Goal: Task Accomplishment & Management: Use online tool/utility

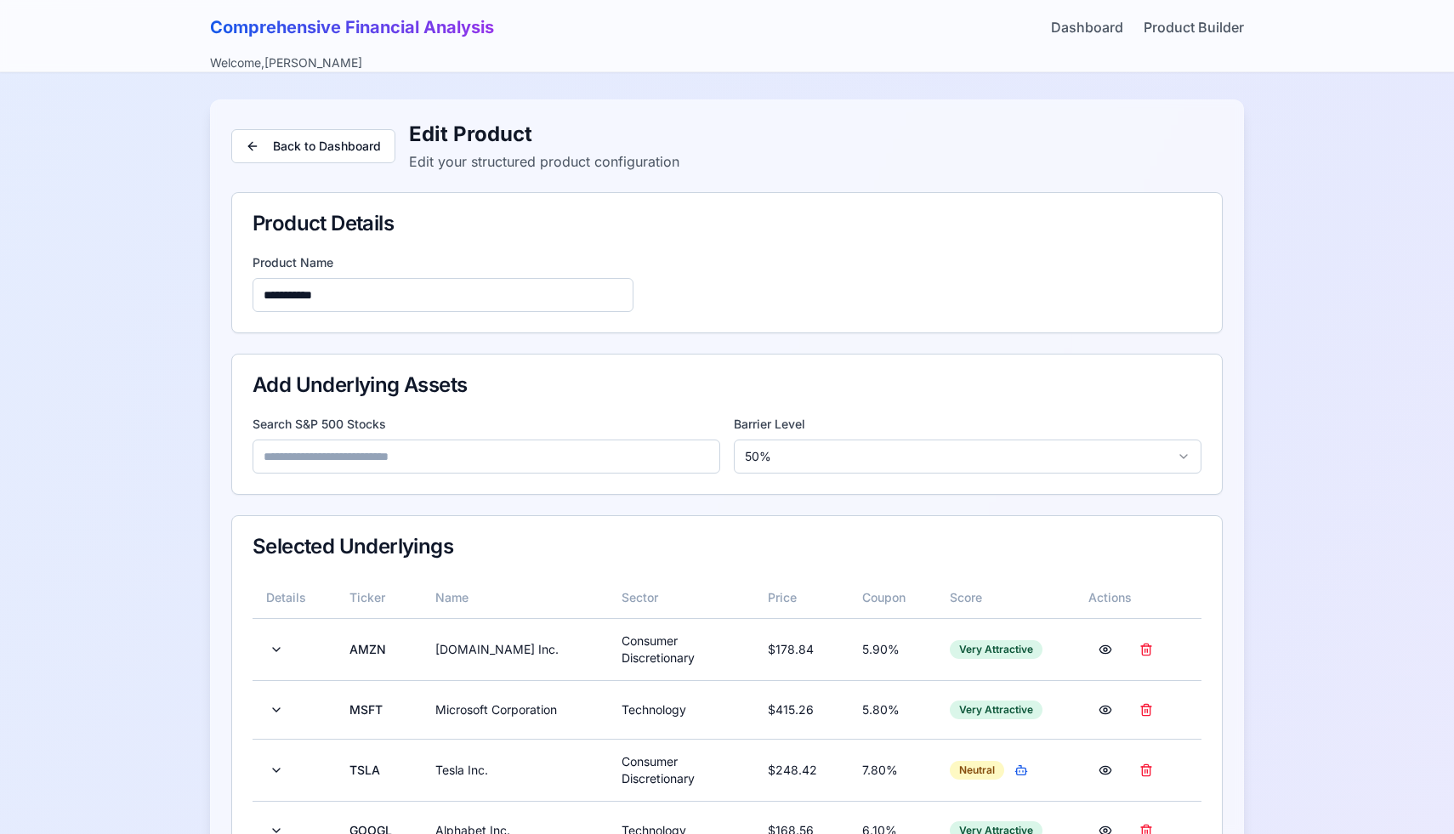
scroll to position [1035, 0]
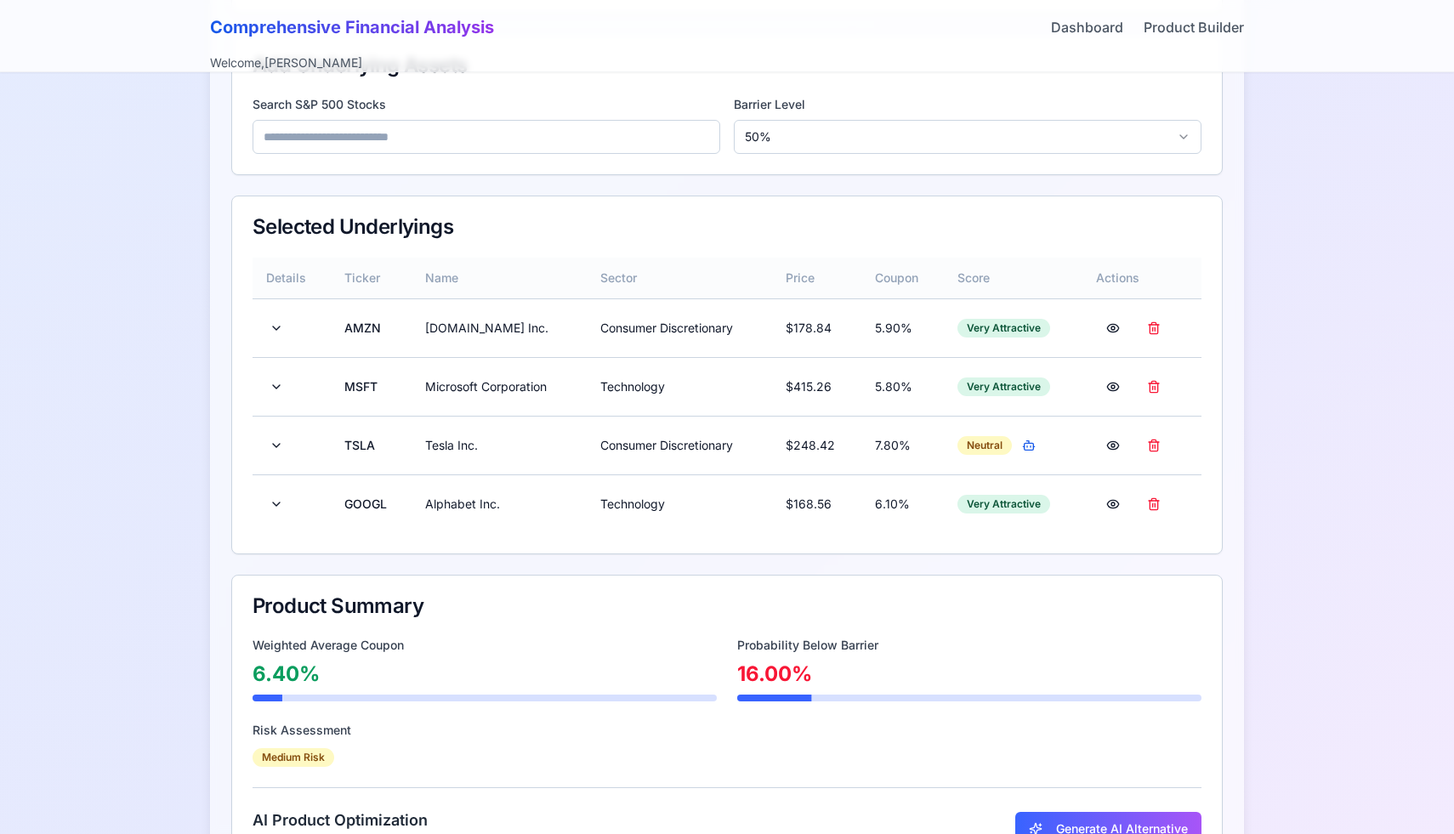
scroll to position [222, 0]
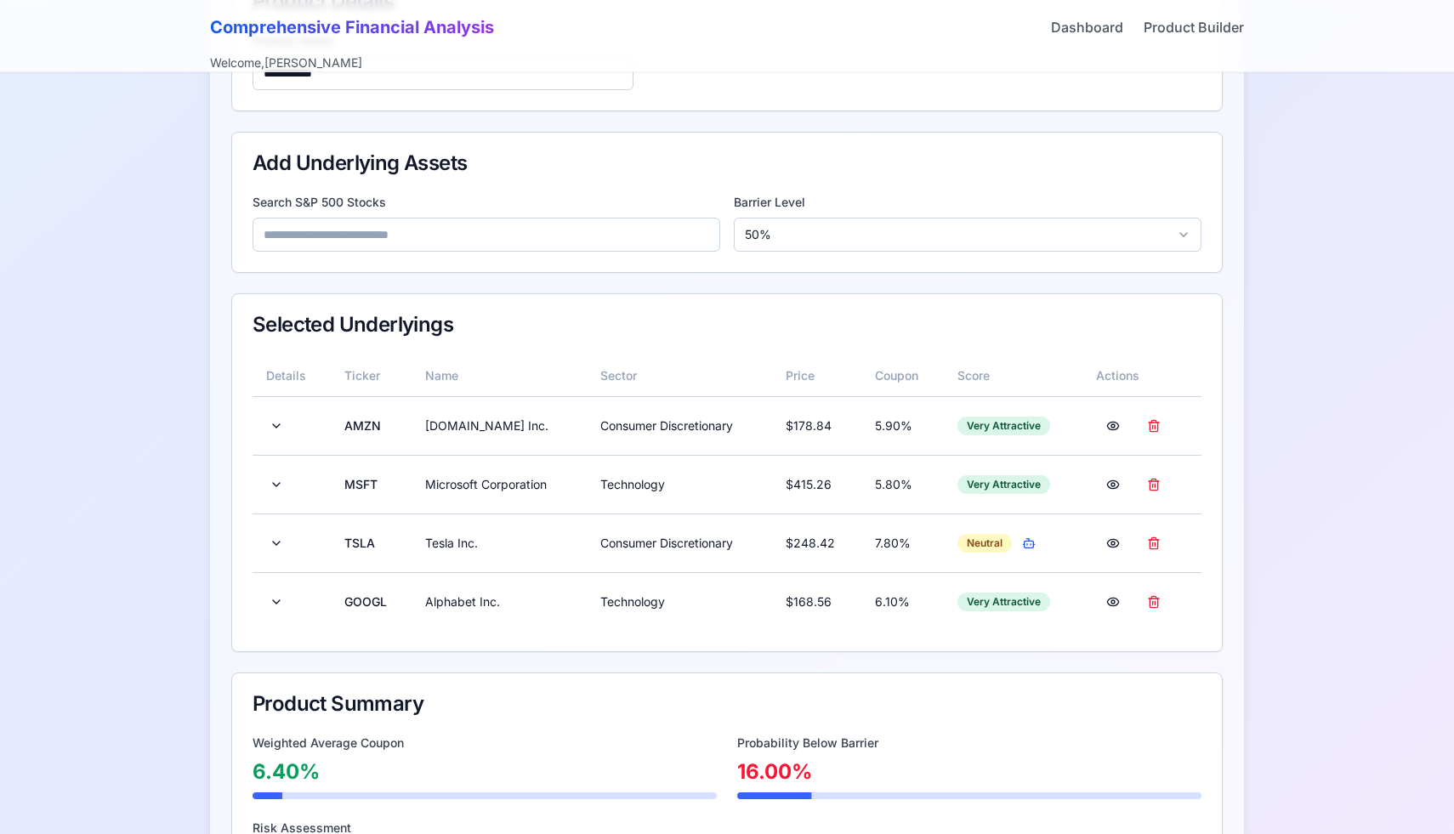
click at [444, 228] on input at bounding box center [487, 235] width 468 height 34
type input "*"
type input "***"
click at [385, 275] on div "TTD The Trade Desk Inc Technology $ 95.50 Very Attractive" at bounding box center [470, 285] width 412 height 31
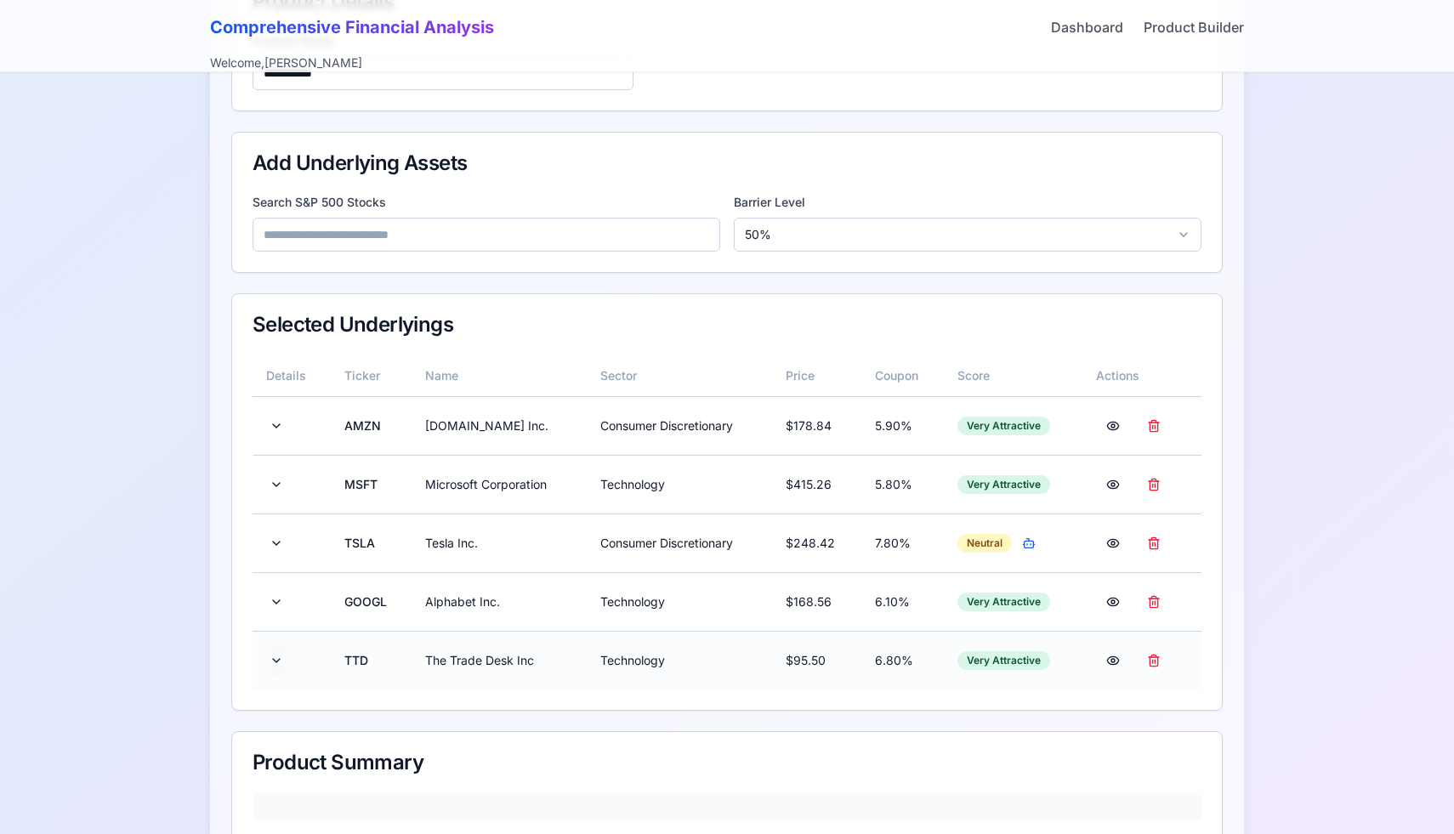
click at [281, 659] on button at bounding box center [276, 661] width 20 height 31
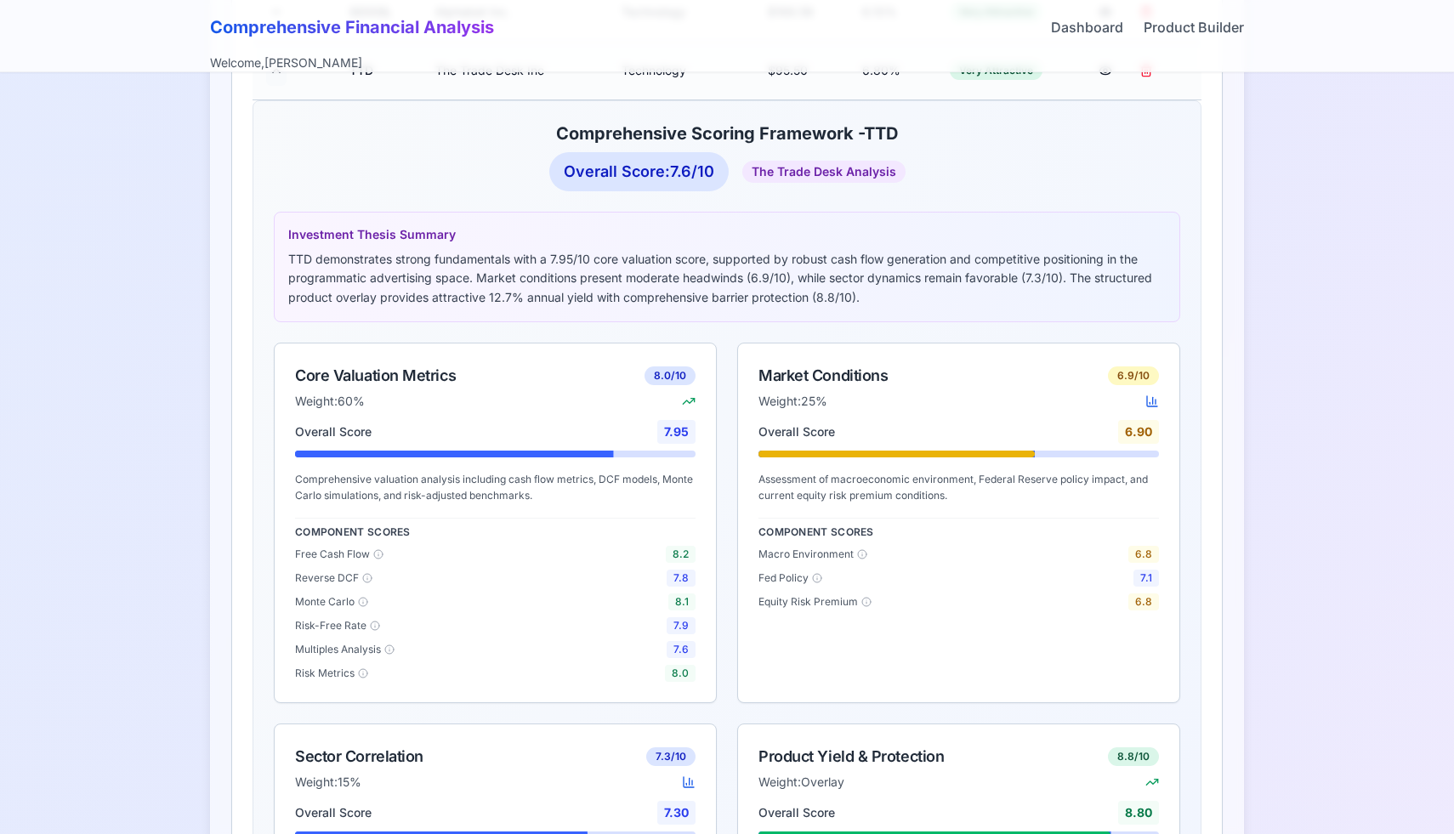
scroll to position [959, 0]
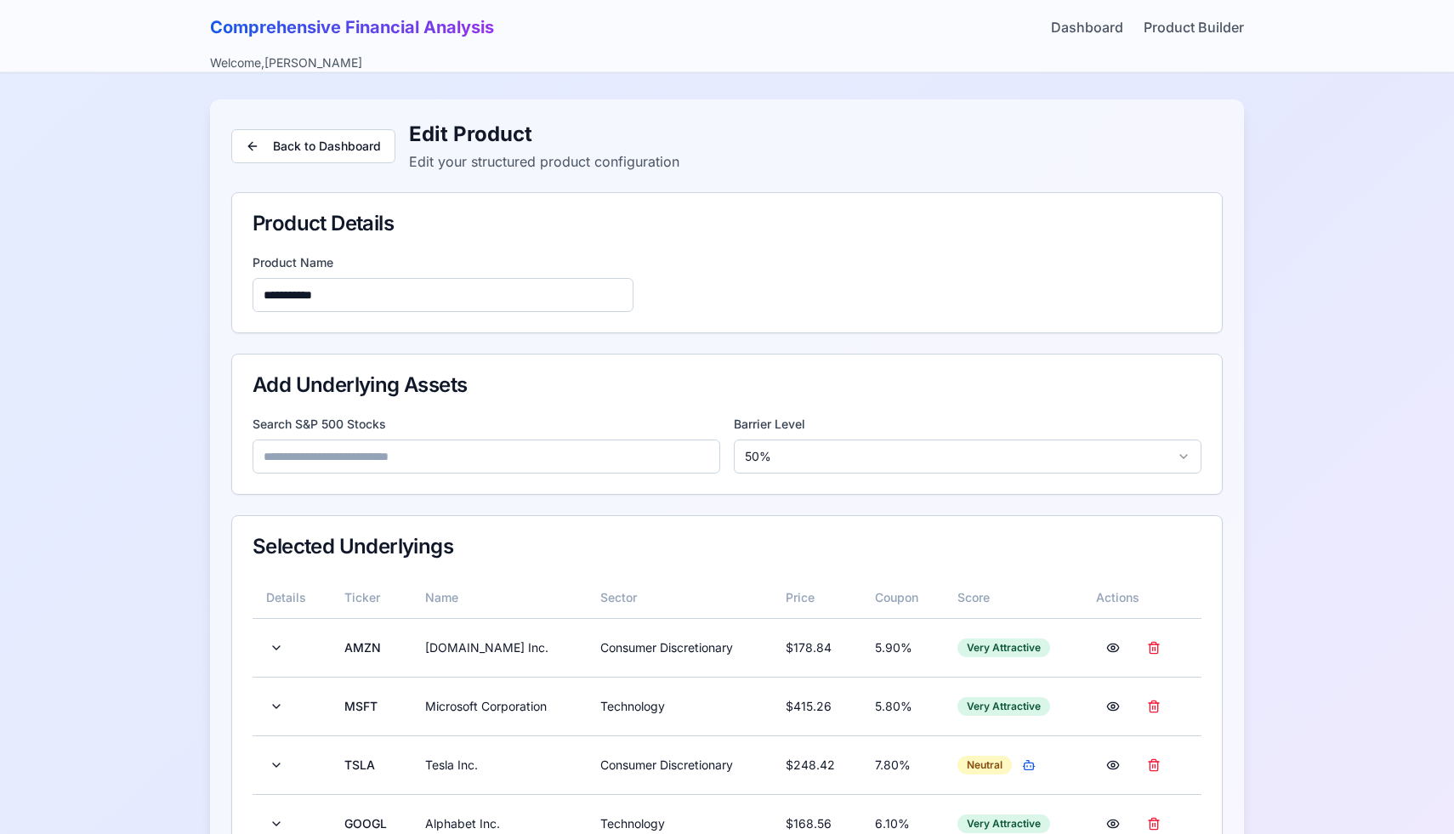
click at [498, 465] on input at bounding box center [487, 457] width 468 height 34
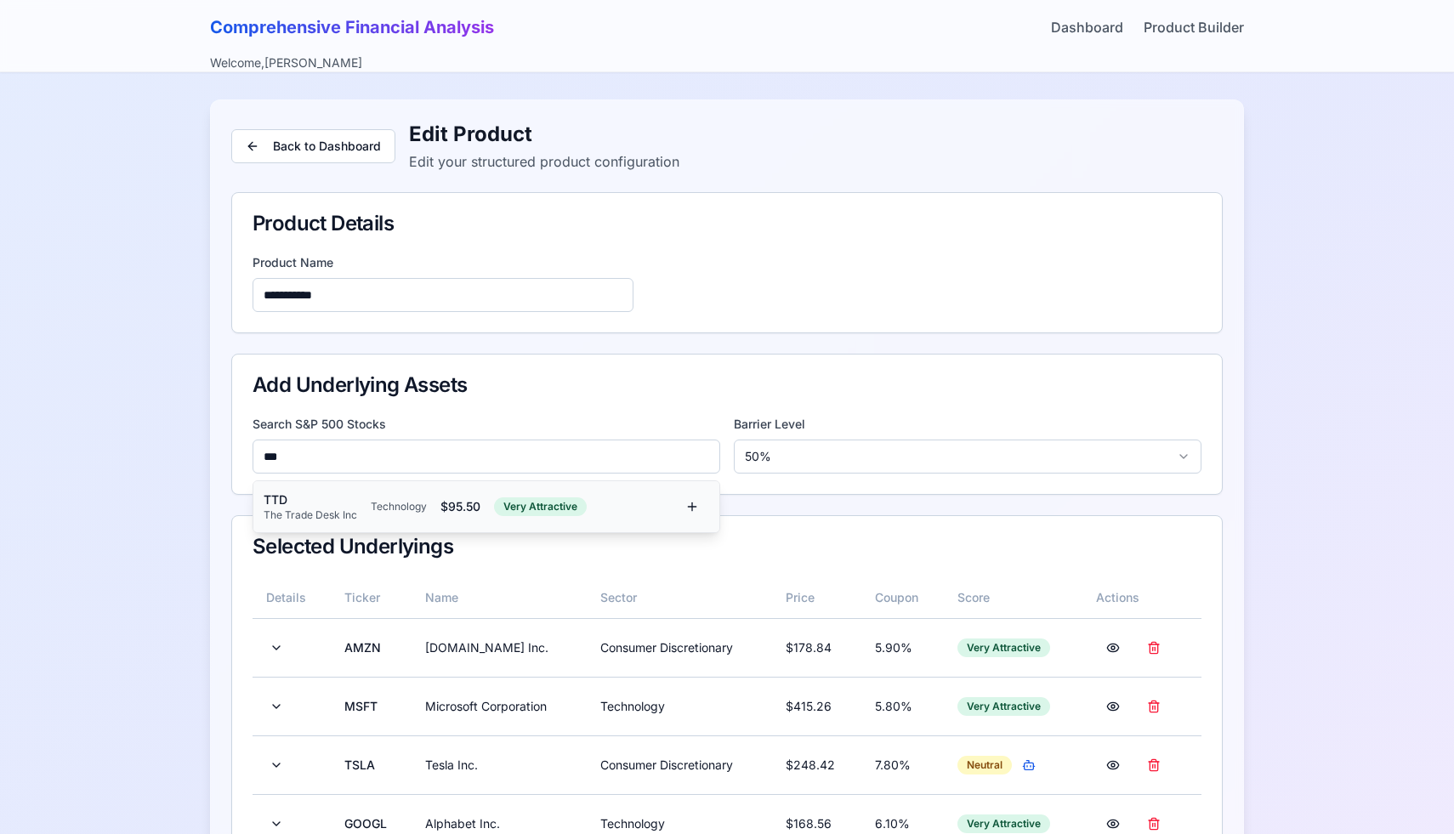
type input "***"
click at [430, 497] on div "TTD The Trade Desk Inc Technology $ 95.50 Very Attractive" at bounding box center [470, 507] width 412 height 31
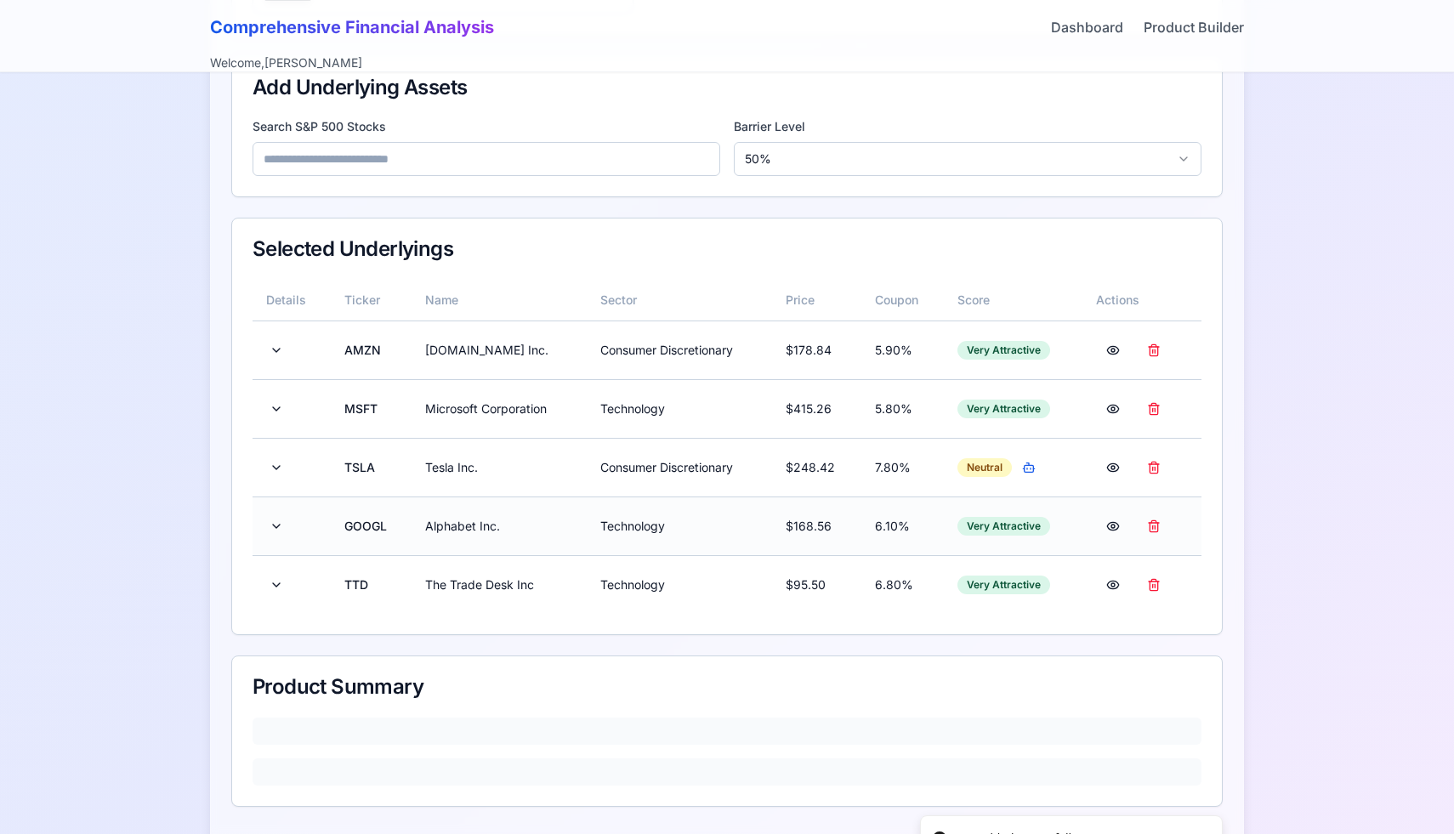
scroll to position [303, 0]
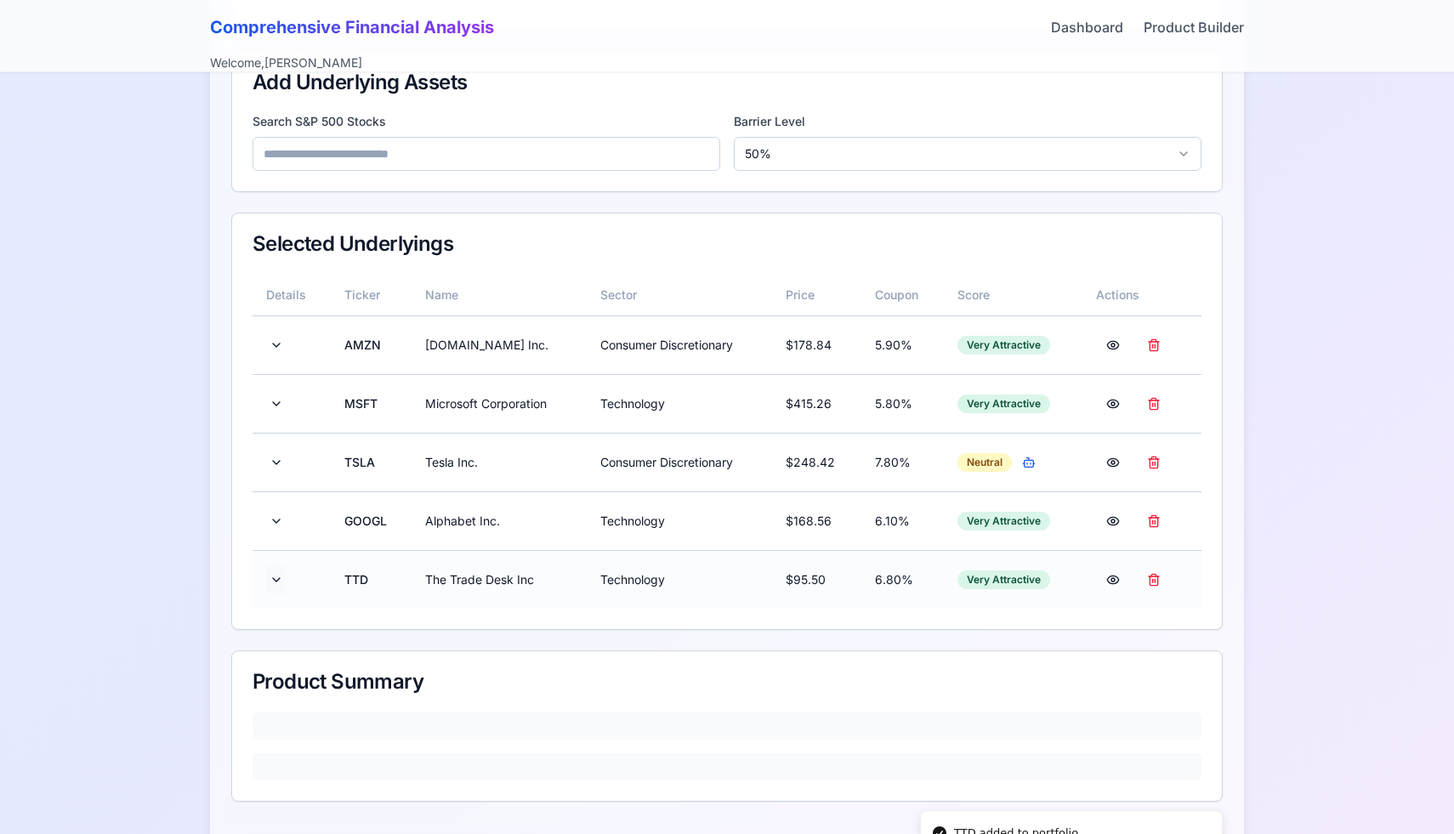
click at [272, 577] on button at bounding box center [276, 580] width 20 height 31
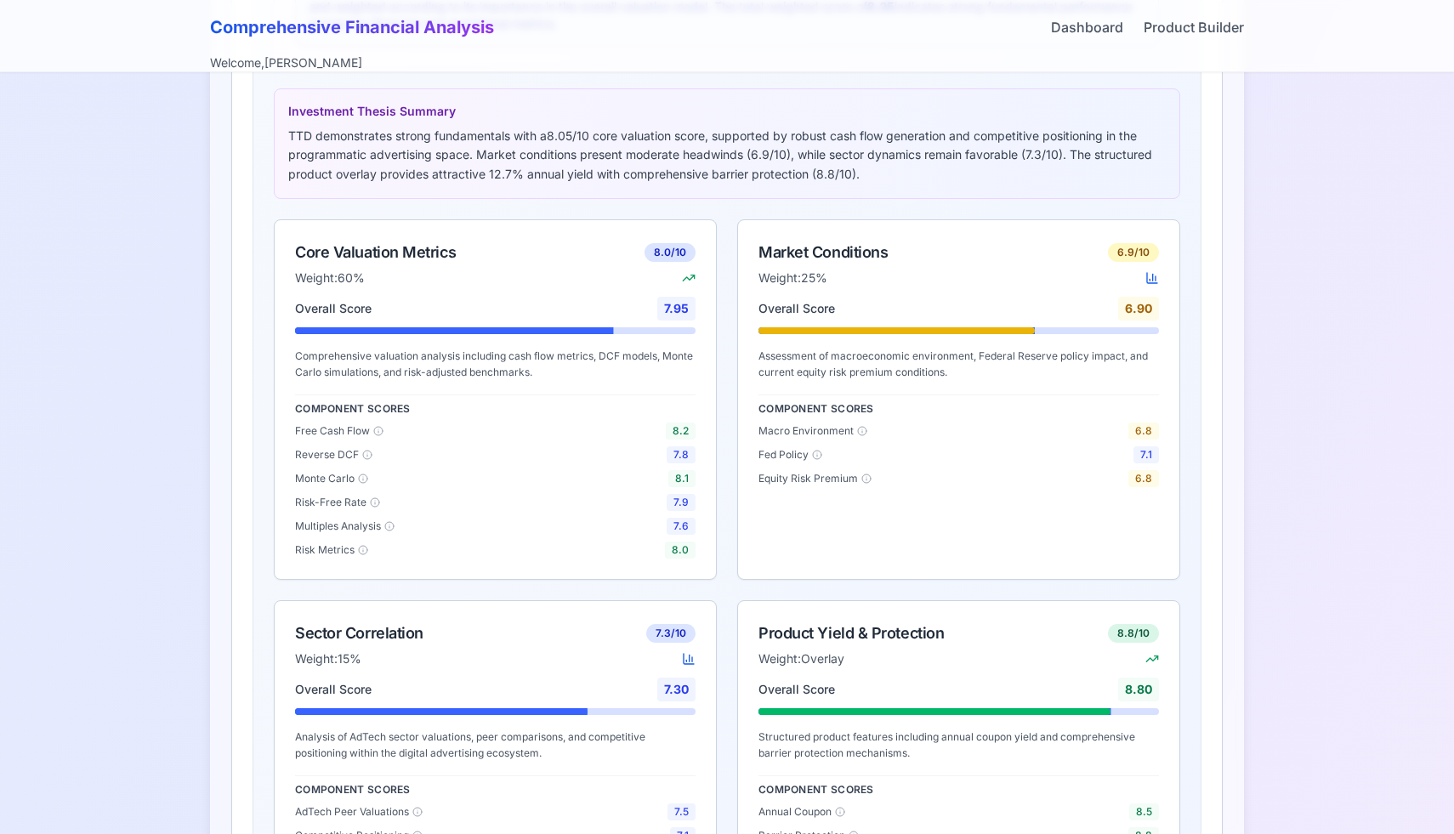
scroll to position [1931, 0]
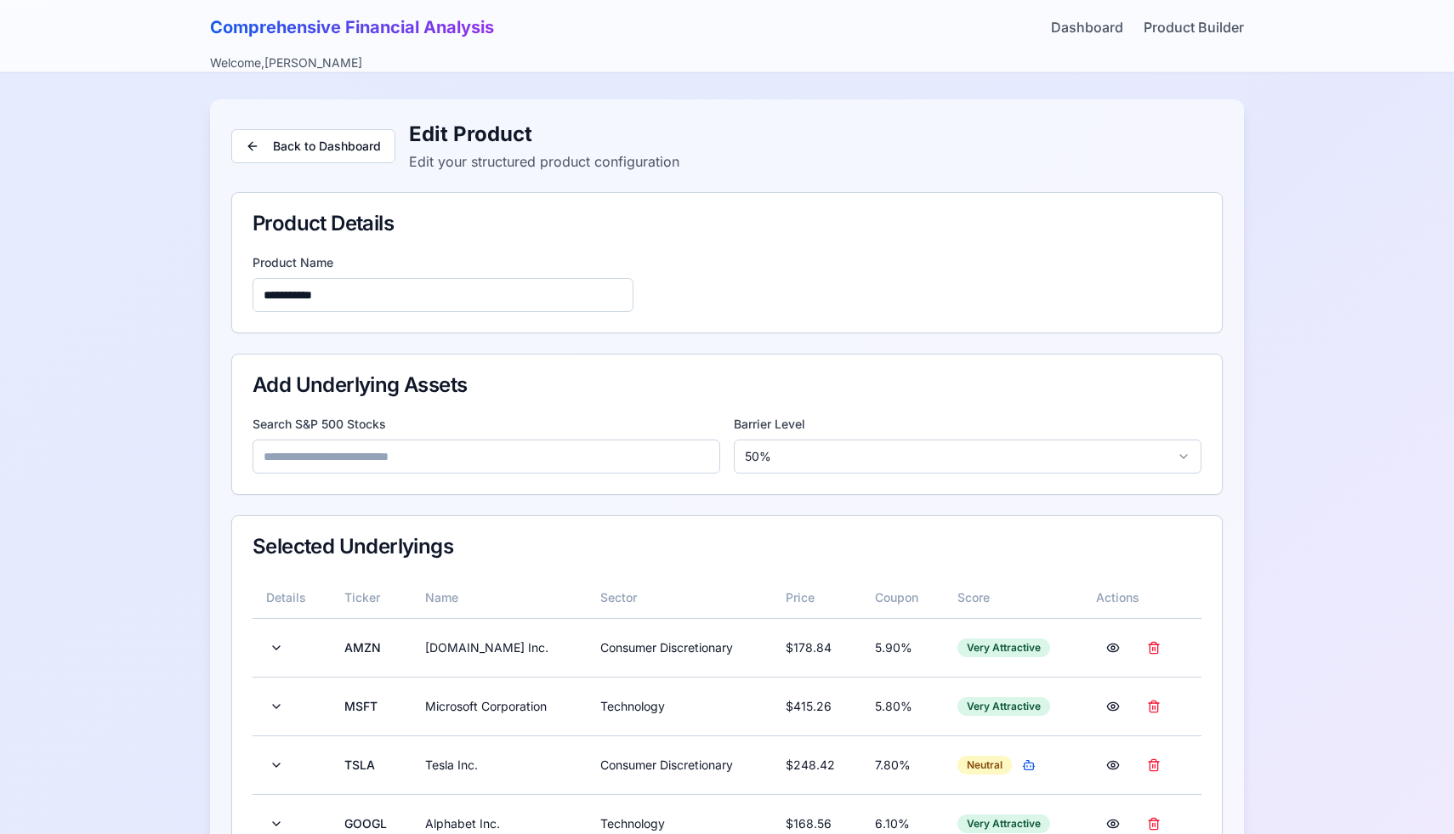
click at [428, 446] on input at bounding box center [487, 457] width 468 height 34
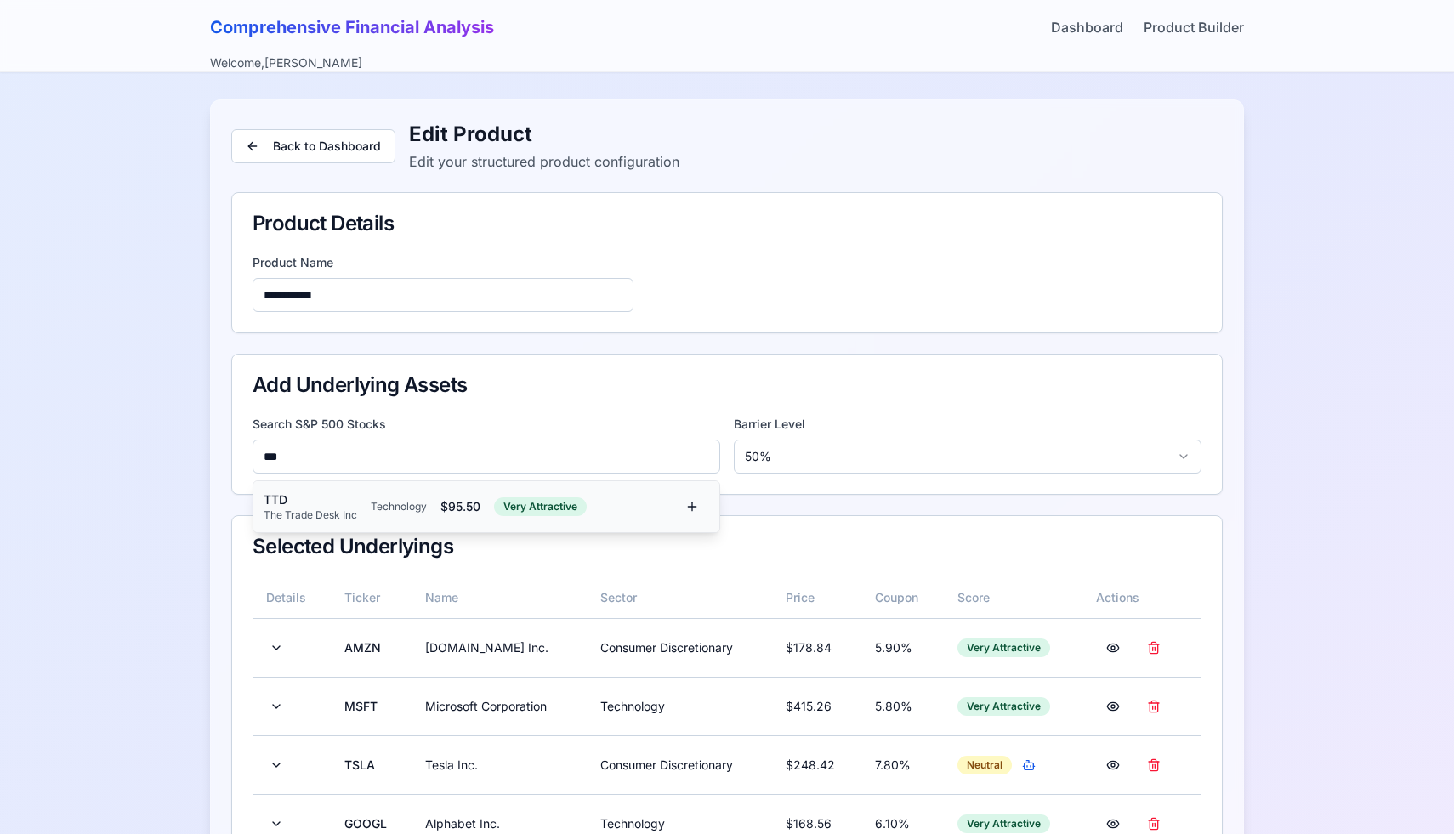
type input "***"
click at [367, 515] on div "TTD The Trade Desk Inc Technology $ 95.50 Very Attractive" at bounding box center [470, 507] width 412 height 31
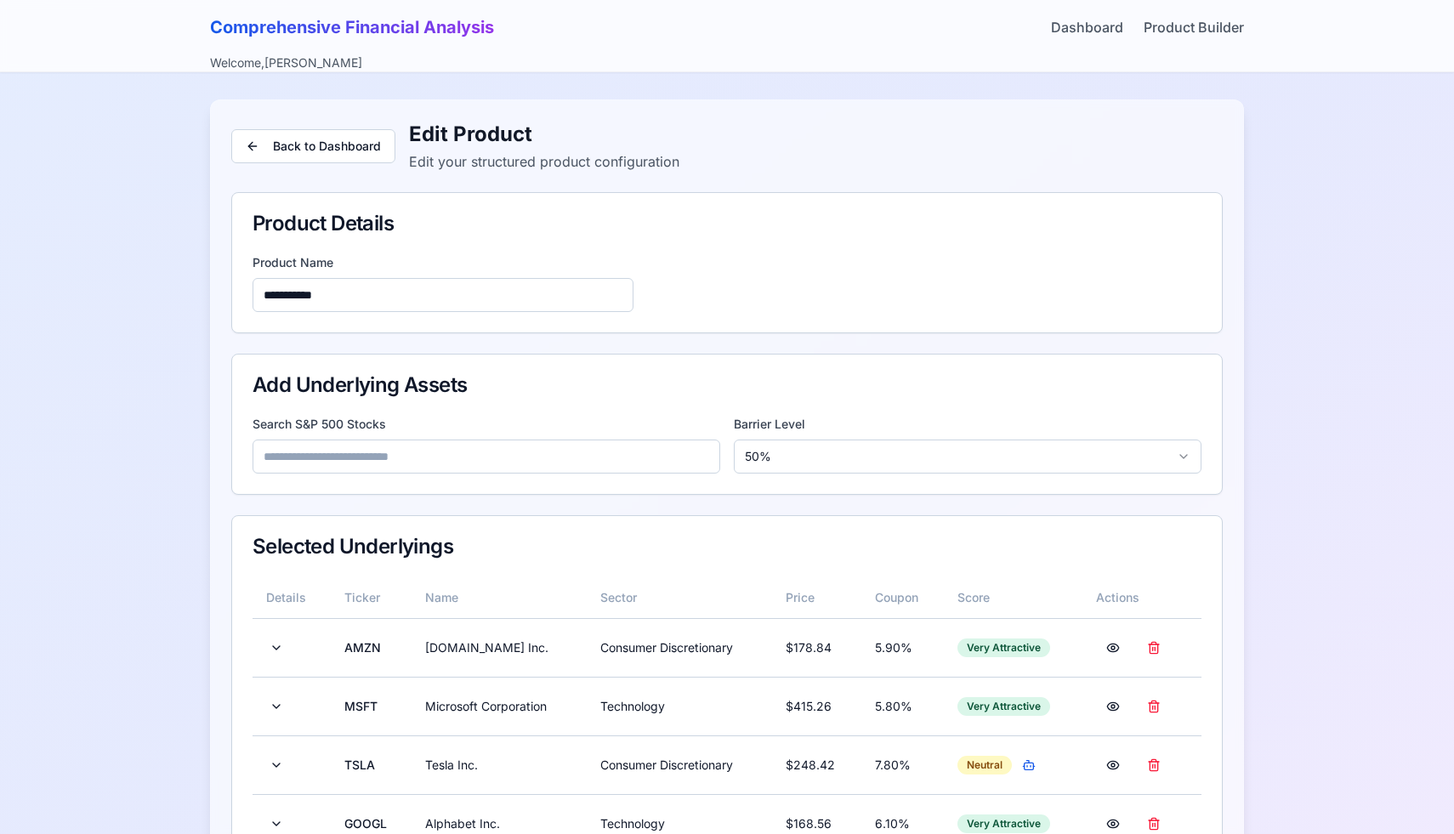
click at [350, 469] on input at bounding box center [487, 457] width 468 height 34
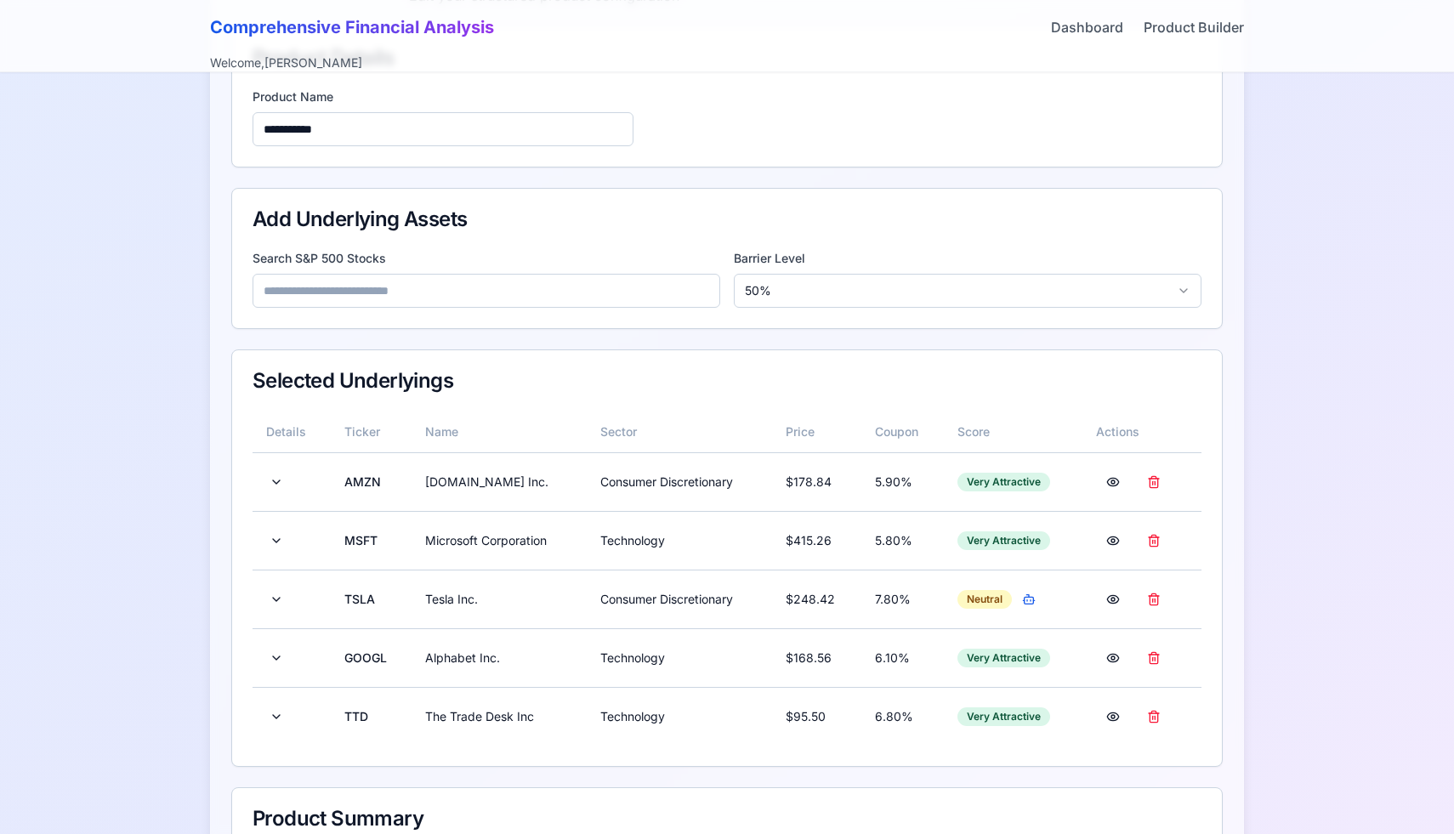
scroll to position [199, 0]
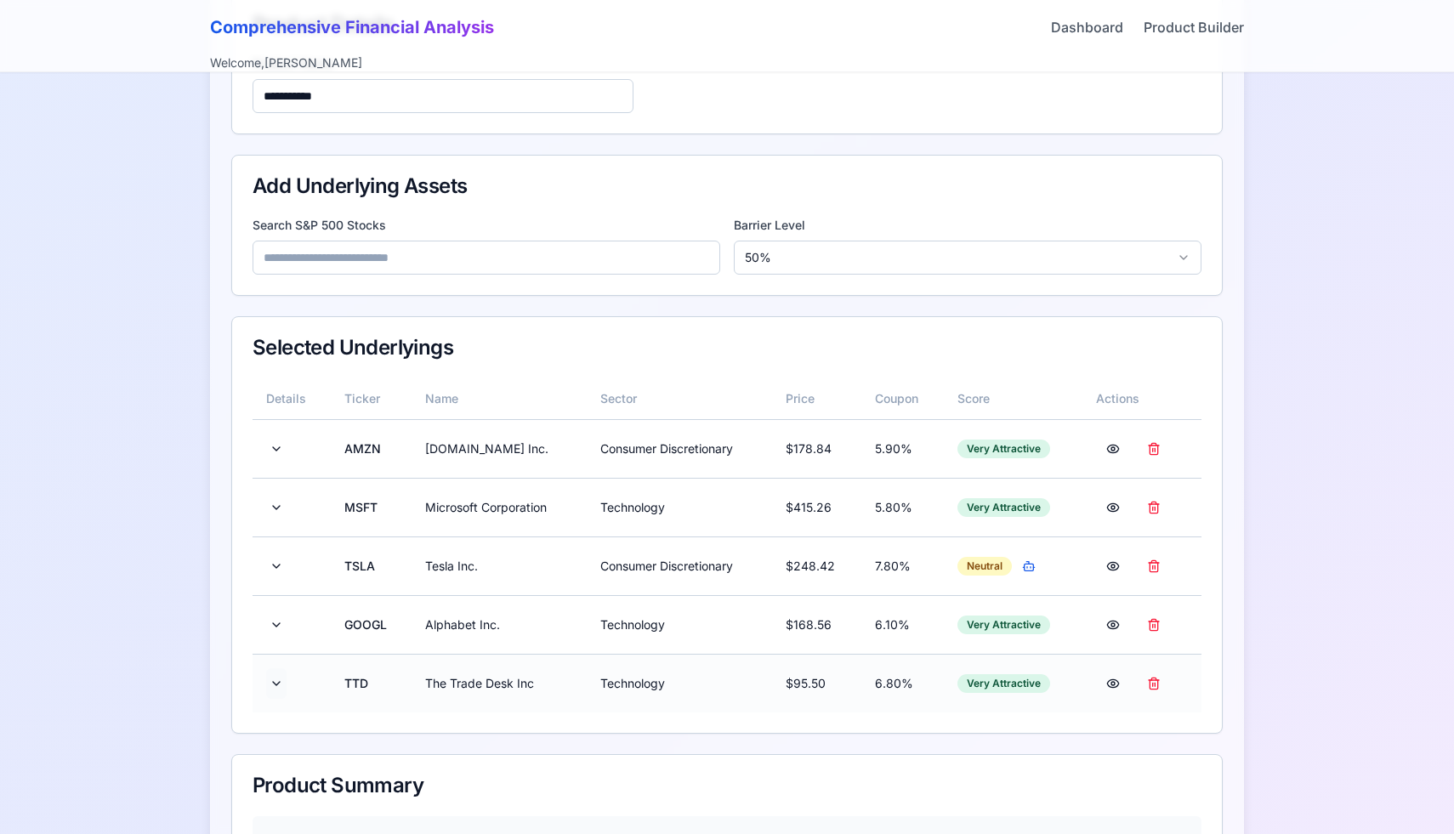
click at [276, 692] on button at bounding box center [276, 683] width 20 height 31
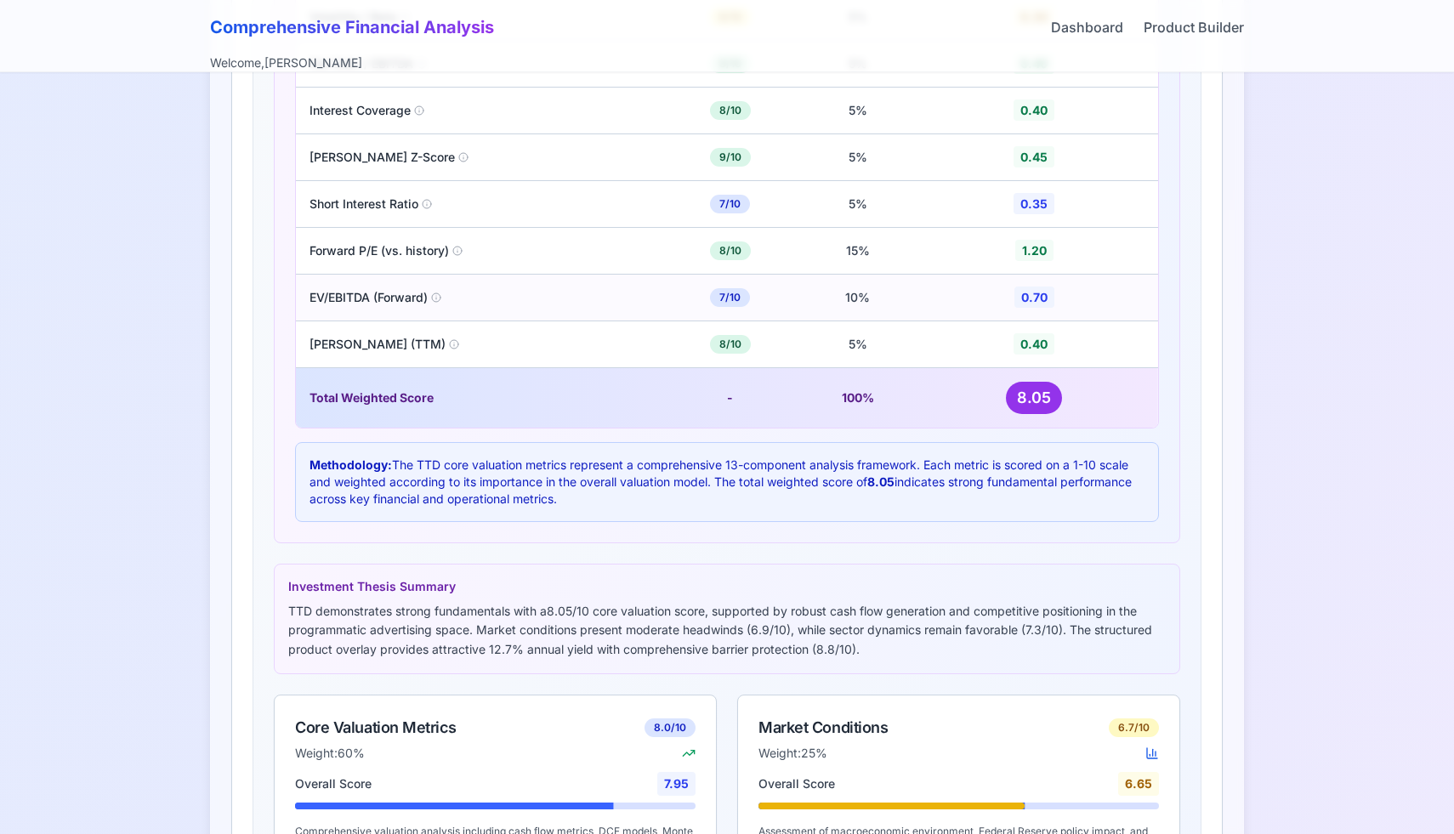
scroll to position [1363, 0]
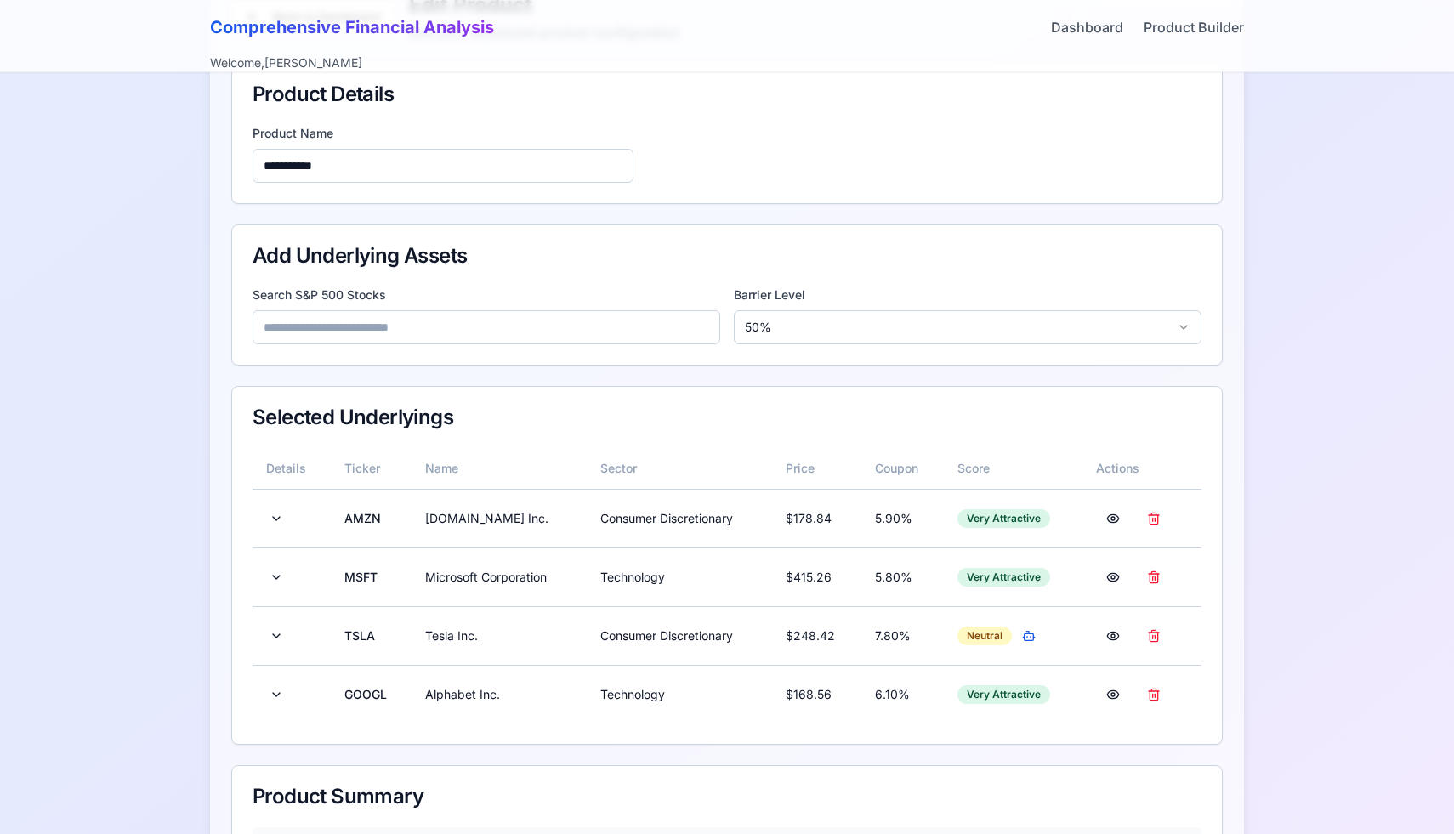
scroll to position [144, 0]
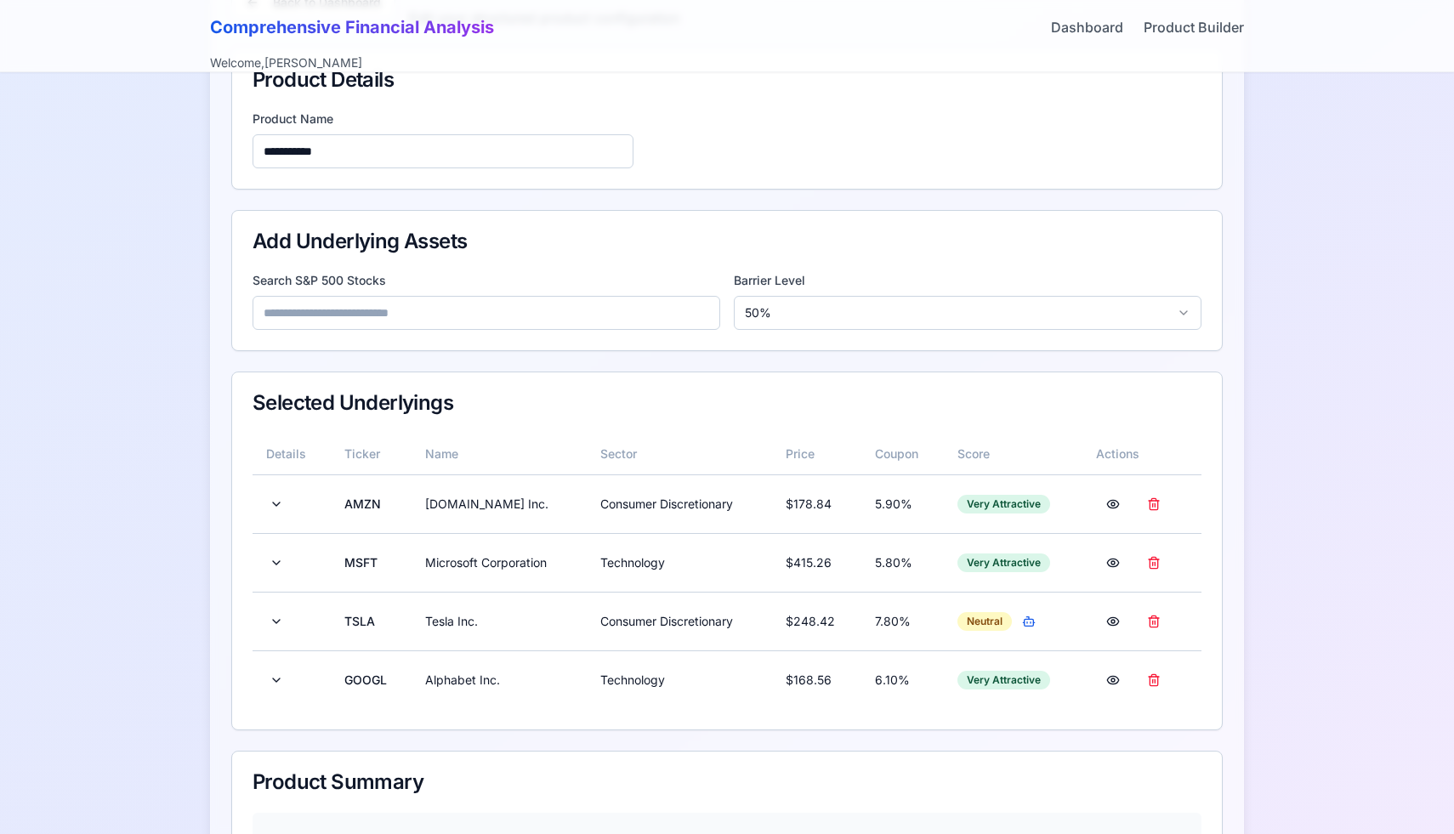
click at [486, 310] on input at bounding box center [487, 313] width 468 height 34
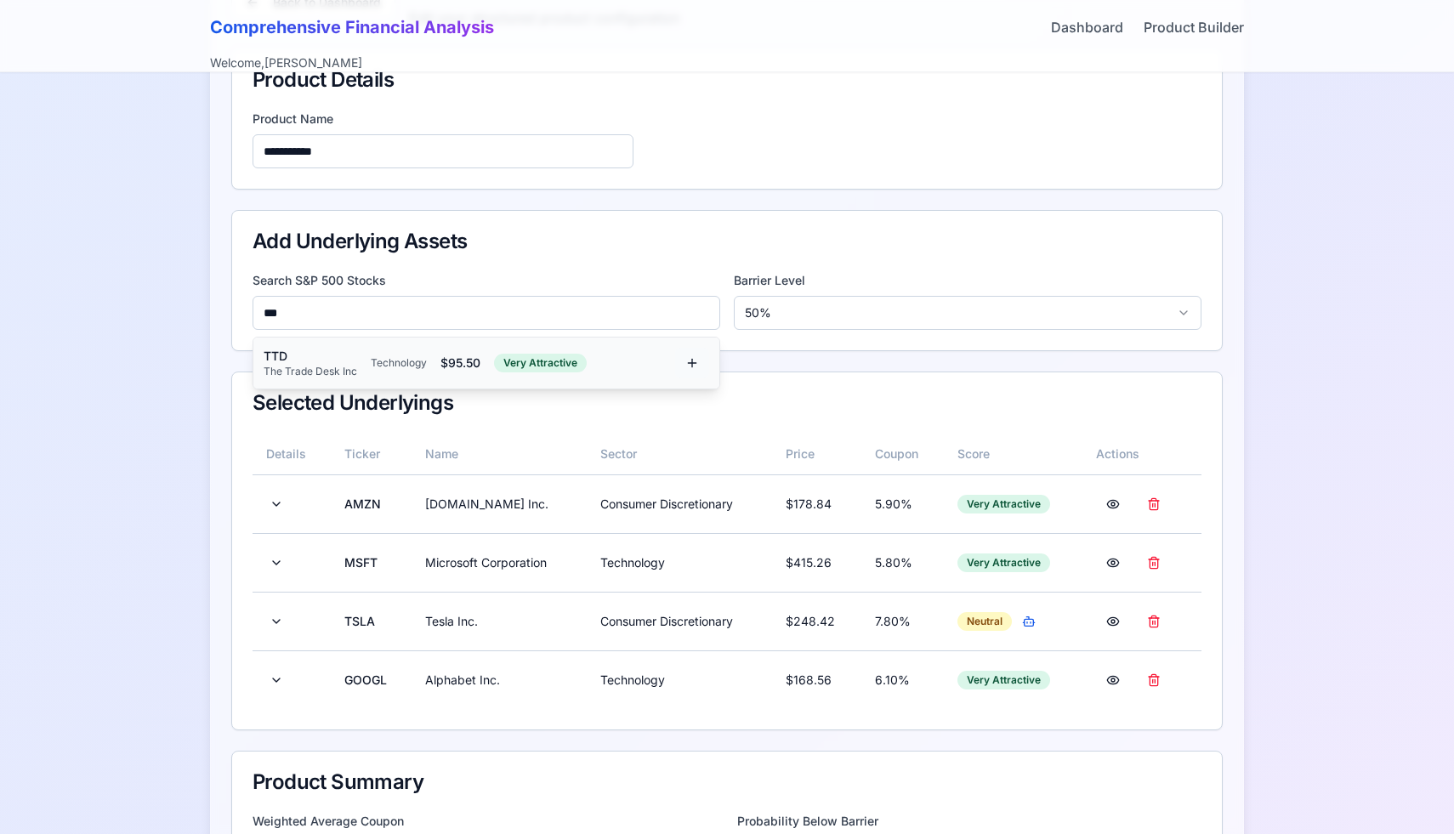
type input "***"
click at [687, 358] on button at bounding box center [692, 363] width 34 height 31
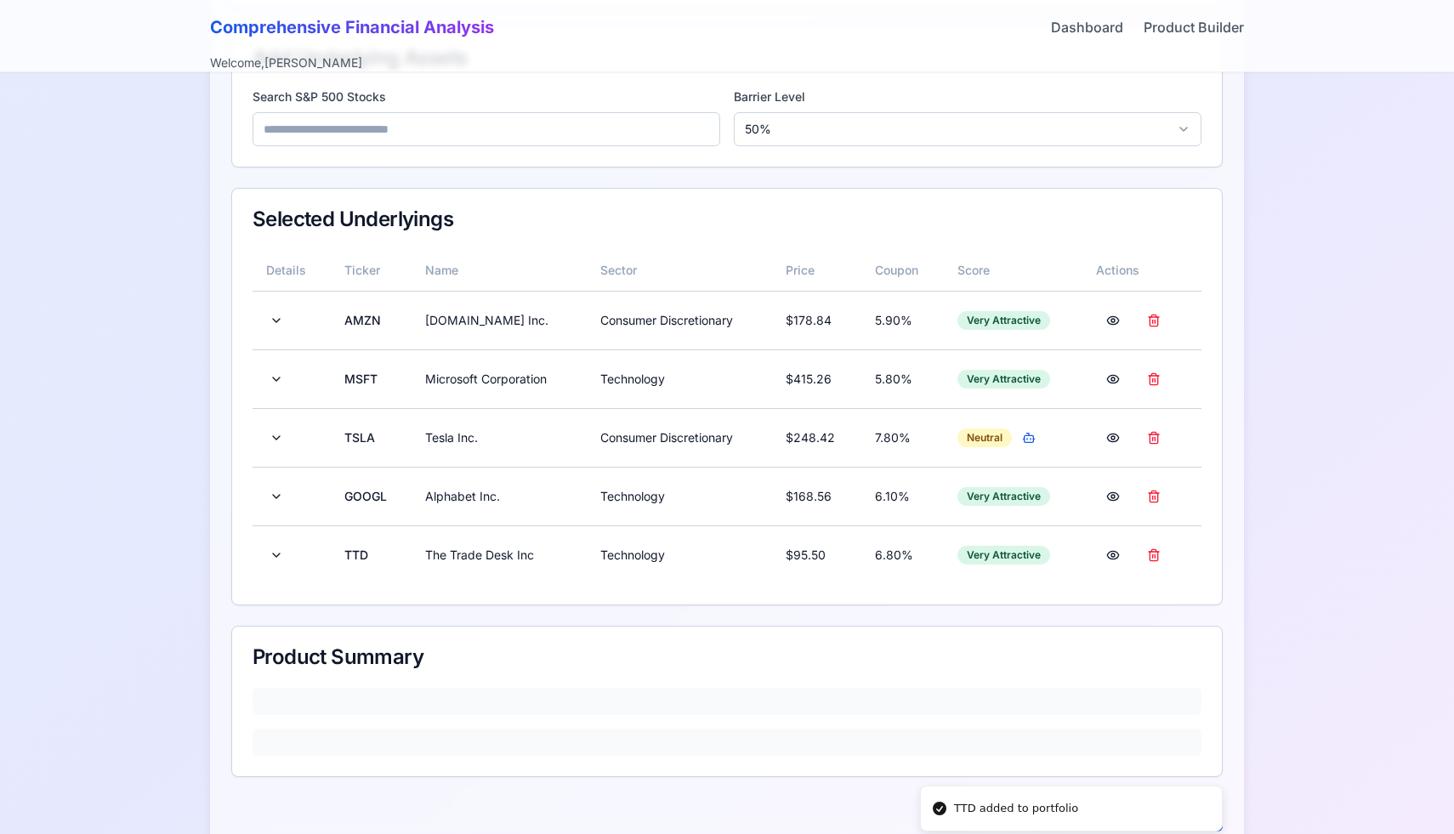
scroll to position [373, 0]
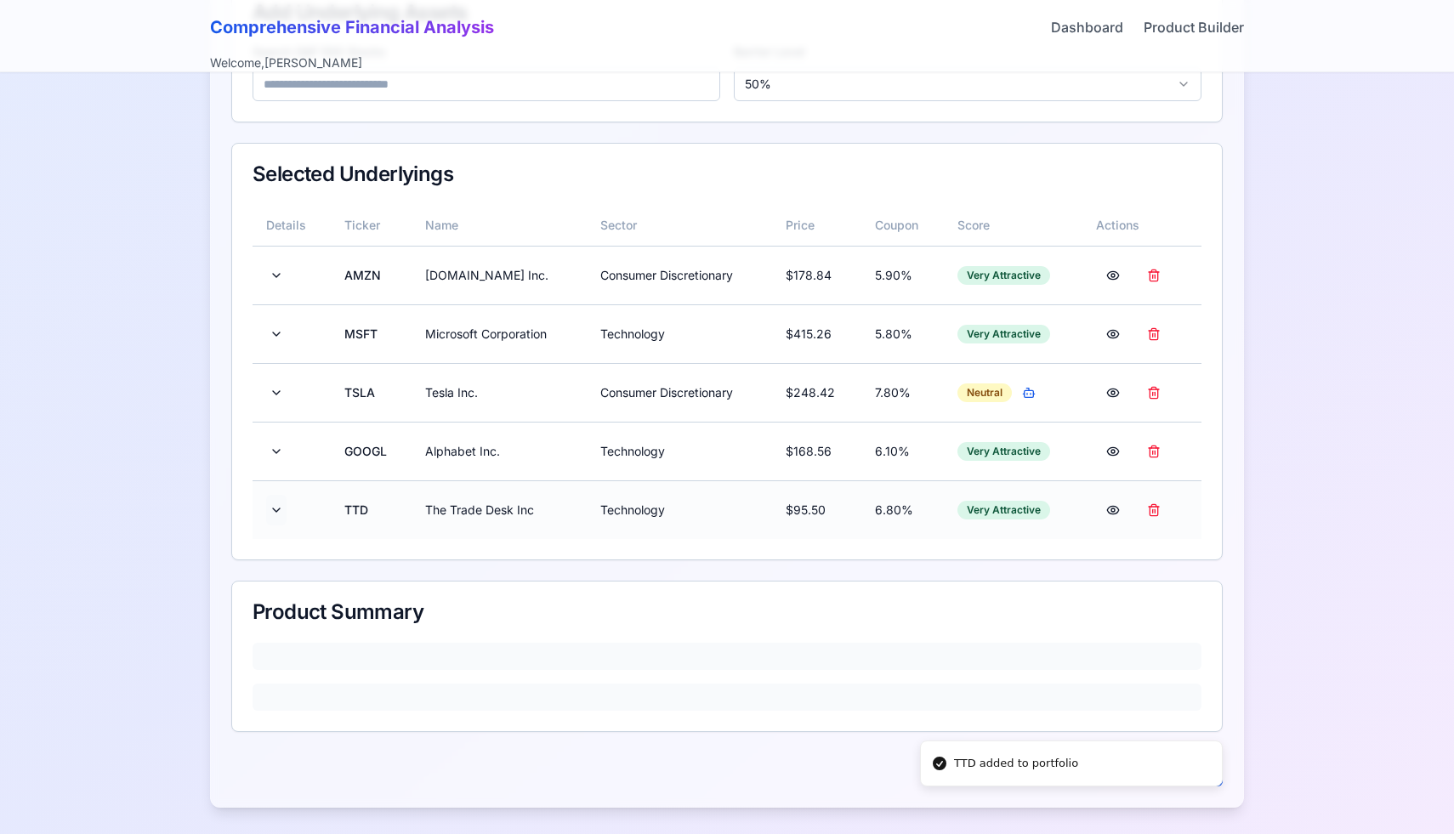
click at [277, 520] on button at bounding box center [276, 510] width 20 height 31
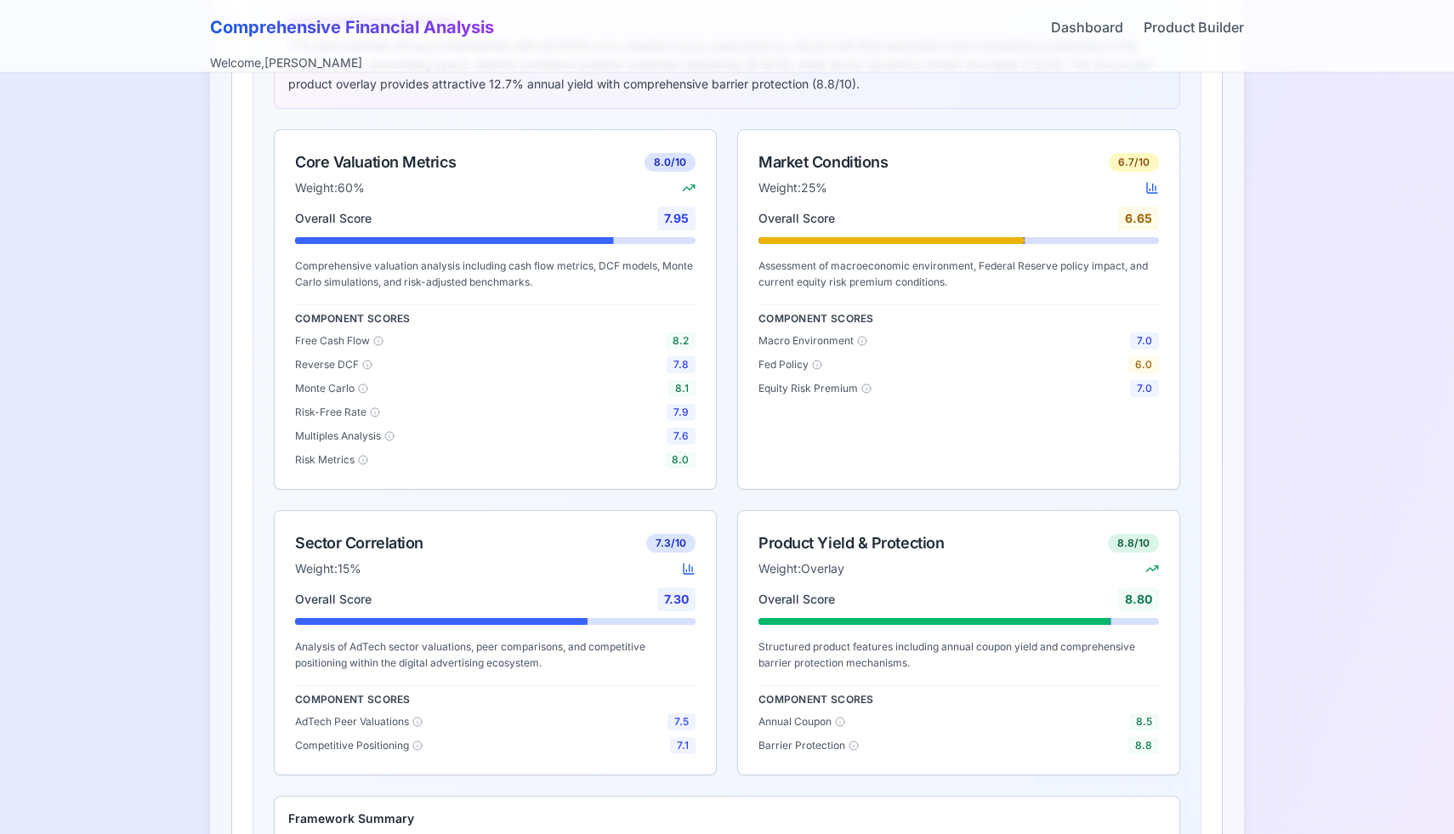
scroll to position [1916, 0]
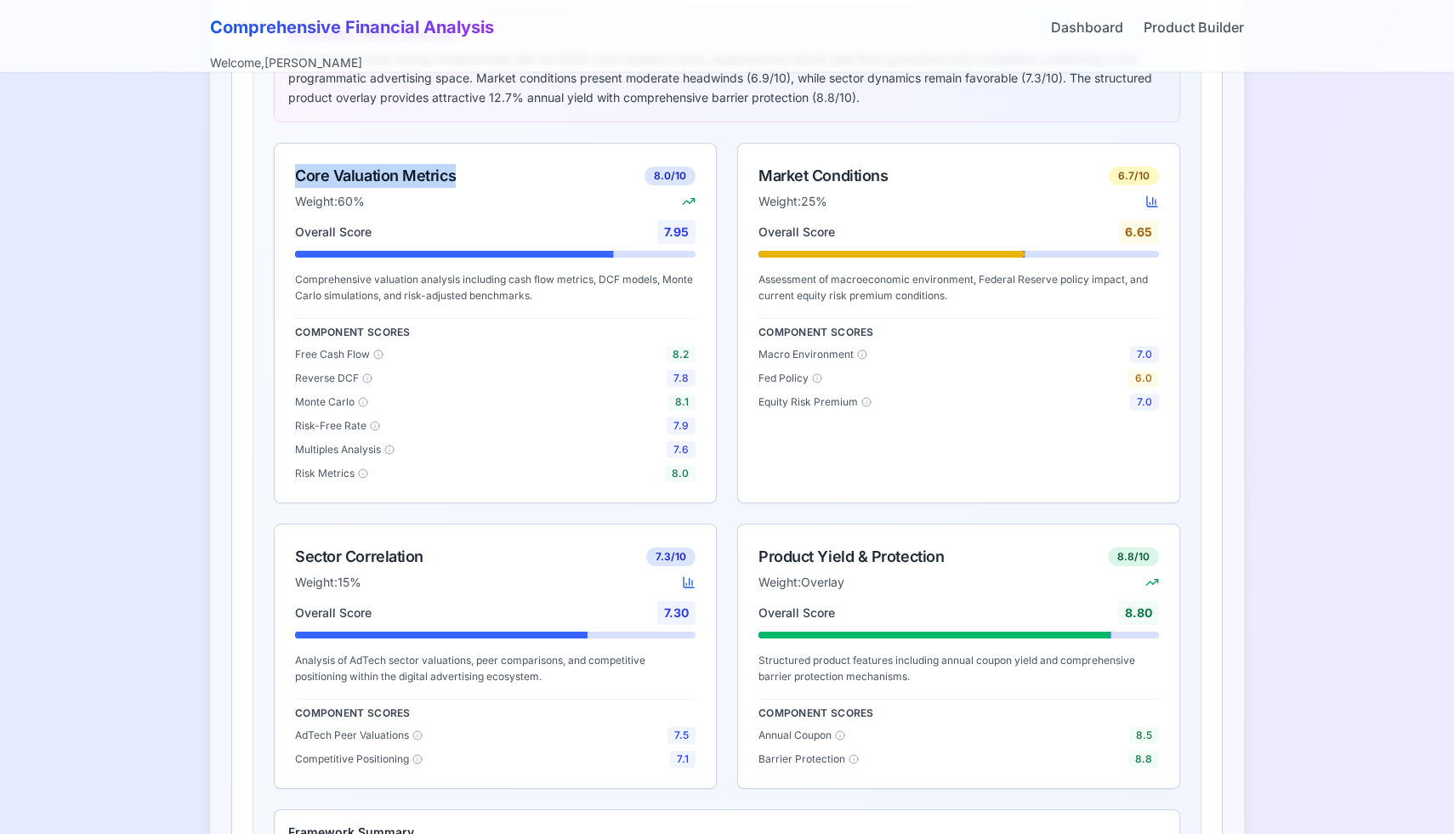
drag, startPoint x: 293, startPoint y: 177, endPoint x: 452, endPoint y: 182, distance: 159.1
click at [452, 182] on div "Core Valuation Metrics 8.0 /10 Weight: 60%" at bounding box center [495, 182] width 441 height 77
copy div "Core Valuation Metrics"
click at [801, 174] on div "Market Conditions" at bounding box center [823, 176] width 129 height 24
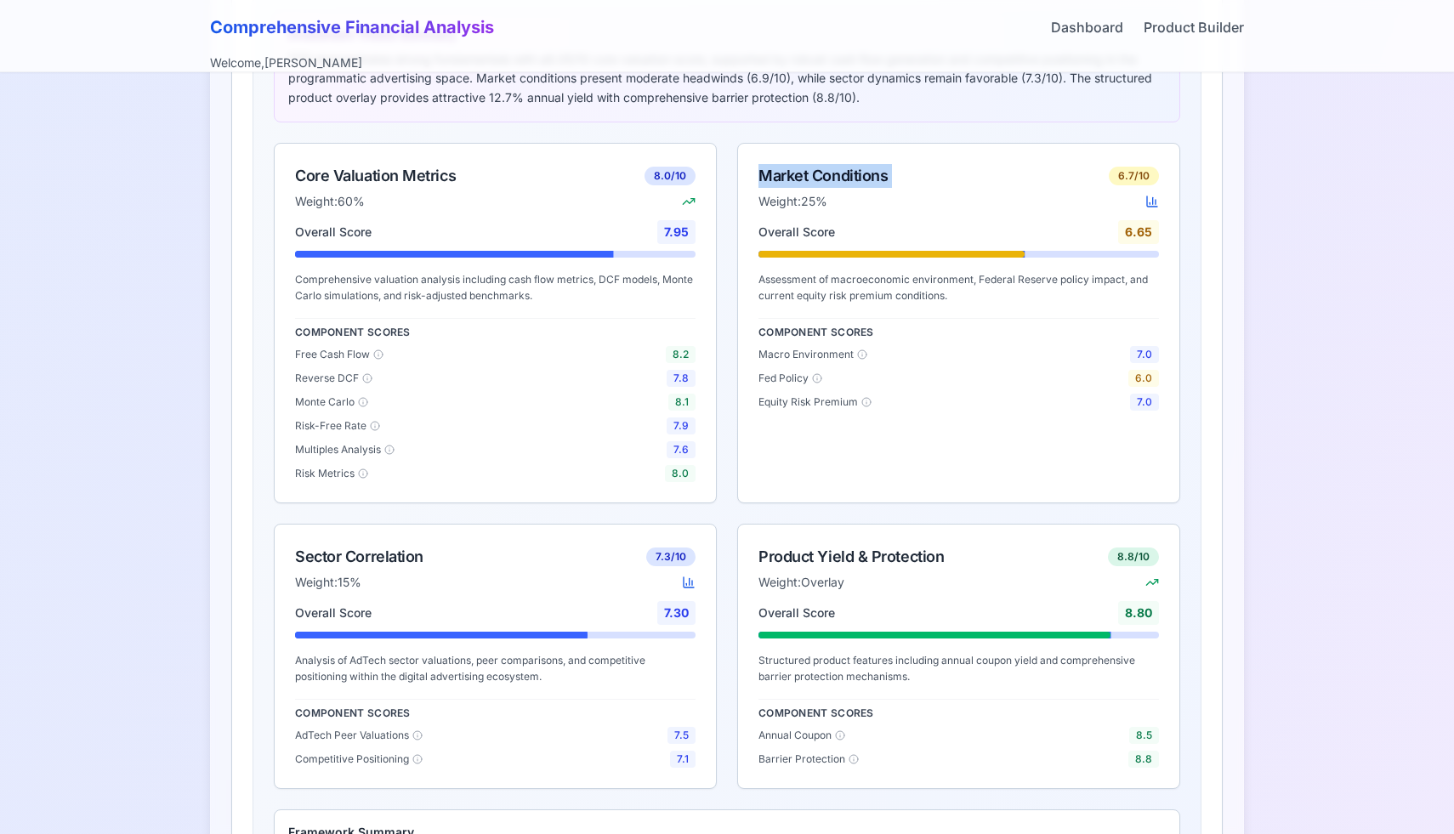
click at [801, 174] on div "Market Conditions" at bounding box center [823, 176] width 129 height 24
copy div "Market Conditions"
drag, startPoint x: 293, startPoint y: 560, endPoint x: 428, endPoint y: 562, distance: 134.4
click at [428, 562] on div "Sector Correlation 7.3 /10 Weight: 15%" at bounding box center [495, 563] width 441 height 77
copy div "Sector Correlation"
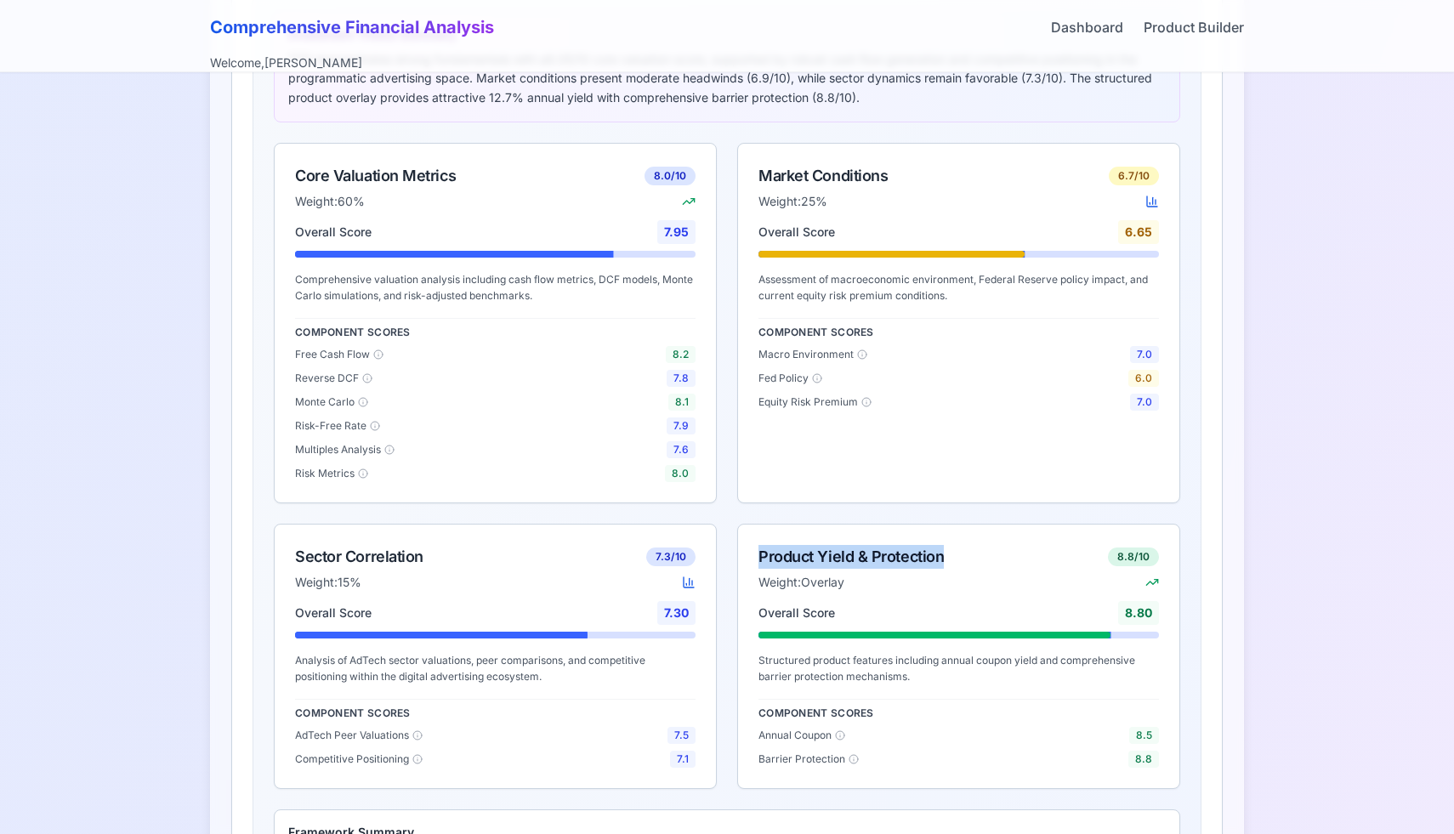
drag, startPoint x: 755, startPoint y: 559, endPoint x: 957, endPoint y: 565, distance: 201.7
click at [957, 565] on div "Product Yield & Protection 8.8 /10 Weight: Overlay" at bounding box center [958, 563] width 441 height 77
copy div "Product Yield & Protection"
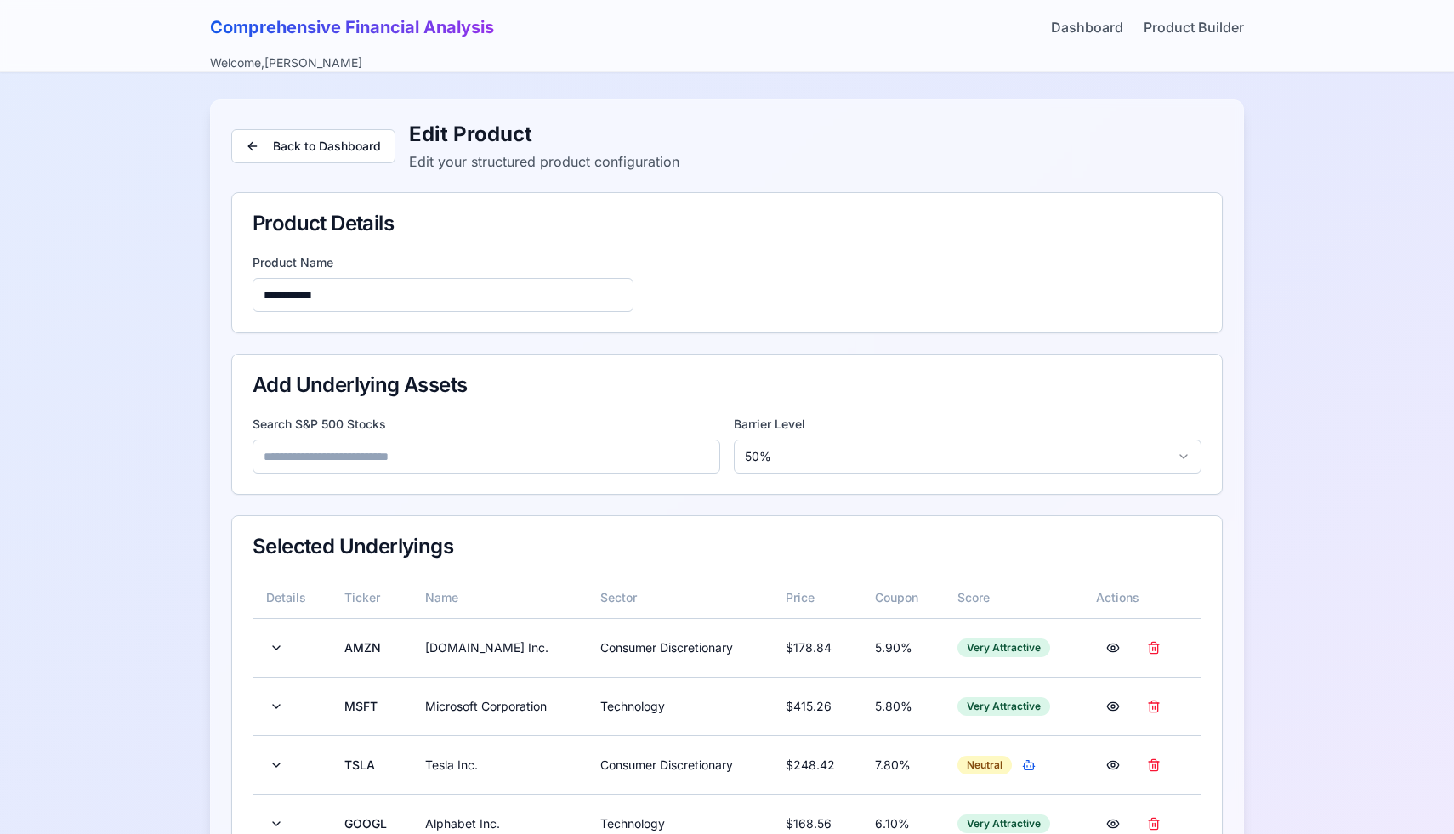
click at [384, 458] on input at bounding box center [487, 457] width 468 height 34
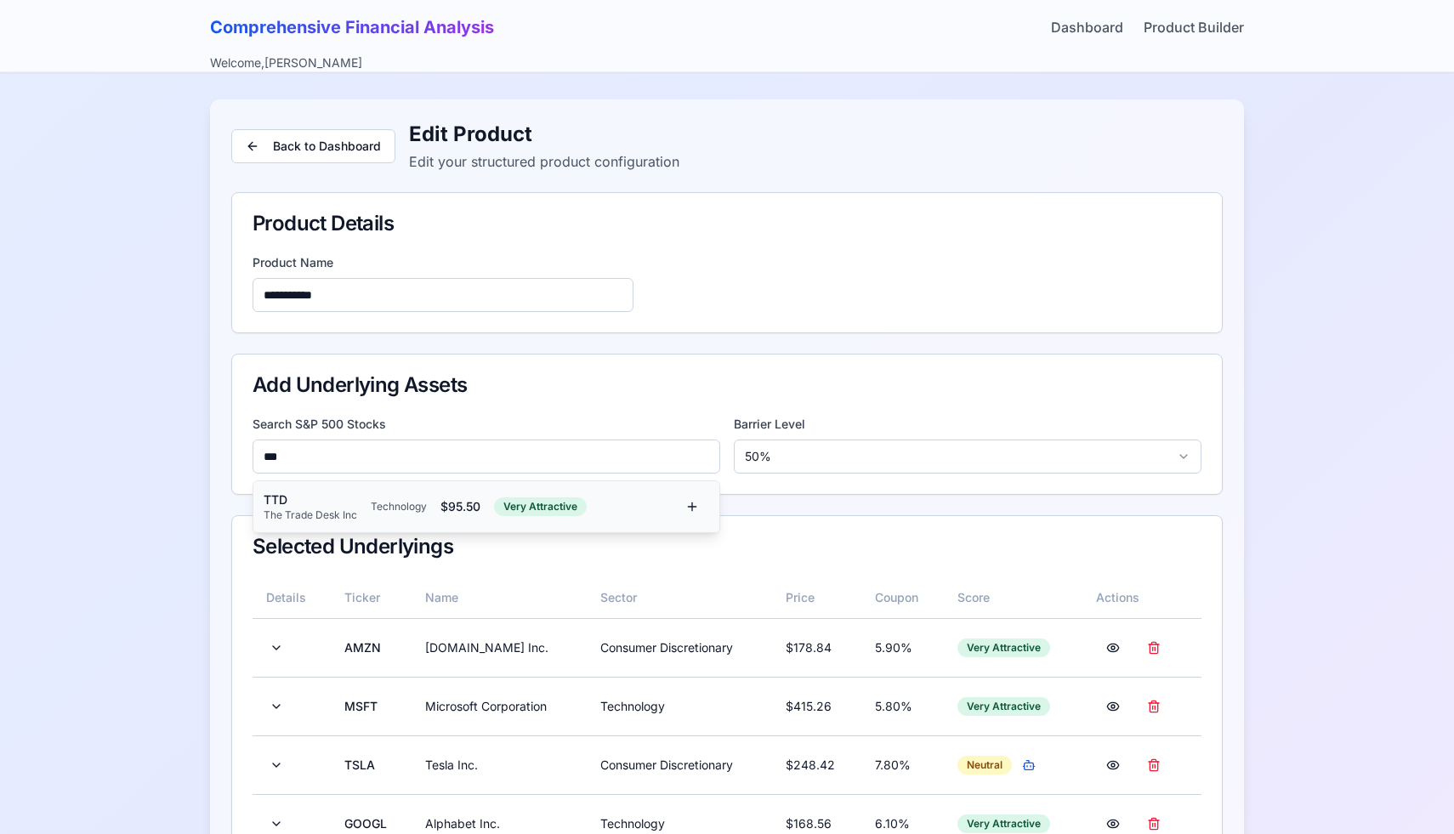
type input "***"
click at [316, 509] on div "The Trade Desk Inc" at bounding box center [311, 516] width 94 height 14
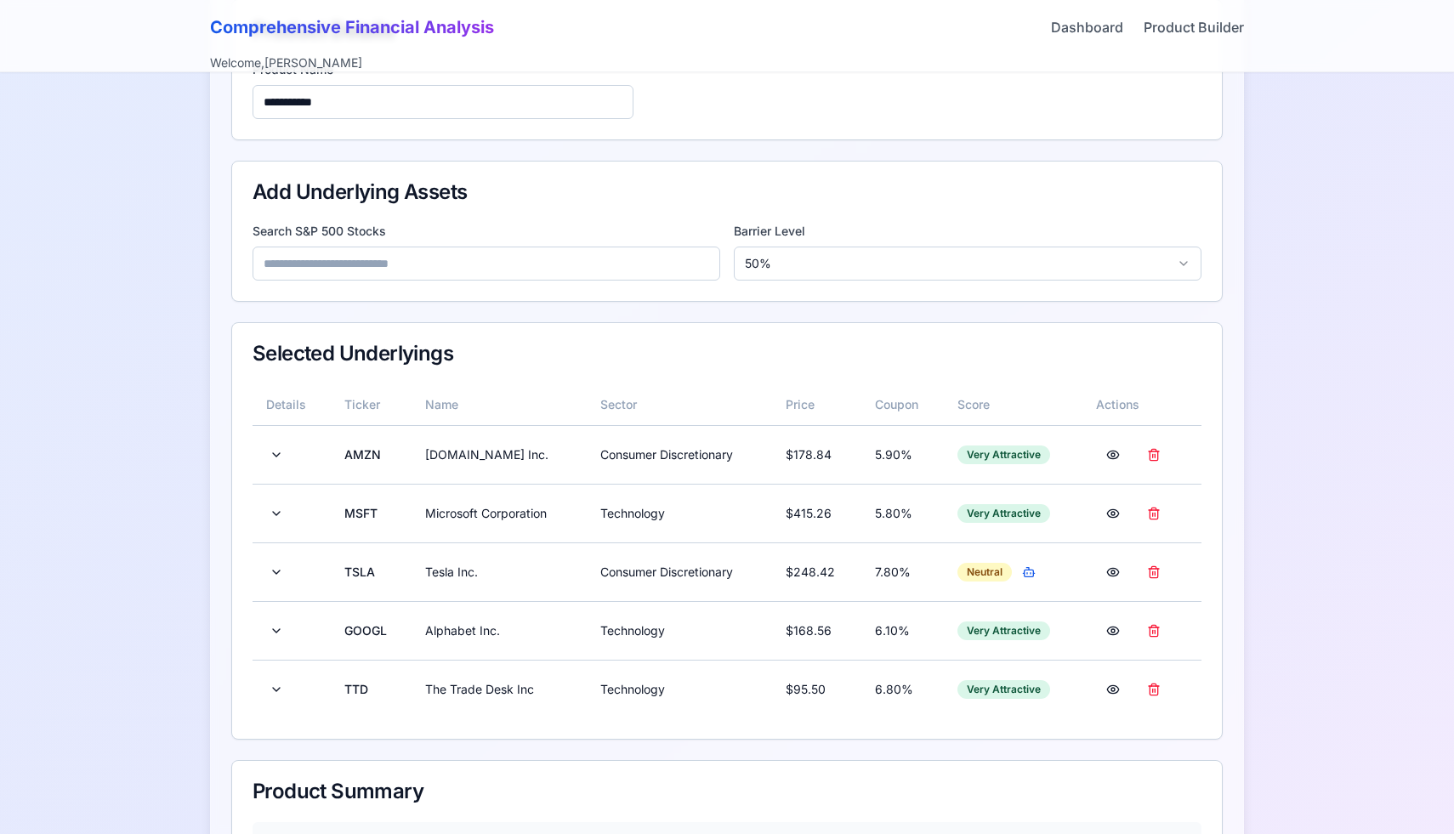
scroll to position [306, 0]
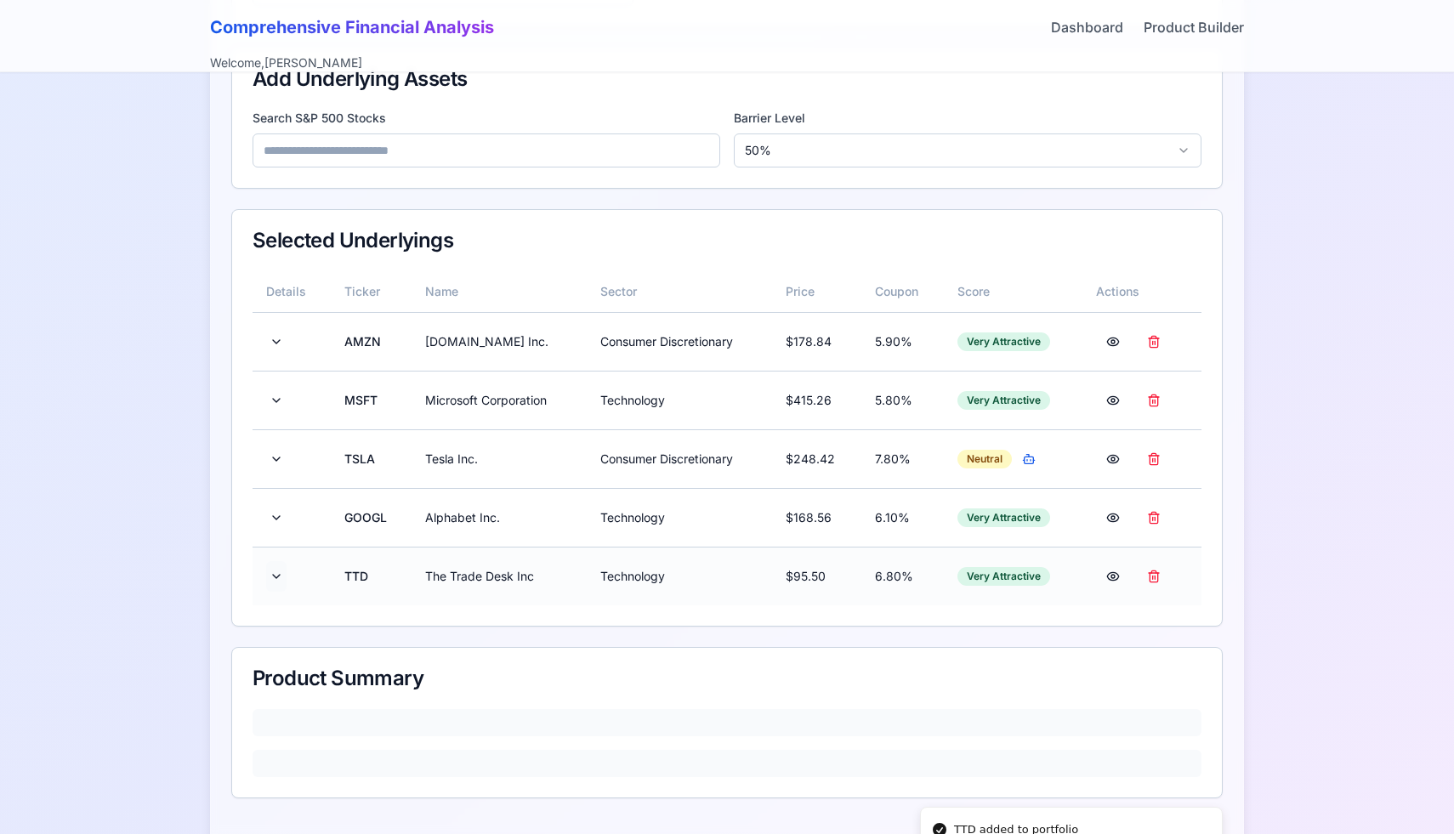
click at [277, 576] on button at bounding box center [276, 576] width 20 height 31
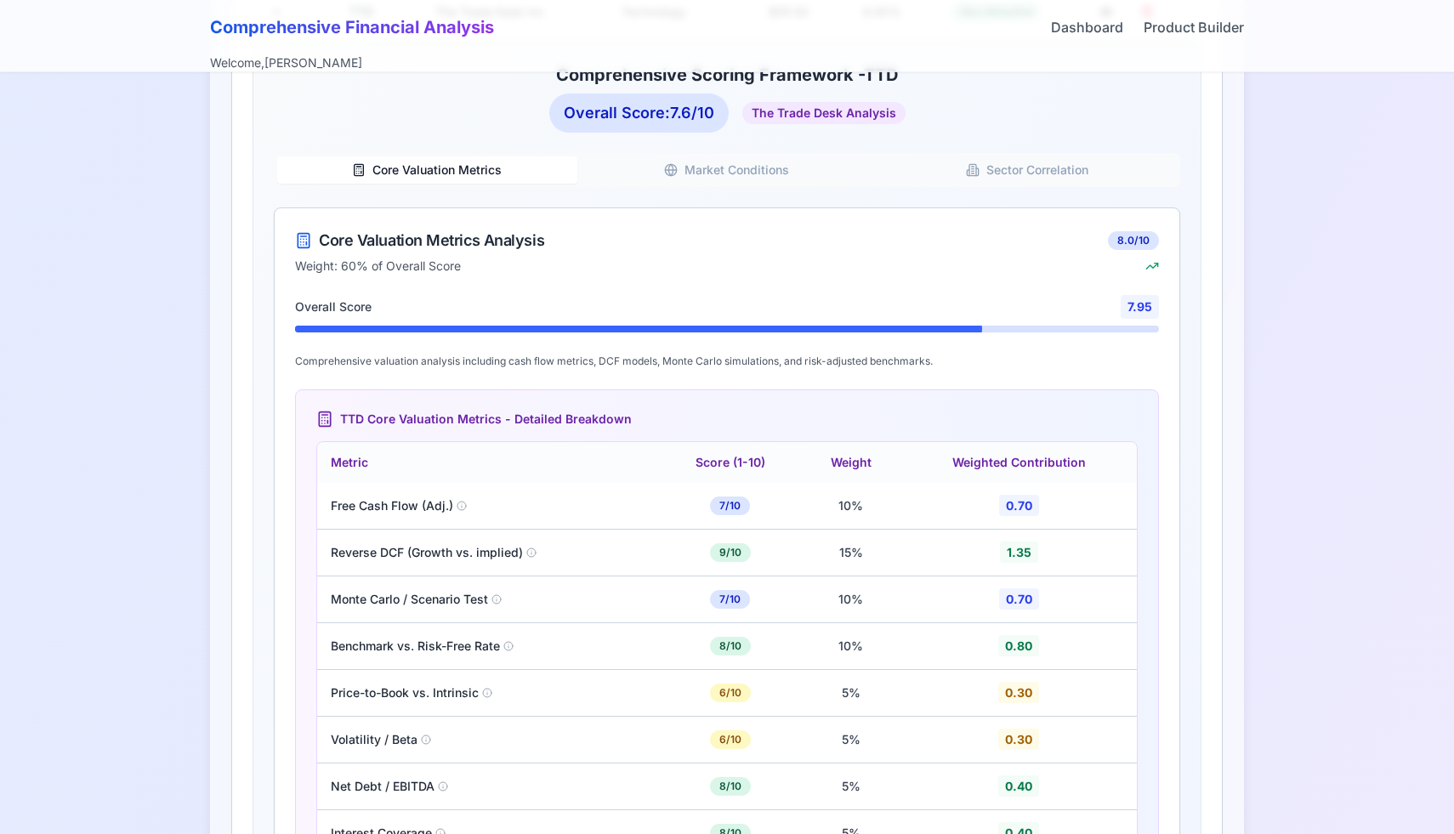
scroll to position [876, 0]
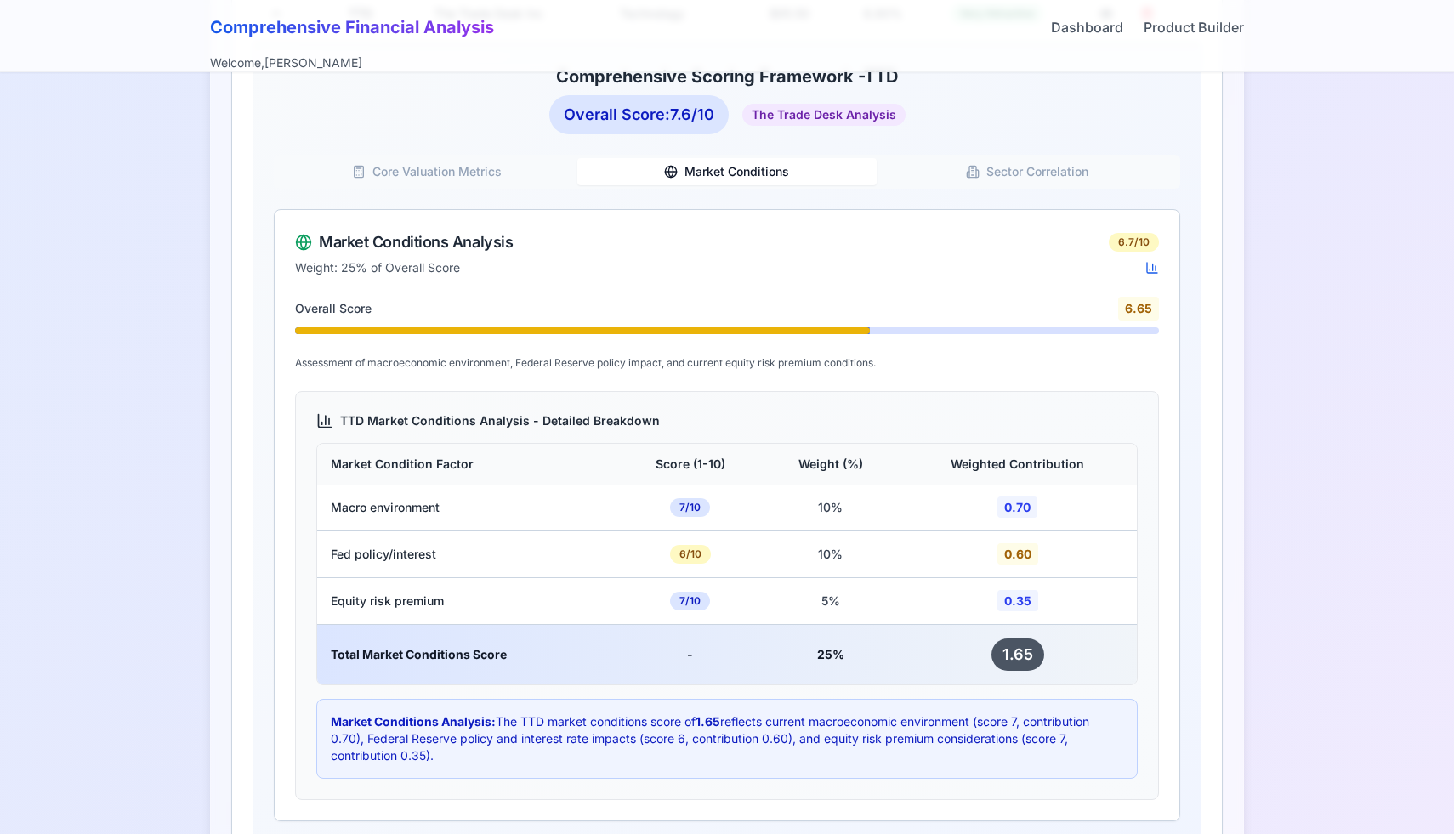
click at [745, 174] on button "Market Conditions" at bounding box center [727, 171] width 300 height 27
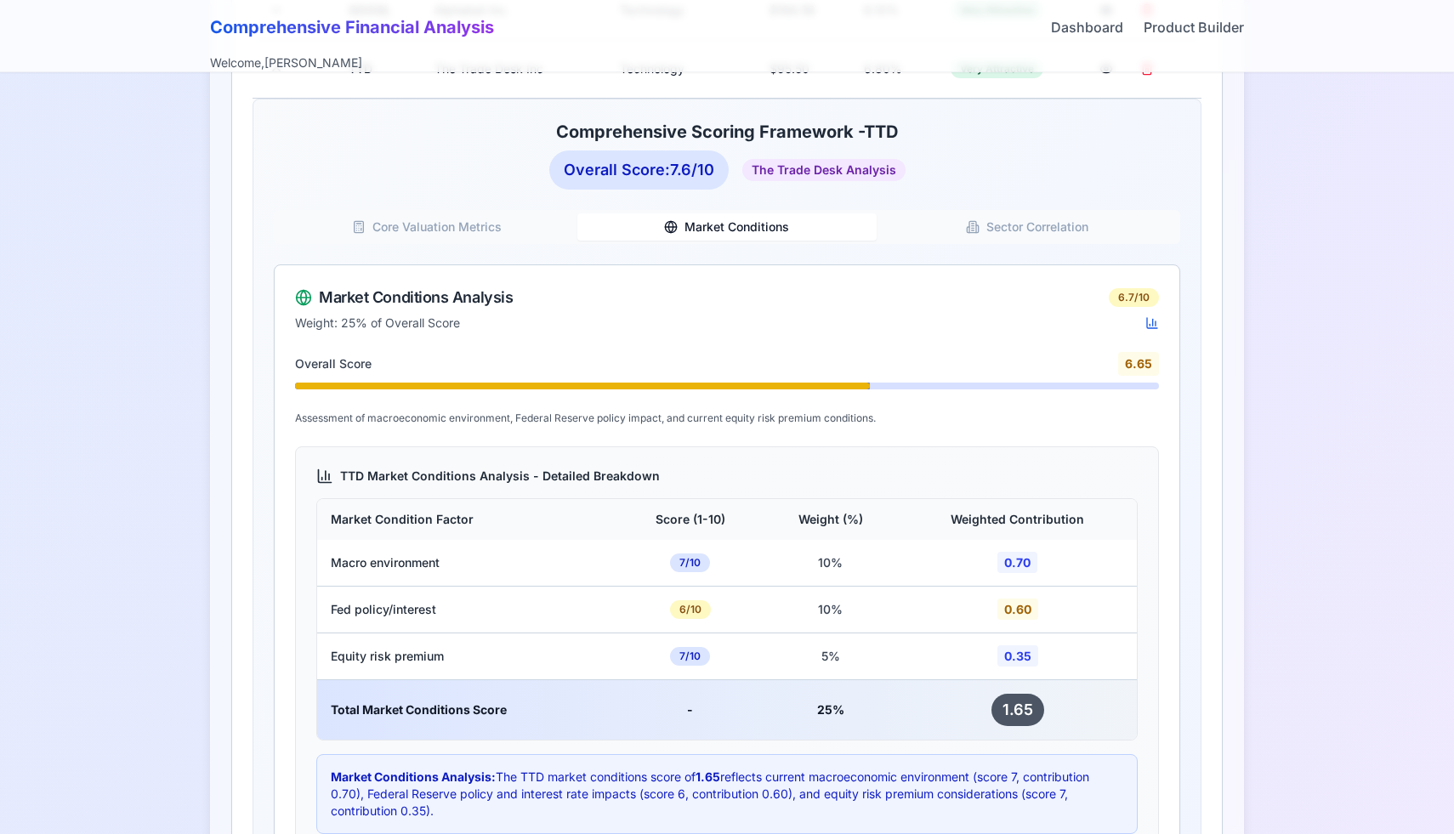
scroll to position [794, 0]
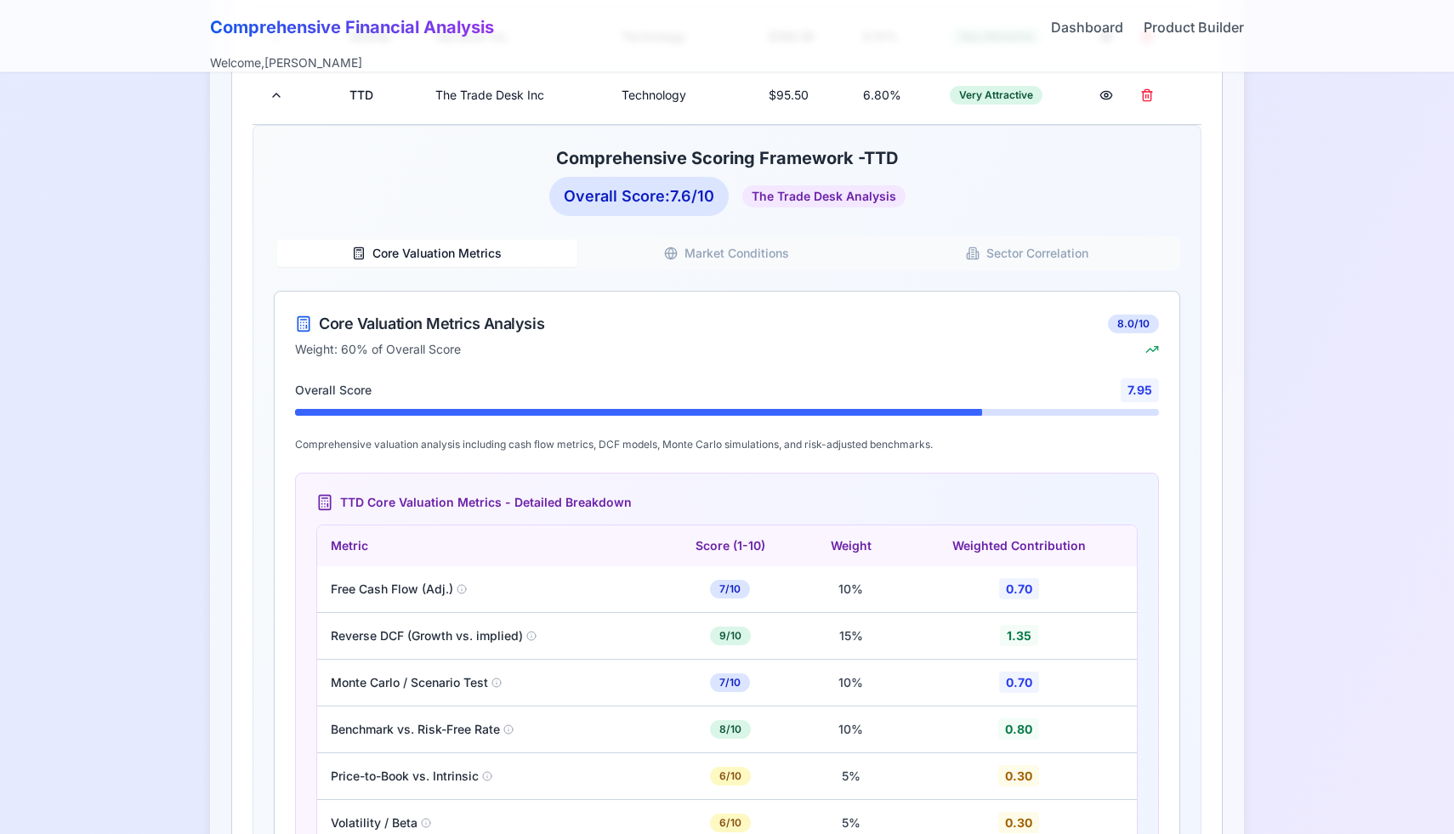
click at [459, 252] on button "Core Valuation Metrics" at bounding box center [427, 253] width 300 height 27
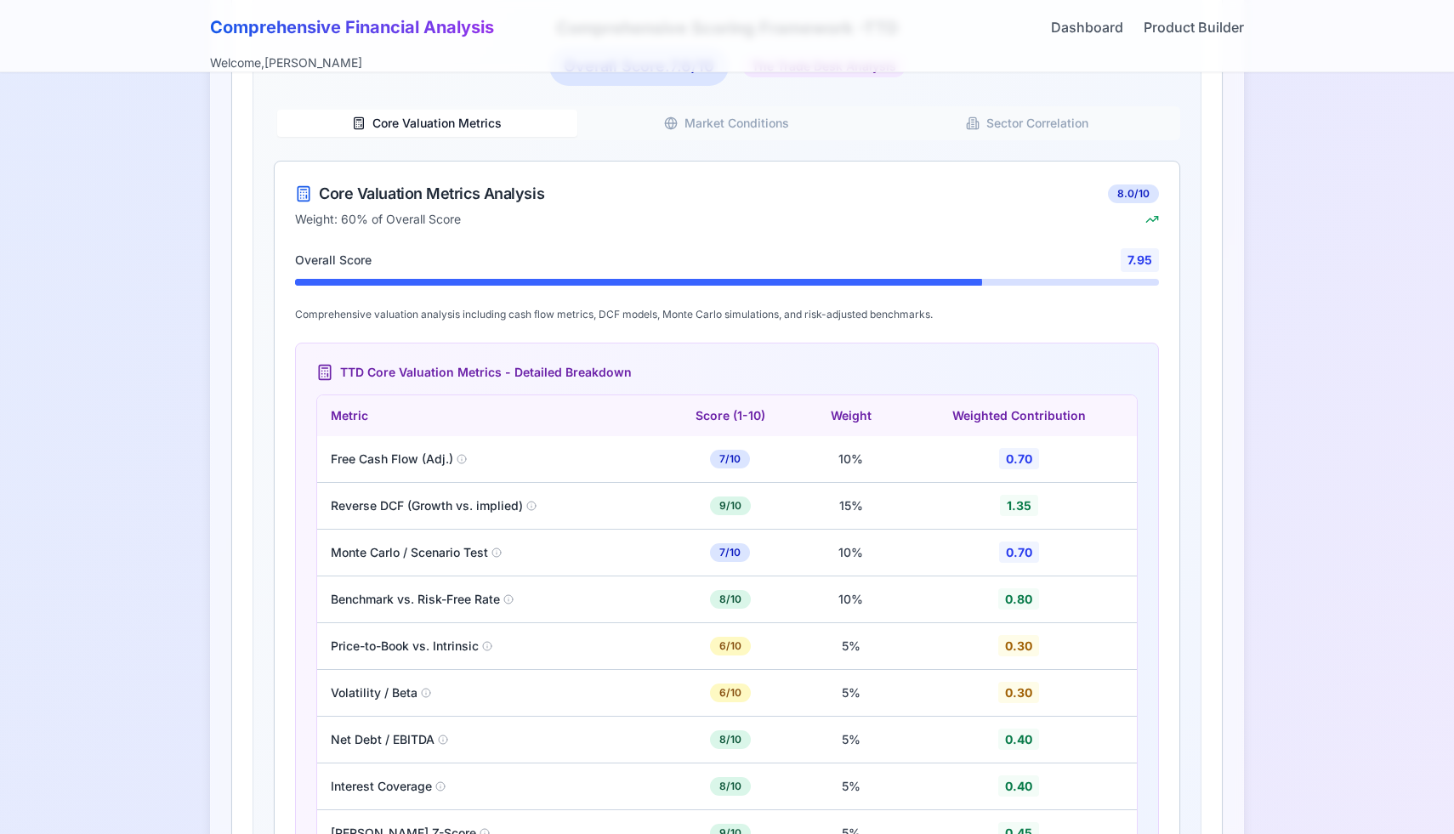
scroll to position [863, 0]
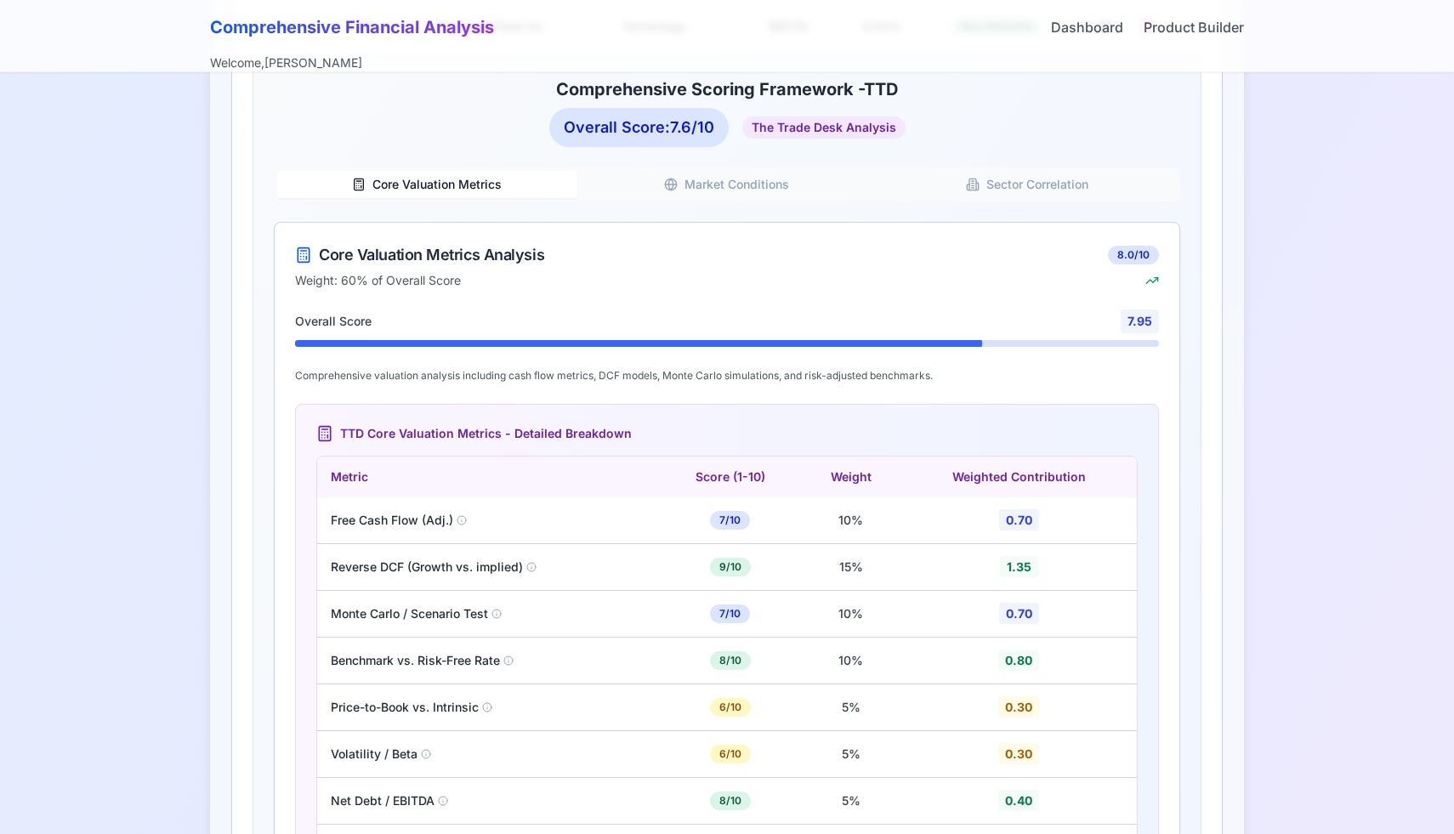
click at [703, 191] on button "Market Conditions" at bounding box center [727, 184] width 300 height 27
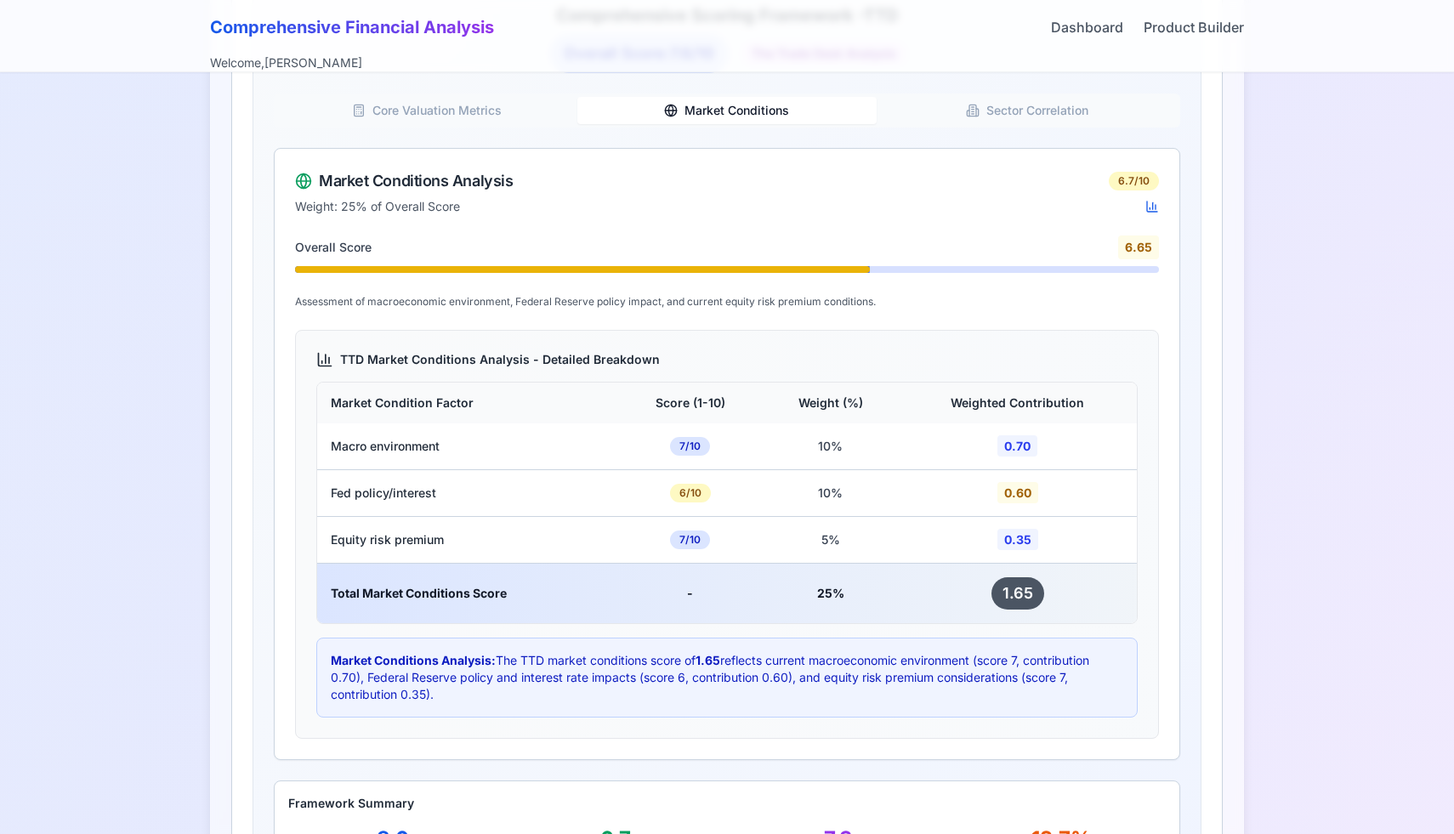
scroll to position [939, 0]
click at [999, 109] on button "Sector Correlation" at bounding box center [1027, 108] width 300 height 27
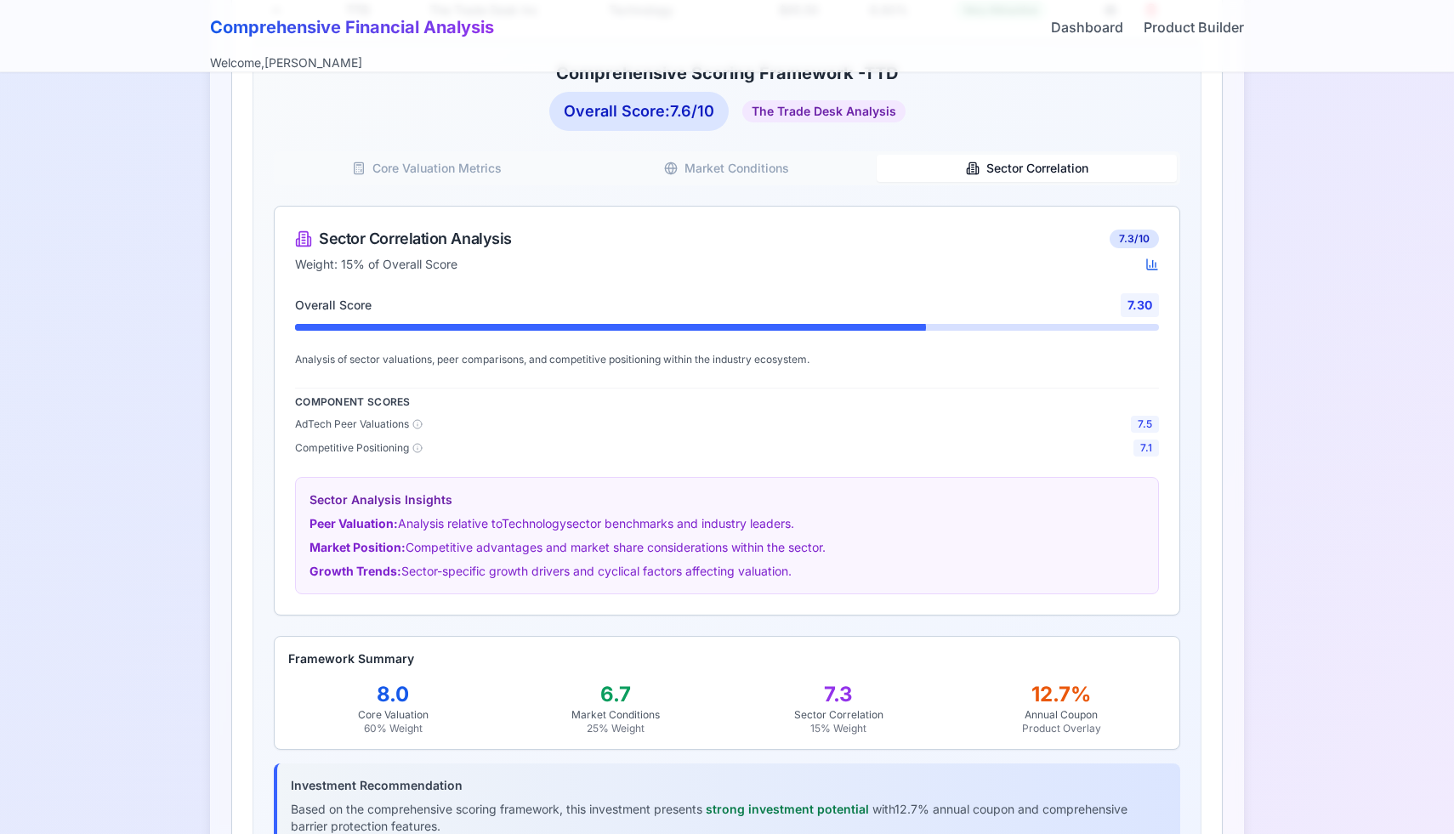
scroll to position [895, 0]
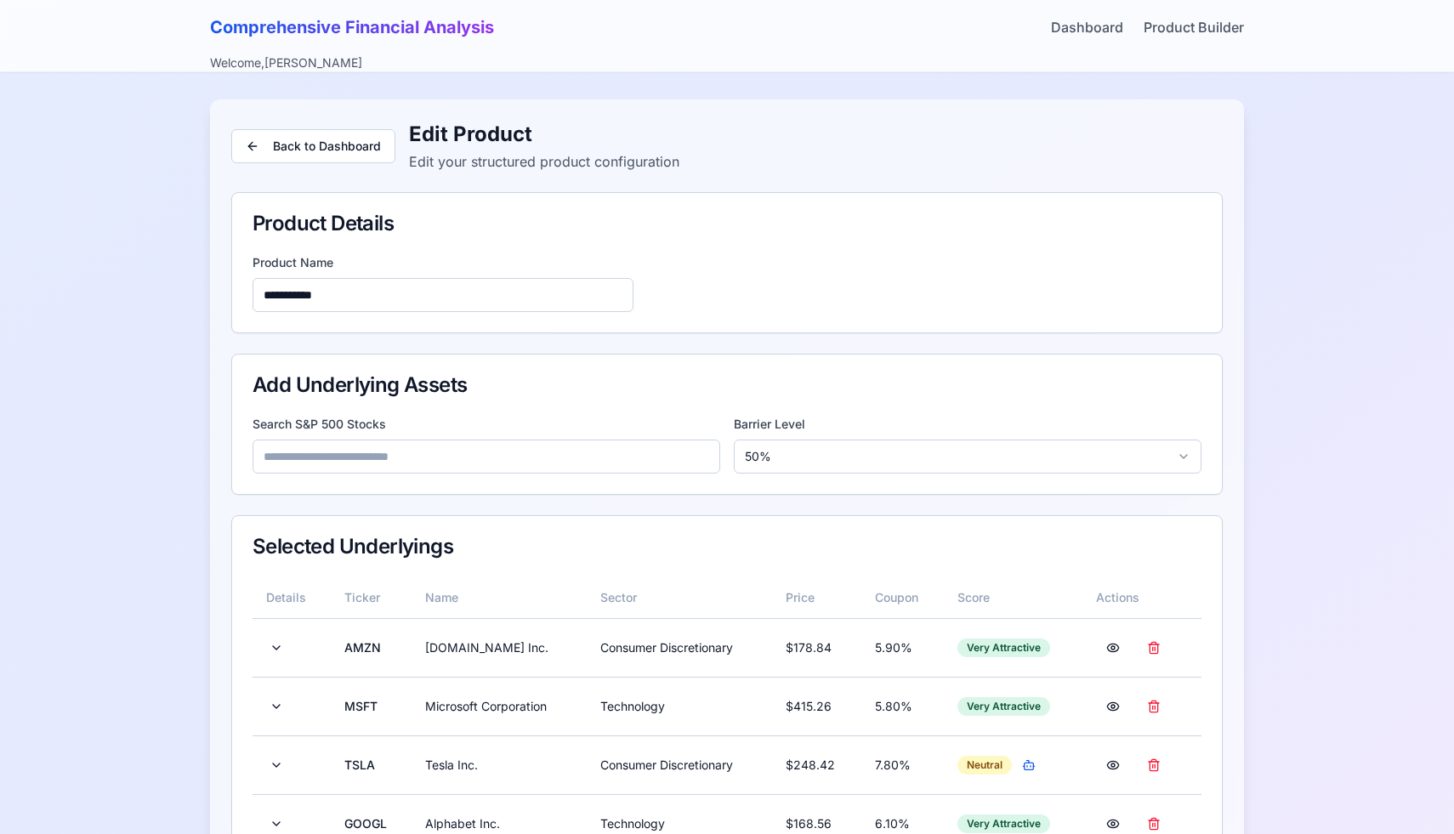
click at [488, 445] on input at bounding box center [487, 457] width 468 height 34
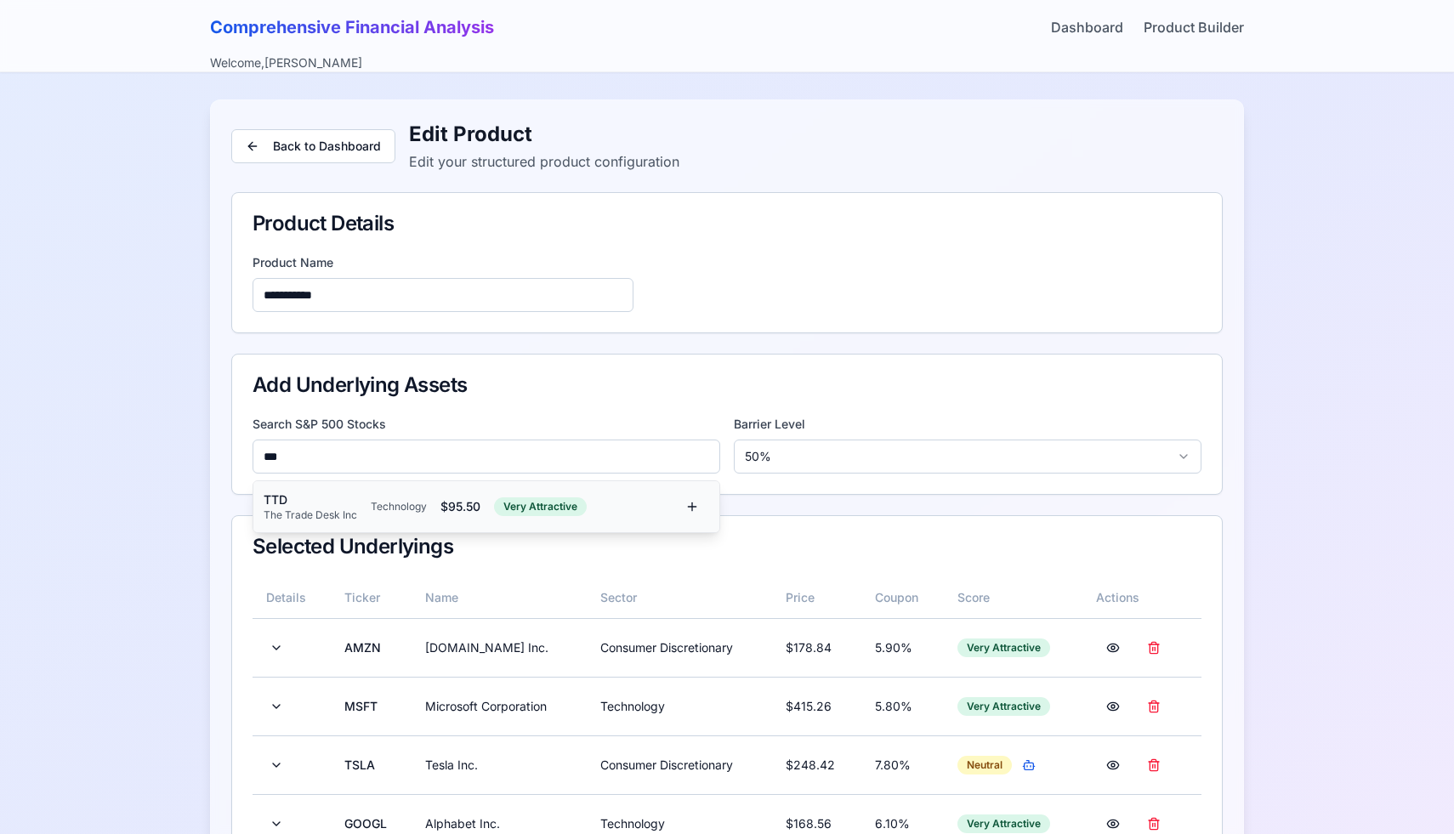
type input "***"
click at [395, 498] on div "TTD The Trade Desk Inc Technology $ 95.50 Very Attractive" at bounding box center [470, 507] width 412 height 31
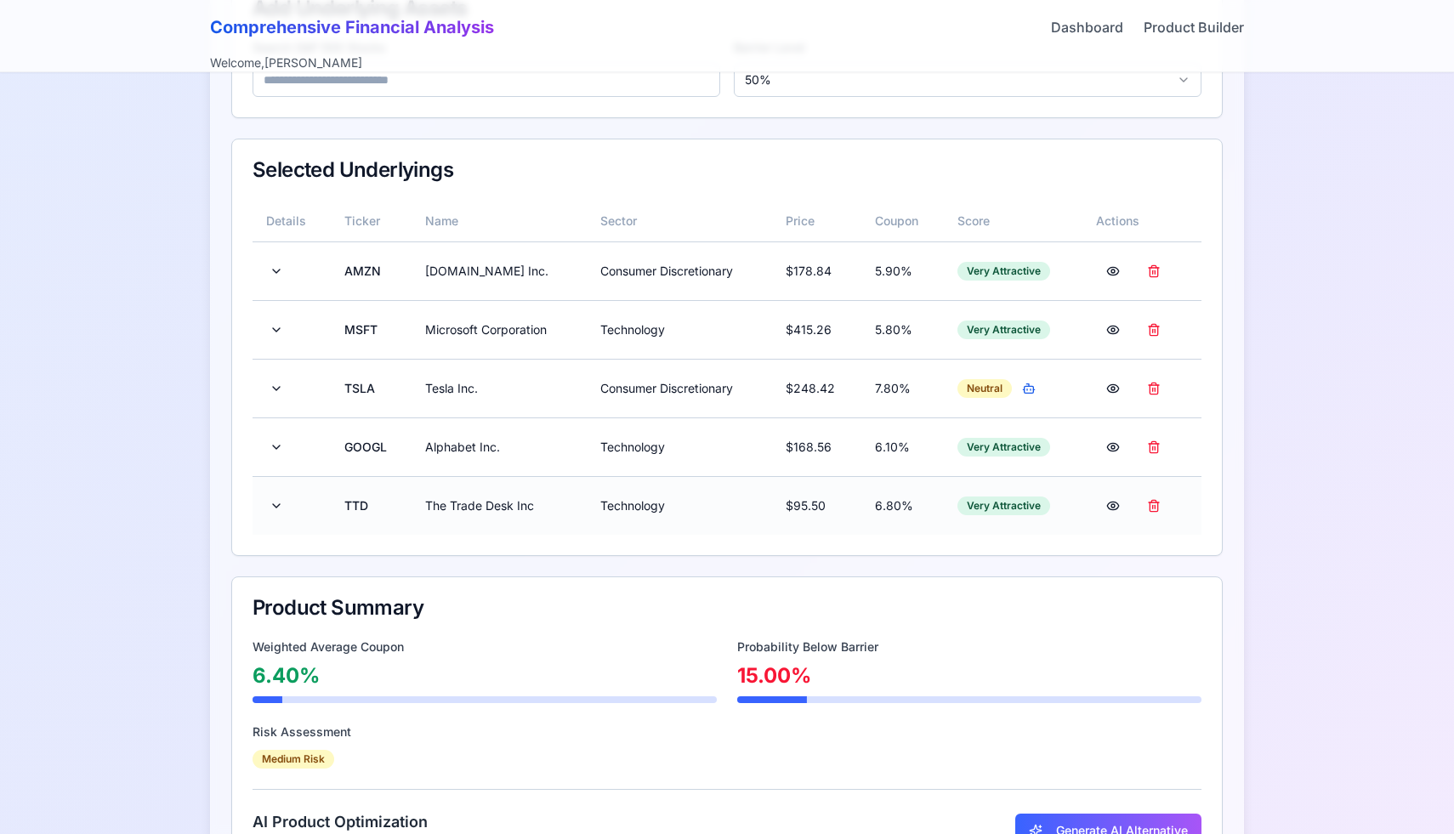
scroll to position [378, 0]
click at [269, 509] on button at bounding box center [276, 505] width 20 height 31
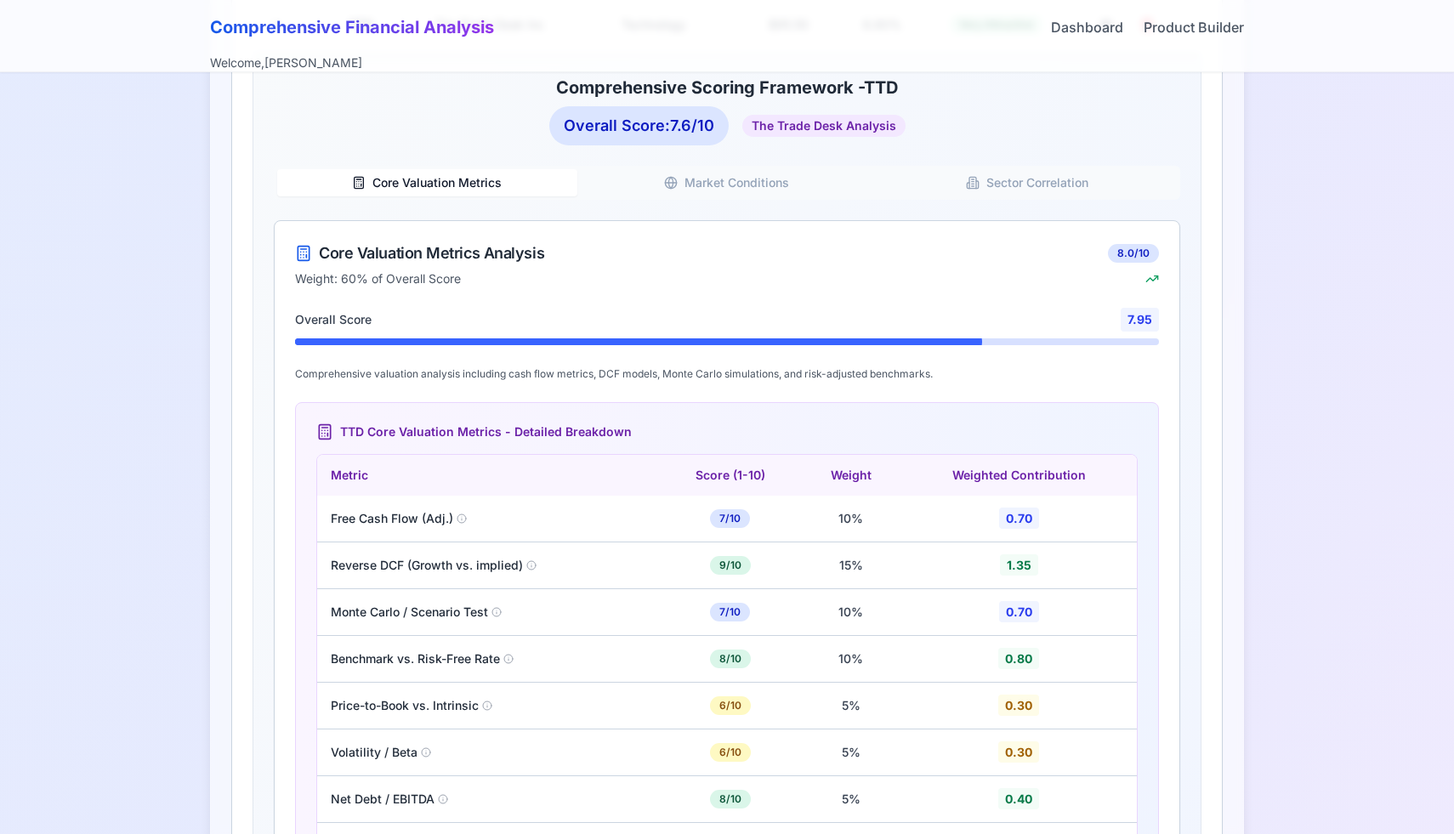
scroll to position [867, 0]
click at [1044, 187] on button "Sector Correlation" at bounding box center [1027, 181] width 300 height 27
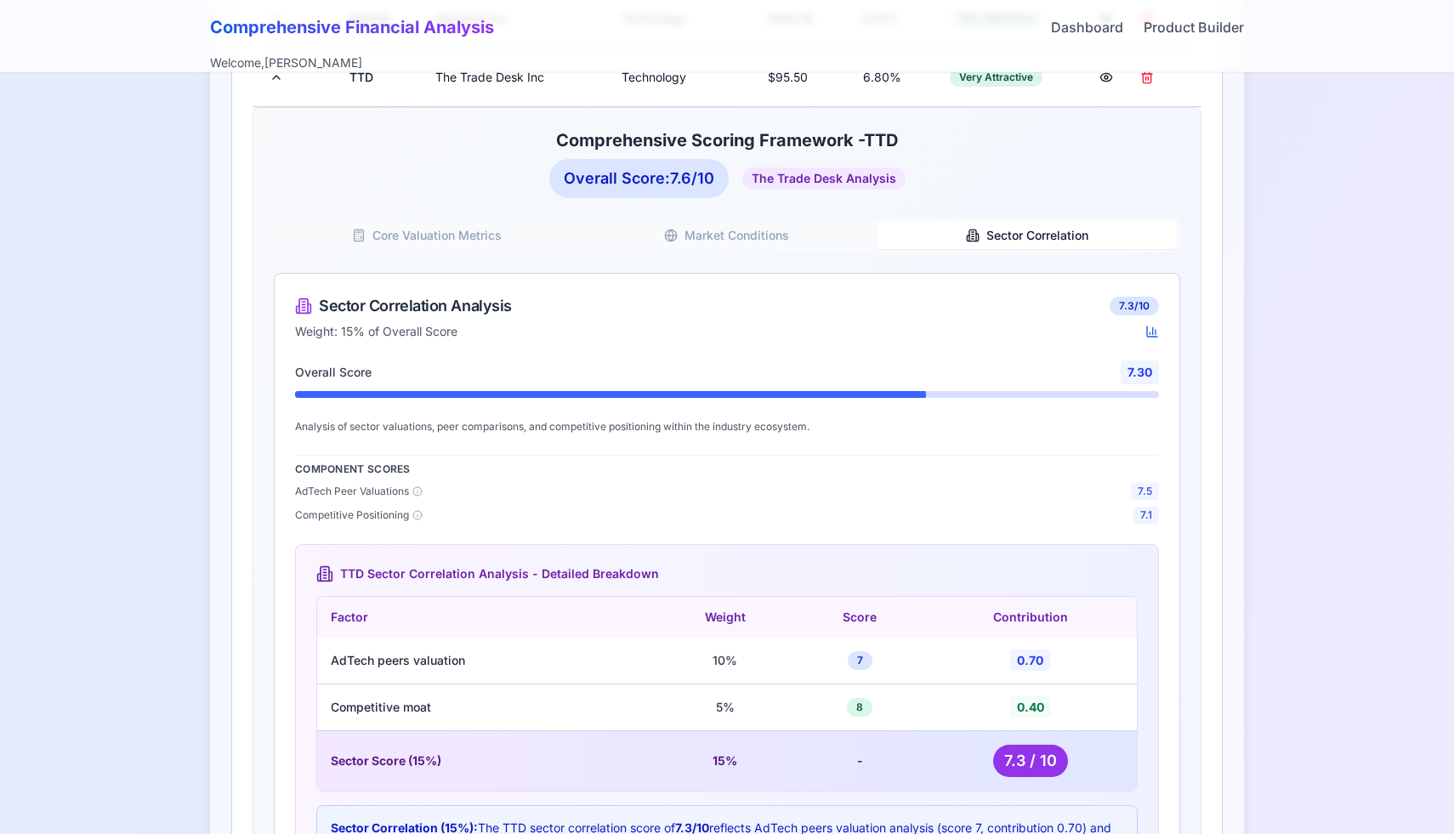
scroll to position [848, 0]
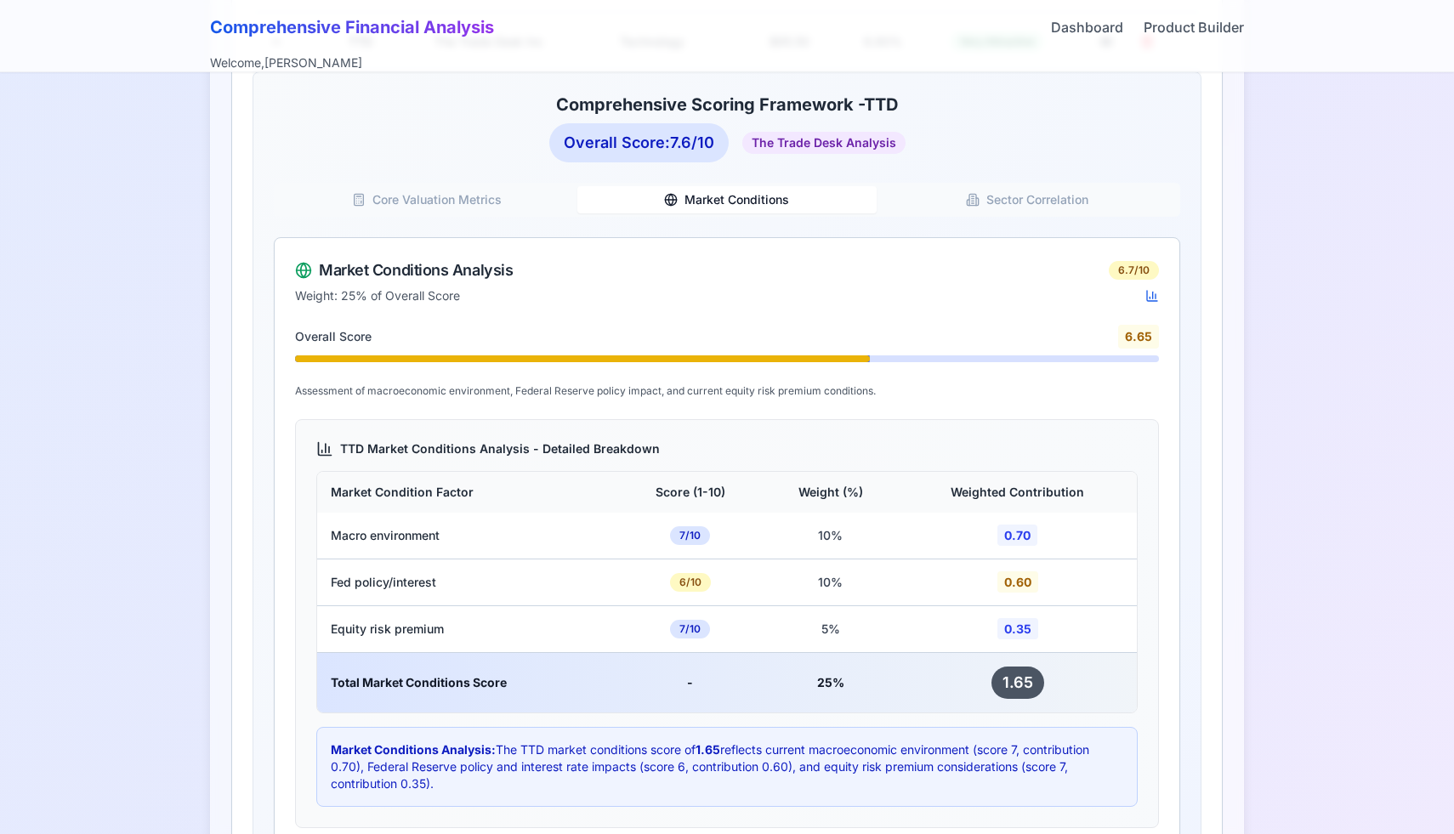
click at [675, 204] on icon "button" at bounding box center [671, 200] width 14 height 14
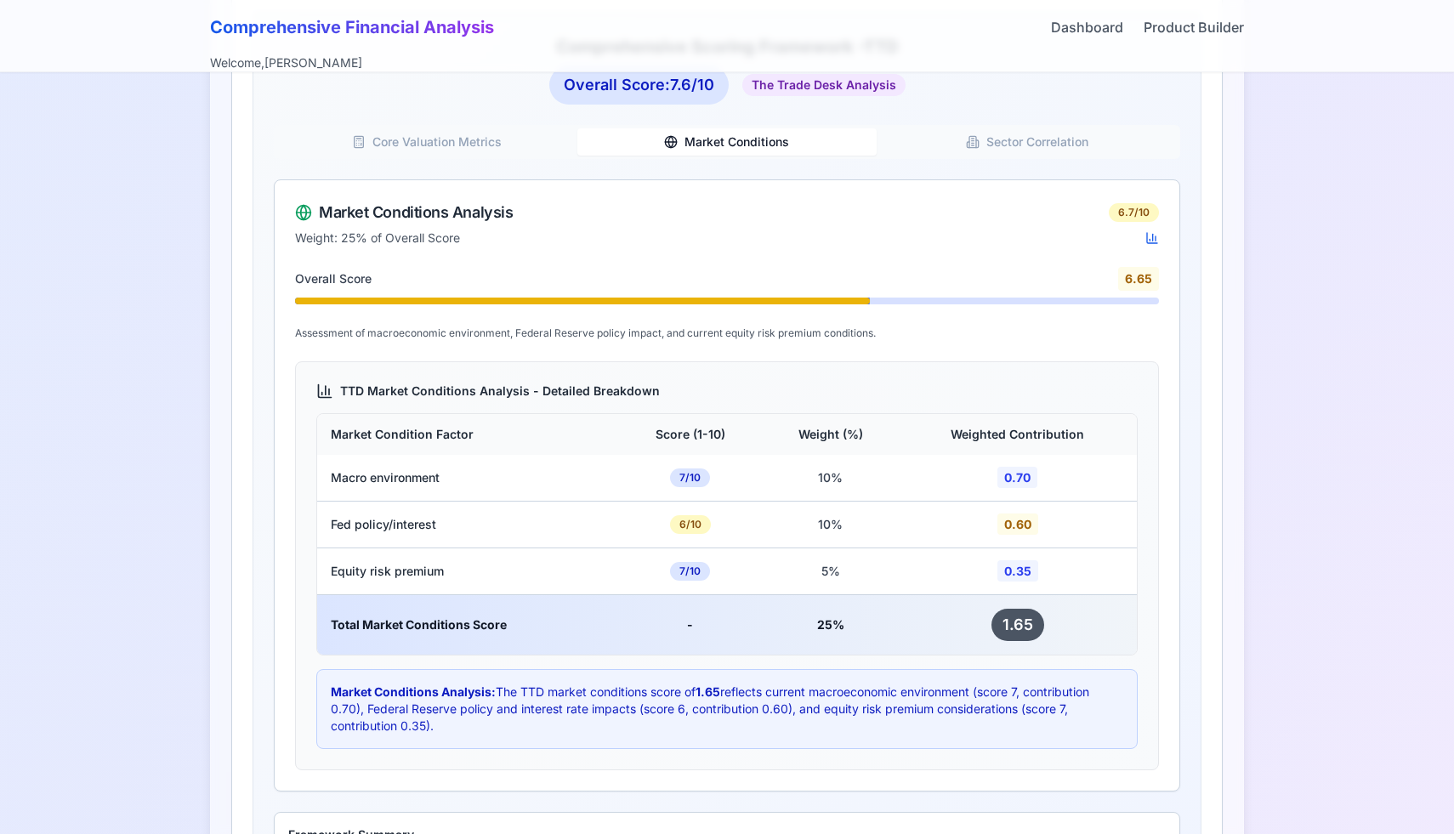
scroll to position [868, 0]
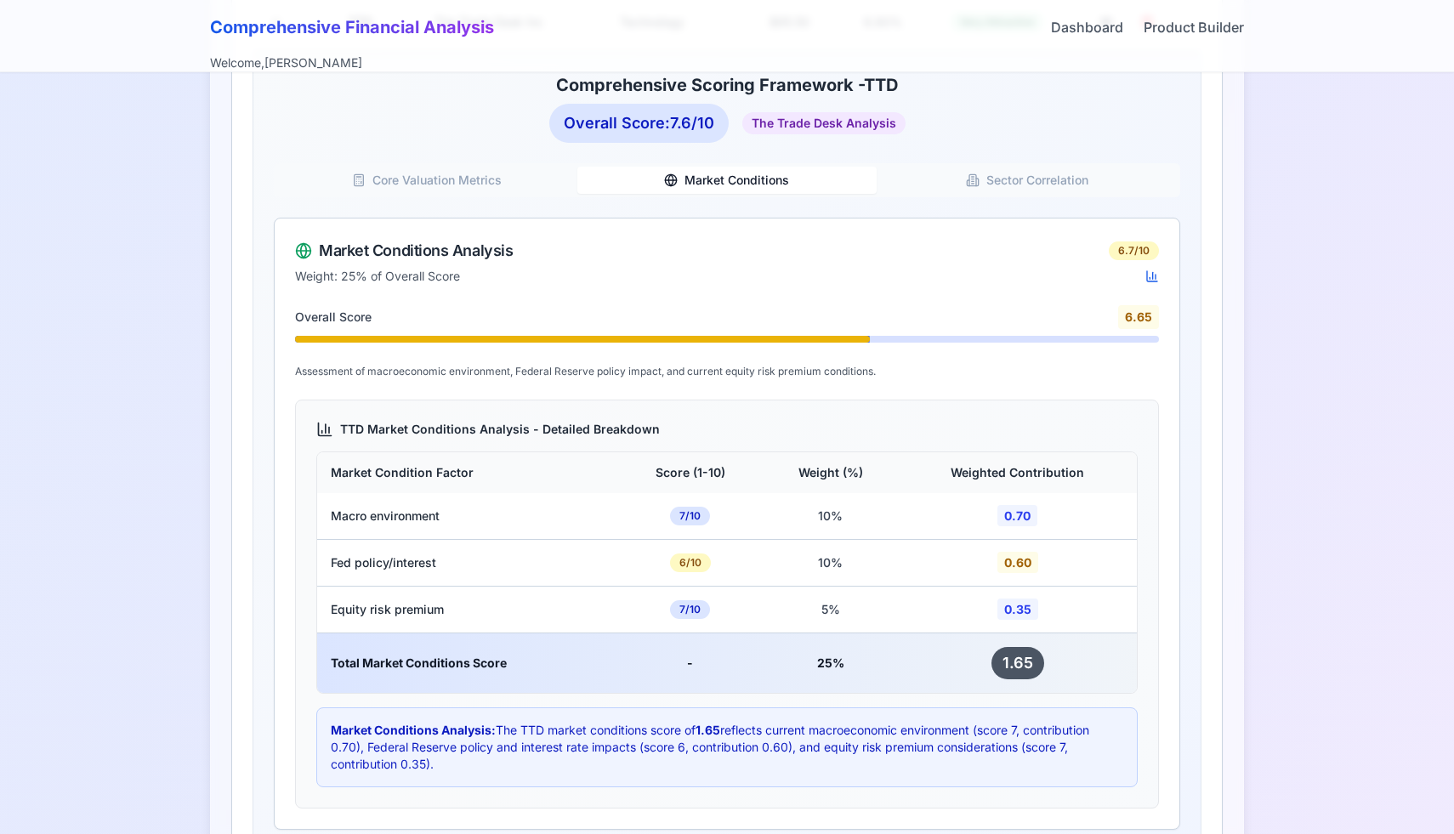
click at [492, 186] on button "Core Valuation Metrics" at bounding box center [427, 180] width 300 height 27
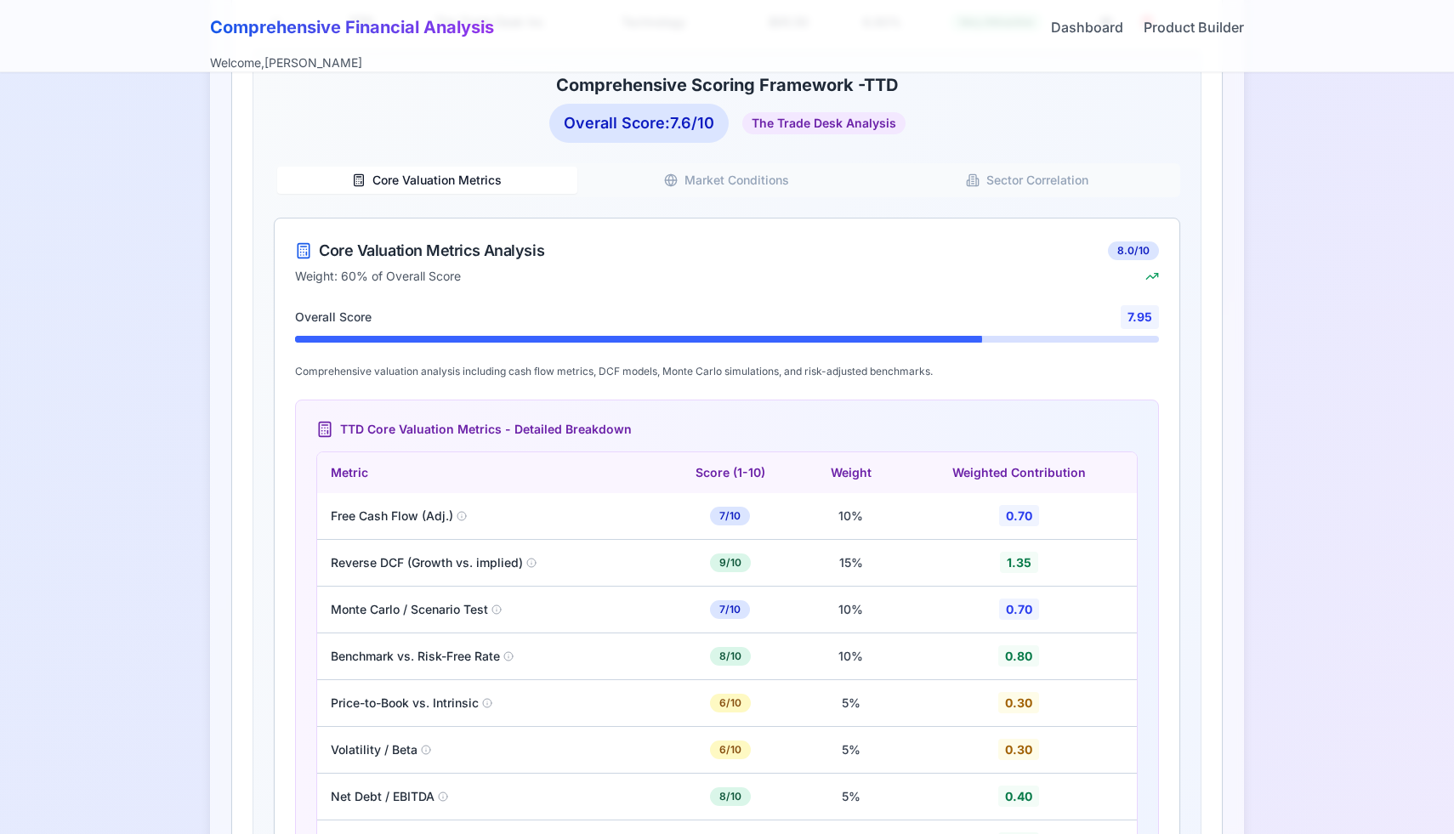
click at [735, 179] on button "Market Conditions" at bounding box center [727, 180] width 300 height 27
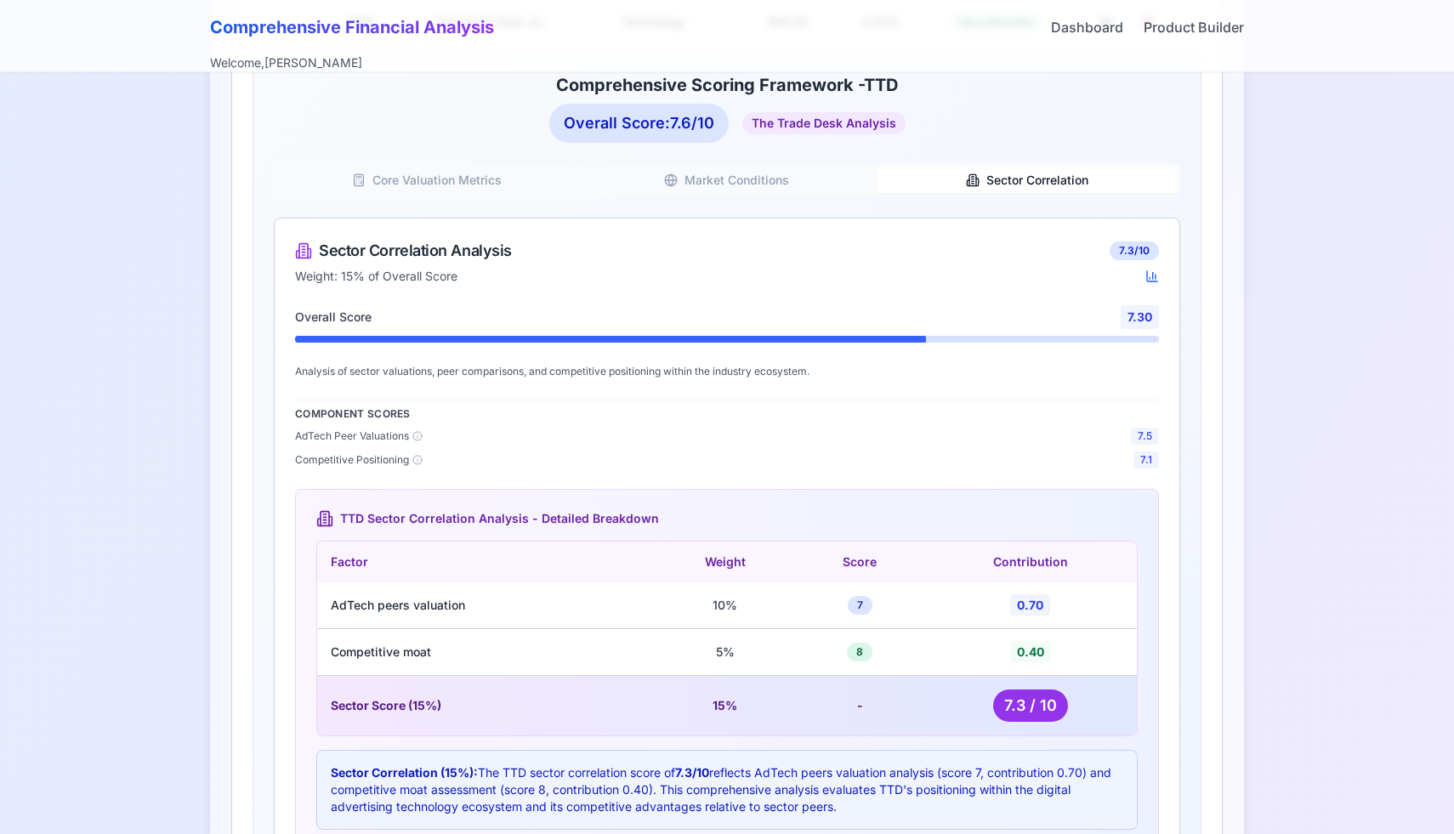
click at [959, 174] on button "Sector Correlation" at bounding box center [1027, 180] width 300 height 27
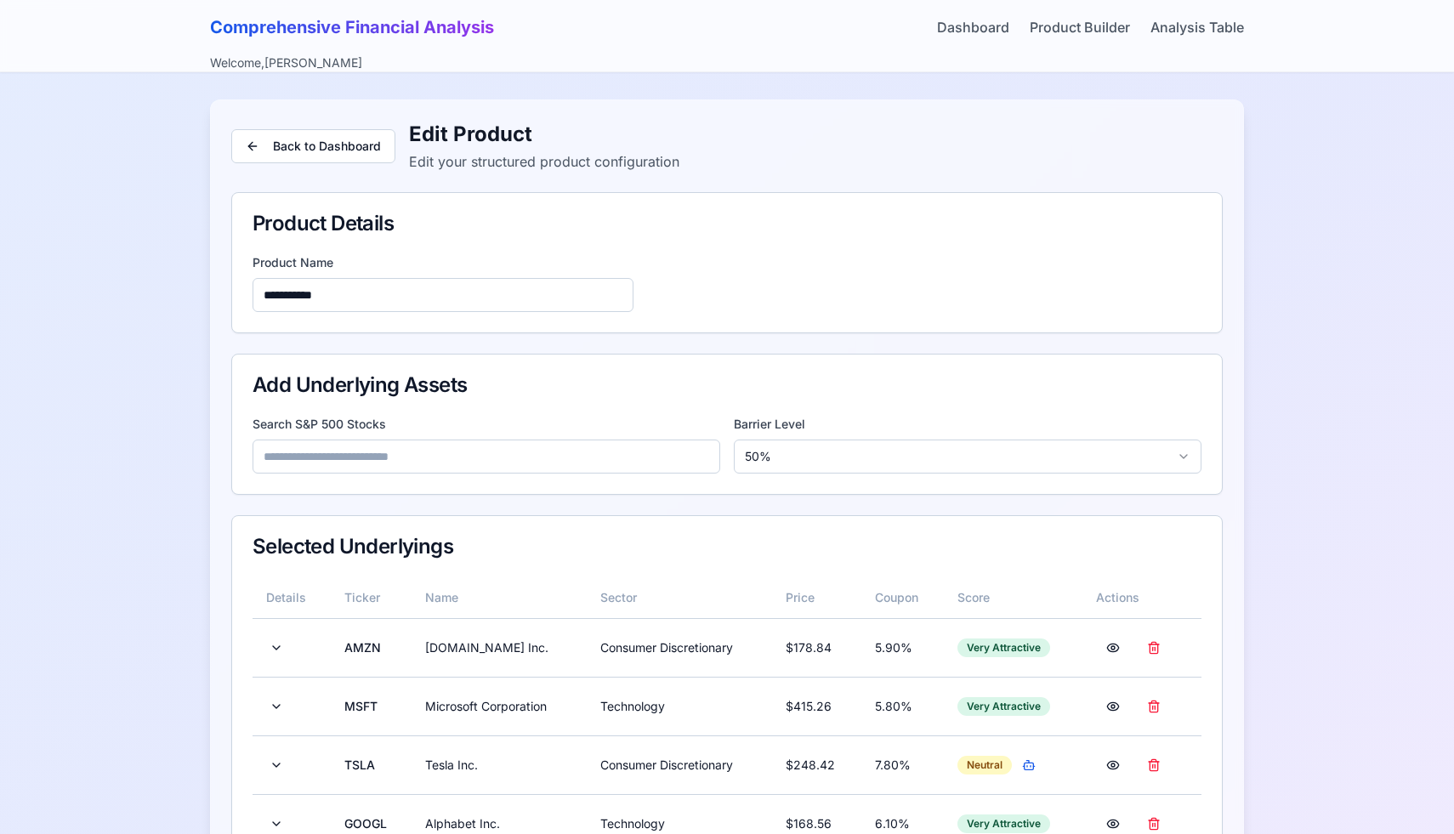
click at [486, 460] on input at bounding box center [487, 457] width 468 height 34
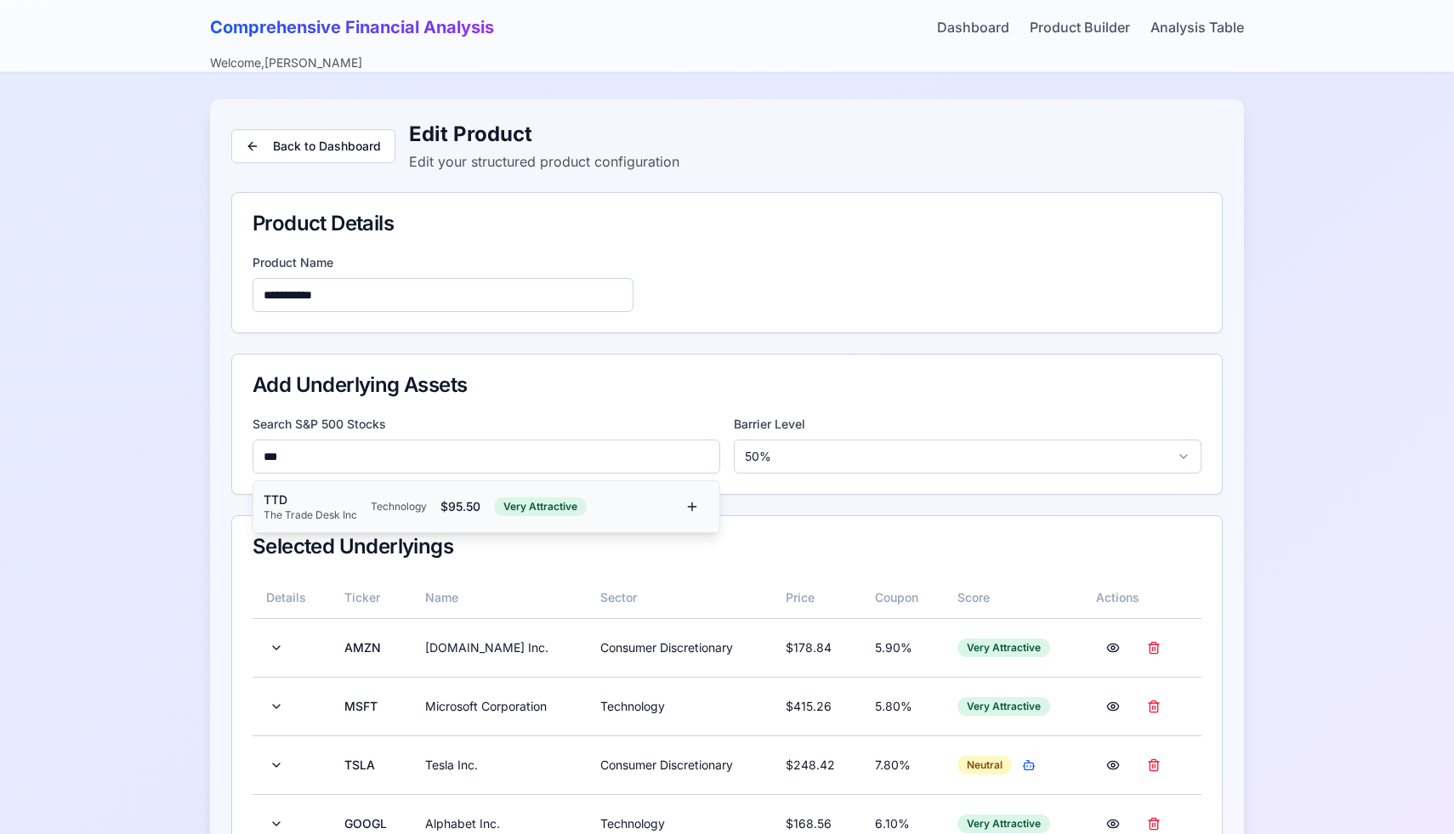
type input "***"
click at [451, 503] on div "$ 95.50" at bounding box center [461, 506] width 40 height 17
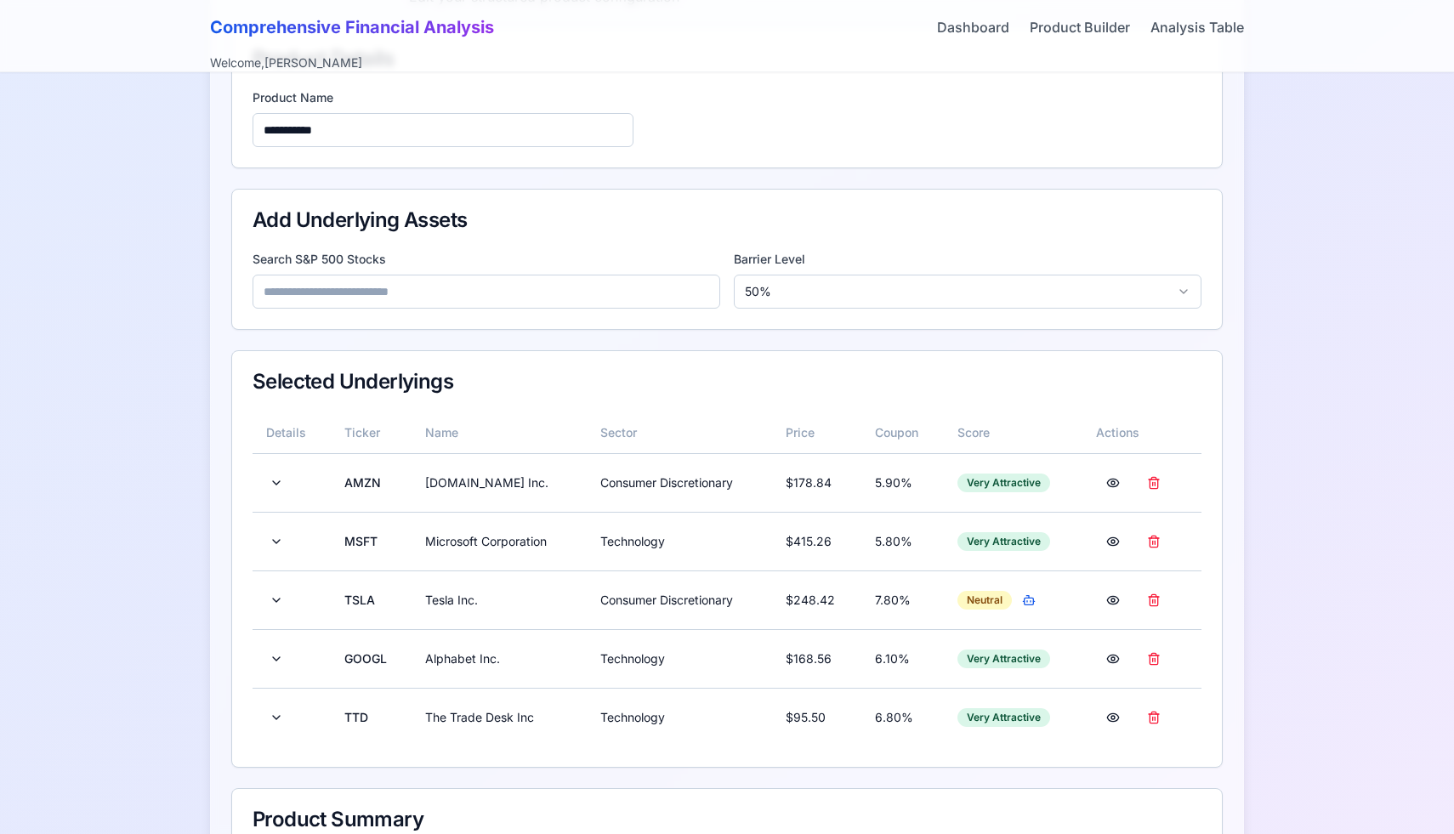
scroll to position [373, 0]
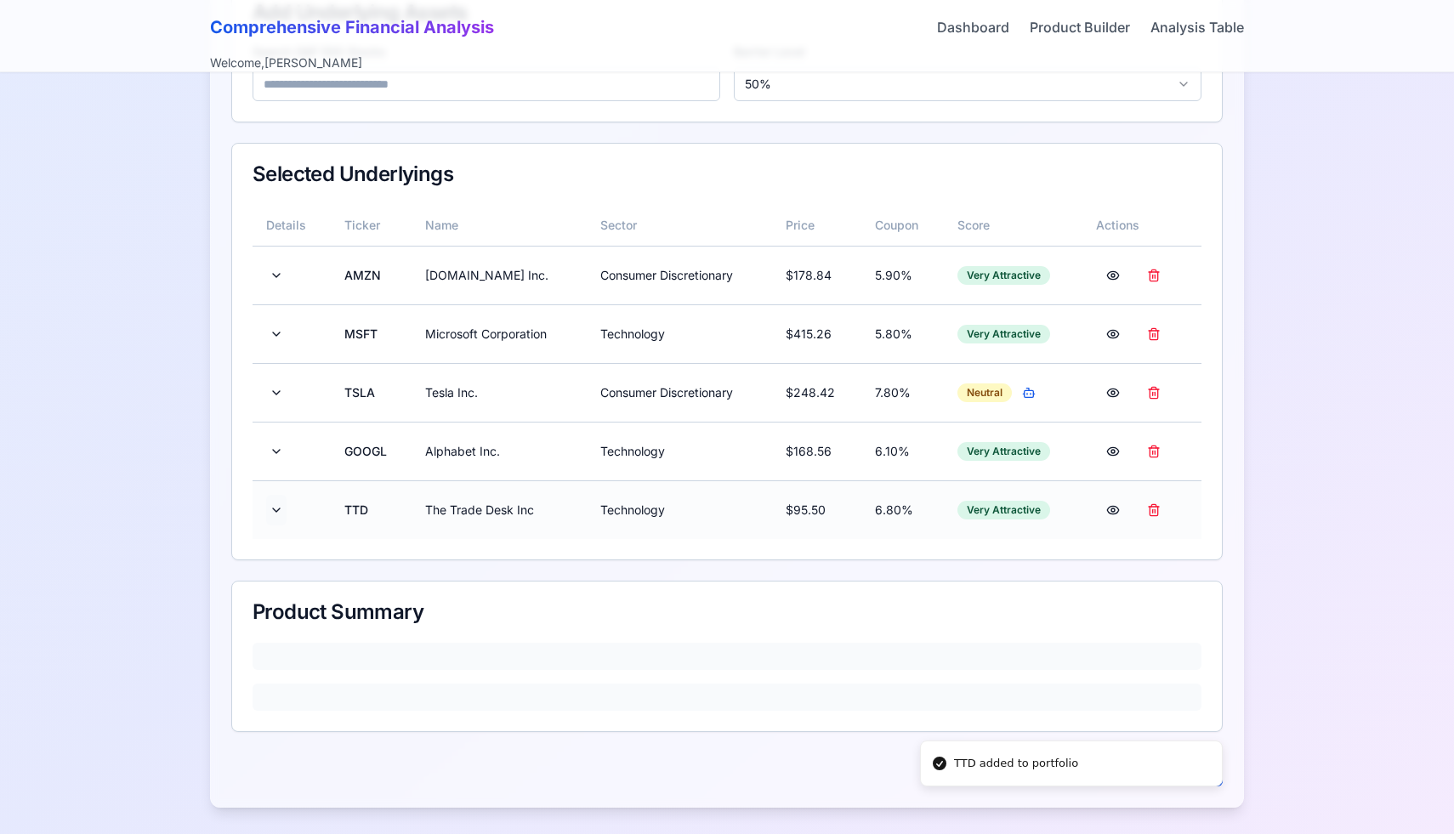
click at [271, 515] on button at bounding box center [276, 510] width 20 height 31
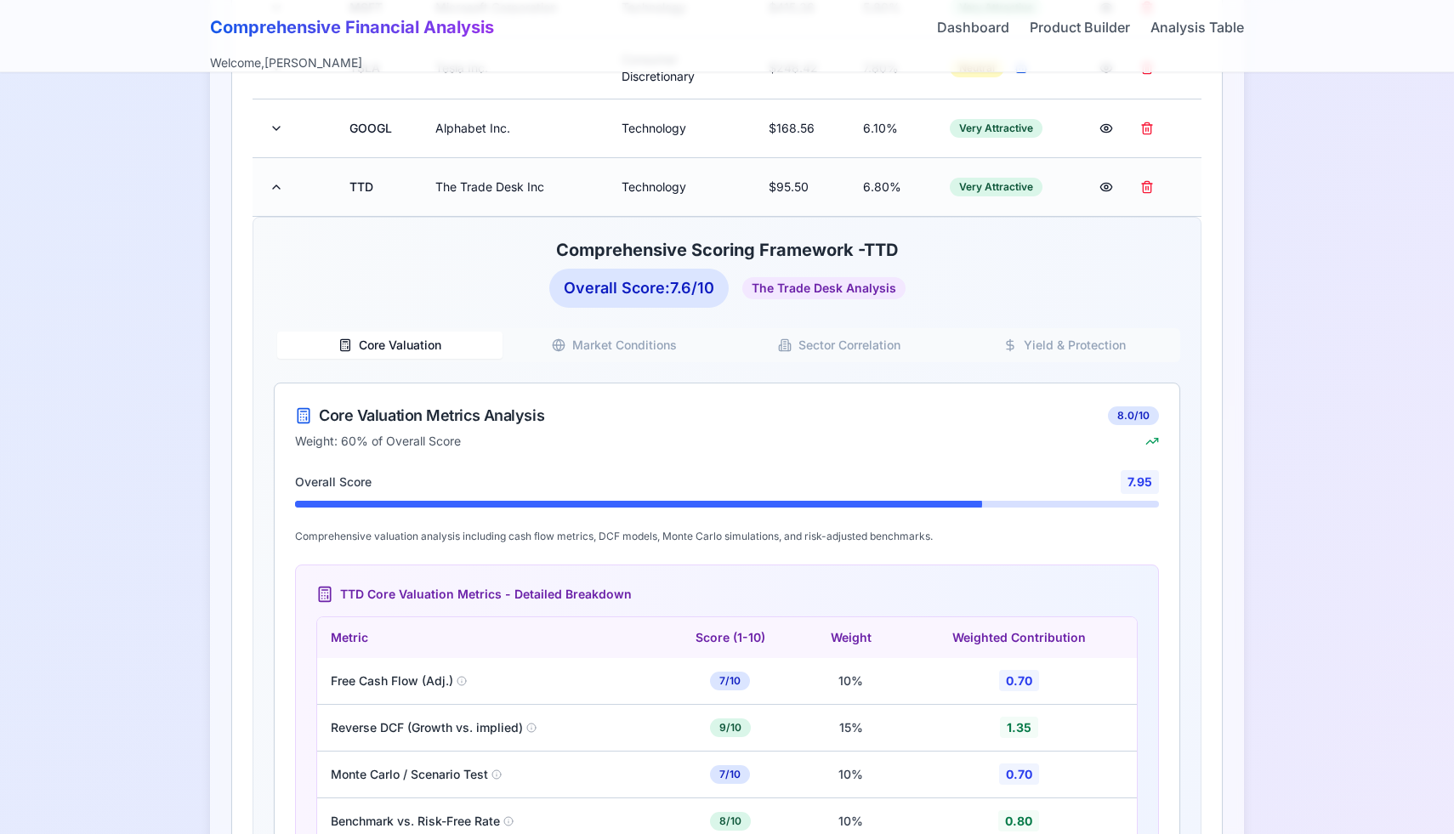
scroll to position [702, 0]
click at [579, 346] on button "Market Conditions" at bounding box center [615, 346] width 225 height 27
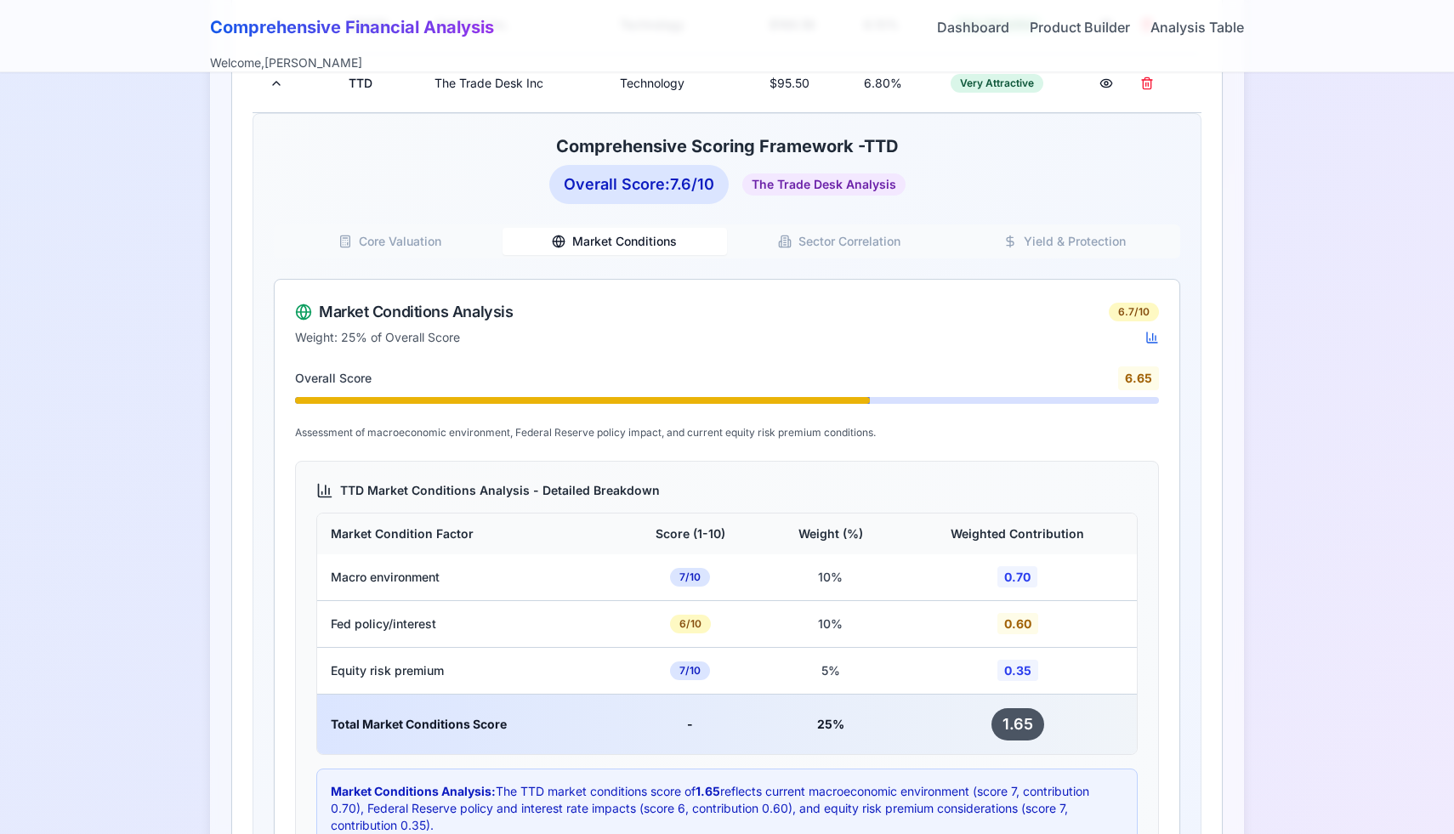
scroll to position [856, 0]
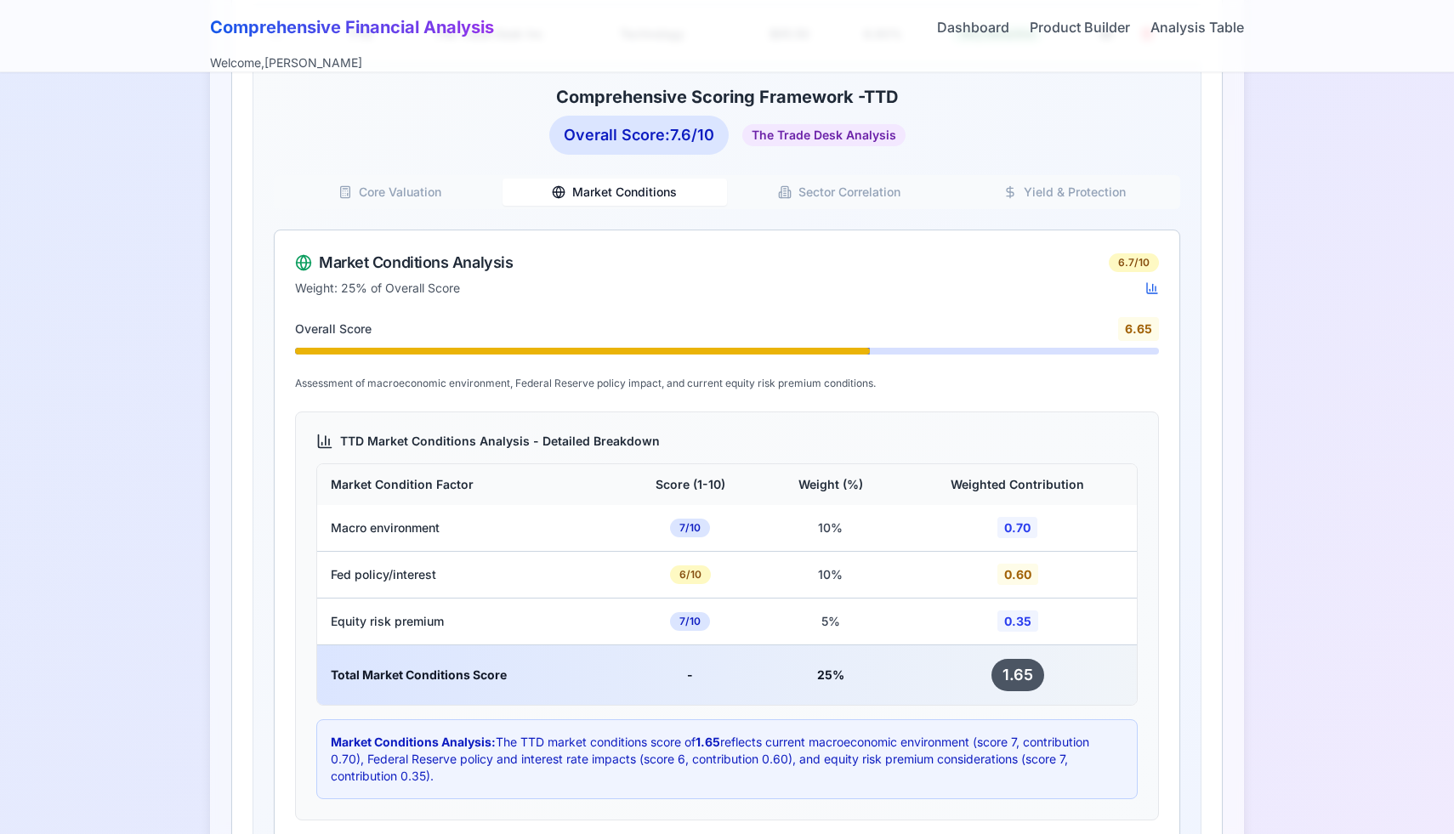
click at [839, 199] on button "Sector Correlation" at bounding box center [839, 192] width 225 height 27
click at [691, 179] on button "Market Conditions" at bounding box center [615, 192] width 225 height 27
click at [445, 187] on button "Core Valuation" at bounding box center [389, 192] width 225 height 27
click at [599, 189] on button "Market Conditions" at bounding box center [615, 192] width 225 height 27
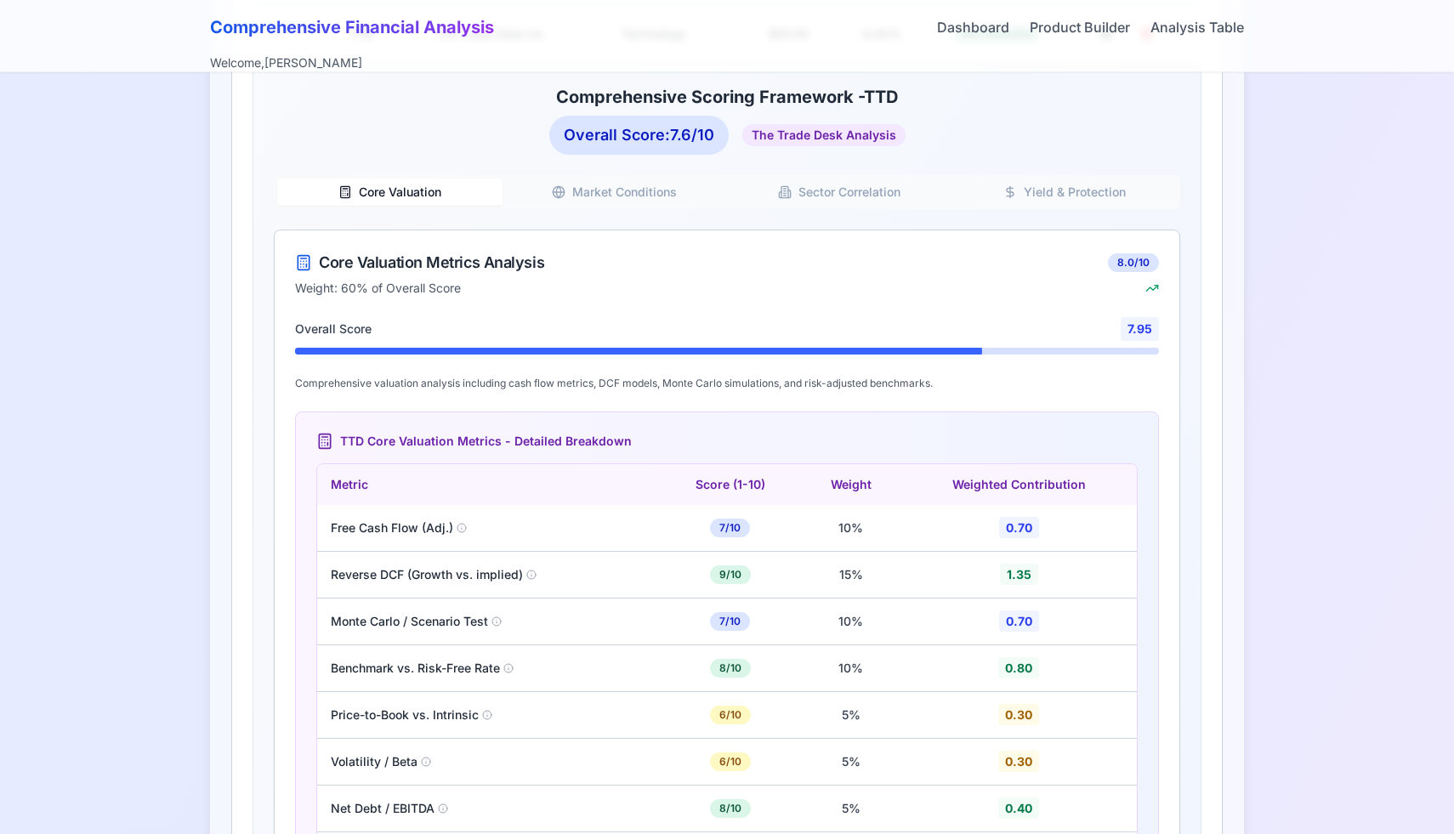
click at [458, 182] on button "Core Valuation" at bounding box center [389, 192] width 225 height 27
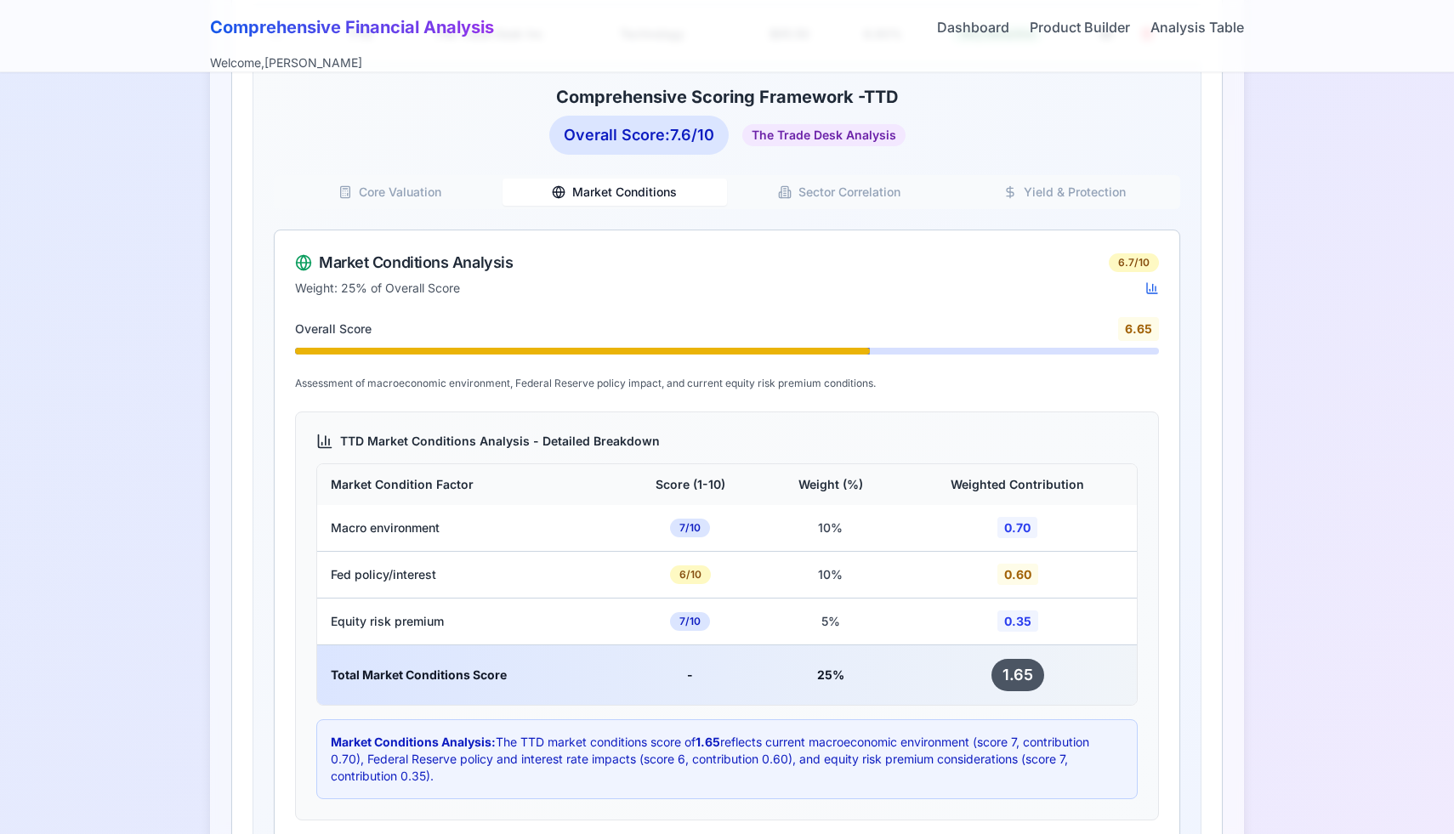
click at [583, 194] on button "Market Conditions" at bounding box center [615, 192] width 225 height 27
click at [824, 193] on button "Sector Correlation" at bounding box center [839, 192] width 225 height 27
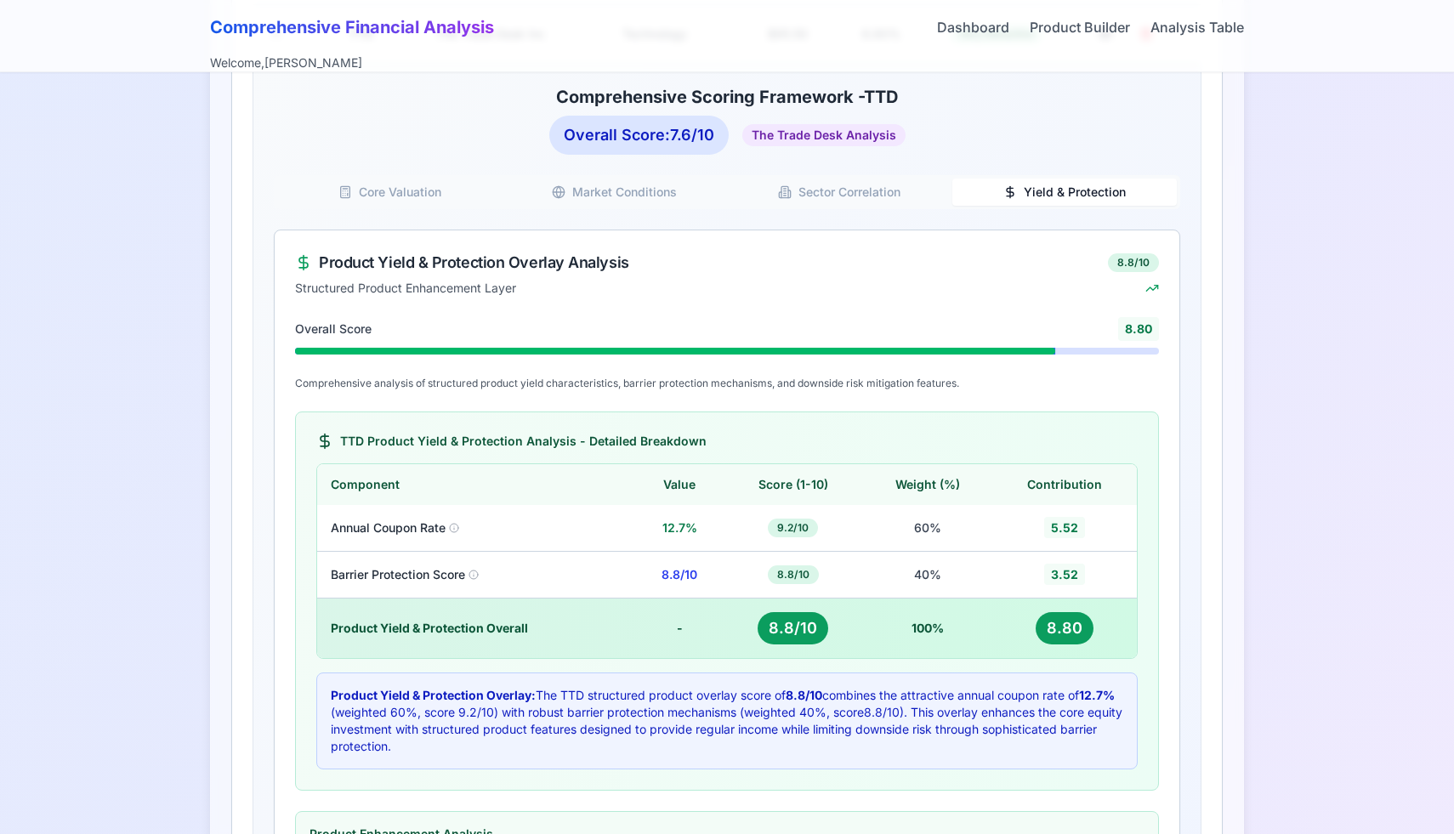
click at [1039, 186] on button "Yield & Protection" at bounding box center [1065, 192] width 225 height 27
click at [874, 189] on button "Sector Correlation" at bounding box center [839, 192] width 225 height 27
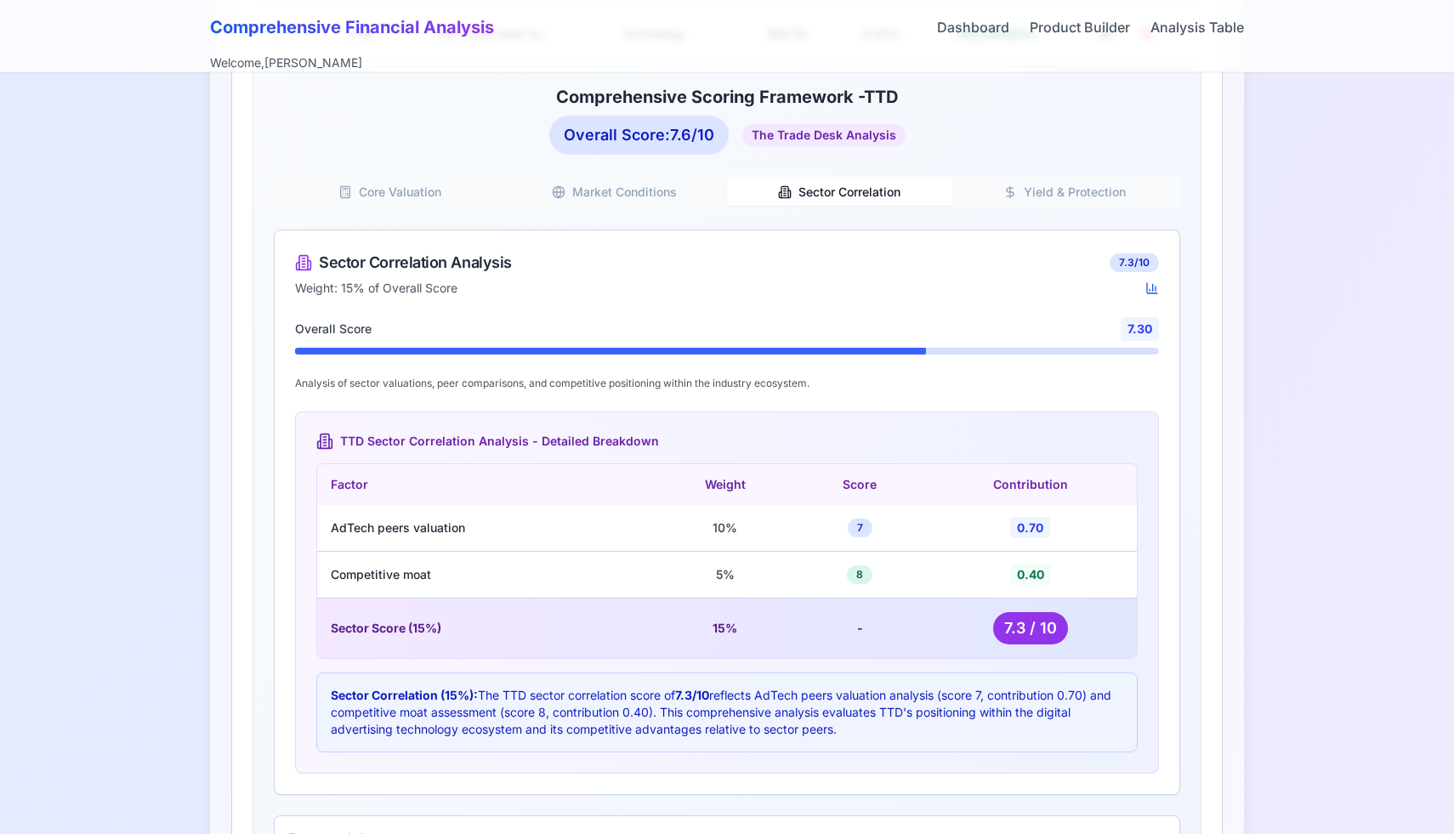
click at [667, 180] on button "Market Conditions" at bounding box center [615, 192] width 225 height 27
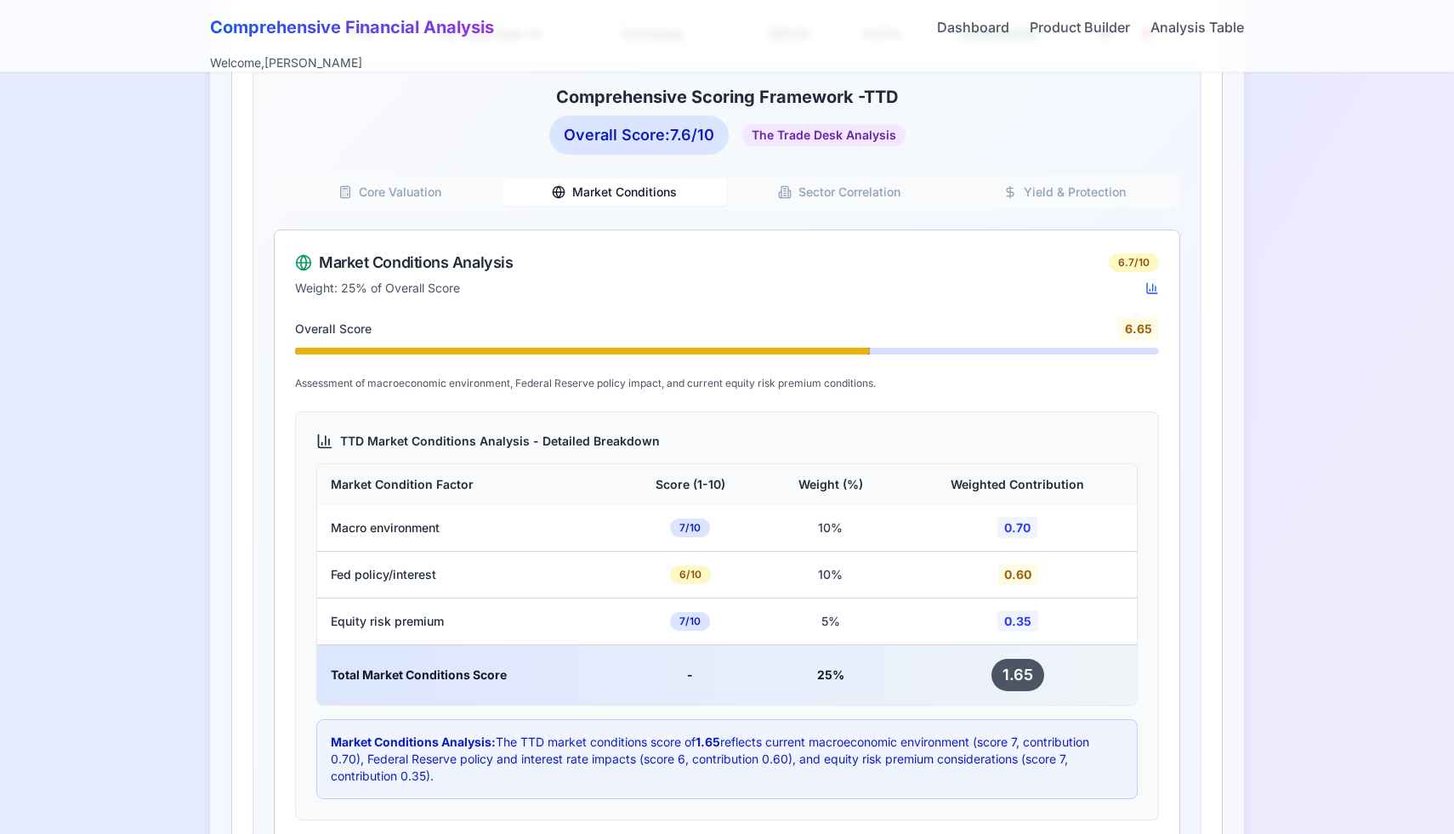
click at [494, 173] on div "Comprehensive Scoring Framework - TTD Overall Score: 7.6 /10 The Trade Desk Ana…" at bounding box center [727, 592] width 949 height 1057
click at [447, 188] on button "Core Valuation" at bounding box center [389, 192] width 225 height 27
click at [570, 179] on button "Market Conditions" at bounding box center [615, 192] width 225 height 27
click at [794, 205] on div "Core Valuation Market Conditions Sector Correlation Yield & Protection" at bounding box center [727, 192] width 907 height 34
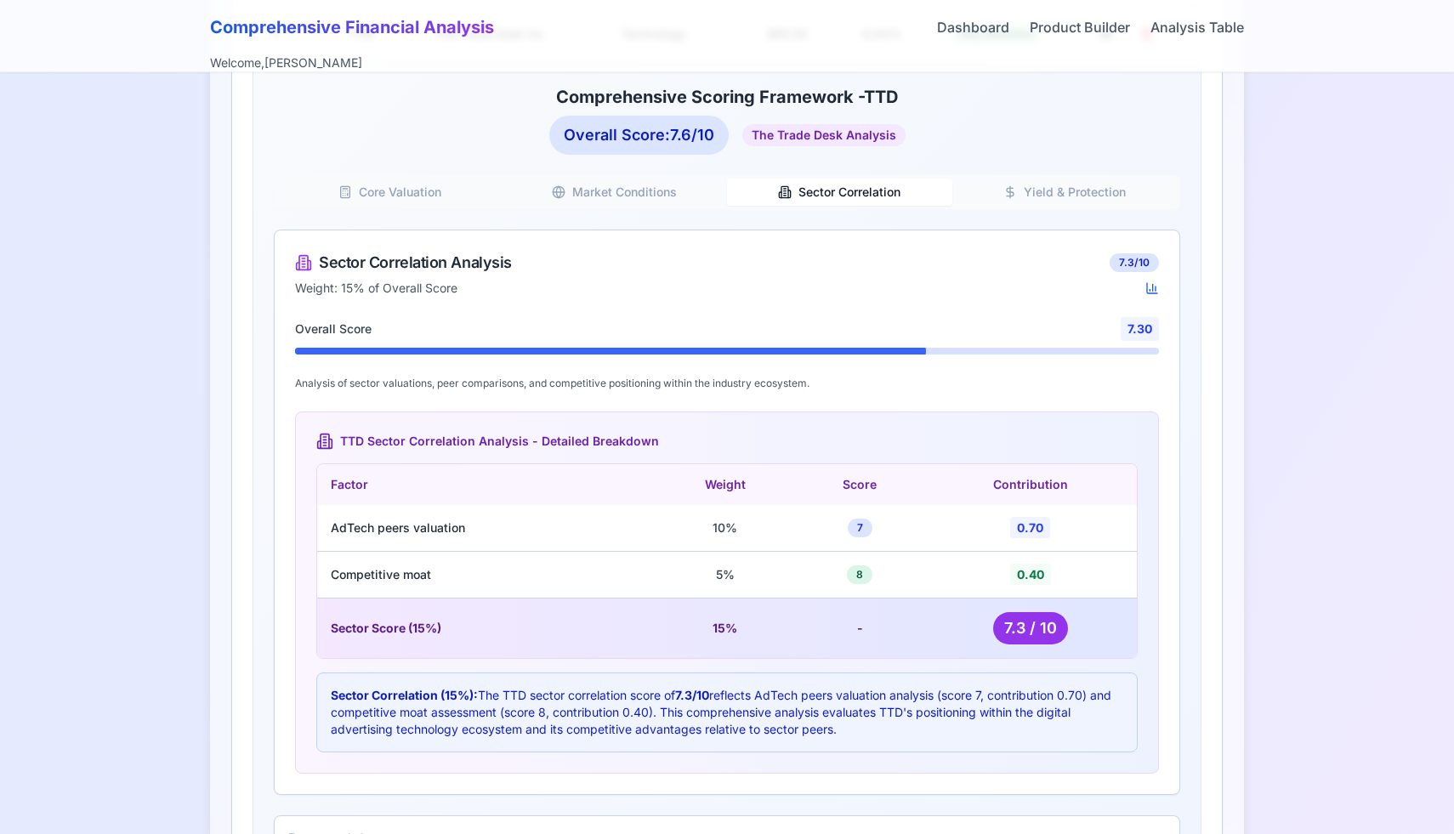
click at [815, 196] on button "Sector Correlation" at bounding box center [839, 192] width 225 height 27
click at [1055, 200] on button "Yield & Protection" at bounding box center [1065, 192] width 225 height 27
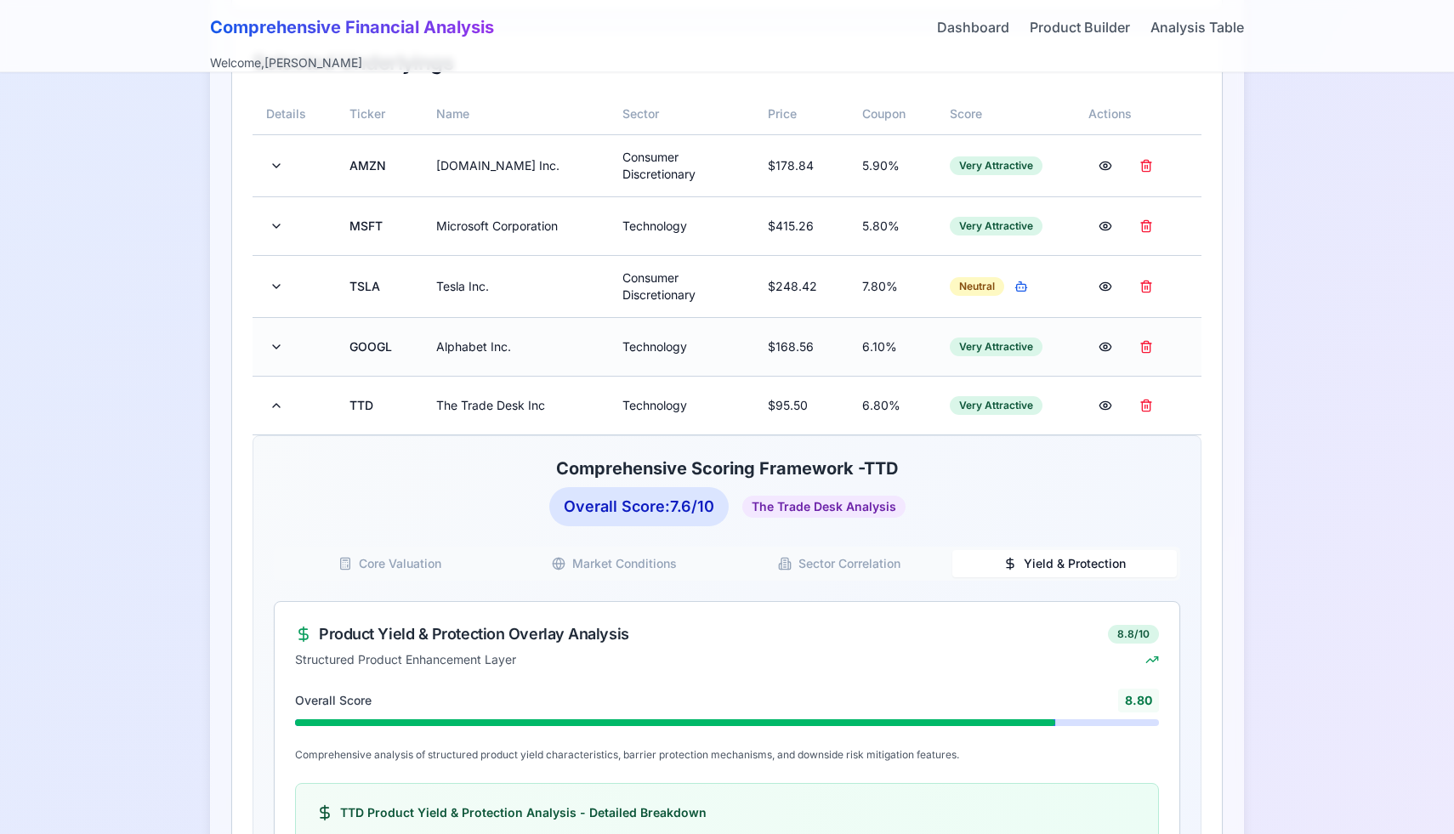
scroll to position [489, 0]
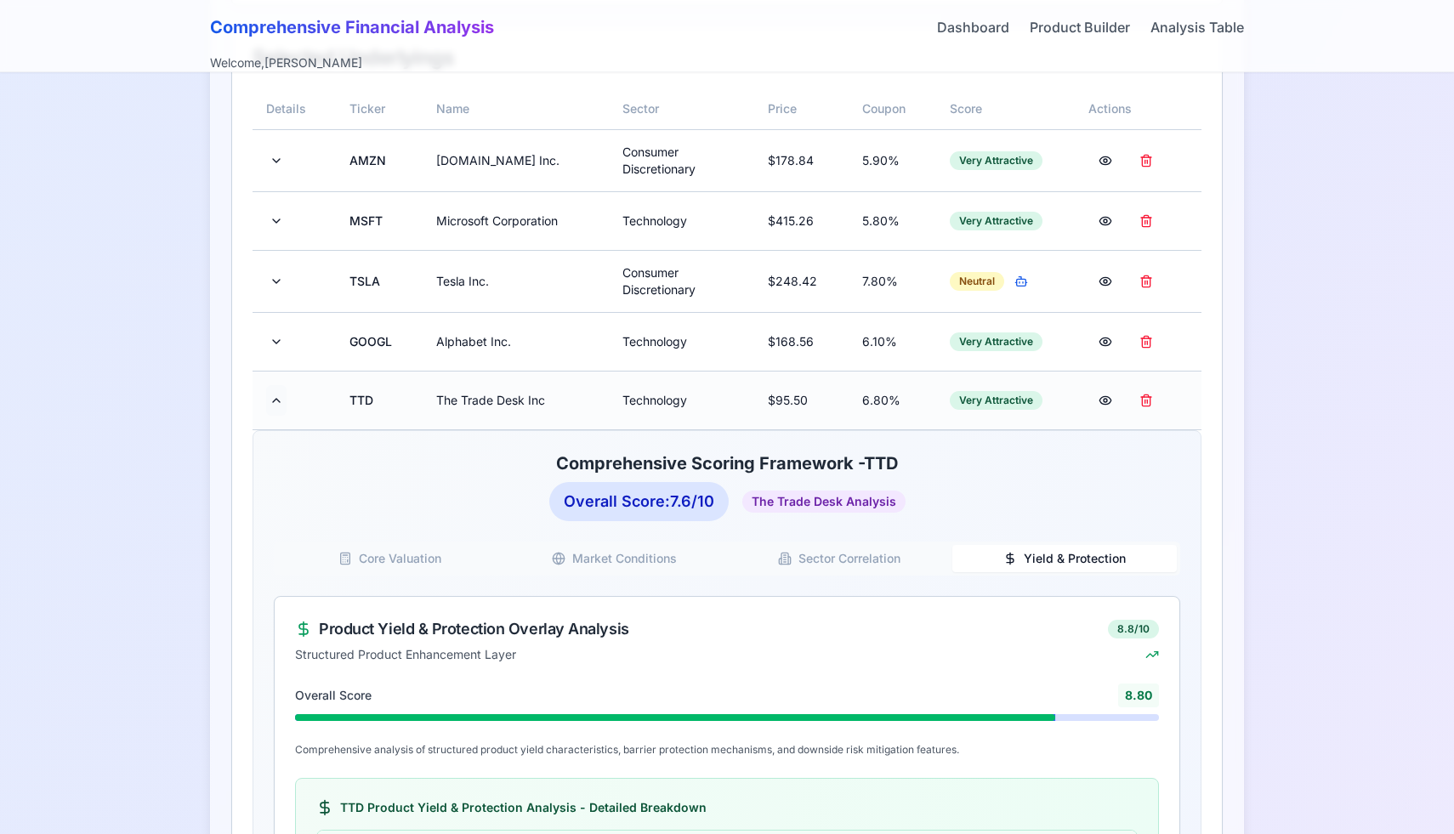
click at [276, 403] on button at bounding box center [276, 400] width 20 height 31
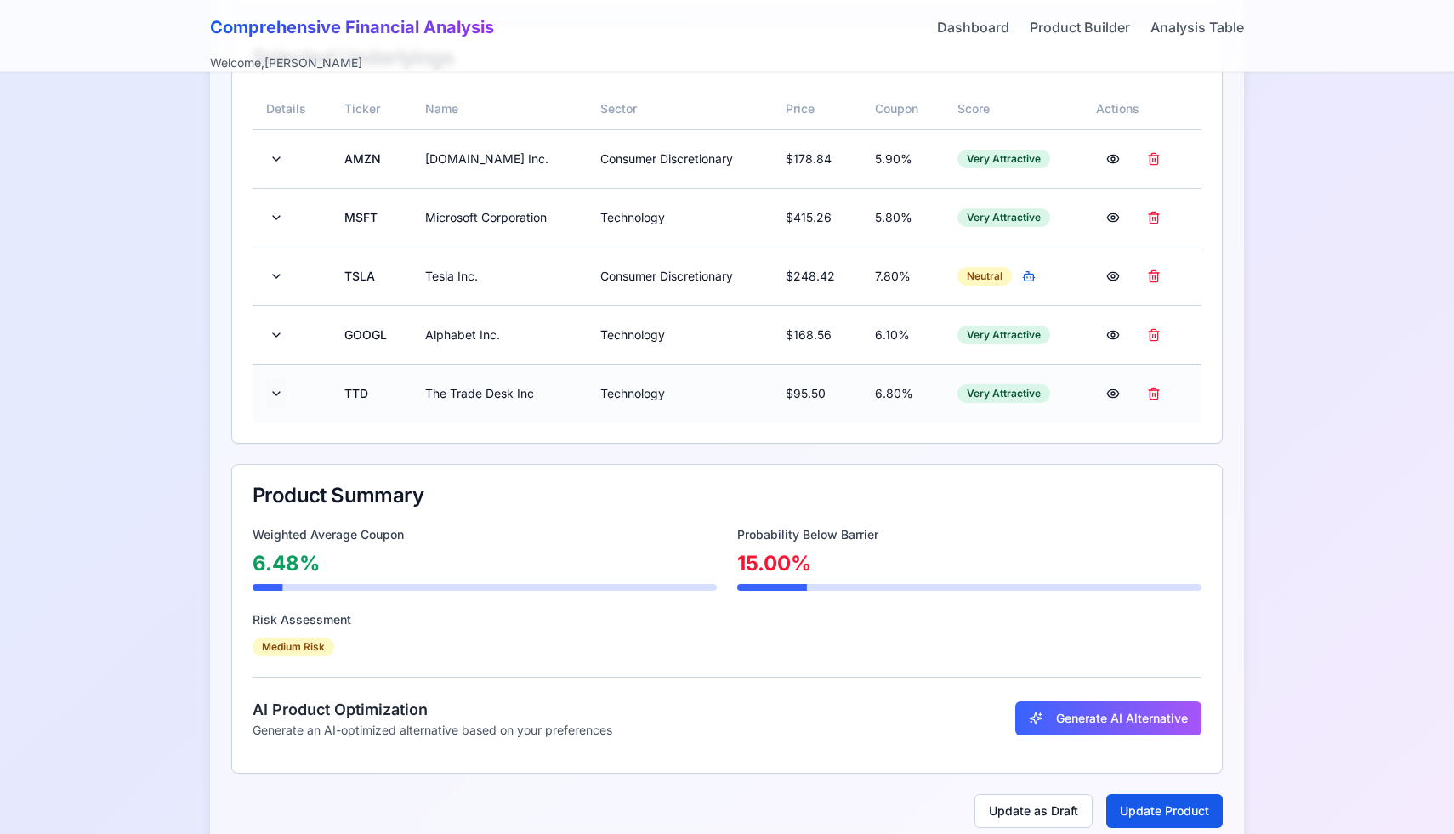
click at [276, 403] on button at bounding box center [276, 393] width 20 height 31
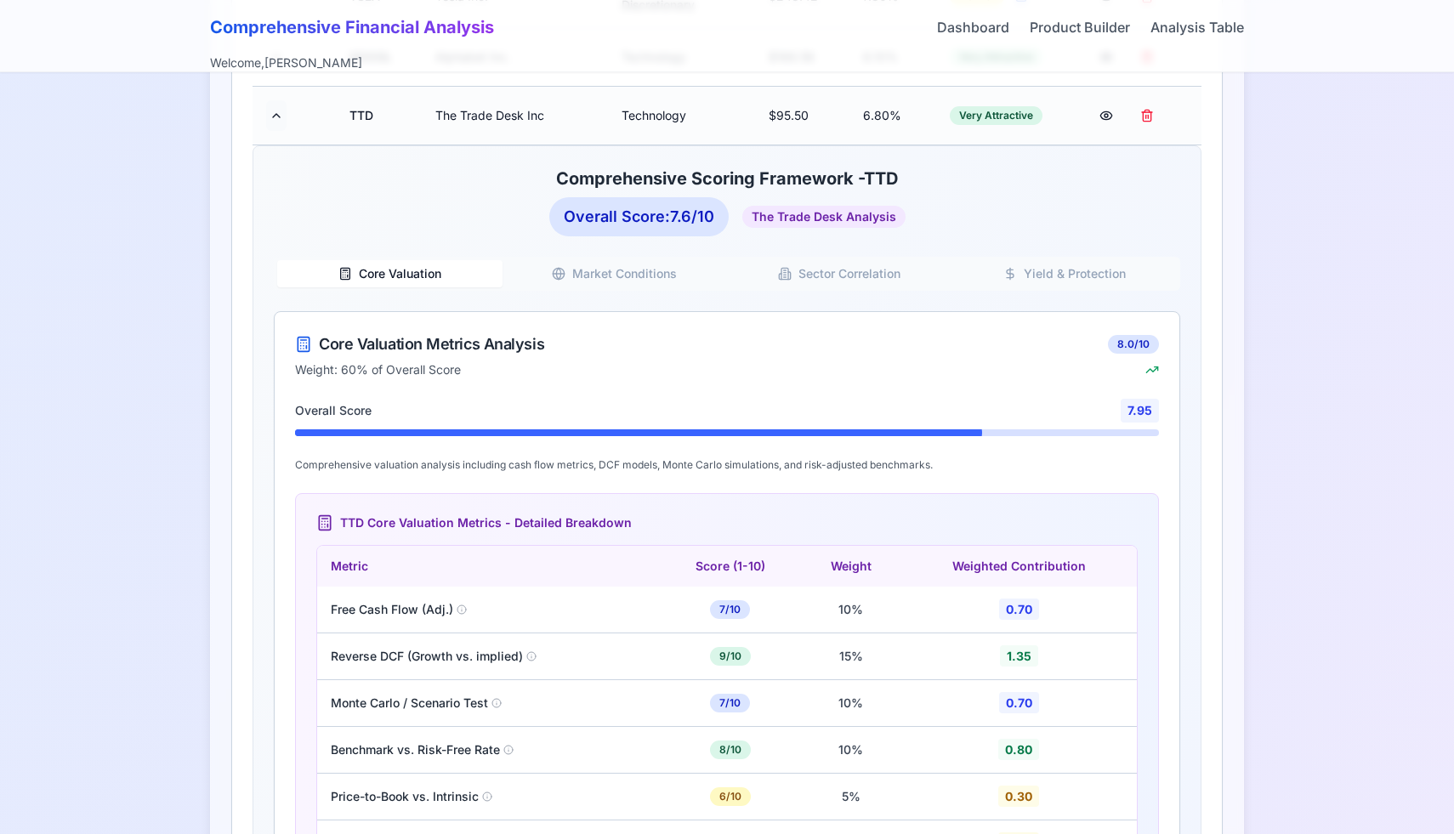
scroll to position [789, 0]
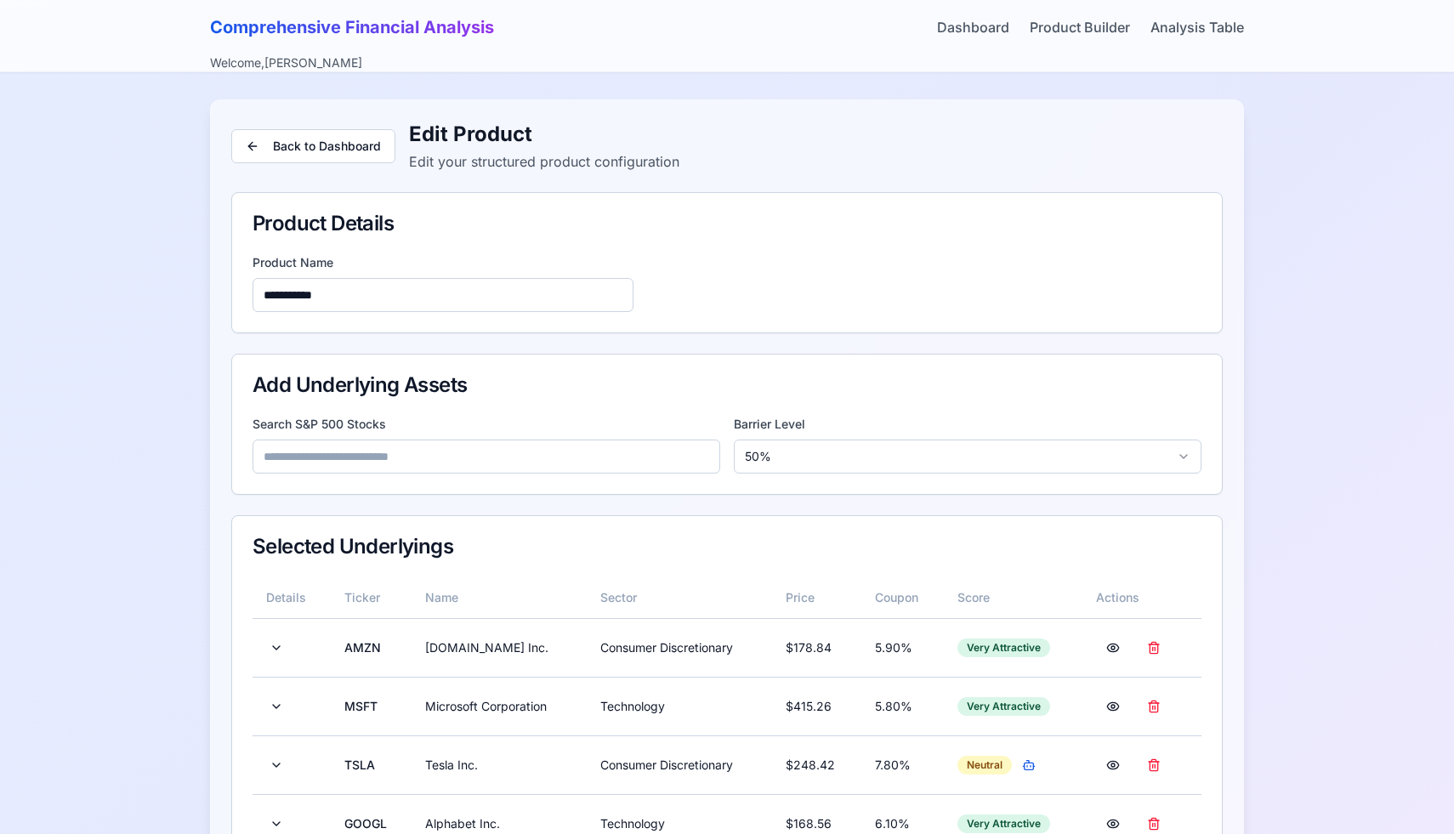
click at [338, 452] on input at bounding box center [487, 457] width 468 height 34
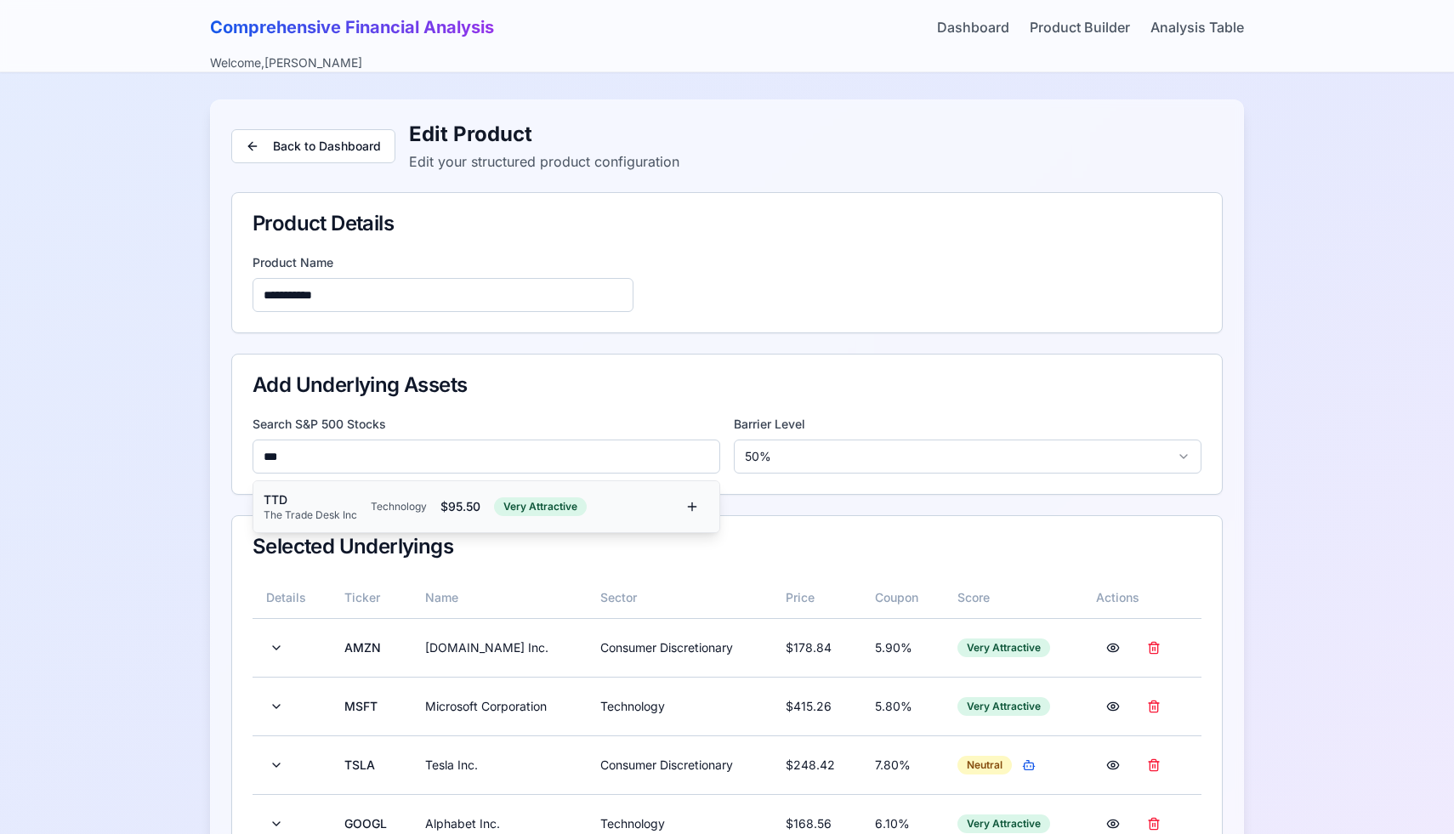
type input "***"
click at [315, 500] on div "TTD" at bounding box center [311, 500] width 94 height 17
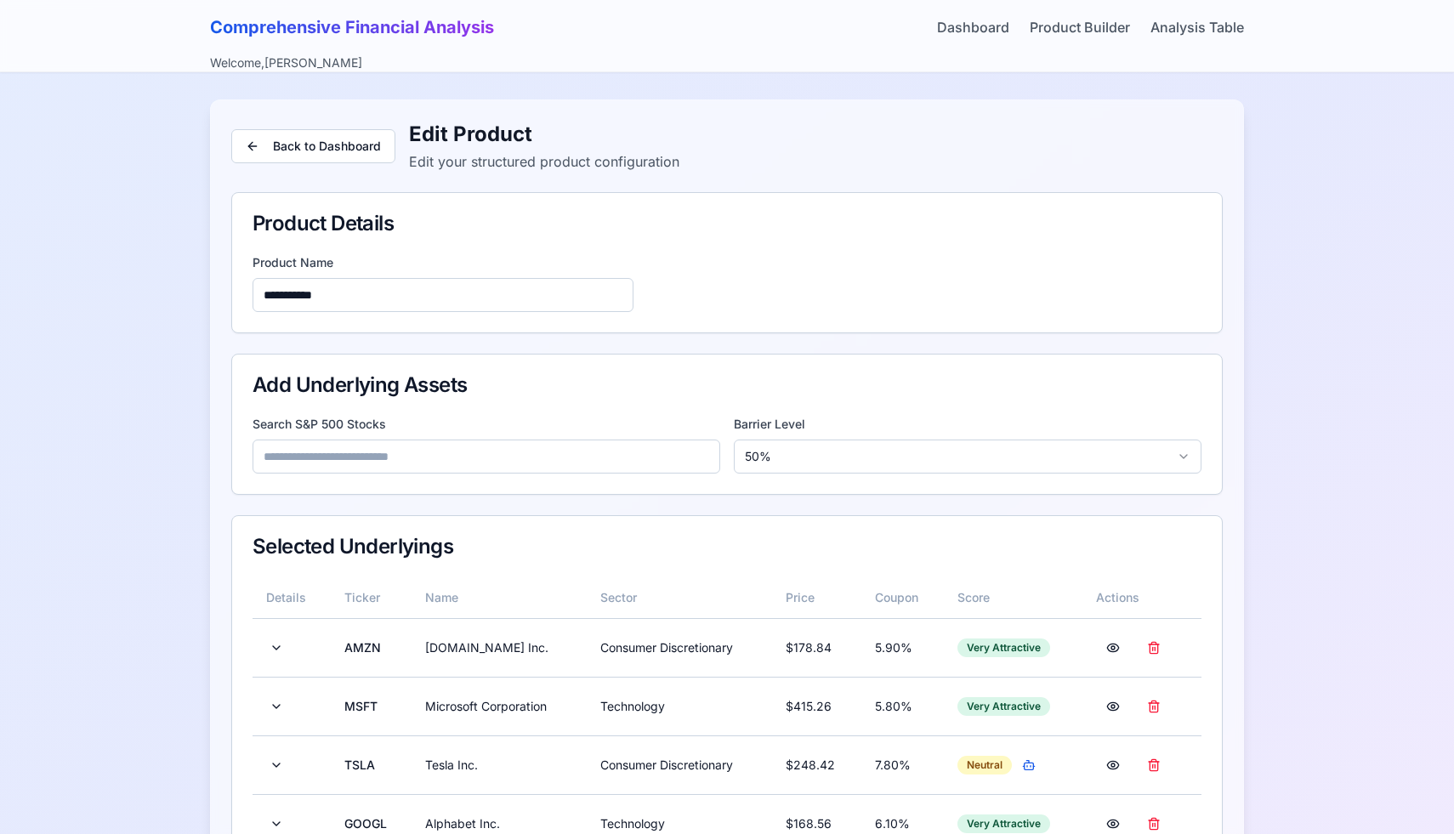
scroll to position [373, 0]
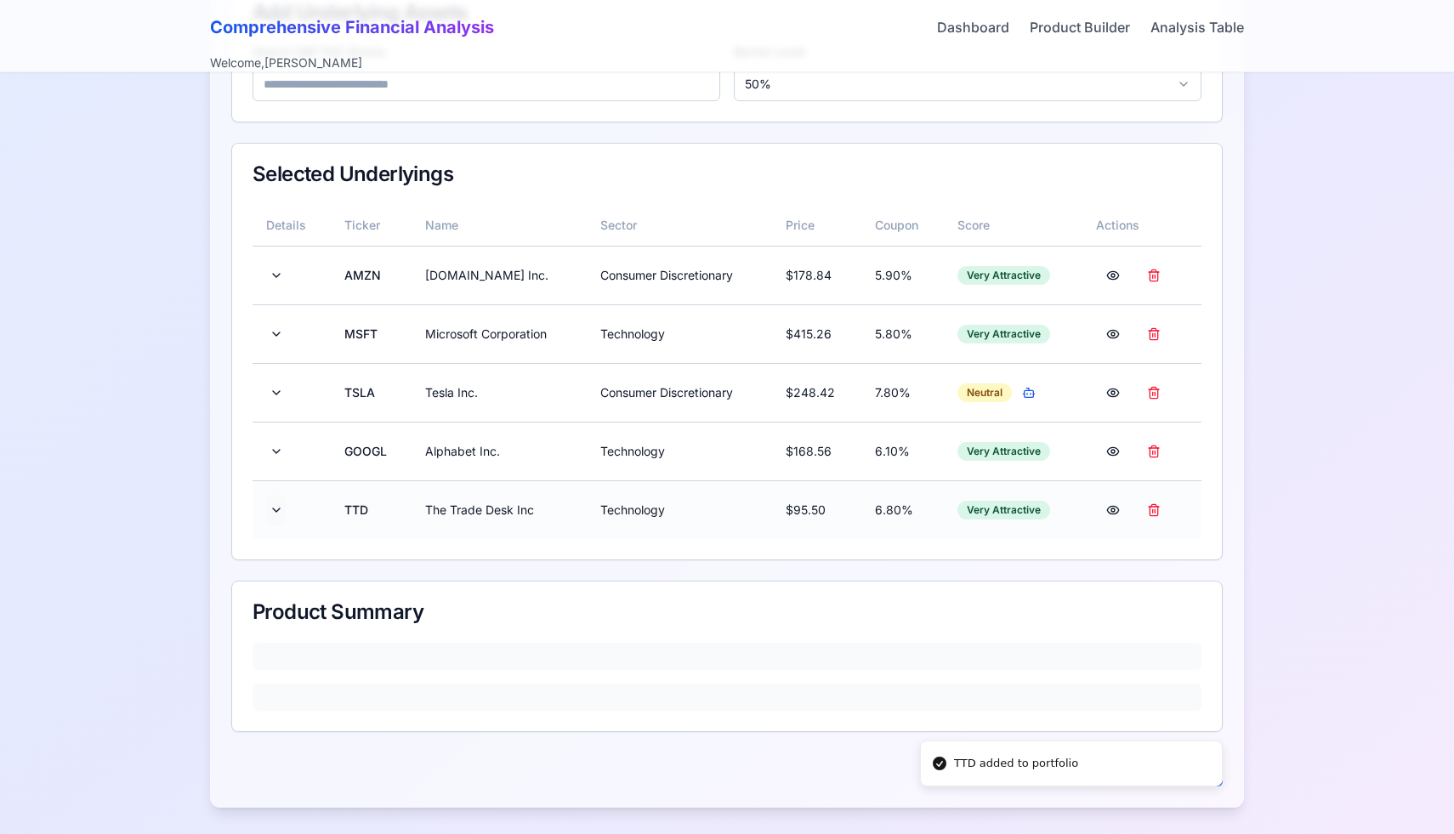
click at [280, 503] on button at bounding box center [276, 510] width 20 height 31
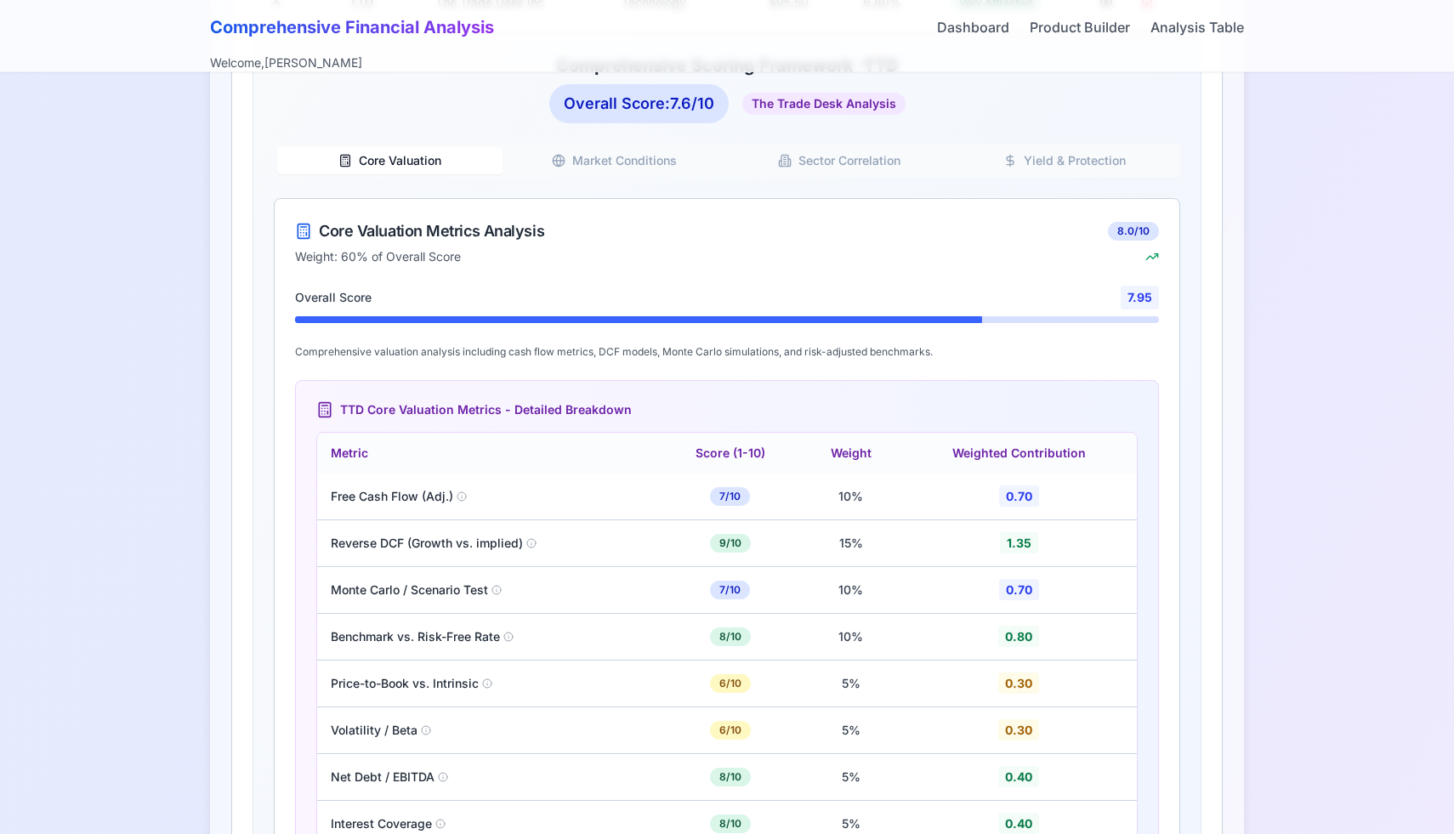
scroll to position [878, 0]
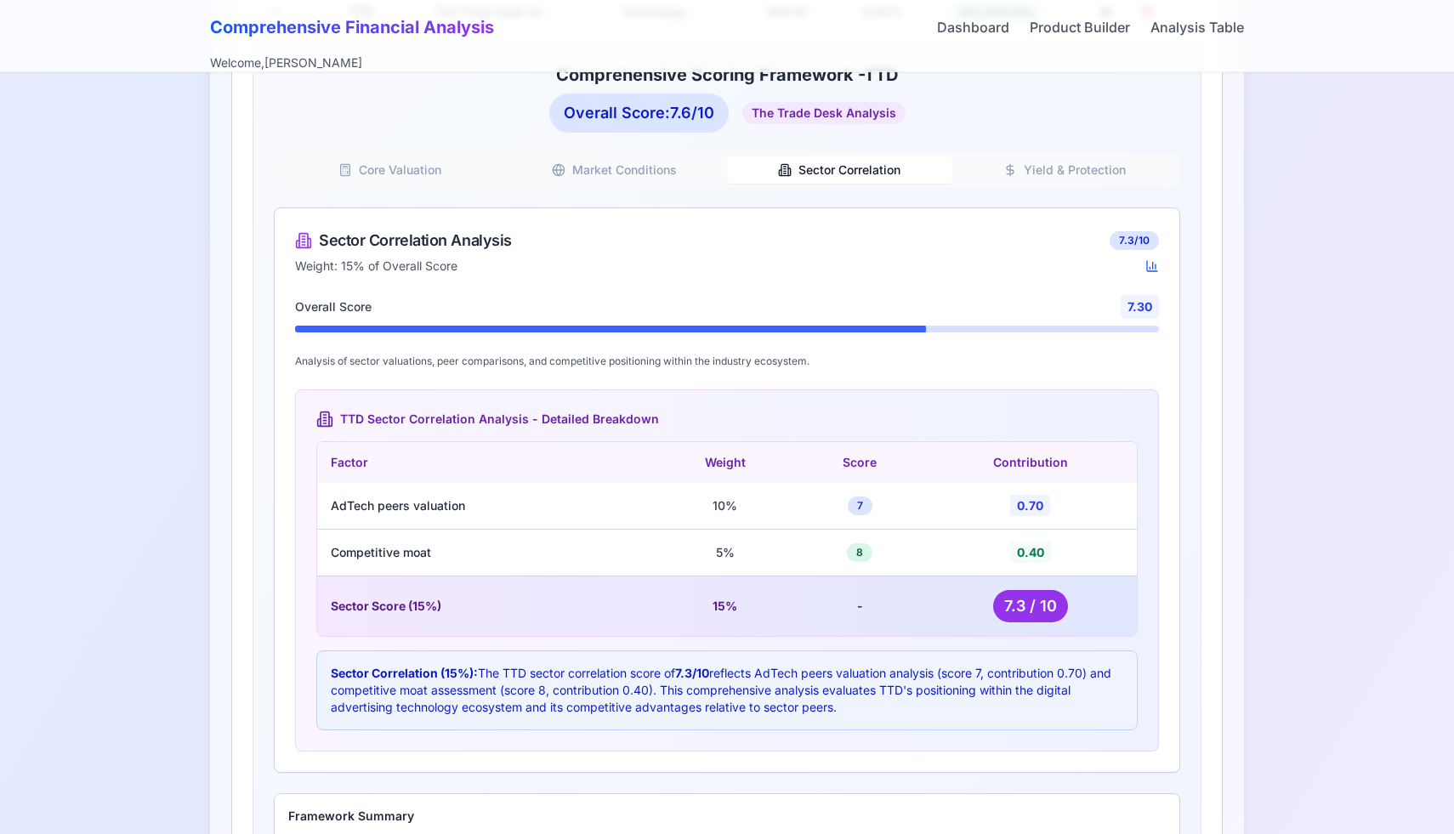
click at [812, 161] on button "Sector Correlation" at bounding box center [839, 169] width 225 height 27
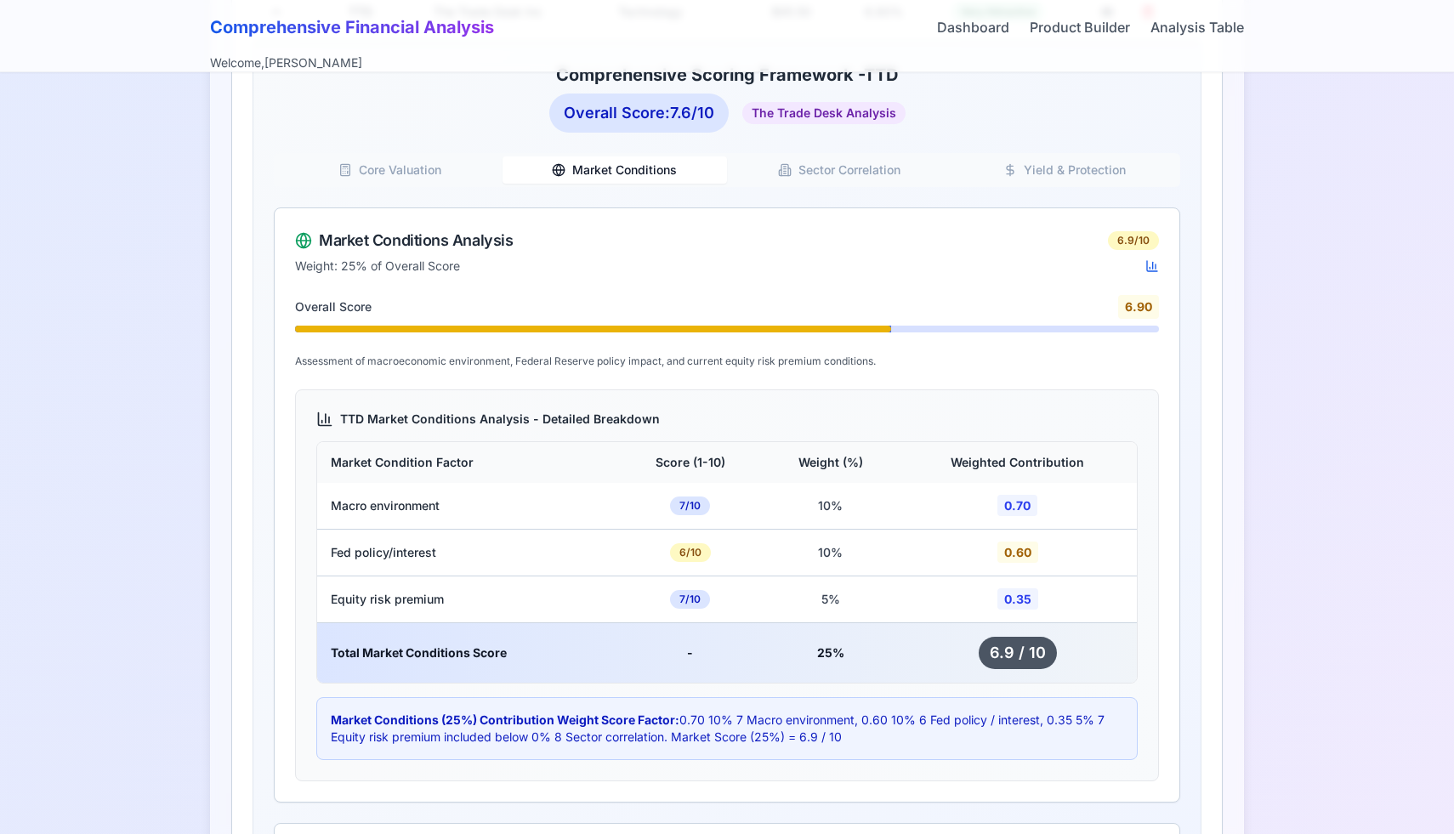
click at [645, 170] on button "Market Conditions" at bounding box center [615, 169] width 225 height 27
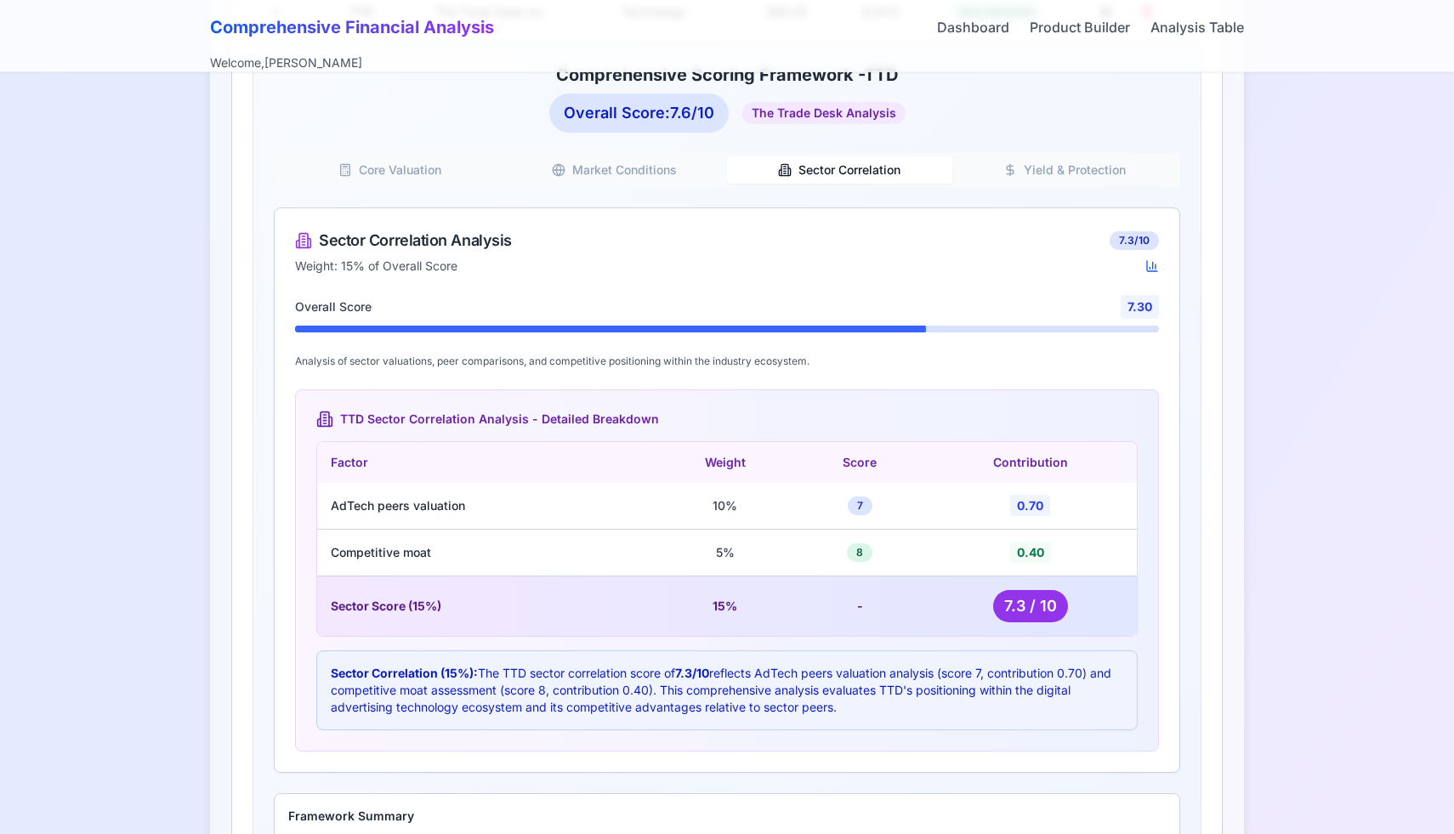
click at [811, 182] on button "Sector Correlation" at bounding box center [839, 169] width 225 height 27
click at [662, 162] on button "Market Conditions" at bounding box center [615, 169] width 225 height 27
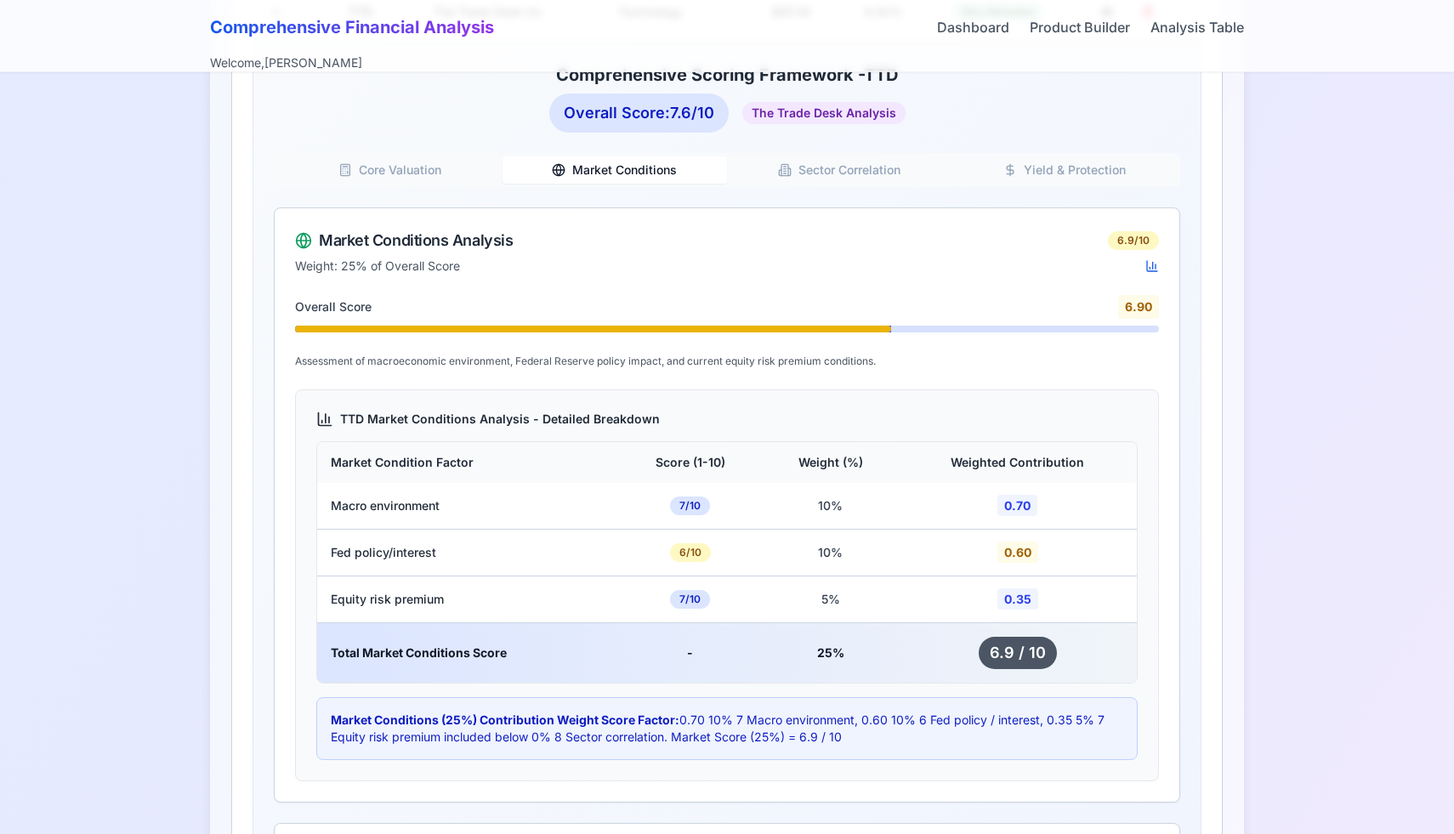
click at [834, 162] on button "Sector Correlation" at bounding box center [839, 169] width 225 height 27
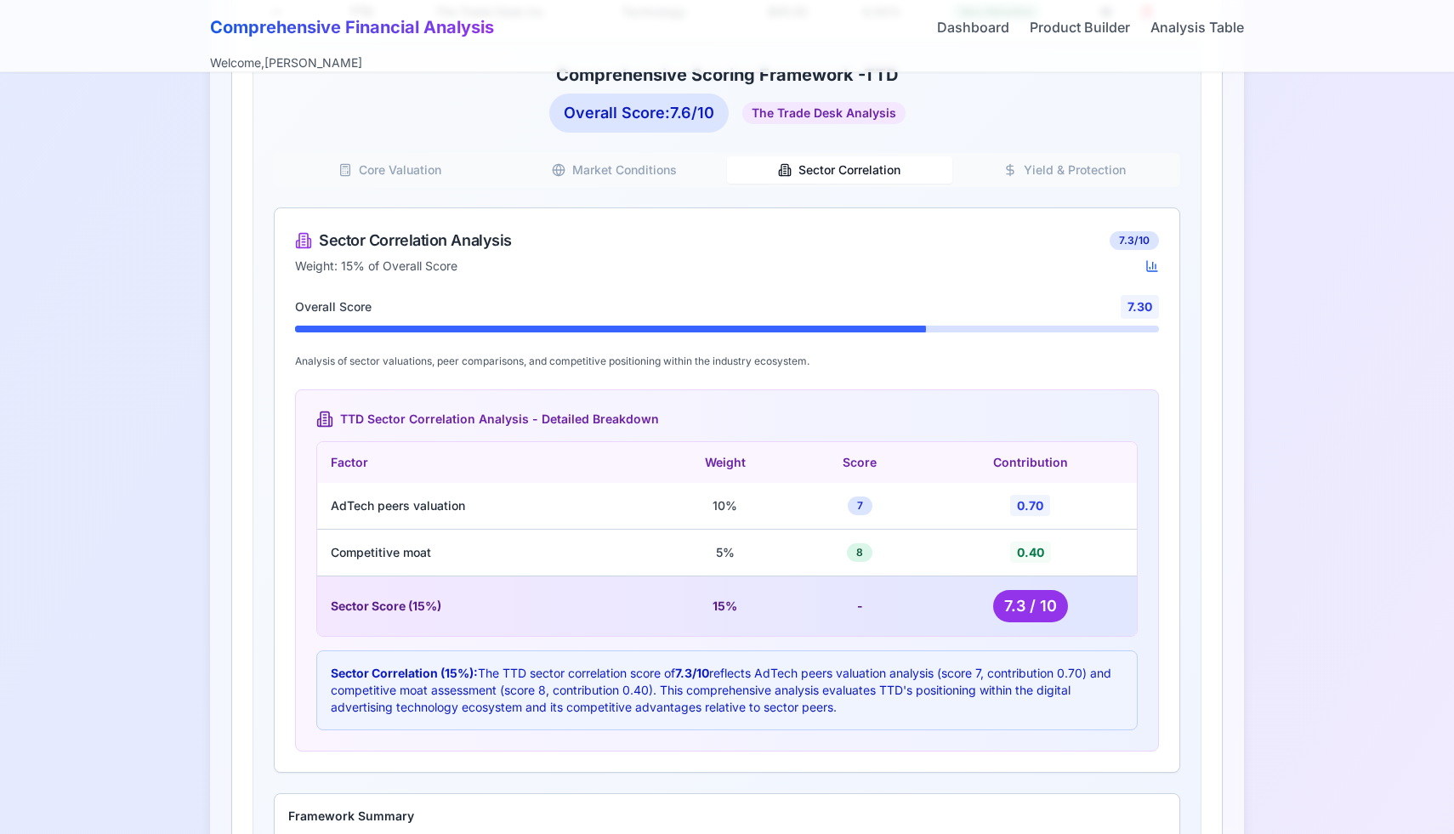
click at [637, 171] on button "Market Conditions" at bounding box center [615, 169] width 225 height 27
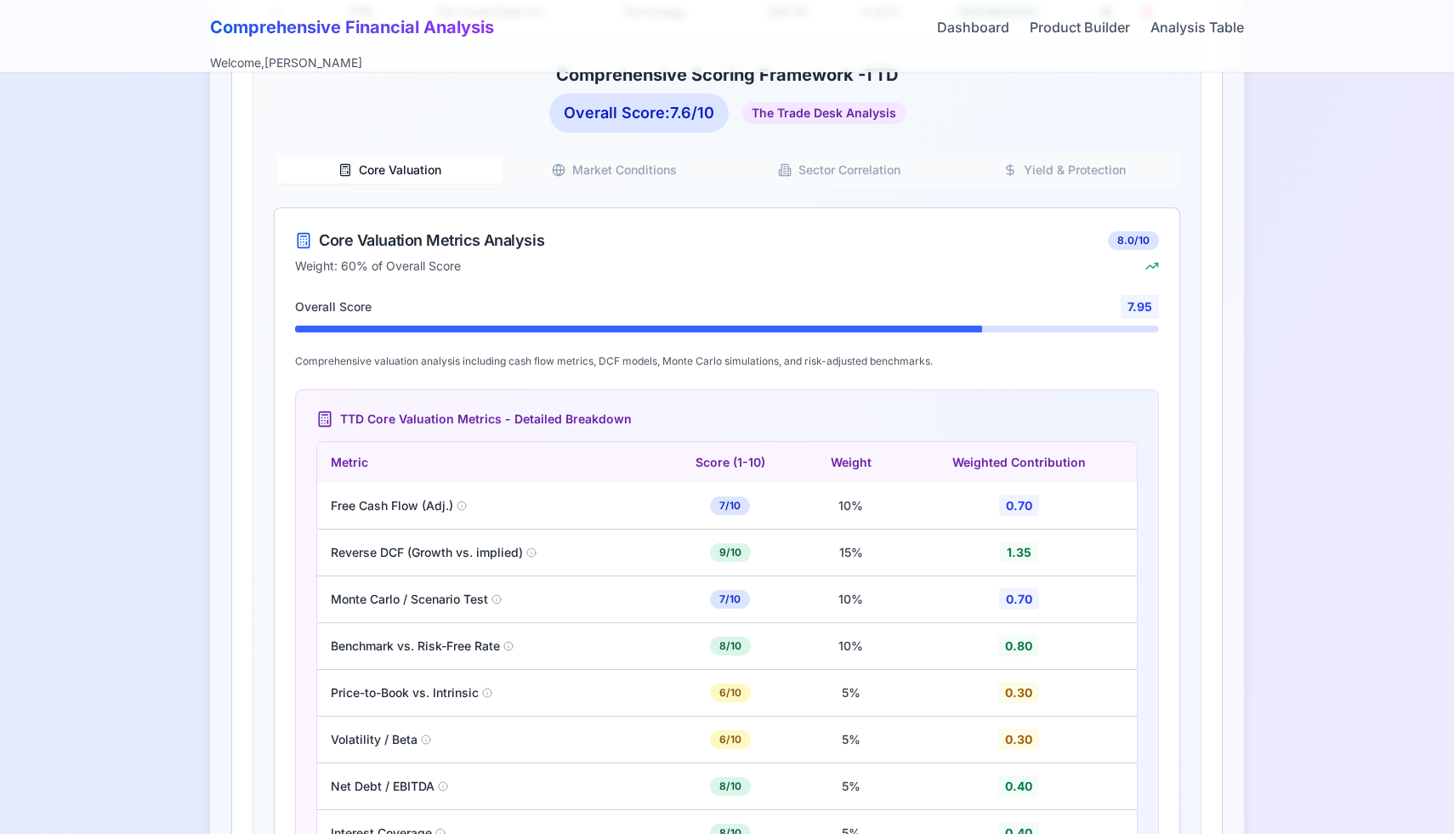
click at [430, 163] on button "Core Valuation" at bounding box center [389, 169] width 225 height 27
click at [582, 170] on button "Market Conditions" at bounding box center [615, 169] width 225 height 27
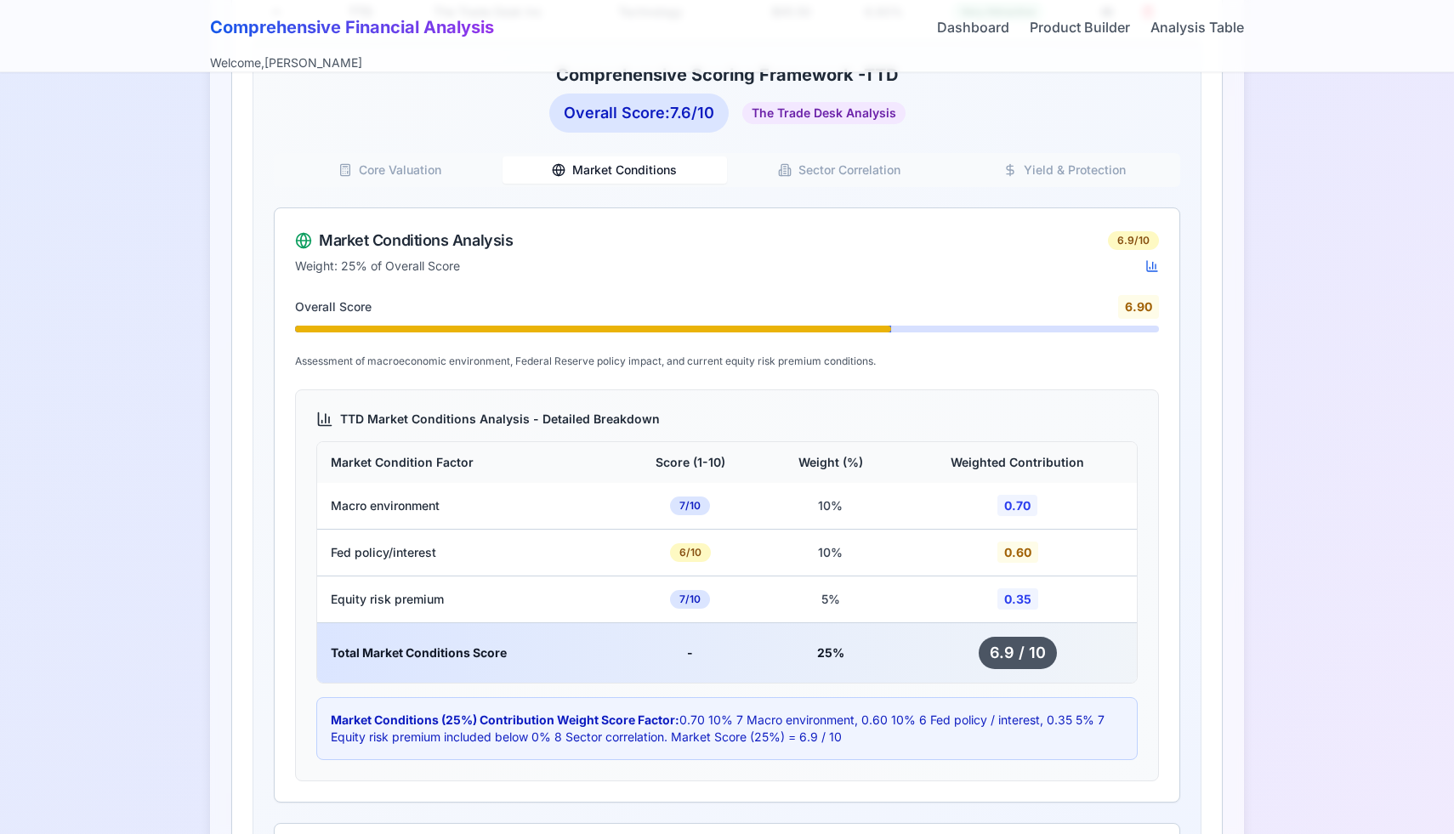
click at [785, 174] on icon "button" at bounding box center [785, 170] width 14 height 14
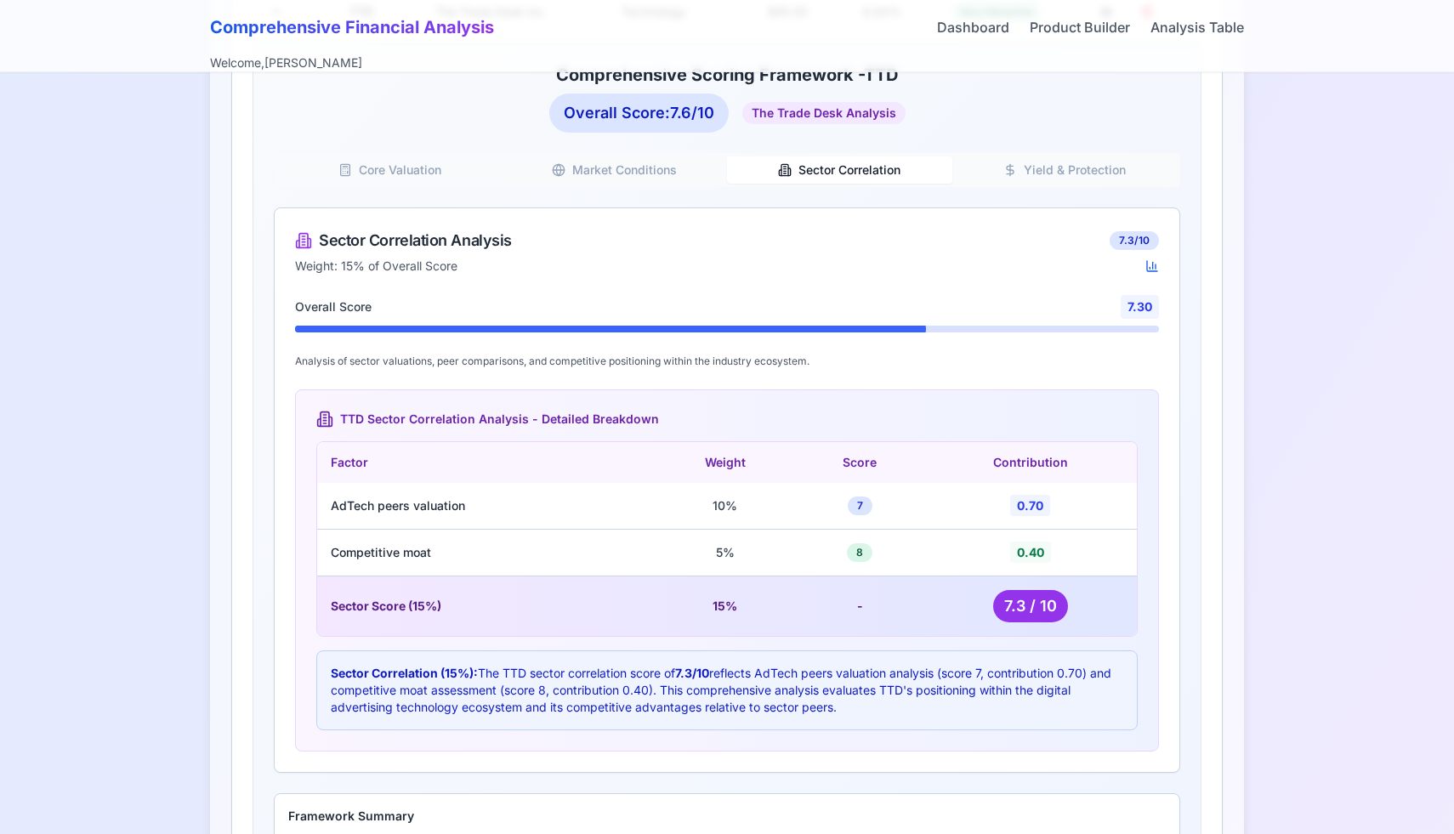
click at [1102, 169] on button "Yield & Protection" at bounding box center [1065, 169] width 225 height 27
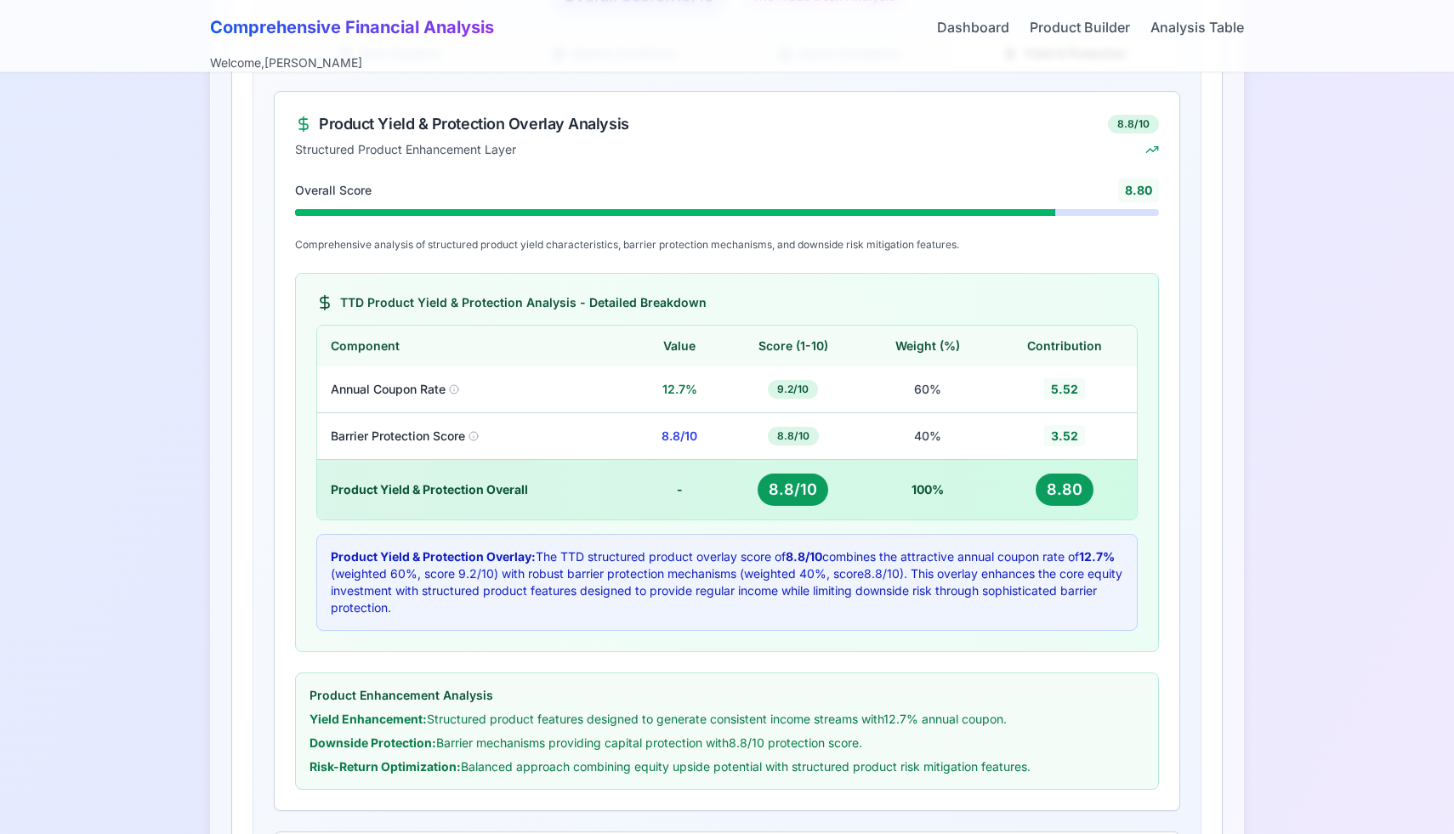
scroll to position [995, 0]
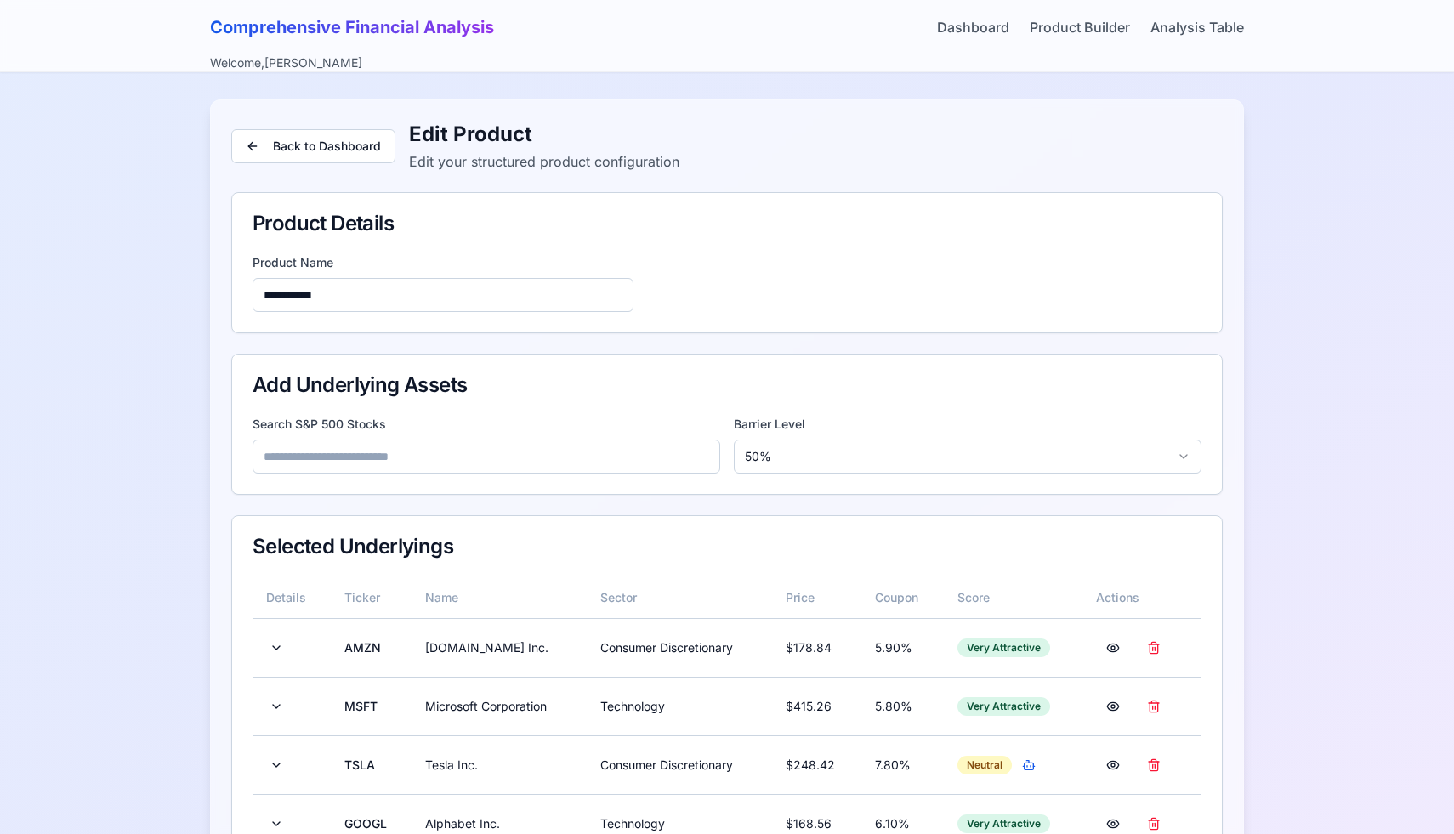
click at [498, 434] on div "Search S&P 500 Stocks" at bounding box center [487, 445] width 468 height 58
click at [497, 457] on input at bounding box center [487, 457] width 468 height 34
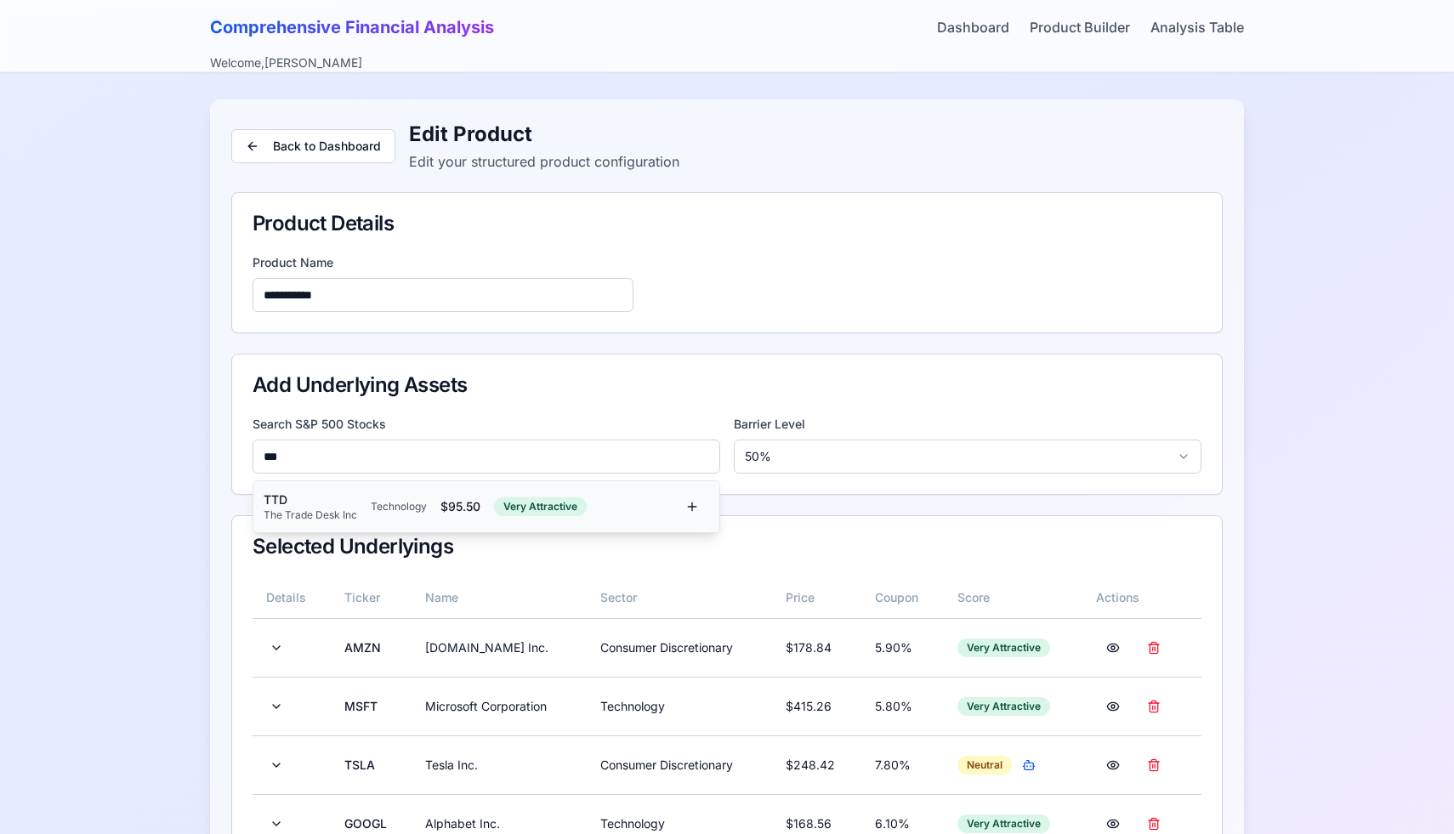
type input "***"
click at [451, 507] on div "$ 95.50" at bounding box center [461, 506] width 40 height 17
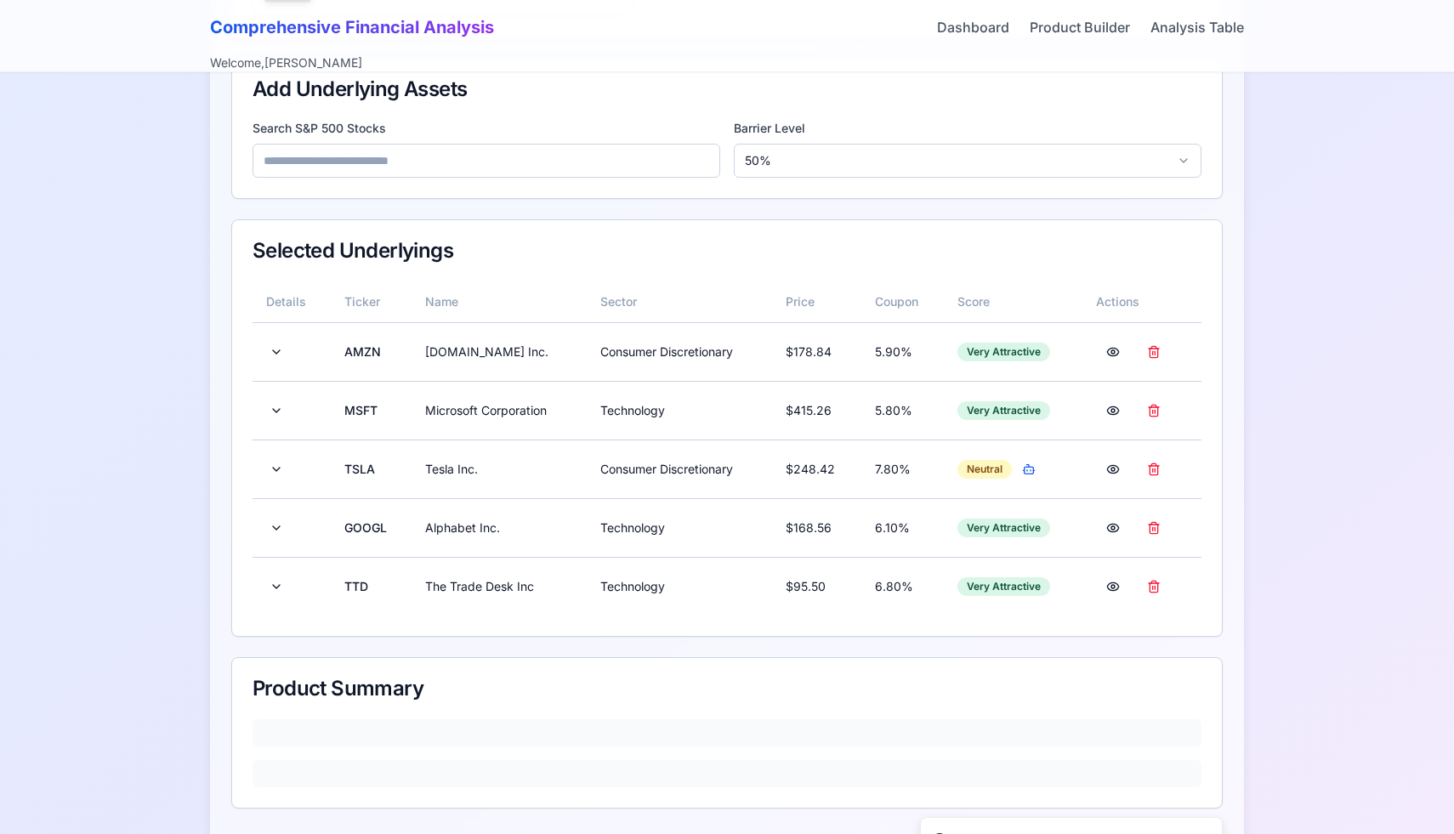
scroll to position [373, 0]
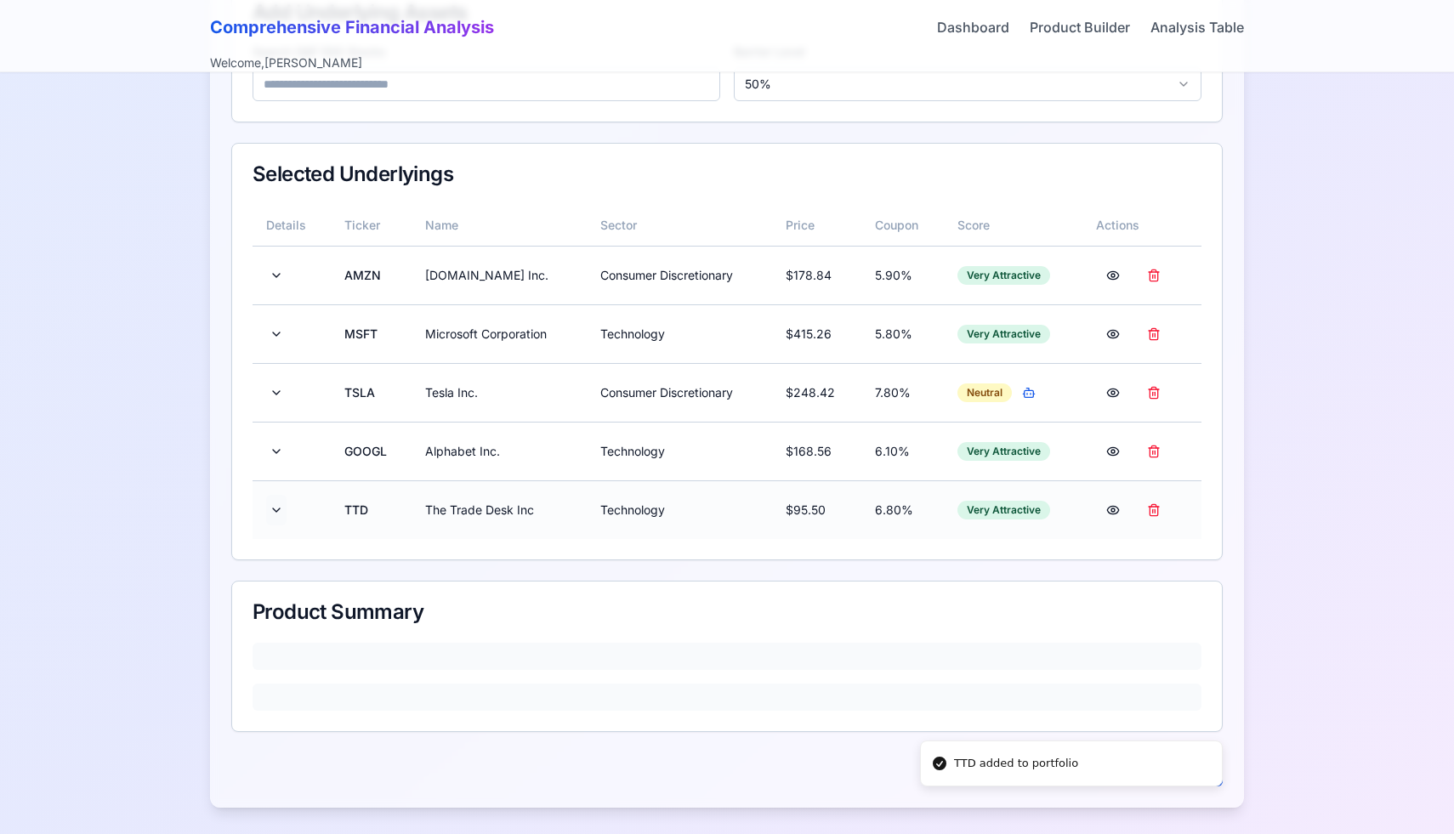
click at [285, 504] on button at bounding box center [276, 510] width 20 height 31
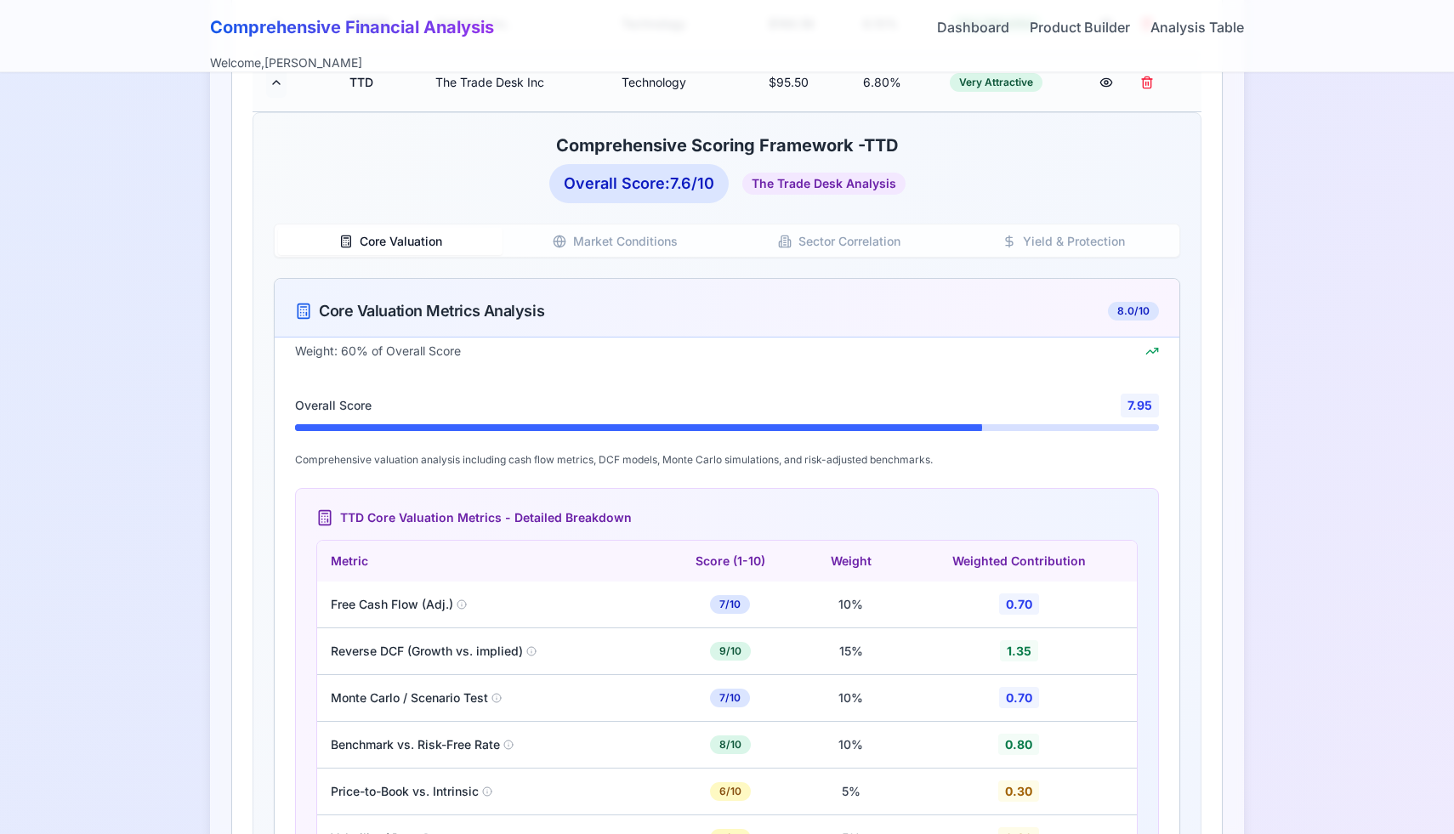
scroll to position [826, 0]
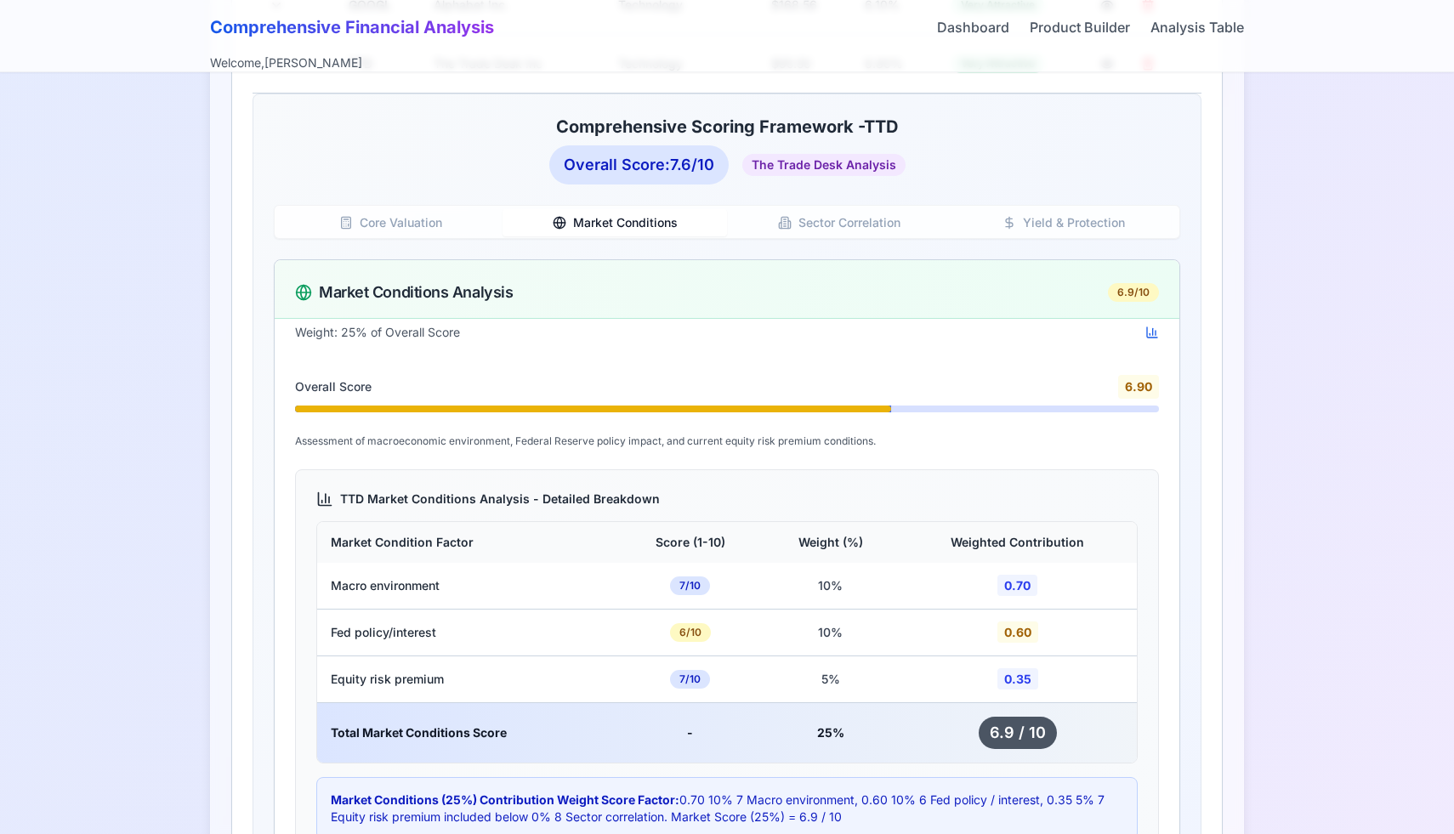
click at [602, 212] on button "Market Conditions" at bounding box center [615, 222] width 225 height 27
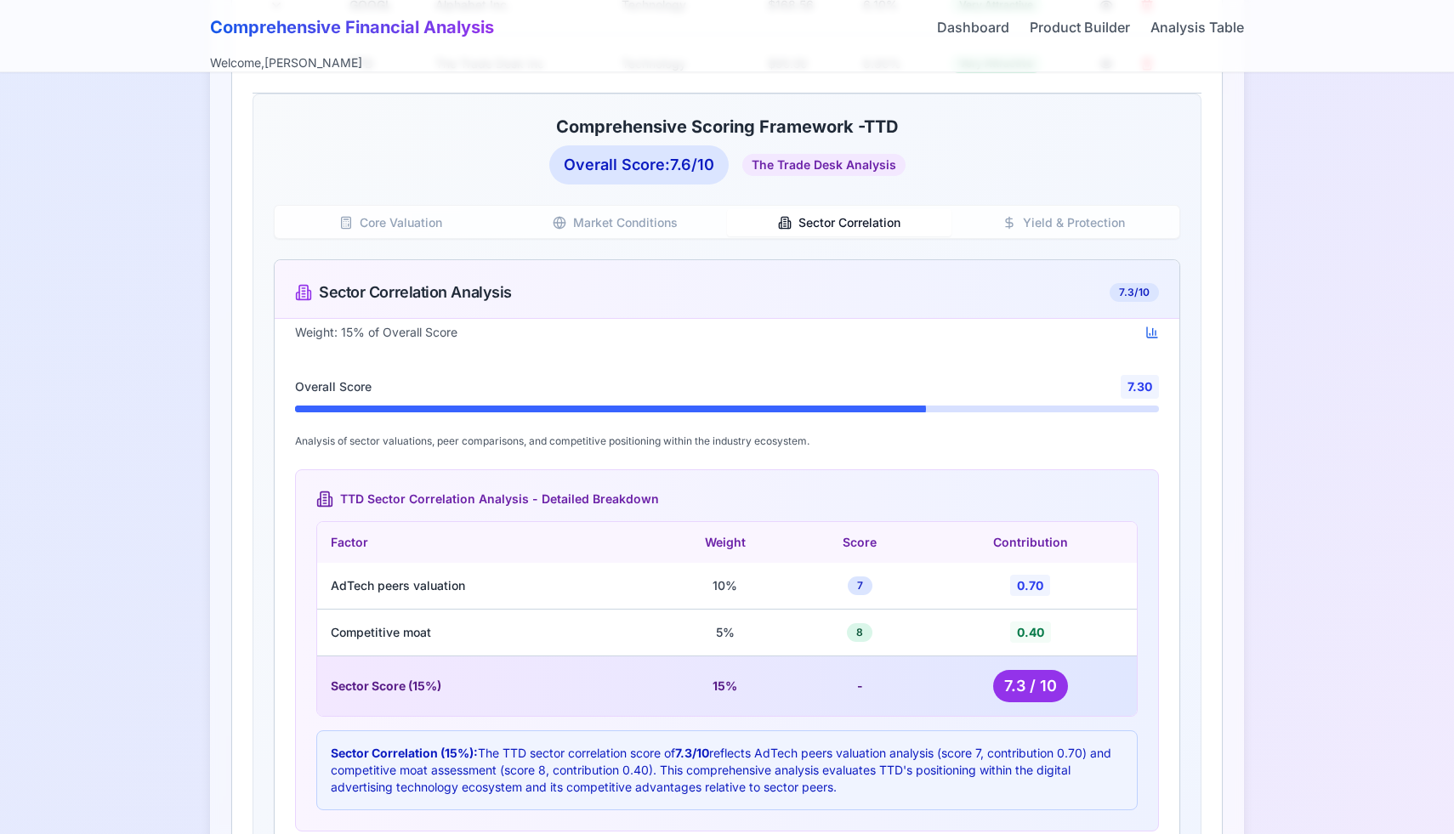
click at [805, 220] on button "Sector Correlation" at bounding box center [839, 222] width 225 height 27
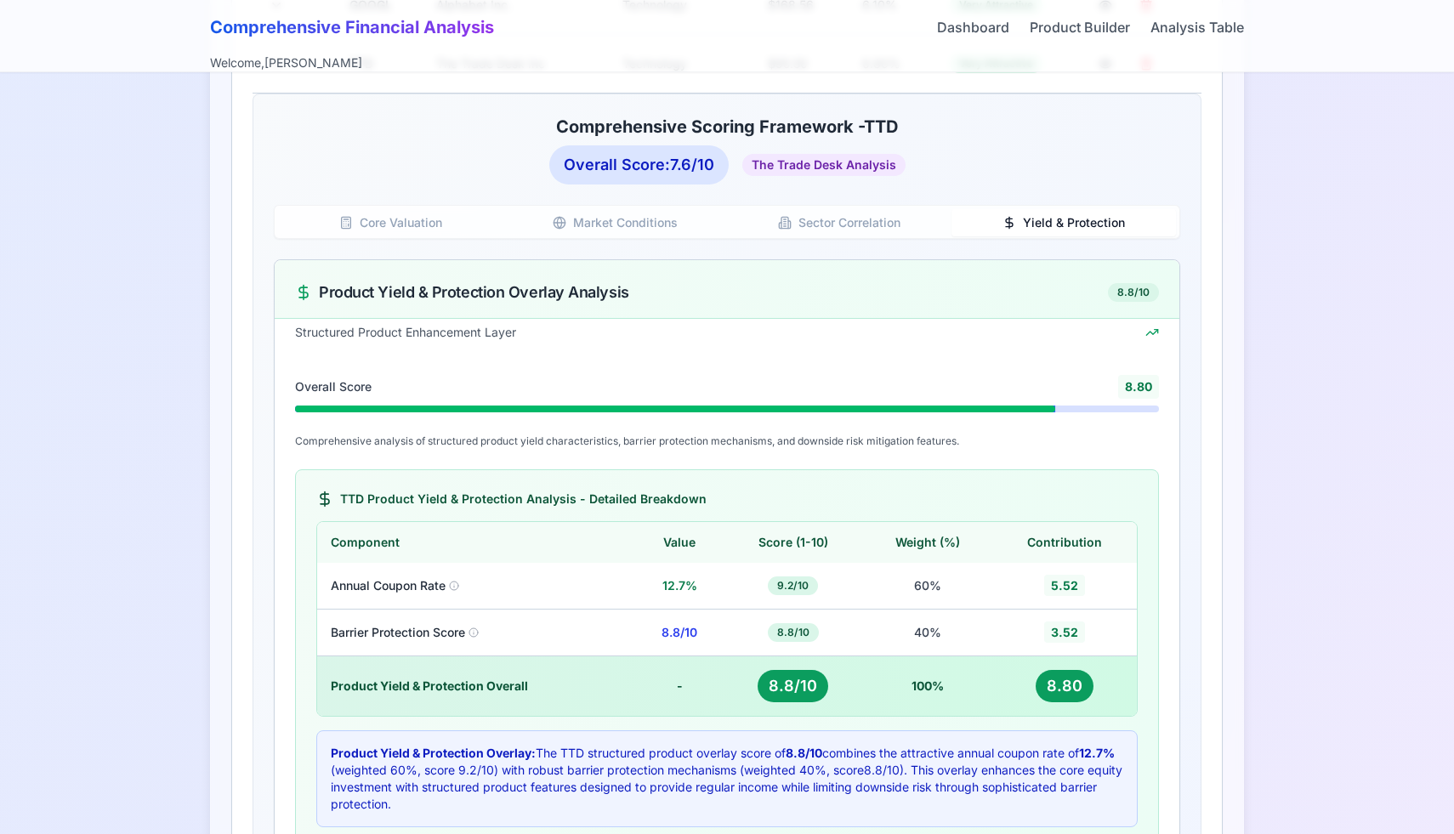
click at [1053, 221] on button "Yield & Protection" at bounding box center [1064, 222] width 225 height 27
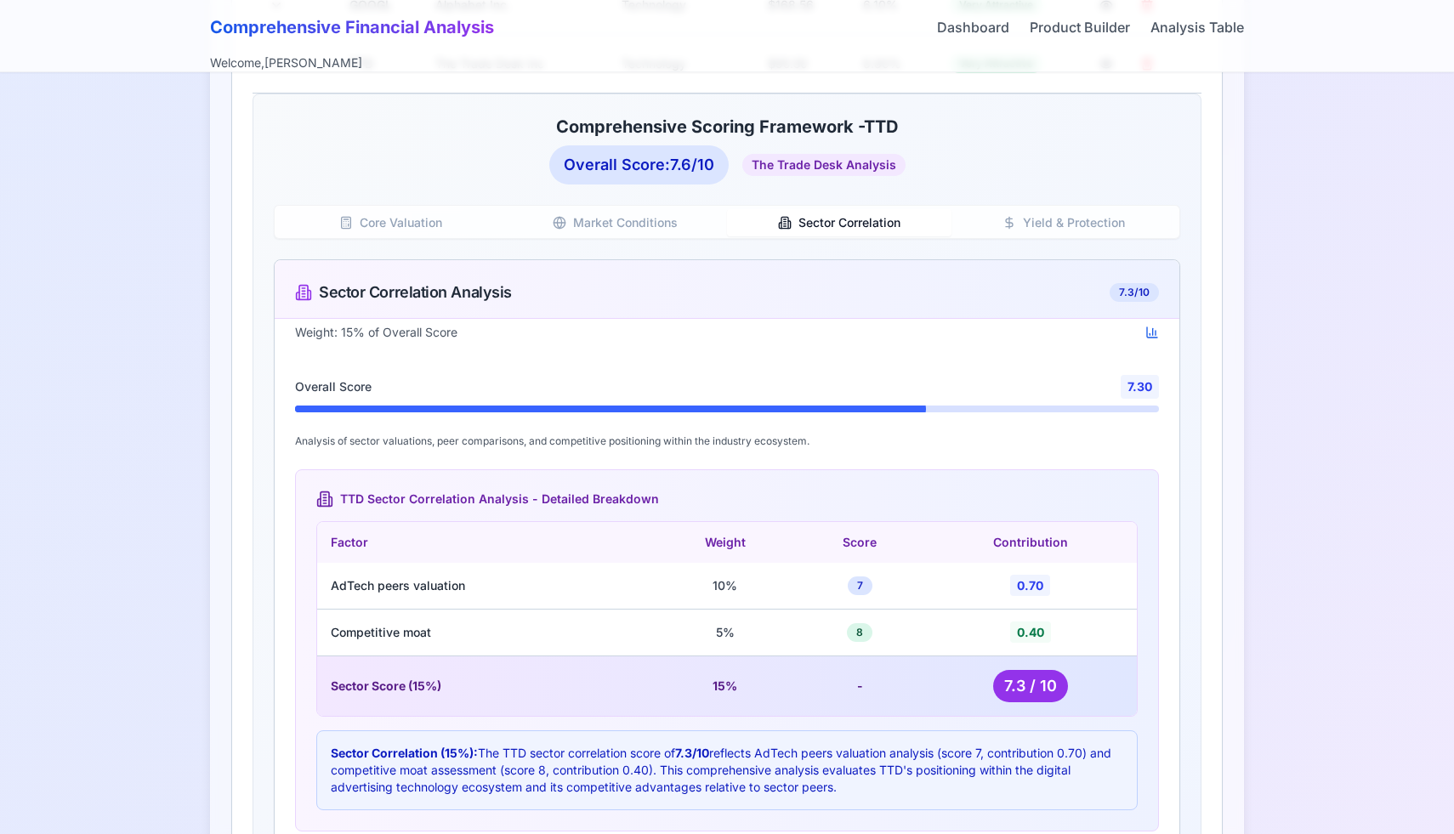
click at [890, 224] on button "Sector Correlation" at bounding box center [839, 222] width 225 height 27
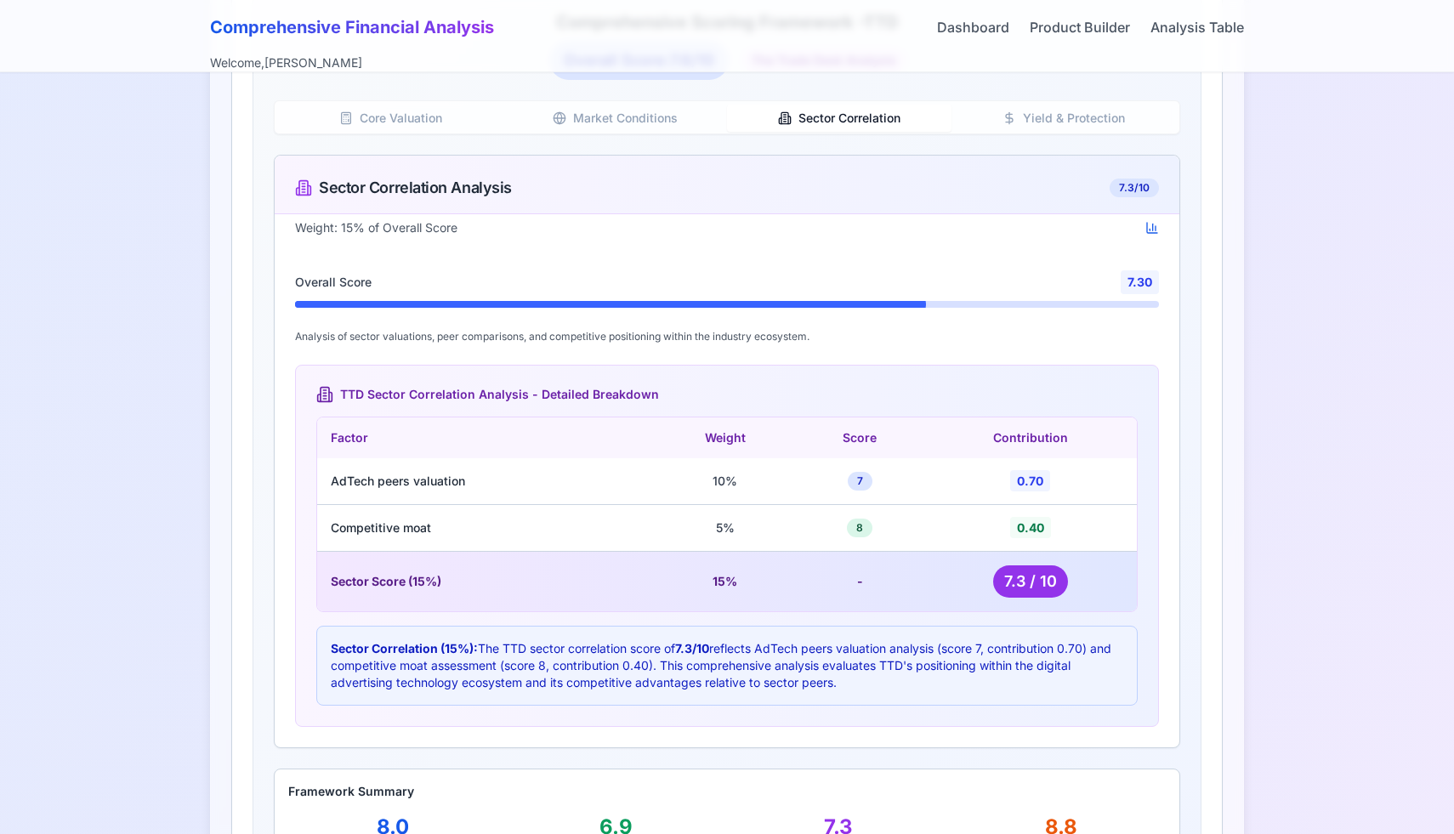
scroll to position [930, 0]
click at [799, 117] on button "Sector Correlation" at bounding box center [839, 118] width 225 height 27
click at [804, 124] on button "Sector Correlation" at bounding box center [839, 118] width 225 height 27
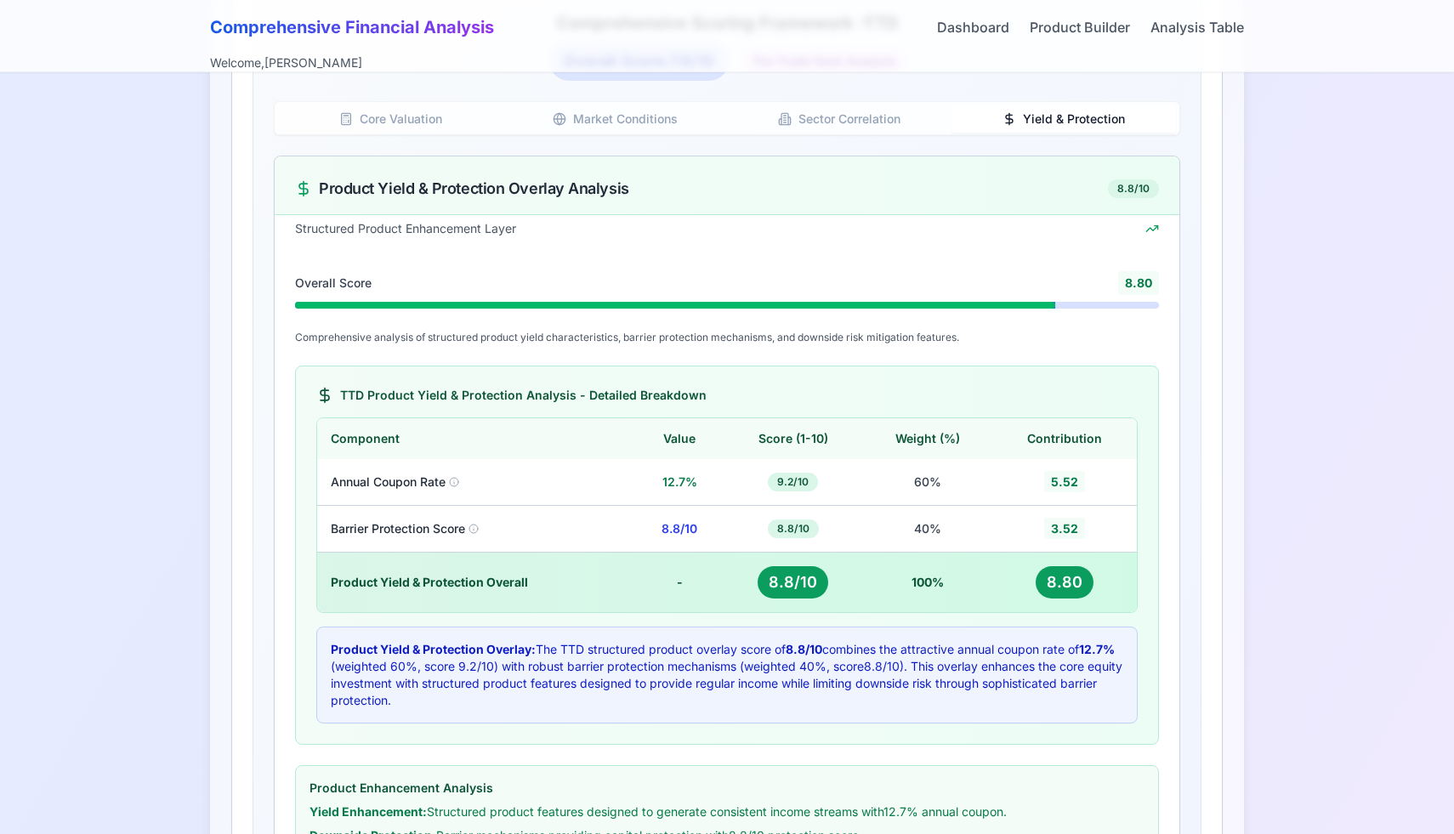
click at [1016, 128] on button "Yield & Protection" at bounding box center [1064, 118] width 225 height 27
click at [875, 128] on button "Sector Correlation" at bounding box center [839, 118] width 225 height 27
click at [1020, 120] on button "Yield & Protection" at bounding box center [1064, 118] width 225 height 27
click at [896, 121] on button "Sector Correlation" at bounding box center [839, 118] width 225 height 27
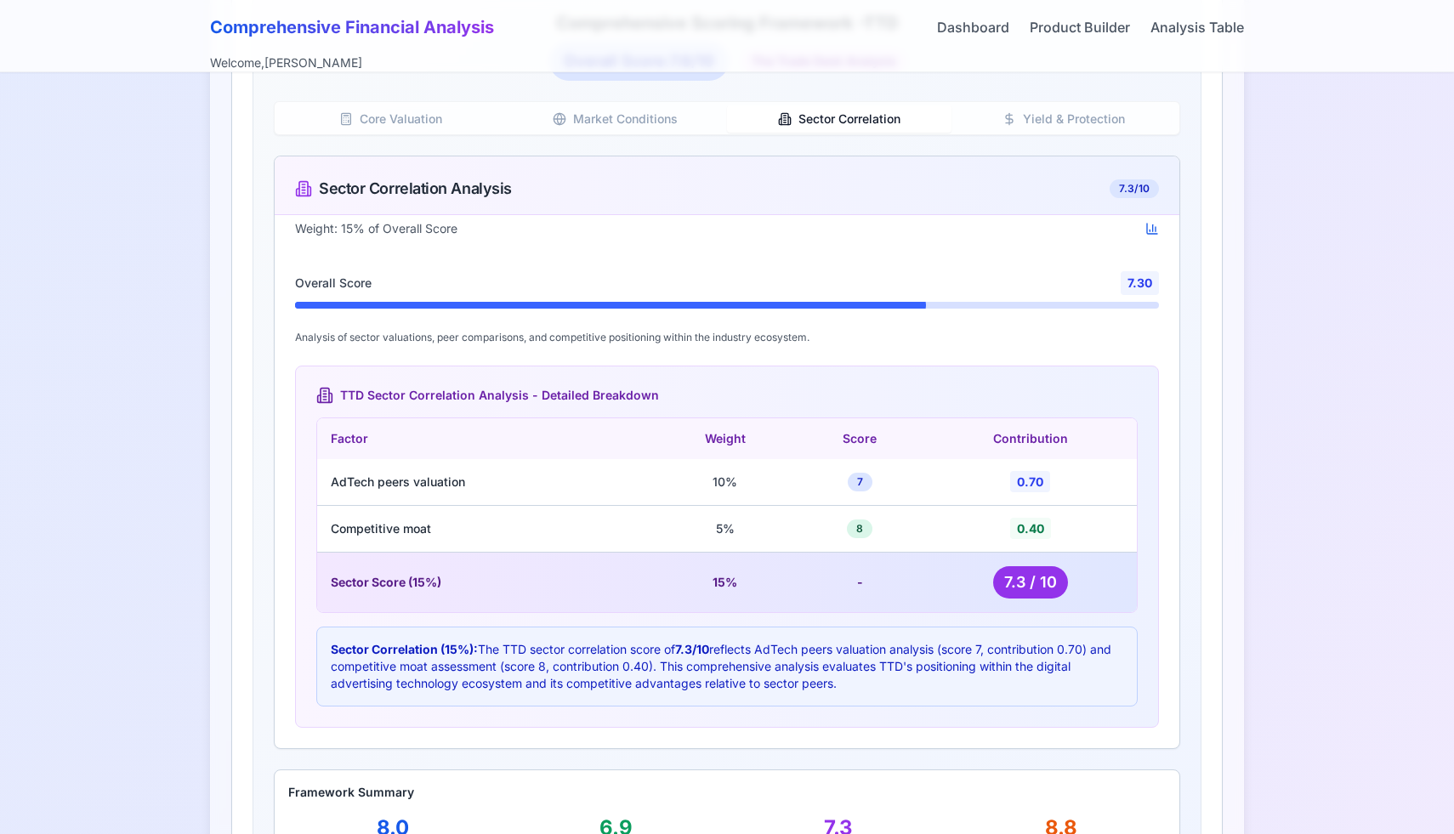
click at [1058, 117] on button "Yield & Protection" at bounding box center [1064, 118] width 225 height 27
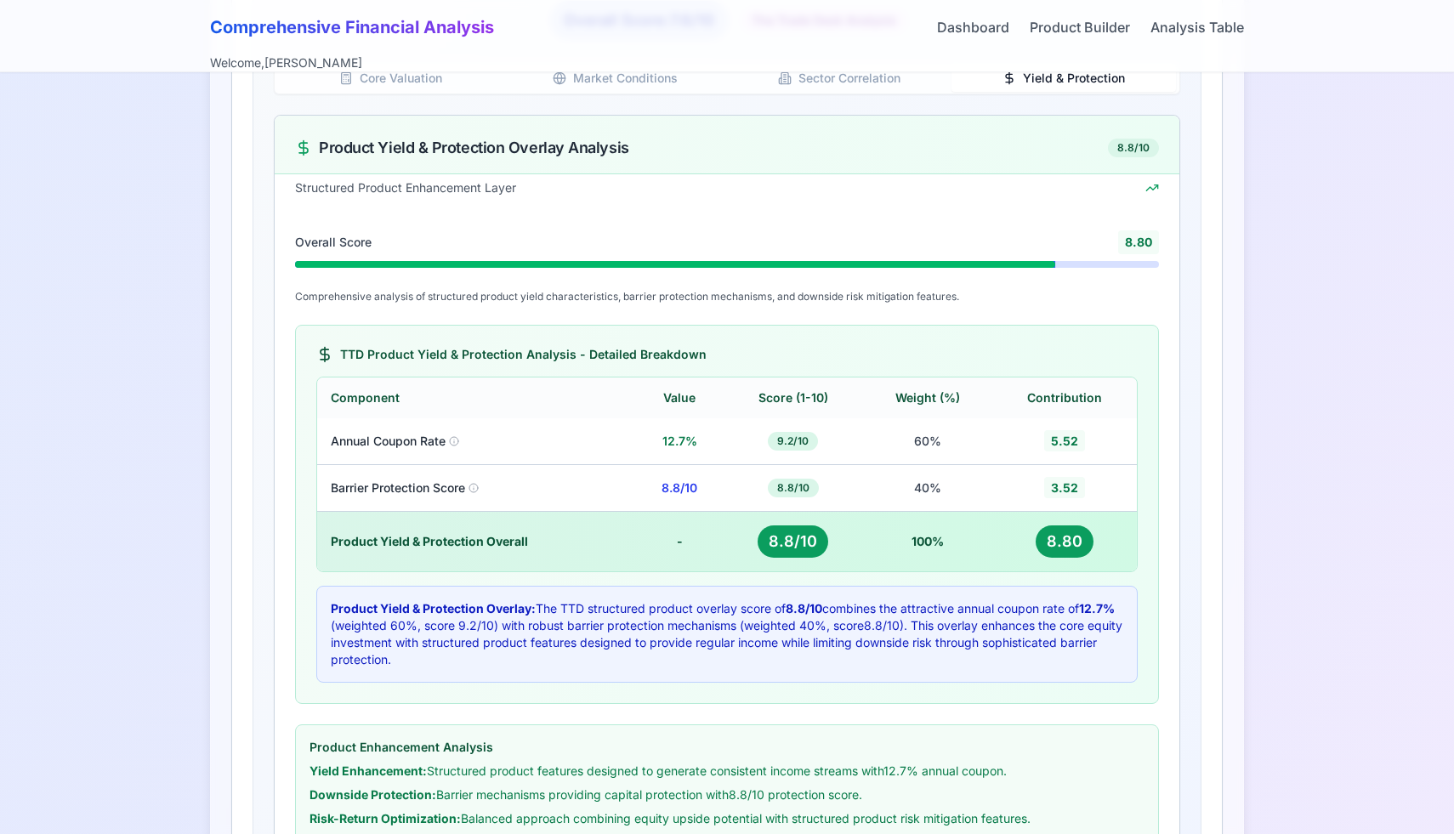
scroll to position [953, 0]
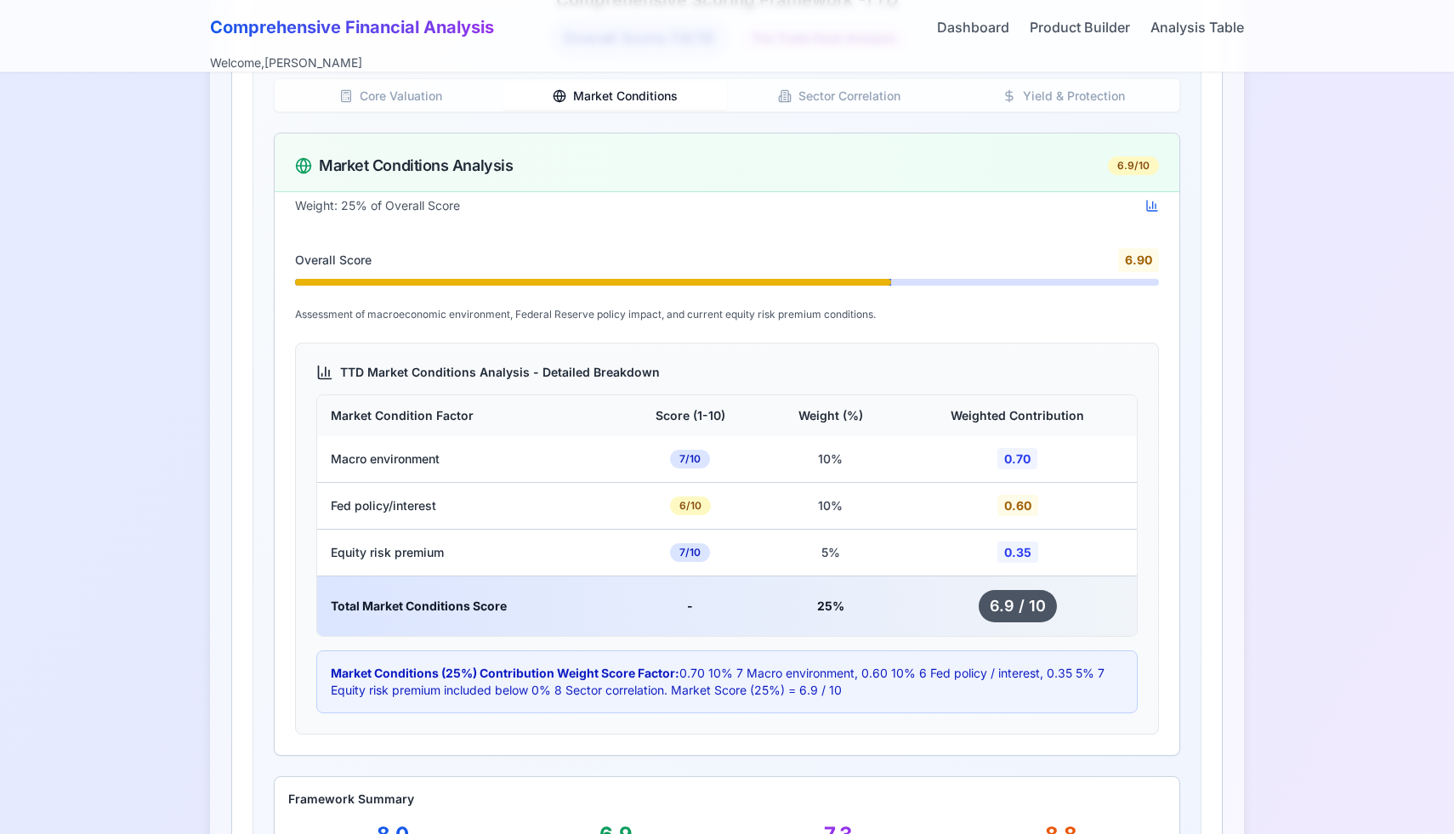
click at [619, 103] on button "Market Conditions" at bounding box center [615, 95] width 225 height 27
click at [437, 99] on button "Core Valuation" at bounding box center [390, 95] width 225 height 27
click at [607, 94] on button "Market Conditions" at bounding box center [615, 95] width 225 height 27
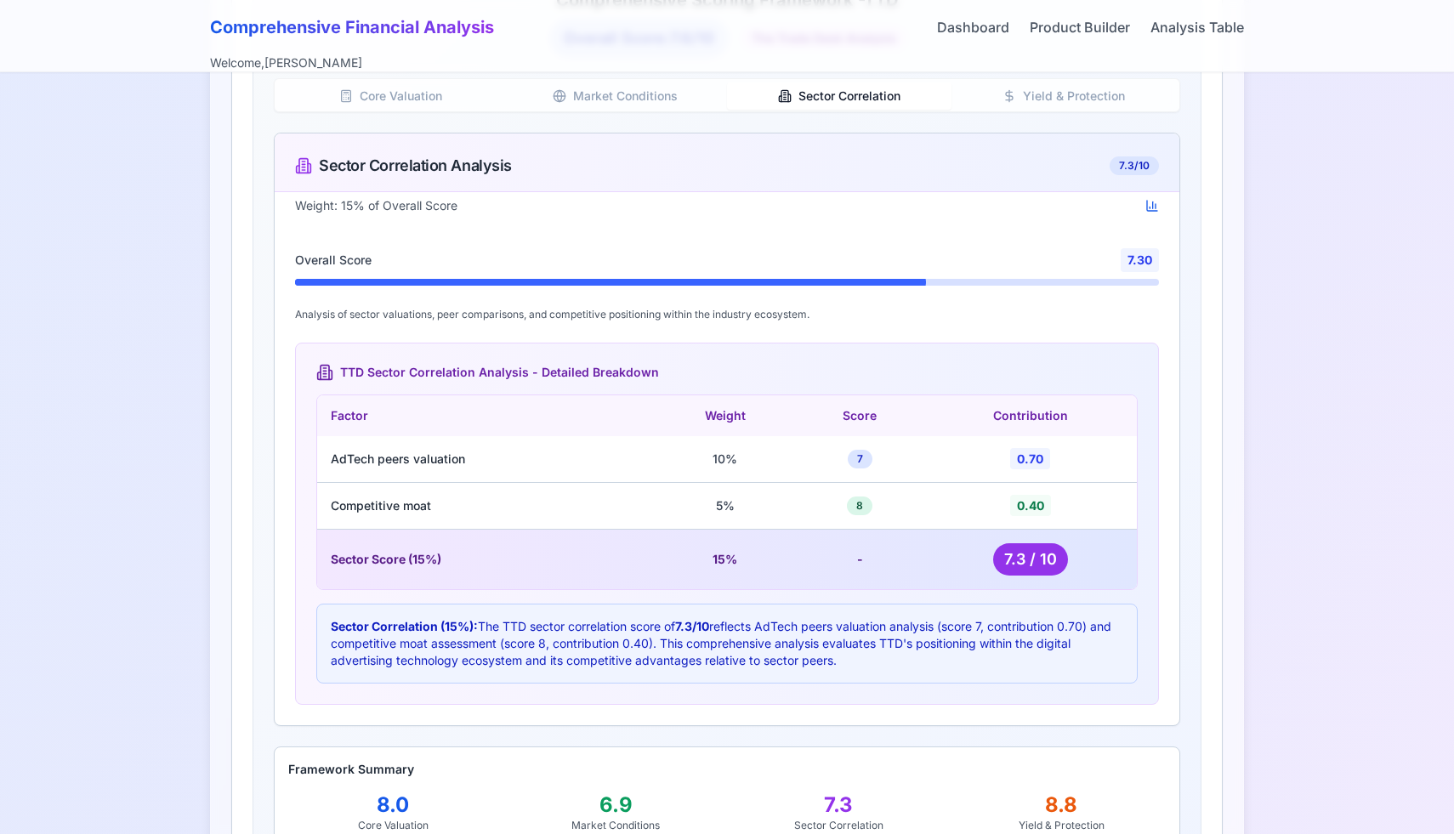
click at [791, 98] on icon "button" at bounding box center [785, 96] width 14 height 14
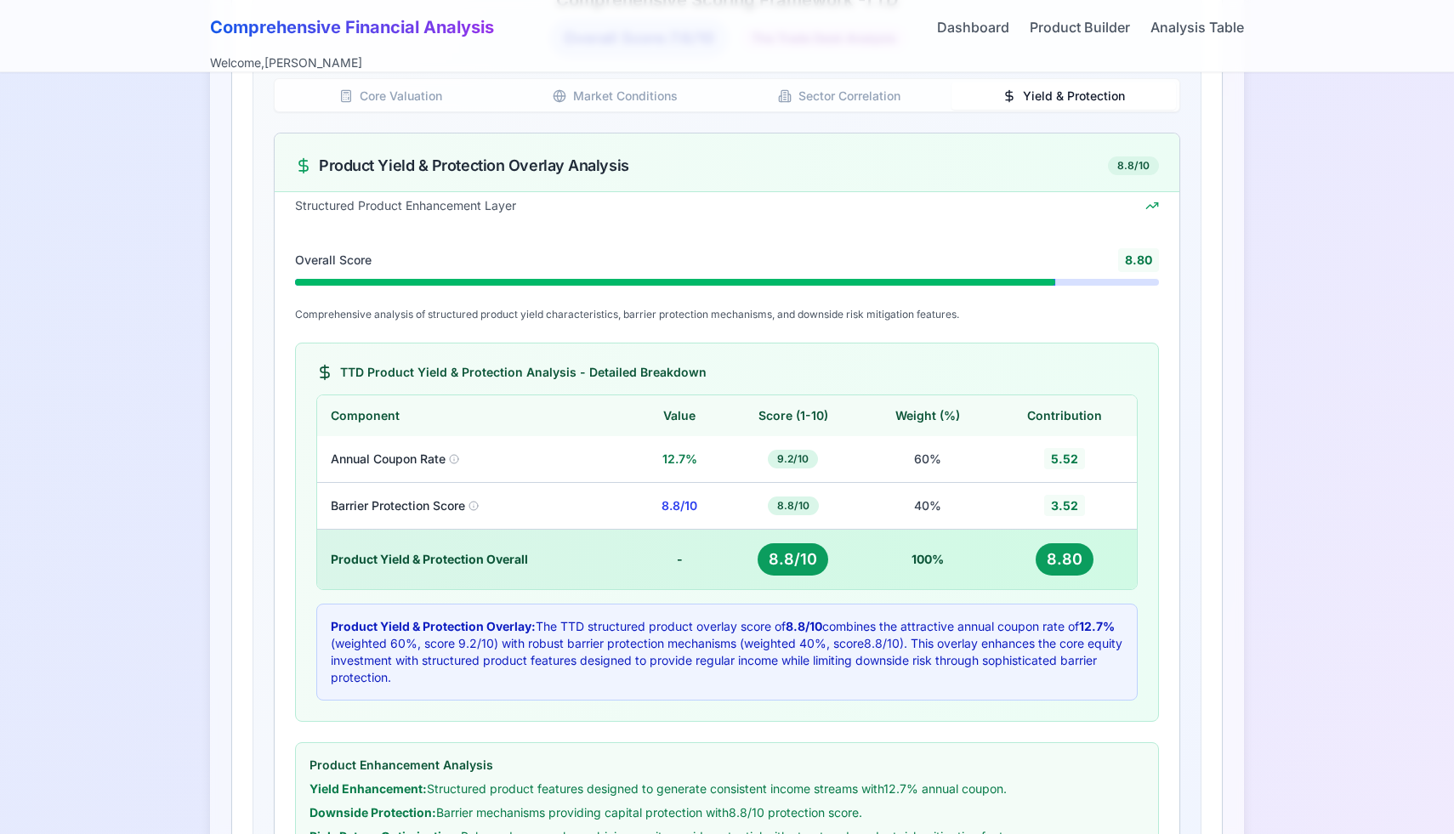
click at [1013, 83] on button "Yield & Protection" at bounding box center [1064, 95] width 225 height 27
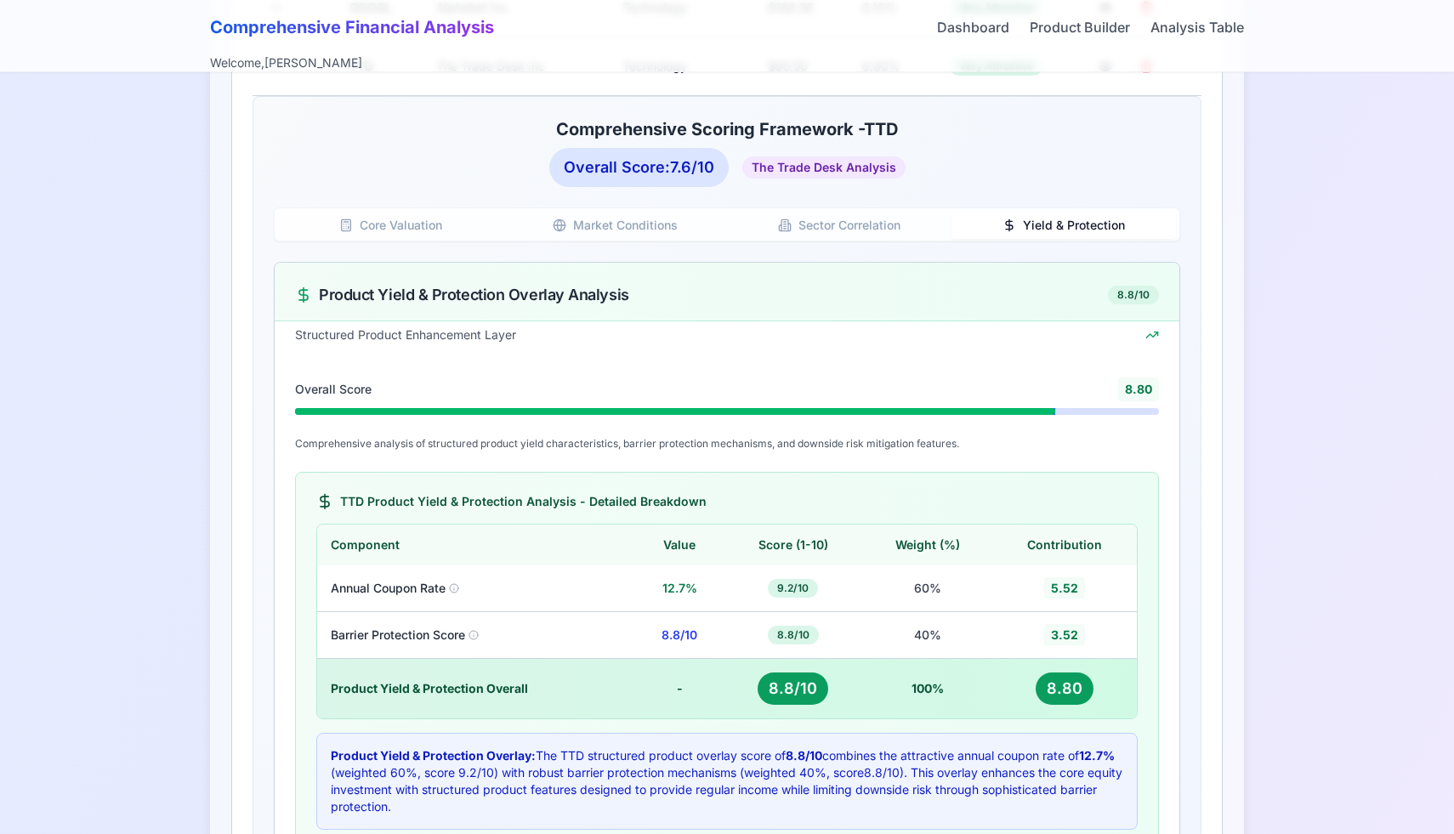
scroll to position [822, 0]
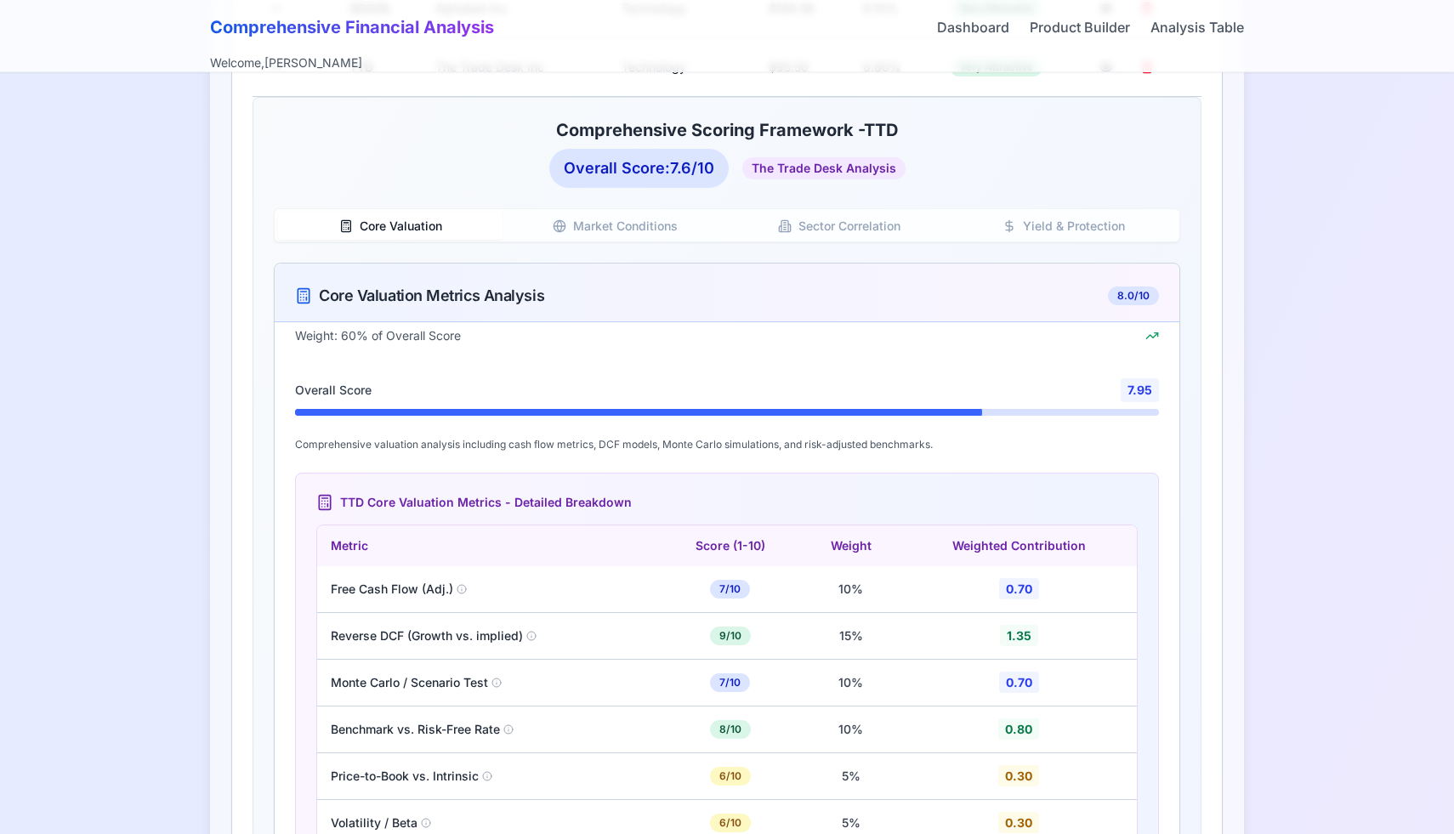
click at [492, 223] on button "Core Valuation" at bounding box center [390, 226] width 225 height 27
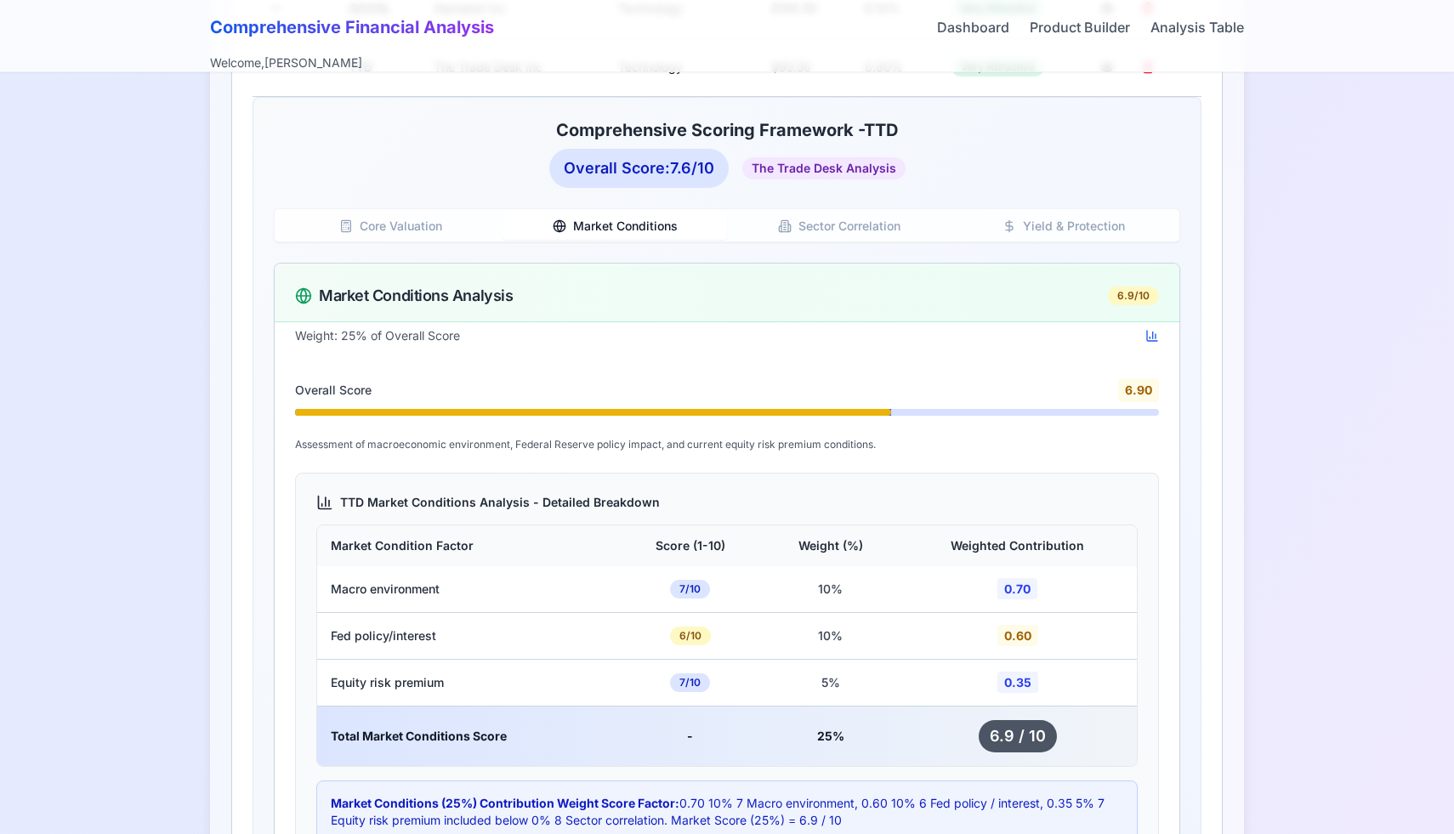
click at [612, 217] on button "Market Conditions" at bounding box center [615, 226] width 225 height 27
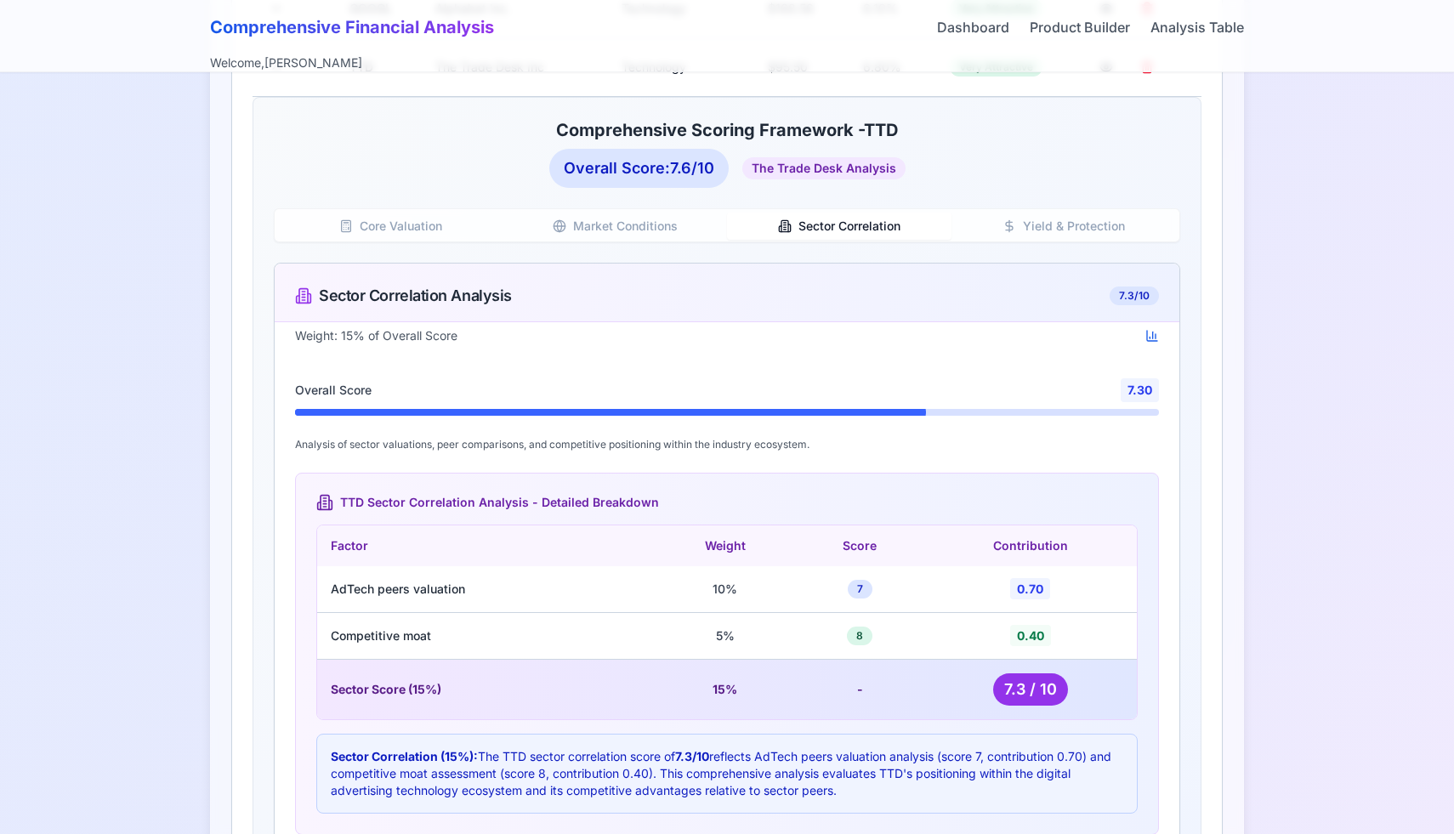
click at [866, 217] on button "Sector Correlation" at bounding box center [839, 226] width 225 height 27
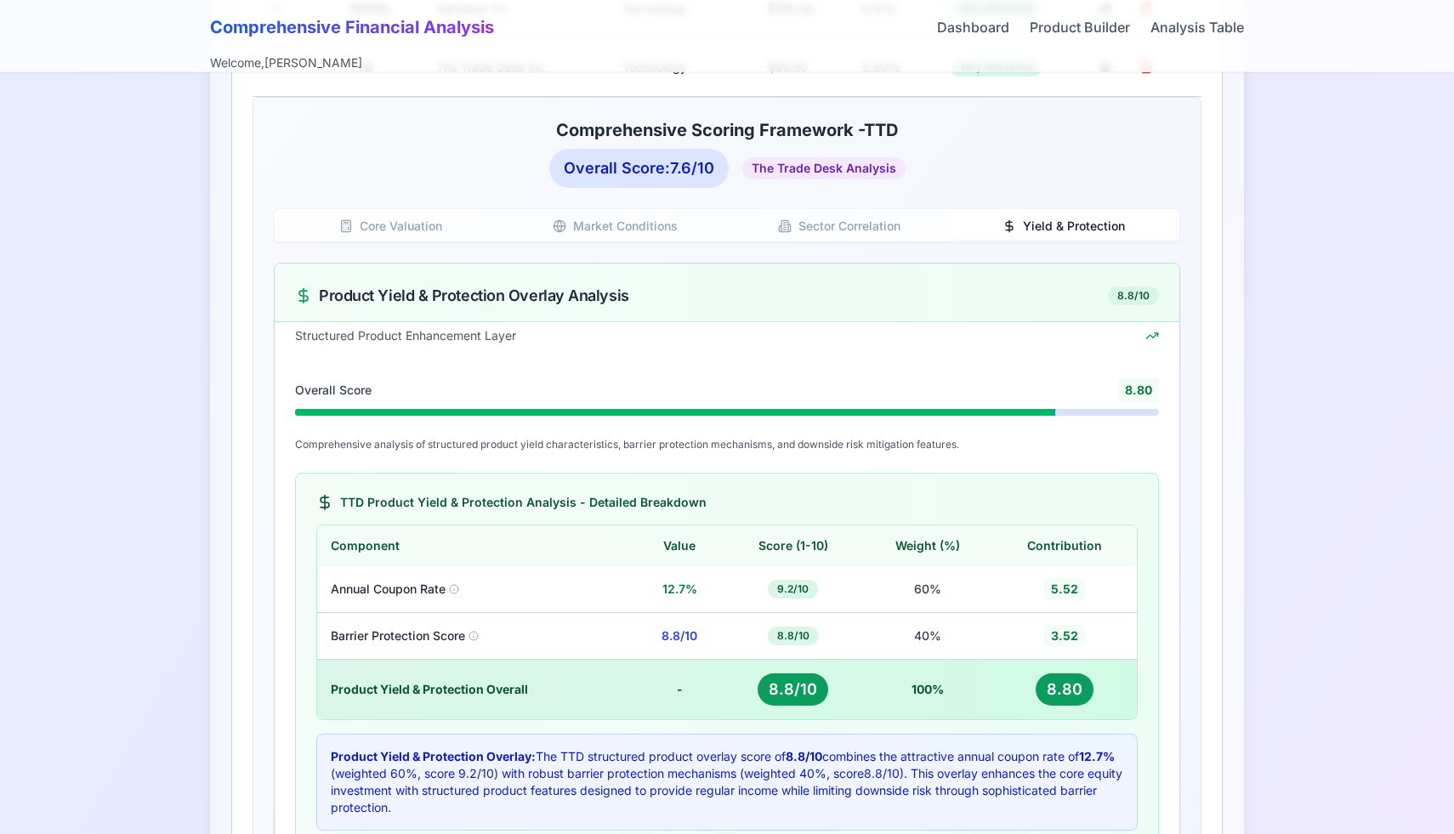
click at [996, 219] on button "Yield & Protection" at bounding box center [1064, 226] width 225 height 27
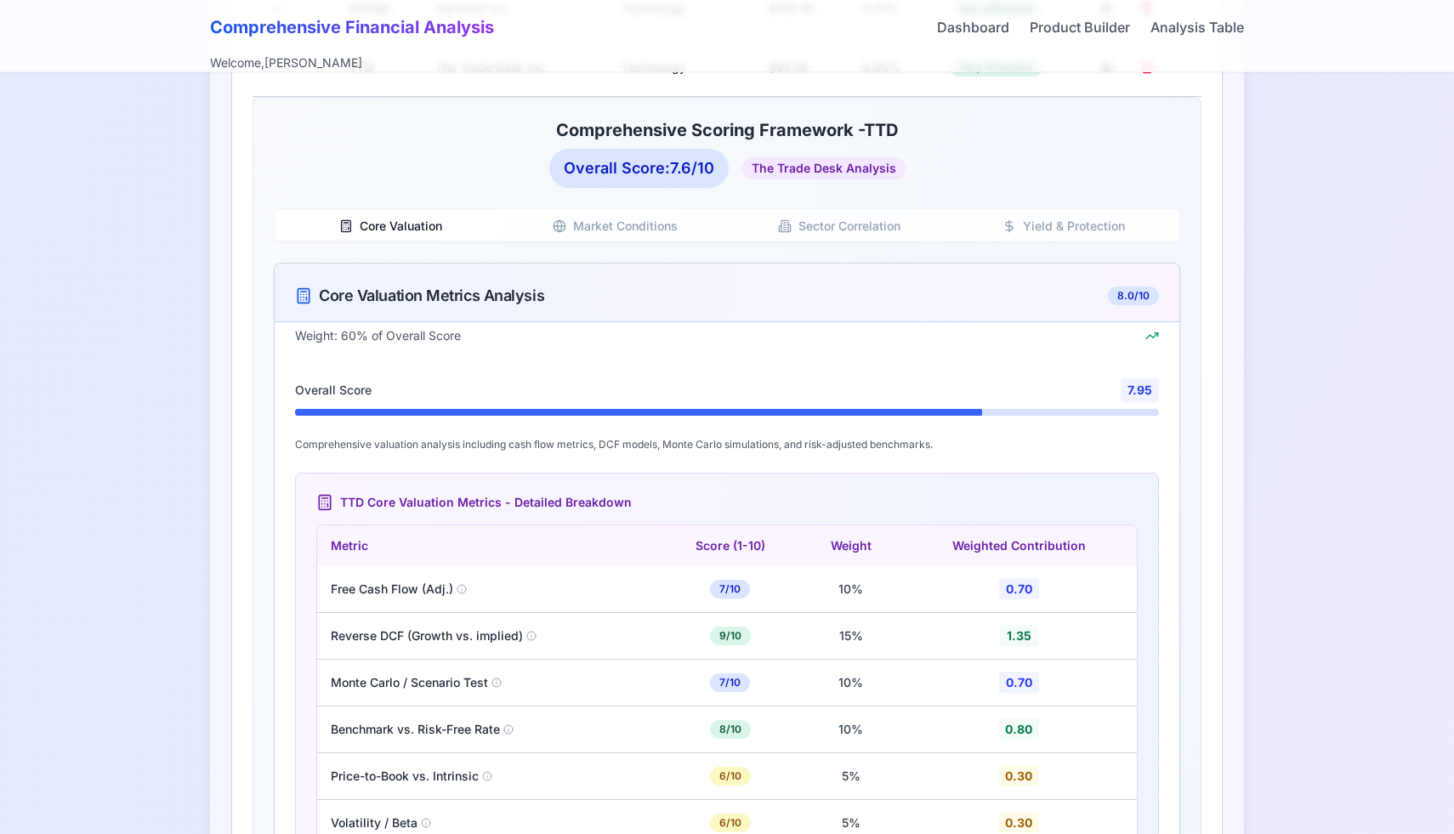
click at [435, 219] on button "Core Valuation" at bounding box center [390, 226] width 225 height 27
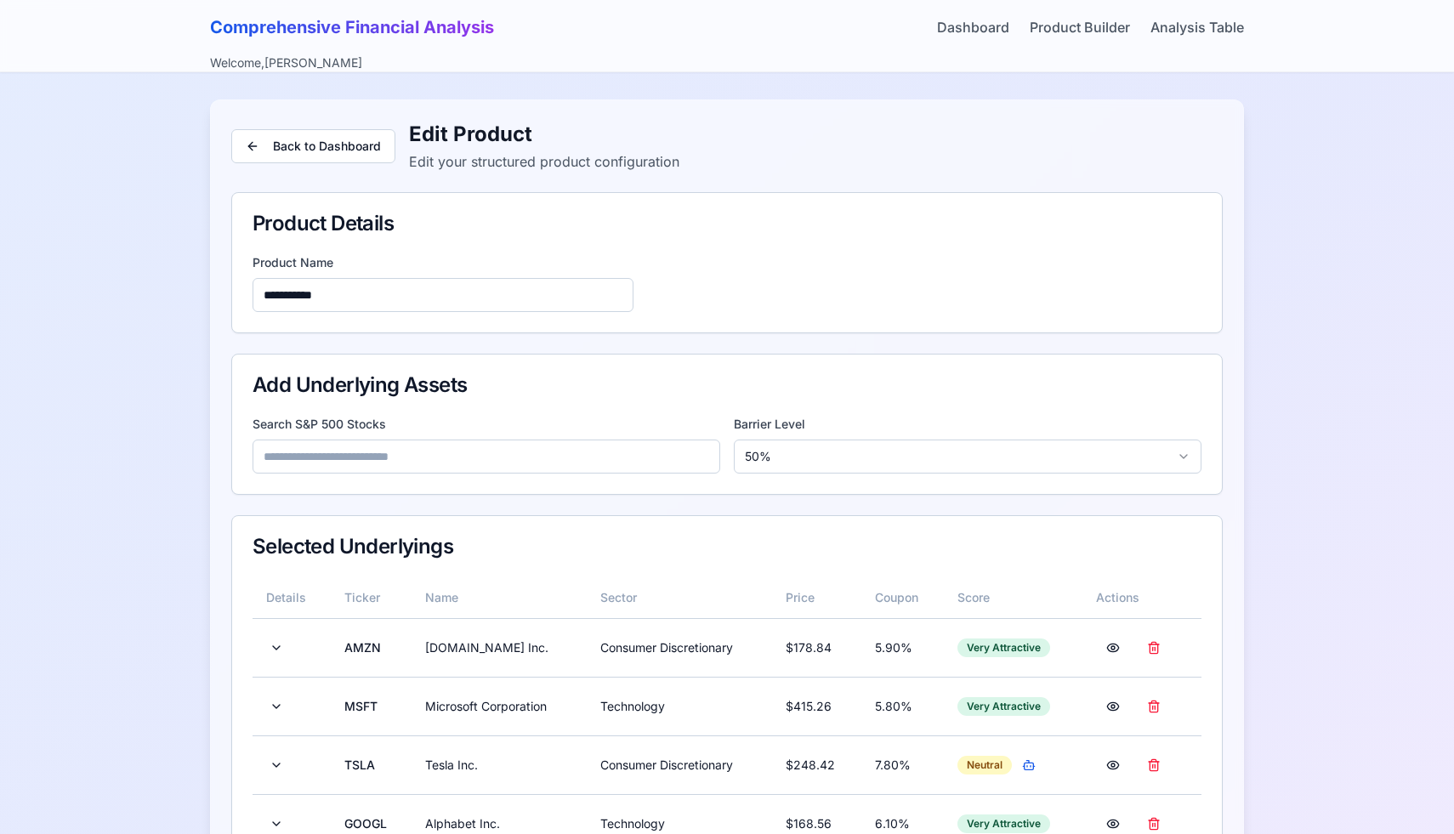
click at [367, 466] on input at bounding box center [487, 457] width 468 height 34
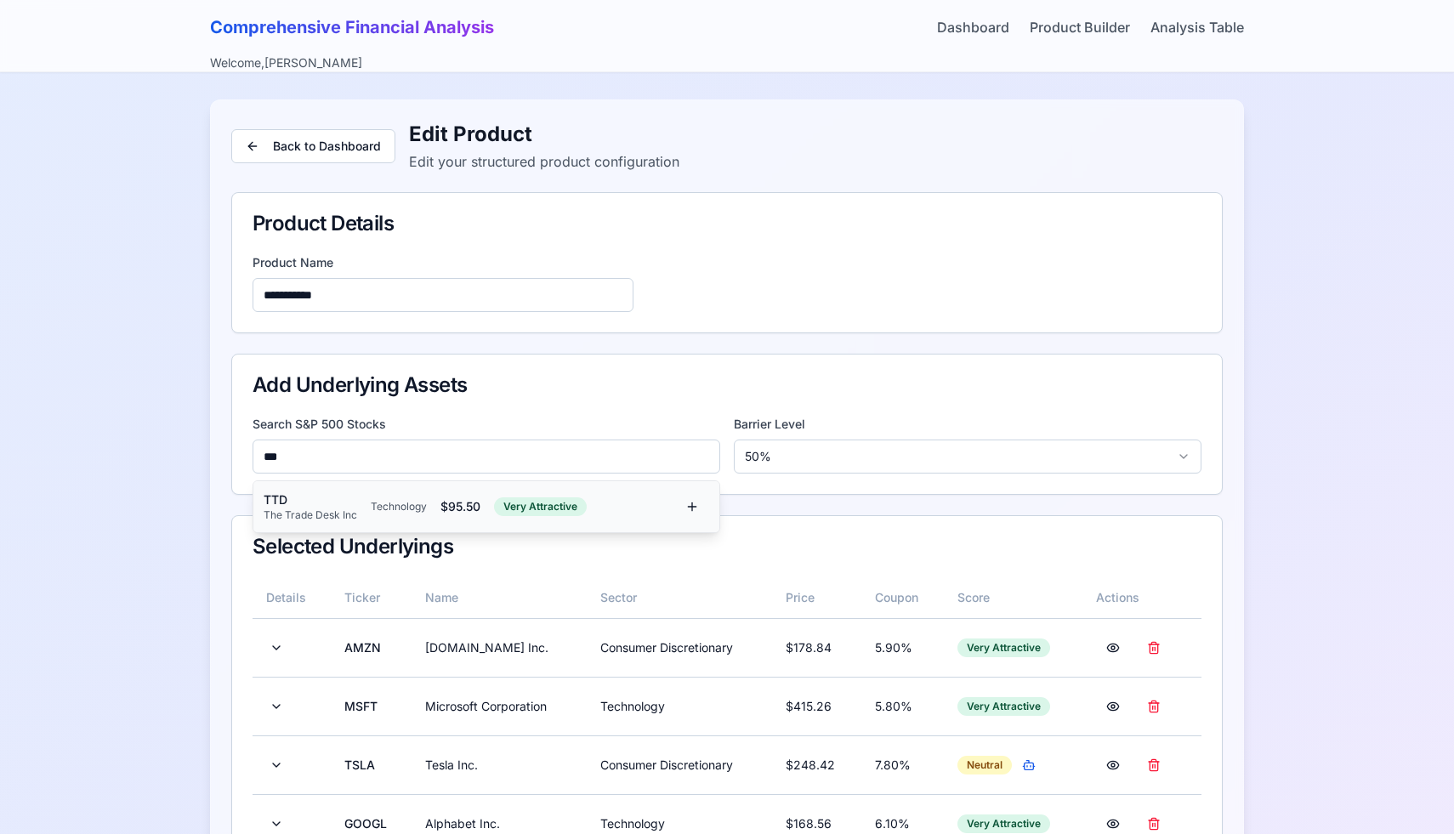
type input "***"
click at [351, 495] on div "TTD" at bounding box center [311, 500] width 94 height 17
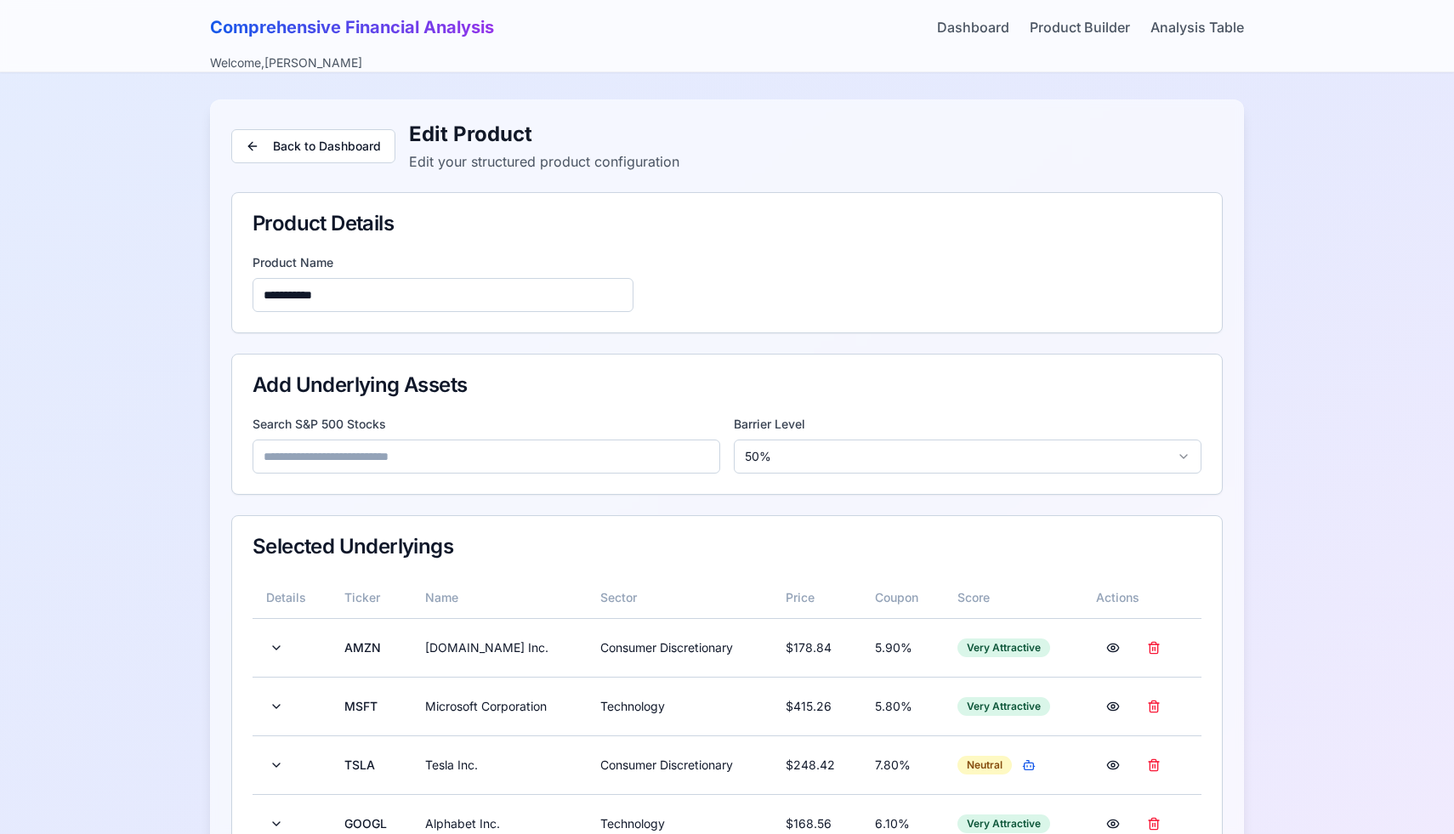
scroll to position [373, 0]
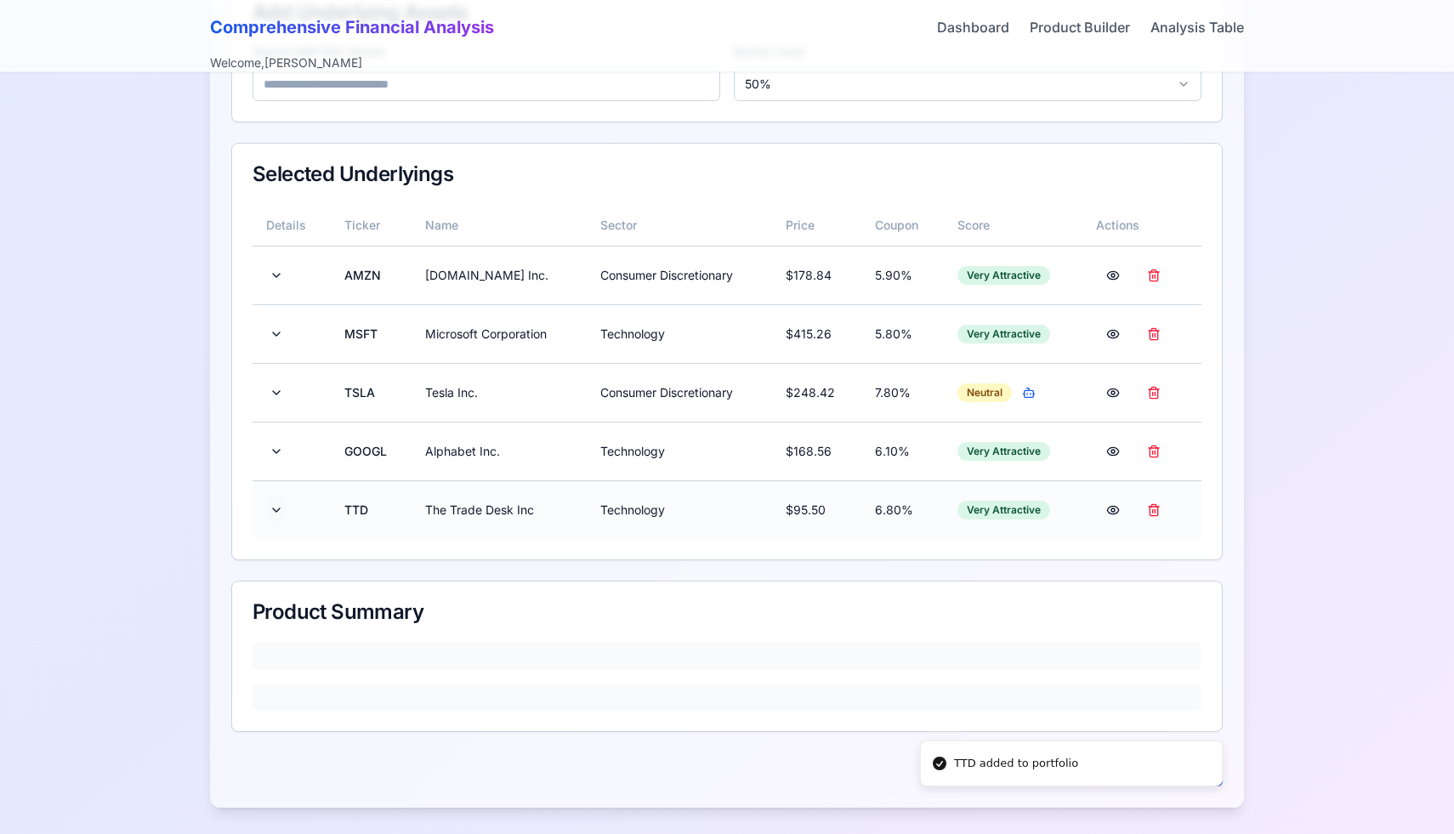
click at [276, 503] on button at bounding box center [276, 510] width 20 height 31
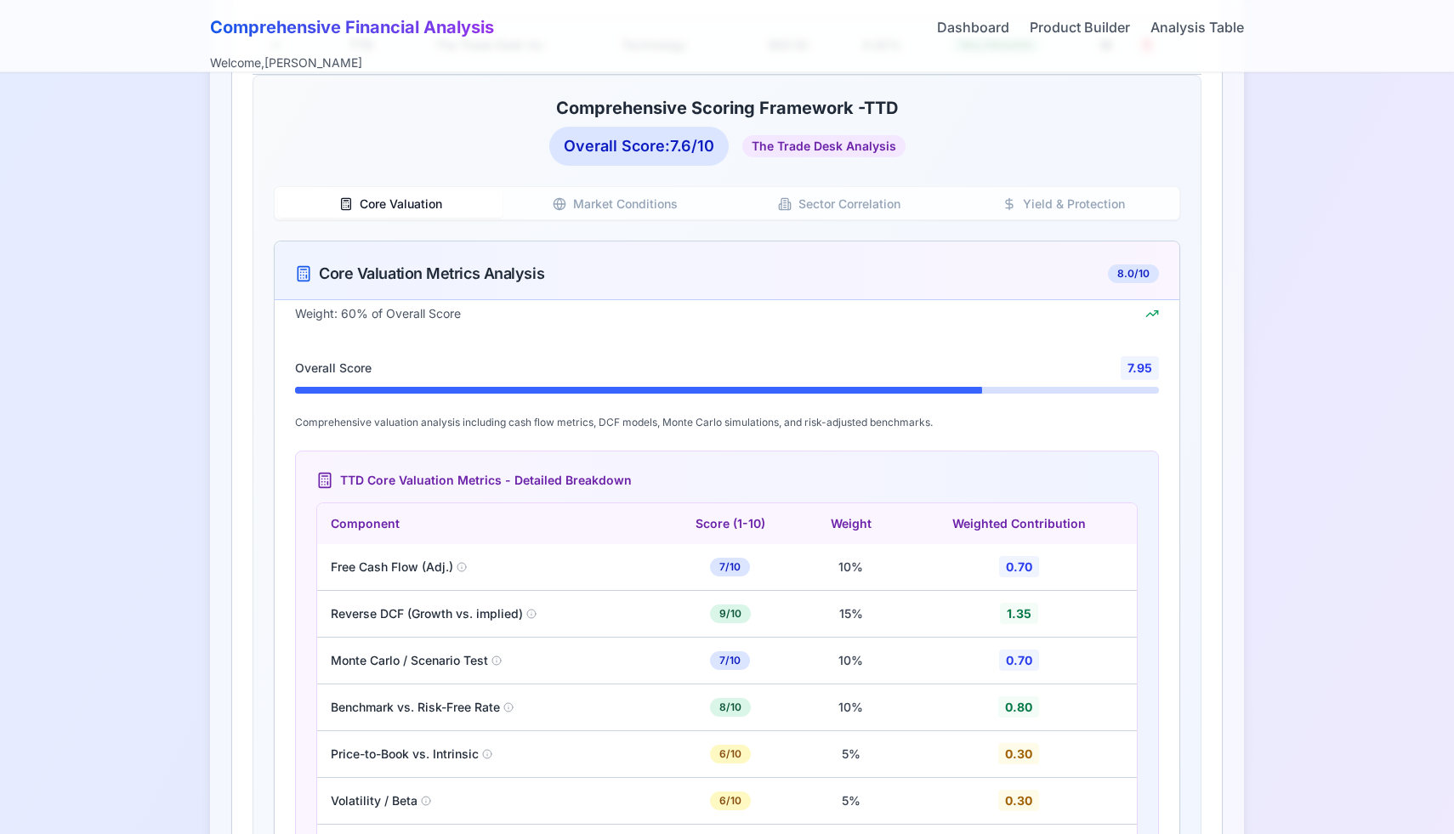
scroll to position [851, 0]
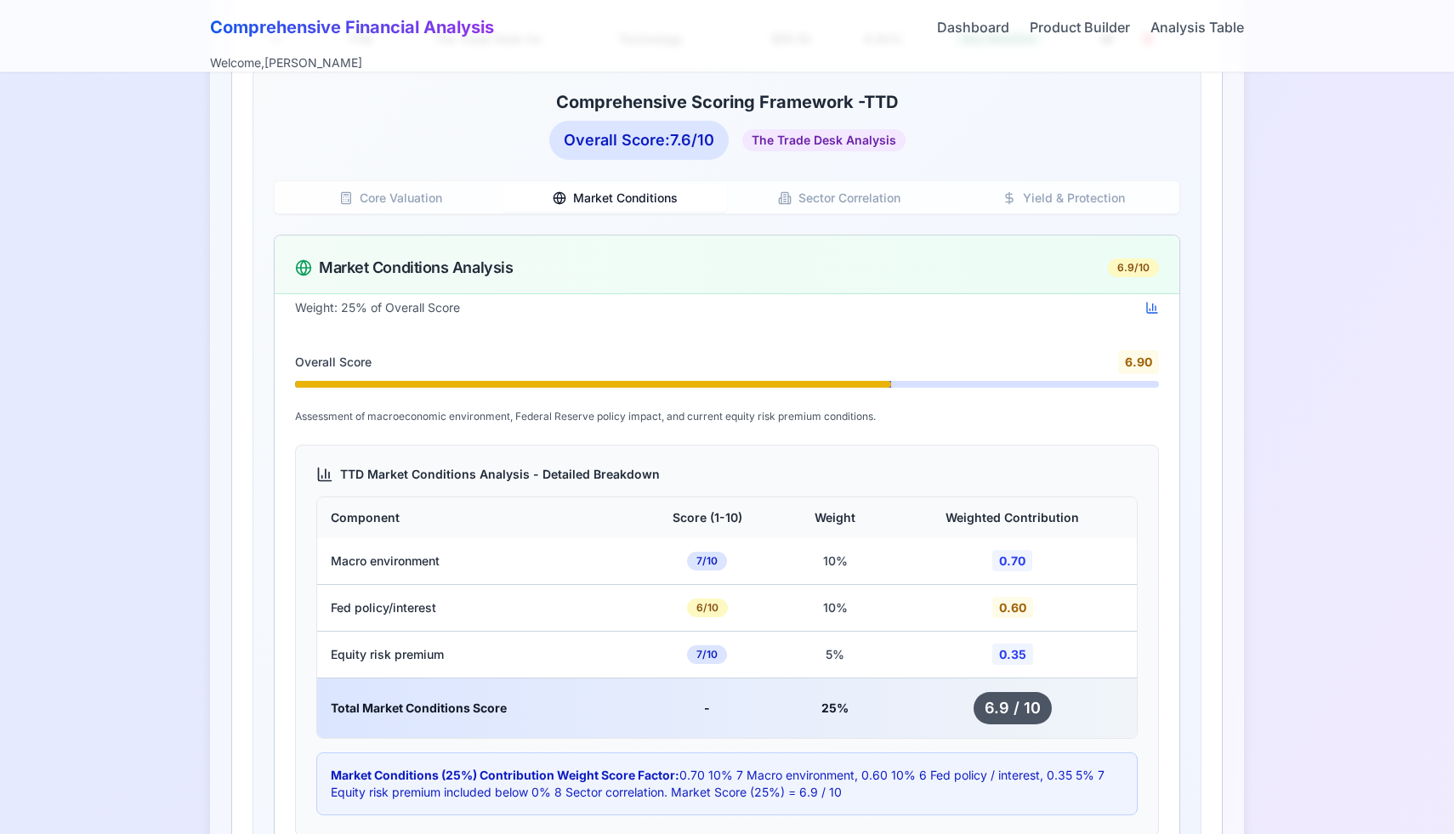
click at [607, 196] on button "Market Conditions" at bounding box center [615, 198] width 225 height 27
click at [826, 189] on button "Sector Correlation" at bounding box center [839, 198] width 225 height 27
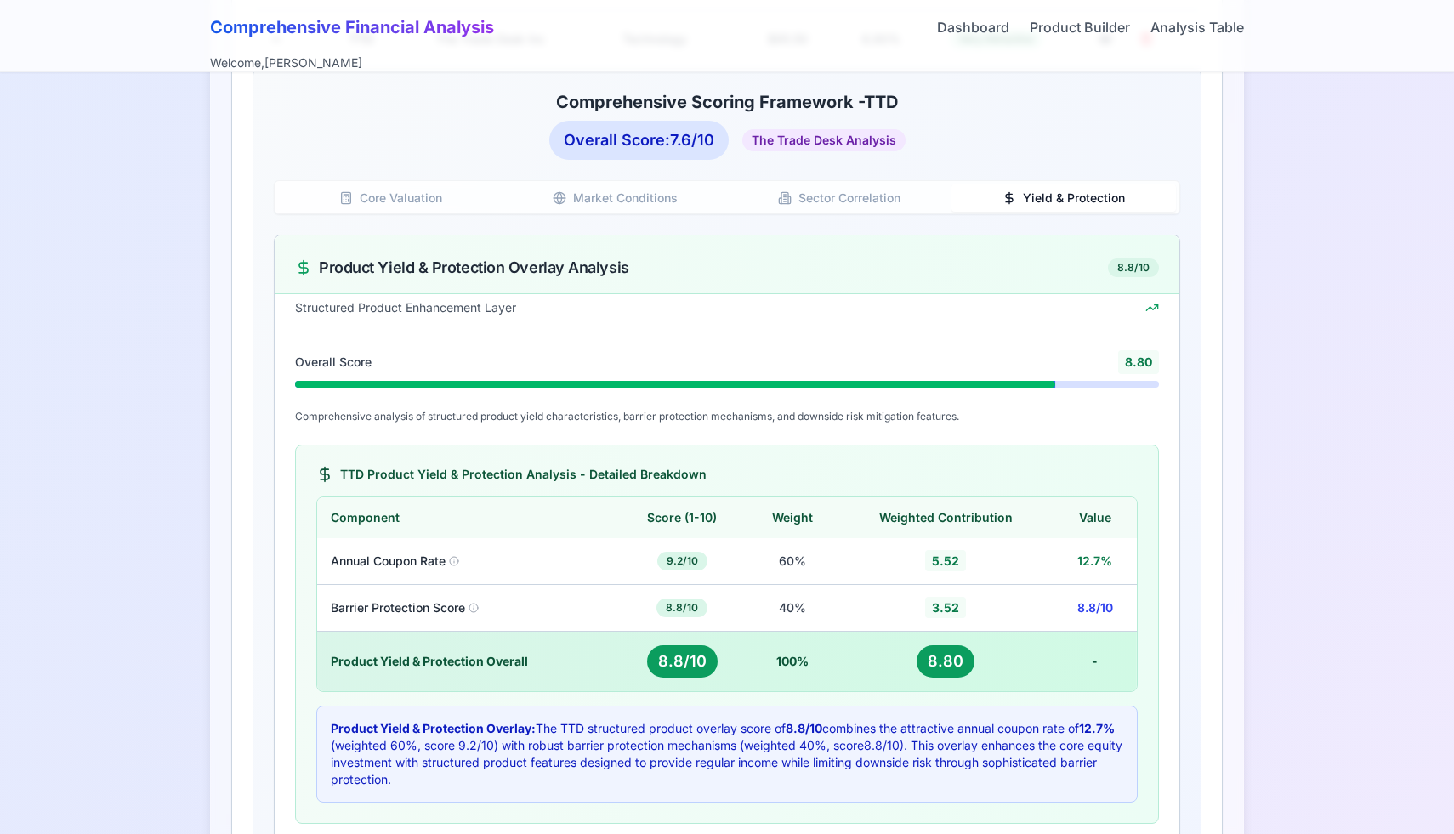
click at [1018, 201] on button "Yield & Protection" at bounding box center [1064, 198] width 225 height 27
click at [786, 202] on icon "button" at bounding box center [785, 198] width 14 height 14
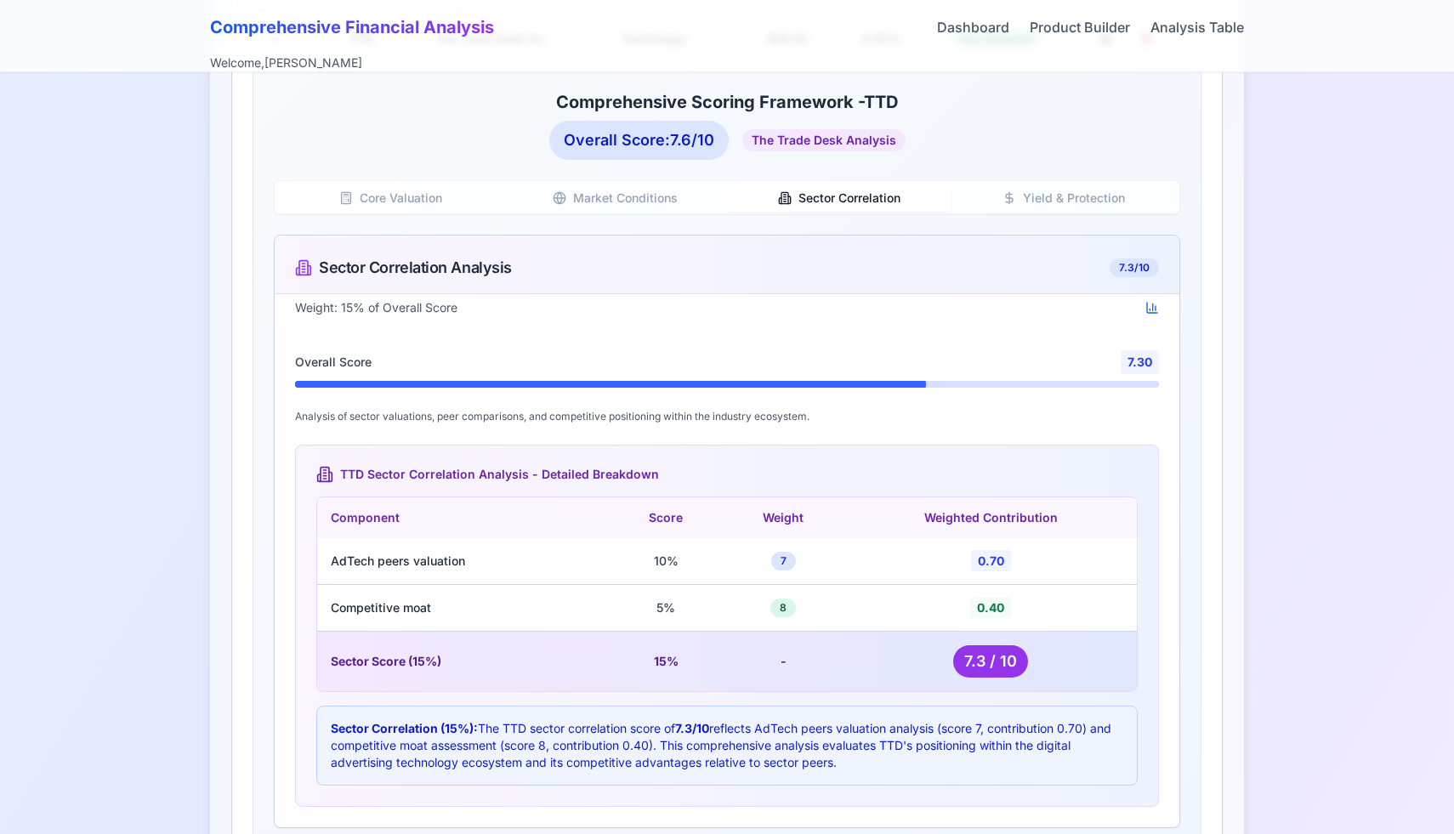
click at [680, 191] on button "Market Conditions" at bounding box center [615, 198] width 225 height 27
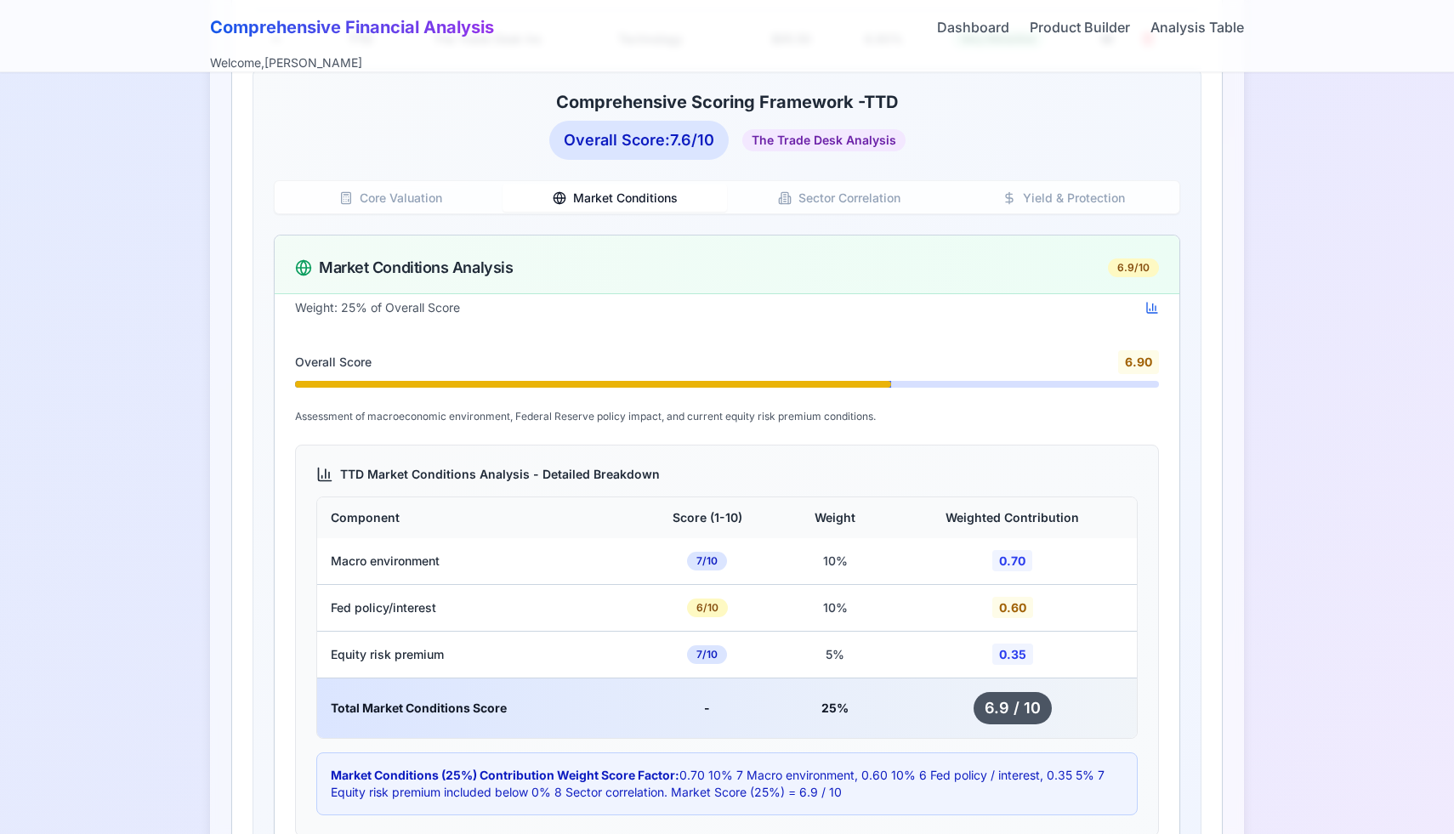
click at [452, 196] on button "Core Valuation" at bounding box center [390, 198] width 225 height 27
click at [576, 201] on button "Market Conditions" at bounding box center [615, 198] width 225 height 27
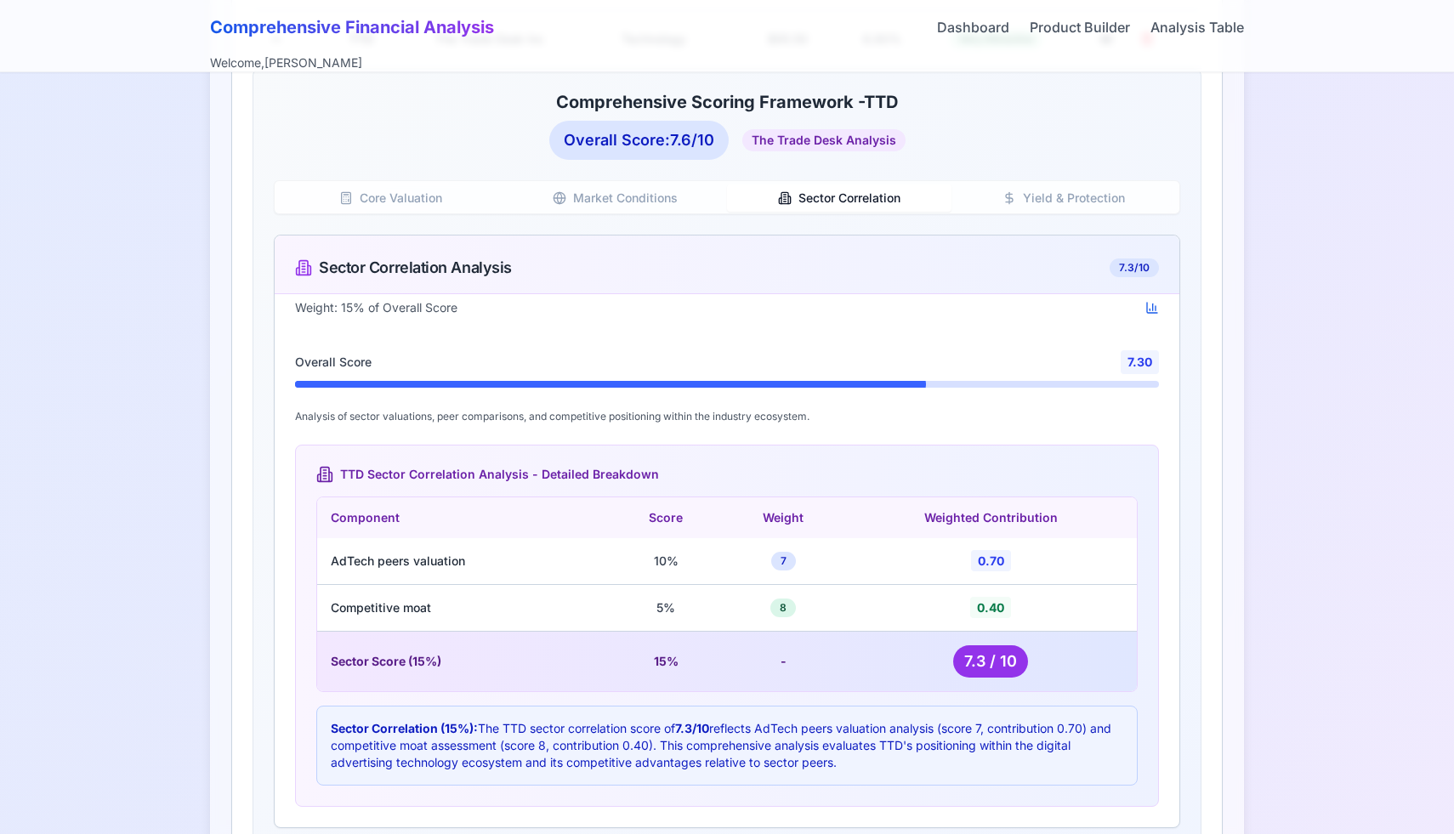
click at [800, 199] on button "Sector Correlation" at bounding box center [839, 198] width 225 height 27
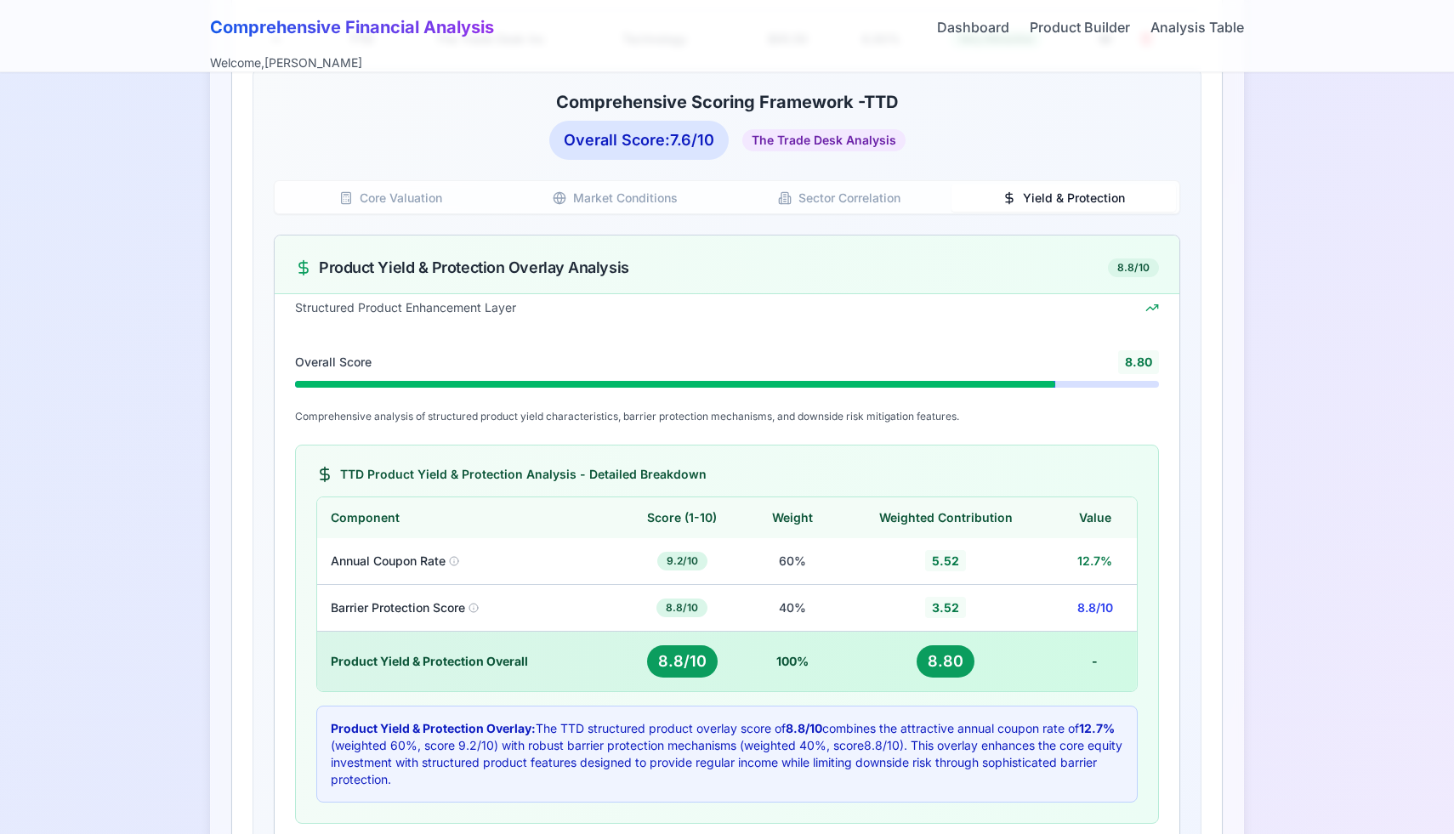
click at [1019, 196] on button "Yield & Protection" at bounding box center [1064, 198] width 225 height 27
click at [905, 202] on button "Sector Correlation" at bounding box center [839, 198] width 225 height 27
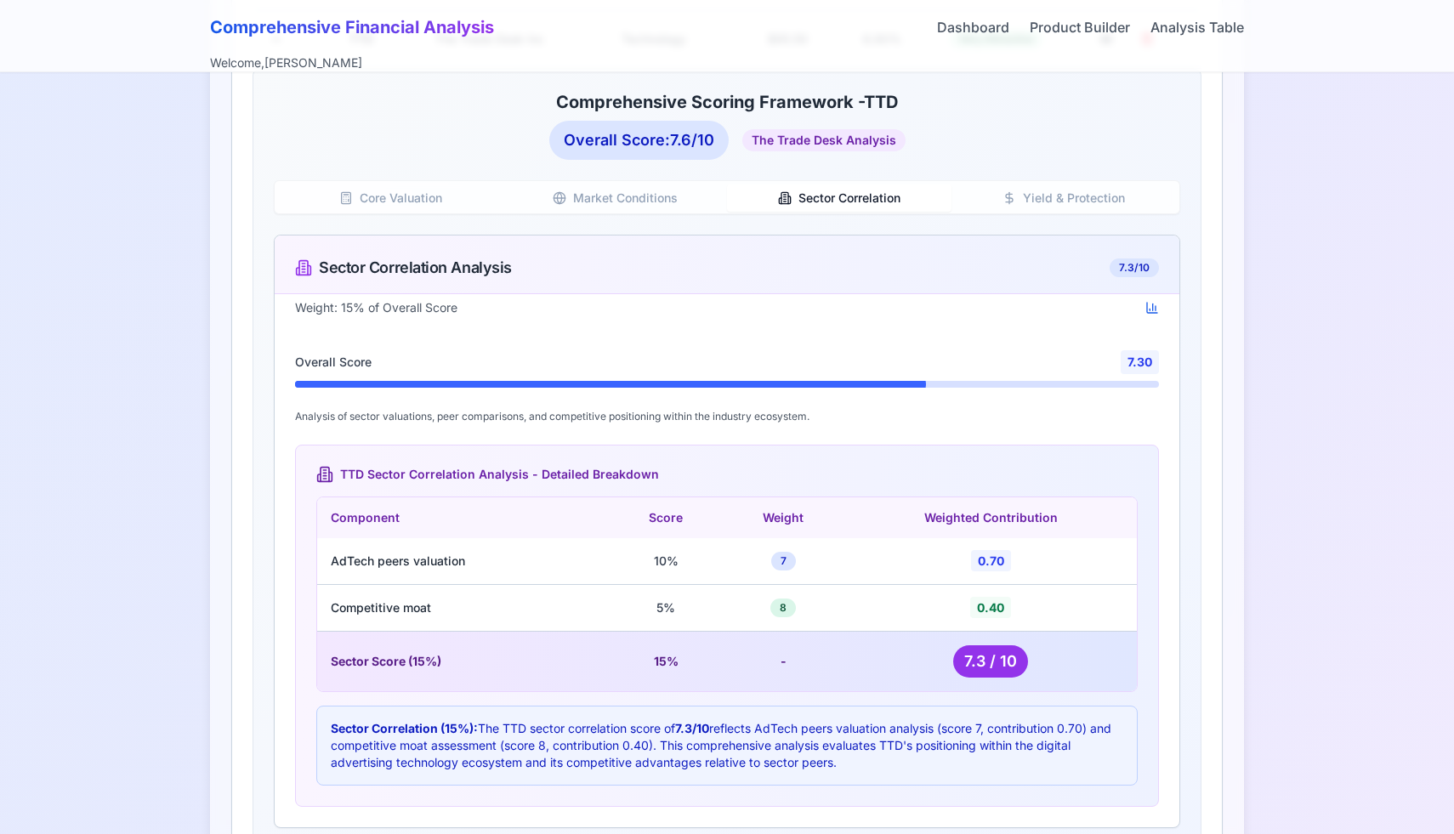
click at [738, 196] on button "Sector Correlation" at bounding box center [839, 198] width 225 height 27
click at [698, 195] on button "Market Conditions" at bounding box center [615, 198] width 225 height 27
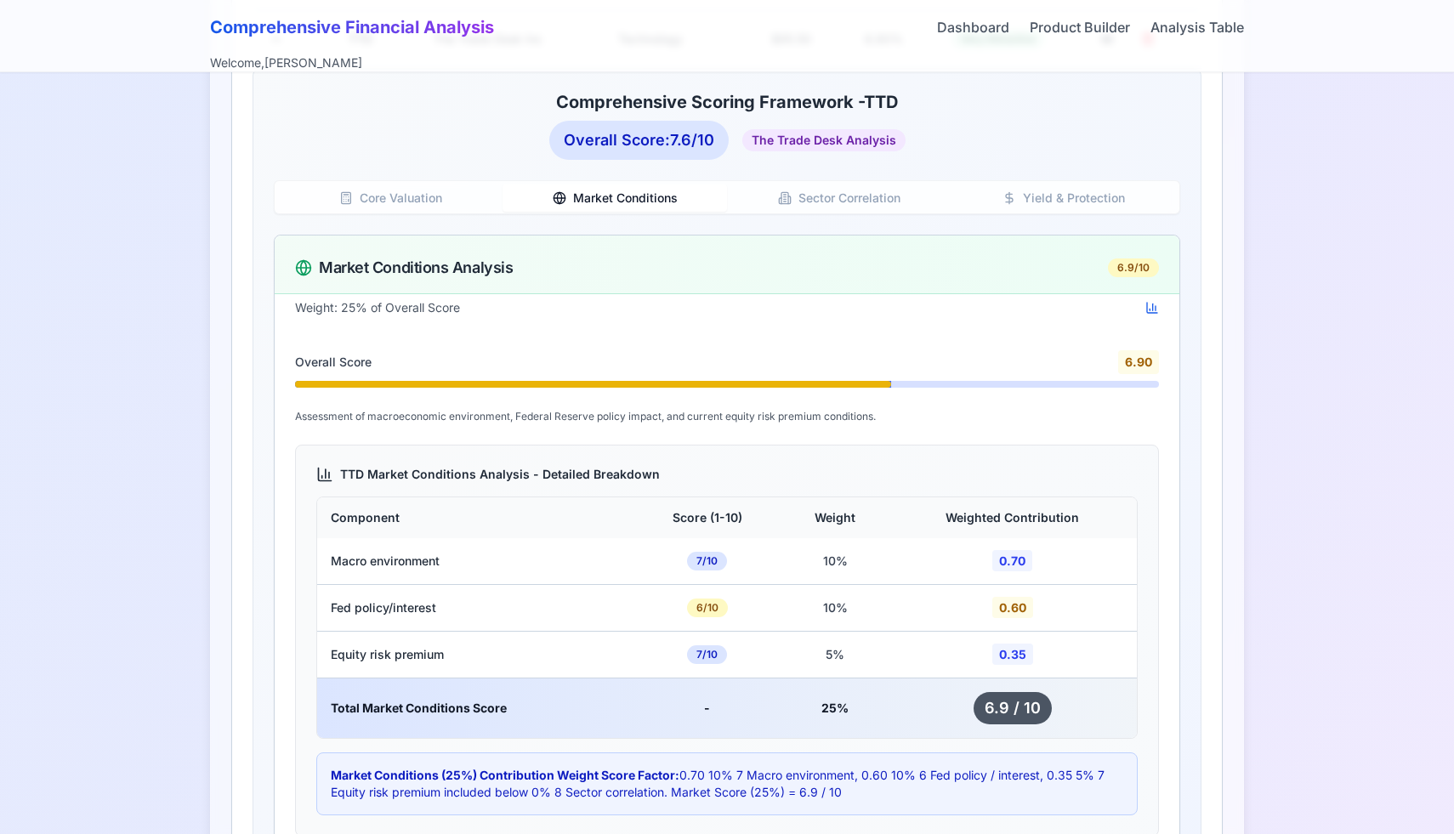
click at [430, 191] on button "Core Valuation" at bounding box center [390, 198] width 225 height 27
click at [590, 189] on button "Market Conditions" at bounding box center [615, 198] width 225 height 27
click at [440, 196] on button "Core Valuation" at bounding box center [390, 198] width 225 height 27
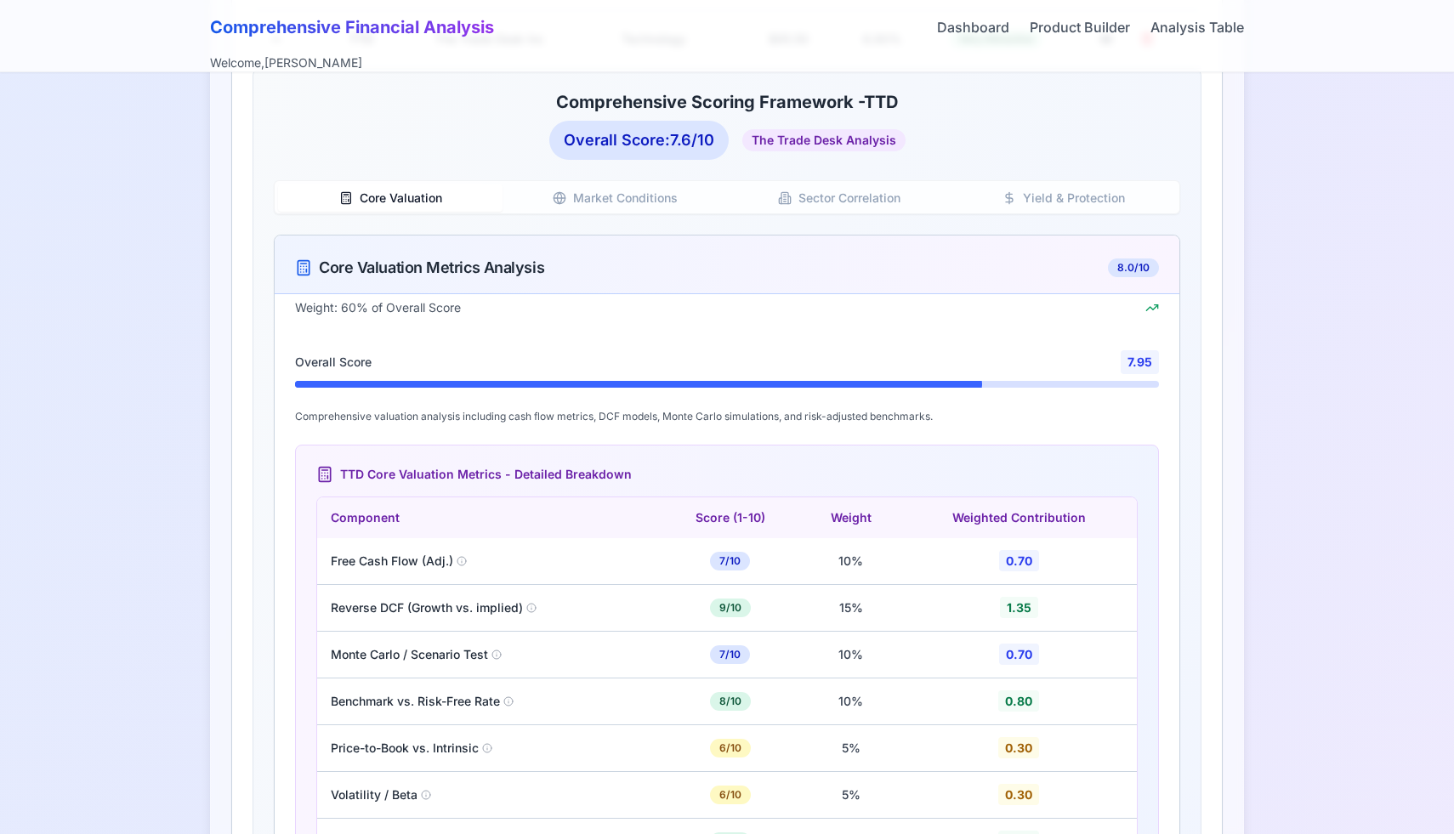
click at [596, 193] on button "Market Conditions" at bounding box center [615, 198] width 225 height 27
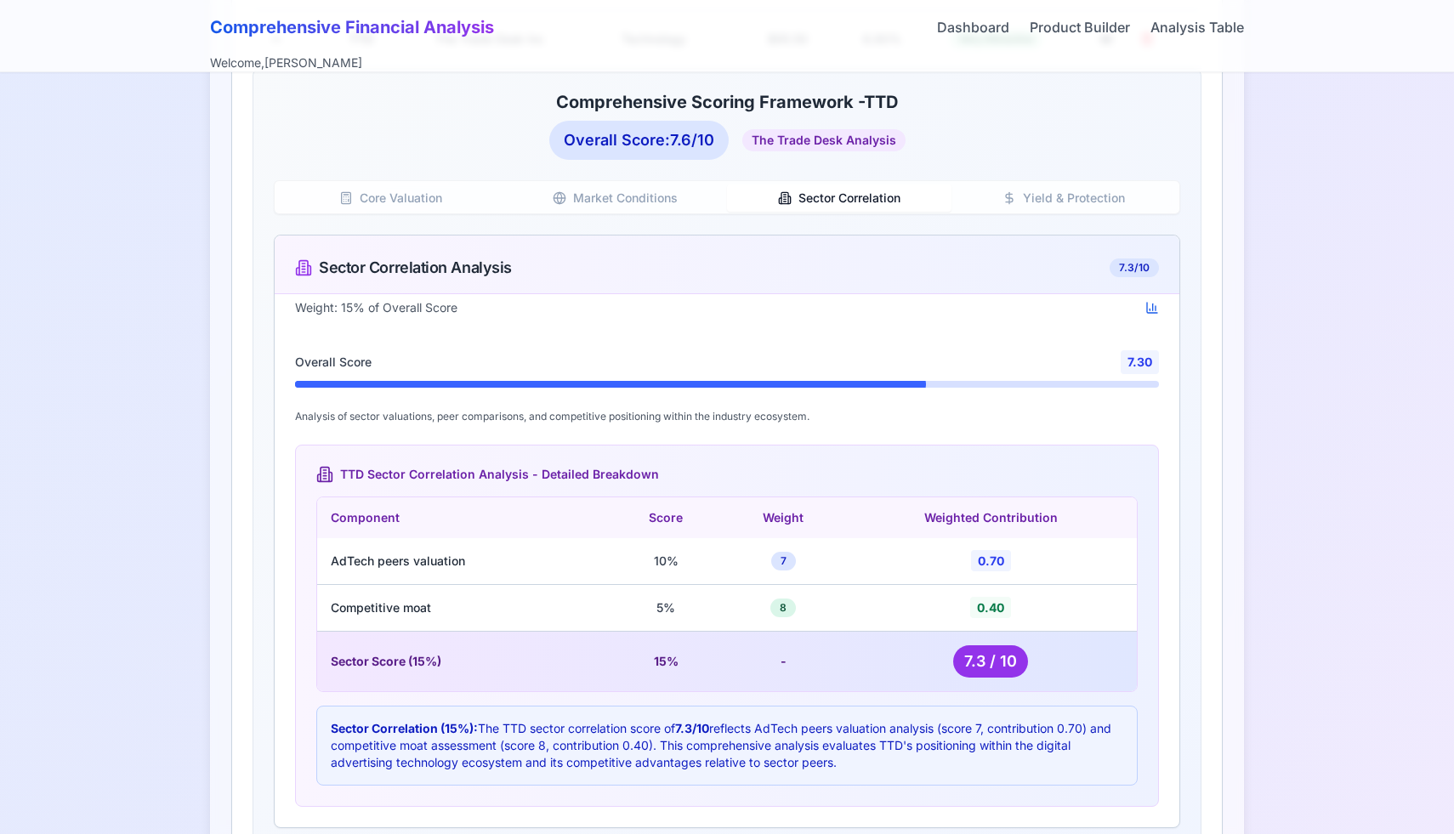
click at [822, 197] on button "Sector Correlation" at bounding box center [839, 198] width 225 height 27
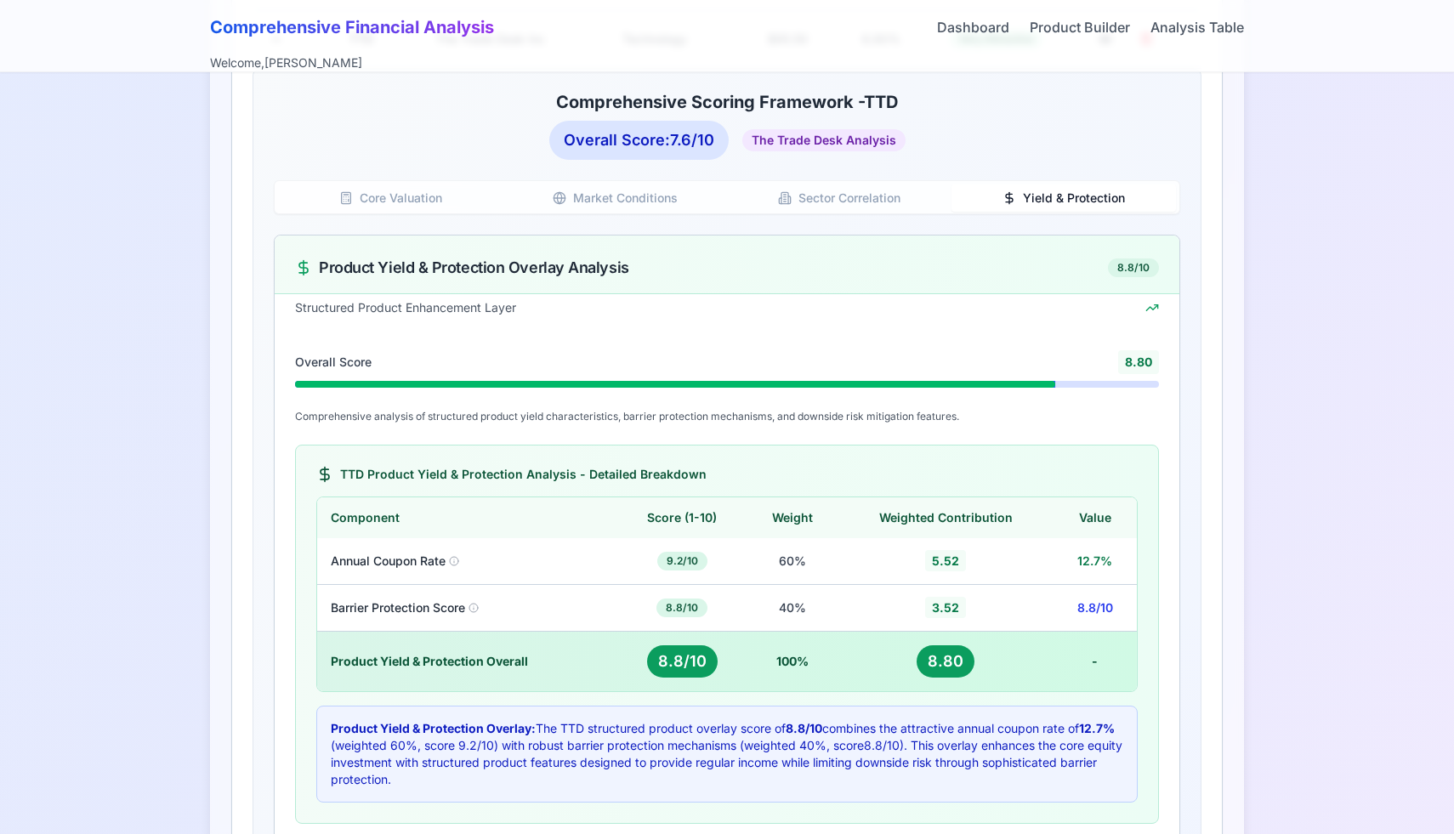
click at [1032, 204] on button "Yield & Protection" at bounding box center [1064, 198] width 225 height 27
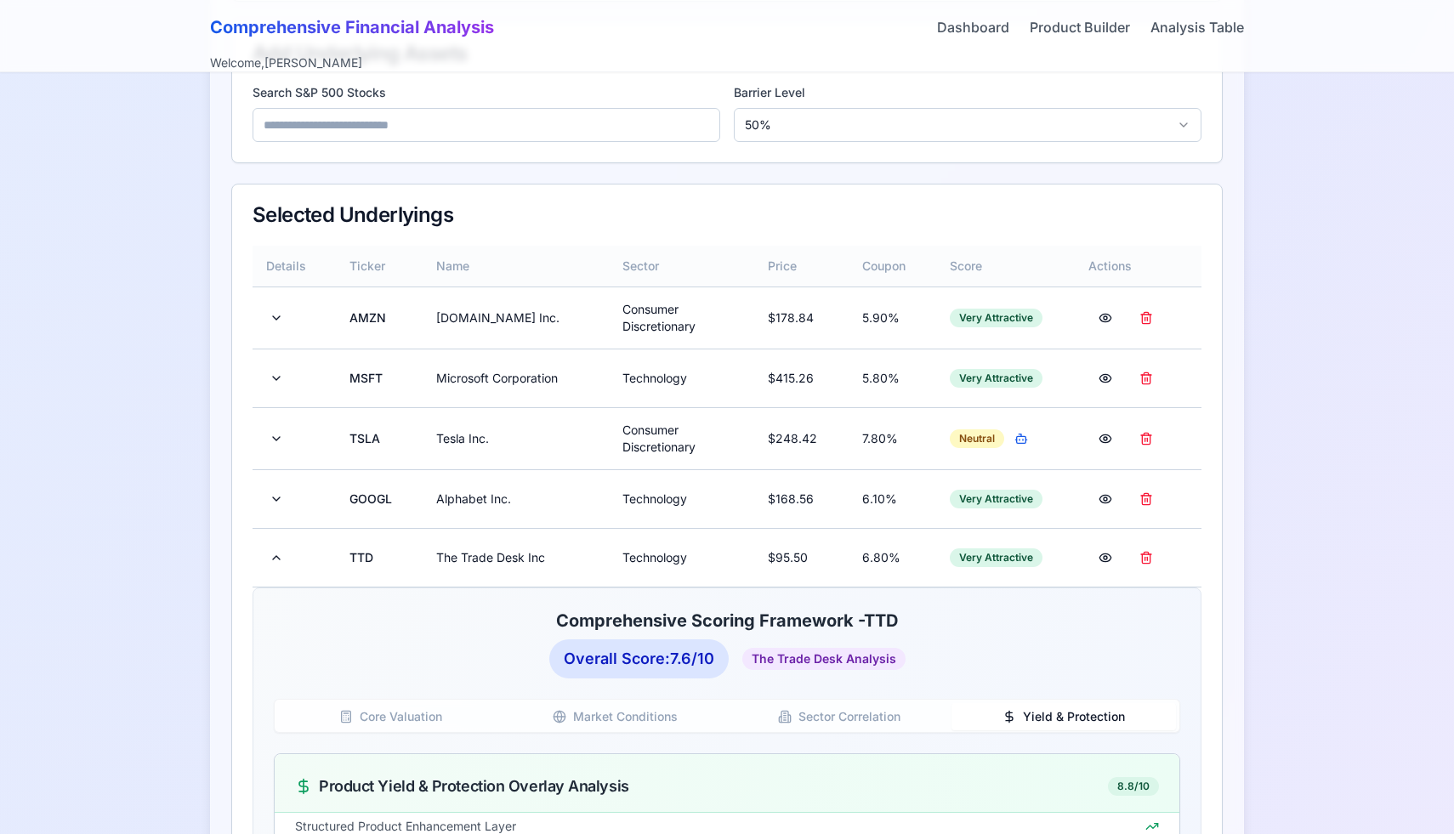
scroll to position [158, 0]
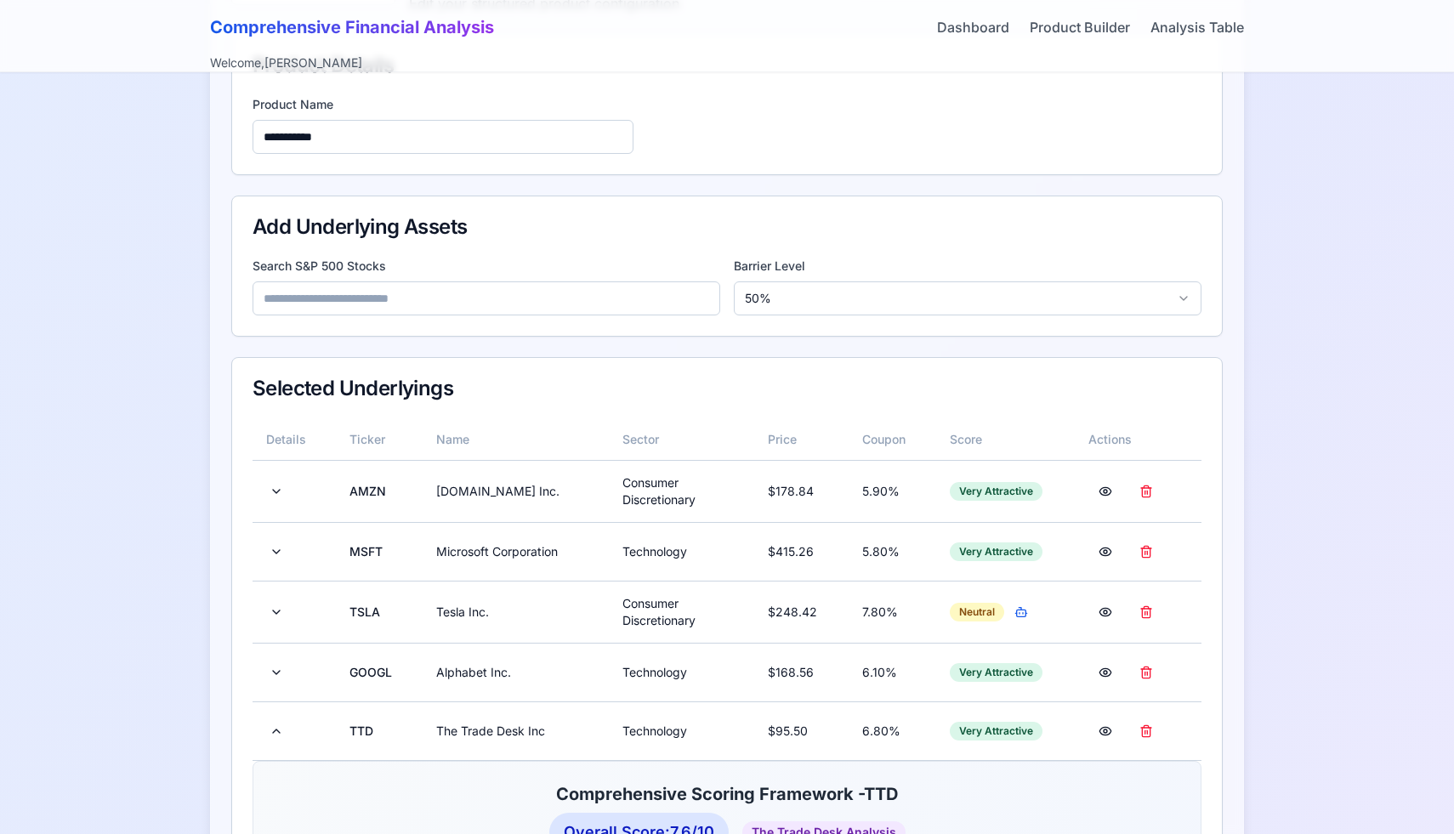
click at [456, 301] on input at bounding box center [487, 299] width 468 height 34
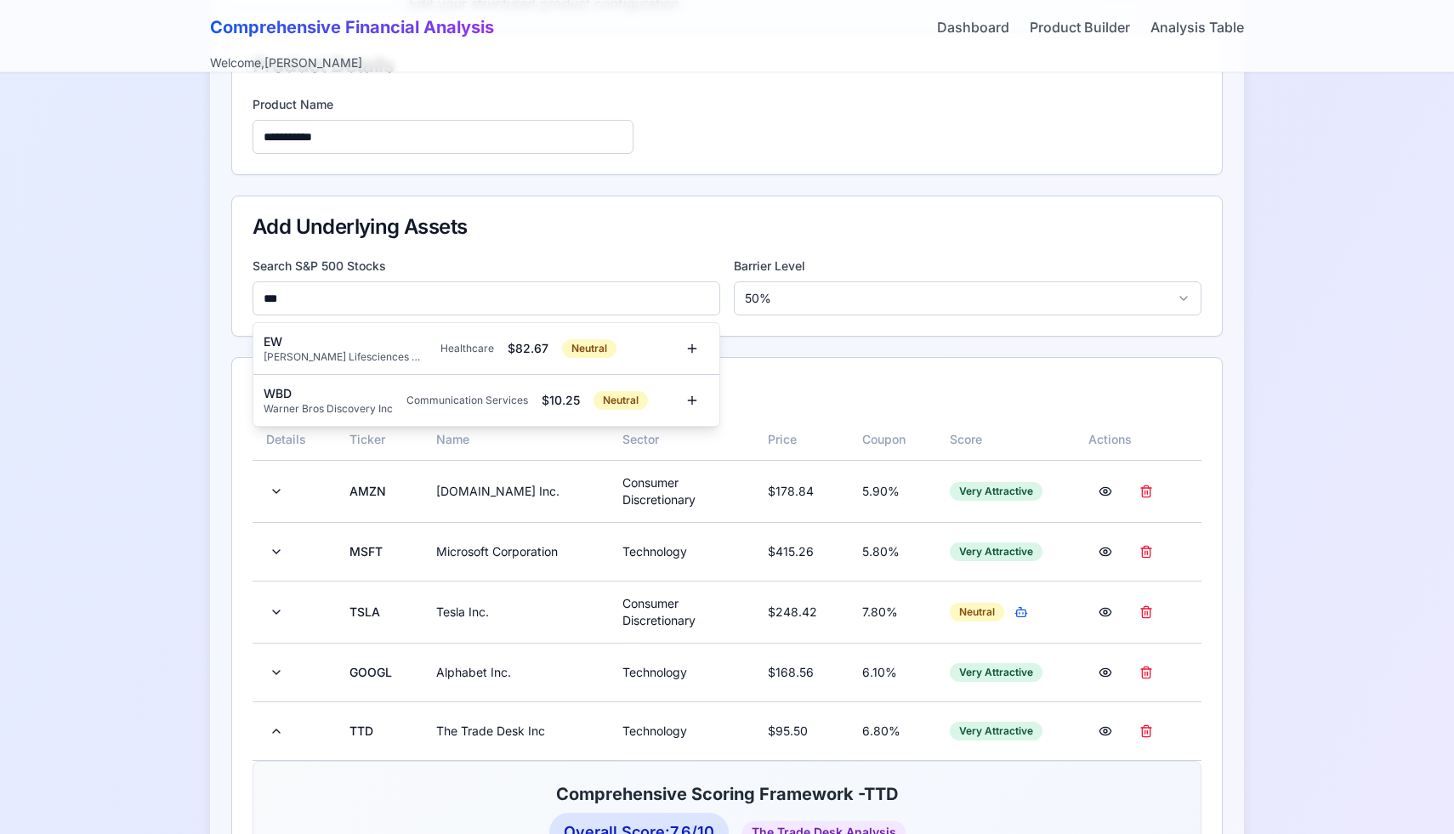
click at [338, 300] on input "***" at bounding box center [487, 299] width 468 height 34
type input "***"
click at [390, 304] on input "***" at bounding box center [487, 299] width 468 height 34
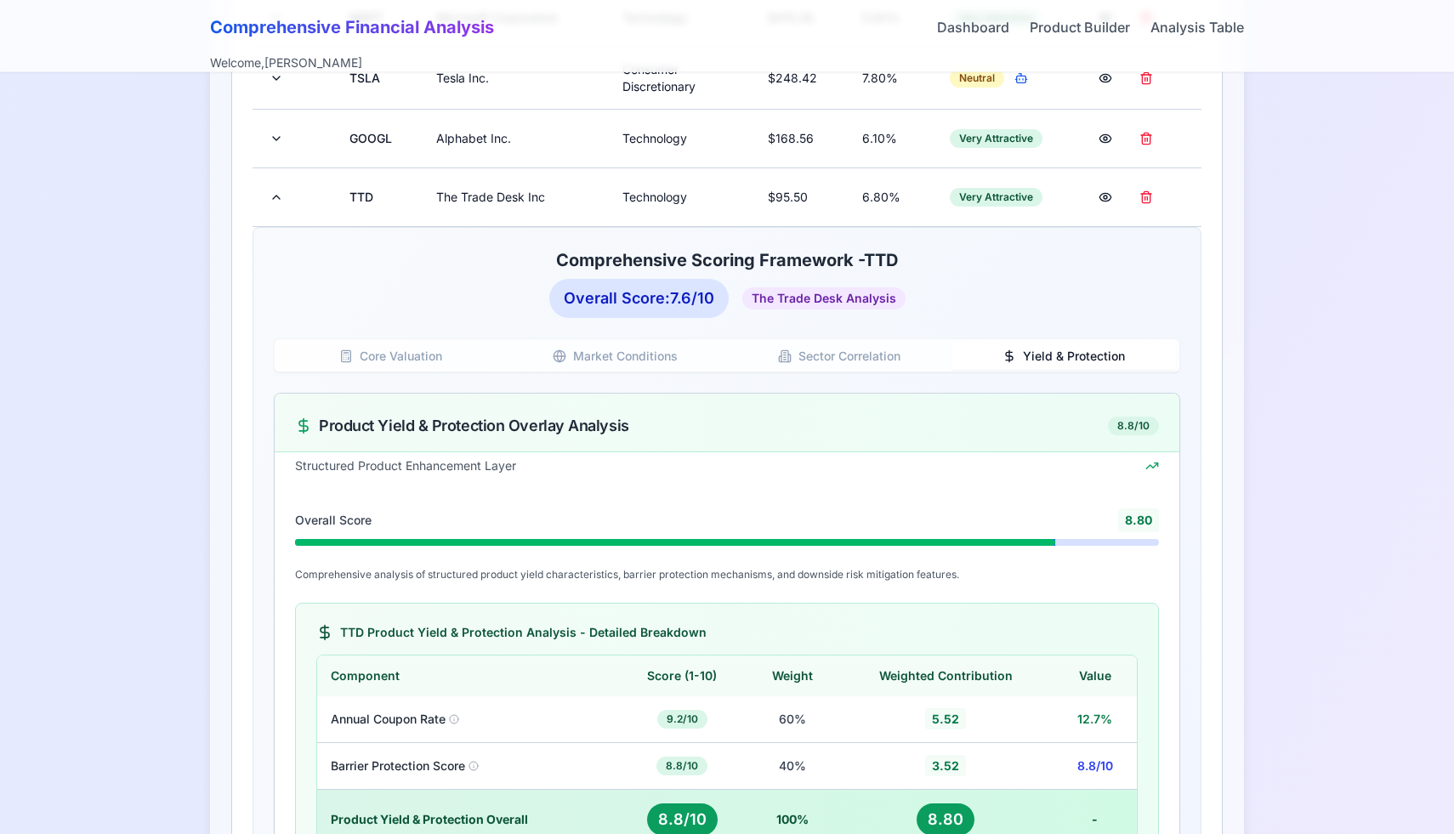
scroll to position [693, 0]
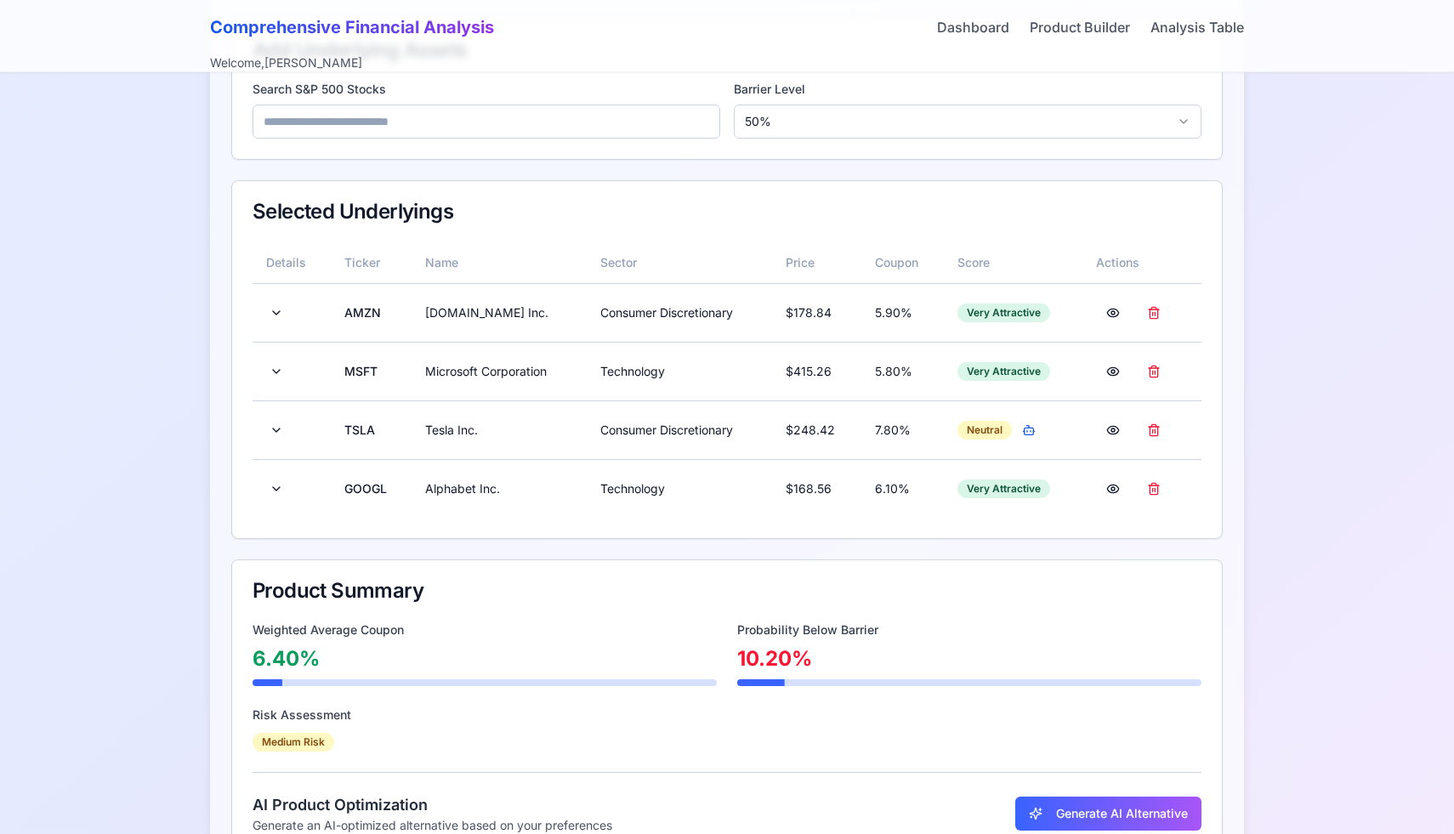
scroll to position [319, 0]
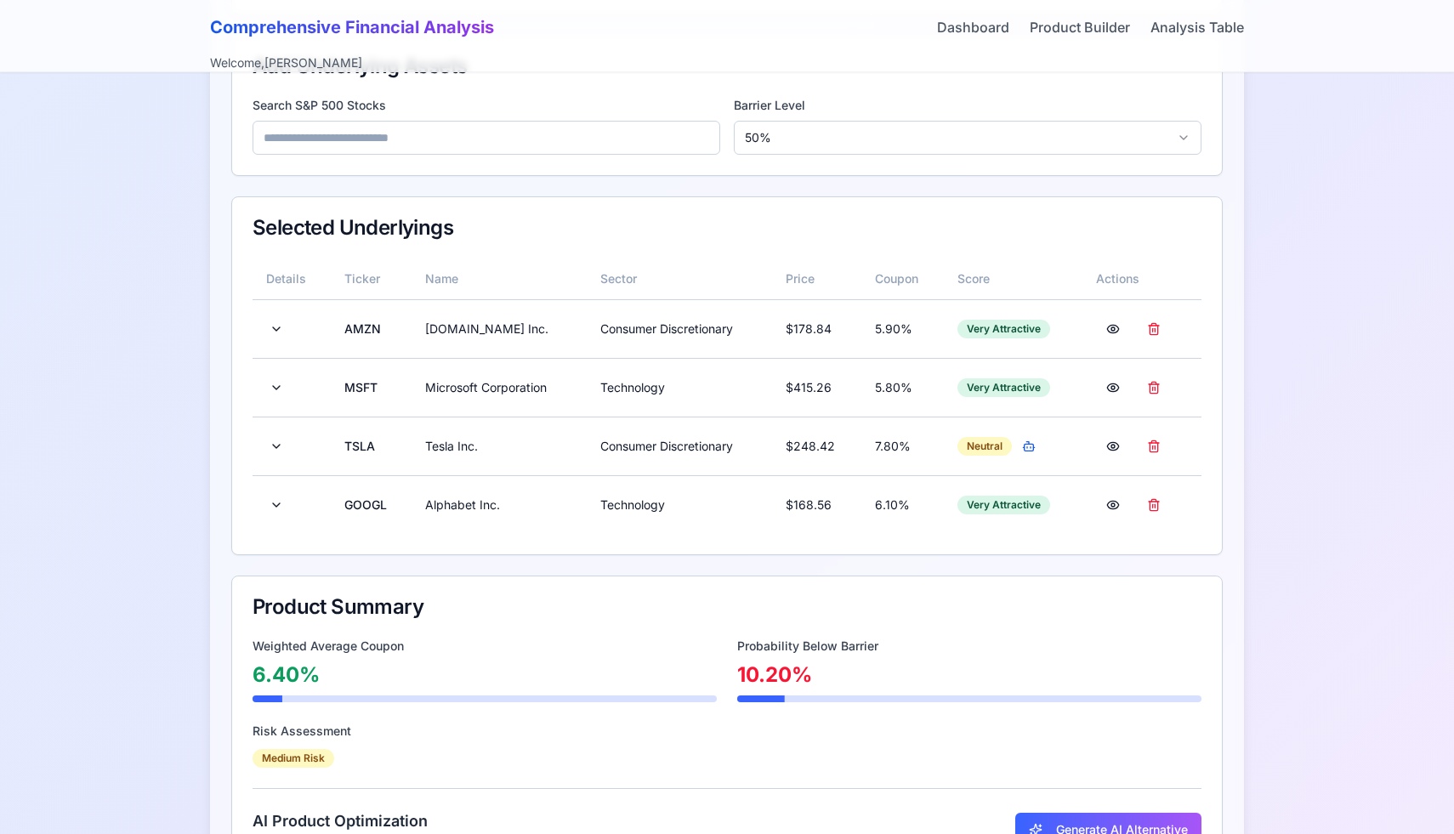
click at [509, 137] on input at bounding box center [487, 138] width 468 height 34
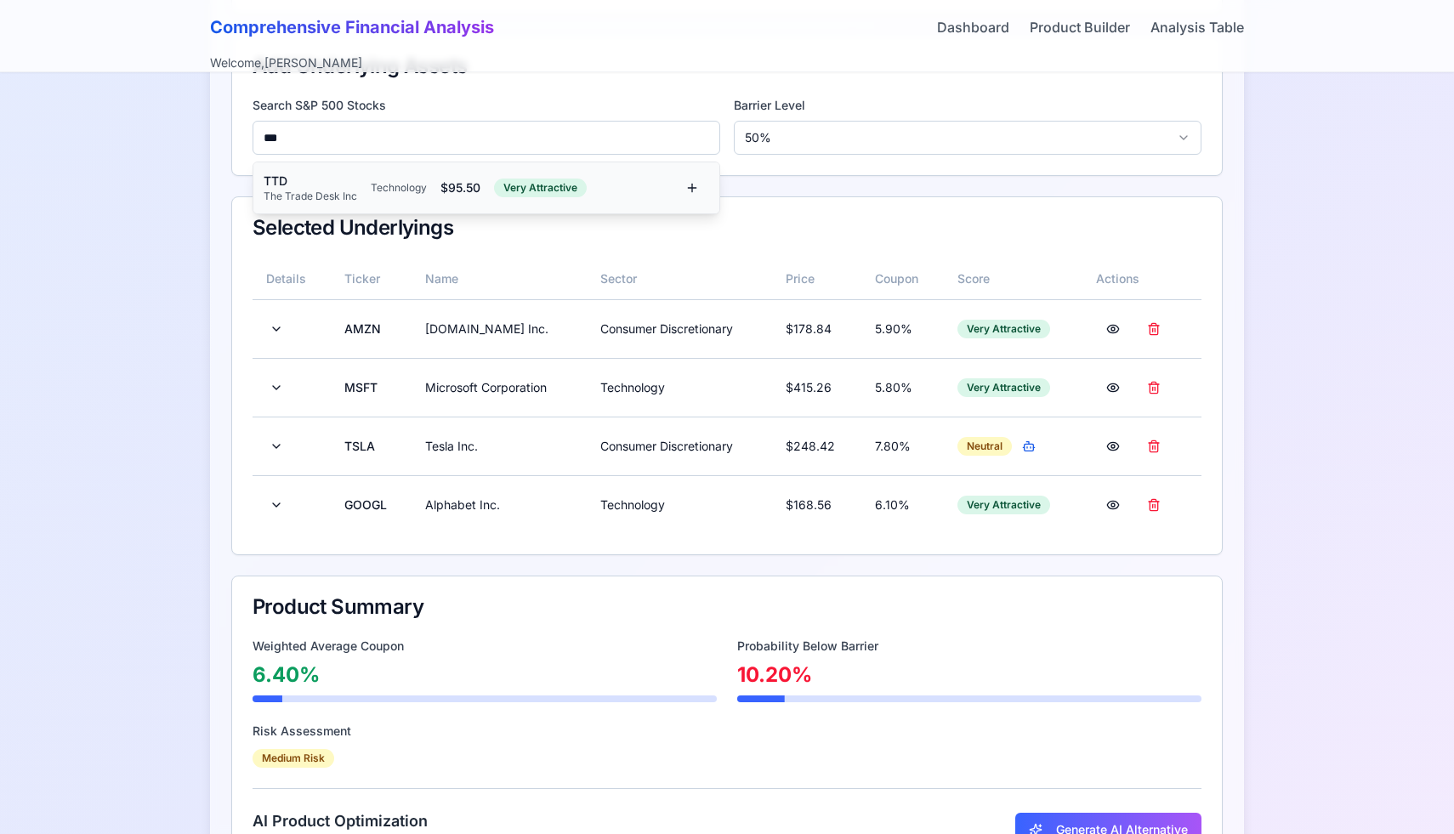
type input "***"
click at [429, 170] on div "TTD The Trade Desk Inc Technology $ 95.50 Very Attractive" at bounding box center [486, 187] width 466 height 51
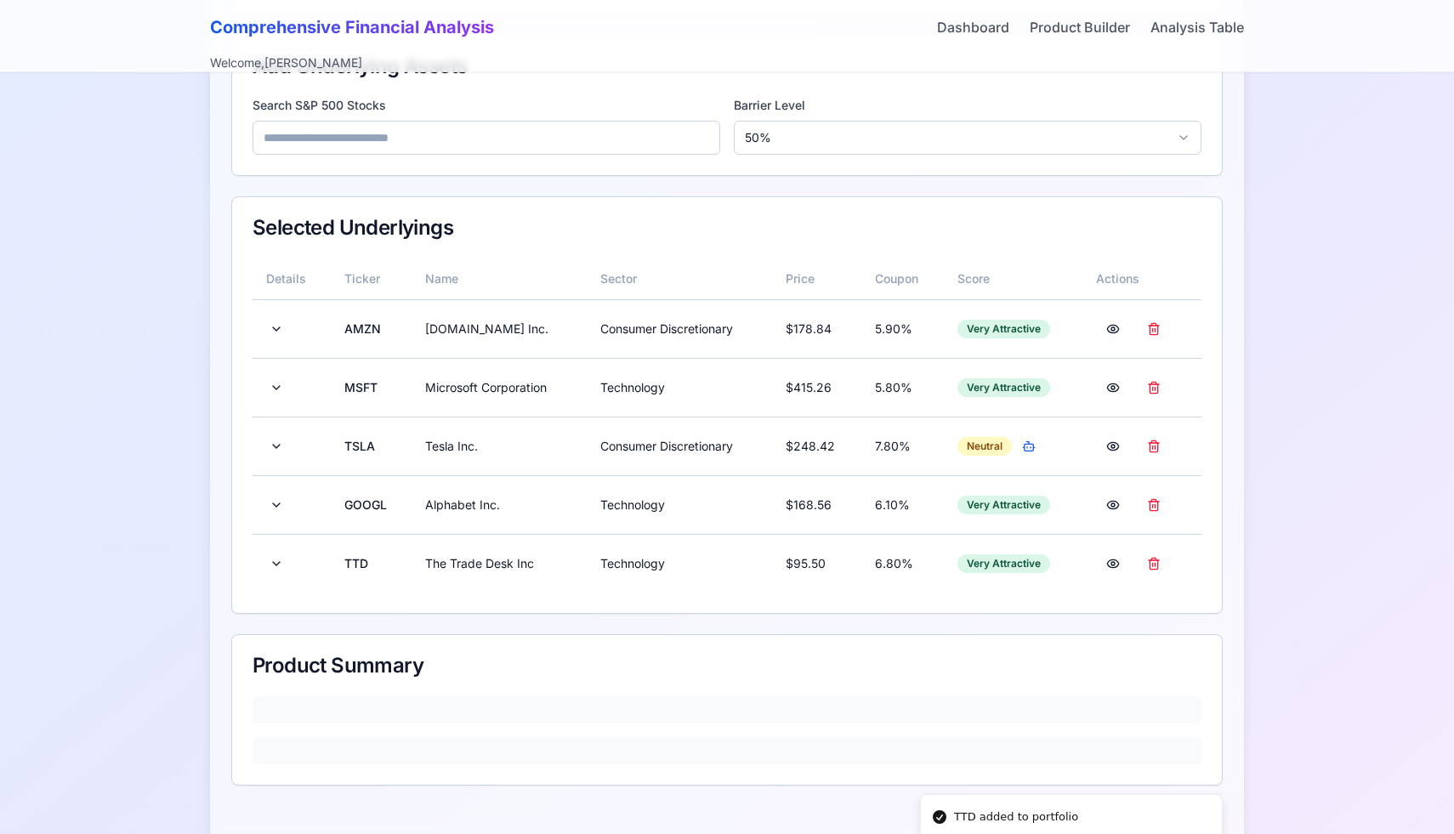
scroll to position [373, 0]
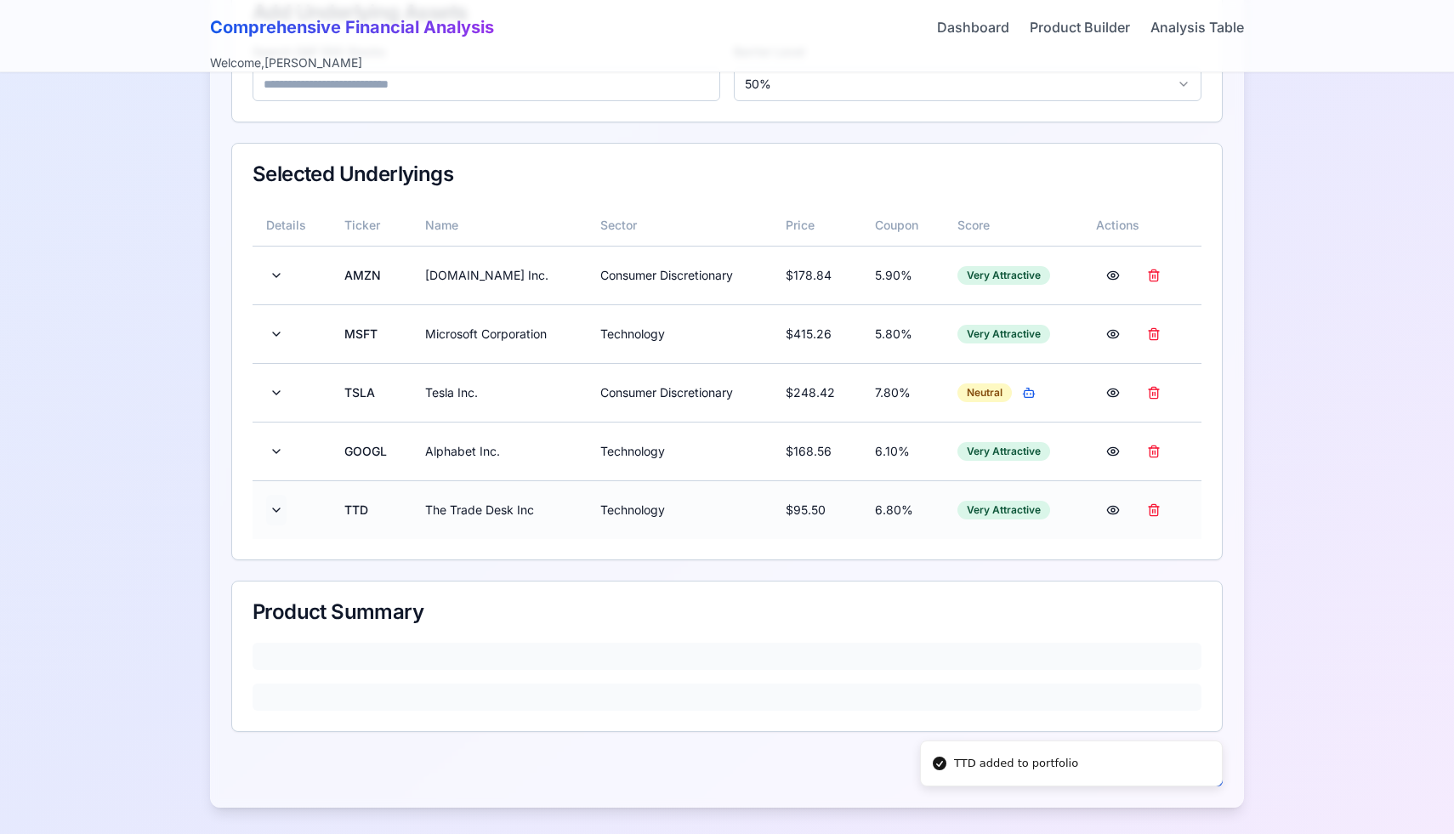
click at [268, 503] on button at bounding box center [276, 510] width 20 height 31
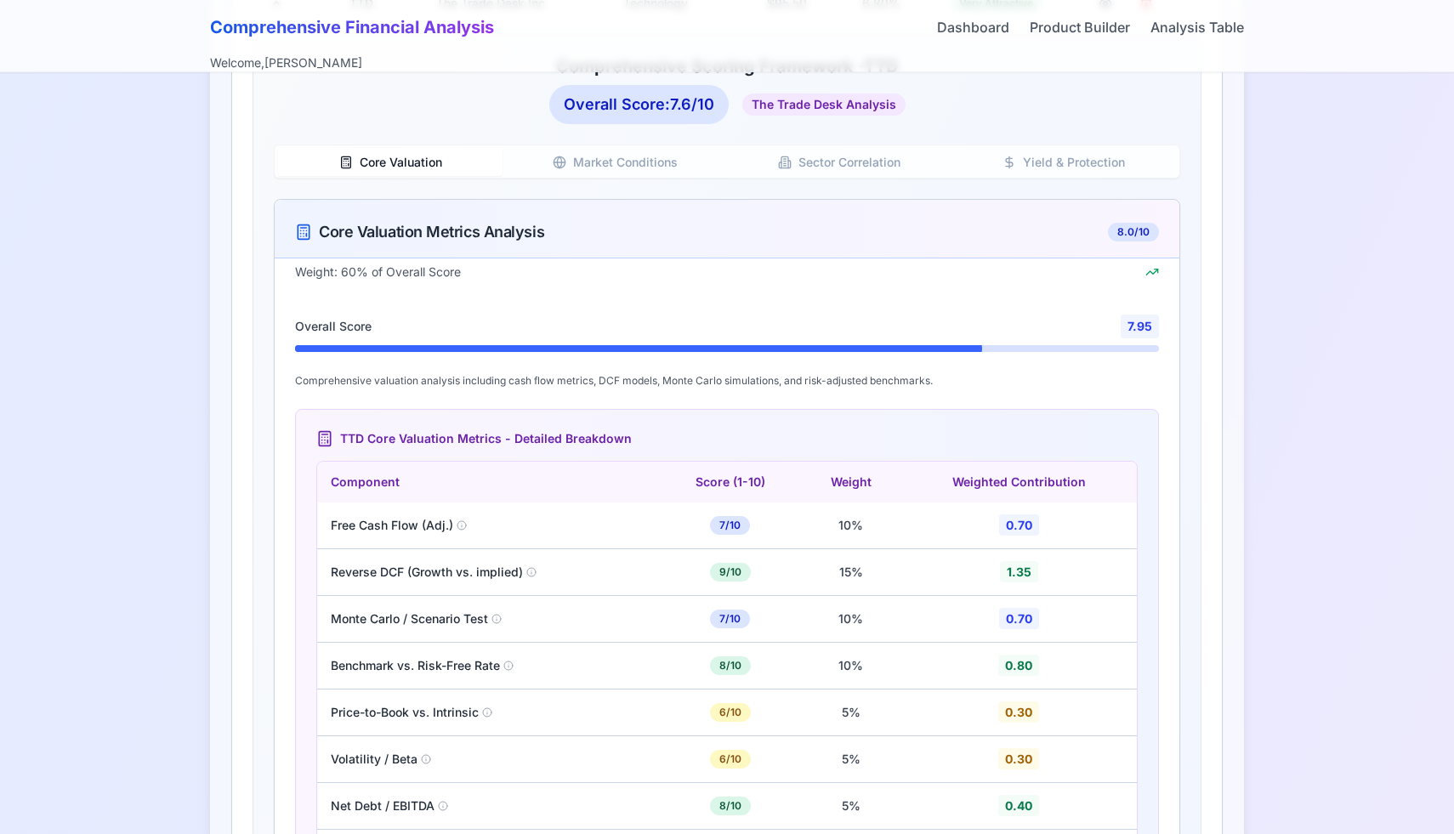
scroll to position [906, 0]
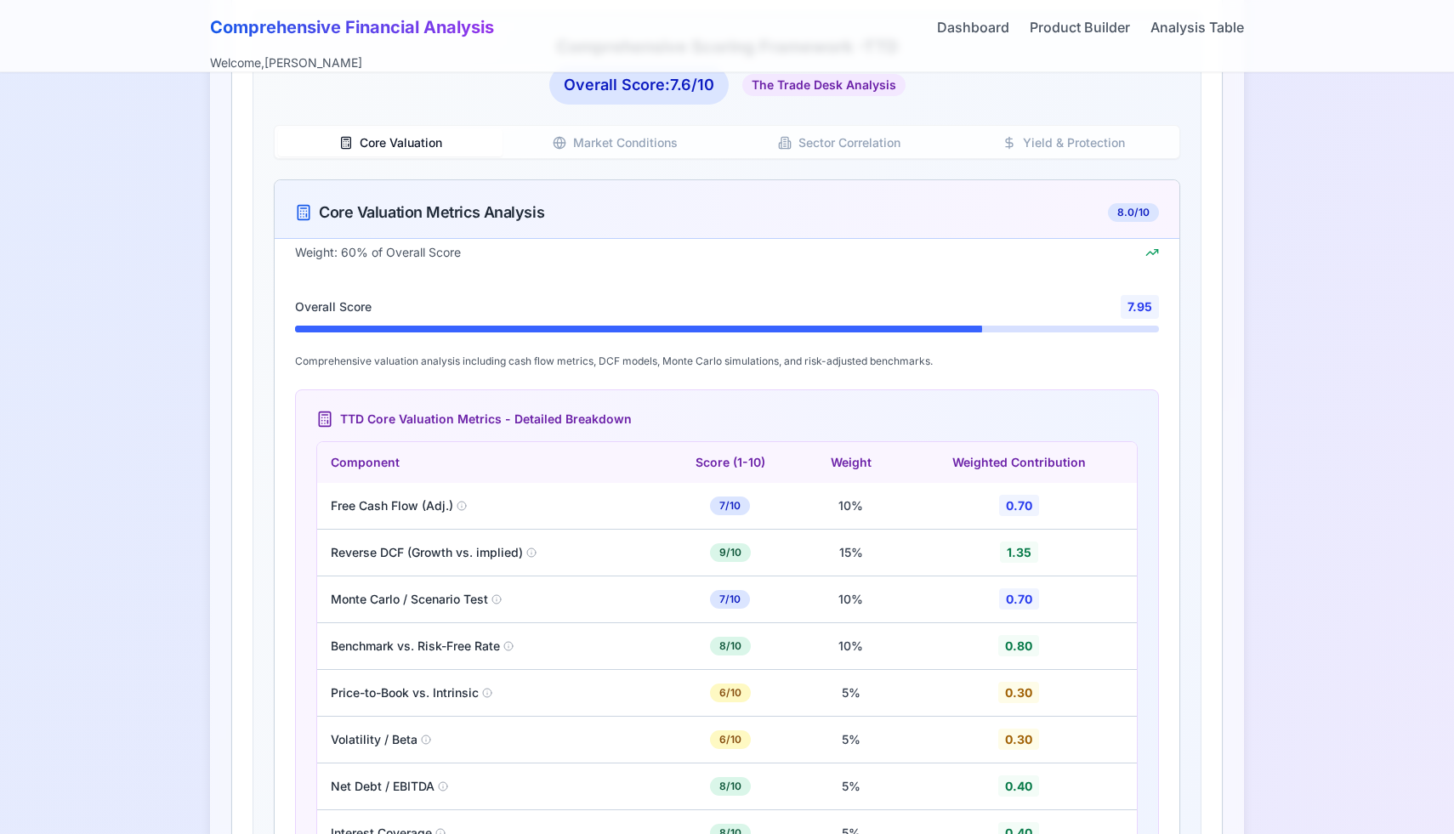
click at [1037, 154] on button "Yield & Protection" at bounding box center [1064, 142] width 225 height 27
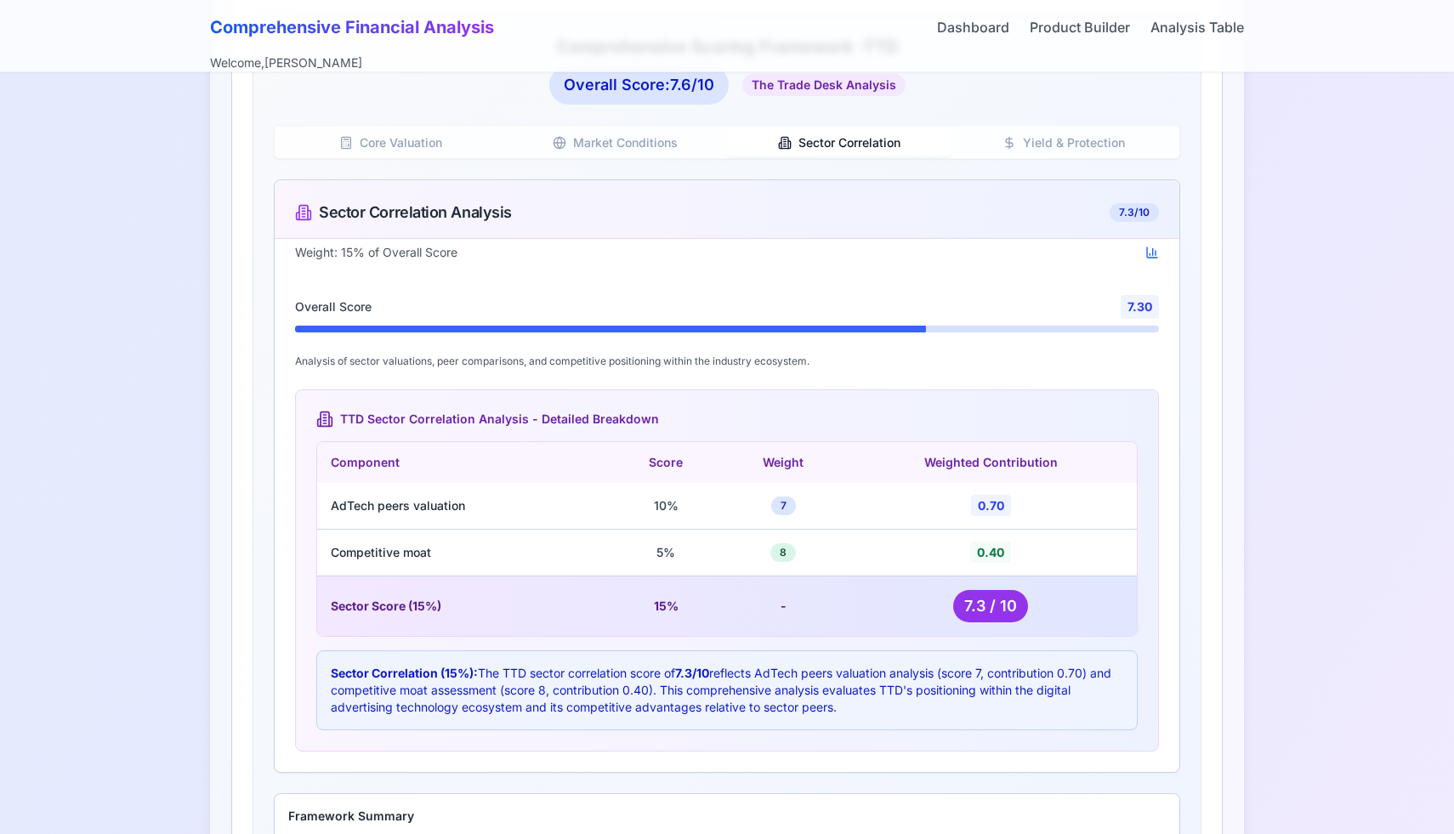
click at [791, 134] on button "Sector Correlation" at bounding box center [839, 142] width 225 height 27
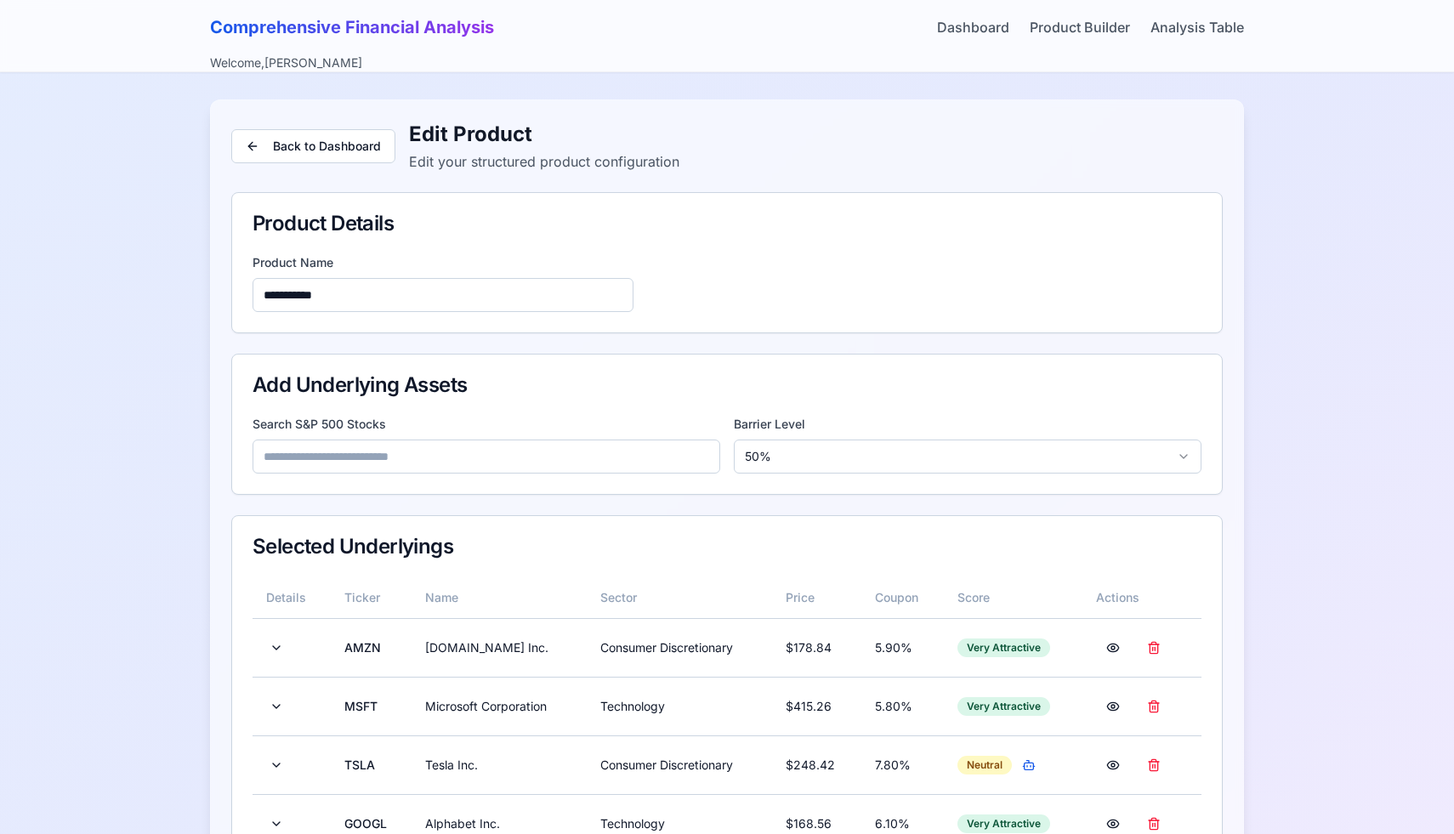
click at [566, 448] on input at bounding box center [487, 457] width 468 height 34
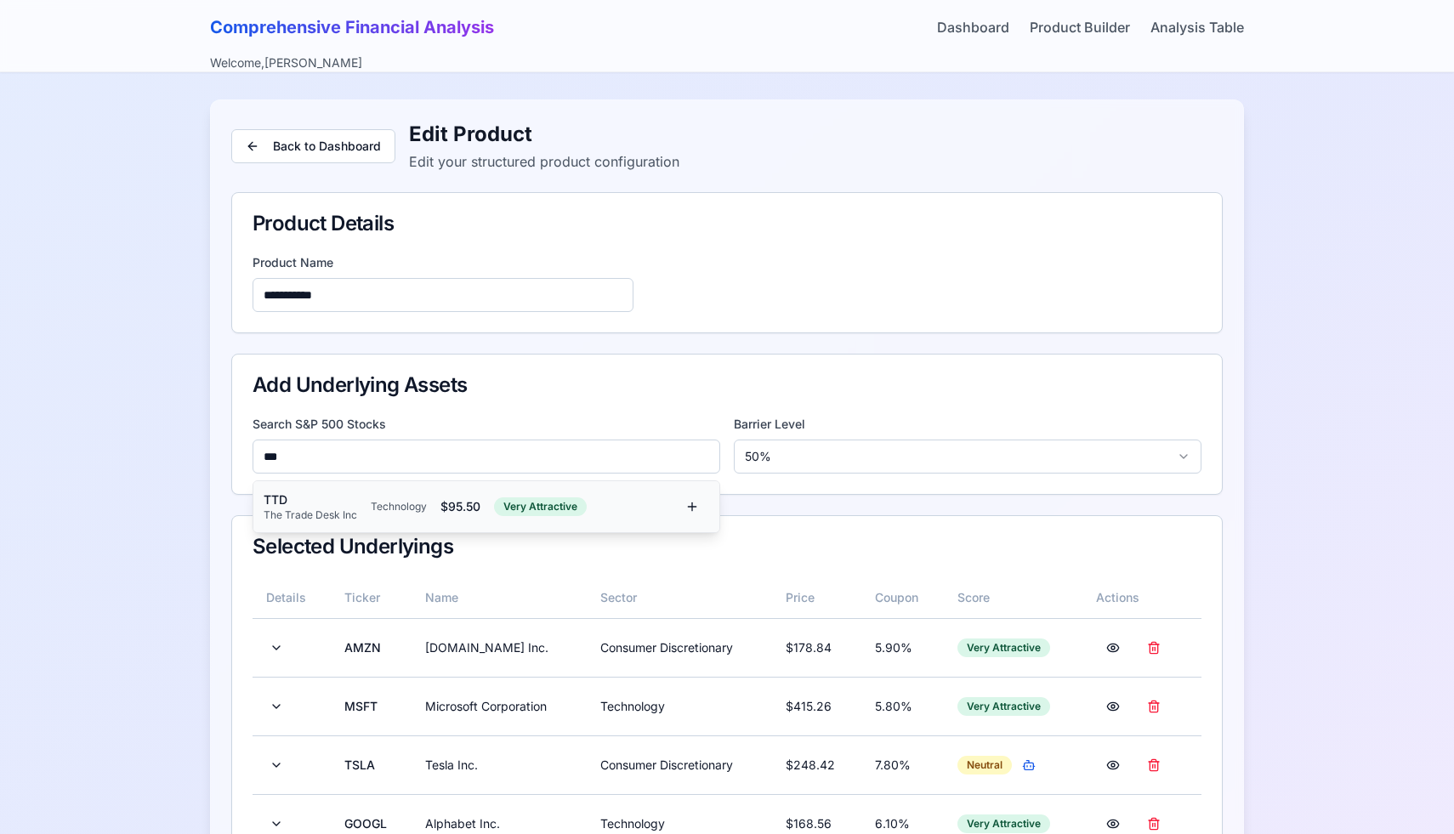
type input "***"
click at [478, 512] on div "$ 95.50" at bounding box center [461, 506] width 40 height 17
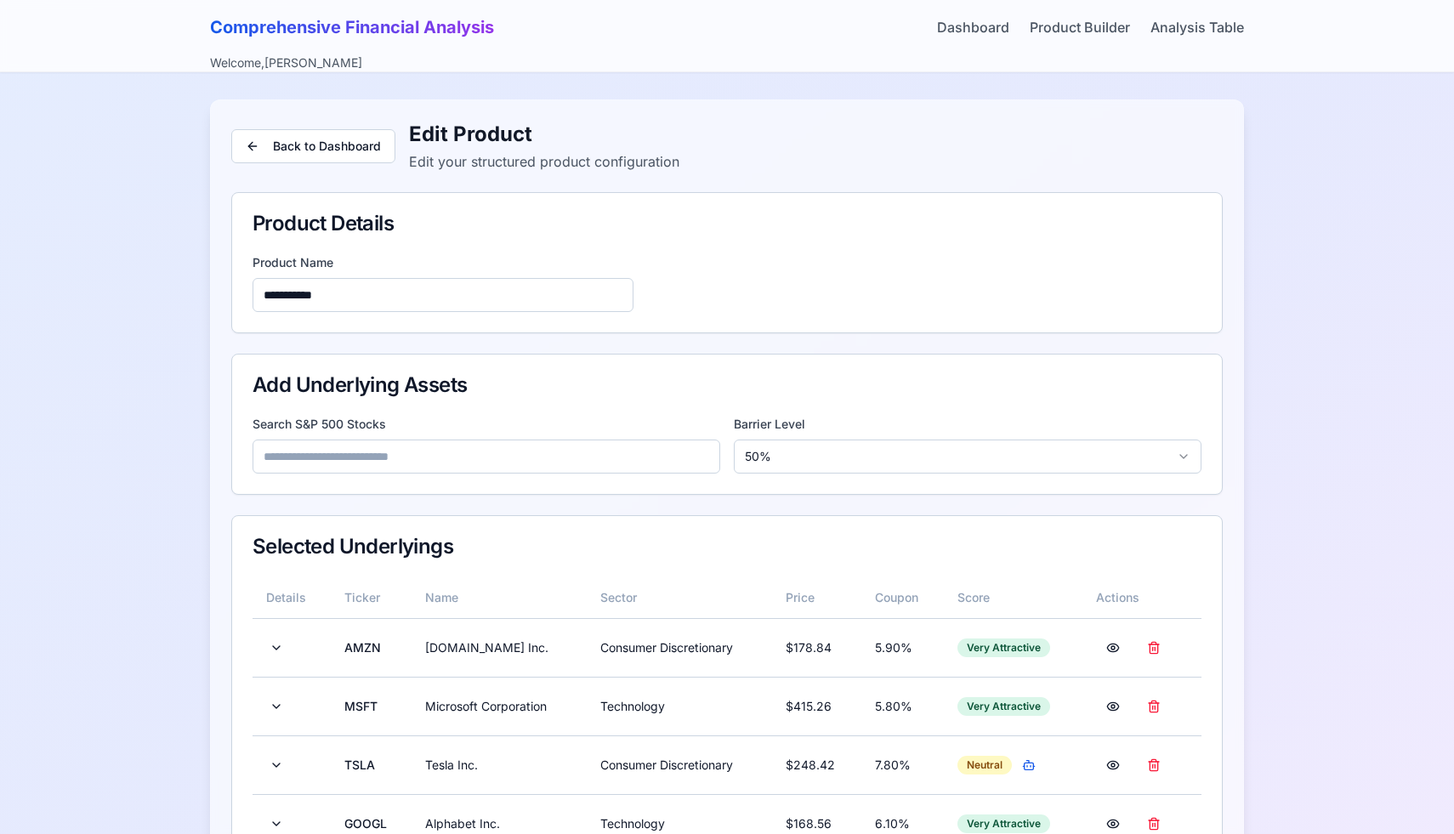
scroll to position [373, 0]
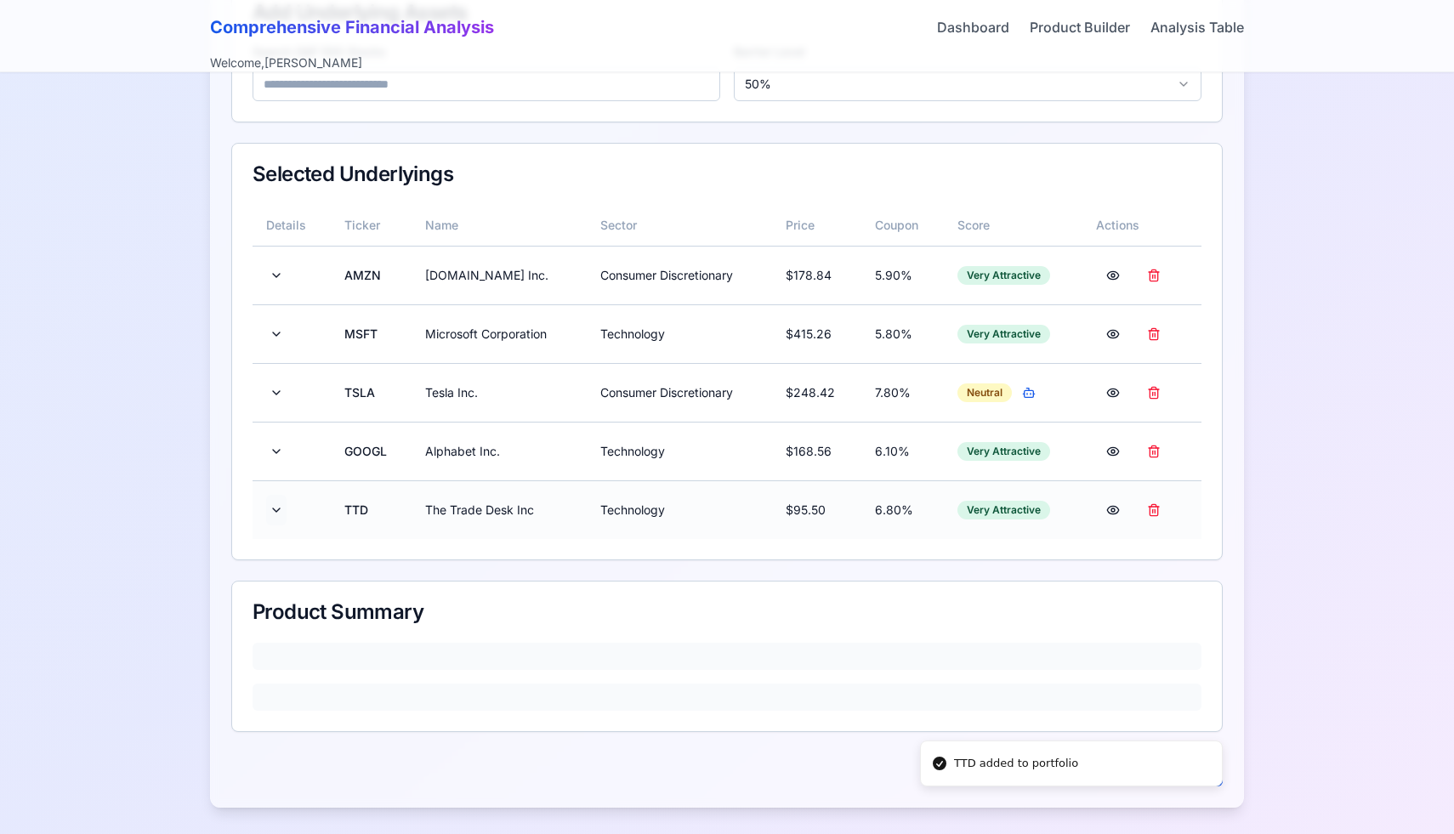
click at [276, 515] on button at bounding box center [276, 510] width 20 height 31
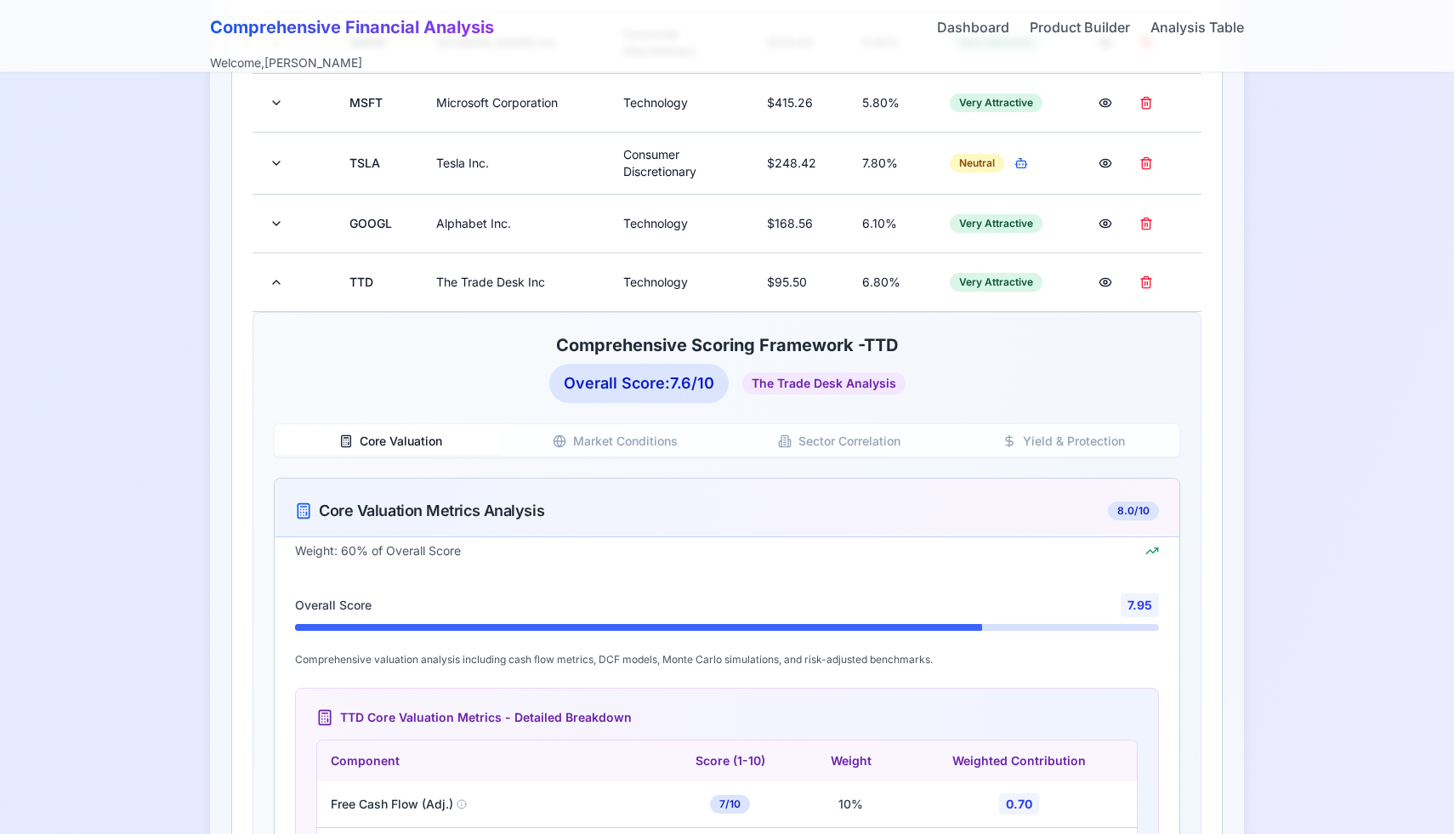
scroll to position [638, 0]
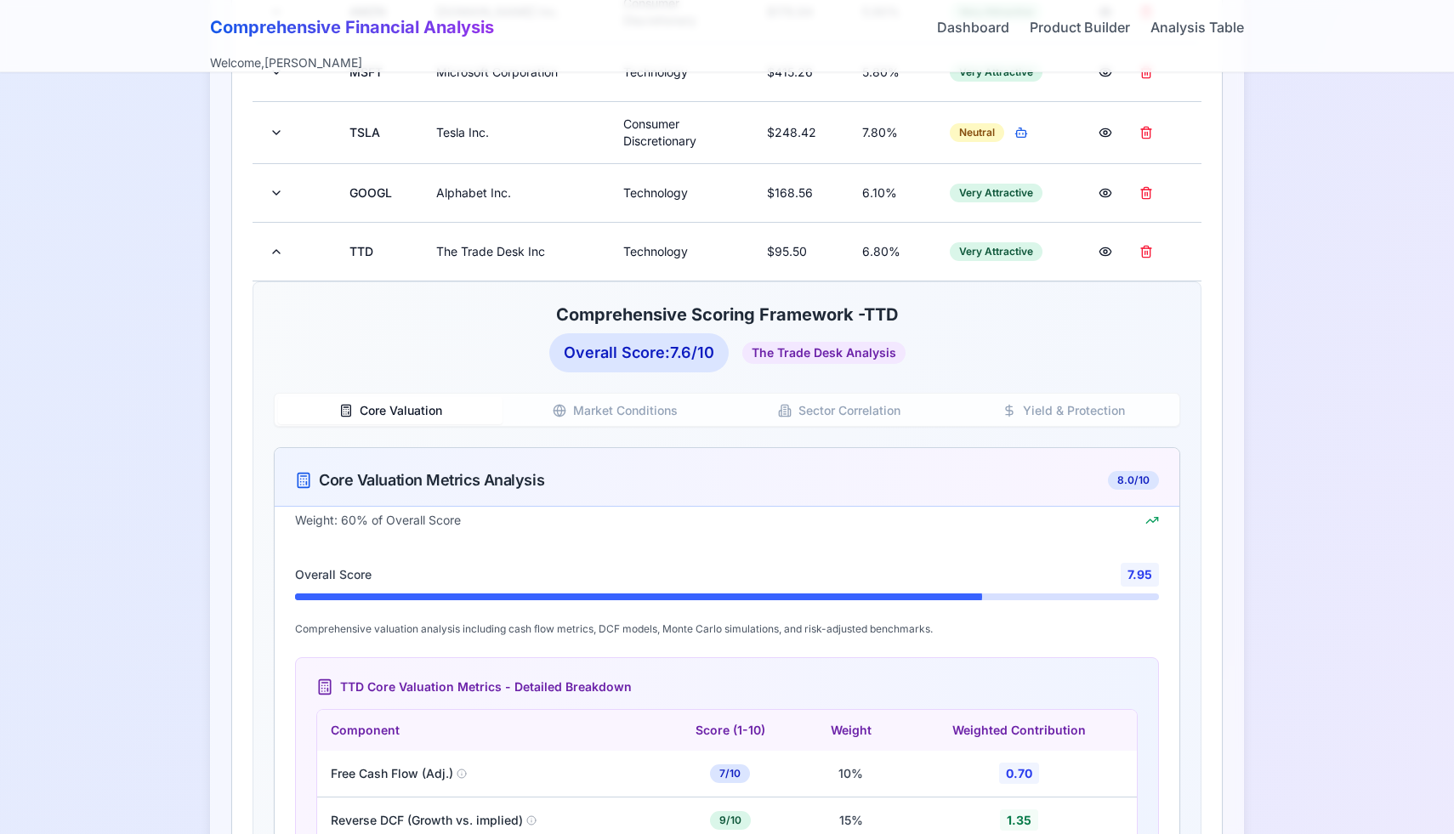
click at [1038, 423] on button "Yield & Protection" at bounding box center [1064, 410] width 225 height 27
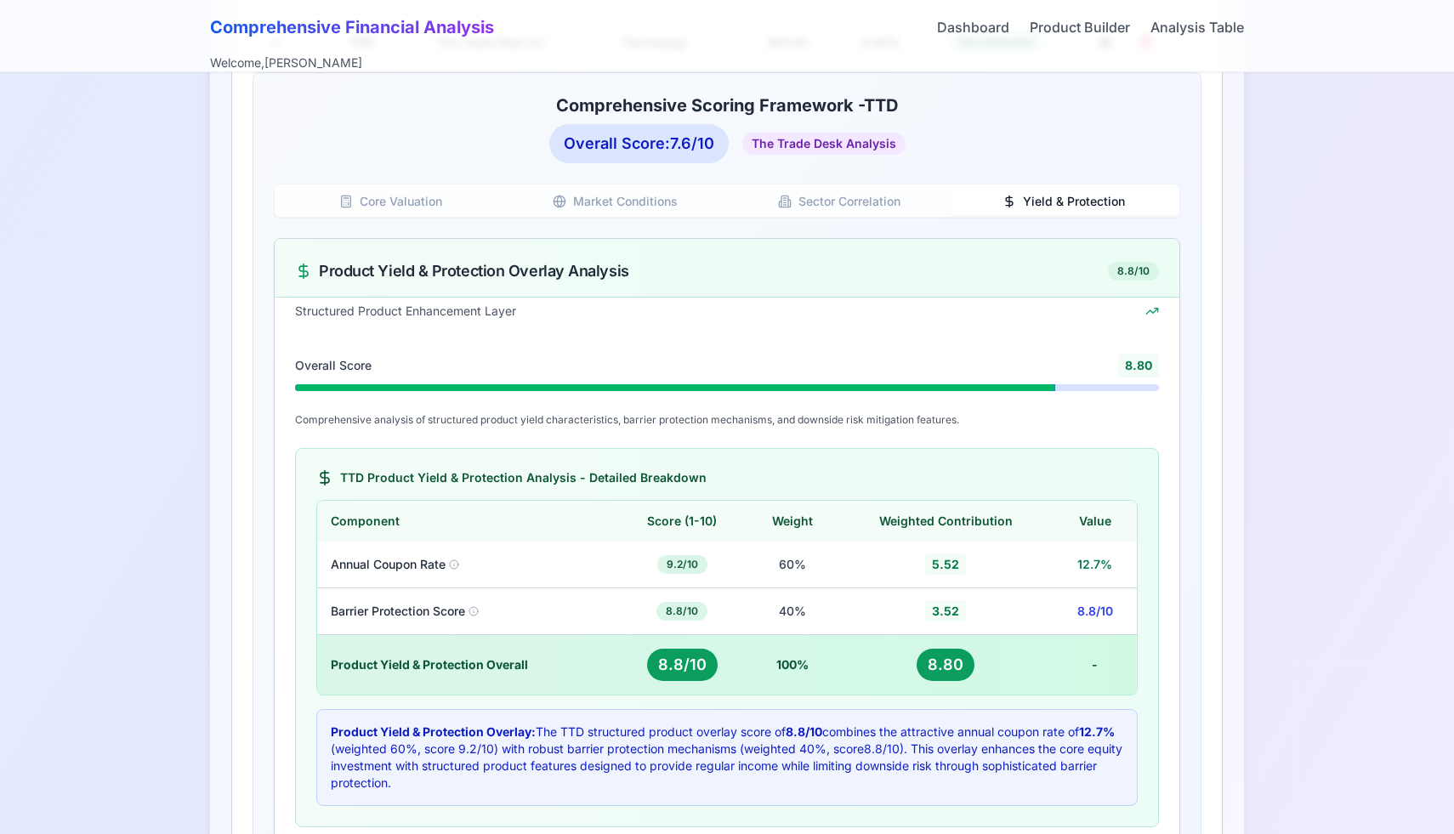
scroll to position [852, 0]
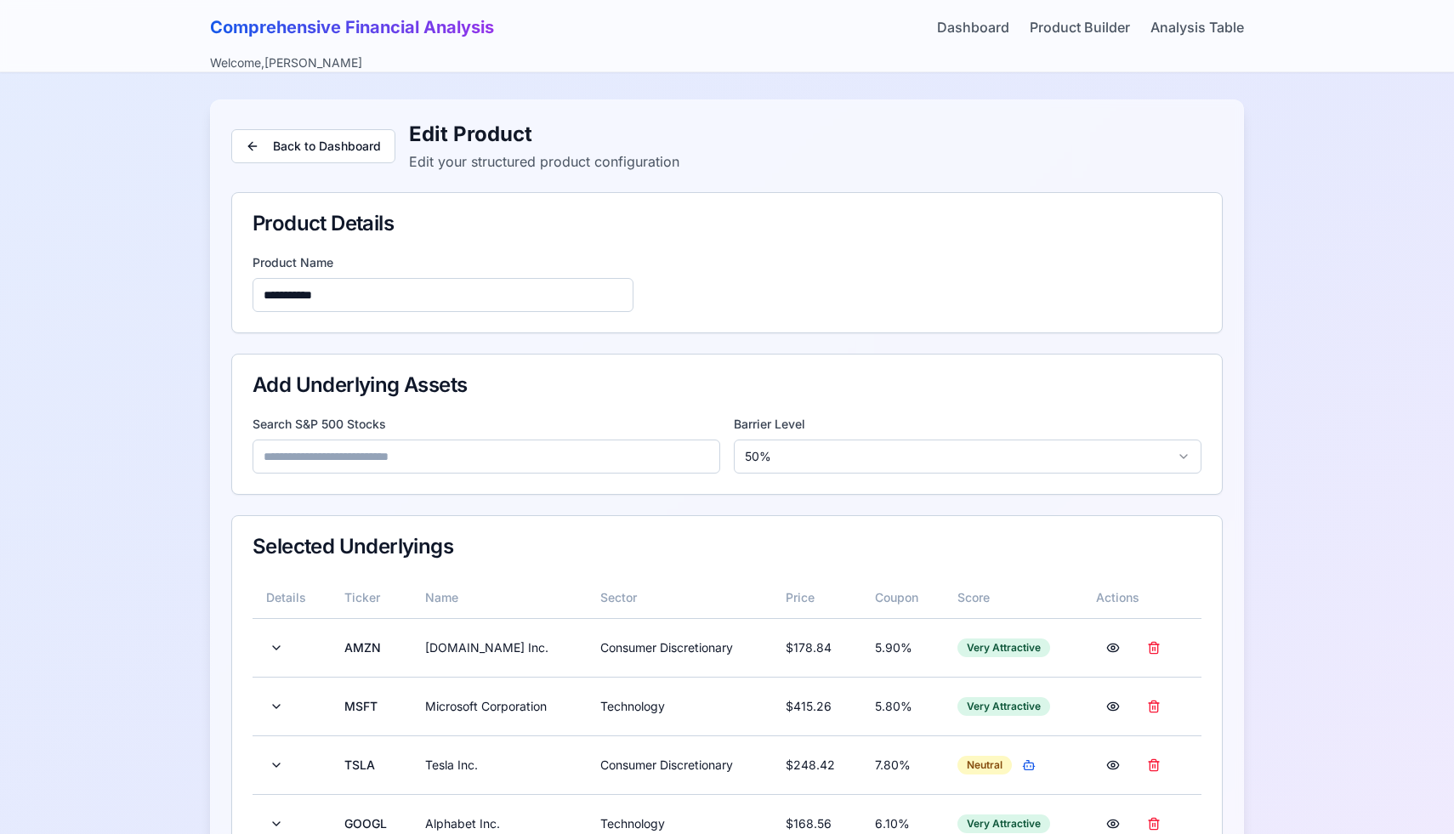
click at [480, 454] on input at bounding box center [487, 457] width 468 height 34
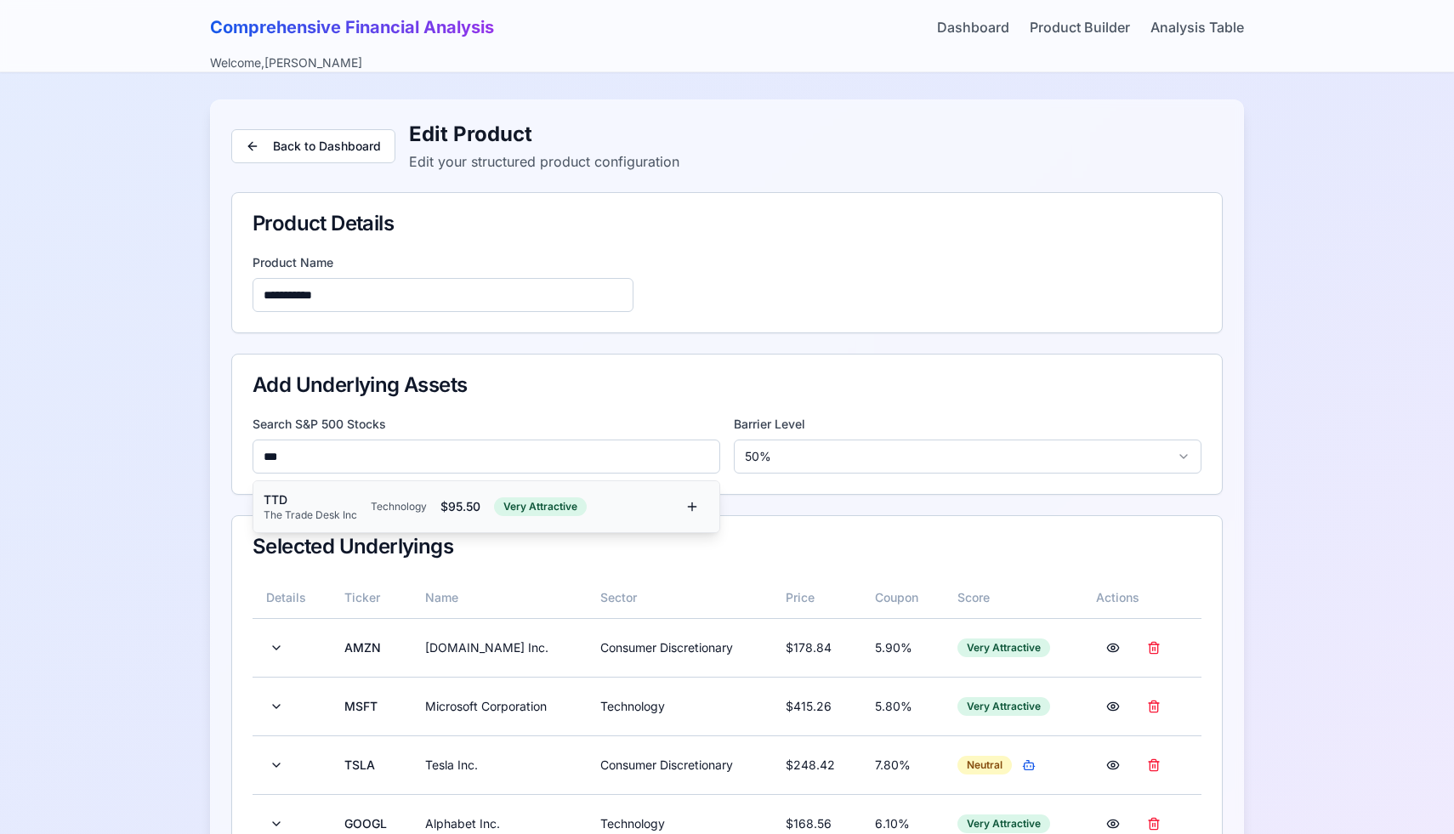
type input "***"
click at [412, 521] on div "TTD The Trade Desk Inc Technology $ 95.50 Very Attractive" at bounding box center [470, 507] width 412 height 31
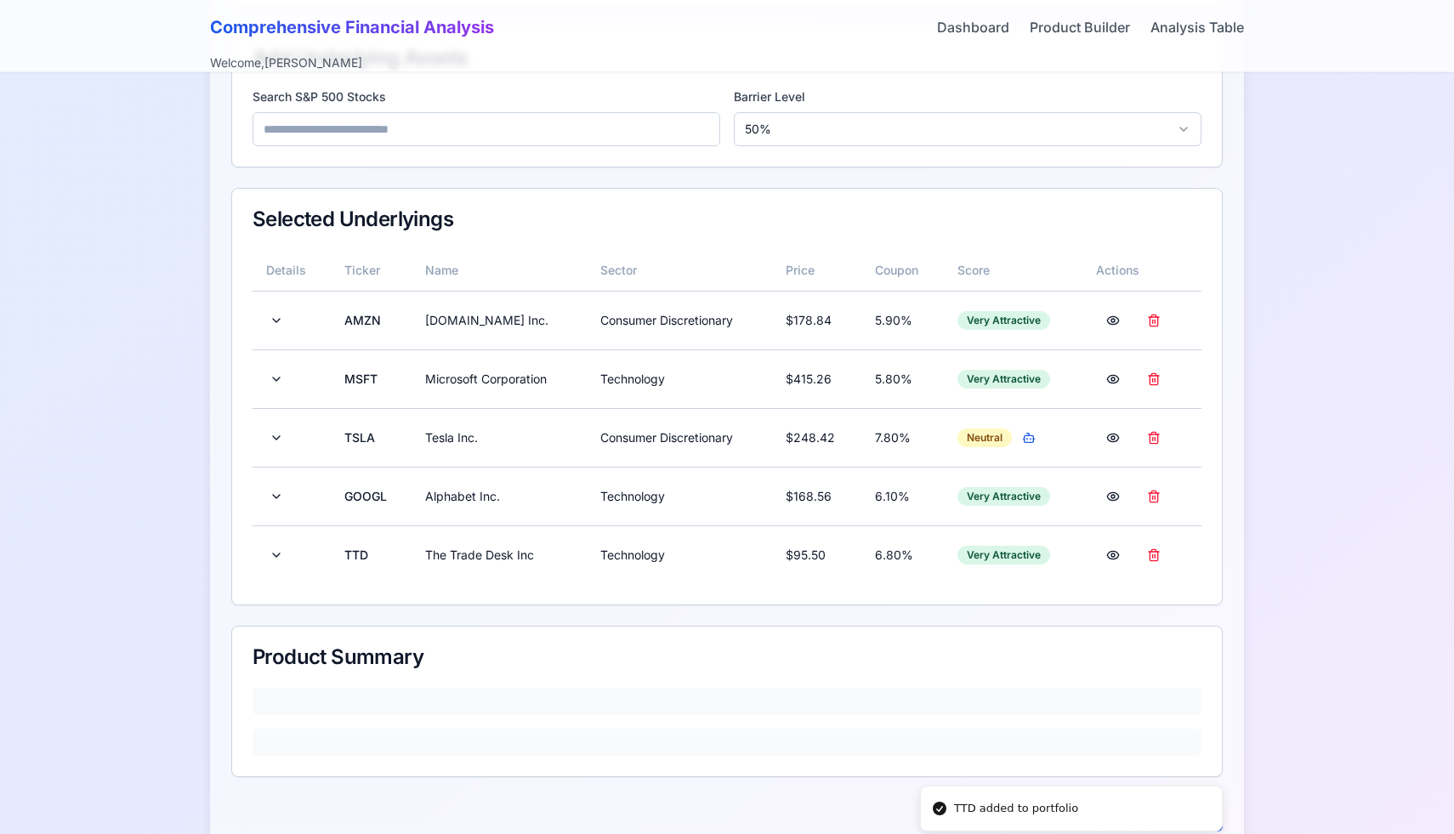
scroll to position [373, 0]
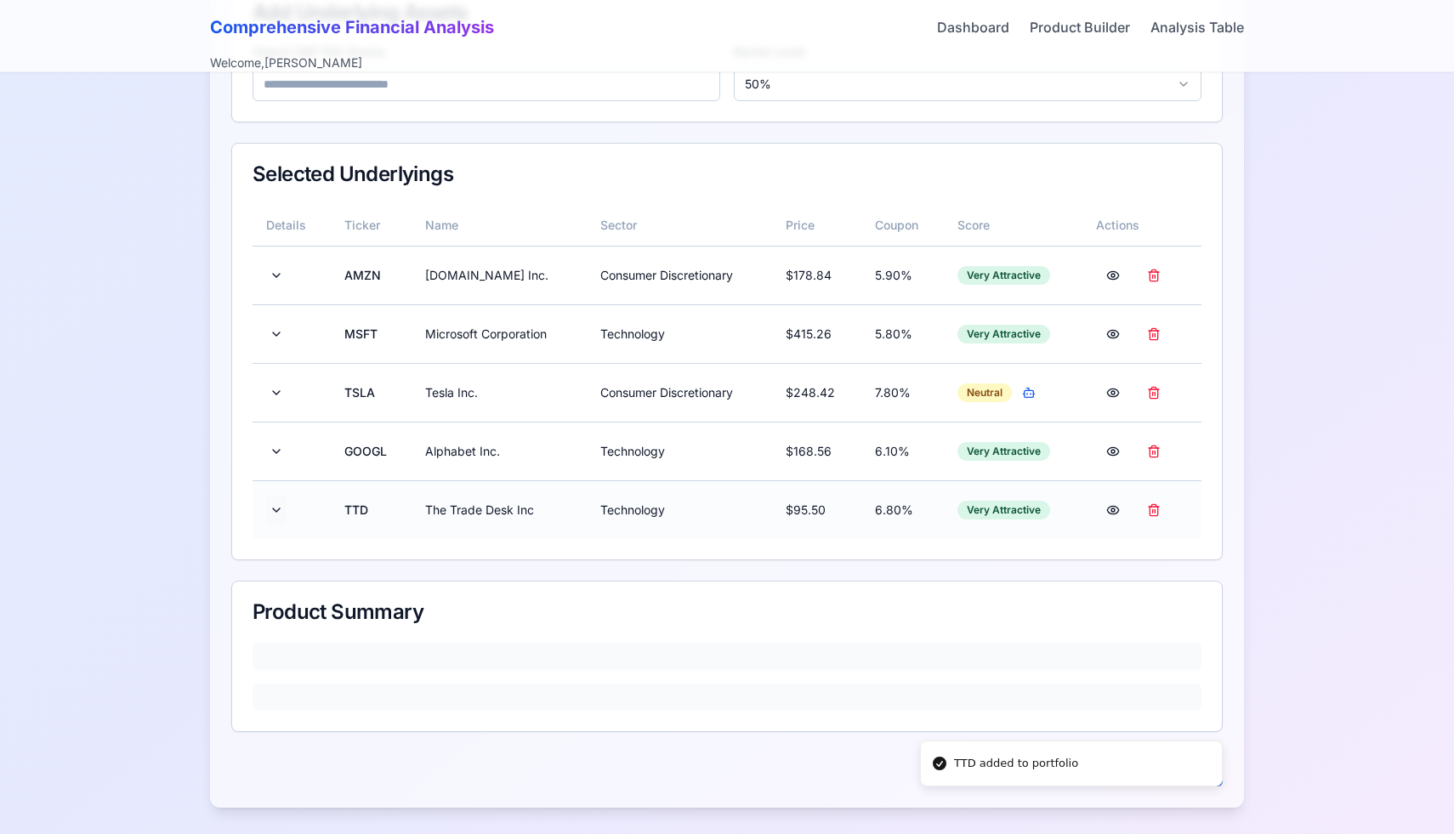
click at [276, 516] on button at bounding box center [276, 510] width 20 height 31
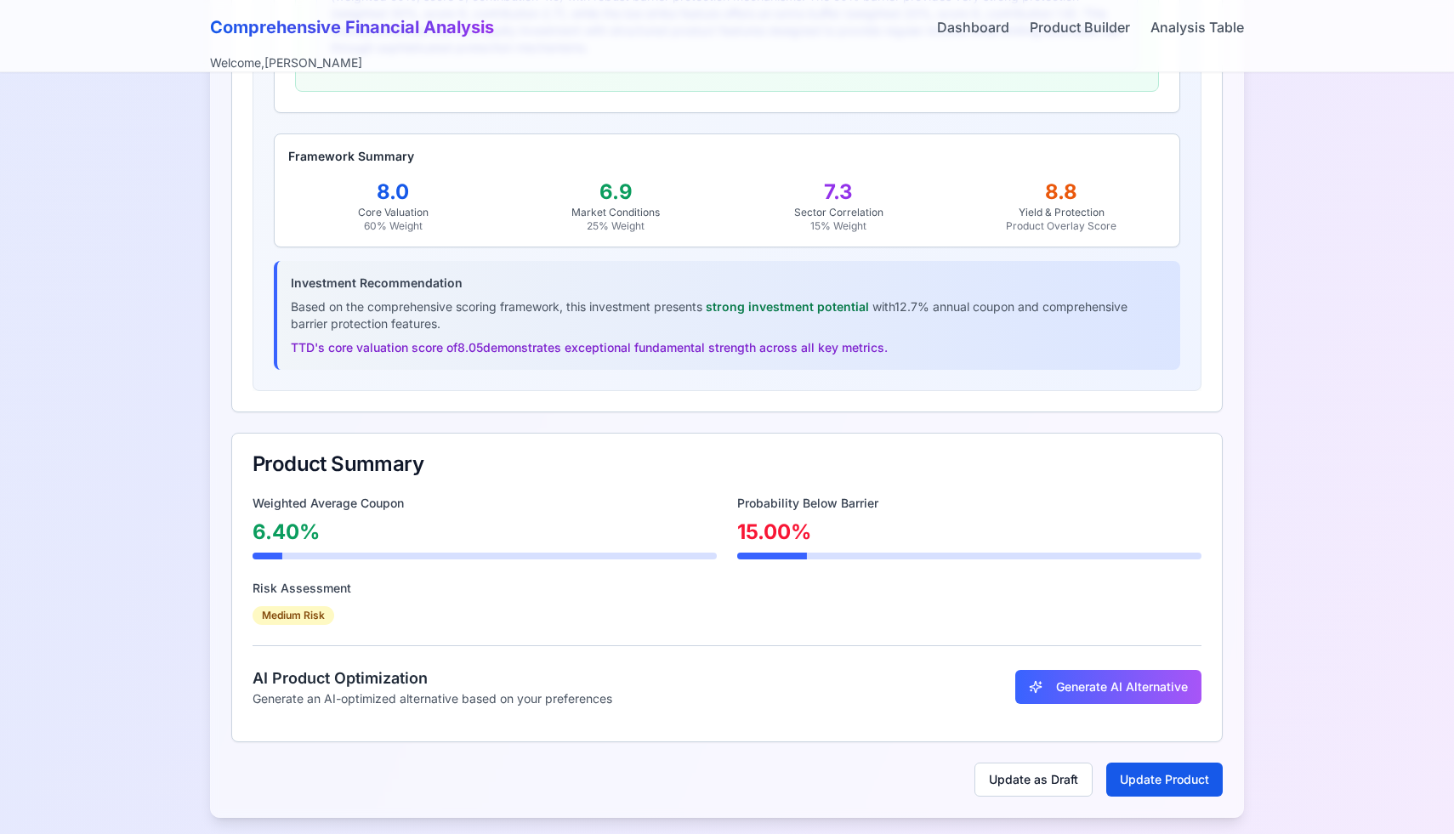
scroll to position [2554, 0]
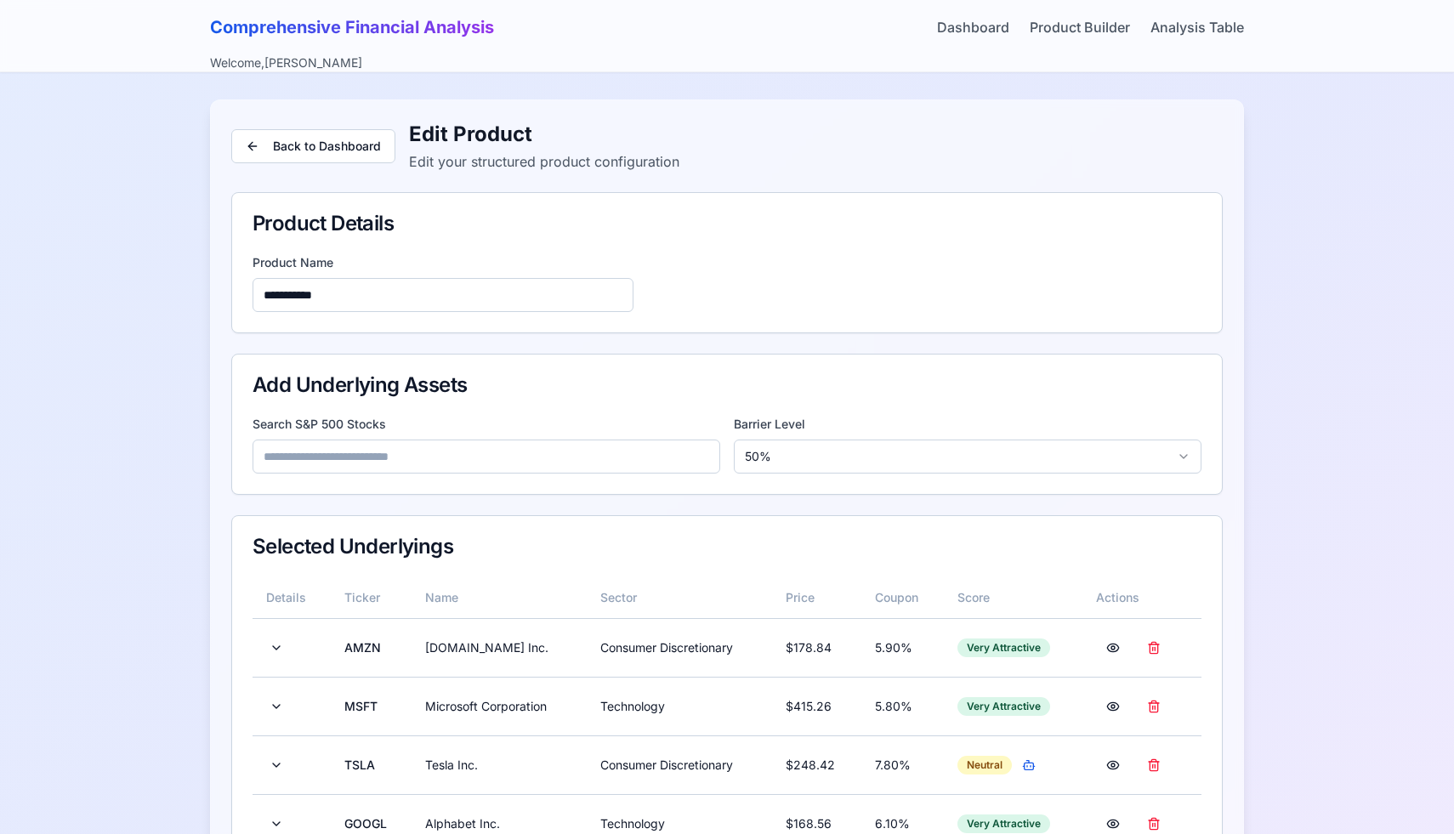
click at [431, 443] on input at bounding box center [487, 457] width 468 height 34
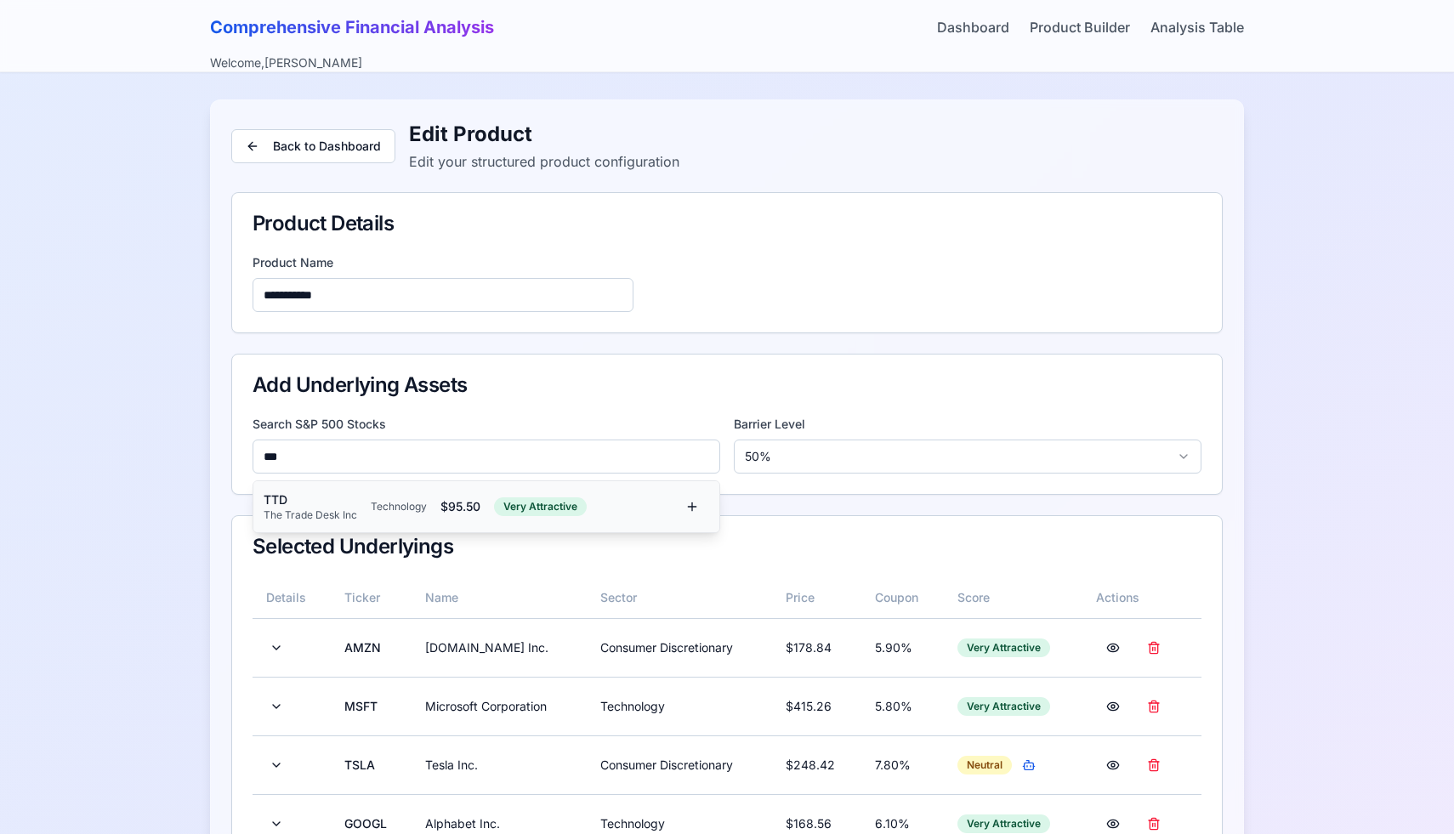
type input "***"
click at [388, 521] on div "TTD The Trade Desk Inc Technology $ 95.50 Very Attractive" at bounding box center [470, 507] width 412 height 31
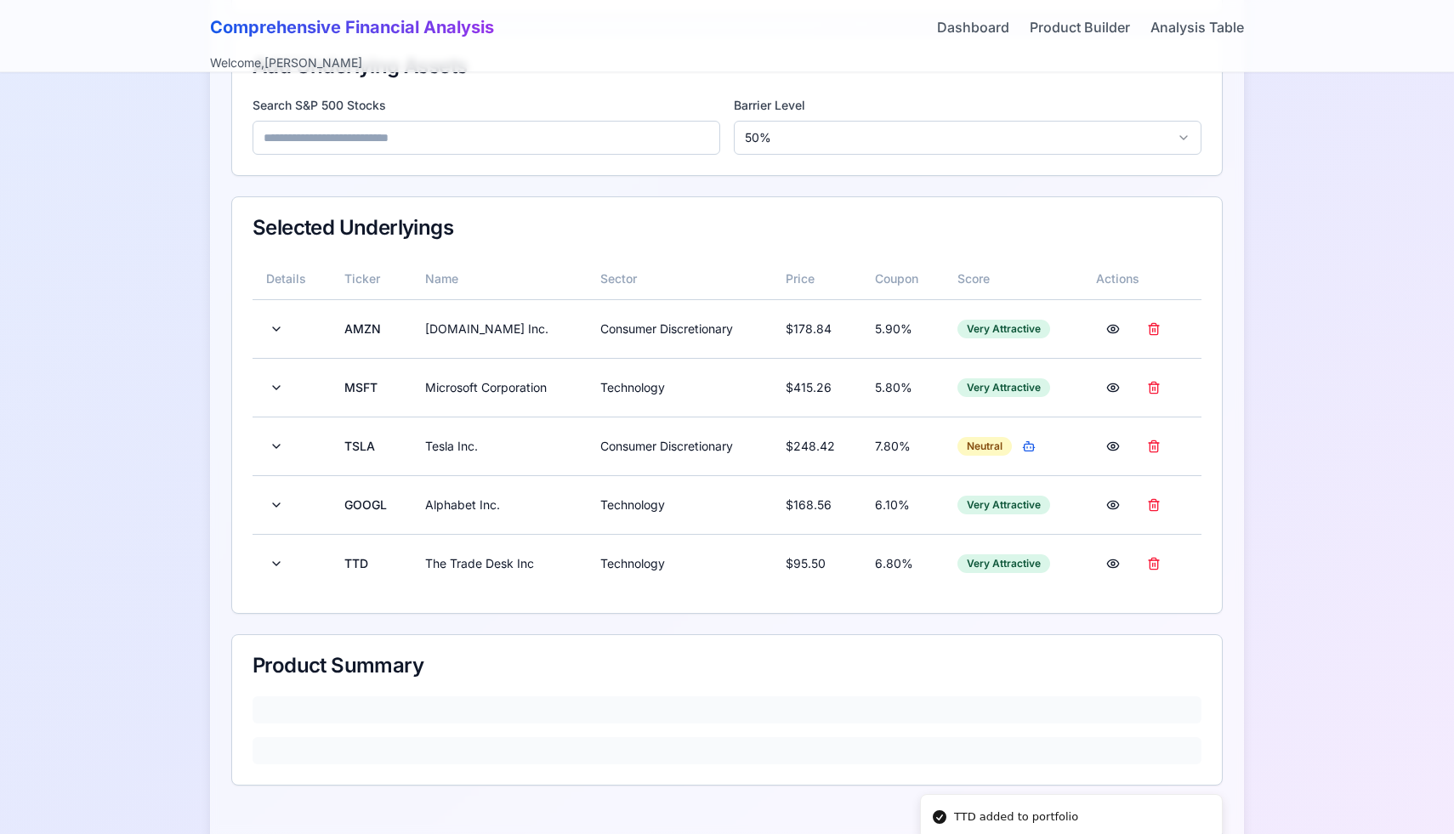
scroll to position [373, 0]
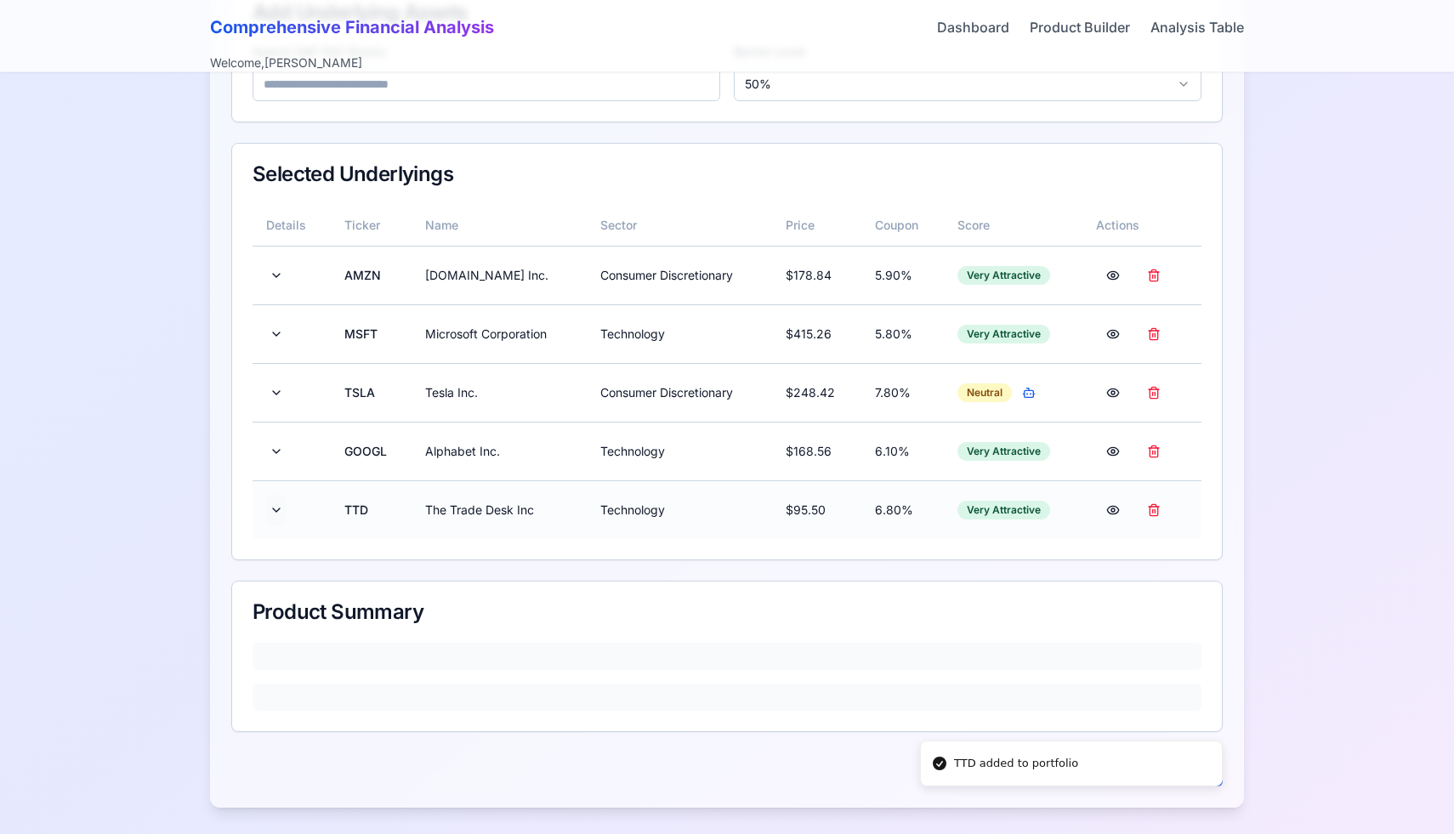
click at [274, 515] on button at bounding box center [276, 510] width 20 height 31
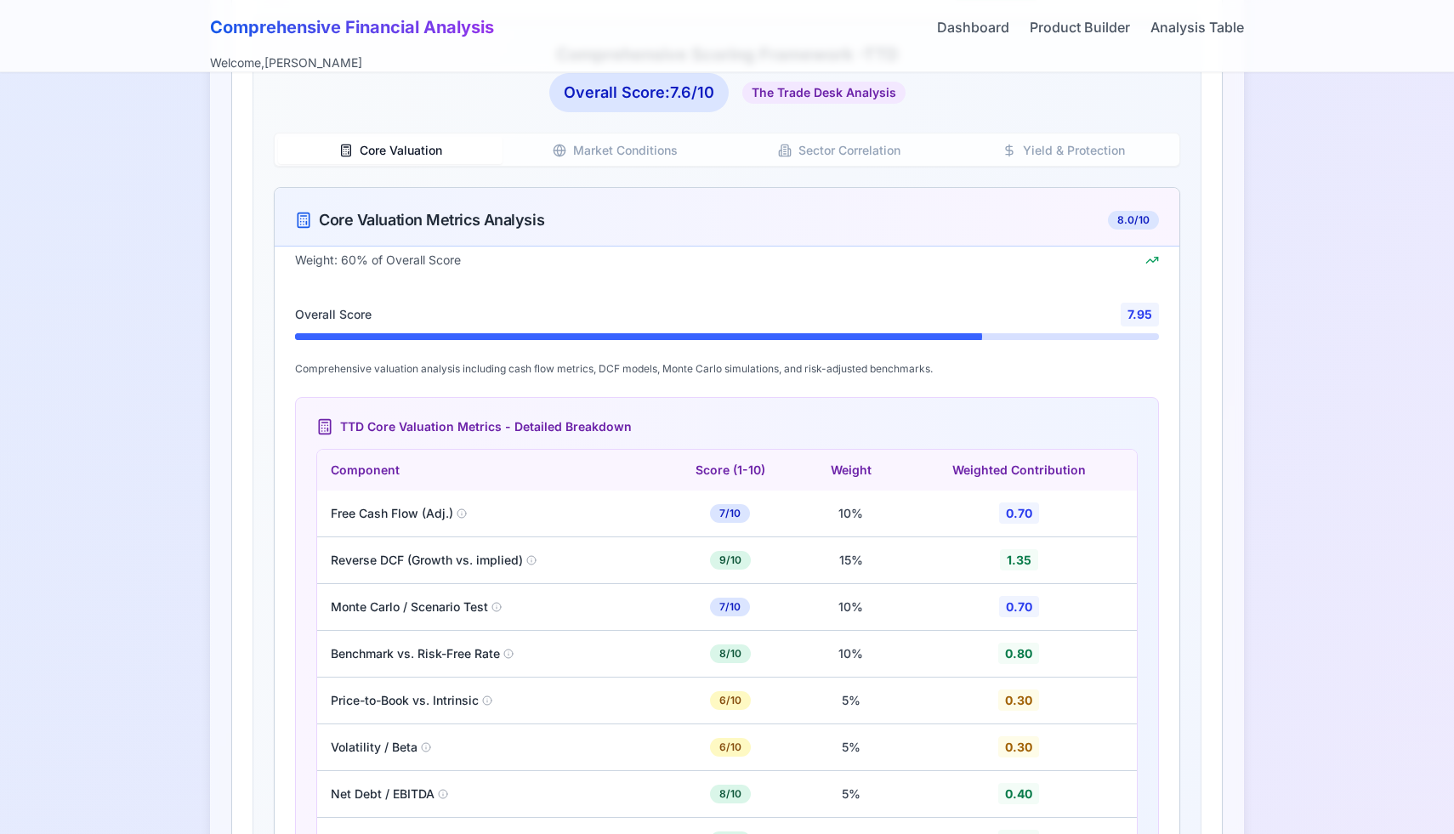
scroll to position [933, 0]
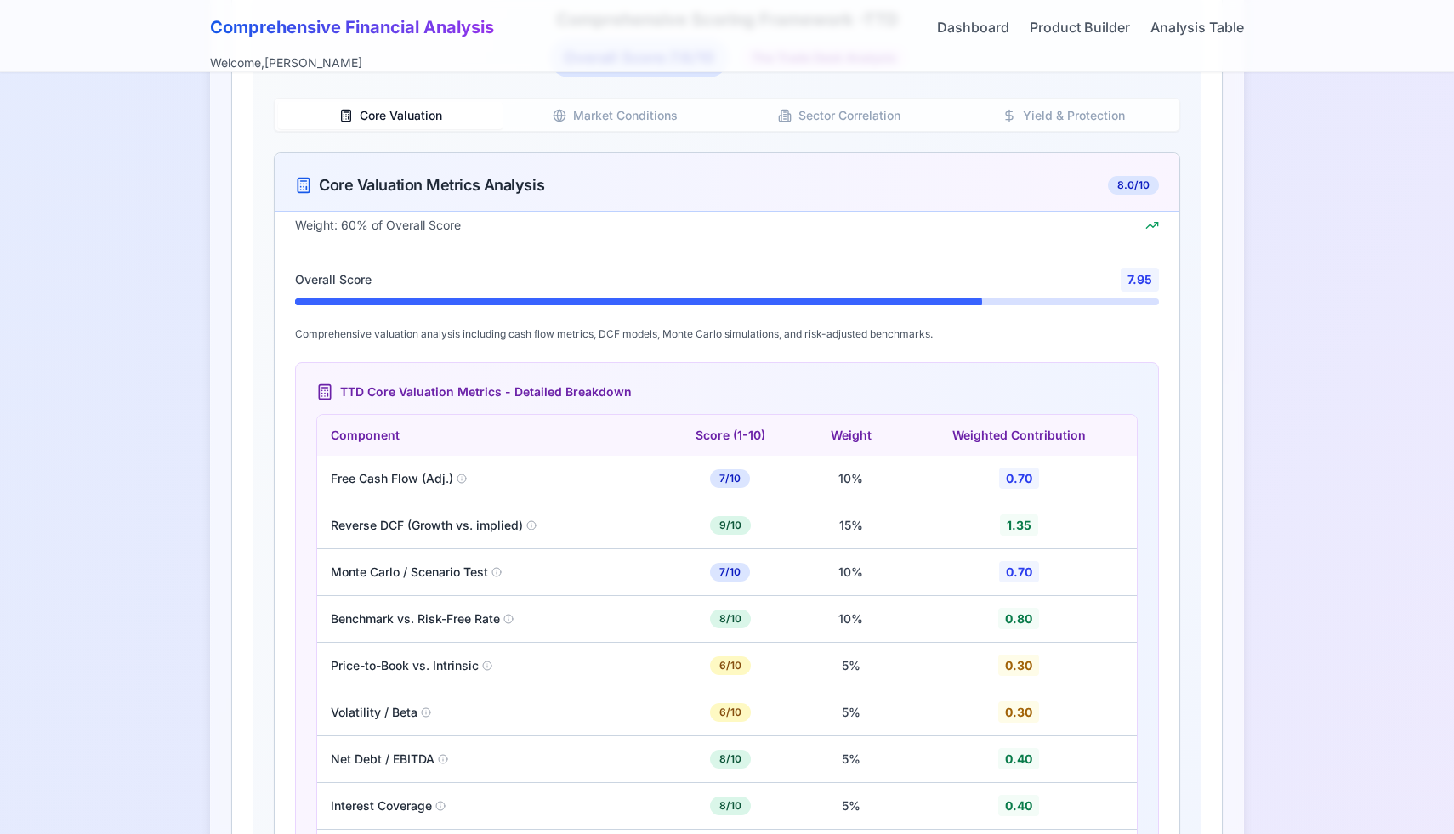
click at [1035, 118] on button "Yield & Protection" at bounding box center [1064, 115] width 225 height 27
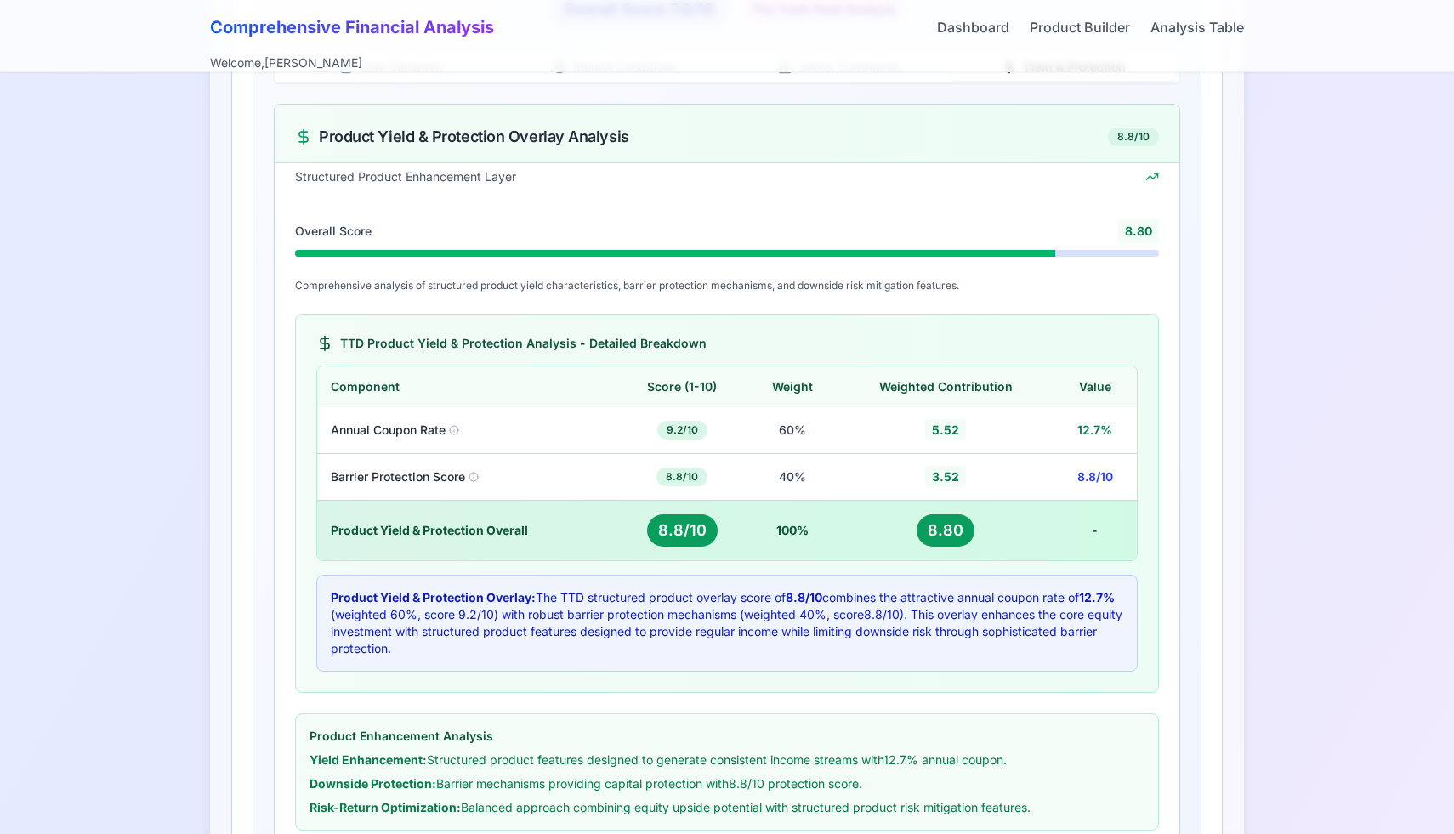
scroll to position [983, 0]
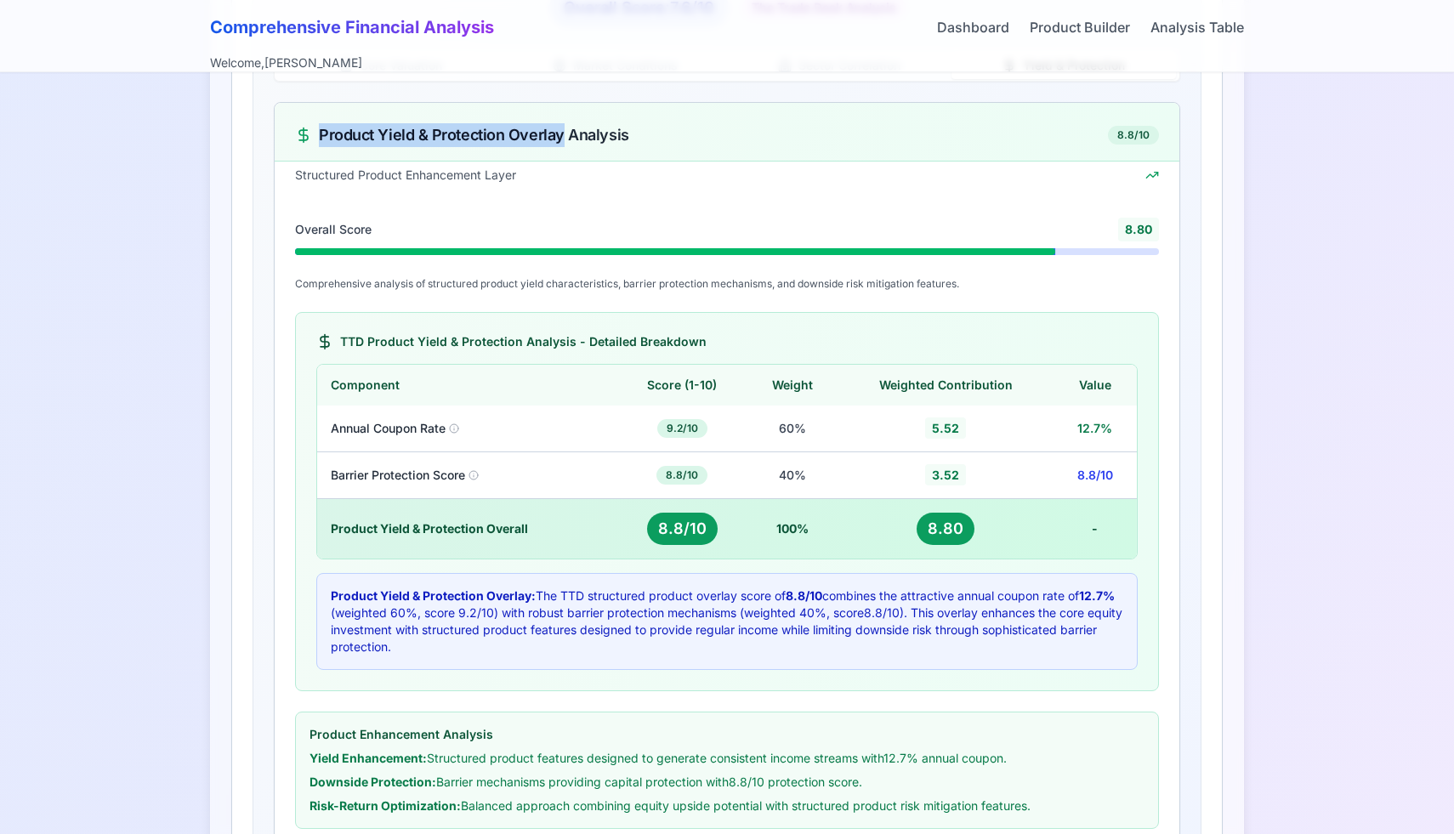
drag, startPoint x: 313, startPoint y: 136, endPoint x: 562, endPoint y: 138, distance: 249.2
click at [562, 138] on div "Product Yield & Protection Overlay Analysis" at bounding box center [462, 135] width 334 height 24
copy div "Product Yield & Protection Overlay"
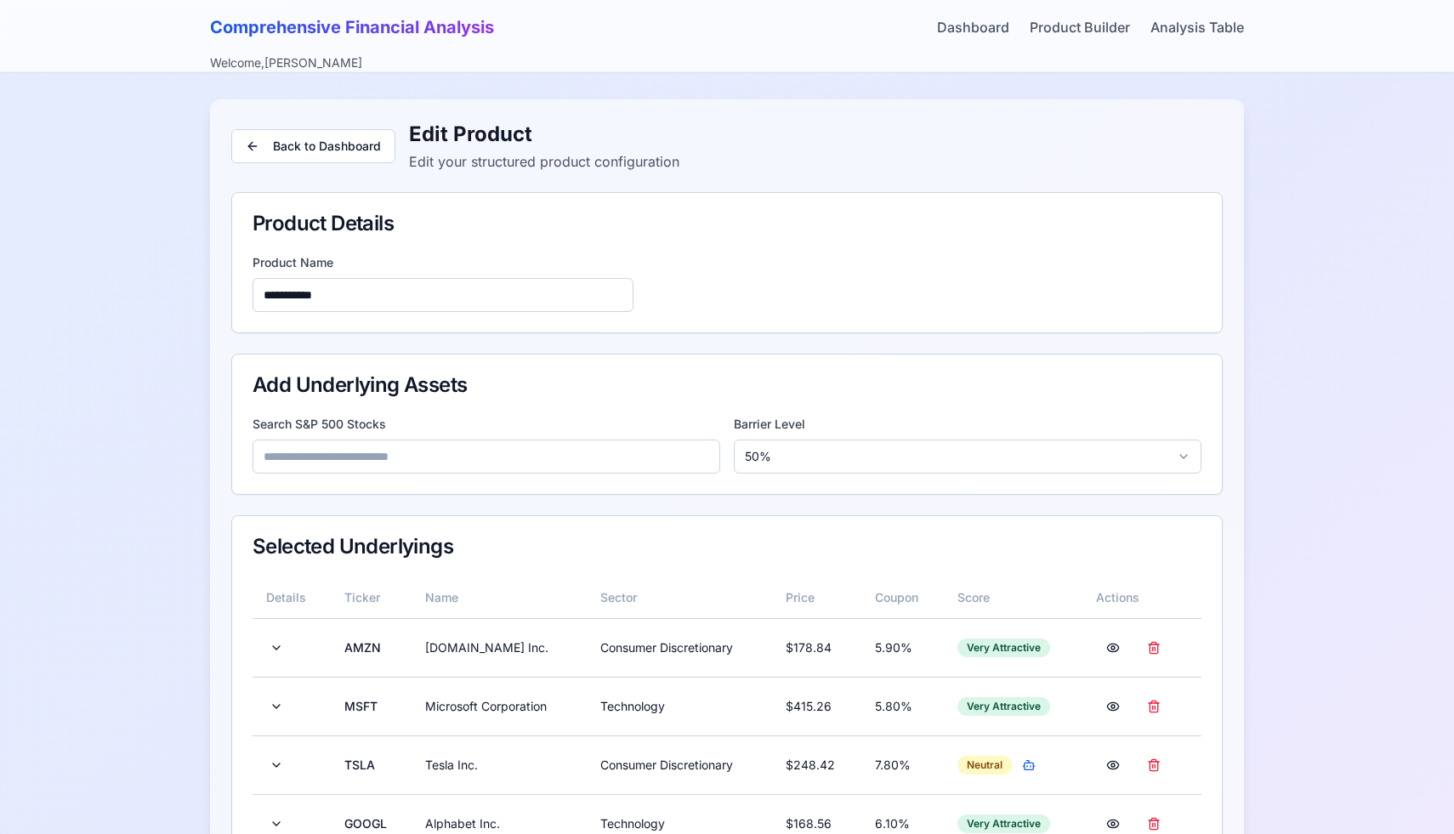
click at [416, 450] on input at bounding box center [487, 457] width 468 height 34
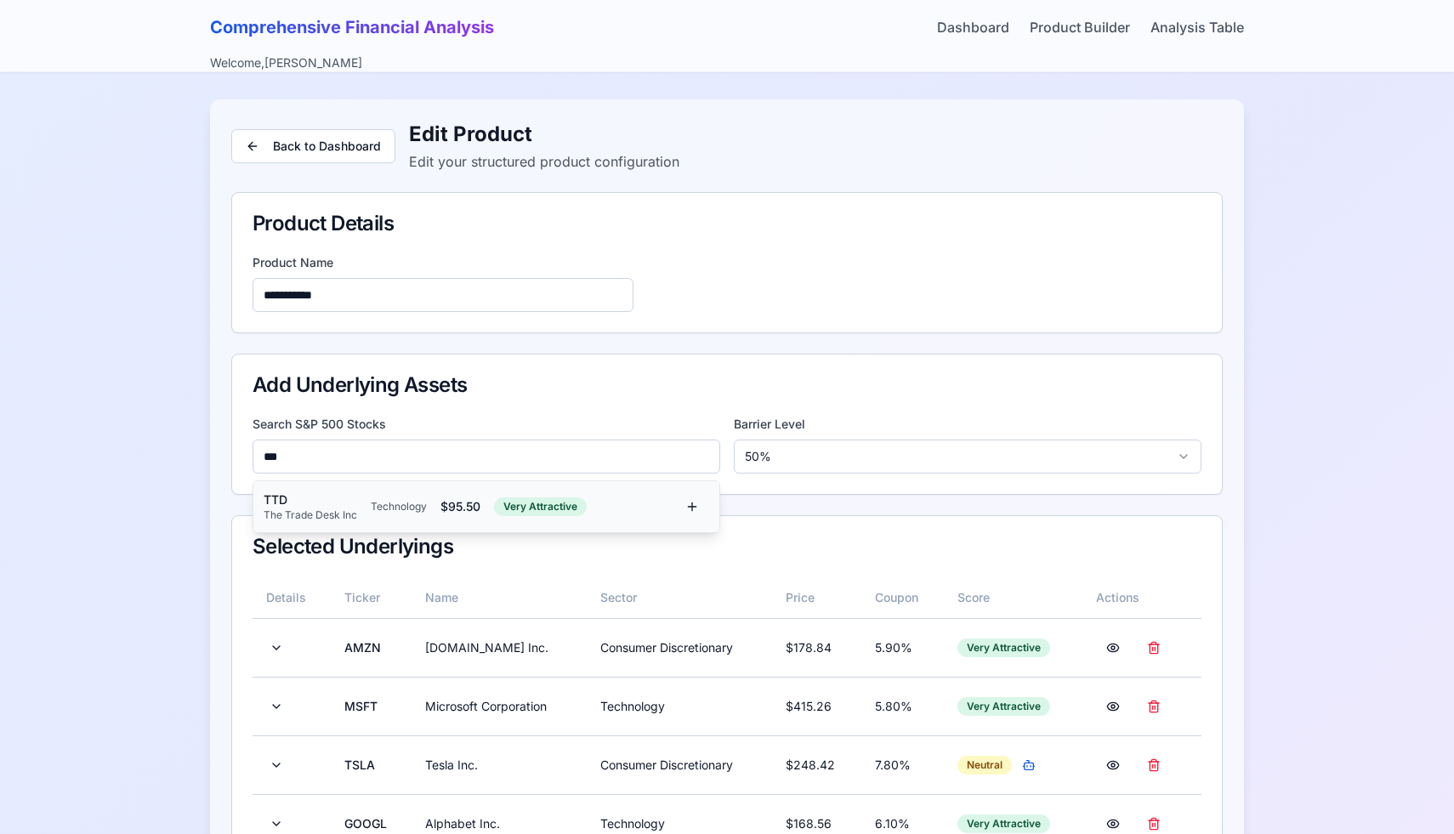
type input "***"
click at [337, 495] on div "TTD" at bounding box center [311, 500] width 94 height 17
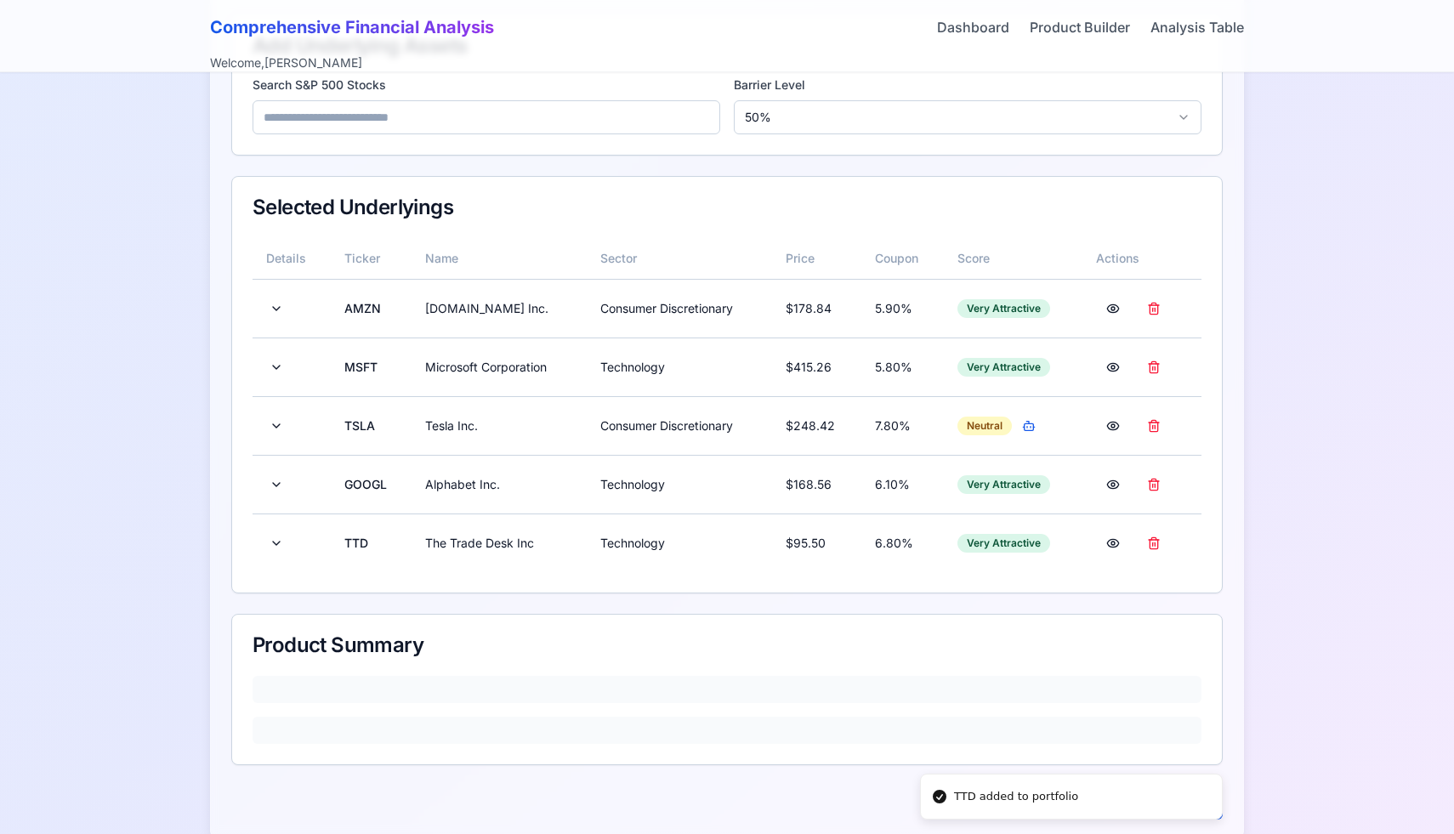
scroll to position [373, 0]
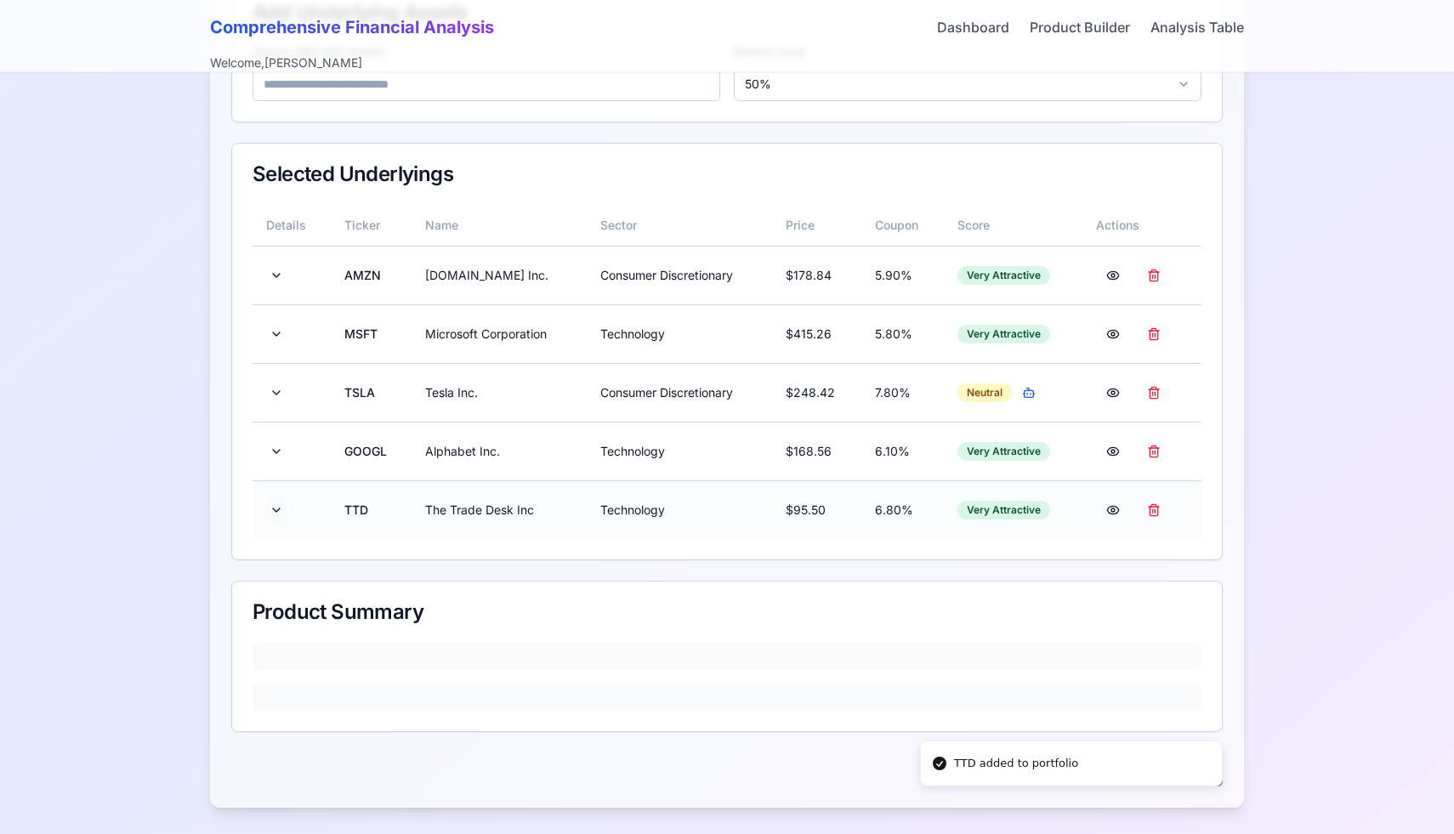
click at [272, 513] on button at bounding box center [276, 510] width 20 height 31
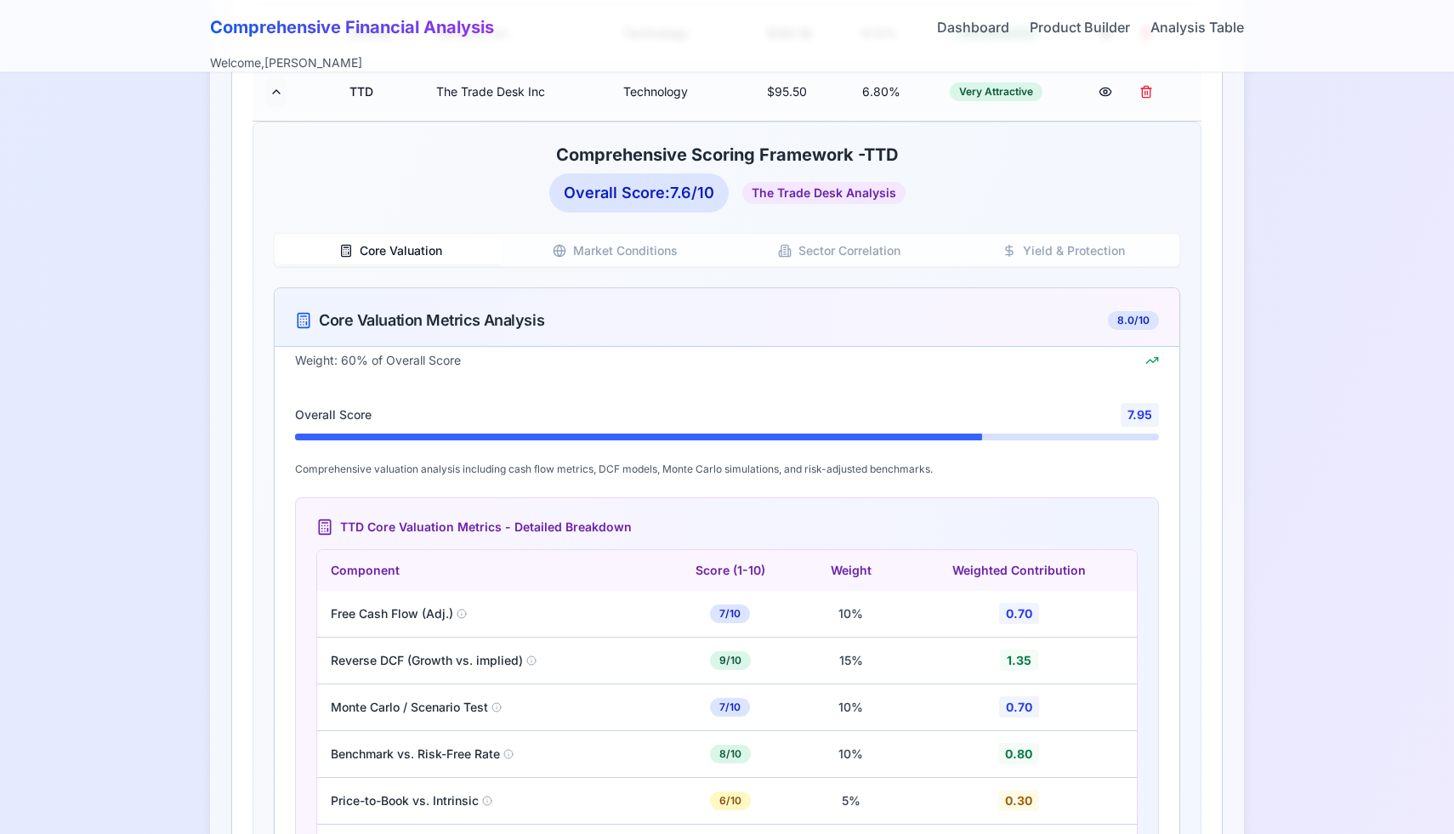
scroll to position [660, 0]
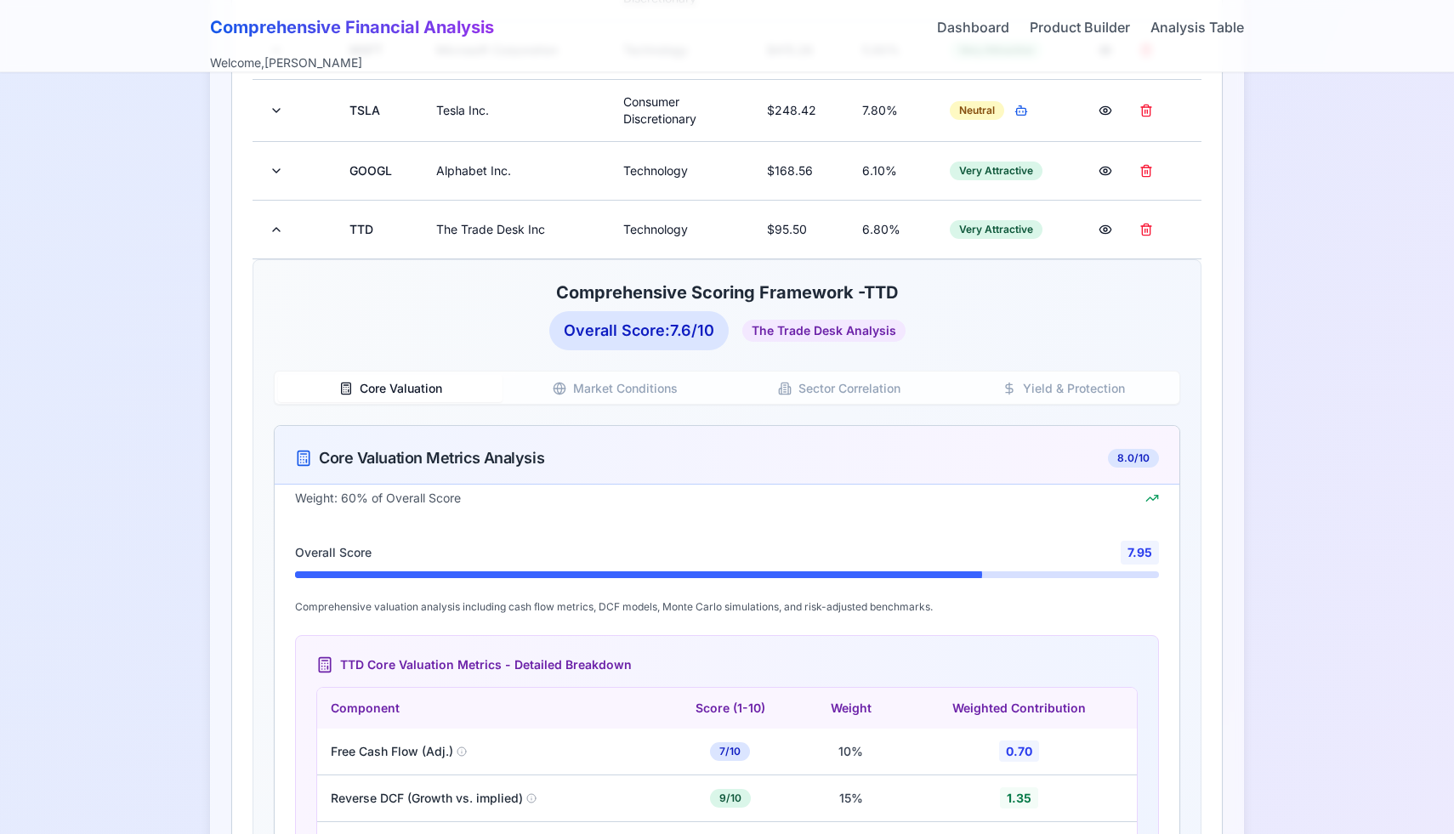
click at [1021, 394] on button "Yield & Protection" at bounding box center [1064, 388] width 225 height 27
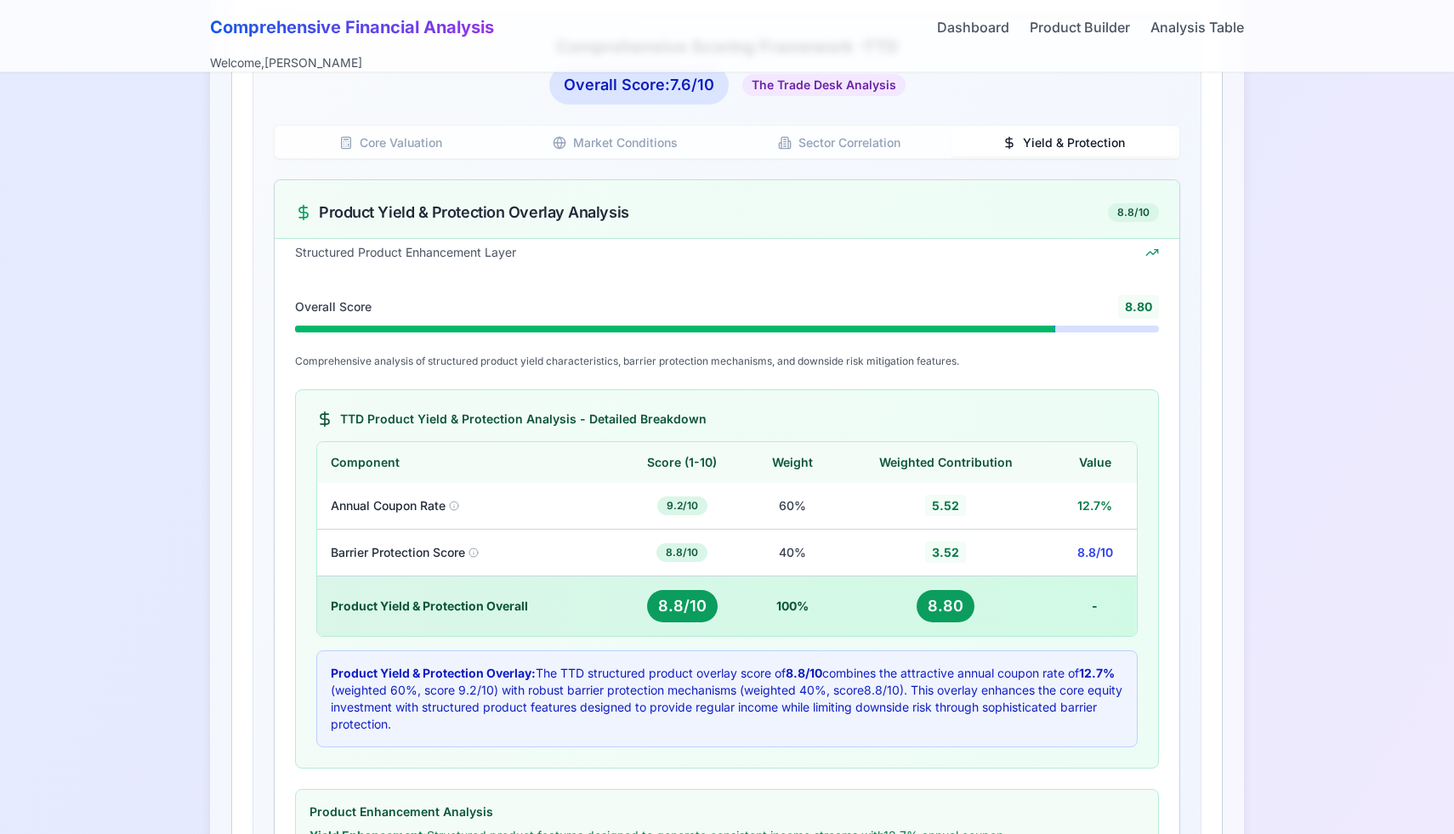
scroll to position [911, 0]
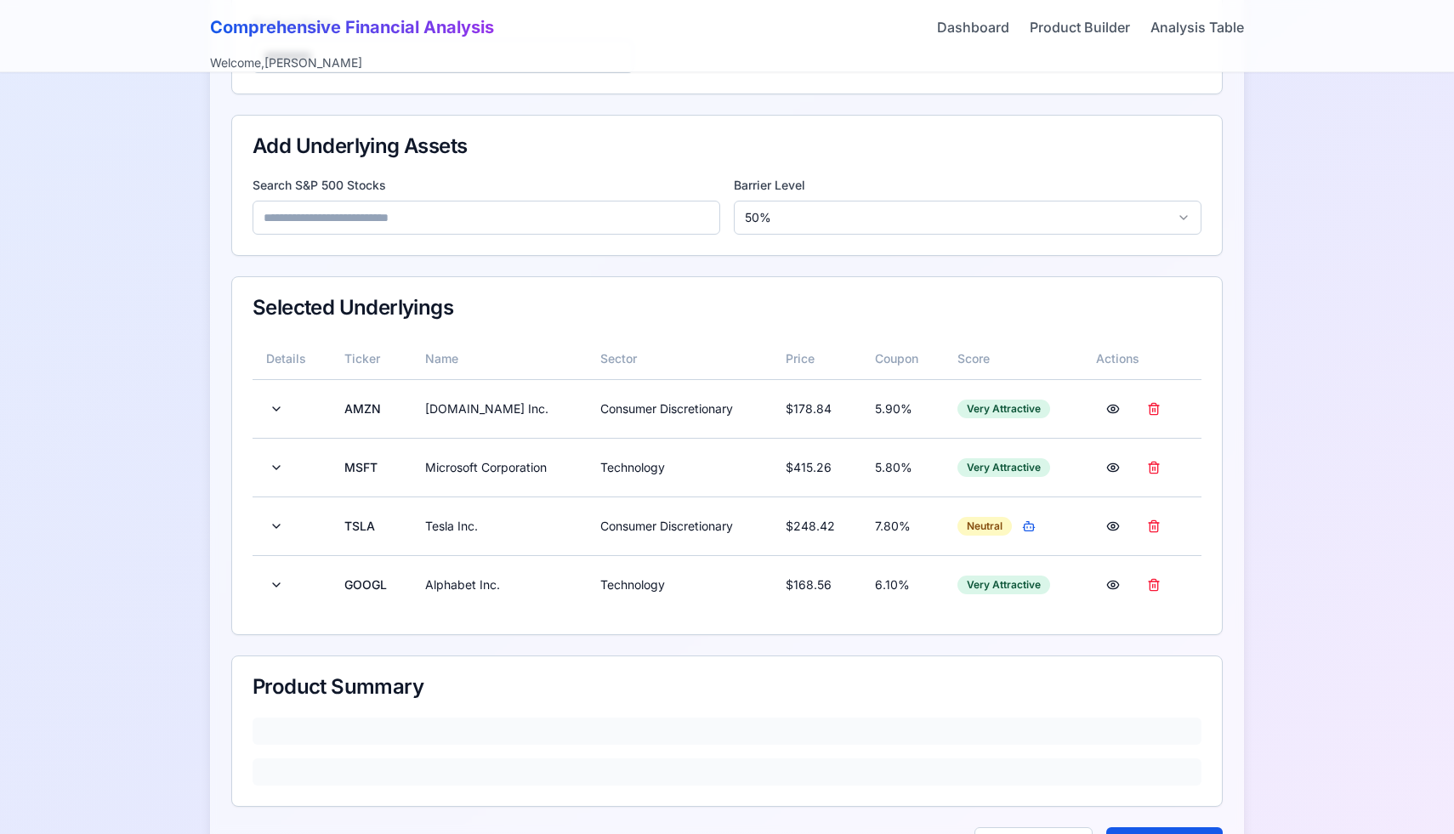
scroll to position [314, 0]
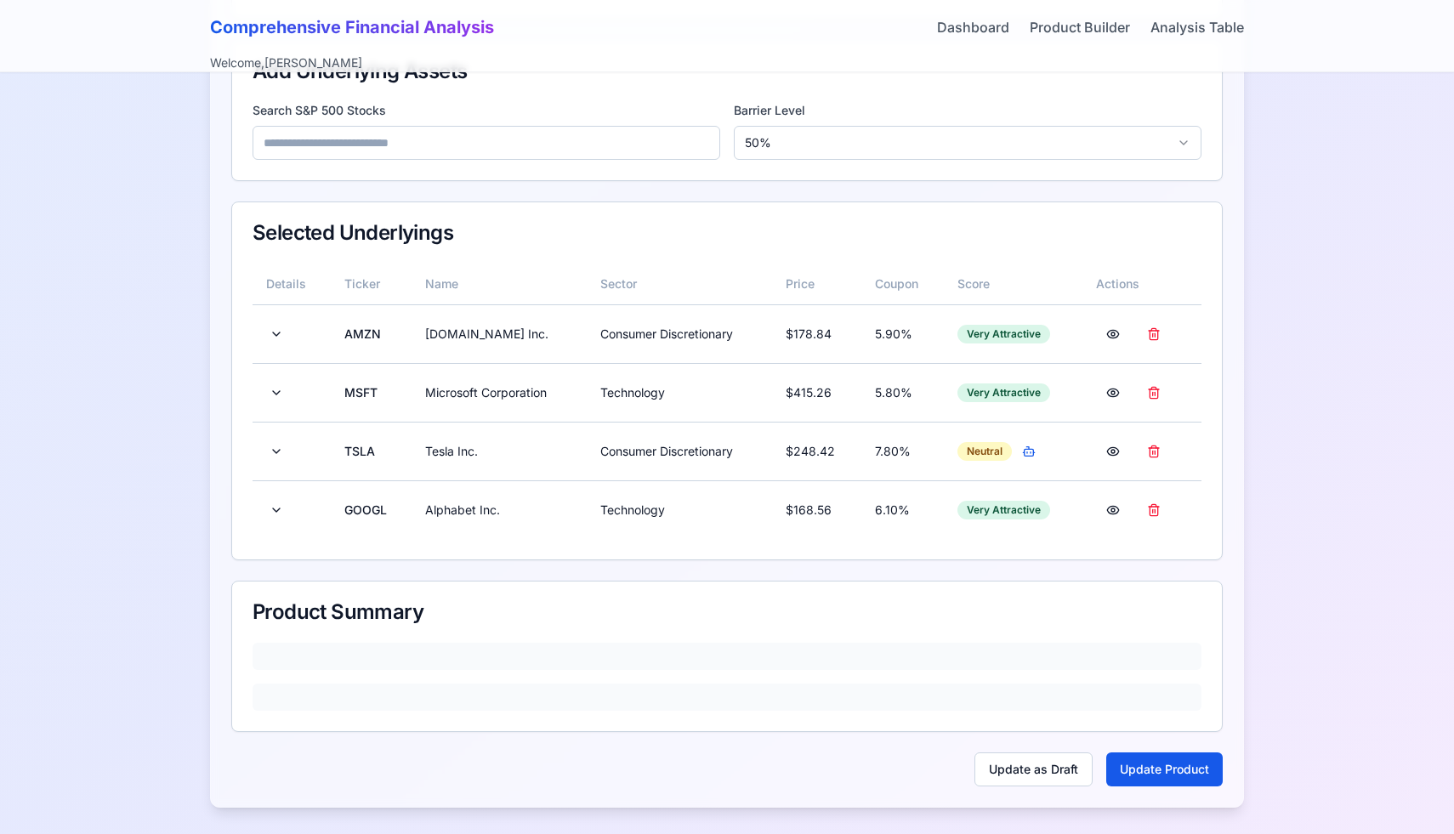
click at [514, 155] on input at bounding box center [487, 143] width 468 height 34
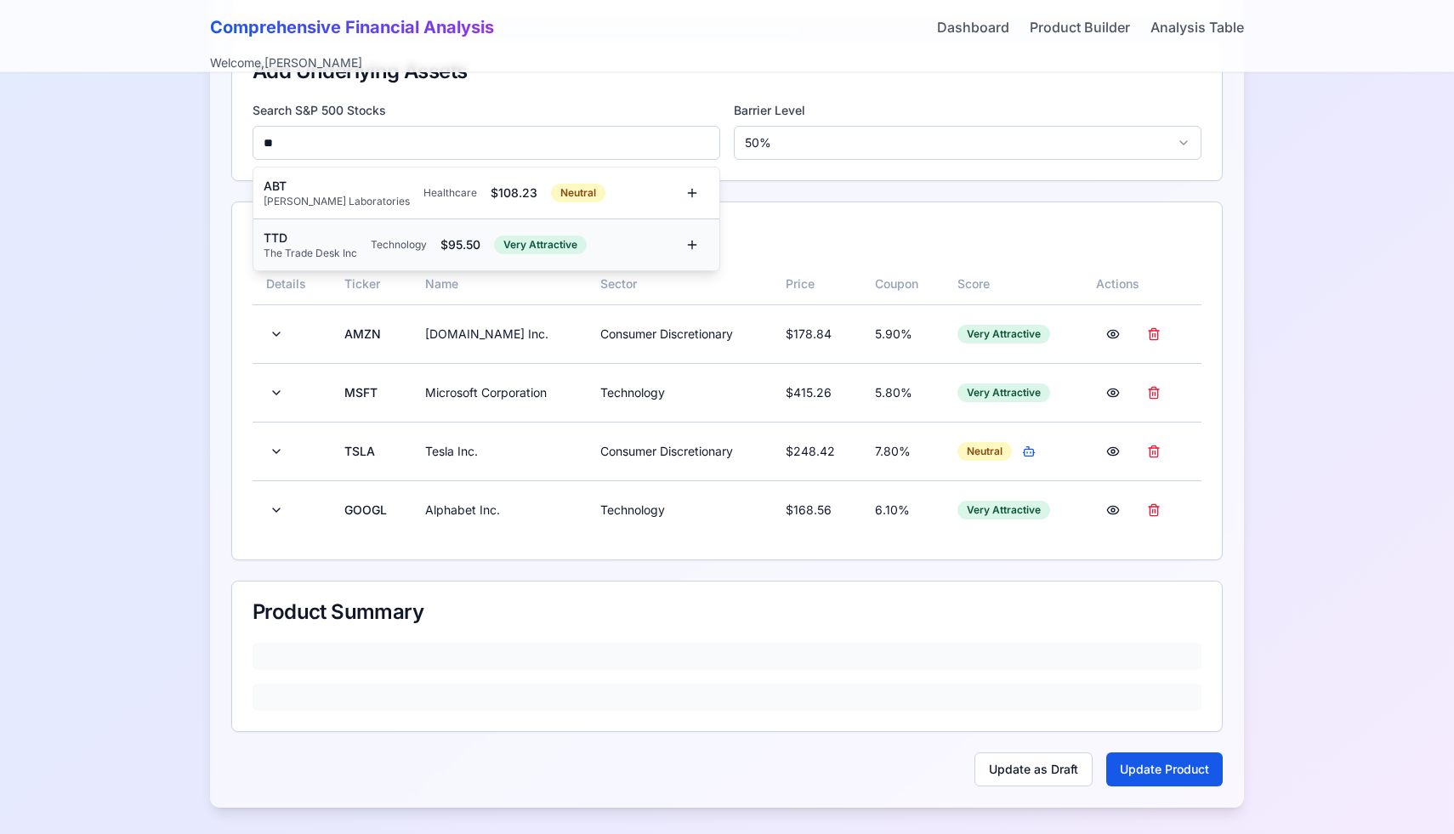
type input "**"
click at [441, 236] on div "$ 95.50" at bounding box center [461, 244] width 40 height 17
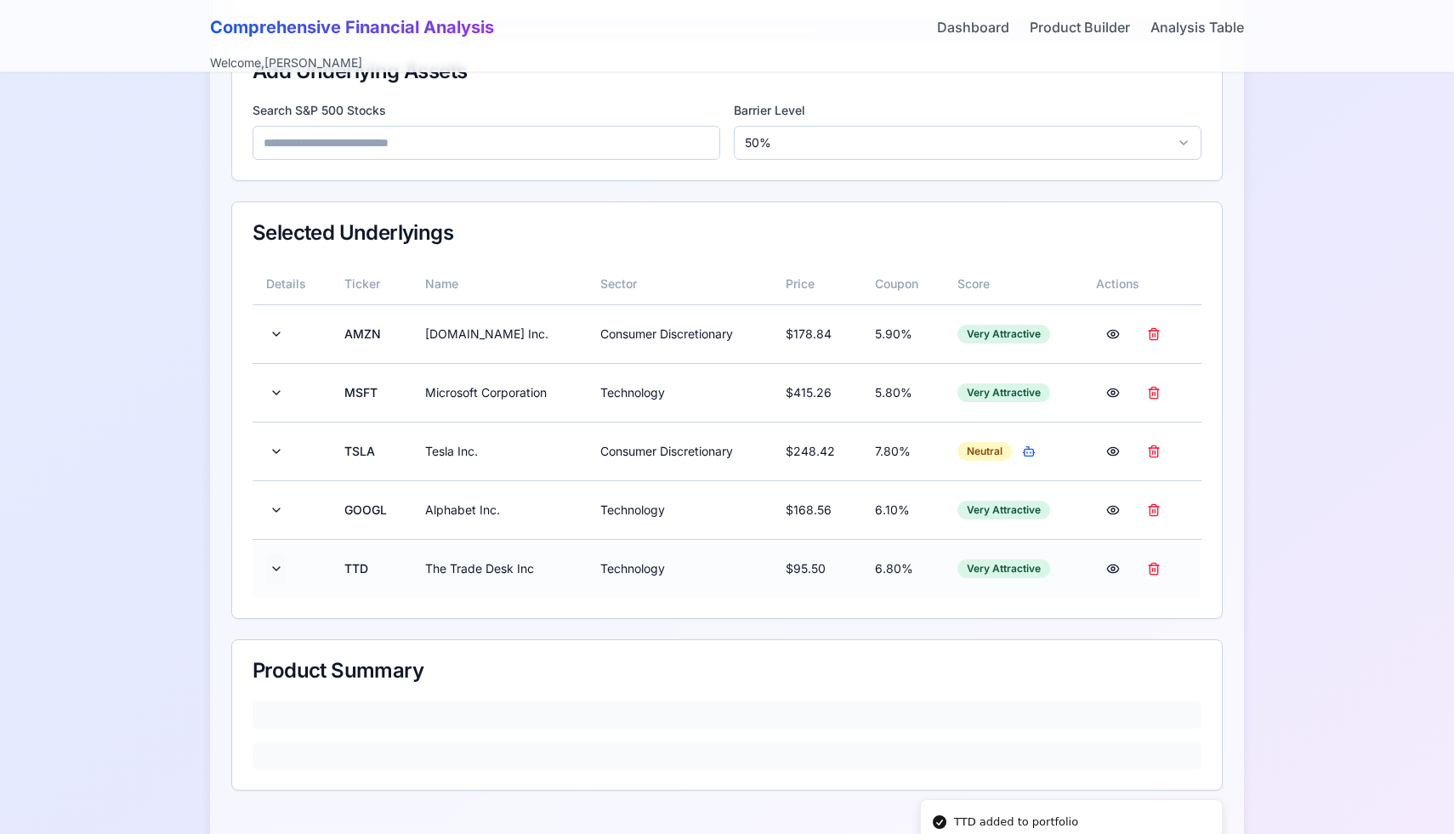
click at [273, 571] on button at bounding box center [276, 569] width 20 height 31
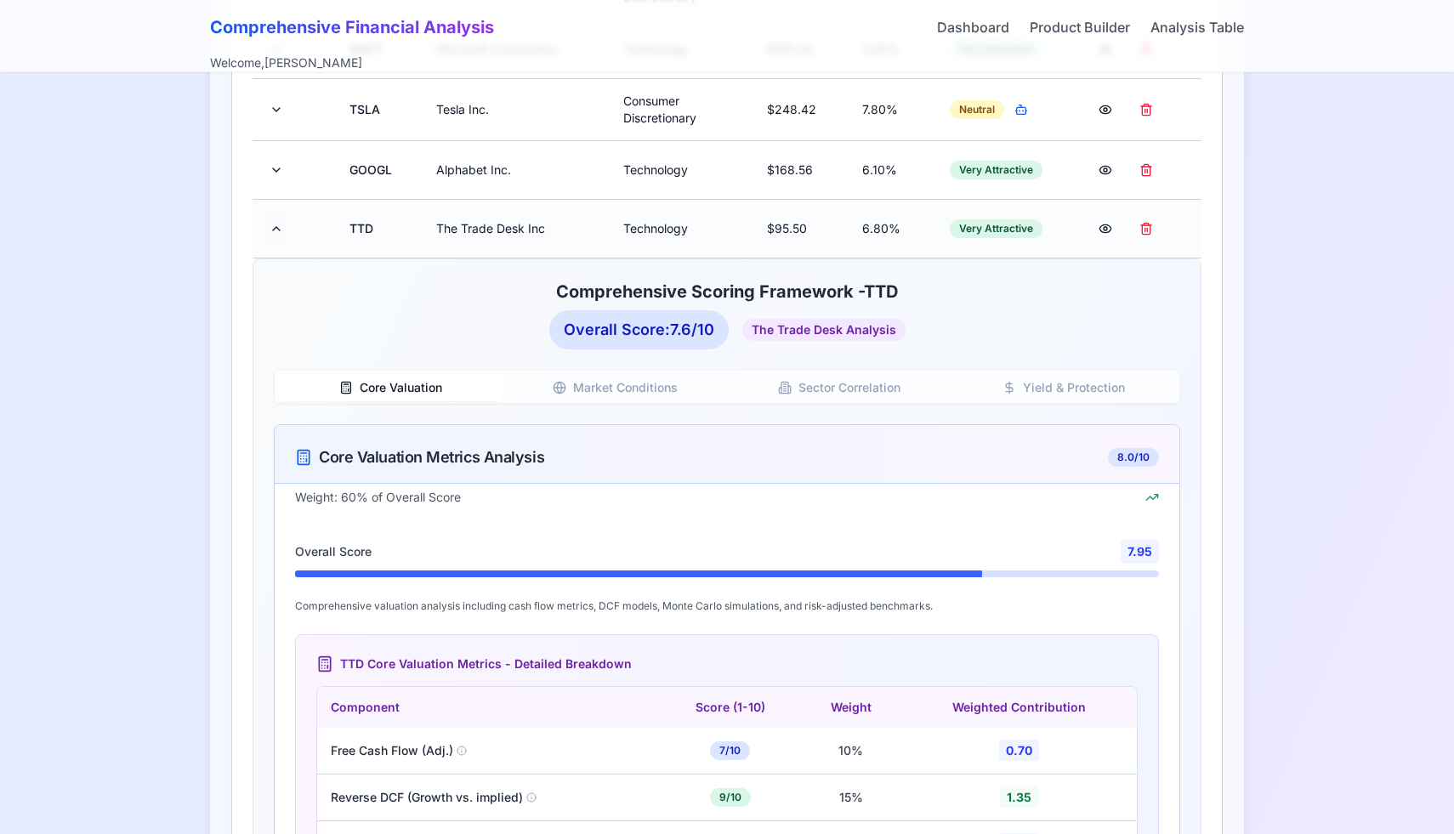
scroll to position [874, 0]
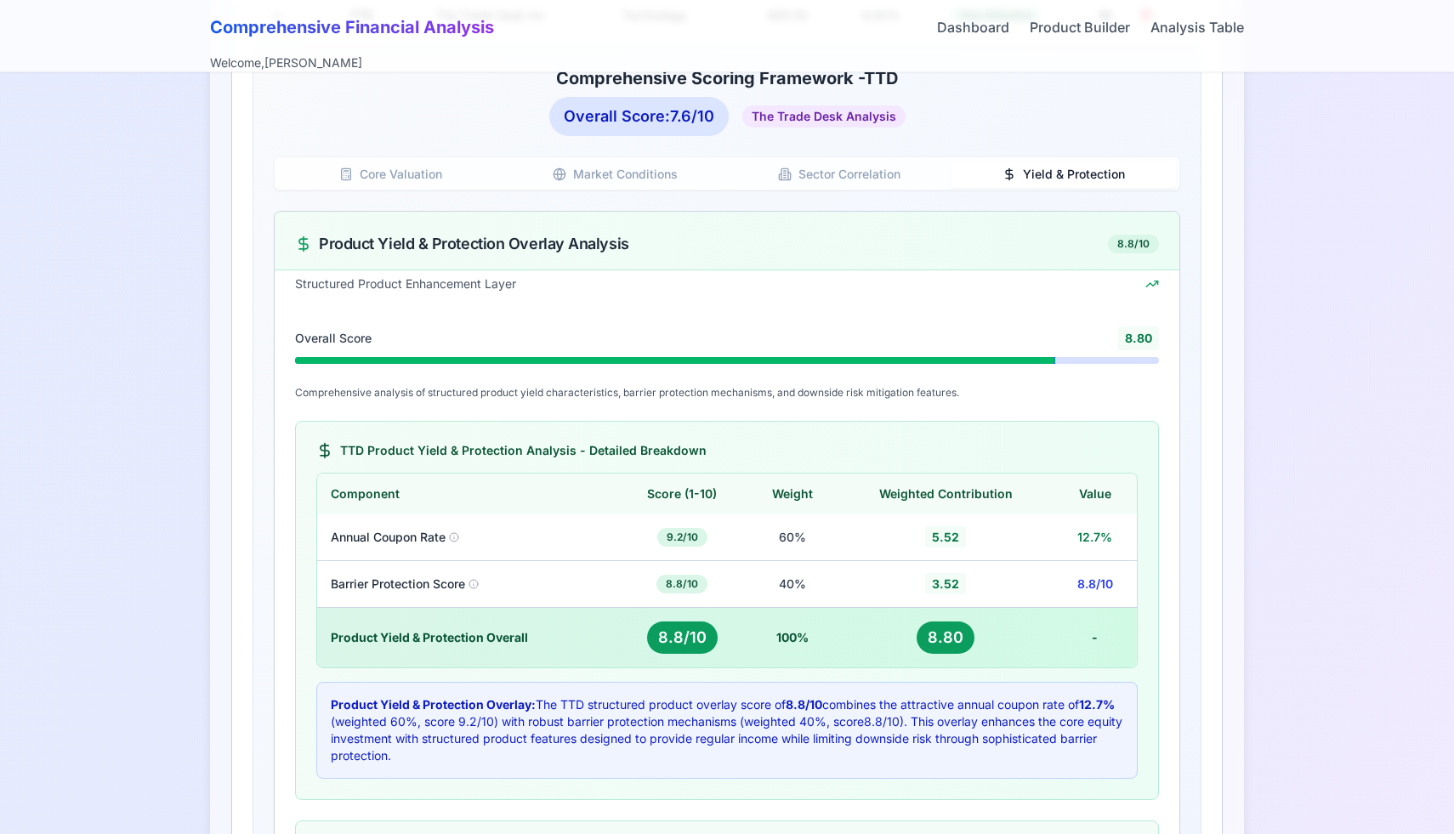
click at [1038, 186] on button "Yield & Protection" at bounding box center [1064, 174] width 225 height 27
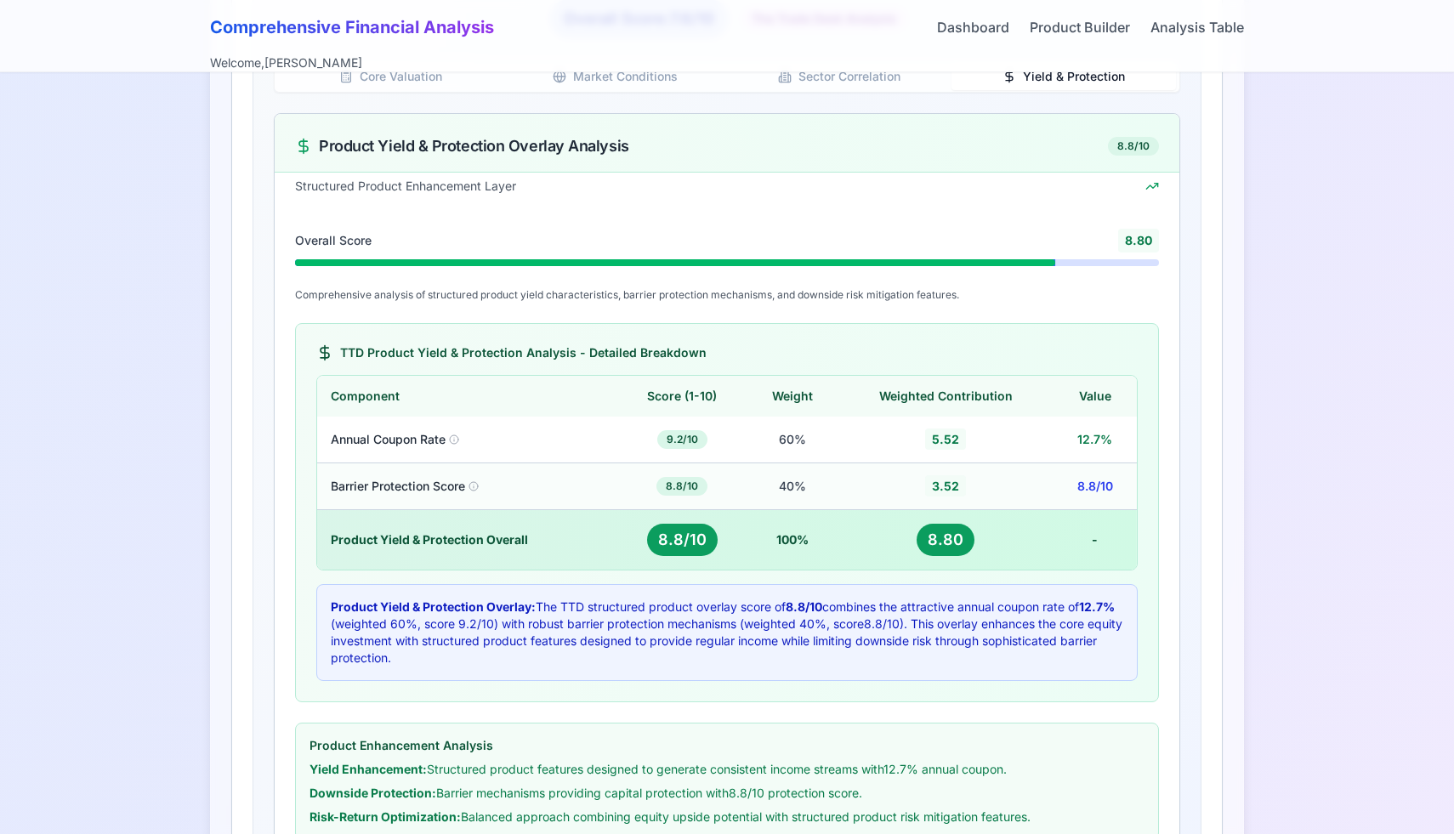
scroll to position [967, 0]
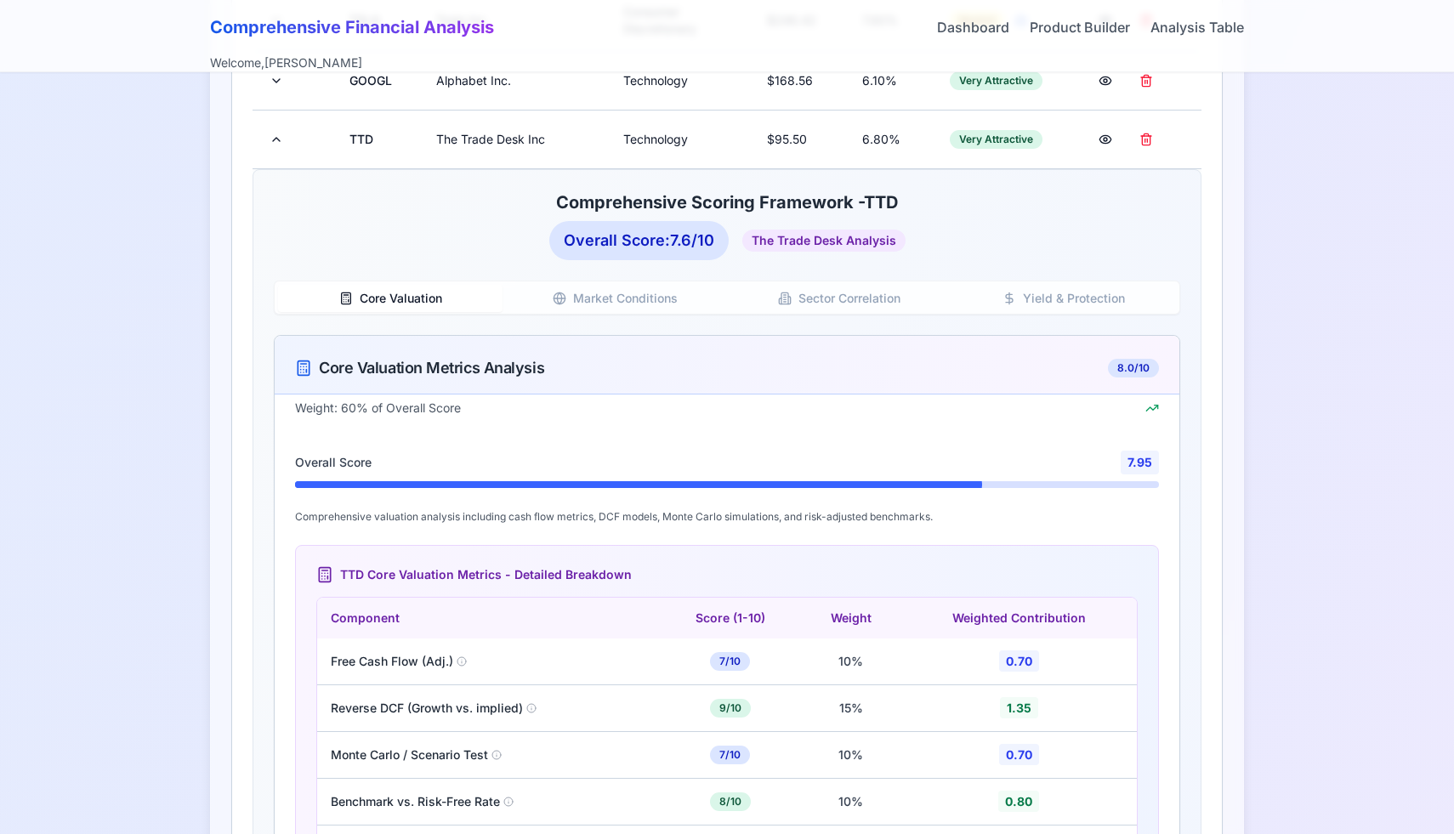
click at [447, 300] on button "Core Valuation" at bounding box center [390, 298] width 225 height 27
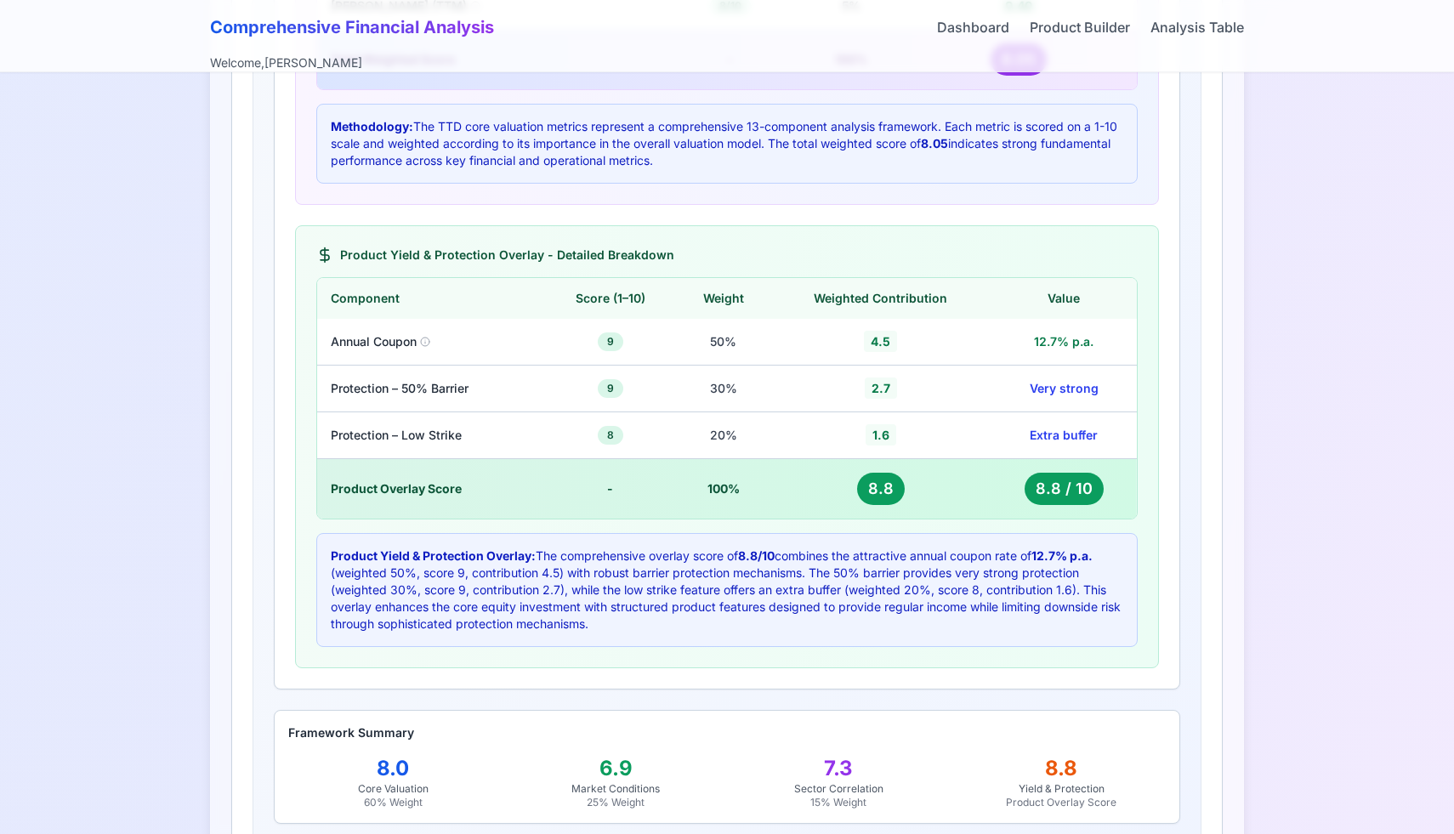
scroll to position [1970, 0]
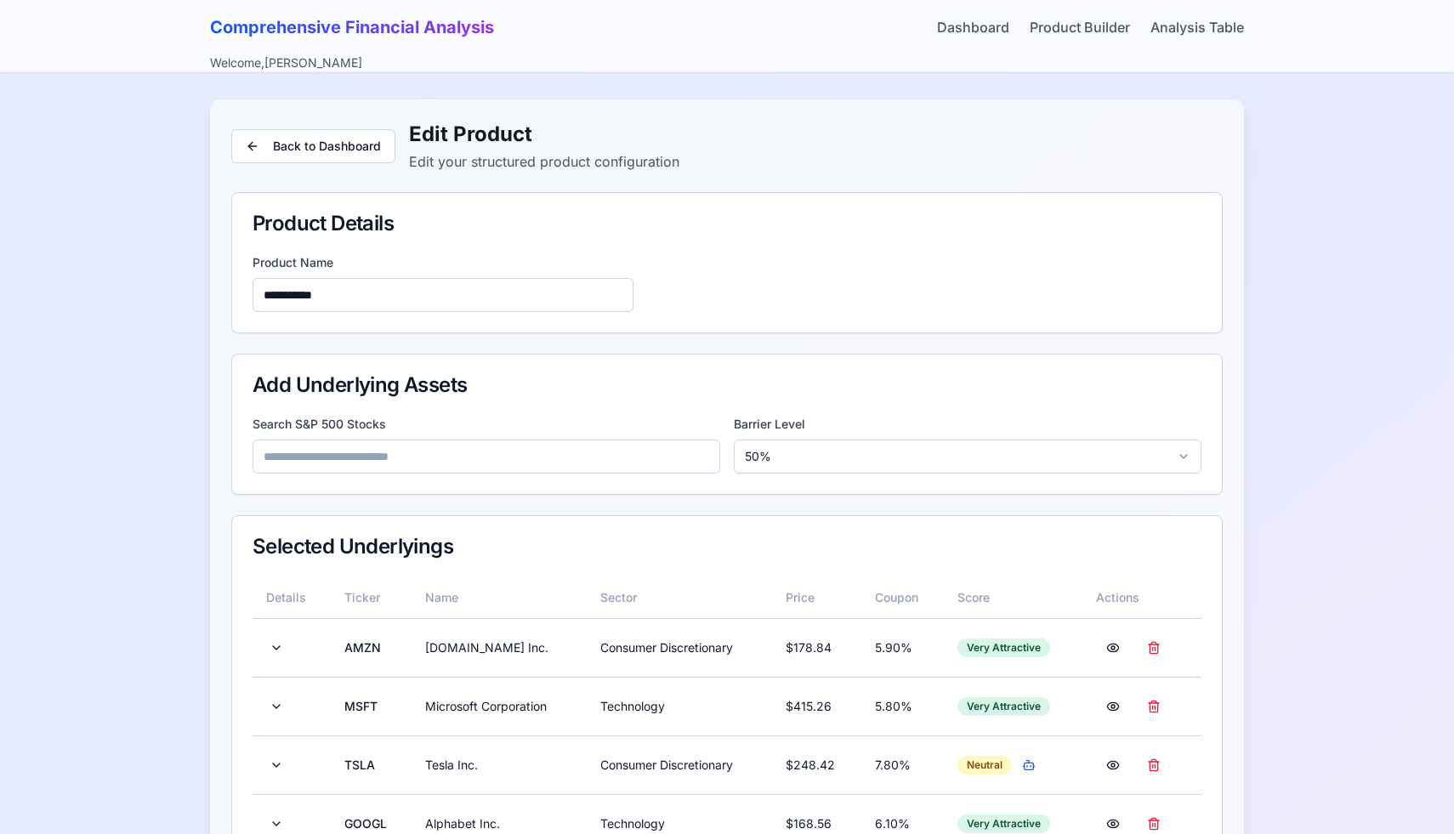
click at [394, 448] on input at bounding box center [487, 457] width 468 height 34
type input "*"
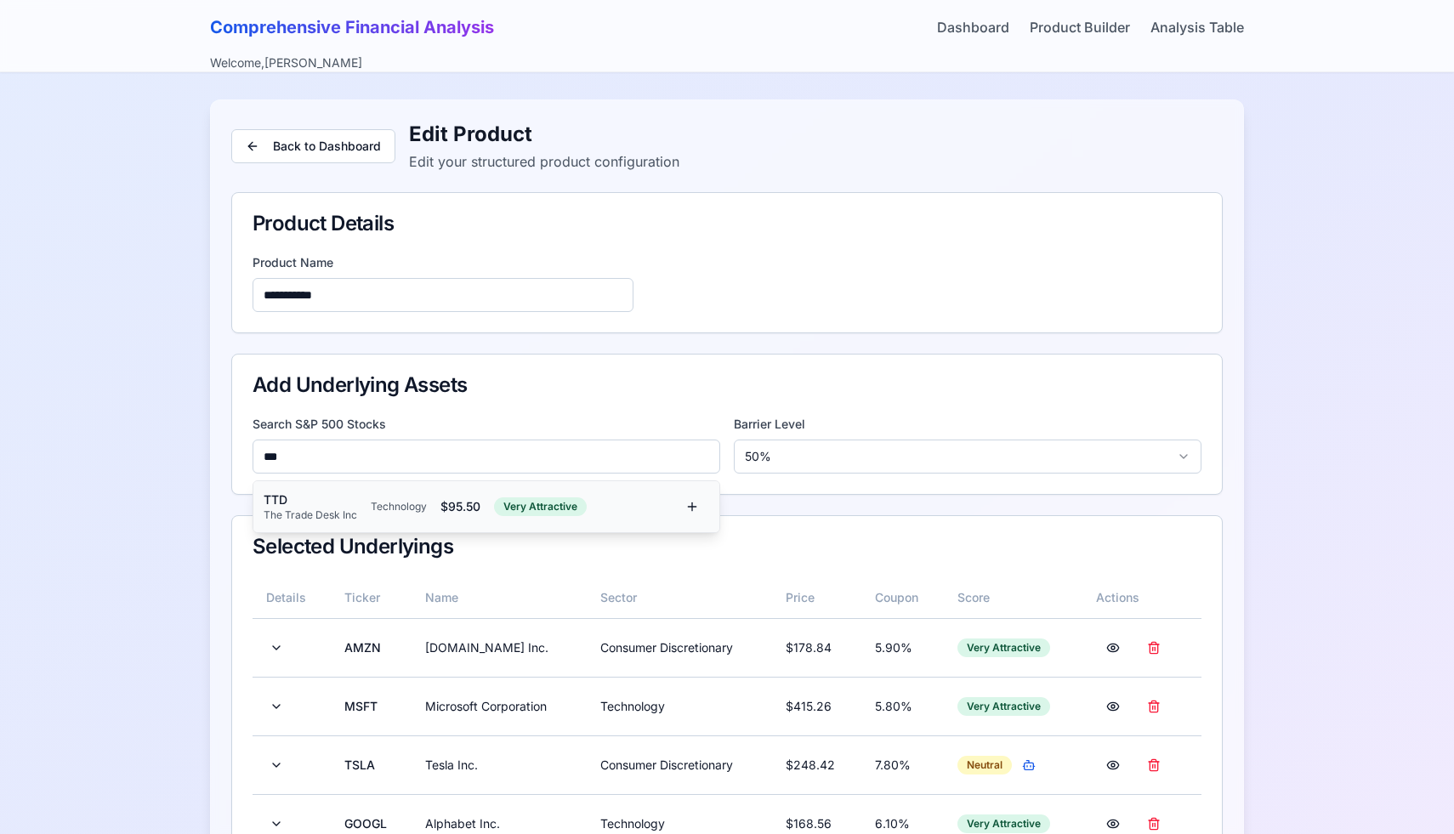
type input "***"
click at [409, 508] on div "Technology" at bounding box center [399, 507] width 56 height 14
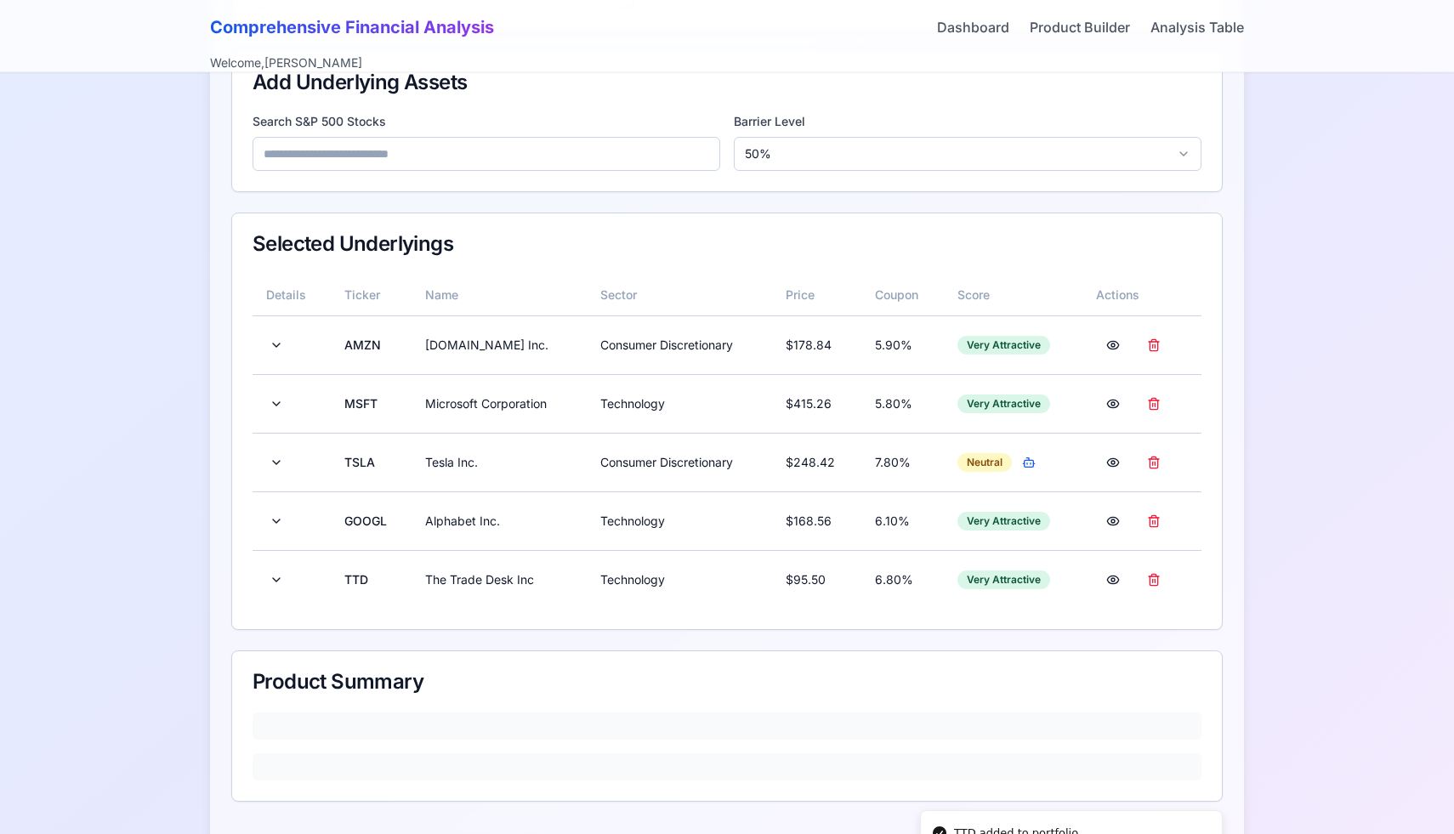
scroll to position [373, 0]
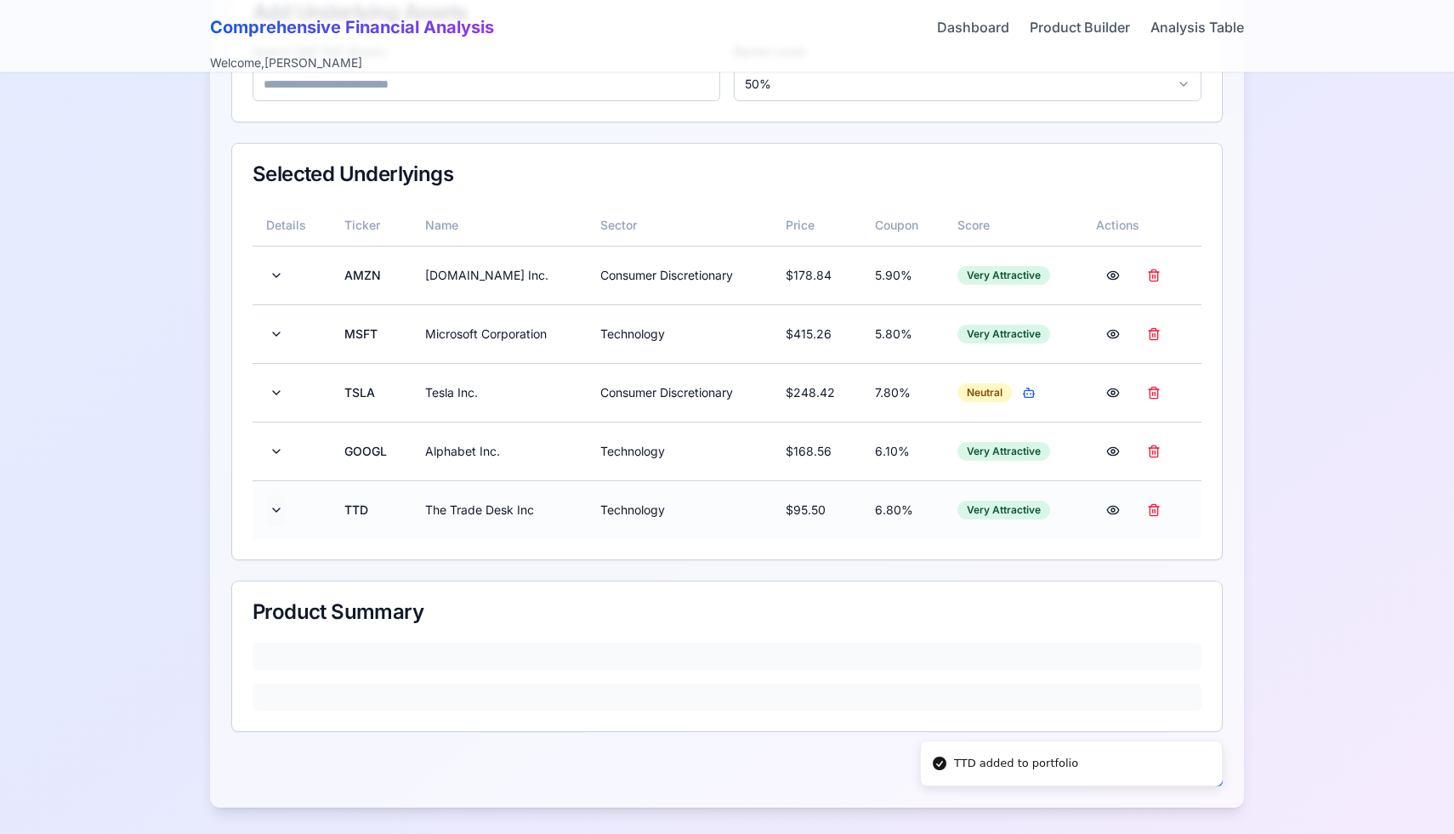
click at [273, 509] on button at bounding box center [276, 510] width 20 height 31
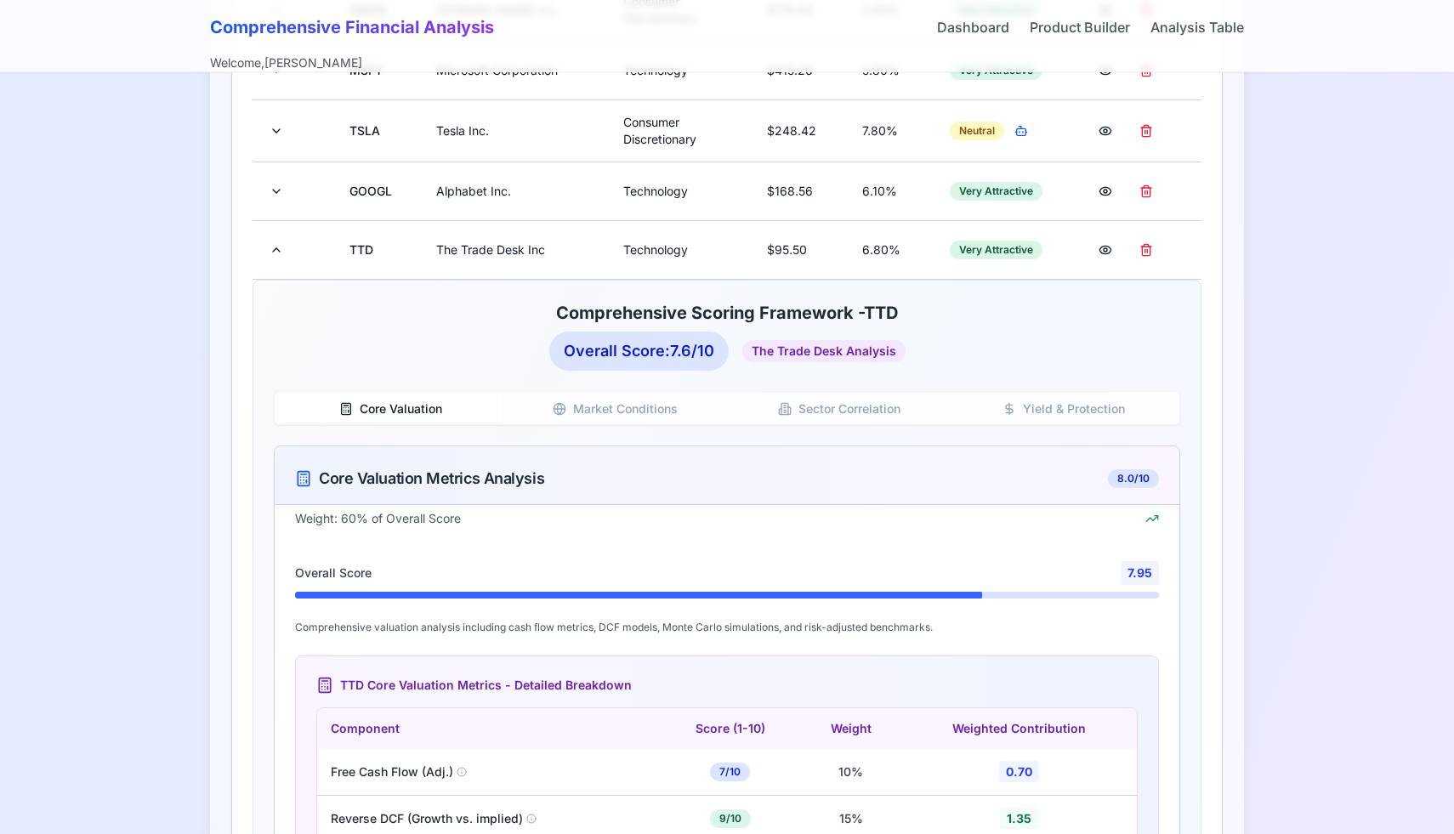
scroll to position [680, 0]
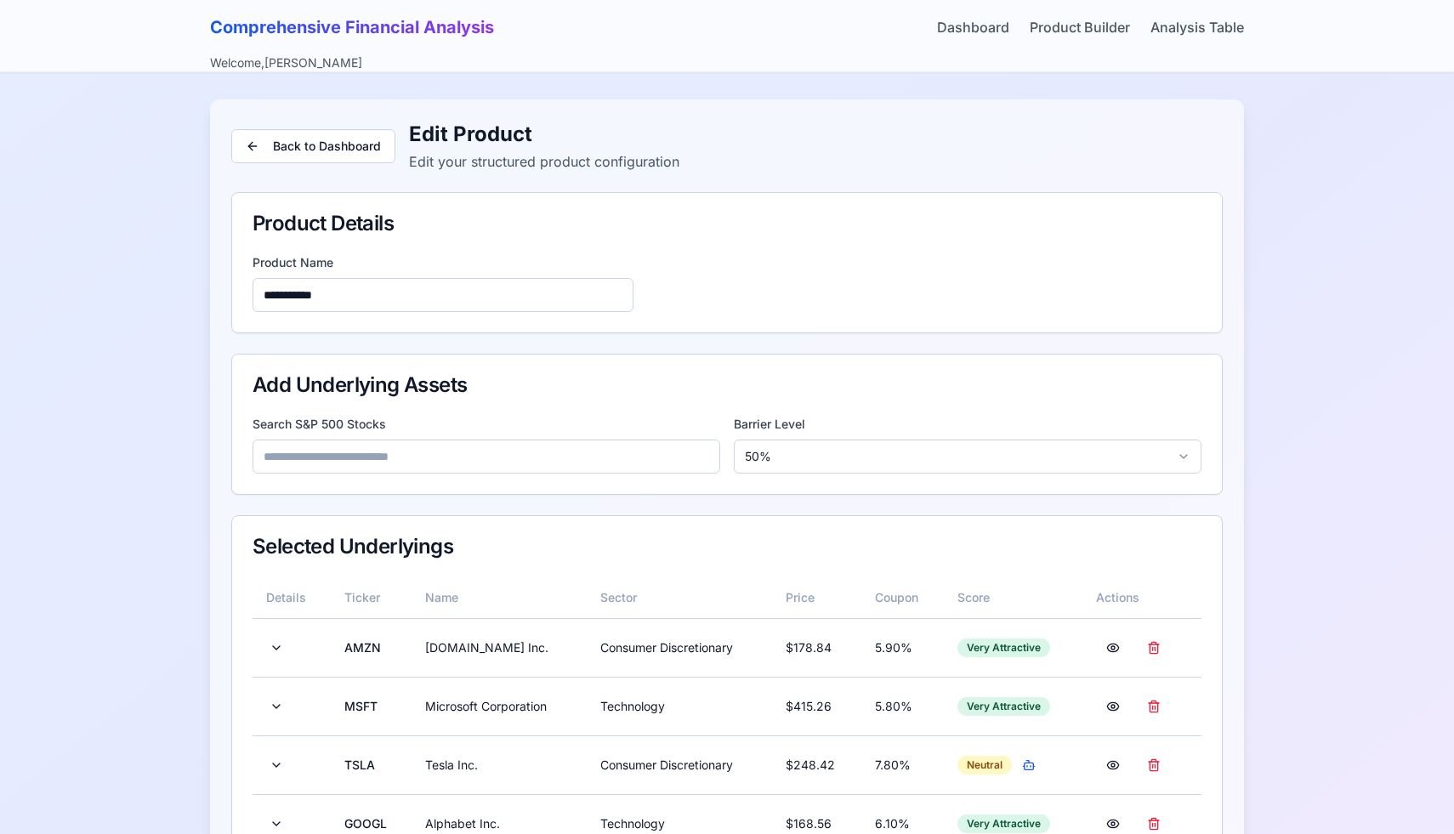
click at [387, 466] on input at bounding box center [487, 457] width 468 height 34
type input "*"
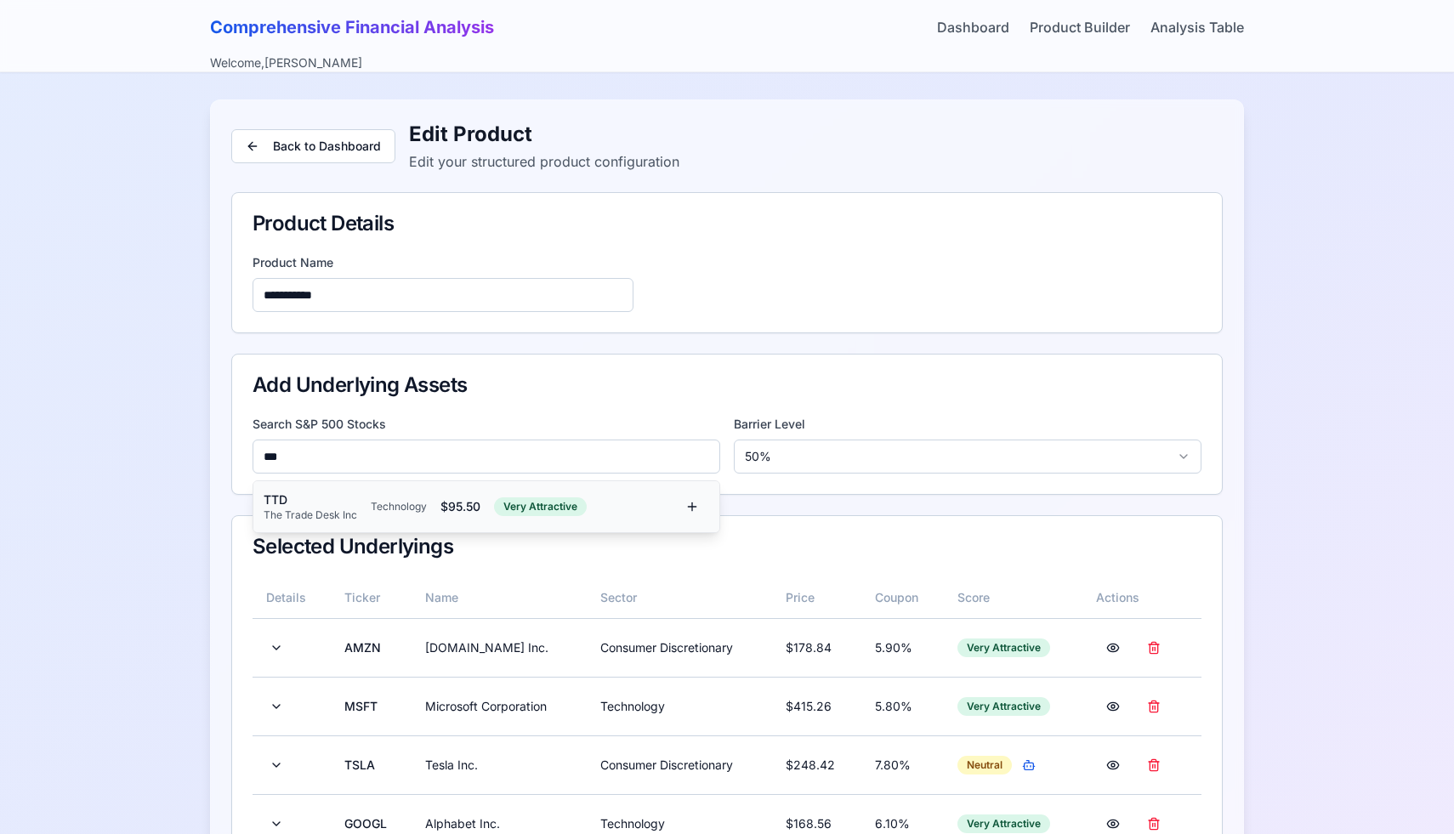
type input "***"
click at [402, 518] on div "TTD The Trade Desk Inc Technology $ 95.50 Very Attractive" at bounding box center [470, 507] width 412 height 31
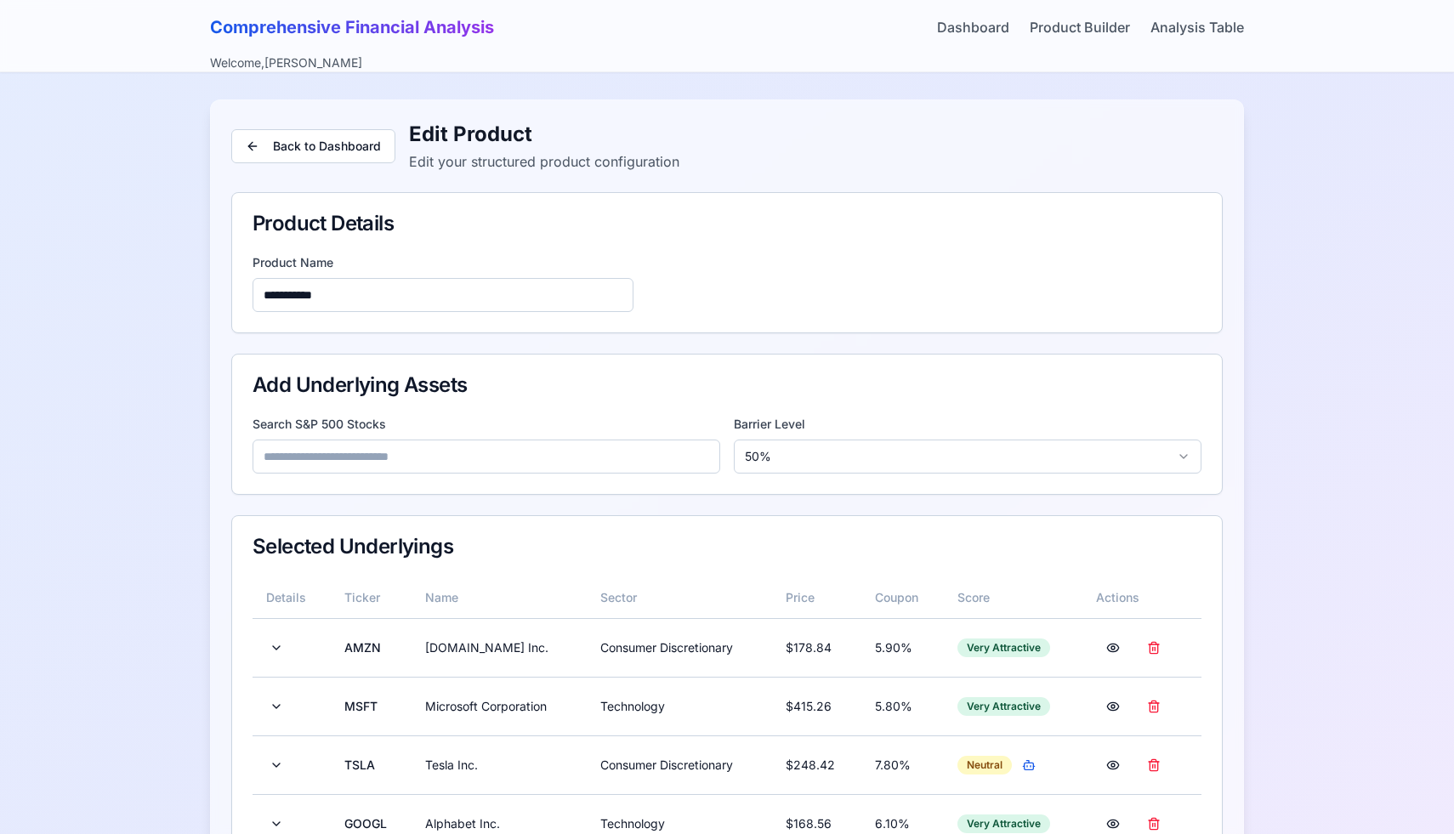
scroll to position [373, 0]
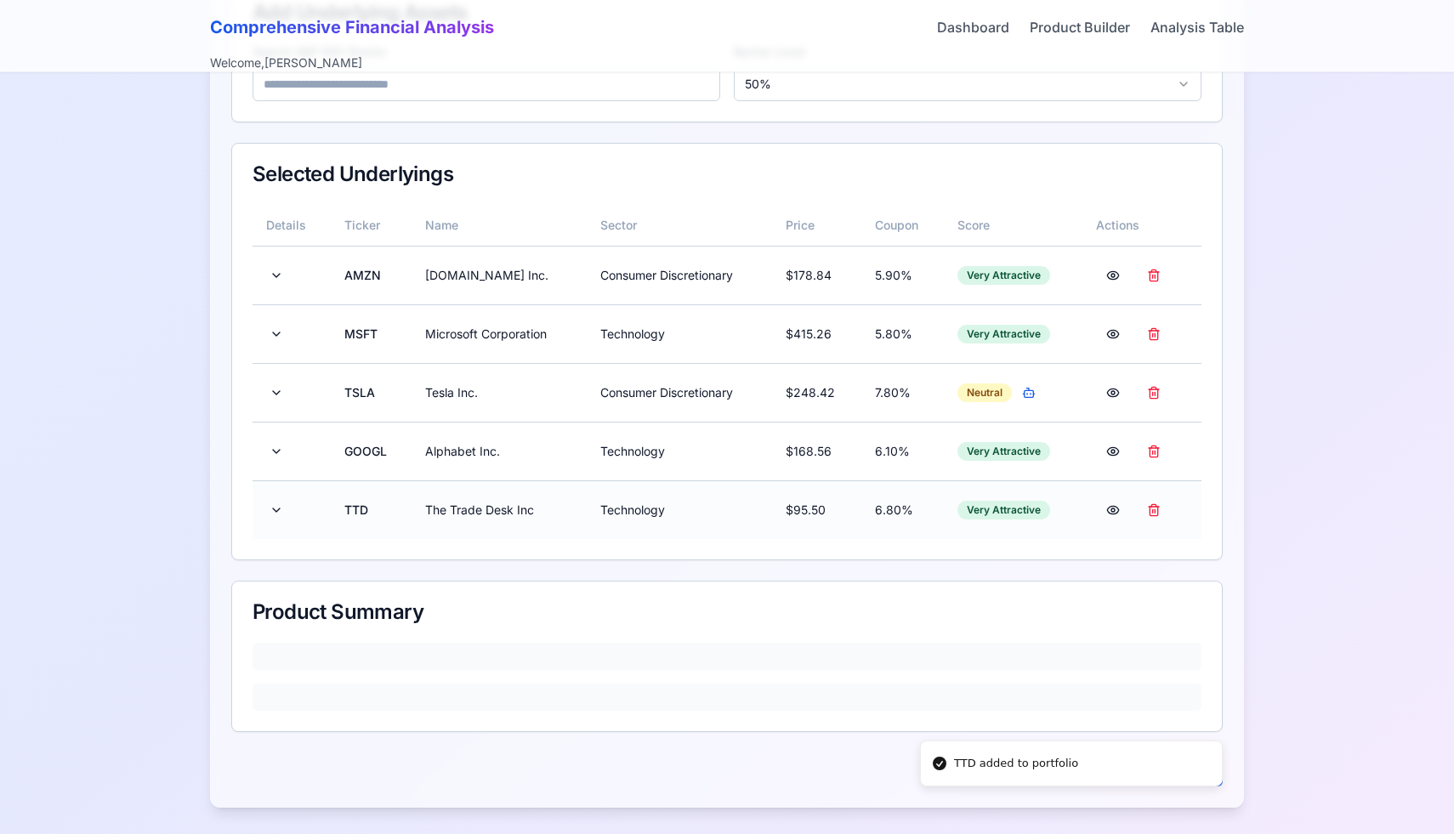
click at [322, 518] on td at bounding box center [292, 510] width 78 height 59
click at [265, 518] on td at bounding box center [292, 510] width 78 height 59
click at [267, 515] on button at bounding box center [276, 510] width 20 height 31
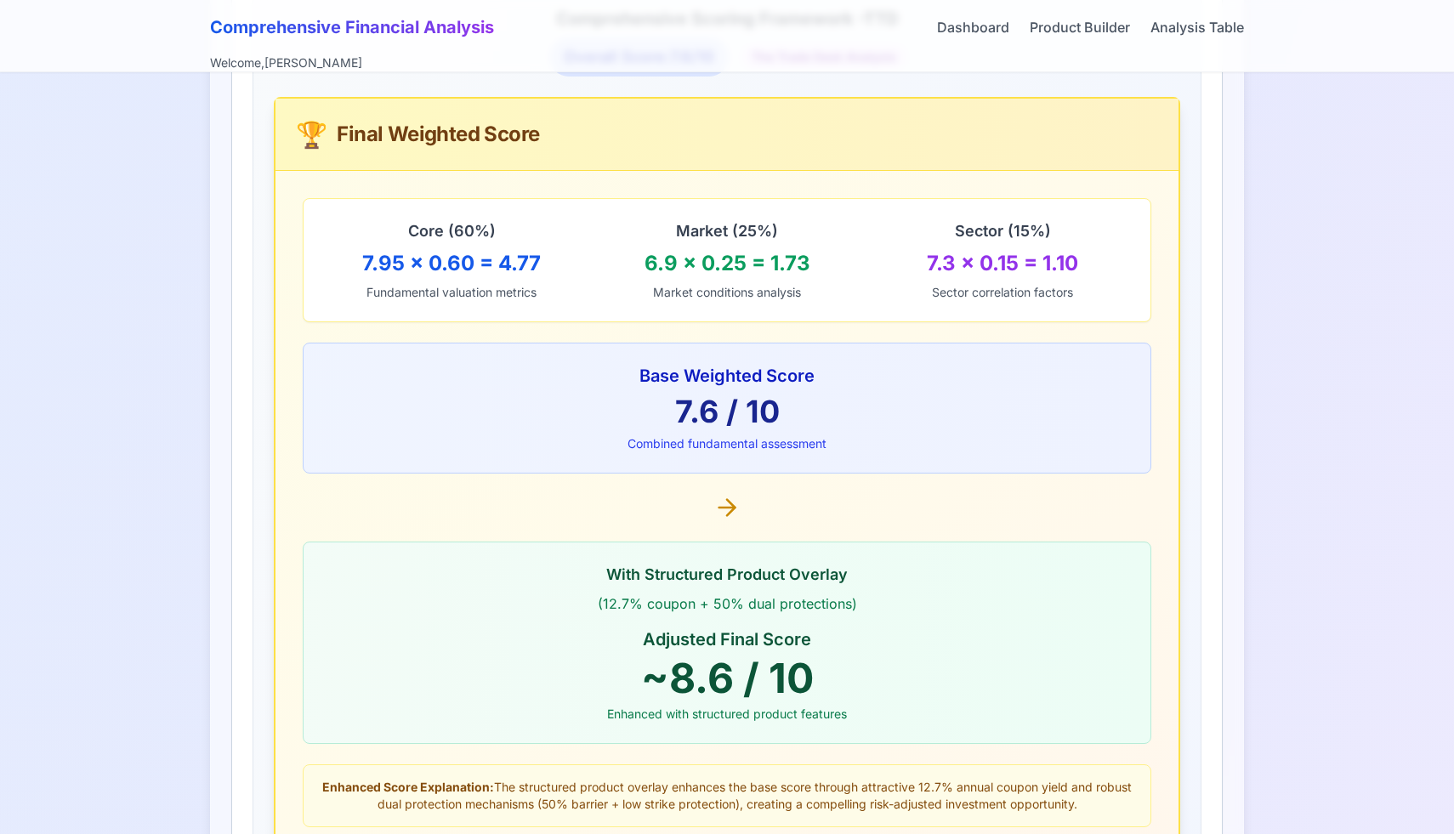
scroll to position [940, 0]
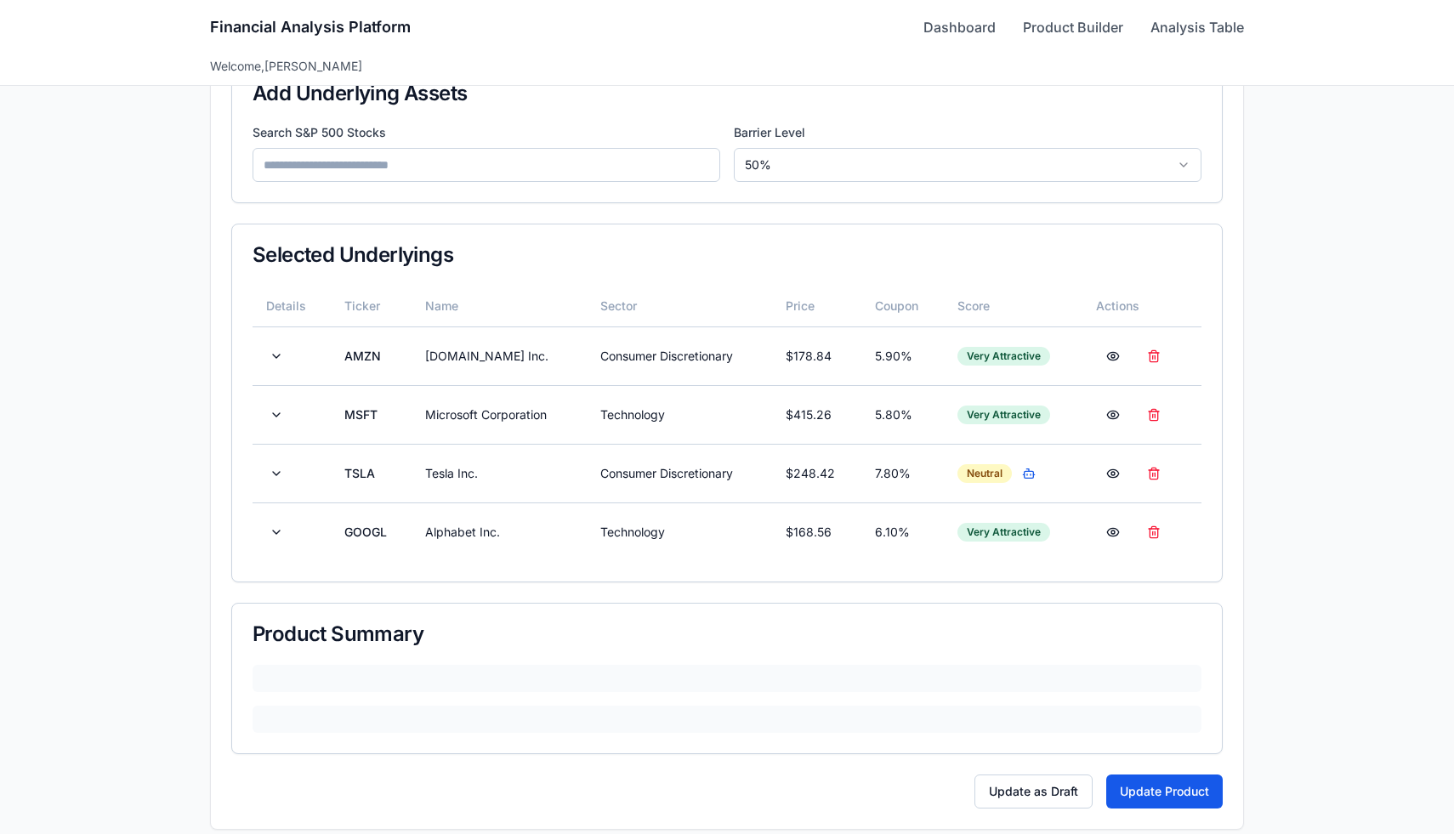
scroll to position [314, 0]
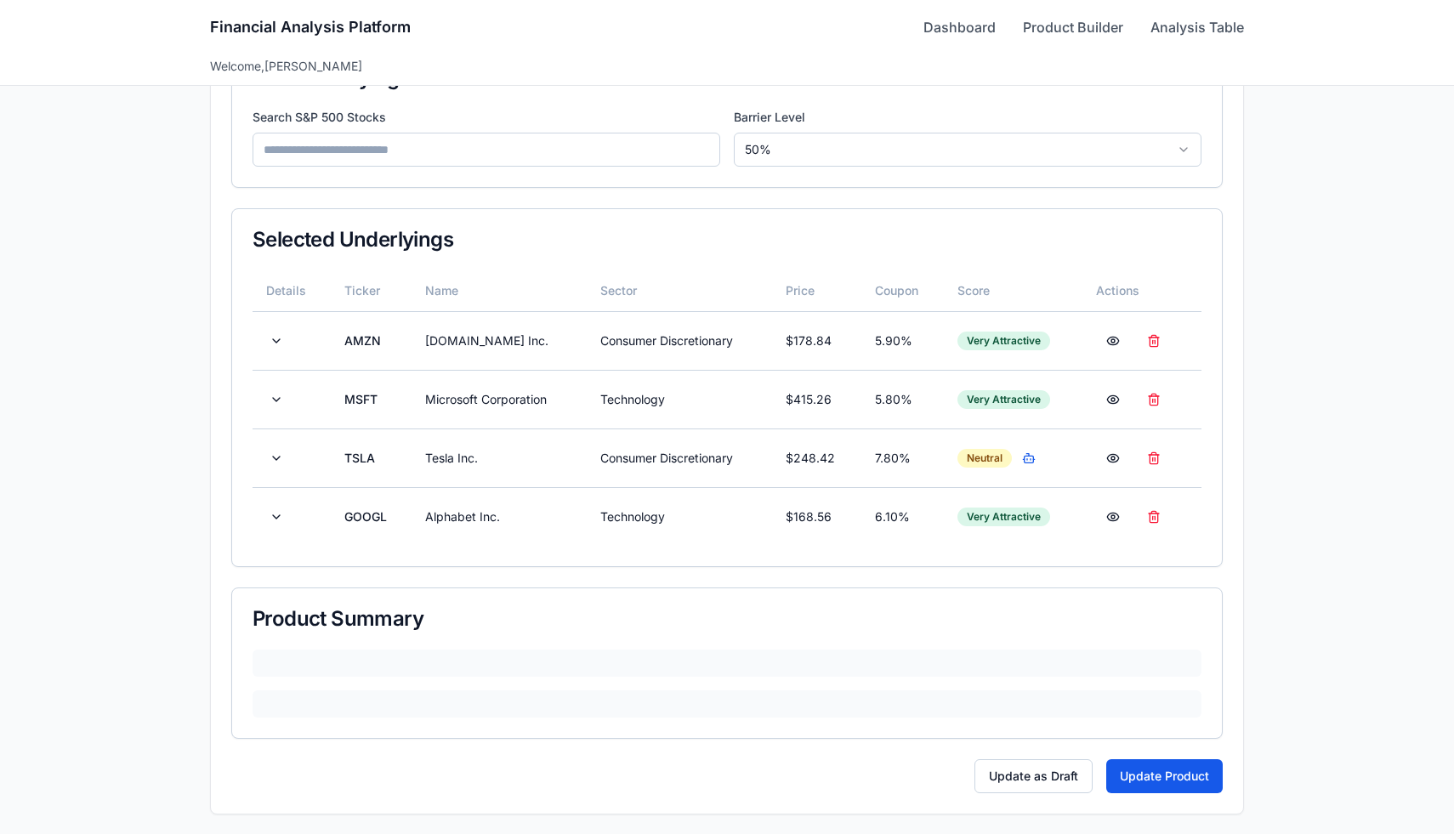
click at [518, 157] on input at bounding box center [487, 150] width 468 height 34
type input "*"
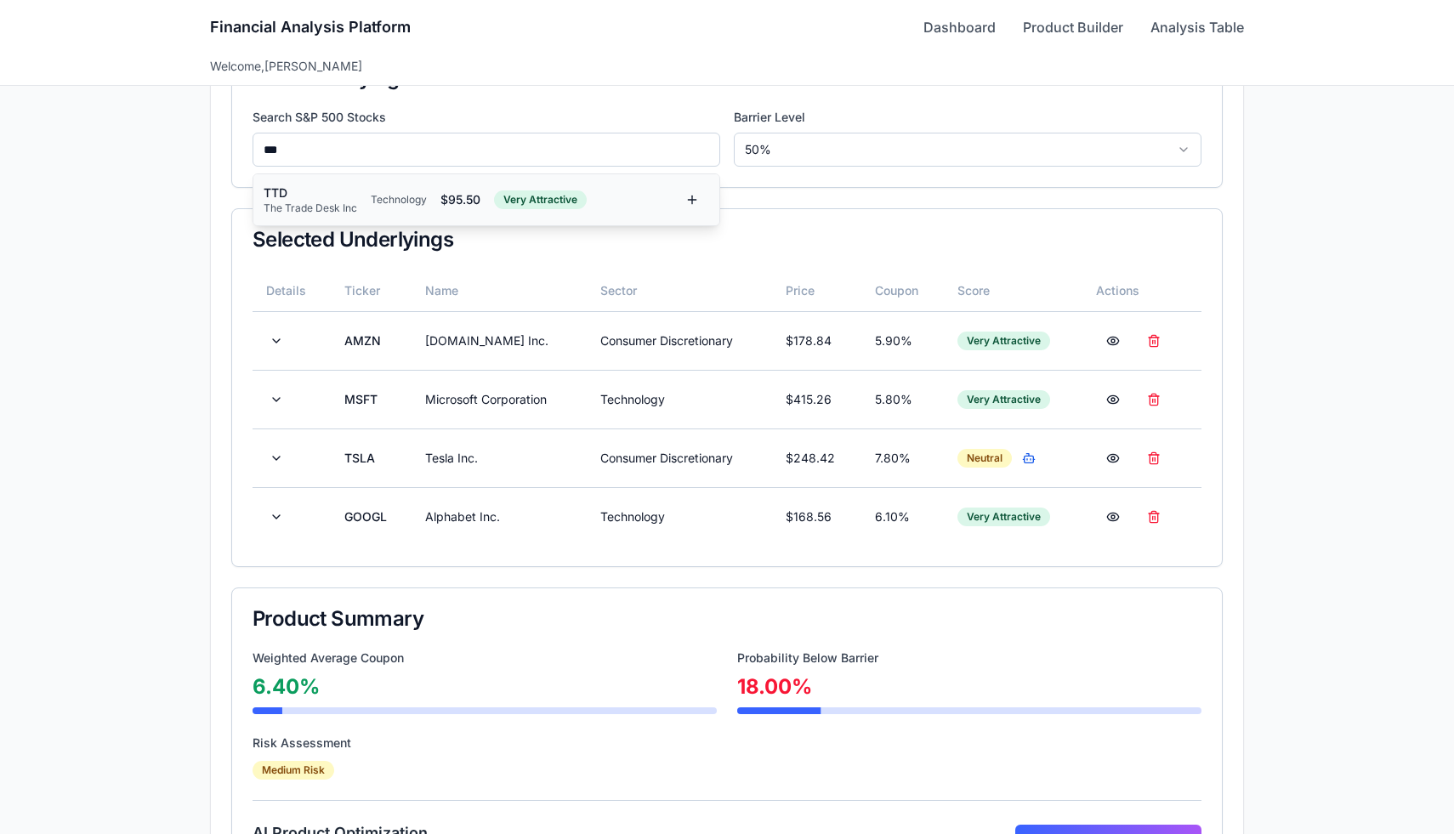
type input "***"
click at [469, 200] on div "$ 95.50" at bounding box center [461, 199] width 40 height 17
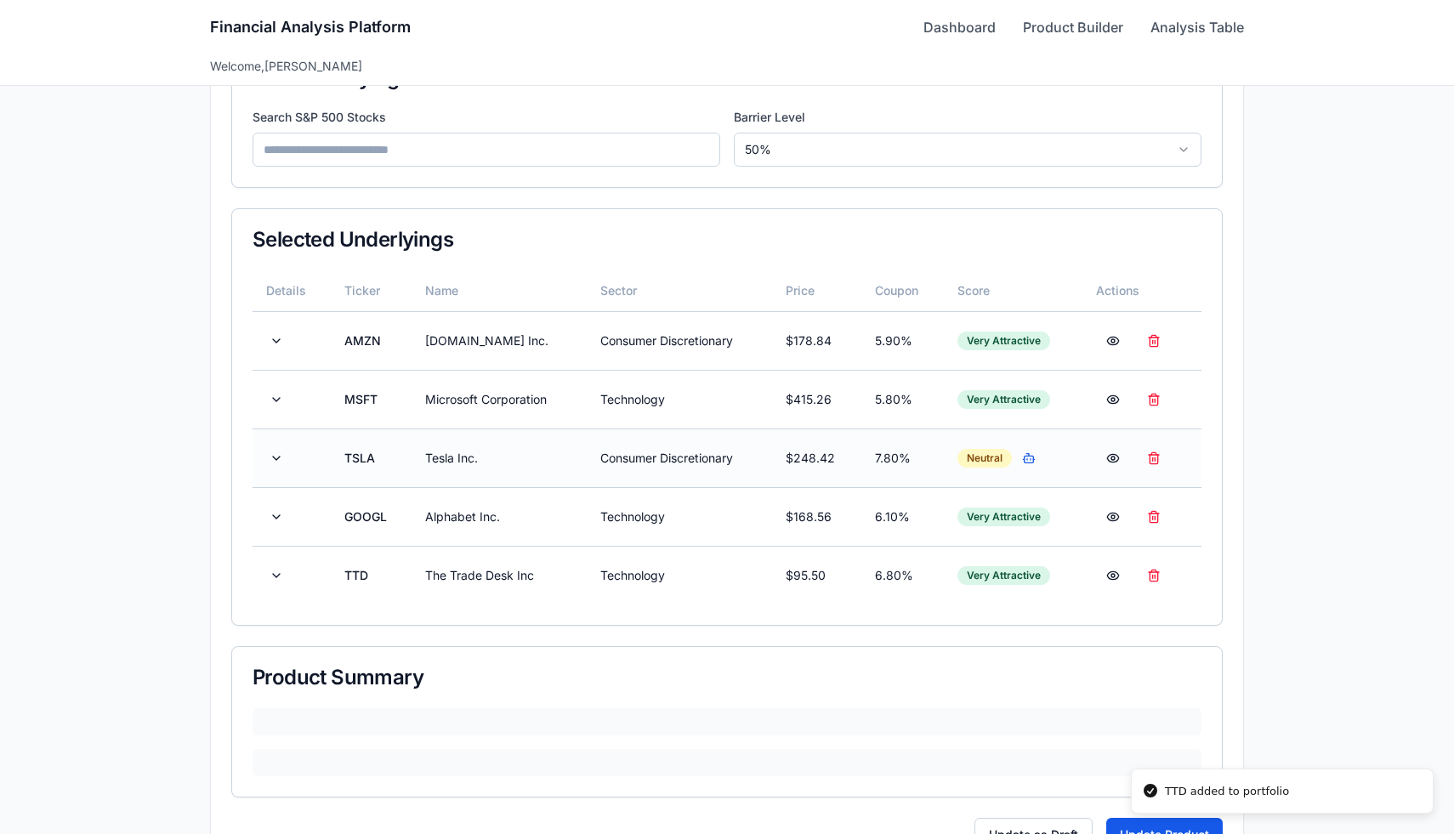
scroll to position [373, 0]
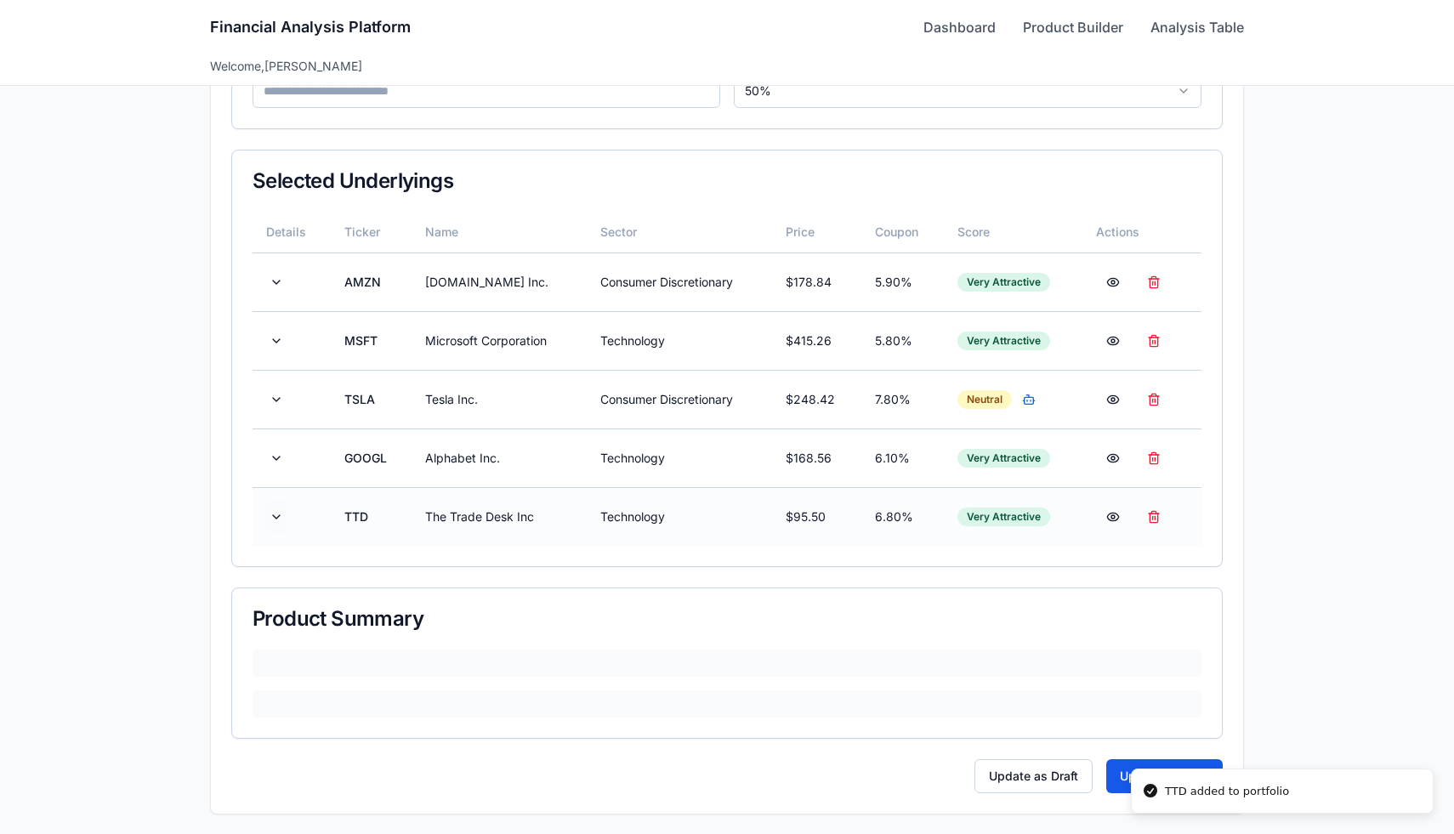
click at [276, 515] on button at bounding box center [276, 517] width 20 height 31
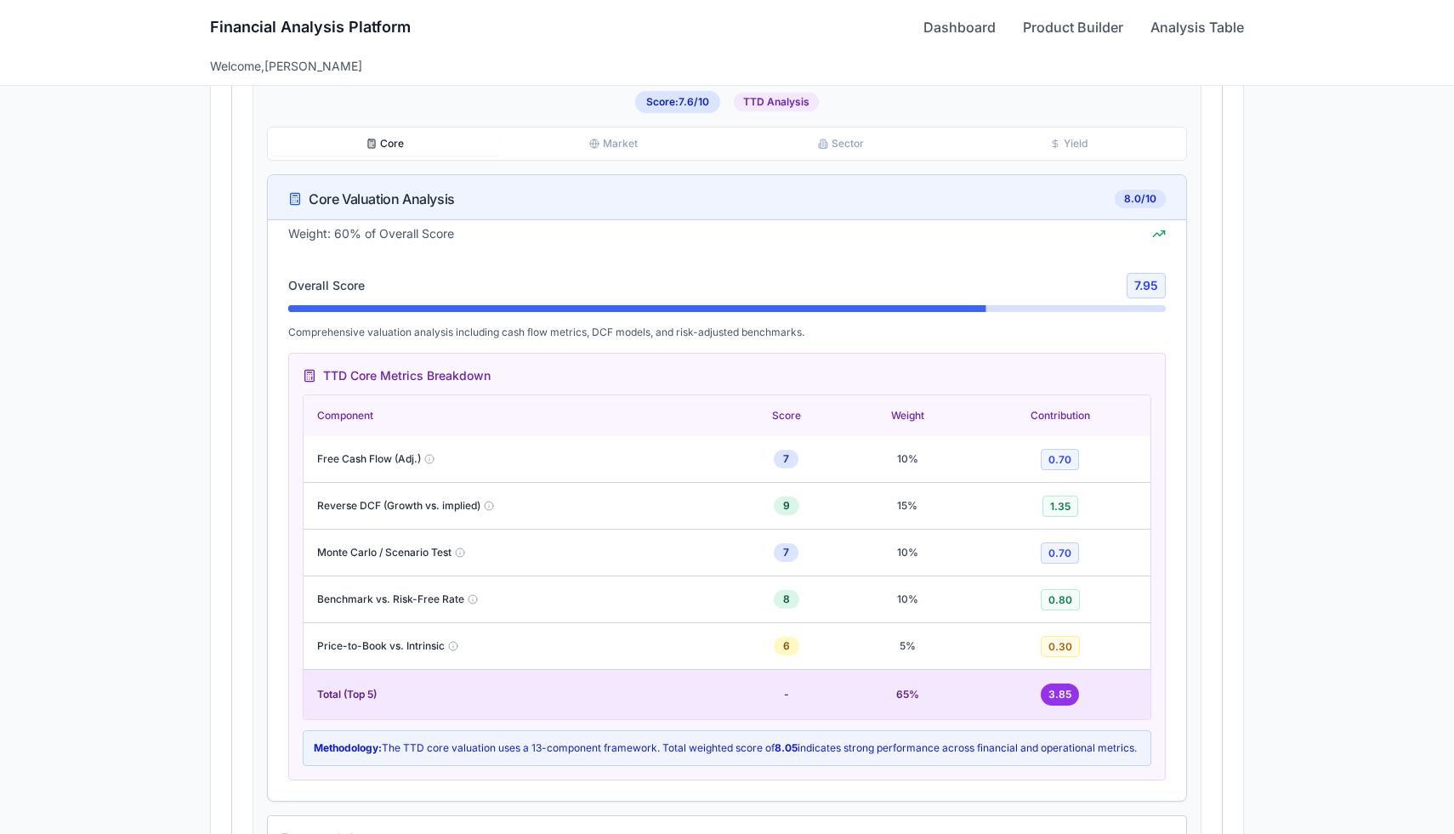
scroll to position [1225, 0]
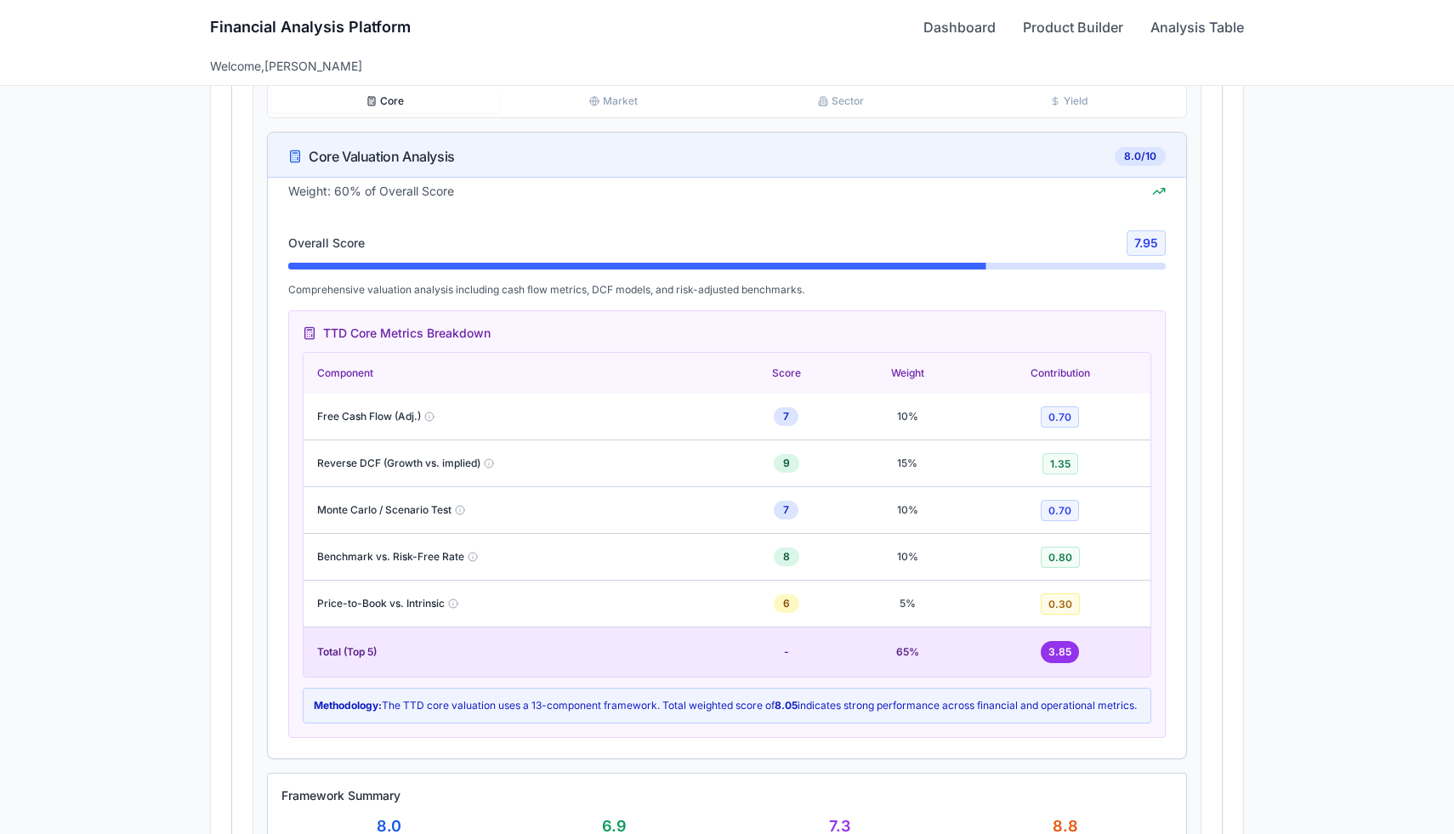
click at [418, 105] on button "Core" at bounding box center [385, 101] width 228 height 24
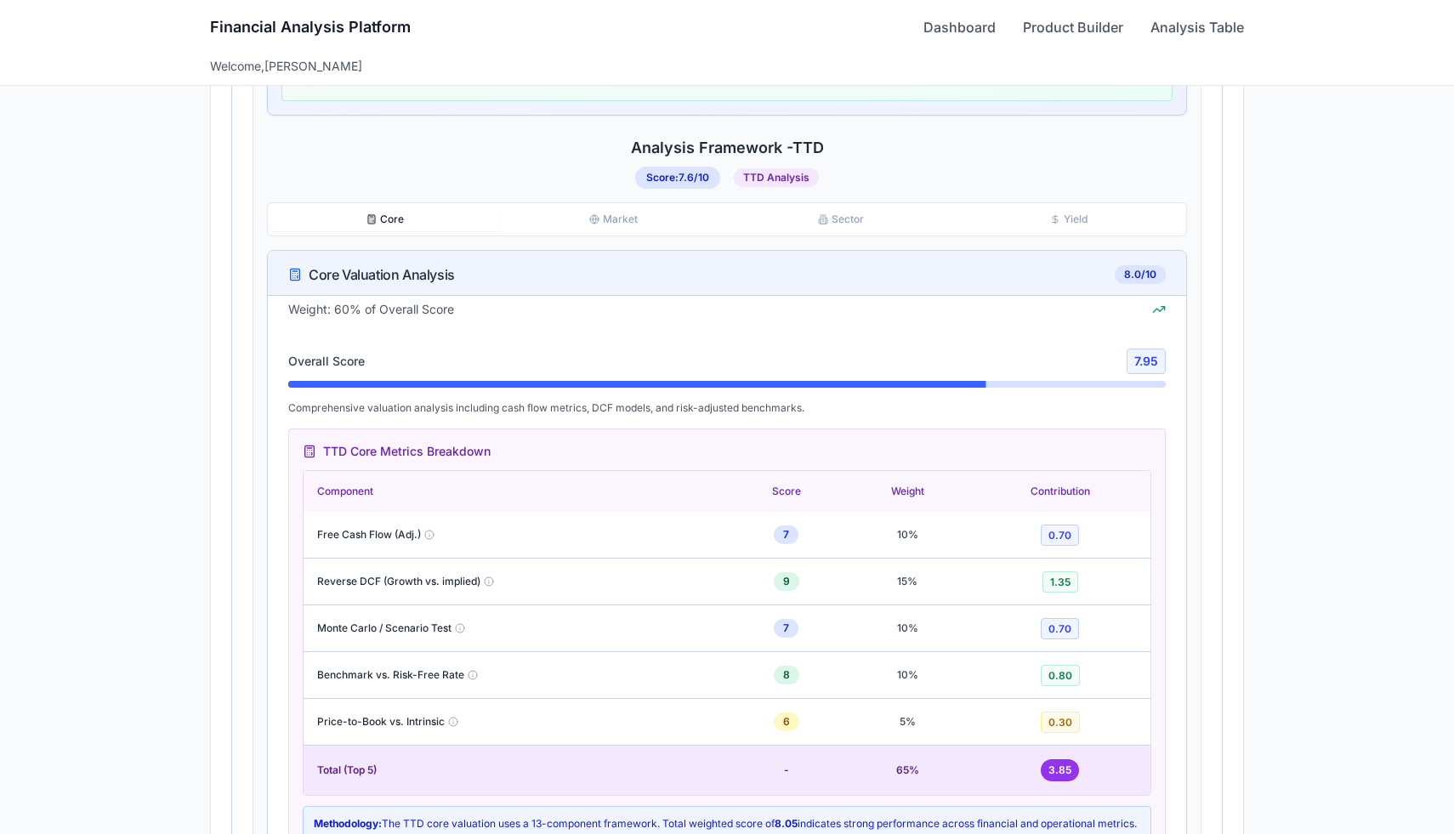
scroll to position [1105, 0]
click at [412, 219] on button "Core" at bounding box center [385, 221] width 228 height 24
click at [591, 208] on div "Core Market Sector Yield" at bounding box center [727, 221] width 920 height 34
click at [591, 211] on button "Market" at bounding box center [613, 221] width 228 height 24
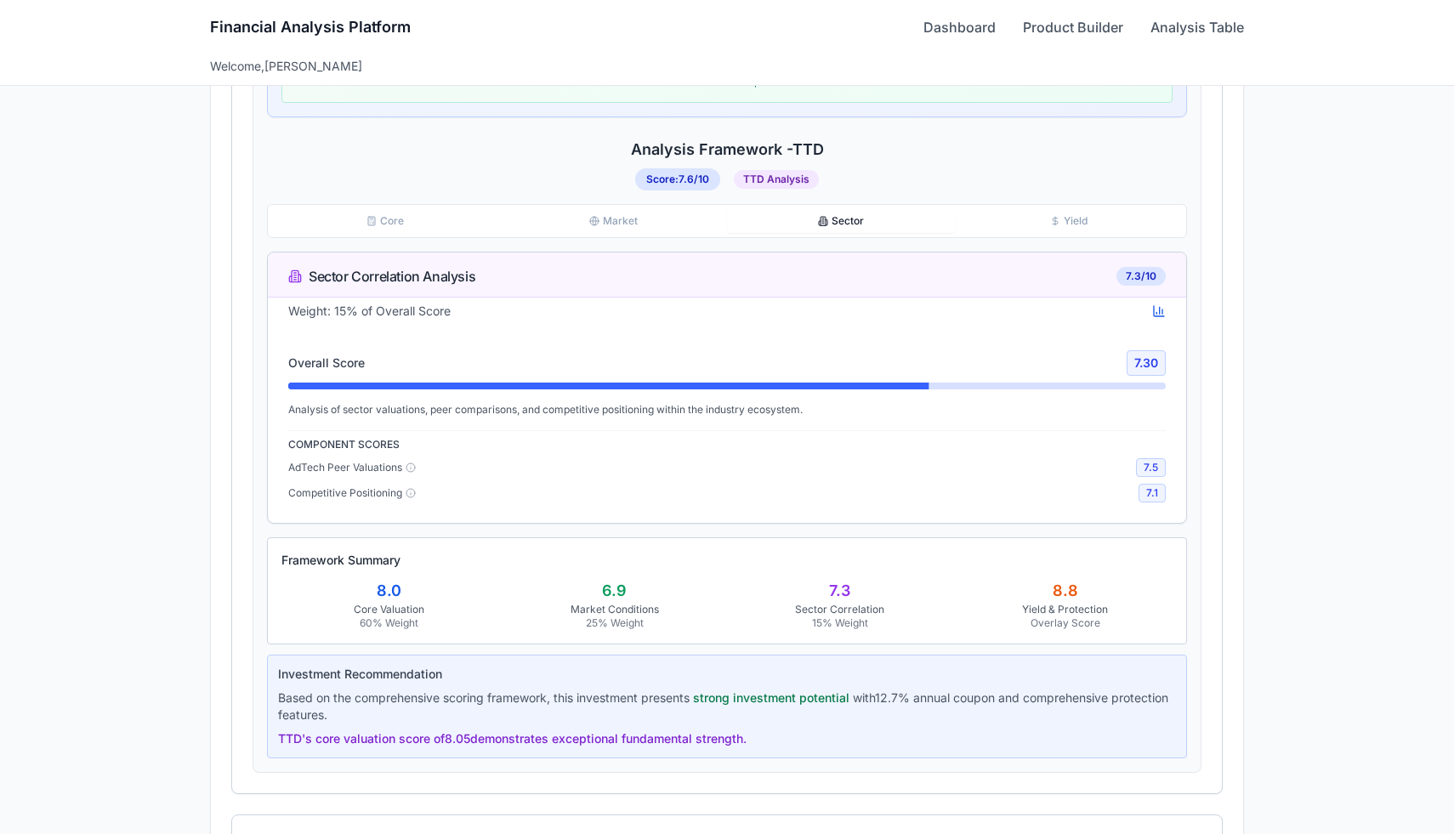
click at [853, 221] on button "Sector" at bounding box center [841, 221] width 228 height 24
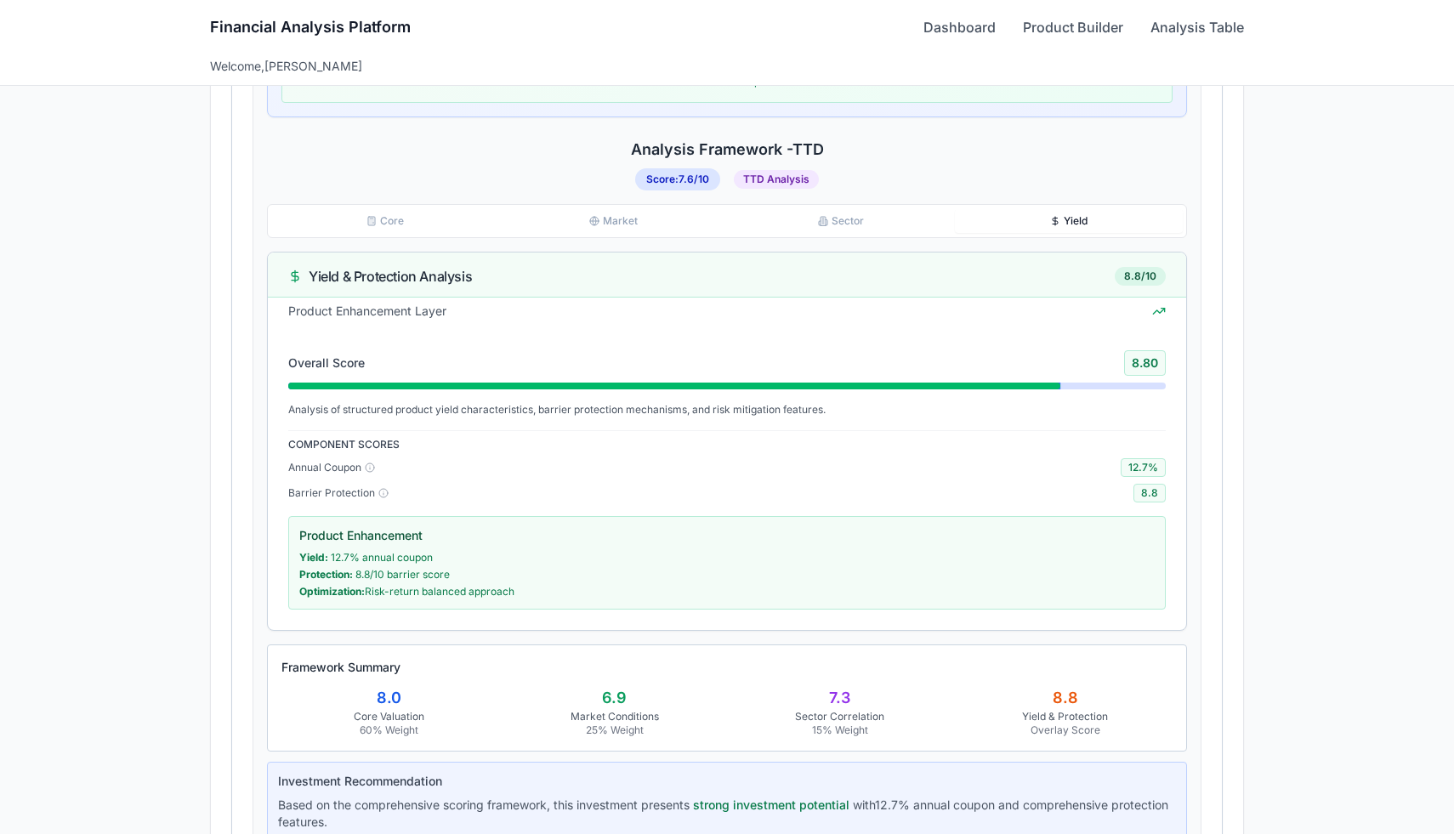
click at [1019, 219] on button "Yield" at bounding box center [1069, 221] width 228 height 24
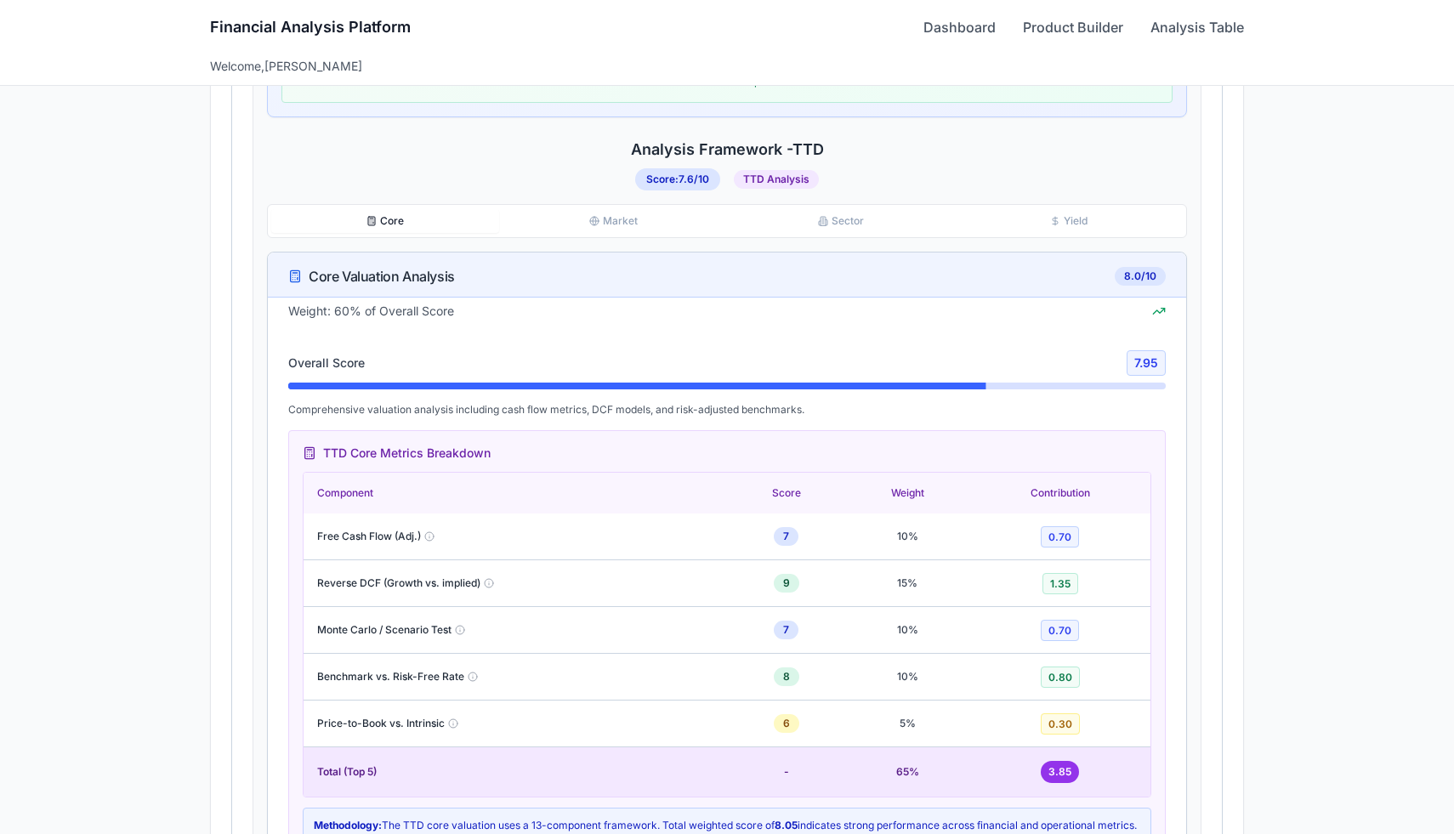
click at [401, 222] on button "Core" at bounding box center [385, 221] width 228 height 24
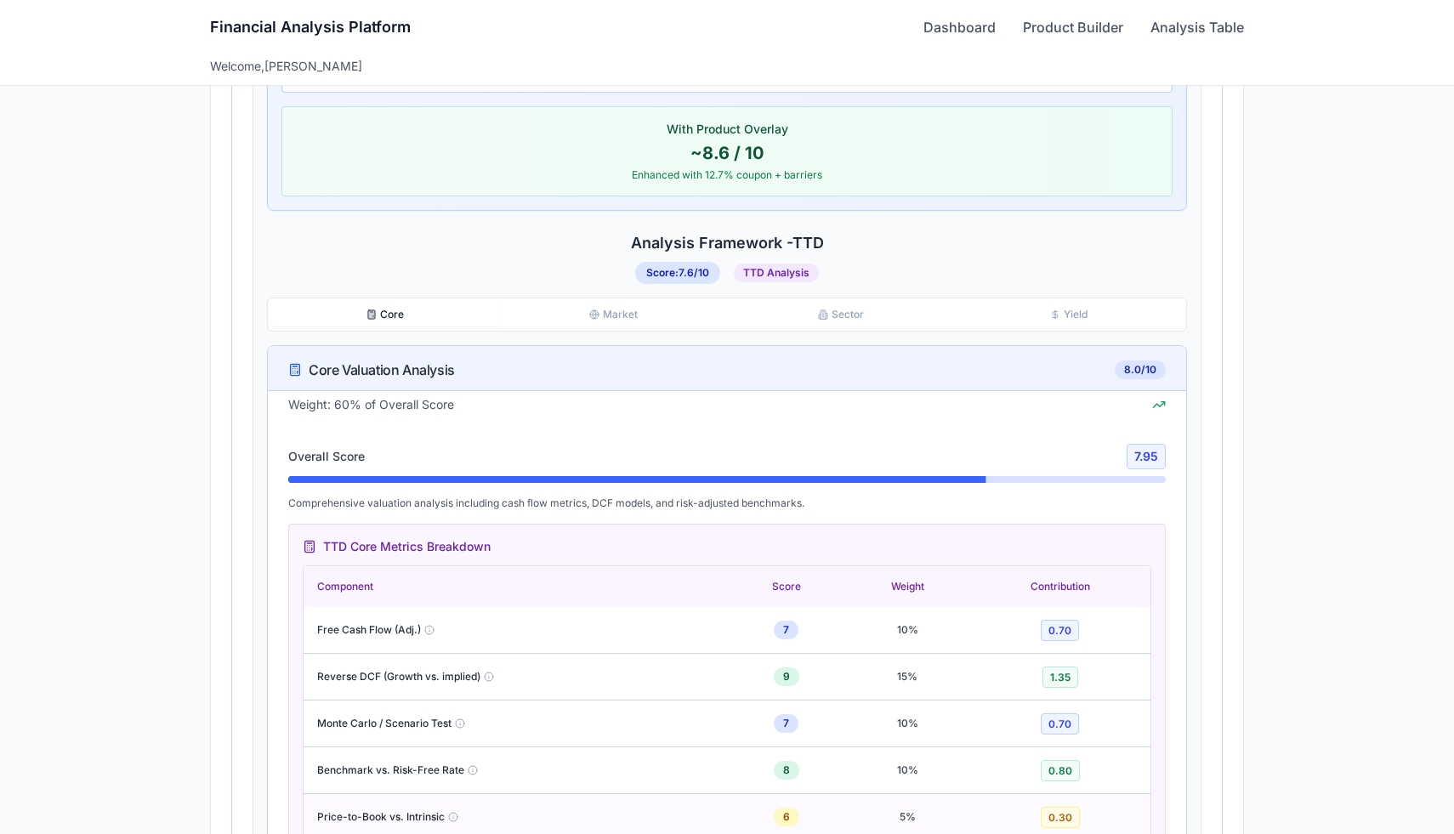
scroll to position [960, 0]
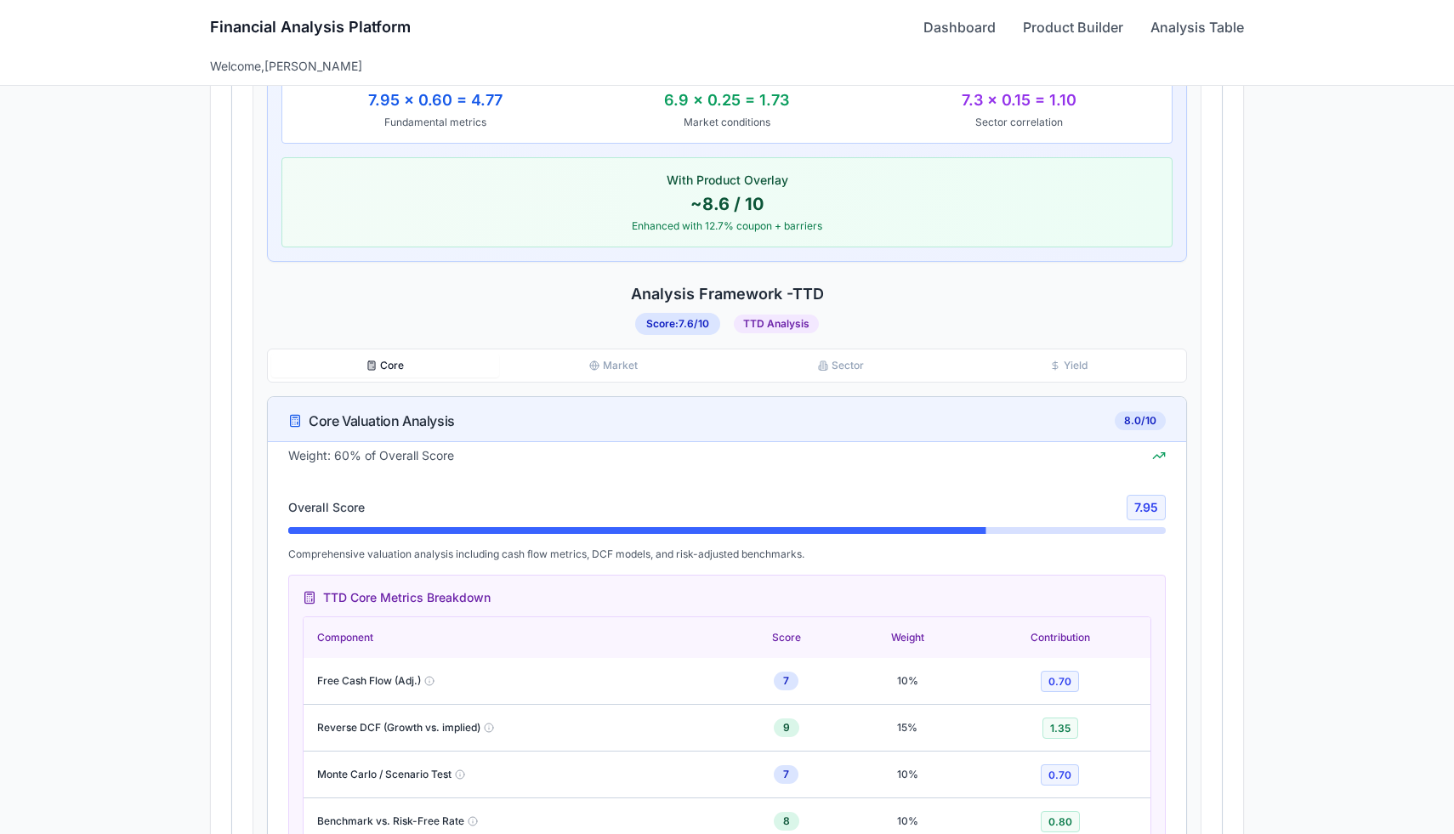
click at [1042, 359] on button "Yield" at bounding box center [1069, 366] width 228 height 24
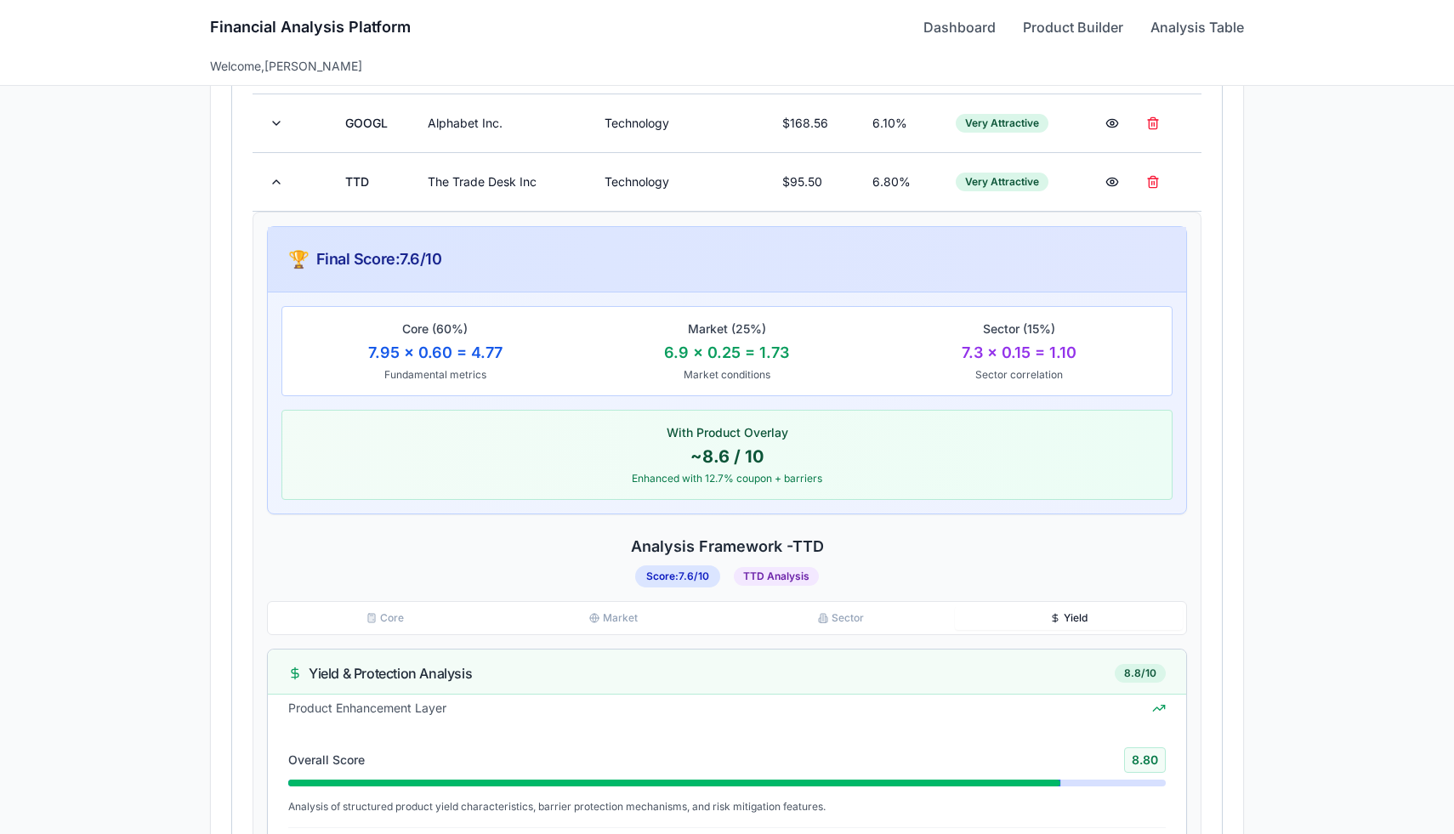
scroll to position [743, 0]
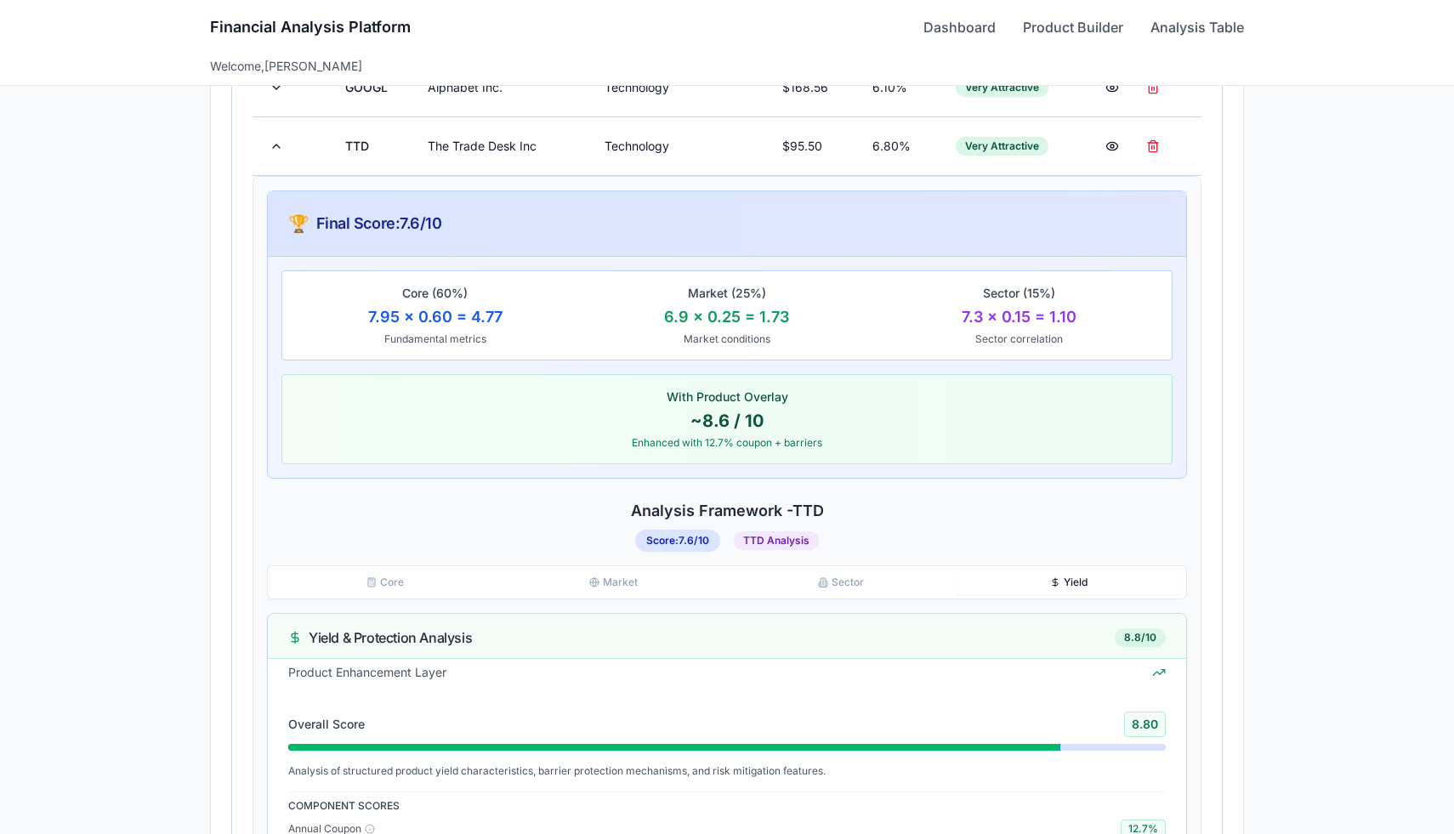
click at [382, 643] on div "Yield & Protection Analysis" at bounding box center [380, 638] width 184 height 20
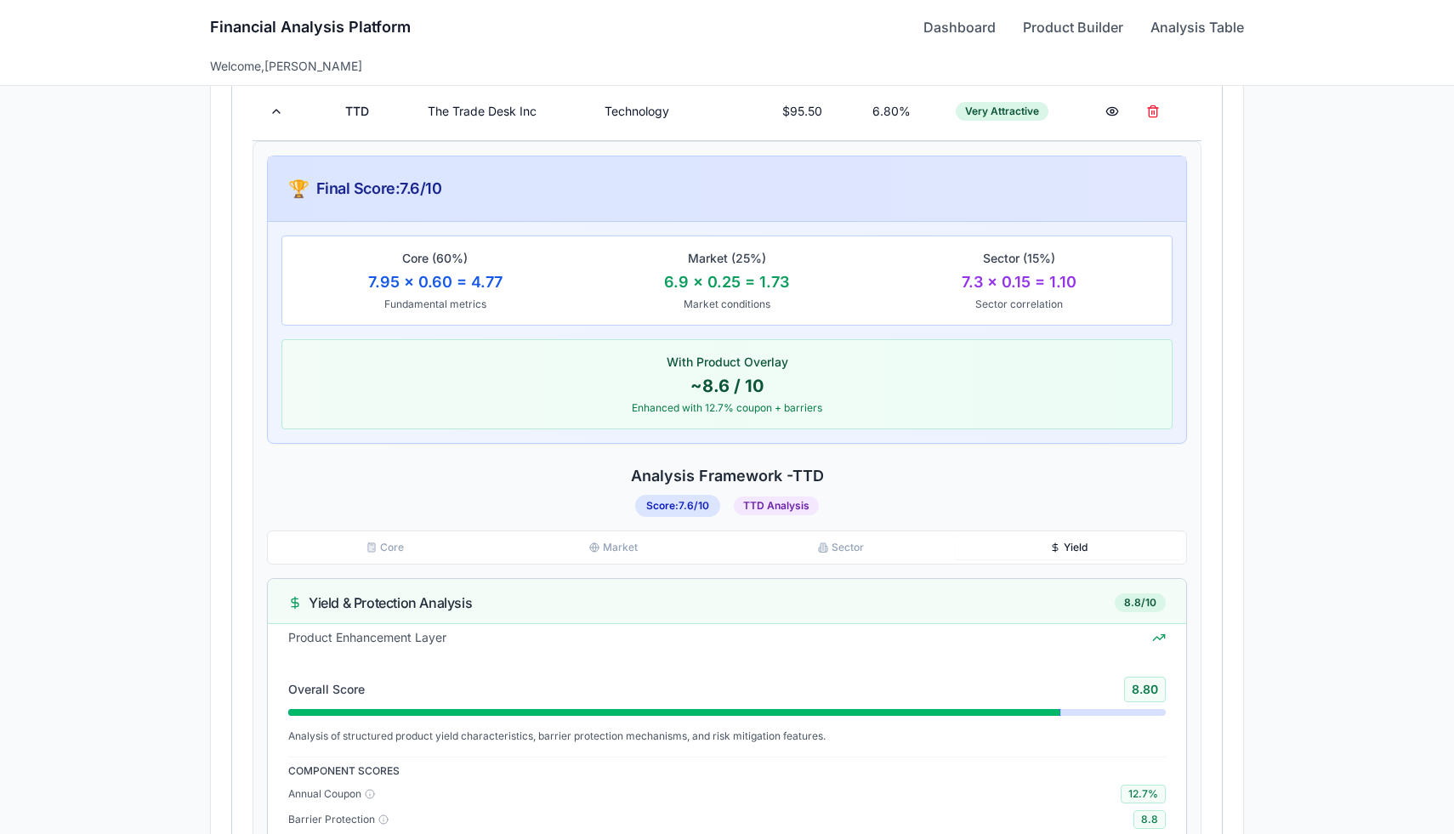
scroll to position [820, 0]
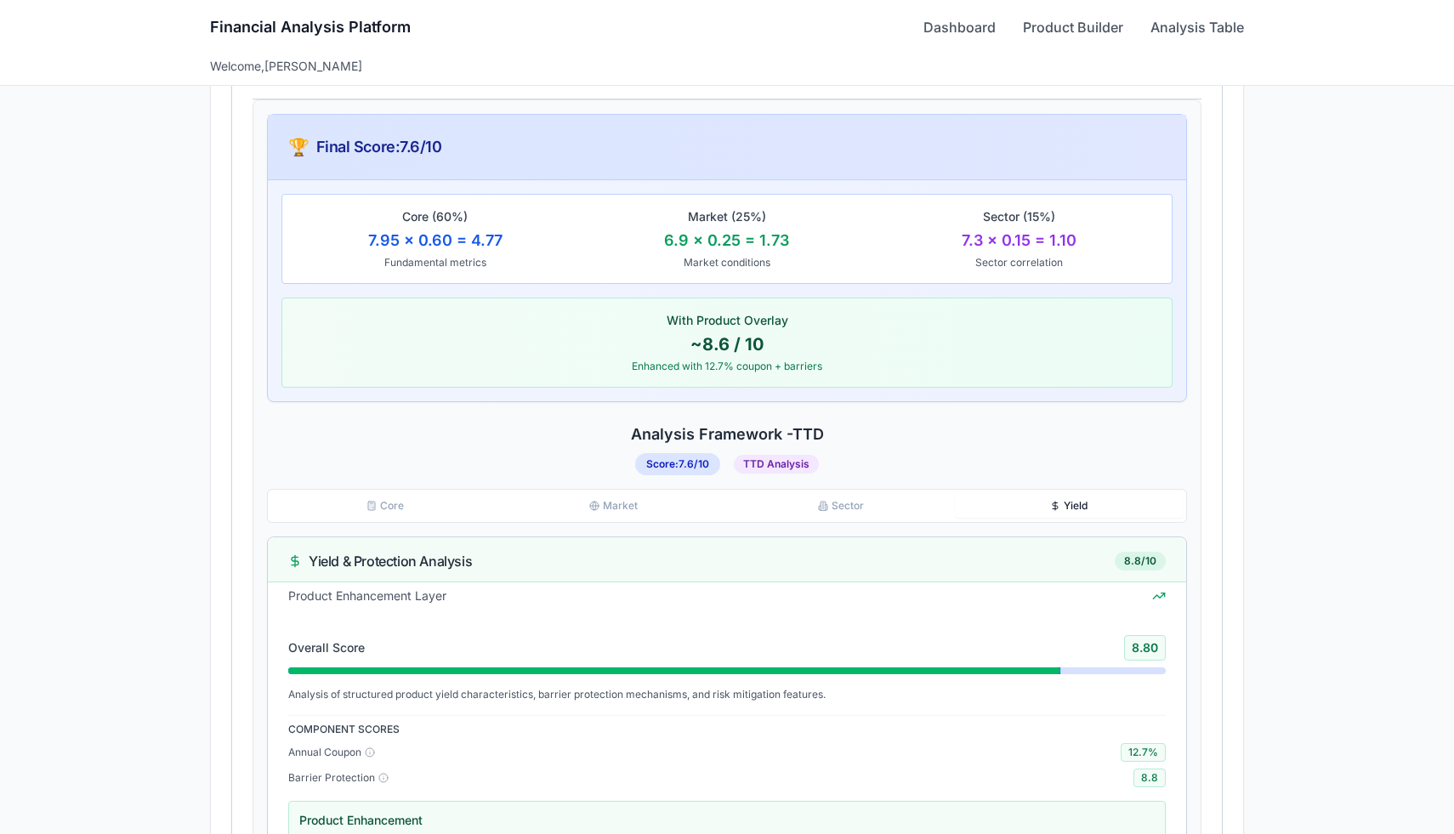
click at [420, 498] on button "Core" at bounding box center [385, 506] width 228 height 24
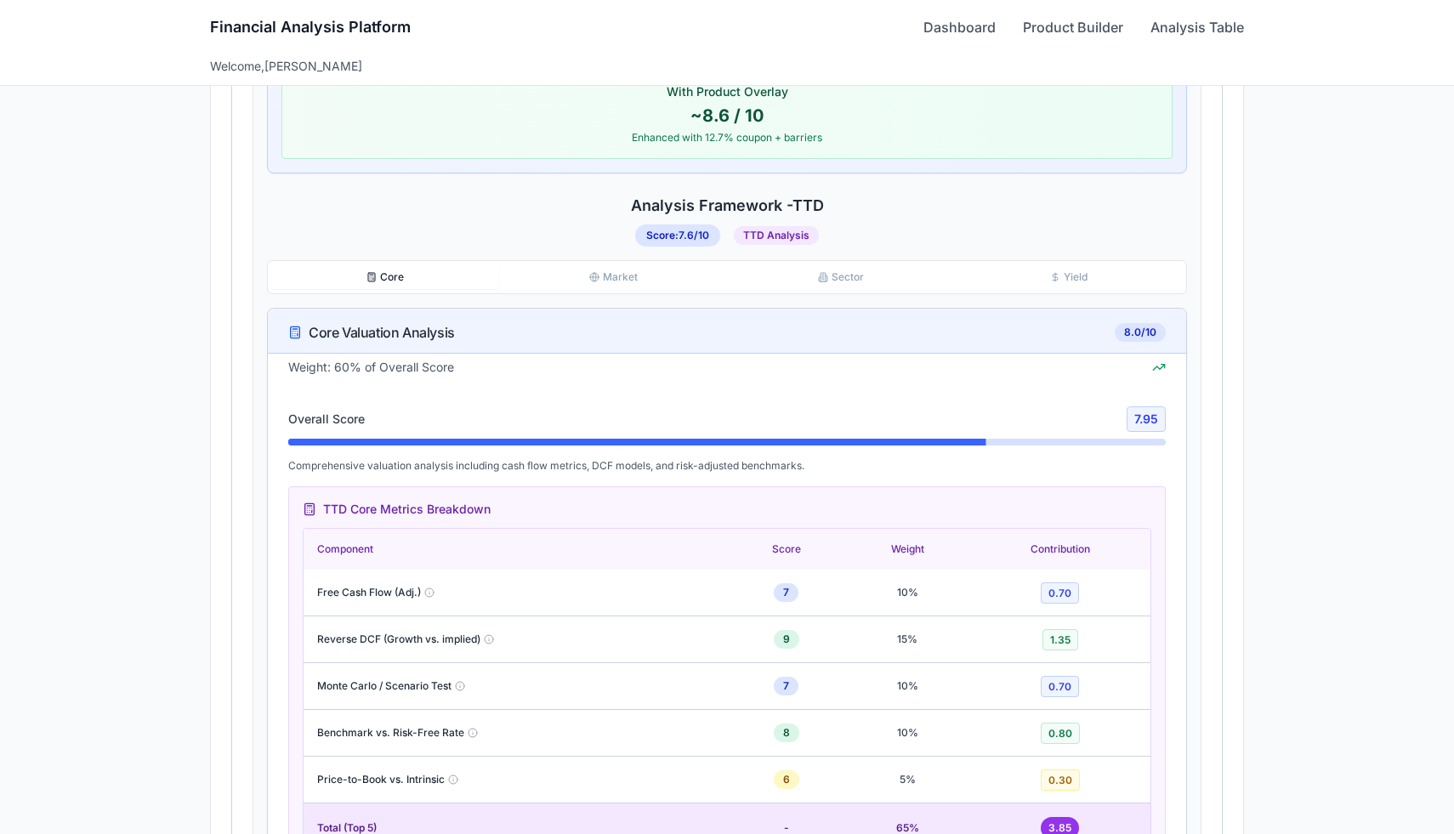
scroll to position [1024, 0]
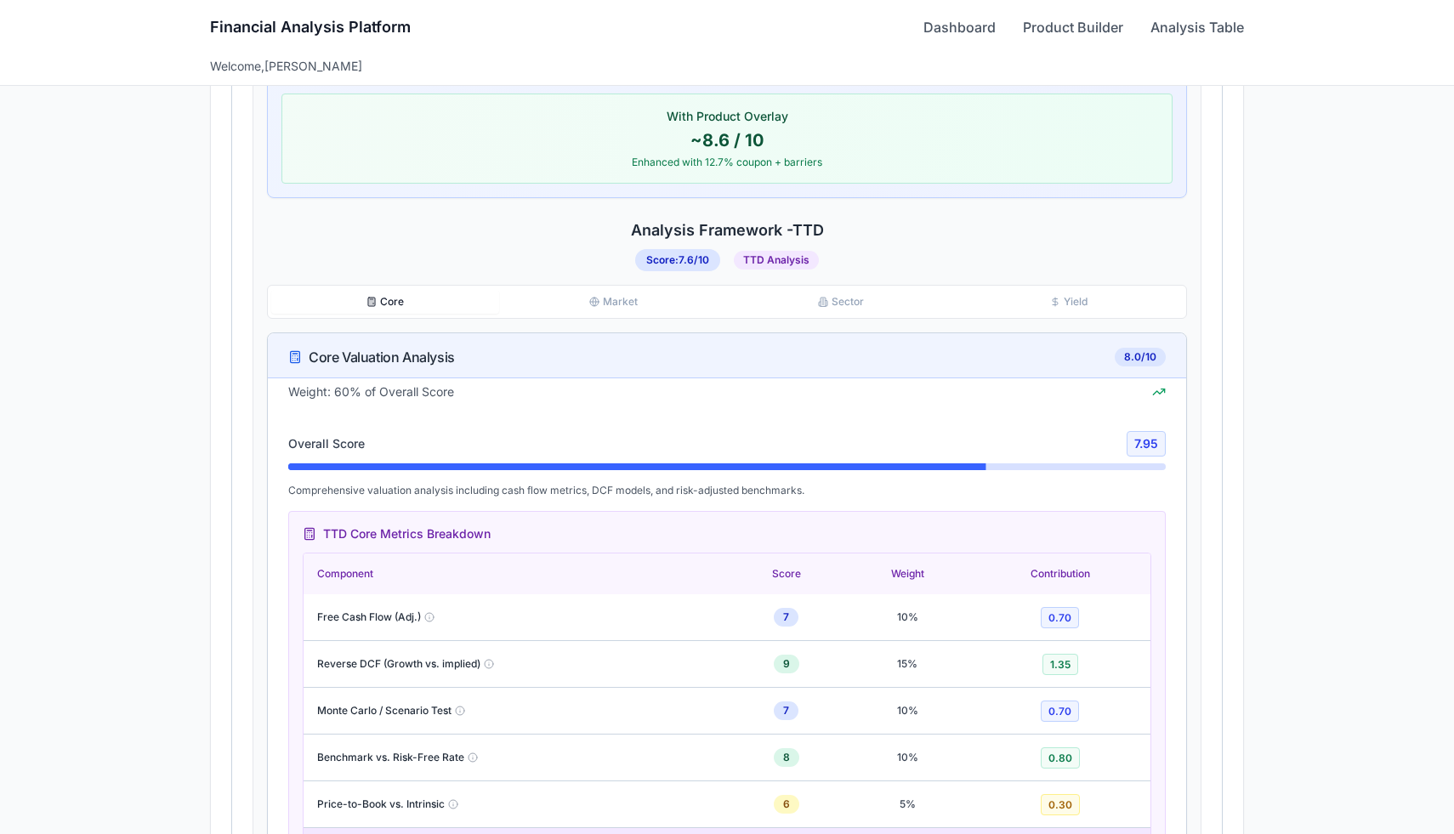
click at [420, 358] on div "Core Valuation Analysis" at bounding box center [371, 357] width 167 height 20
click at [376, 367] on div "Core Valuation Analysis" at bounding box center [371, 357] width 167 height 20
click at [321, 360] on div "Core Valuation Analysis" at bounding box center [371, 357] width 167 height 20
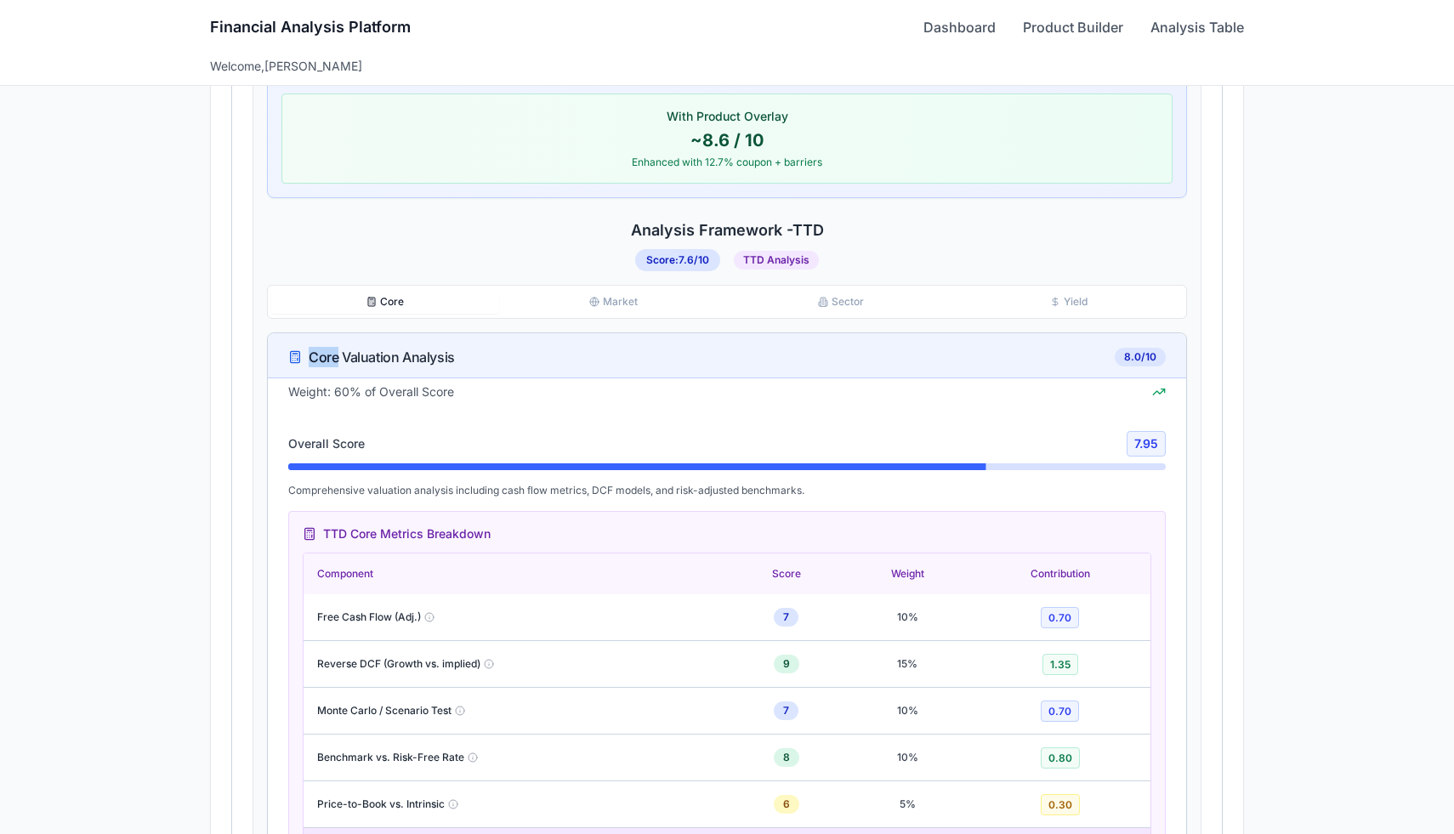
click at [321, 360] on div "Core Valuation Analysis" at bounding box center [371, 357] width 167 height 20
copy div "Core Valuation Analysis"
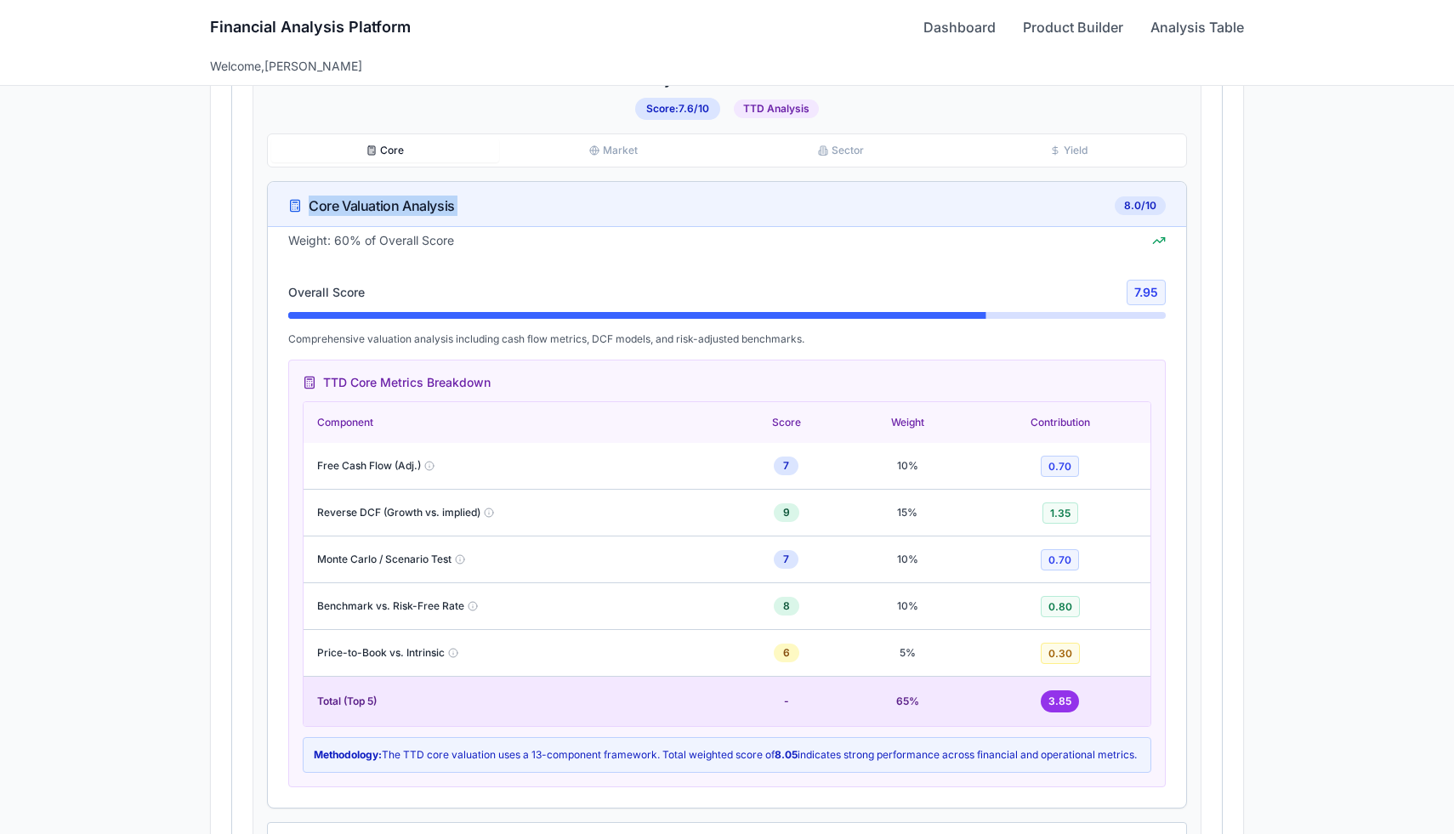
scroll to position [1184, 0]
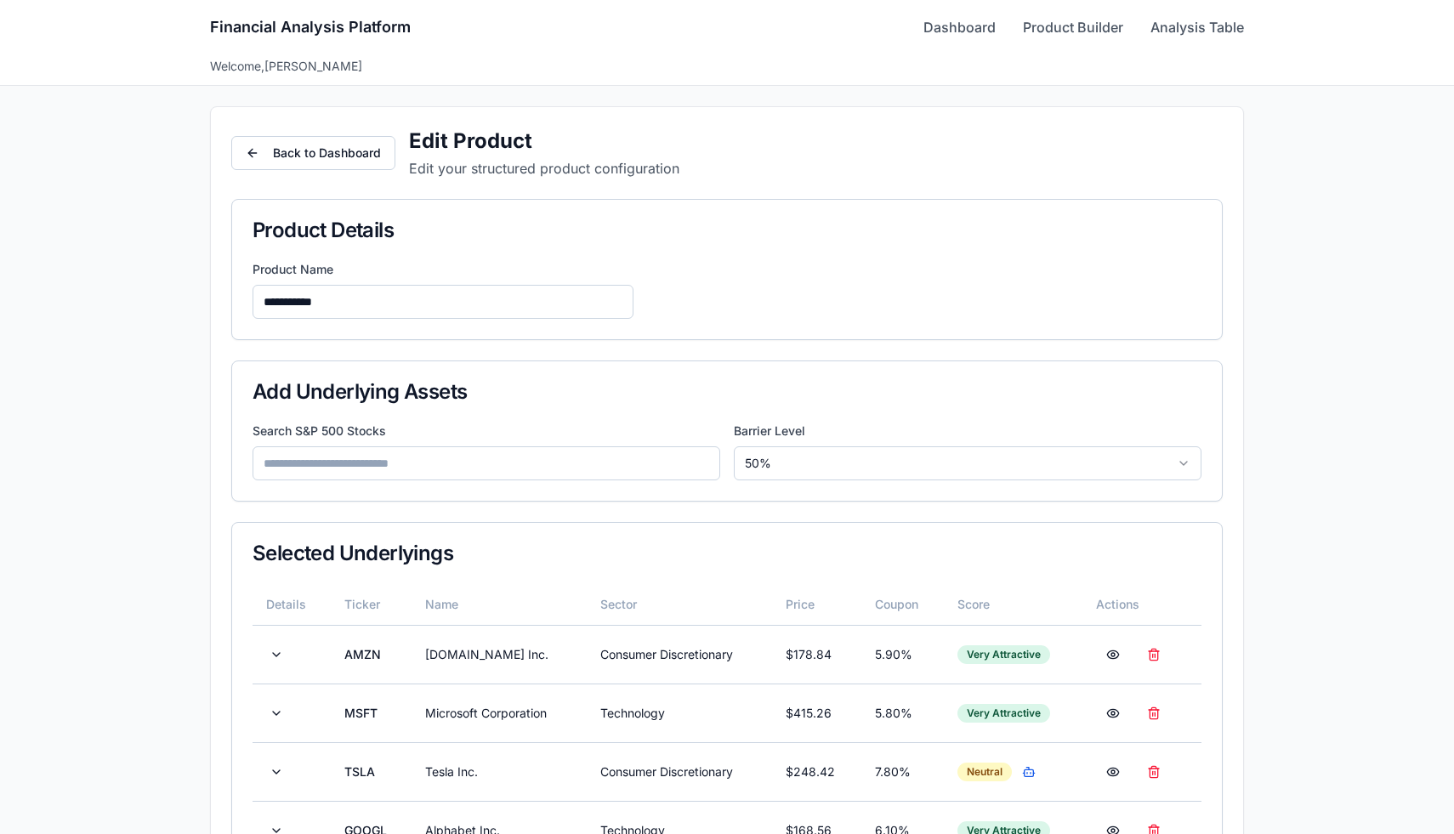
click at [521, 470] on input at bounding box center [487, 464] width 468 height 34
type input "*"
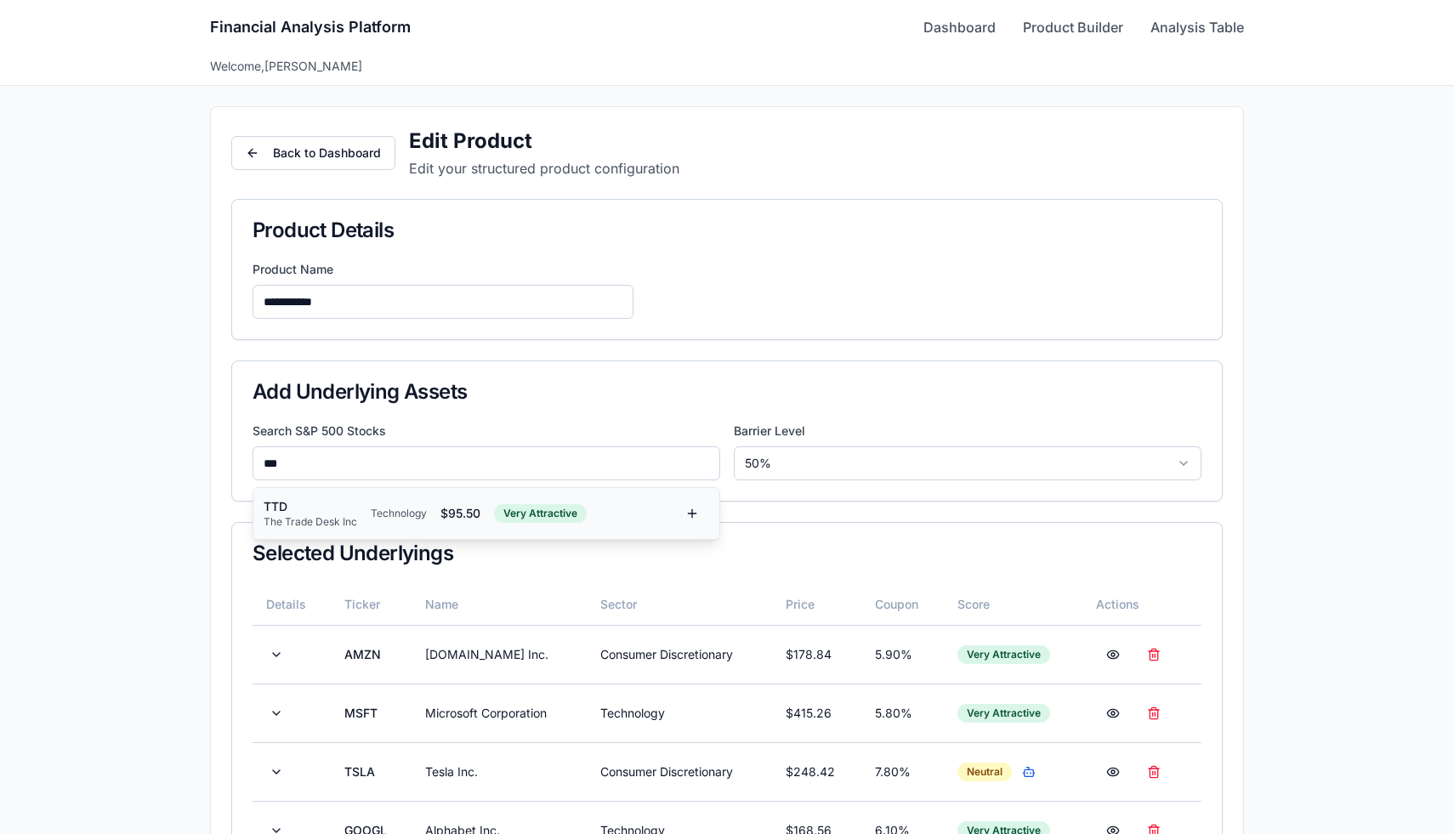
type input "***"
click at [442, 519] on div "$ 95.50" at bounding box center [461, 513] width 40 height 17
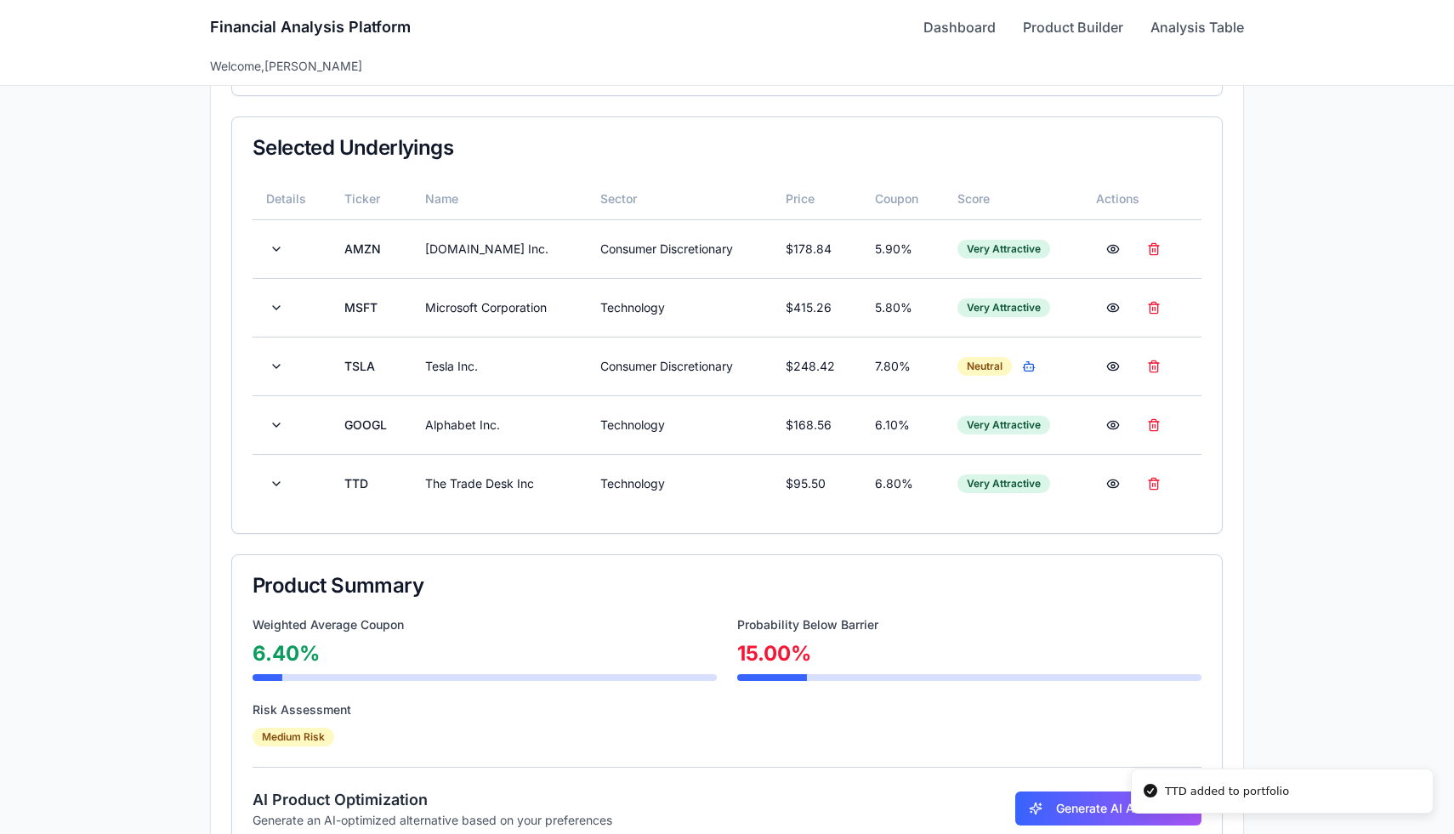
scroll to position [409, 0]
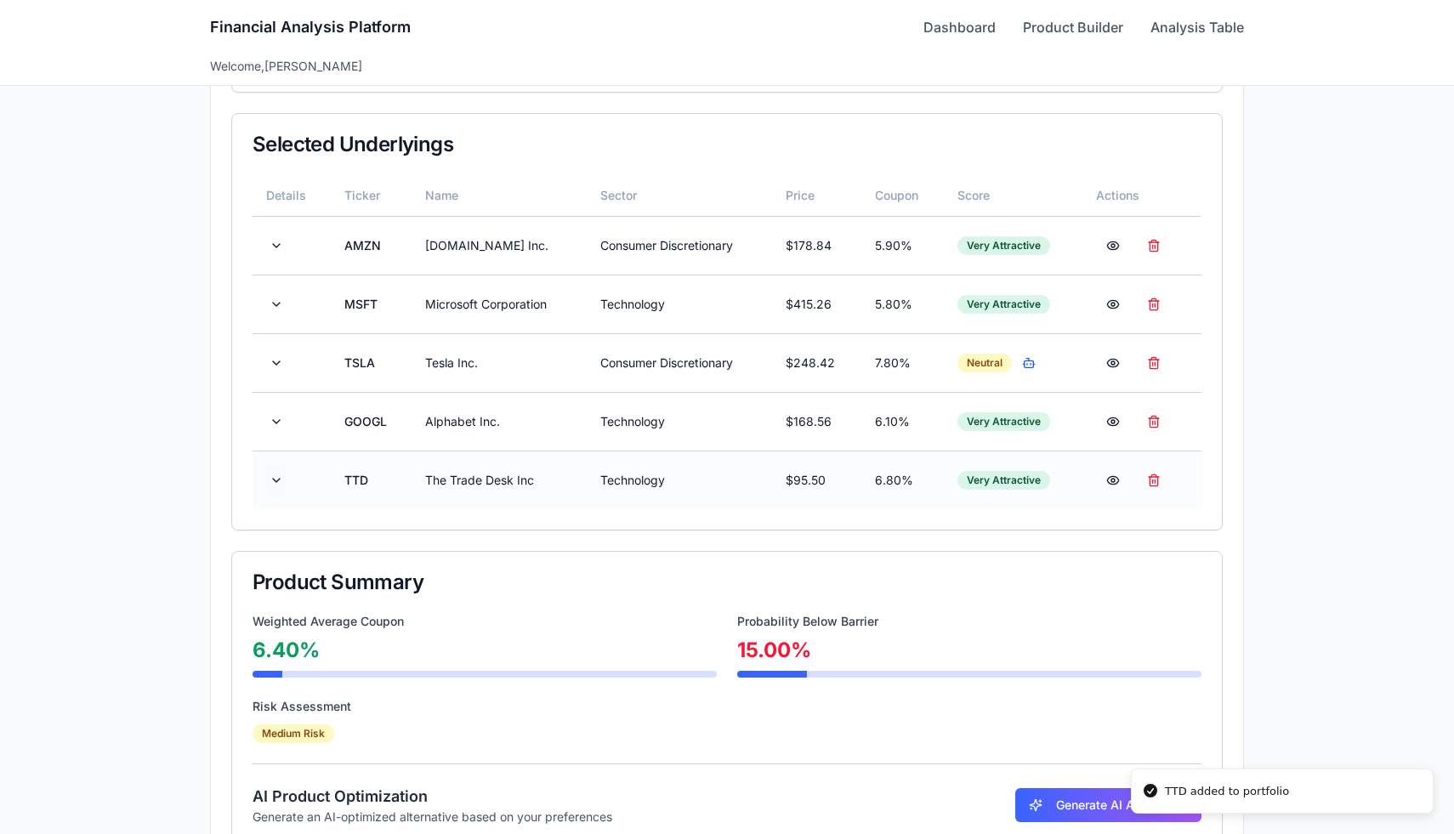
click at [281, 477] on button at bounding box center [276, 480] width 20 height 31
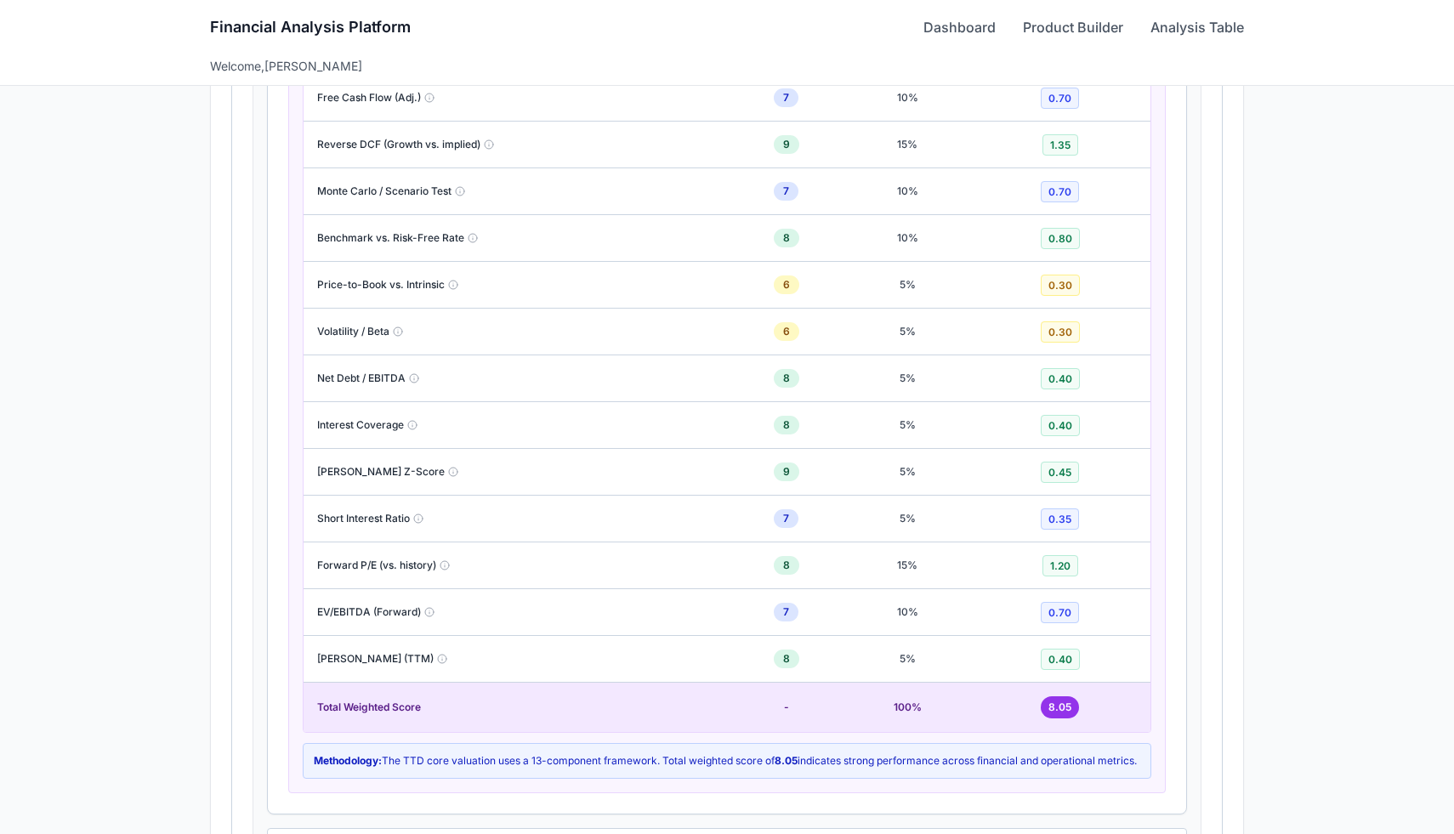
scroll to position [1550, 0]
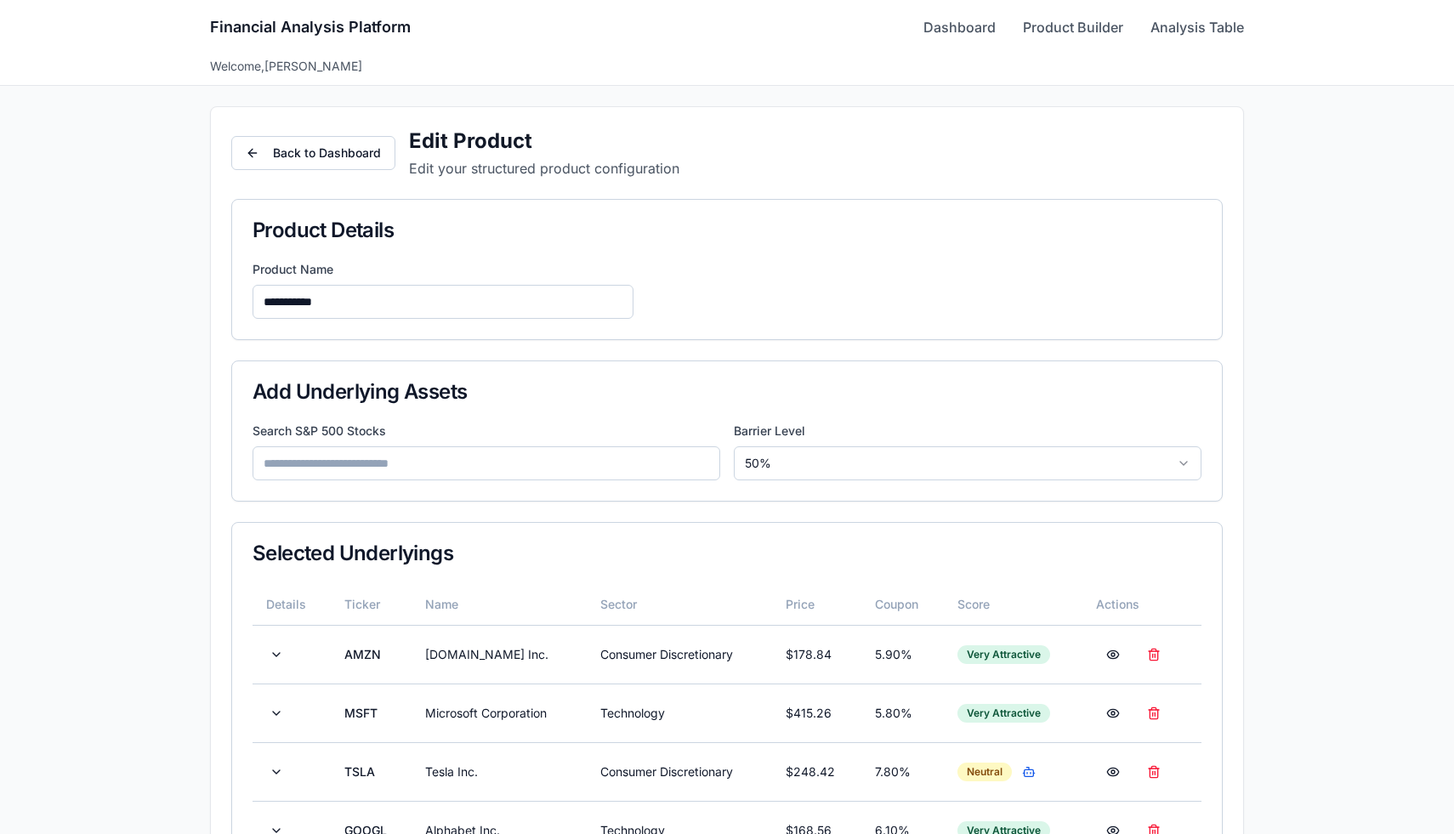
click at [417, 462] on input at bounding box center [487, 464] width 468 height 34
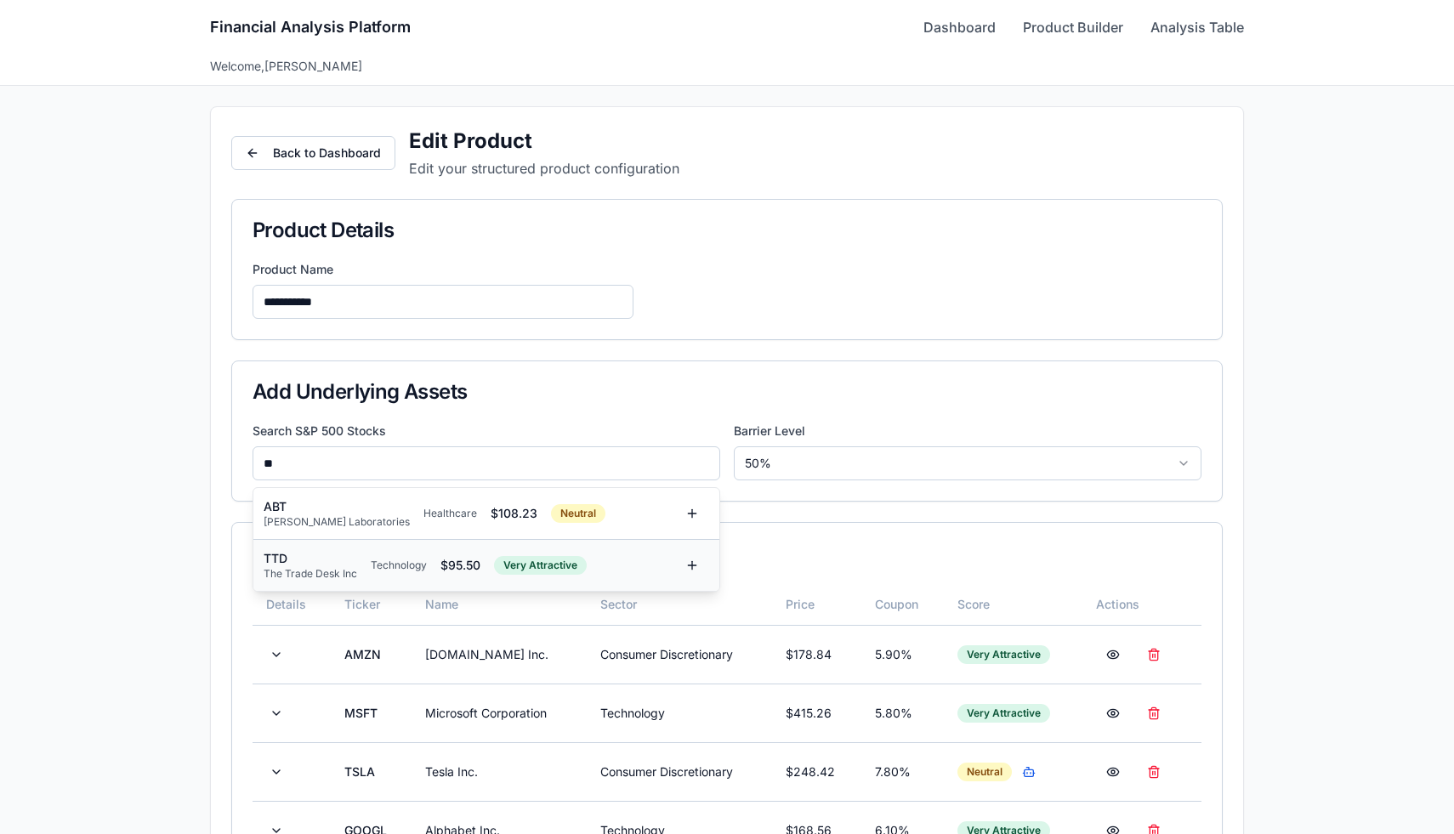
type input "**"
click at [397, 560] on div "Technology" at bounding box center [399, 566] width 56 height 14
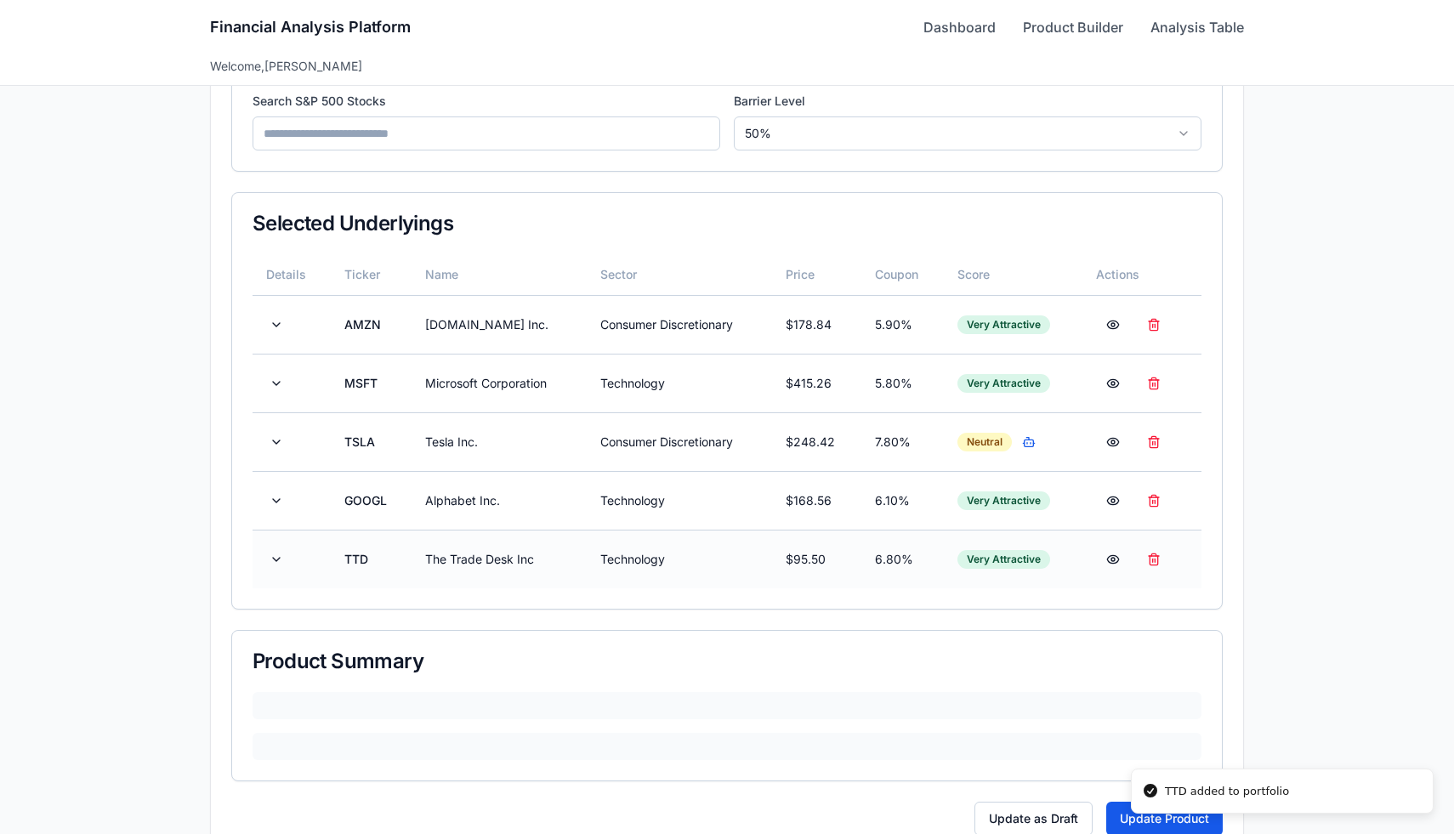
scroll to position [335, 0]
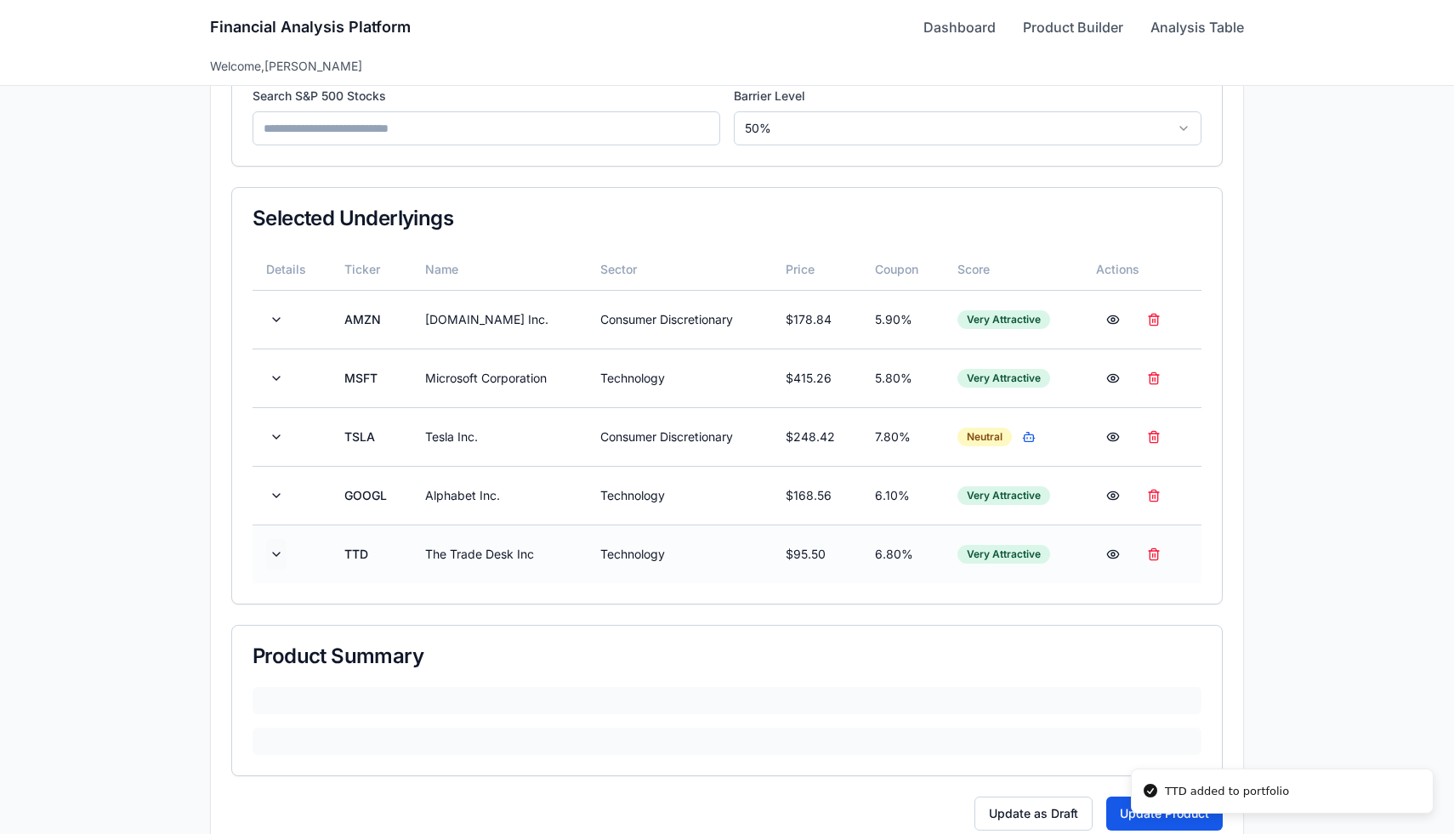
click at [282, 556] on button at bounding box center [276, 554] width 20 height 31
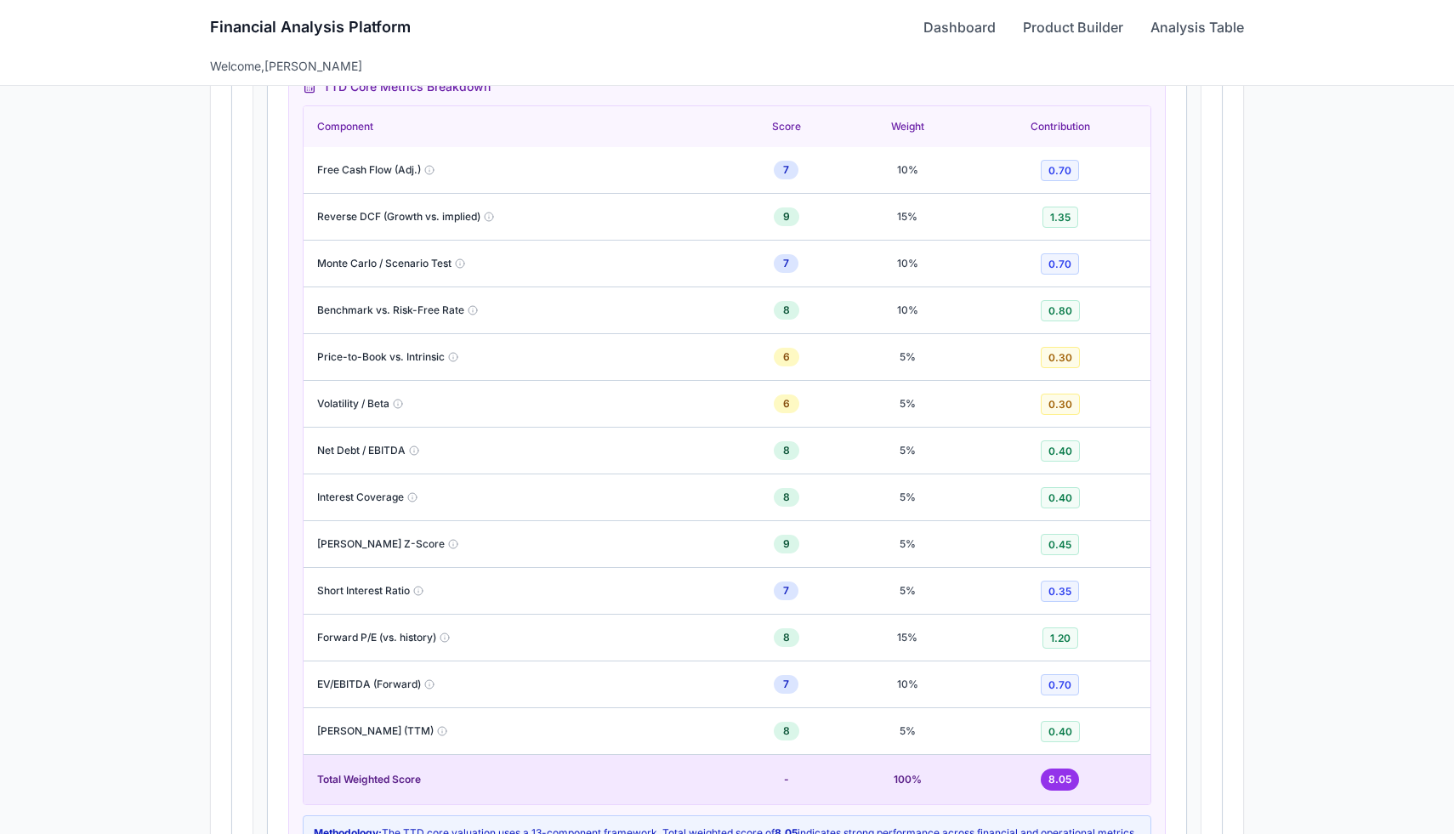
scroll to position [1452, 0]
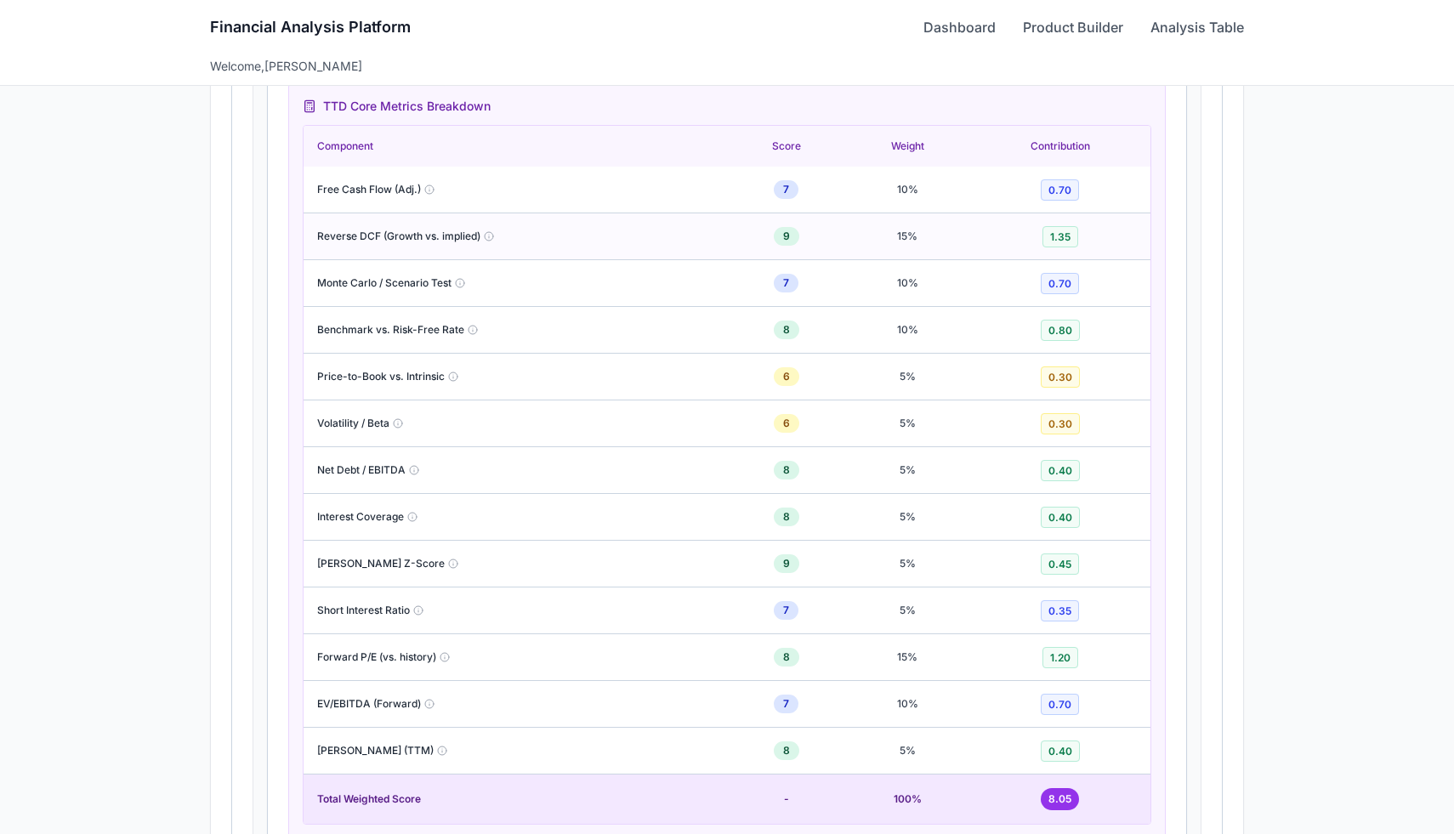
click at [413, 236] on span "Reverse DCF (Growth vs. implied)" at bounding box center [398, 237] width 163 height 14
click at [420, 237] on span "Reverse DCF (Growth vs. implied)" at bounding box center [398, 237] width 163 height 14
click at [350, 238] on span "Reverse DCF (Growth vs. implied)" at bounding box center [398, 237] width 163 height 14
click at [548, 235] on div "Reverse DCF (Growth vs. implied)" at bounding box center [515, 237] width 397 height 14
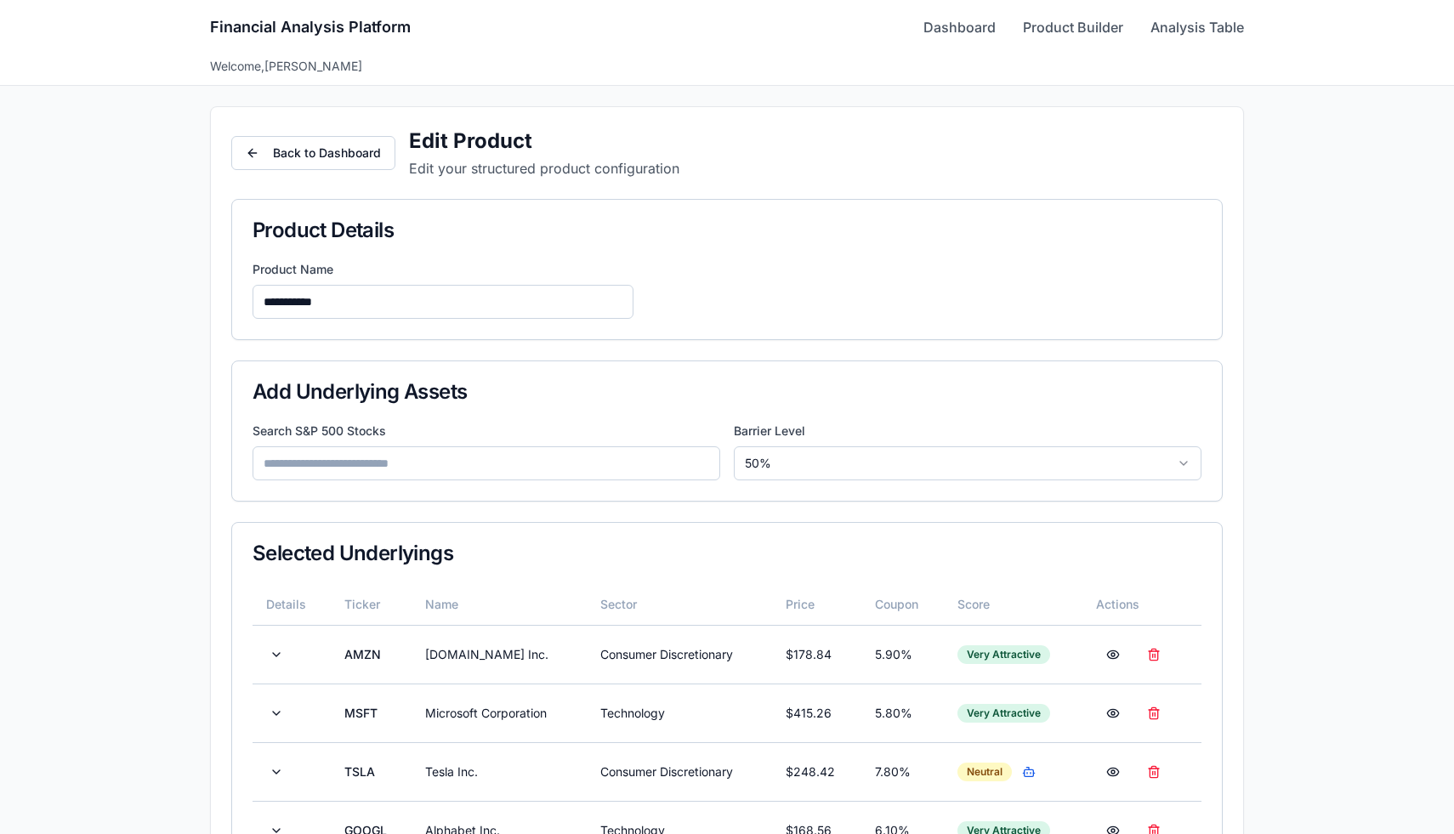
click at [411, 447] on input at bounding box center [487, 464] width 468 height 34
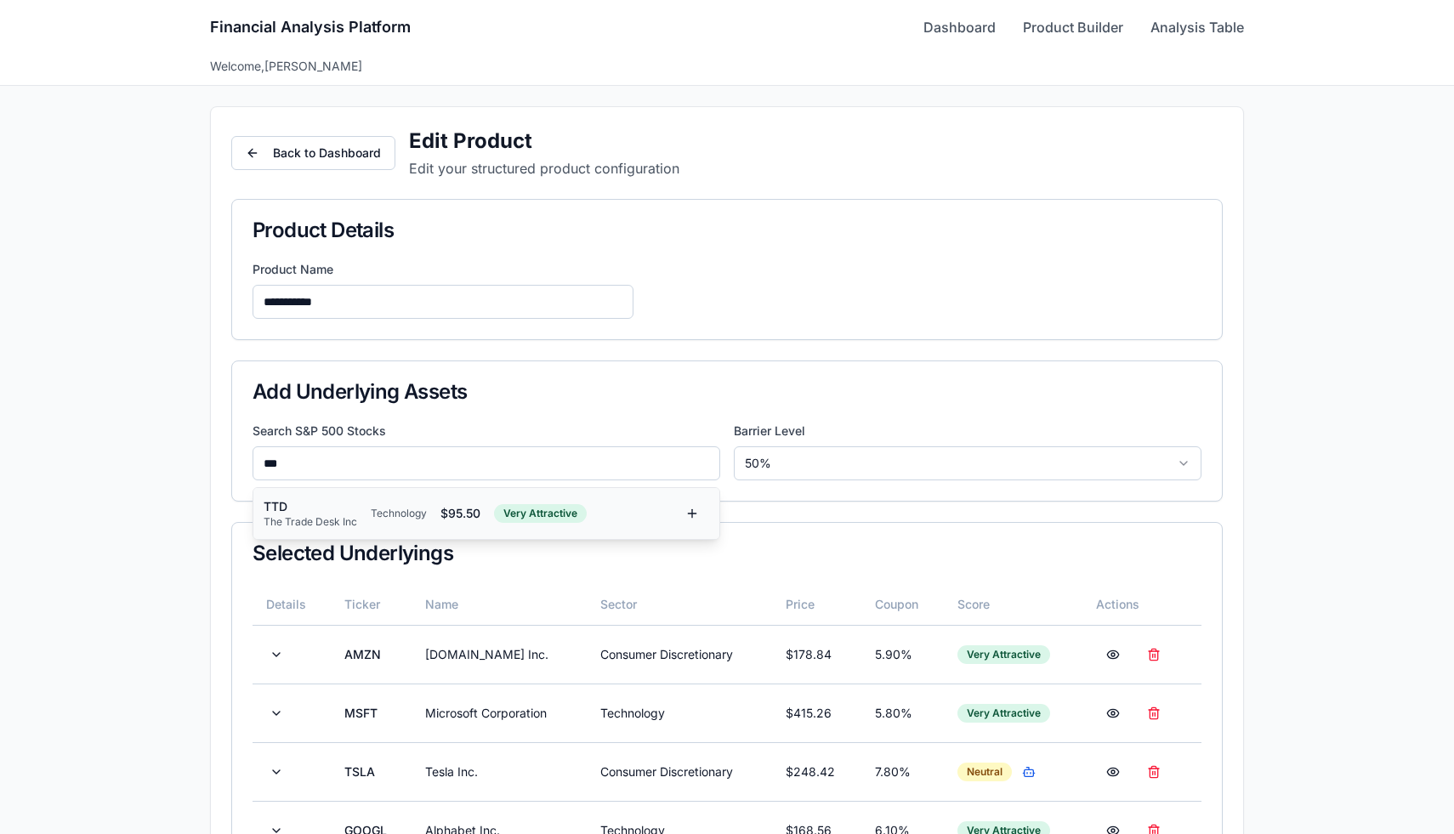
type input "***"
click at [394, 508] on div "Technology" at bounding box center [399, 514] width 56 height 14
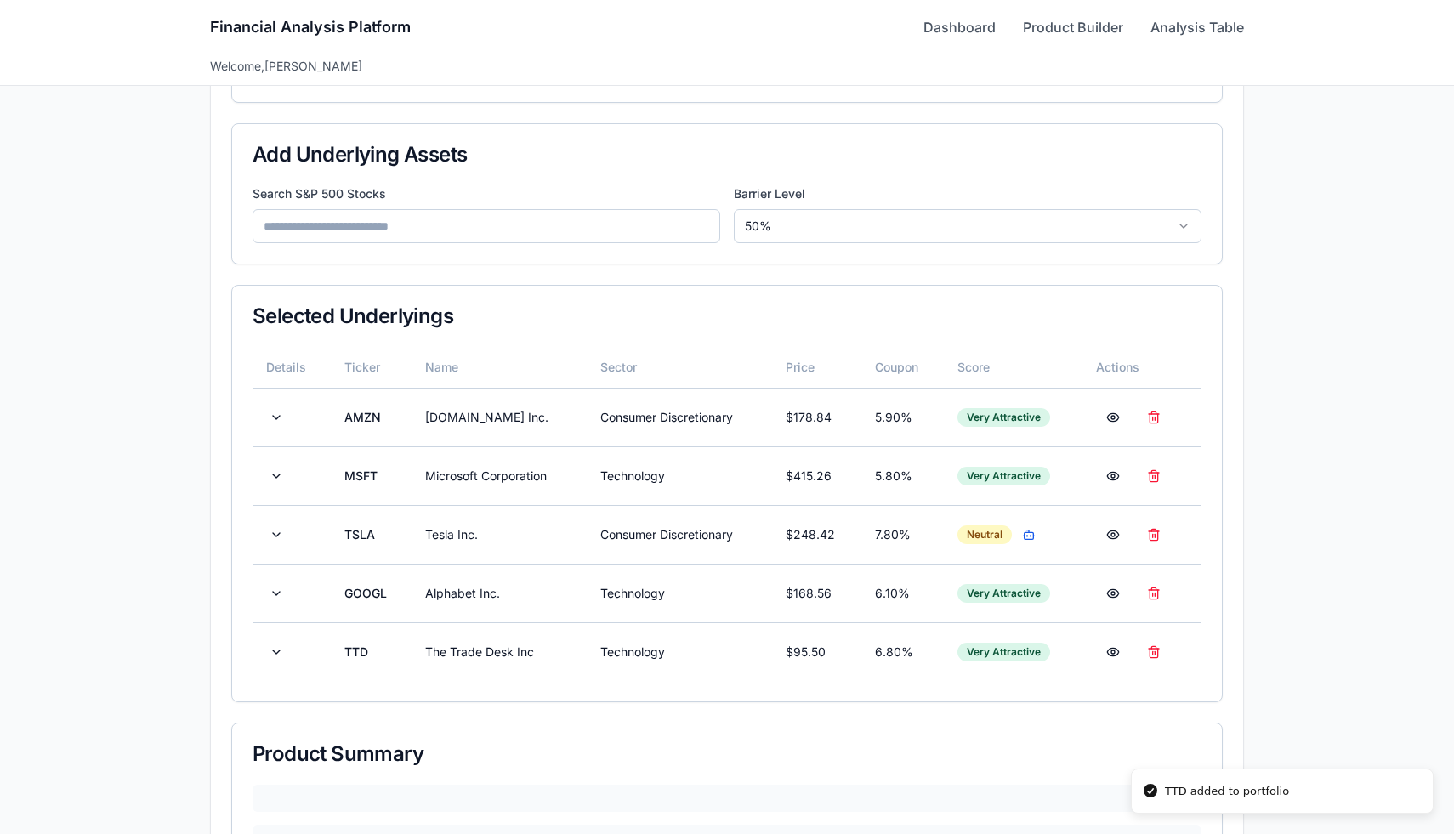
scroll to position [242, 0]
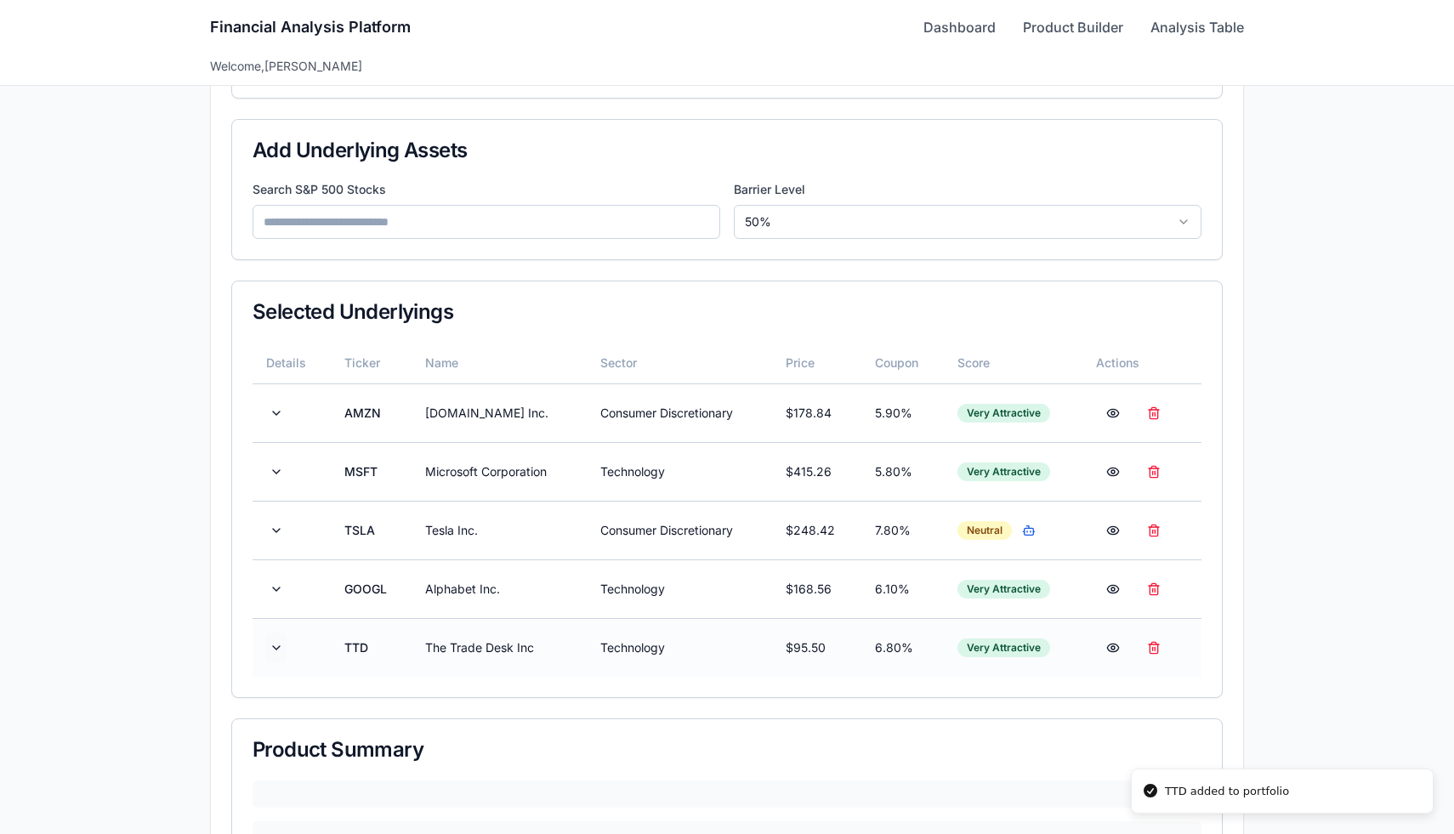
click at [280, 644] on button at bounding box center [276, 648] width 20 height 31
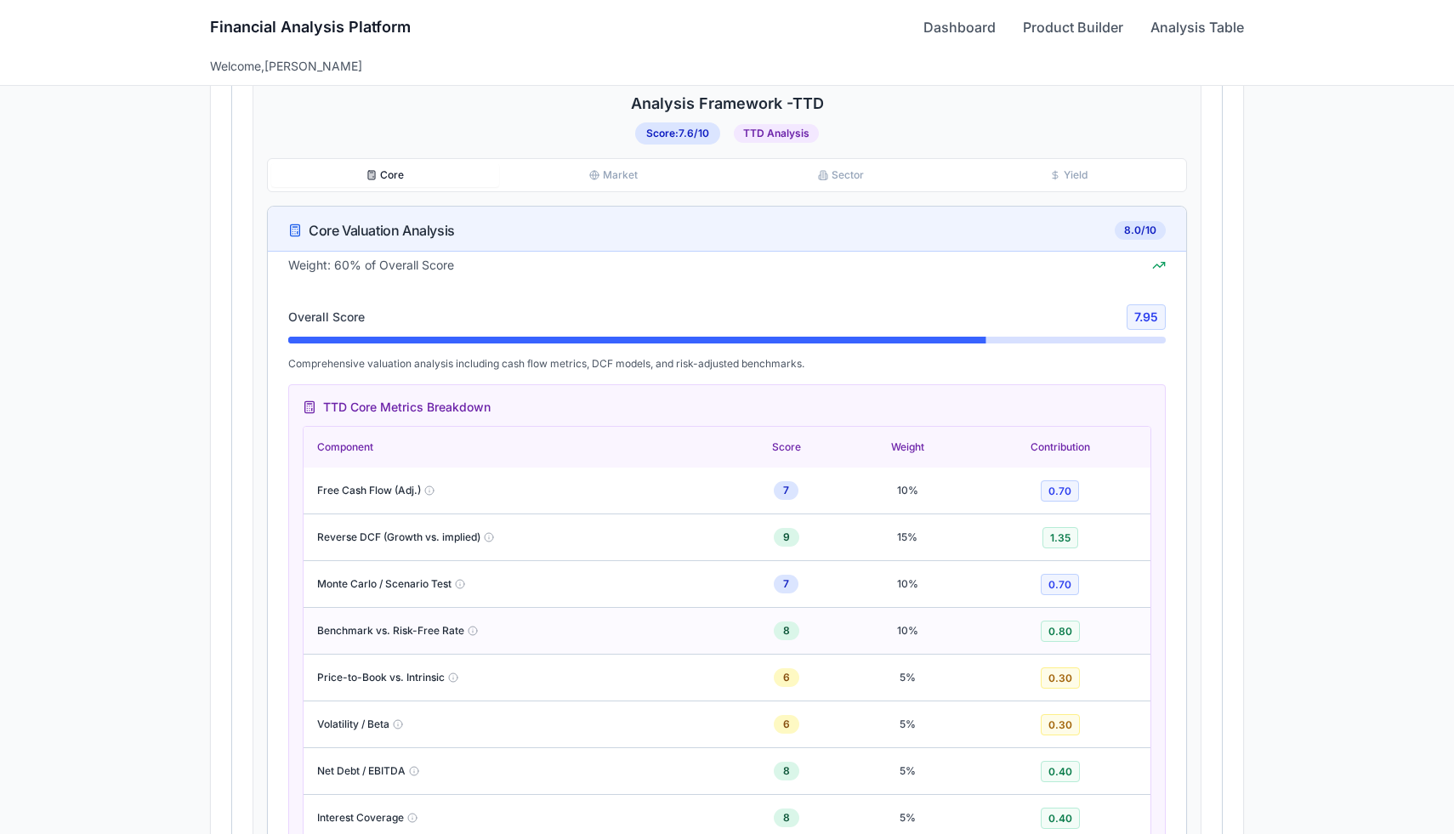
scroll to position [1152, 0]
click at [396, 535] on span "Reverse DCF (Growth vs. implied)" at bounding box center [398, 537] width 163 height 14
click at [398, 539] on span "Reverse DCF (Growth vs. implied)" at bounding box center [398, 537] width 163 height 14
click at [608, 533] on div "Reverse DCF (Growth vs. implied)" at bounding box center [515, 537] width 397 height 14
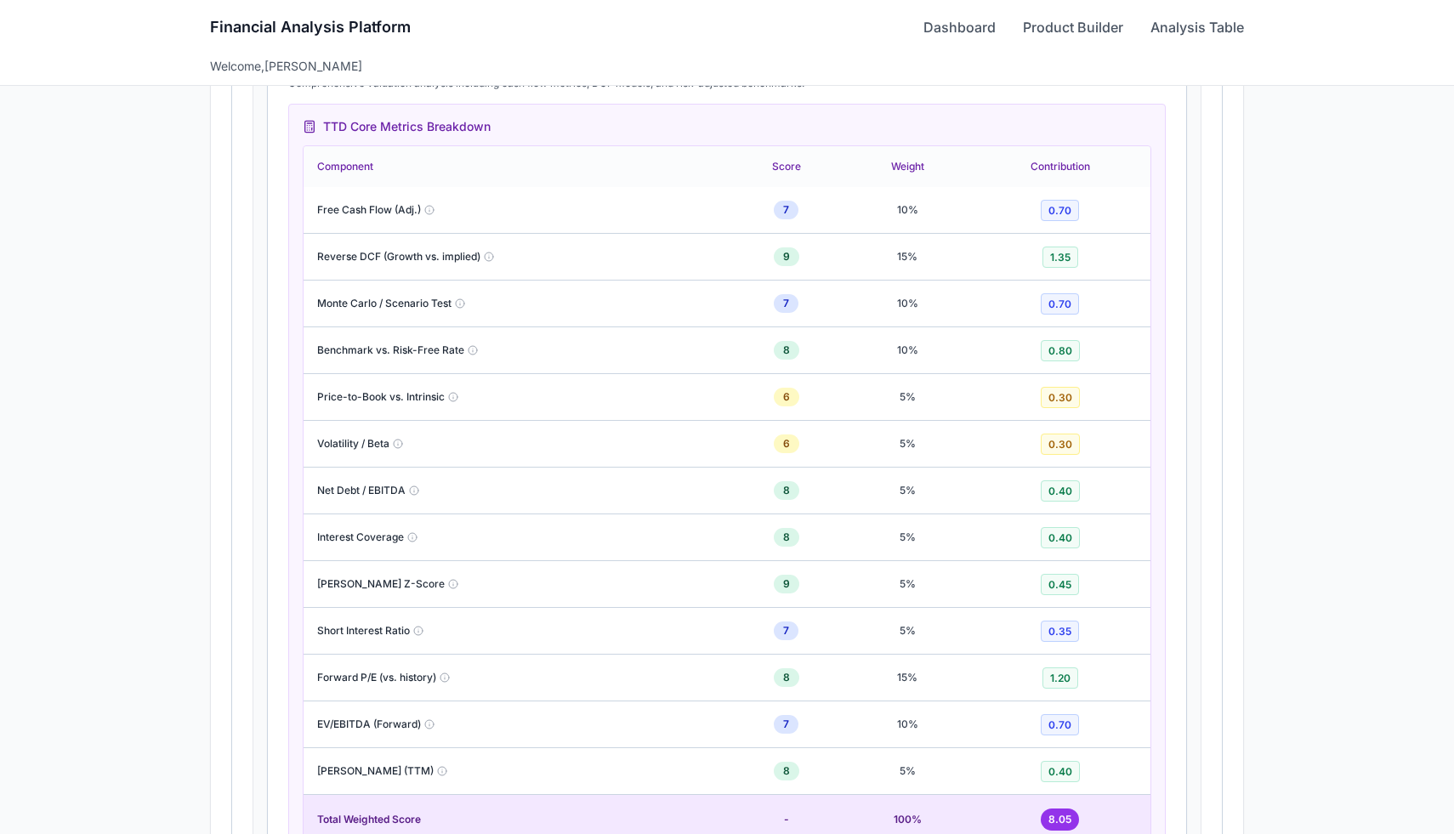
scroll to position [1430, 0]
click at [451, 258] on span "Reverse DCF (Growth vs. implied)" at bounding box center [398, 259] width 163 height 14
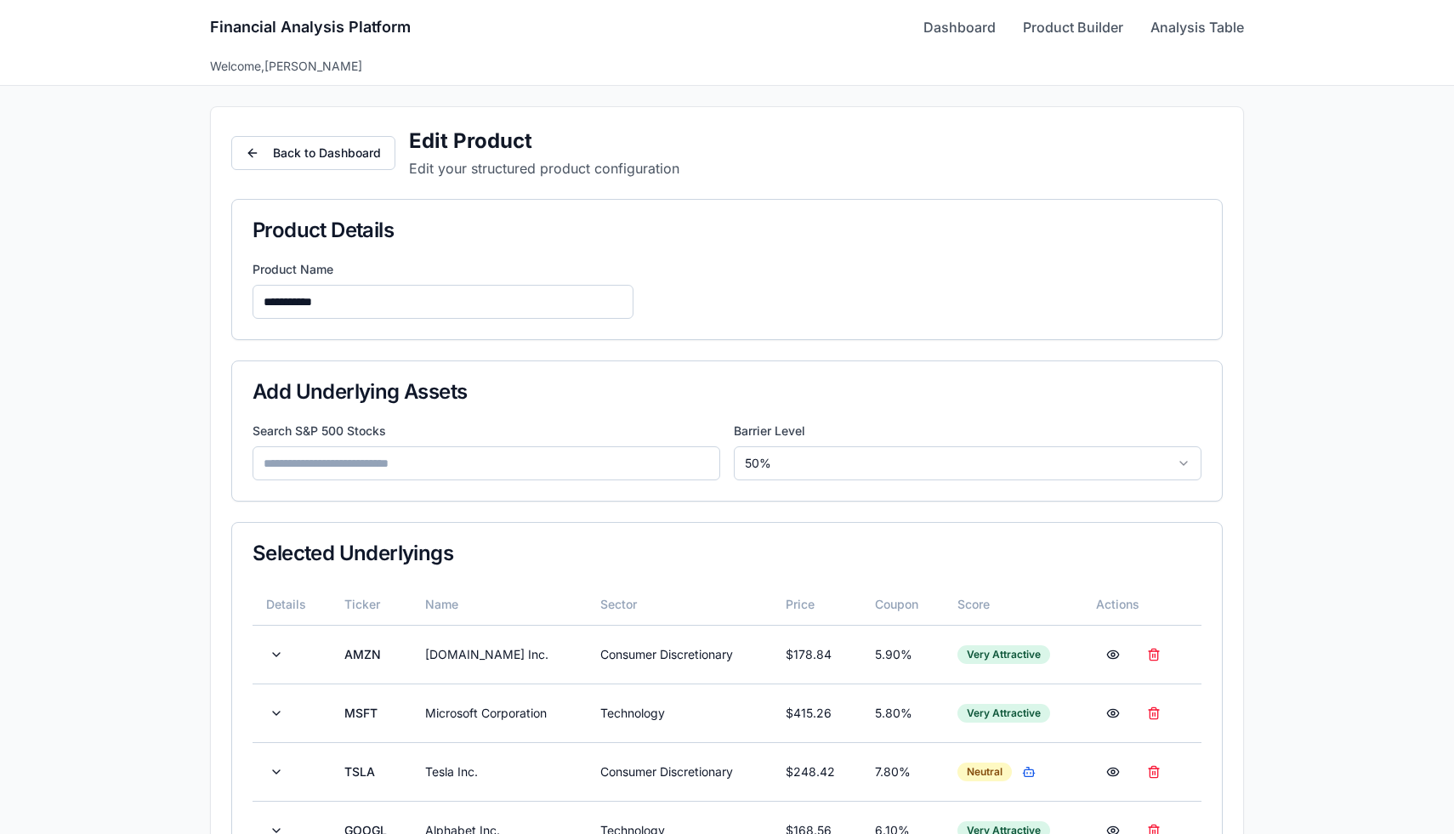
click at [484, 455] on input at bounding box center [487, 464] width 468 height 34
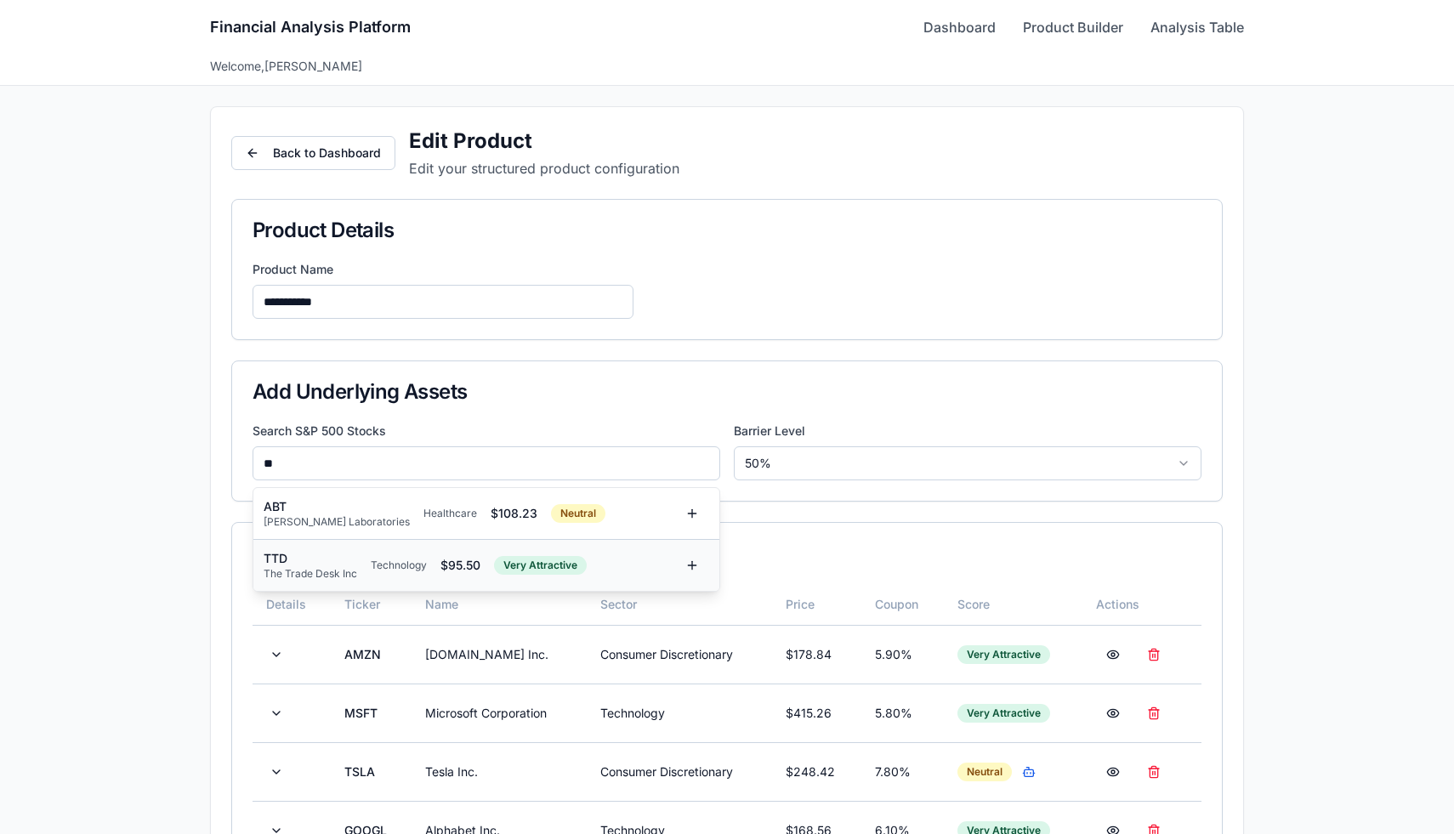
type input "**"
click at [394, 547] on div "TTD The Trade Desk Inc Technology $ 95.50 Very Attractive" at bounding box center [486, 565] width 466 height 51
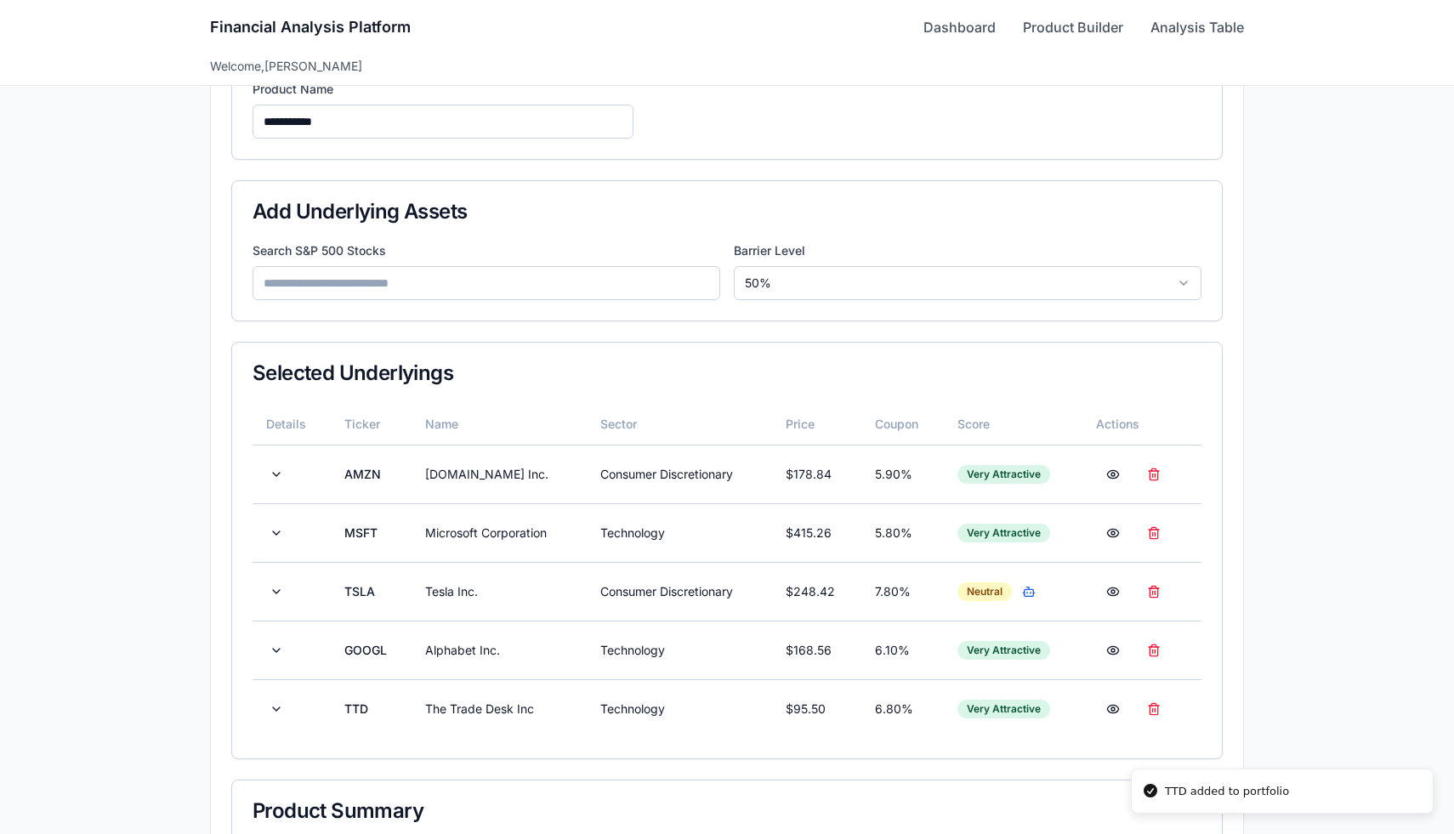
scroll to position [270, 0]
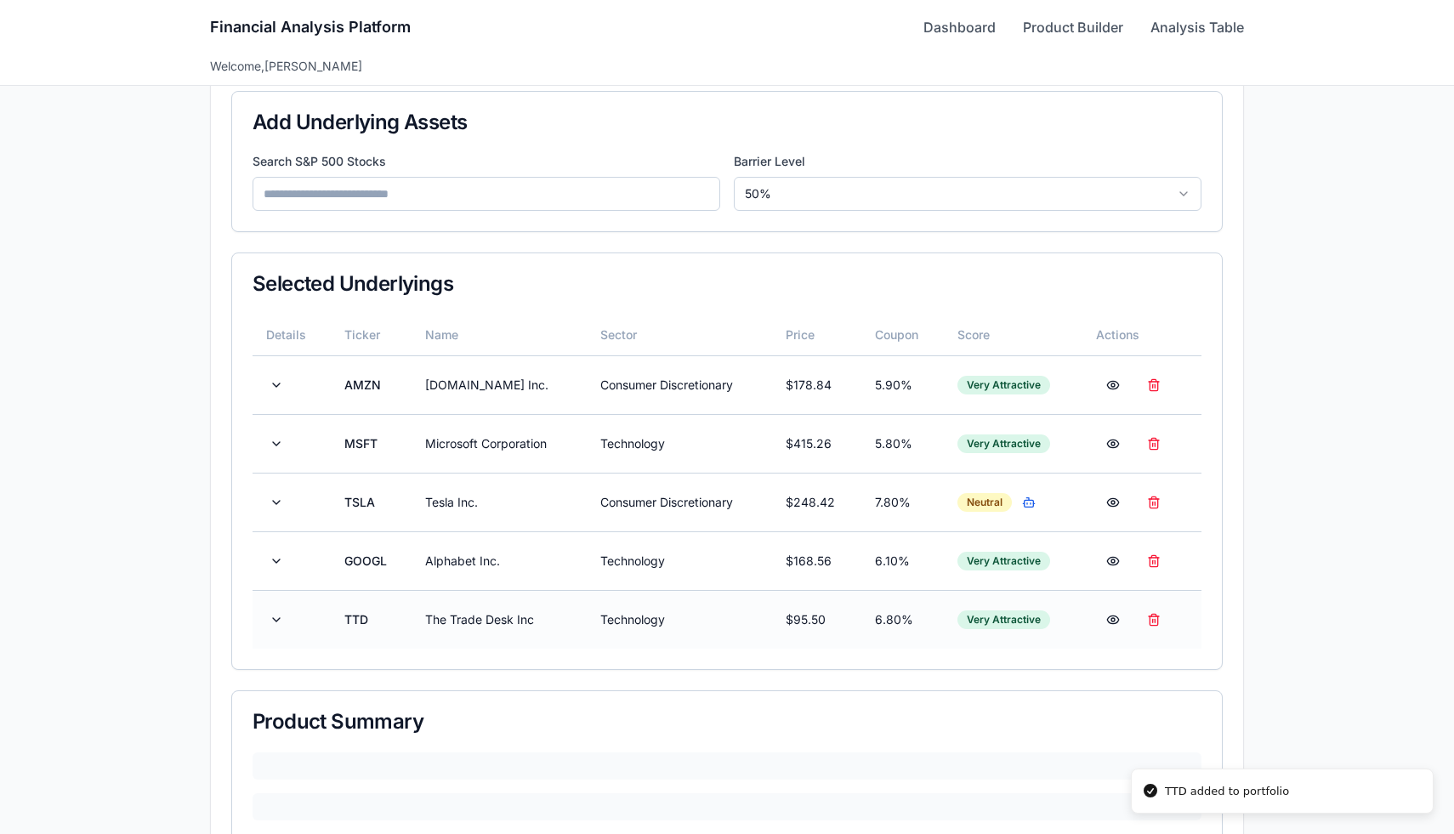
click at [288, 617] on td at bounding box center [292, 619] width 78 height 59
click at [278, 617] on button at bounding box center [276, 620] width 20 height 31
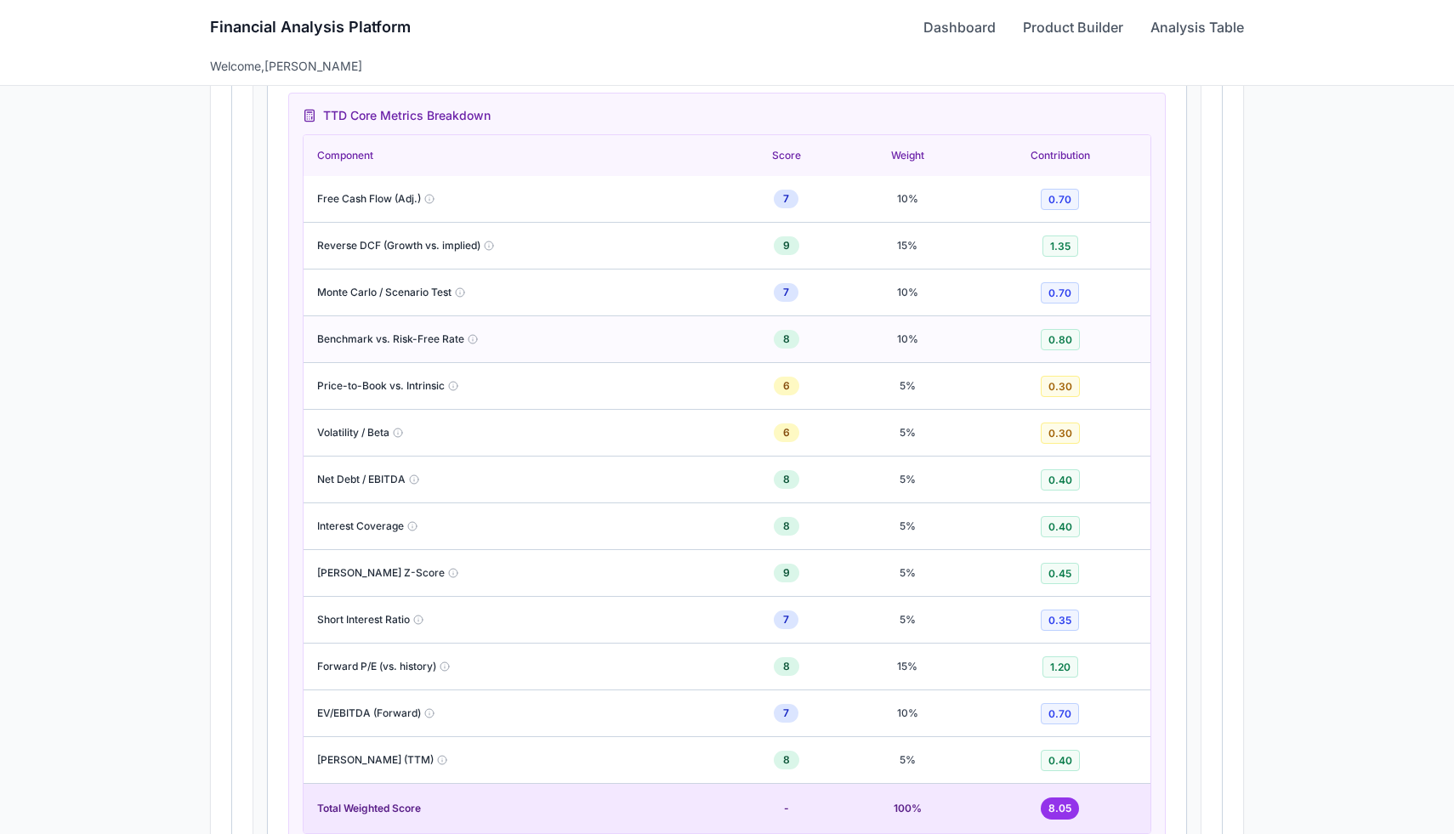
scroll to position [1442, 0]
click at [387, 247] on span "Reverse DCF (Growth vs. implied)" at bounding box center [398, 247] width 163 height 14
click at [522, 247] on div "Reverse DCF (Growth vs. implied)" at bounding box center [515, 247] width 397 height 14
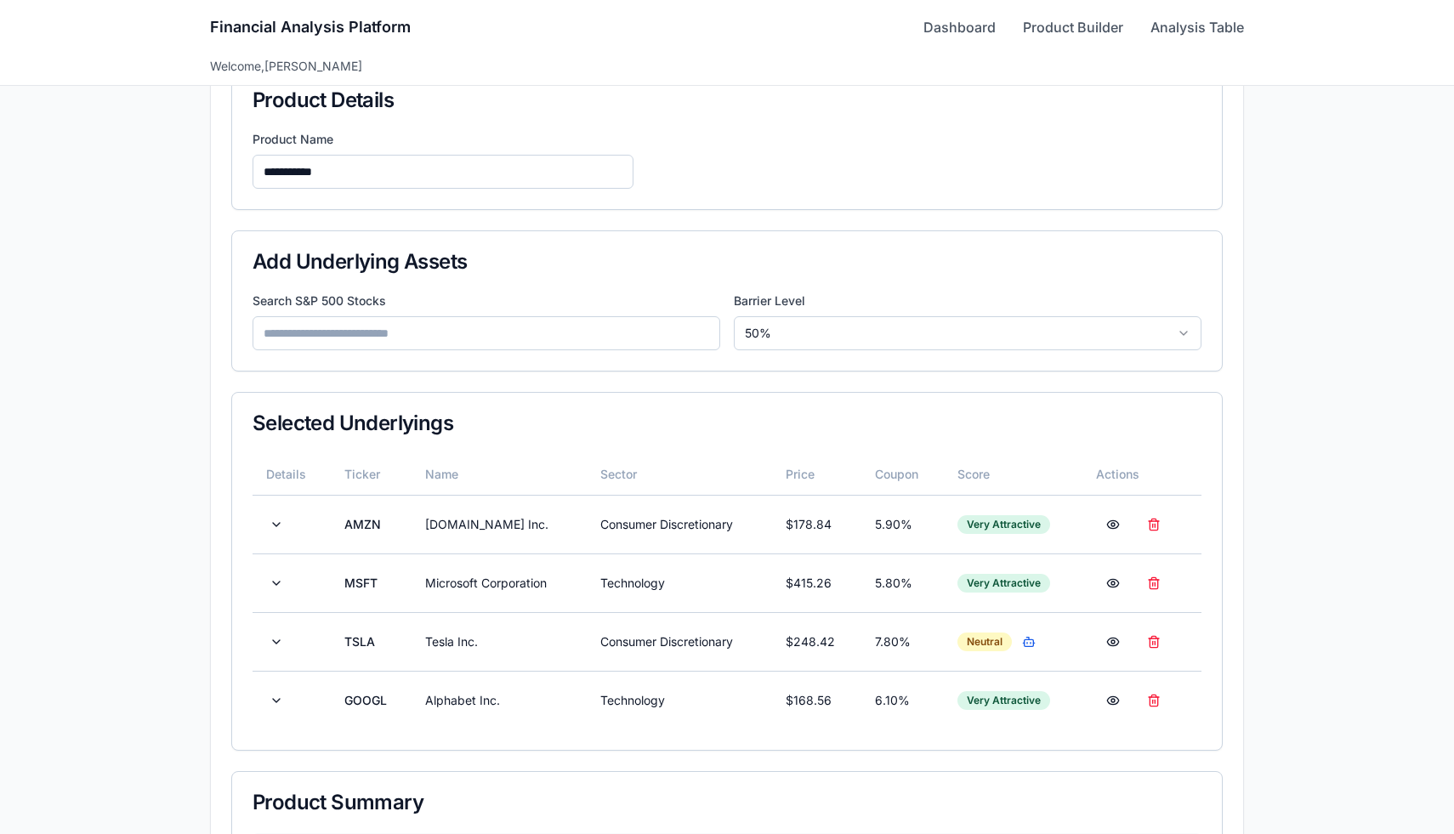
scroll to position [213, 0]
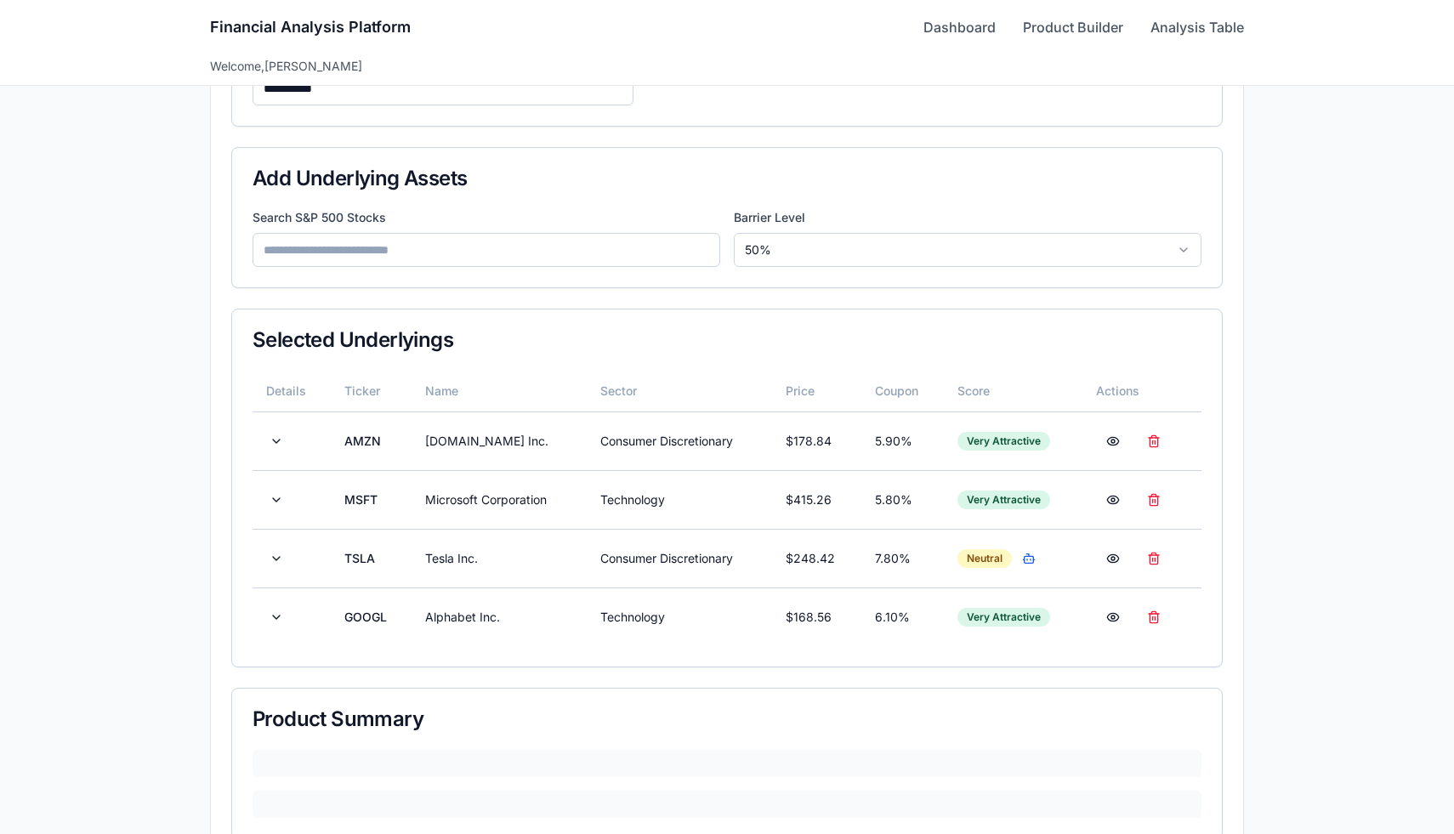
click at [390, 250] on input at bounding box center [487, 250] width 468 height 34
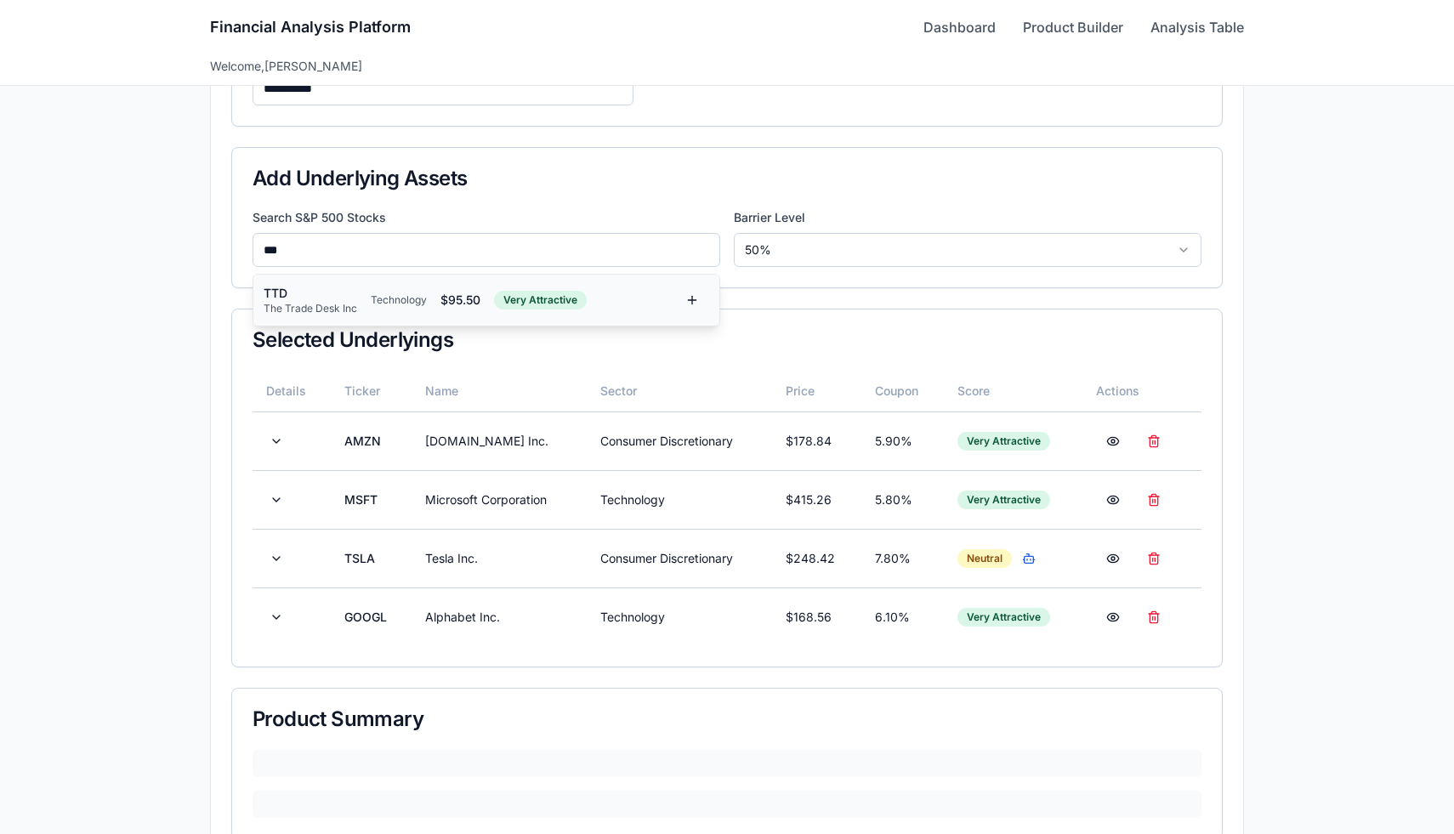
type input "***"
click at [382, 299] on div "Technology" at bounding box center [399, 300] width 56 height 14
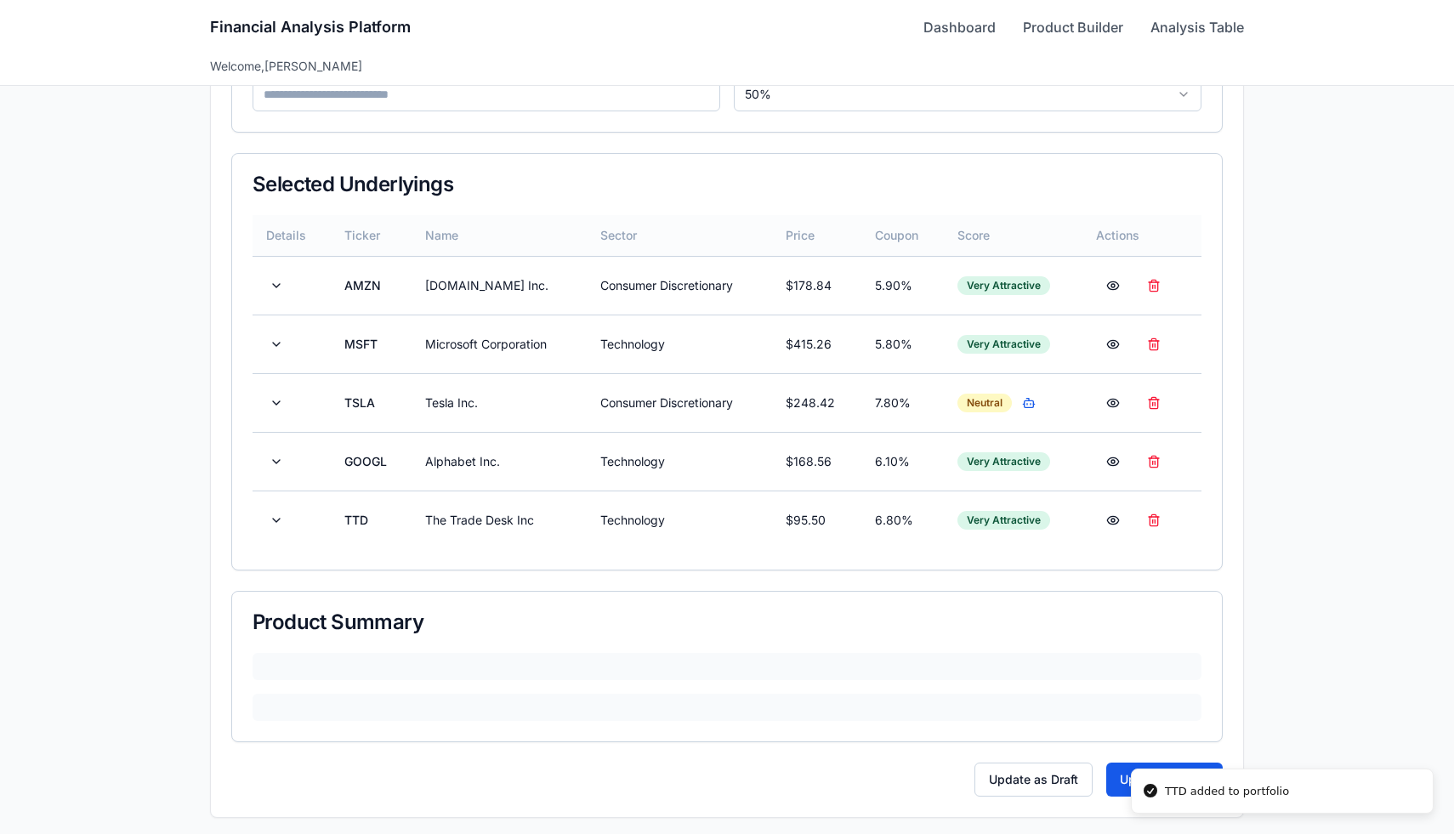
scroll to position [373, 0]
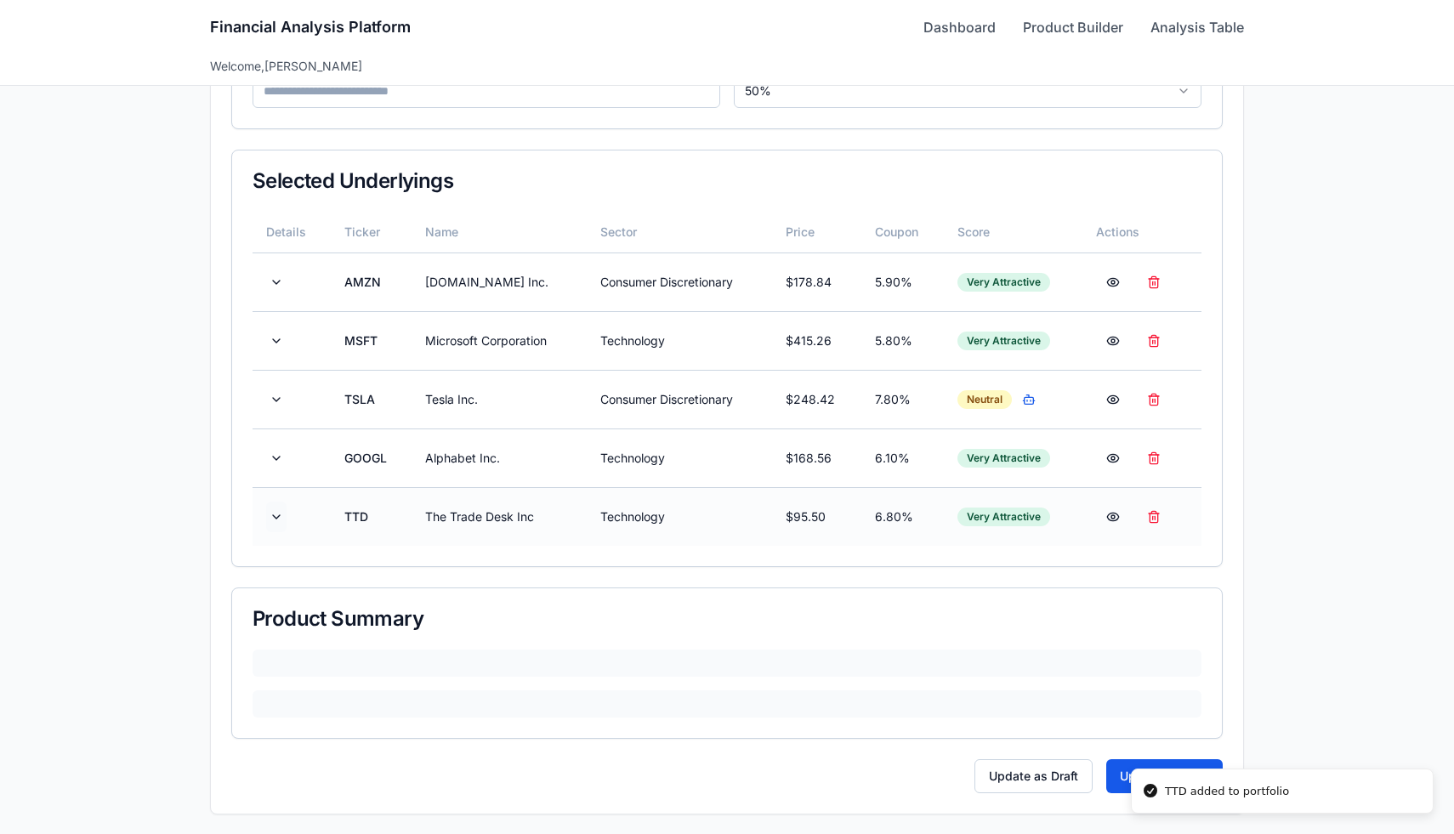
click at [275, 523] on button at bounding box center [276, 517] width 20 height 31
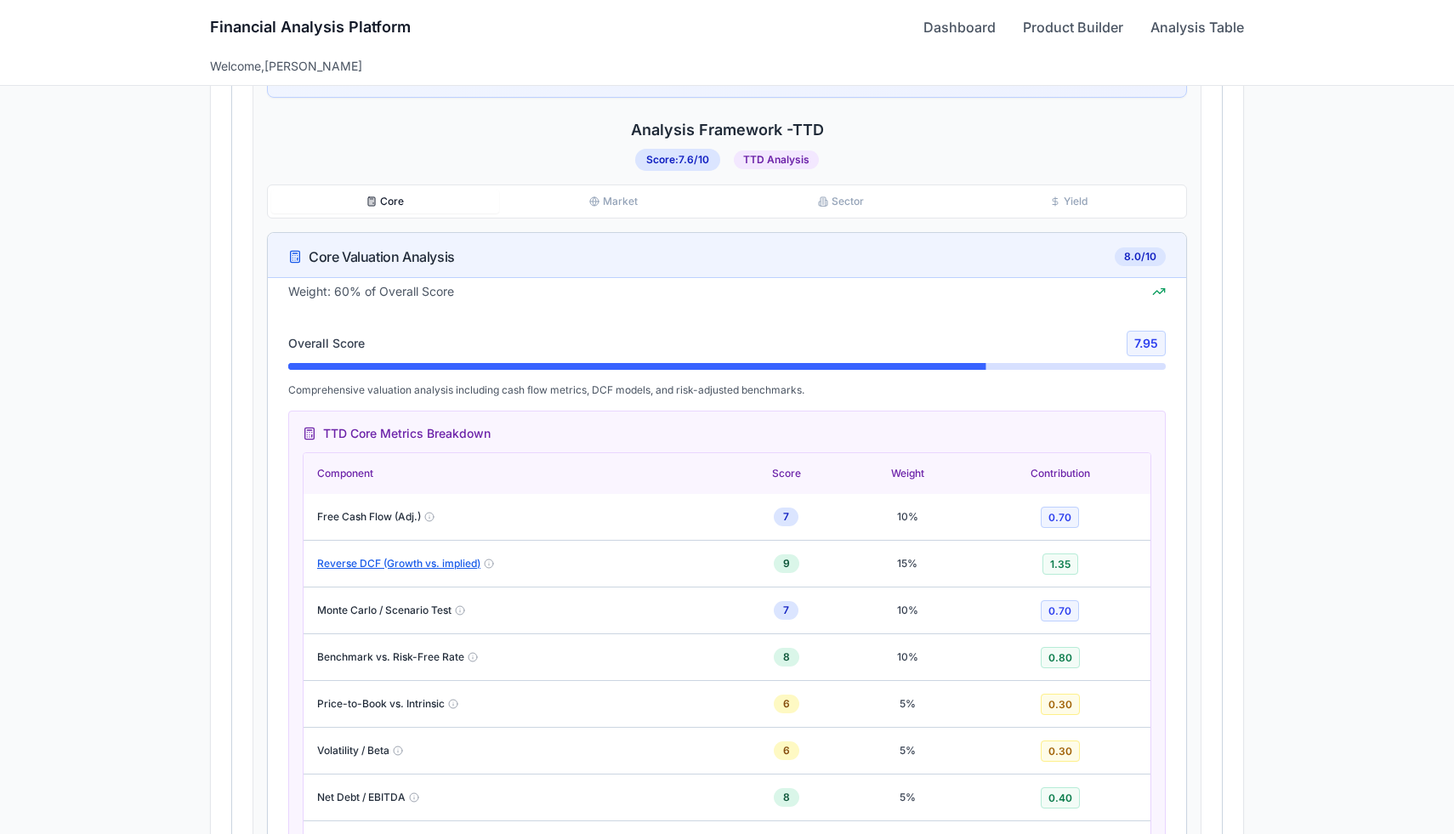
scroll to position [1141, 0]
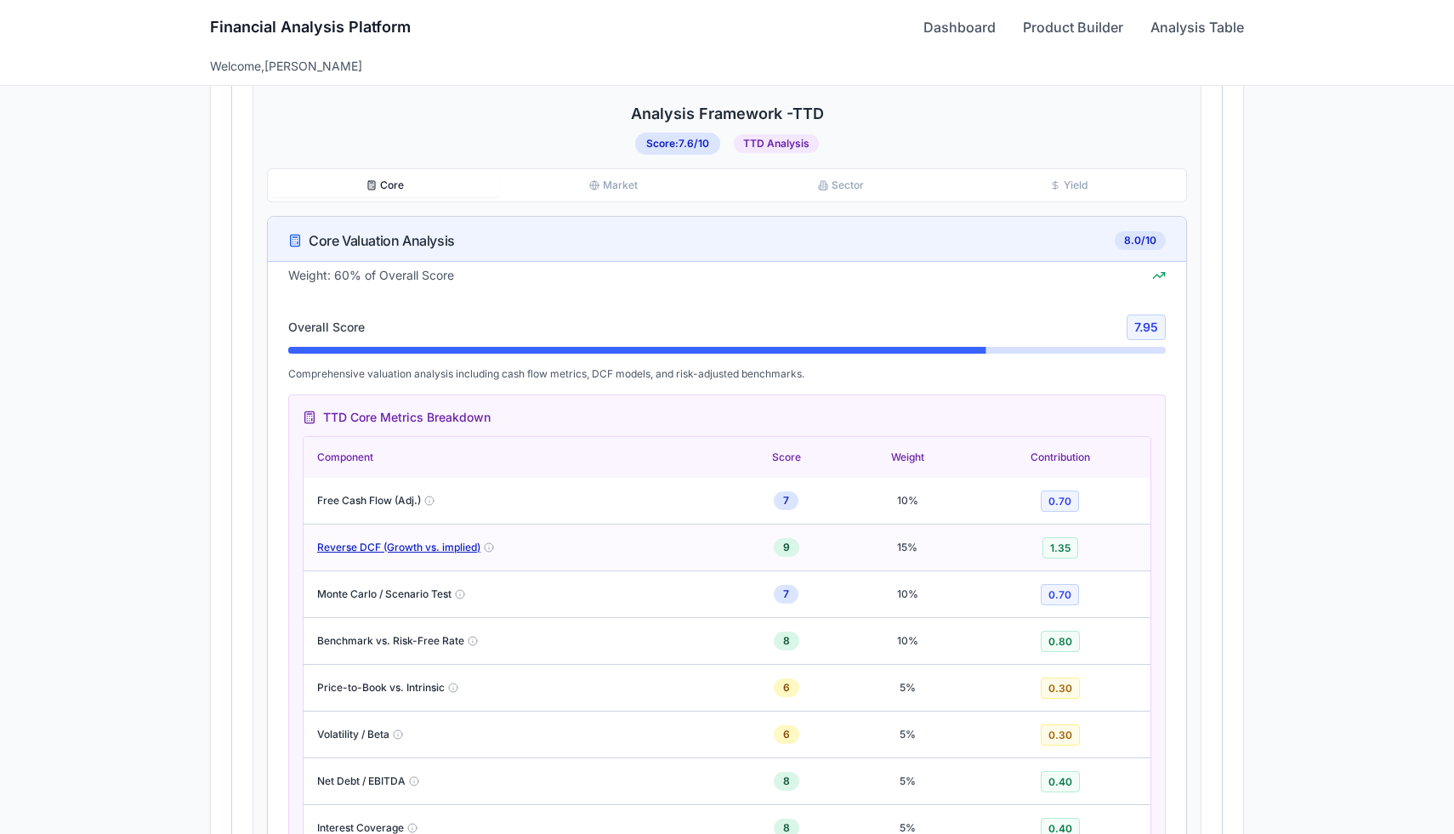
click at [336, 543] on button "Reverse DCF (Growth vs. implied)" at bounding box center [398, 548] width 163 height 14
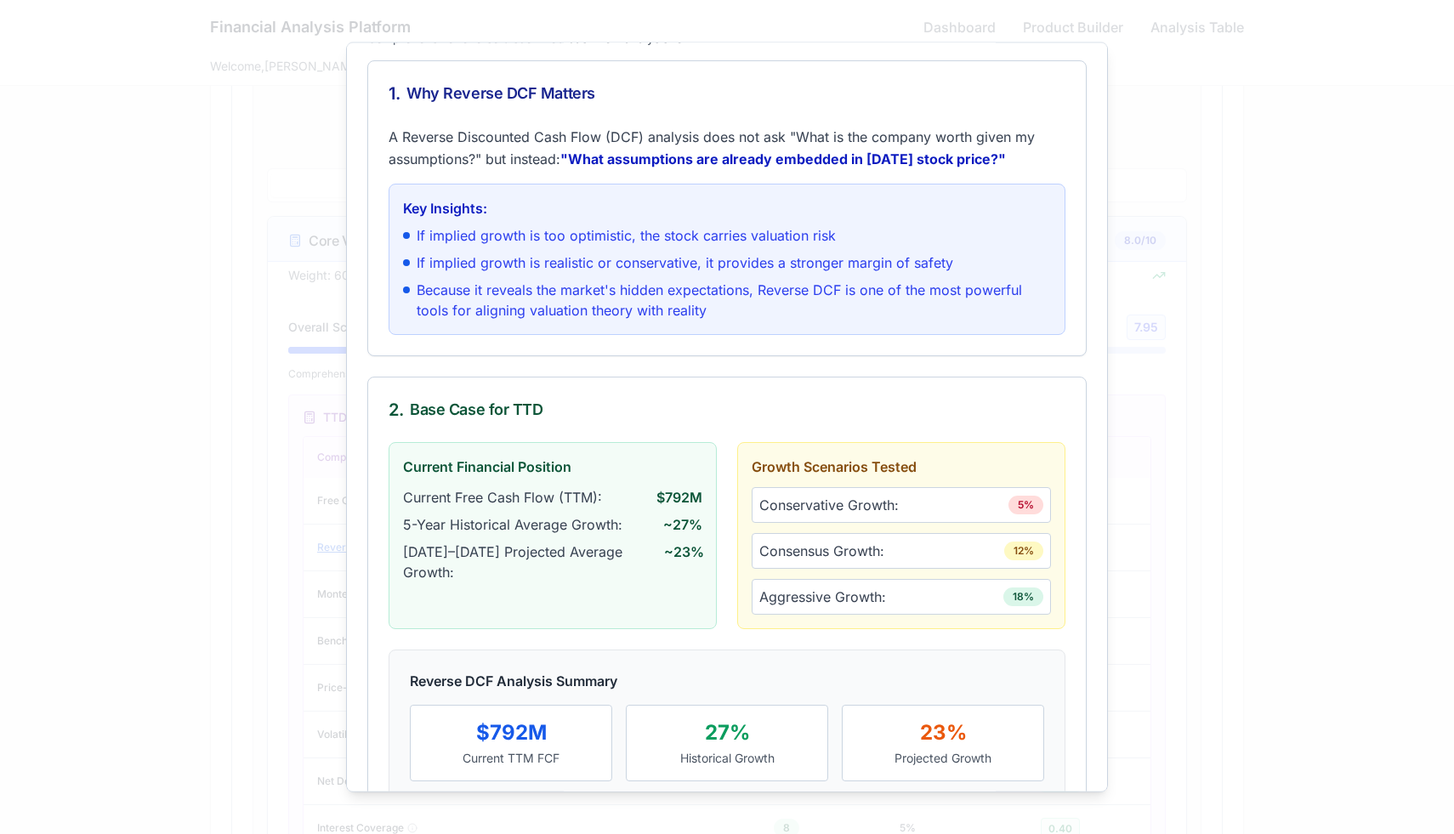
scroll to position [73, 0]
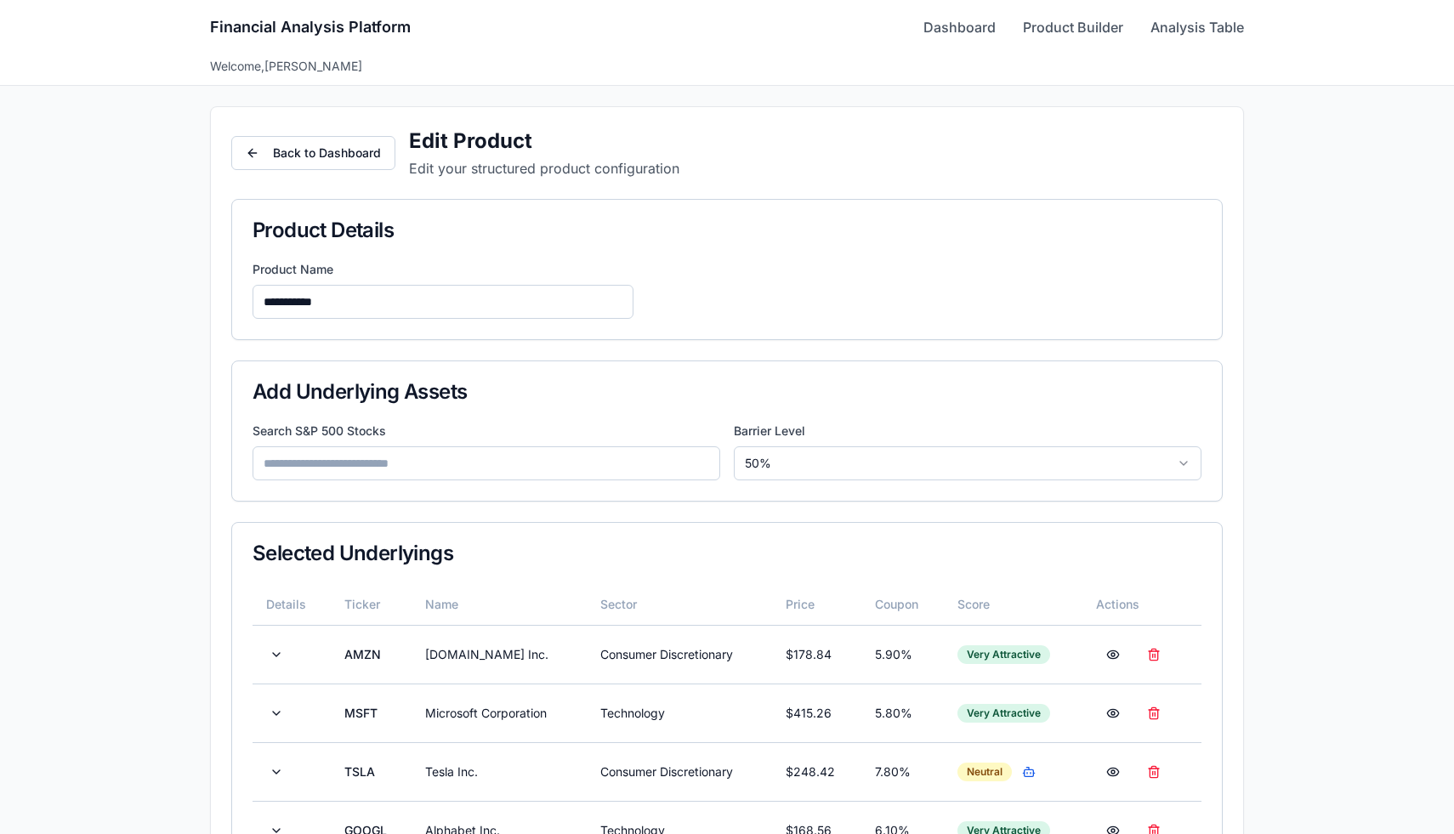
click at [445, 464] on input at bounding box center [487, 464] width 468 height 34
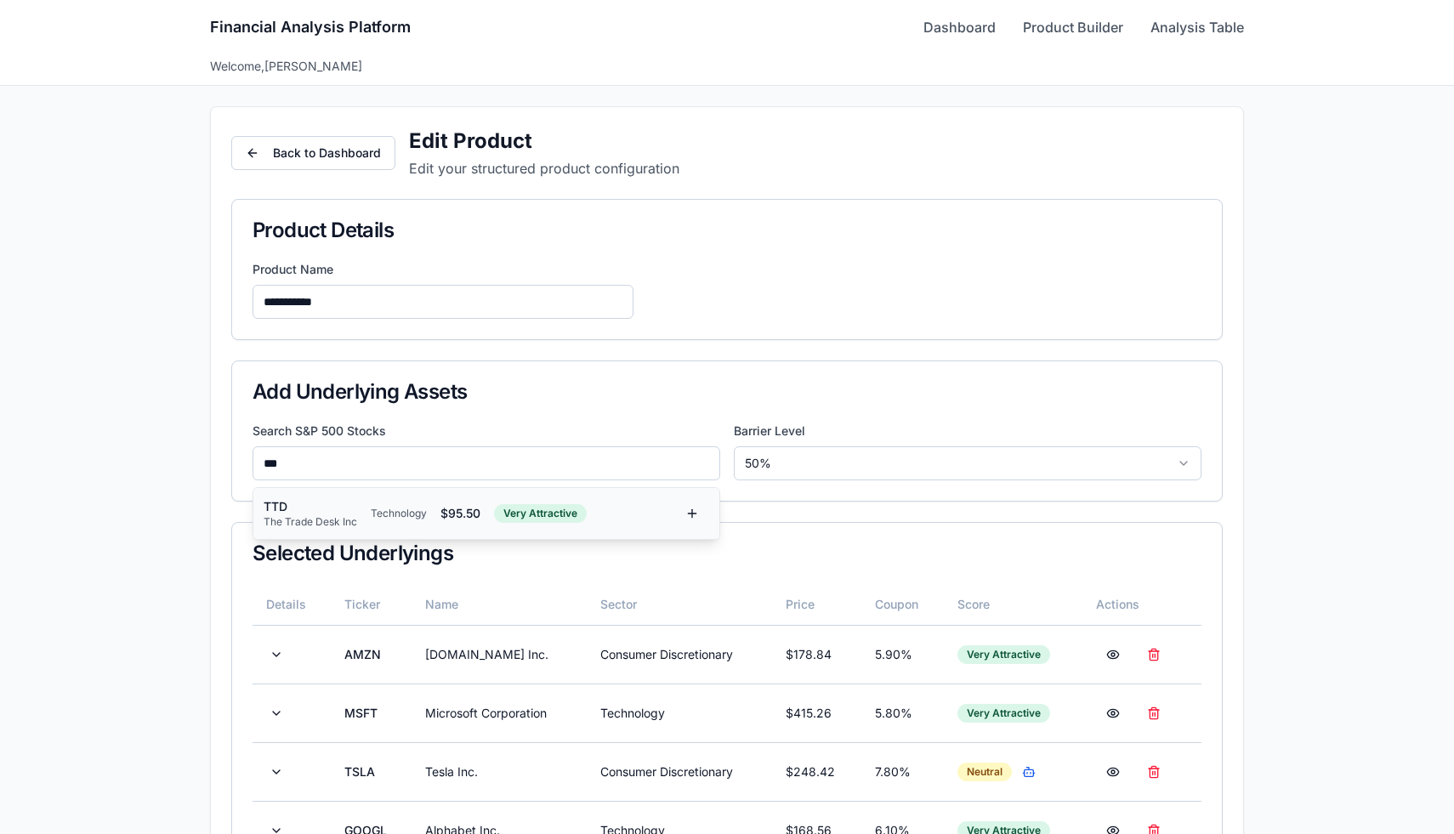
type input "***"
click at [395, 507] on div "Technology" at bounding box center [399, 514] width 56 height 14
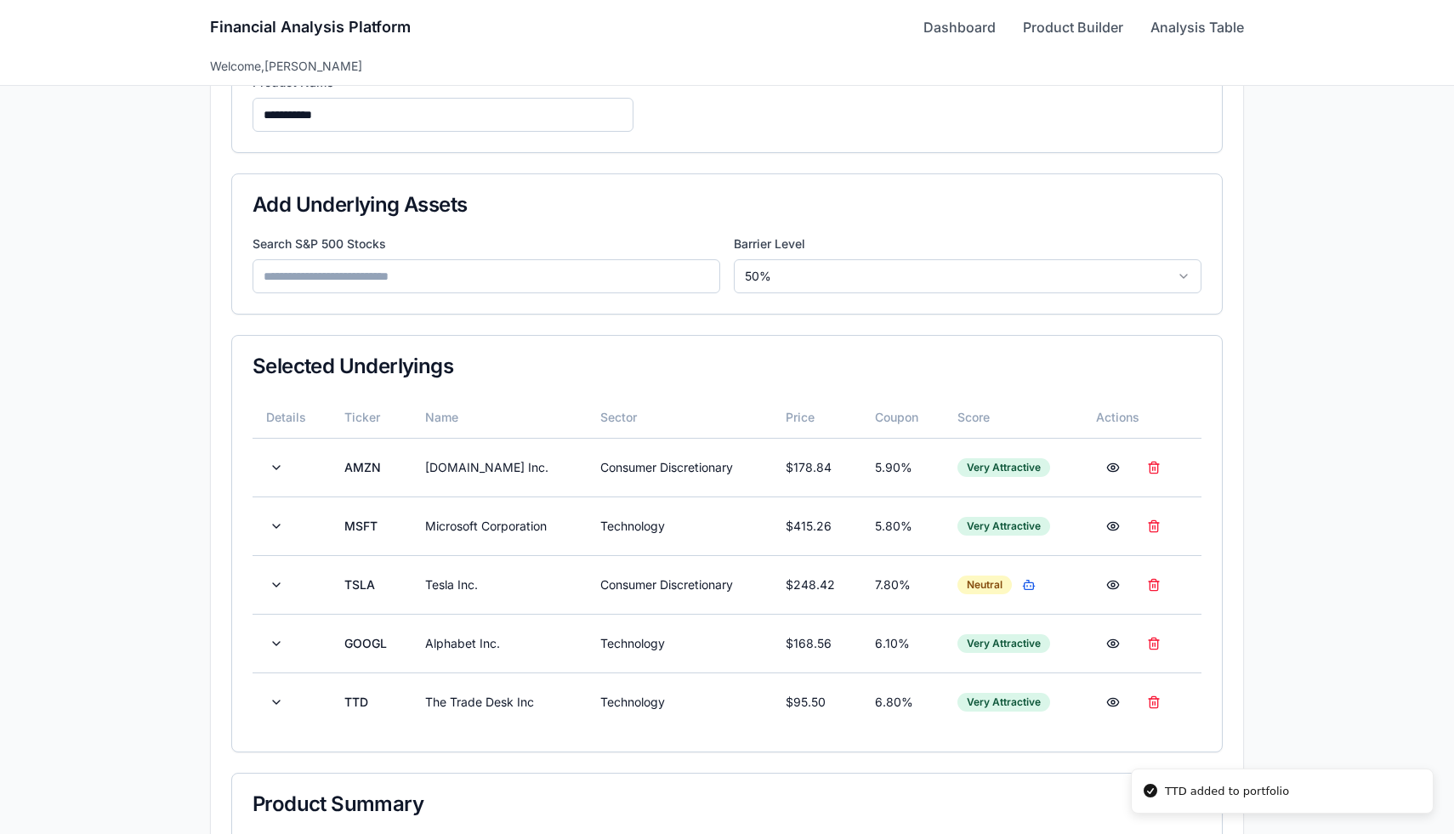
scroll to position [373, 0]
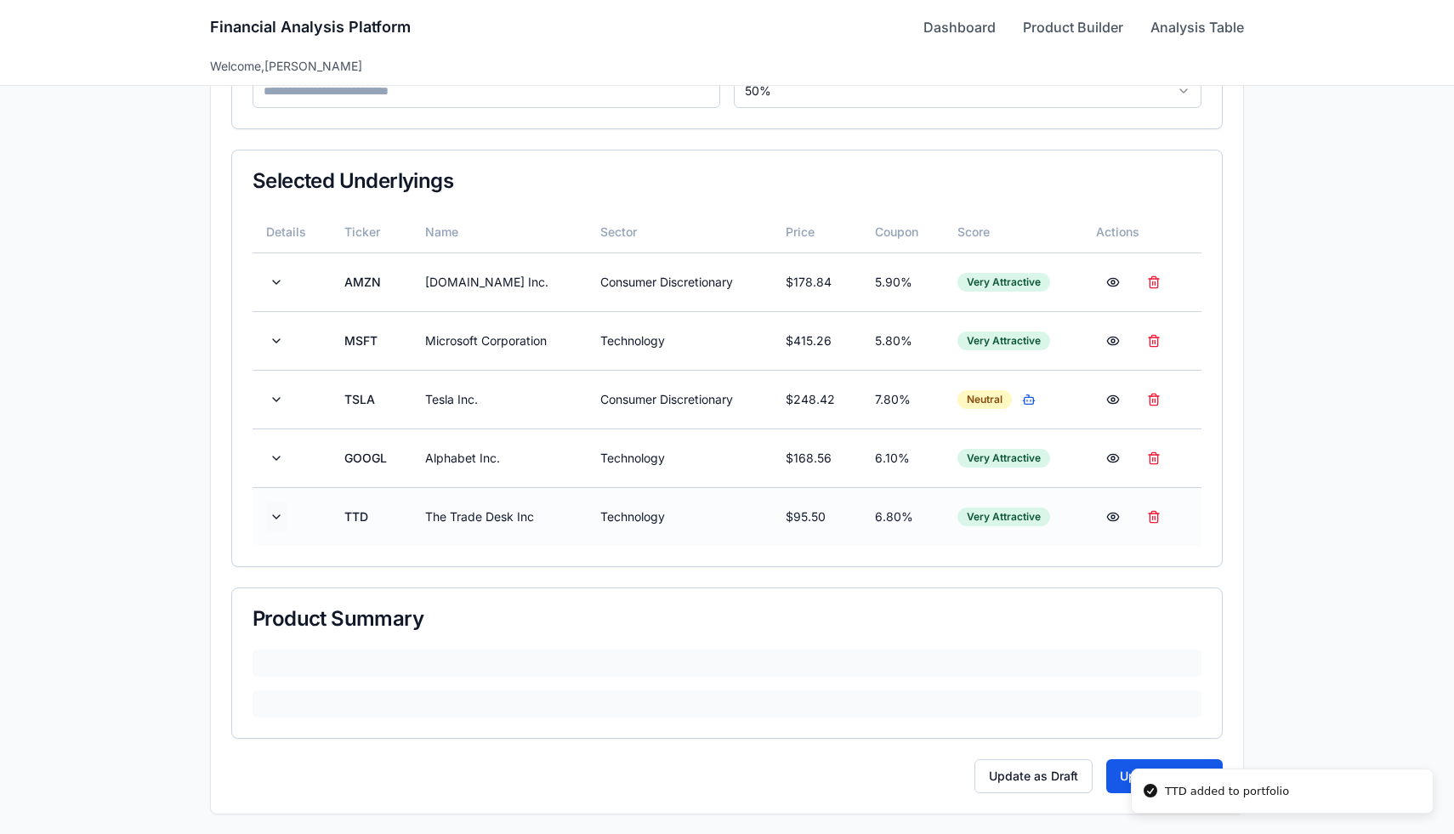
click at [278, 515] on button at bounding box center [276, 517] width 20 height 31
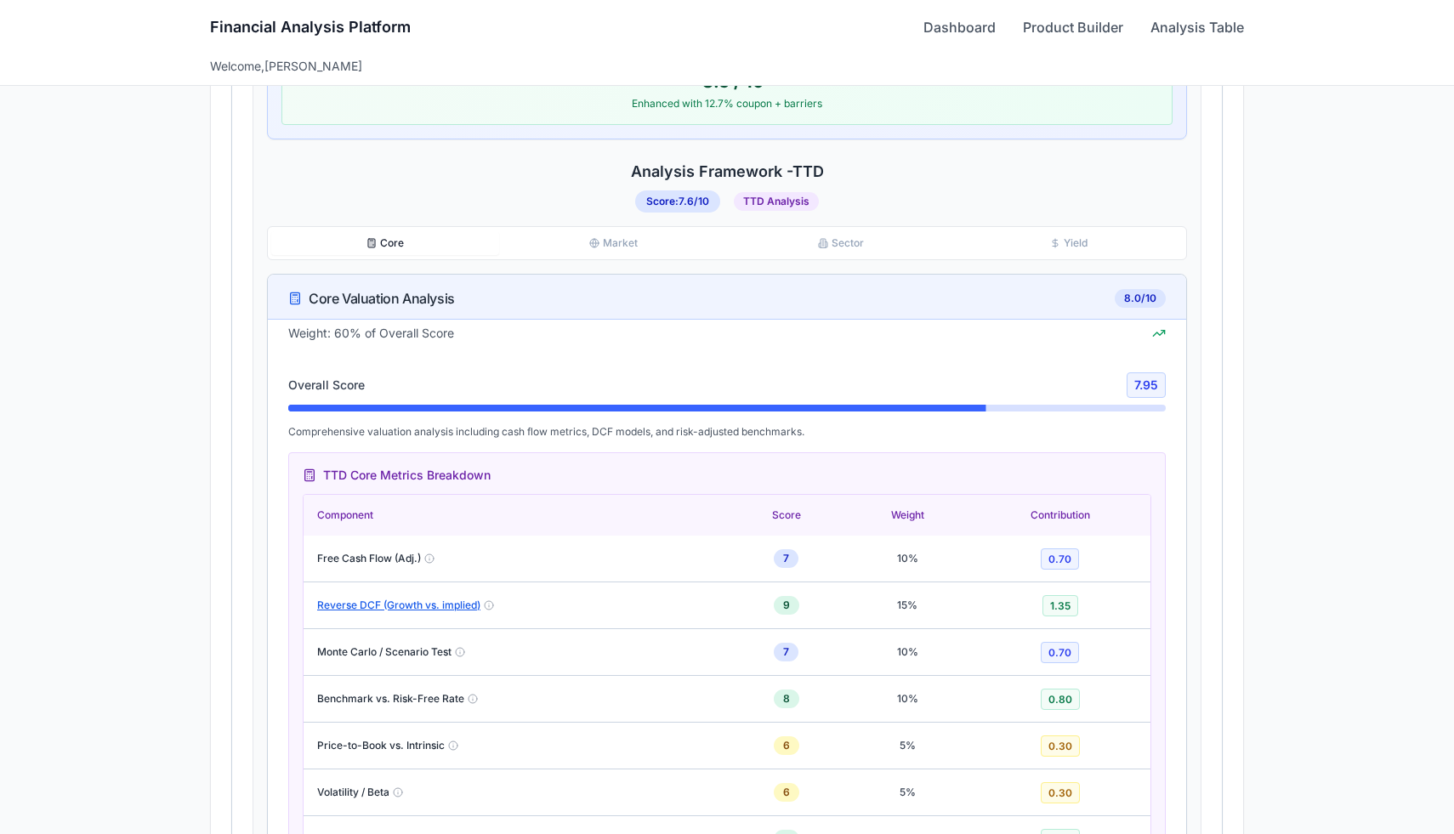
scroll to position [1124, 0]
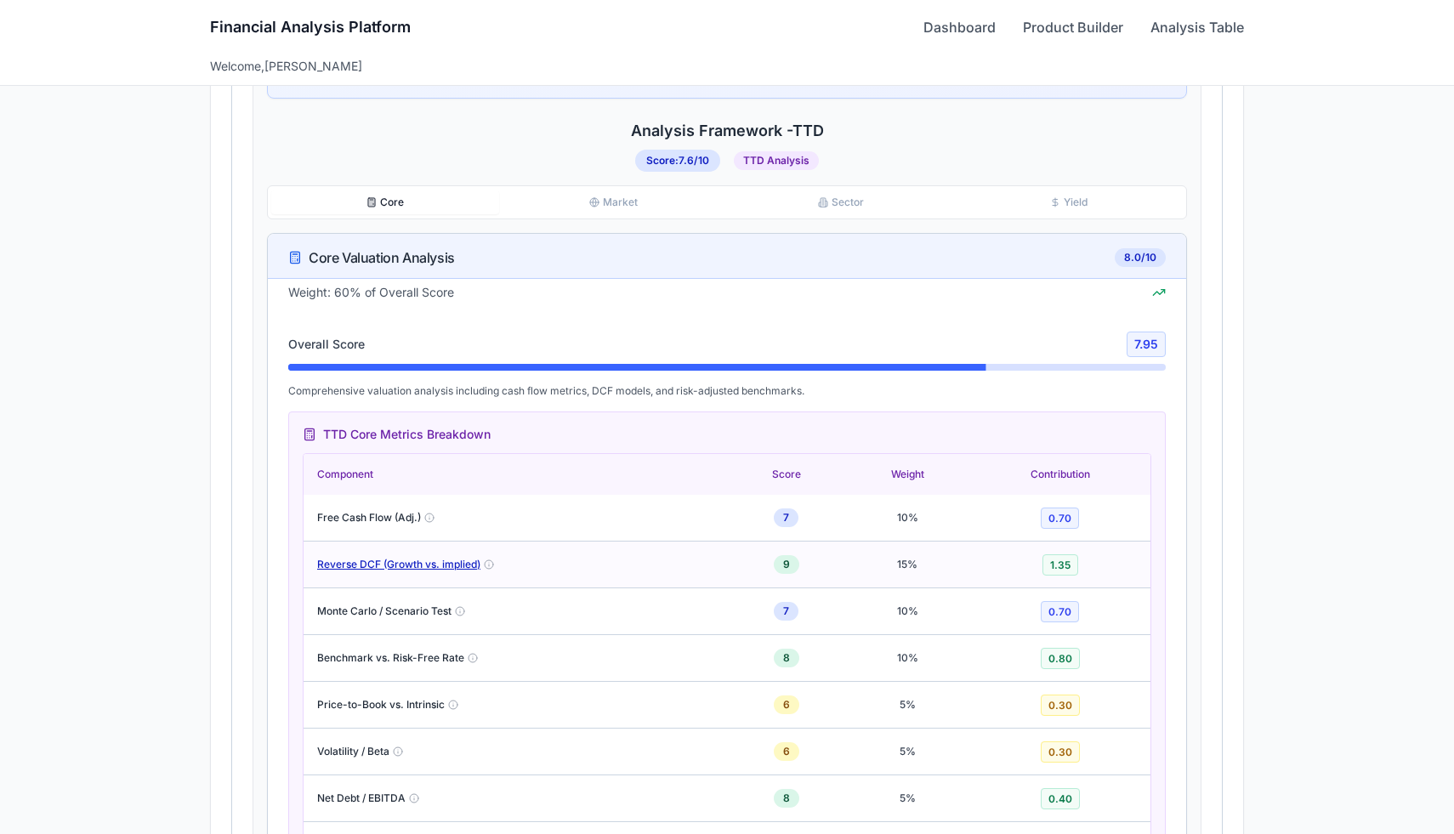
click at [405, 559] on button "Reverse DCF (Growth vs. implied)" at bounding box center [398, 565] width 163 height 14
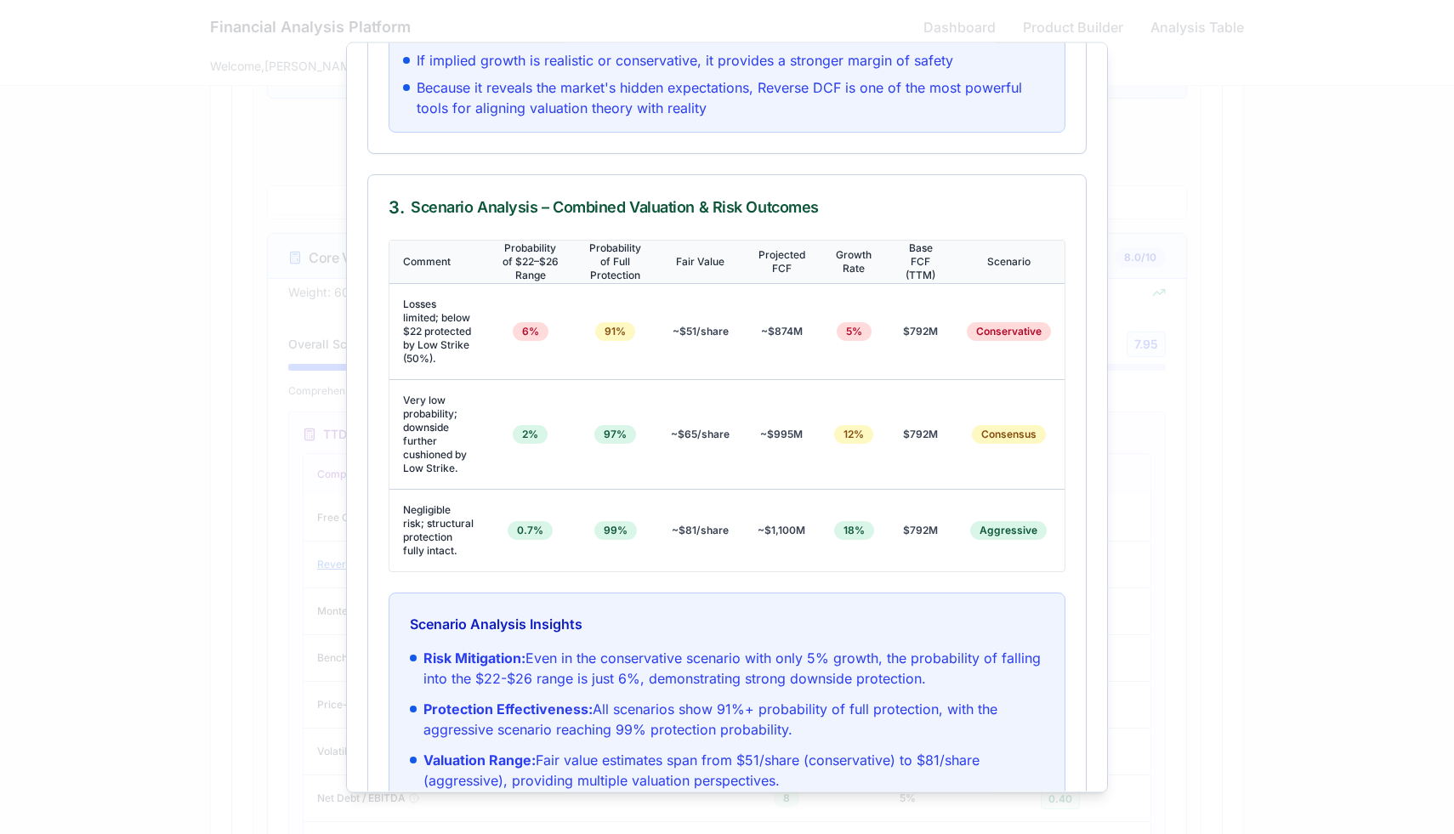
scroll to position [300, 0]
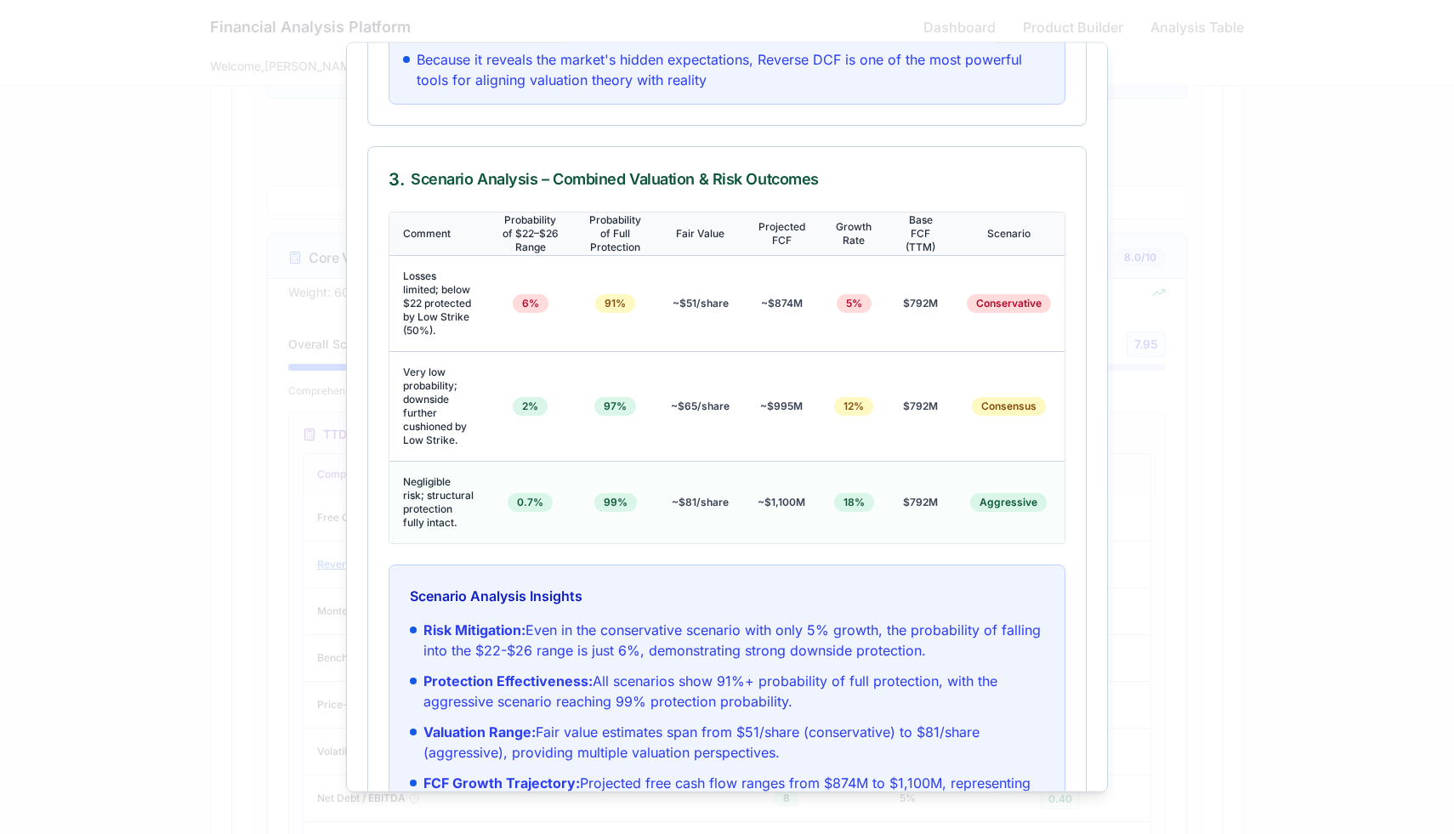
click at [616, 514] on td "99%" at bounding box center [615, 502] width 85 height 82
click at [621, 502] on div "99%" at bounding box center [616, 501] width 43 height 19
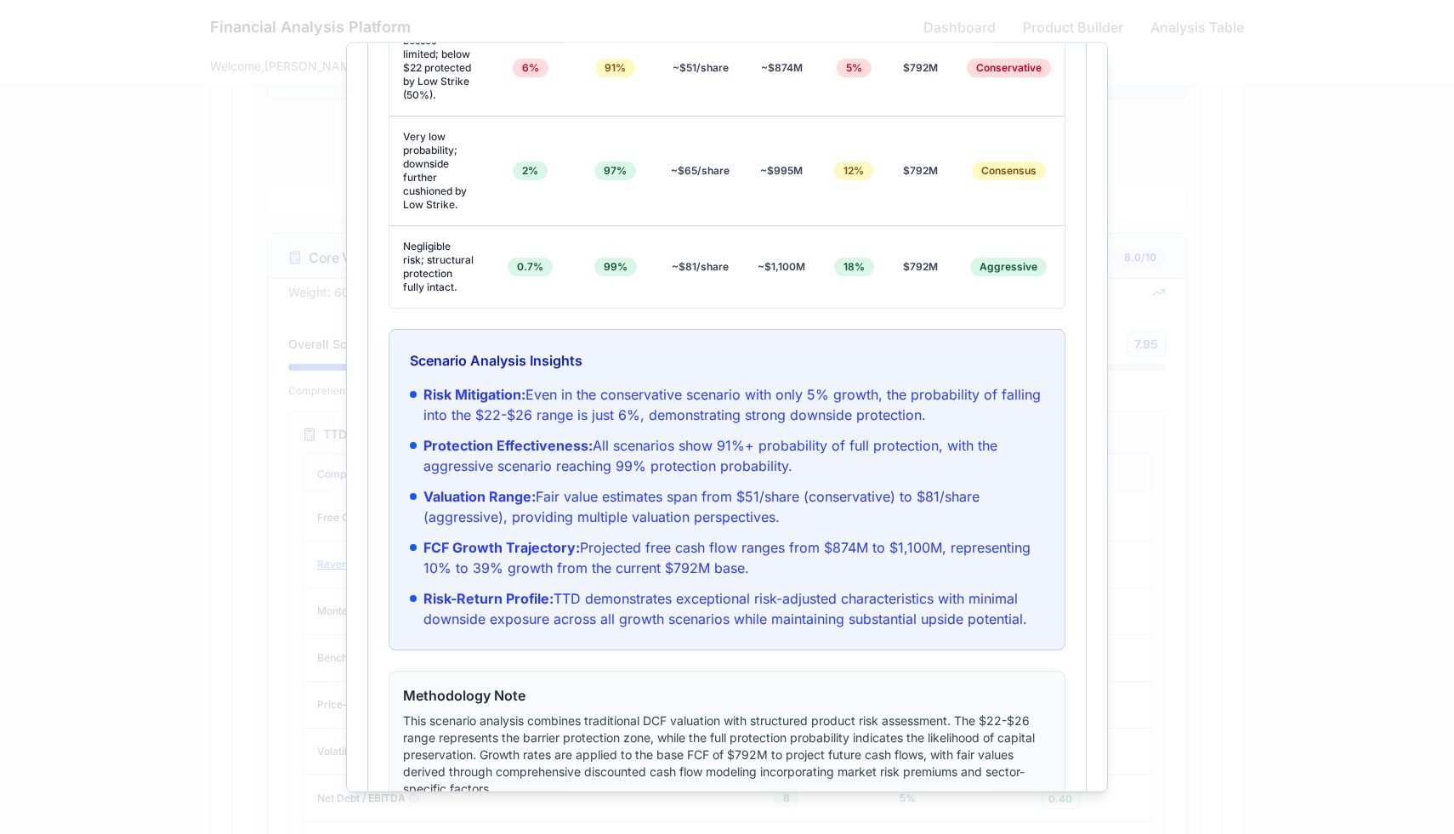
scroll to position [531, 0]
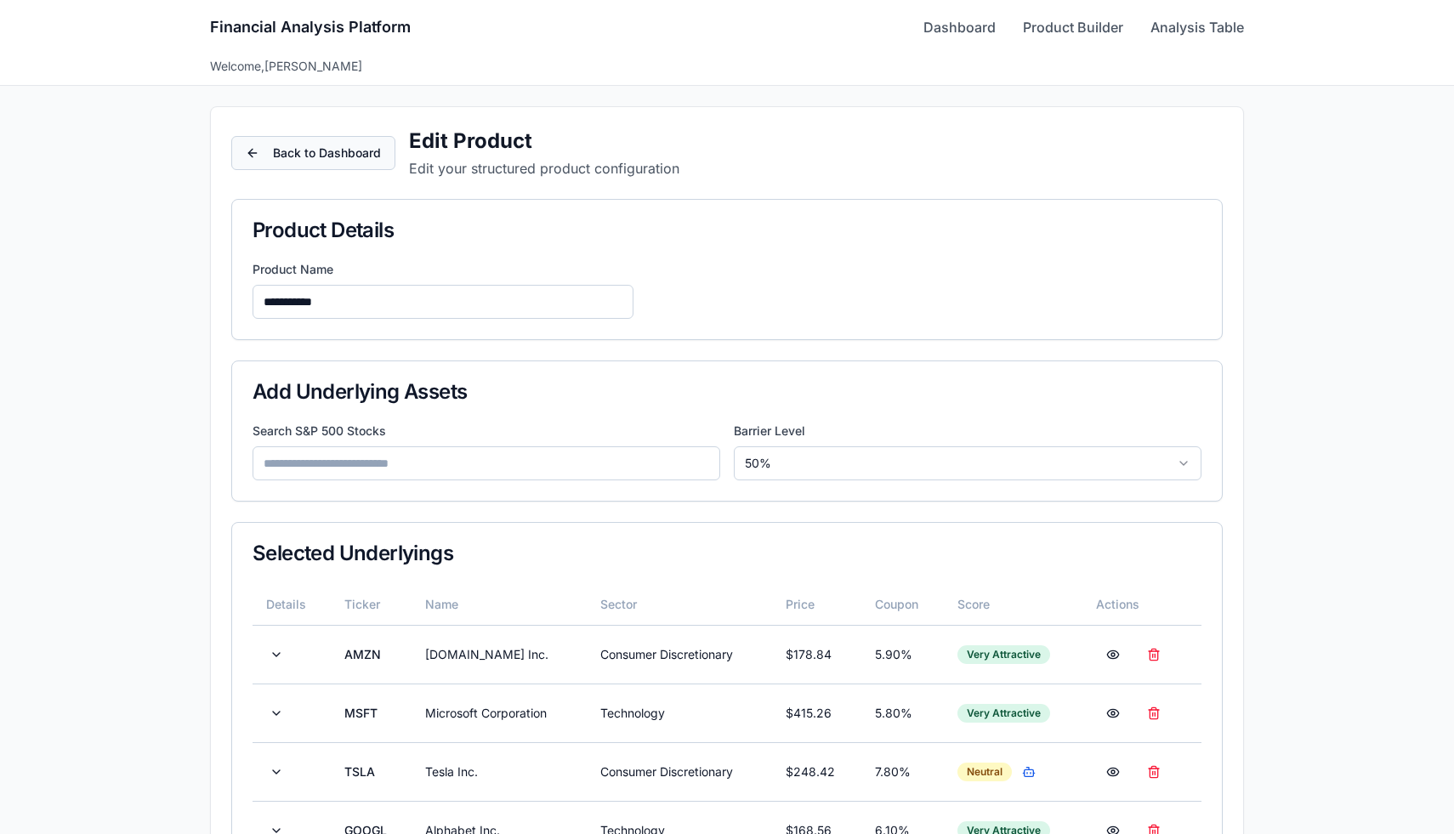
click at [373, 160] on button "Back to Dashboard" at bounding box center [313, 153] width 164 height 34
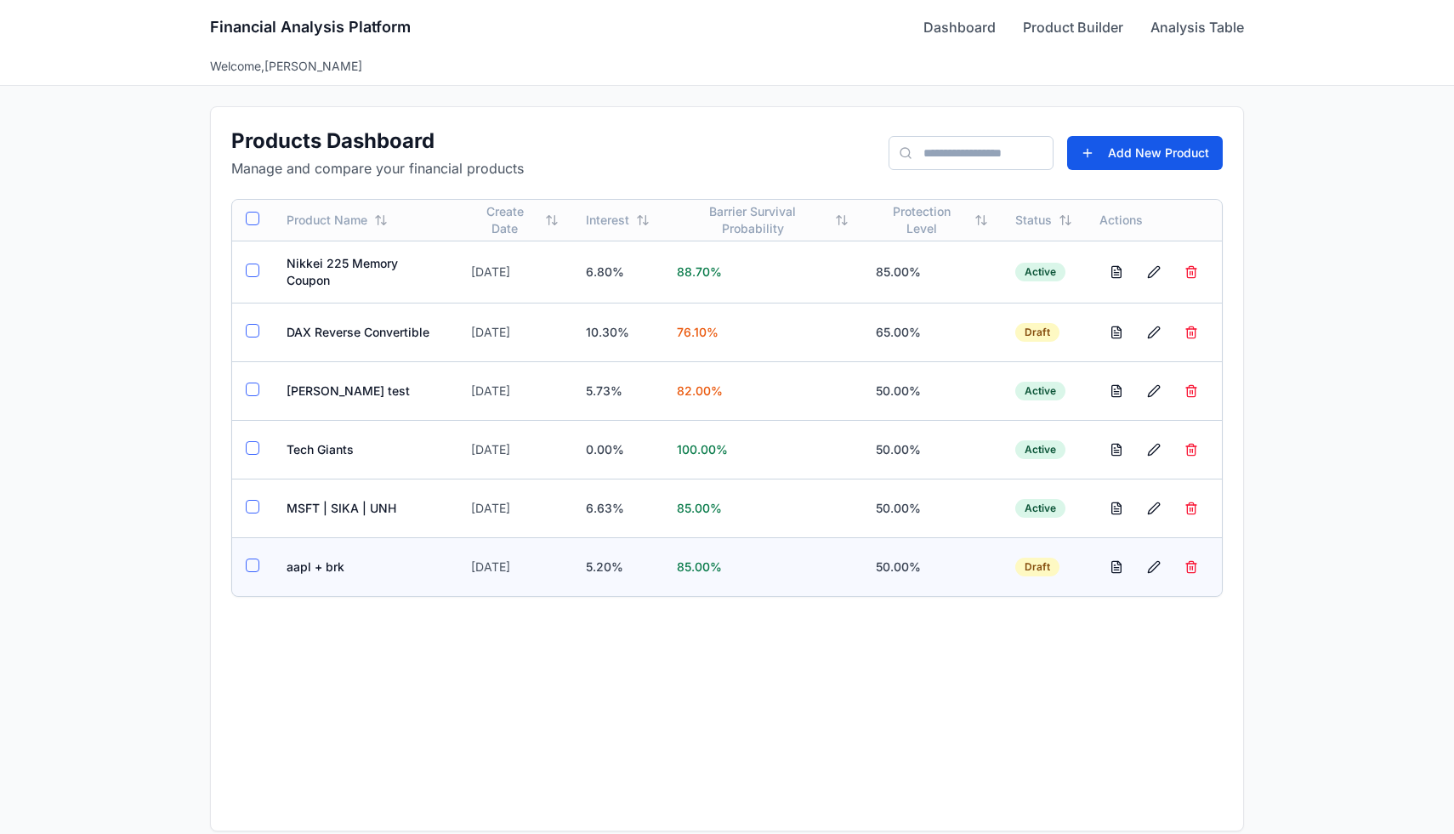
click at [253, 560] on button "button" at bounding box center [253, 566] width 14 height 14
click at [257, 330] on button "button" at bounding box center [253, 331] width 14 height 14
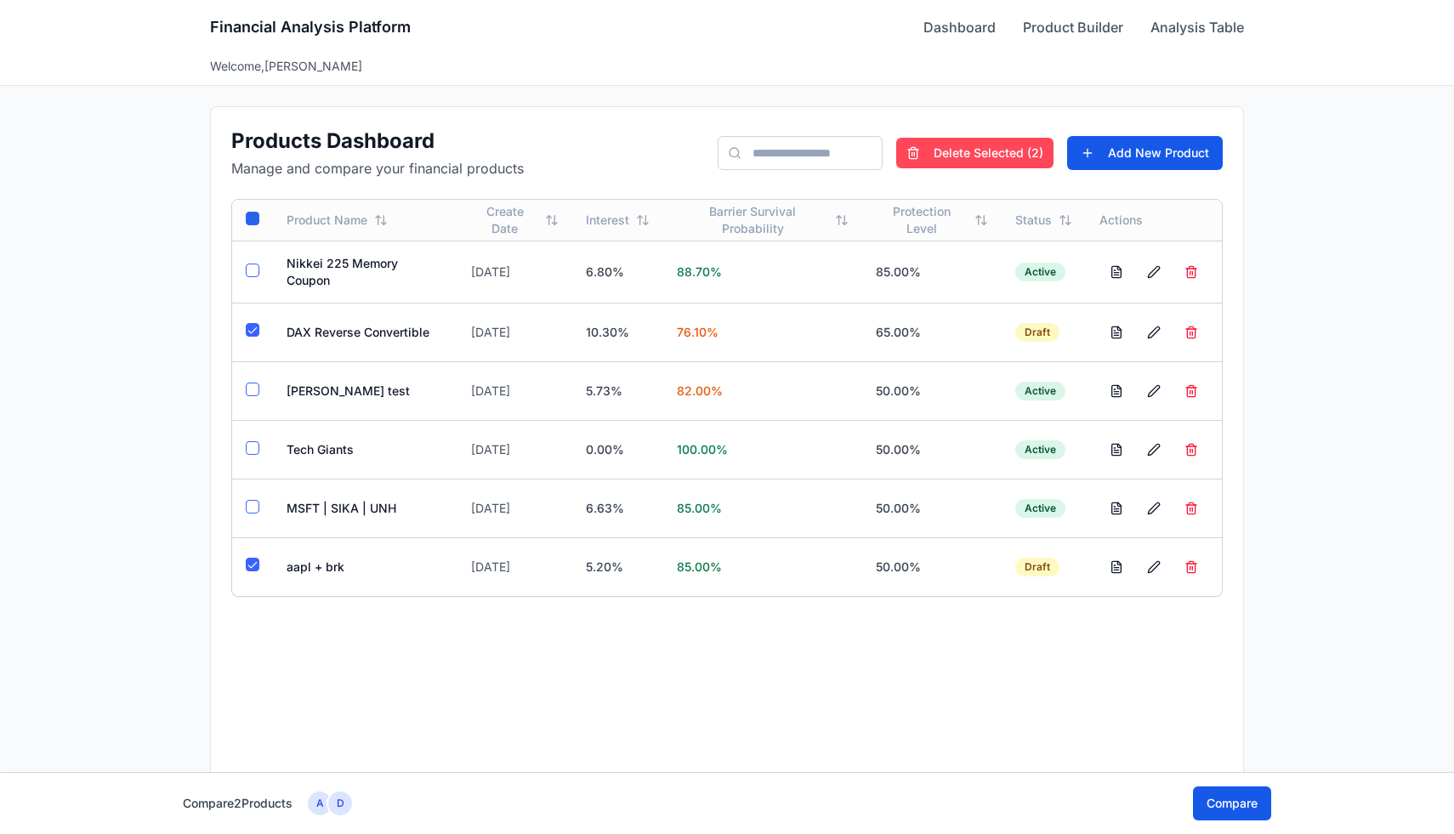
click at [991, 139] on button "Delete Selected ( 2 )" at bounding box center [974, 153] width 157 height 31
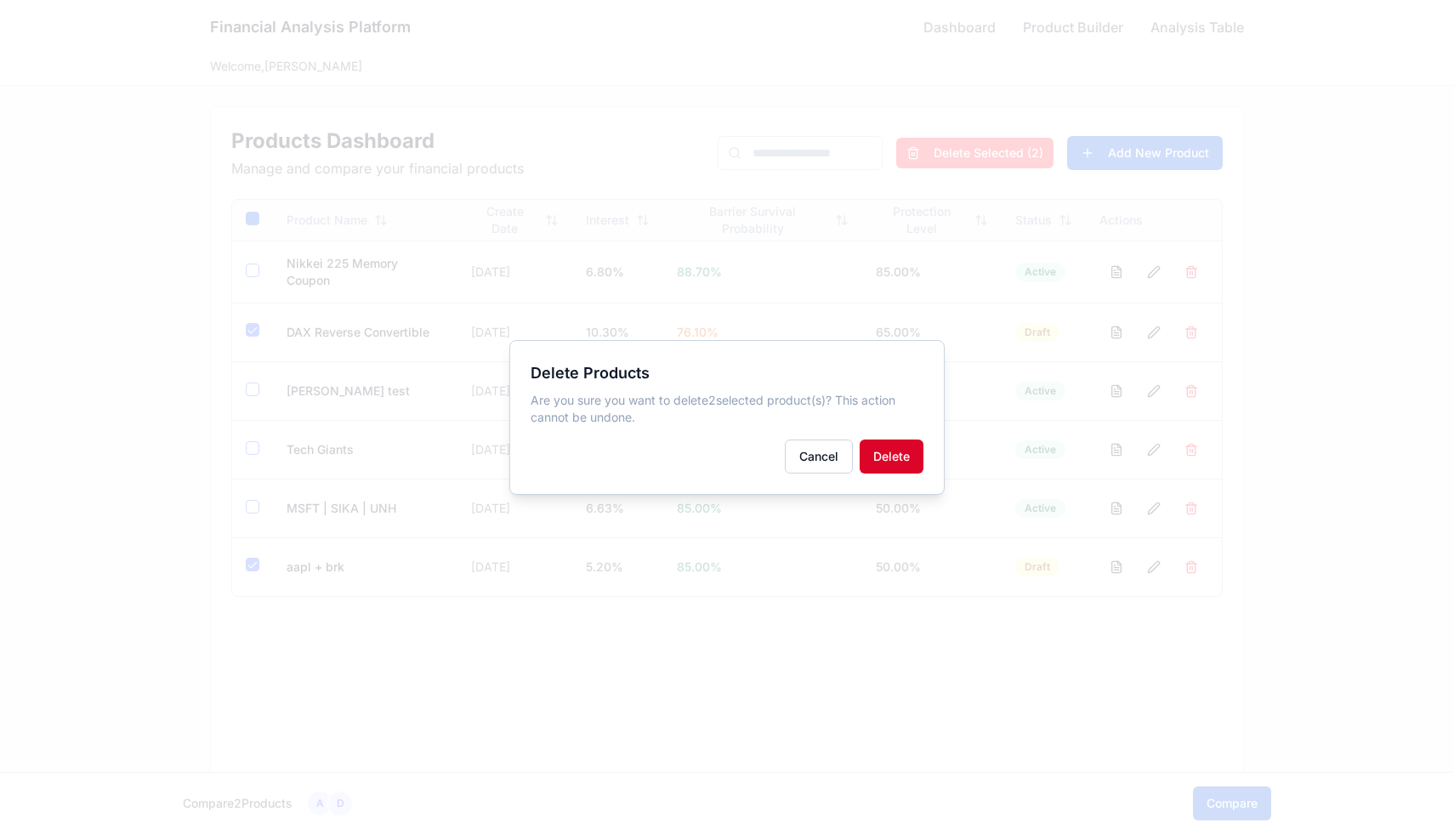
click at [901, 452] on button "Delete" at bounding box center [892, 457] width 64 height 34
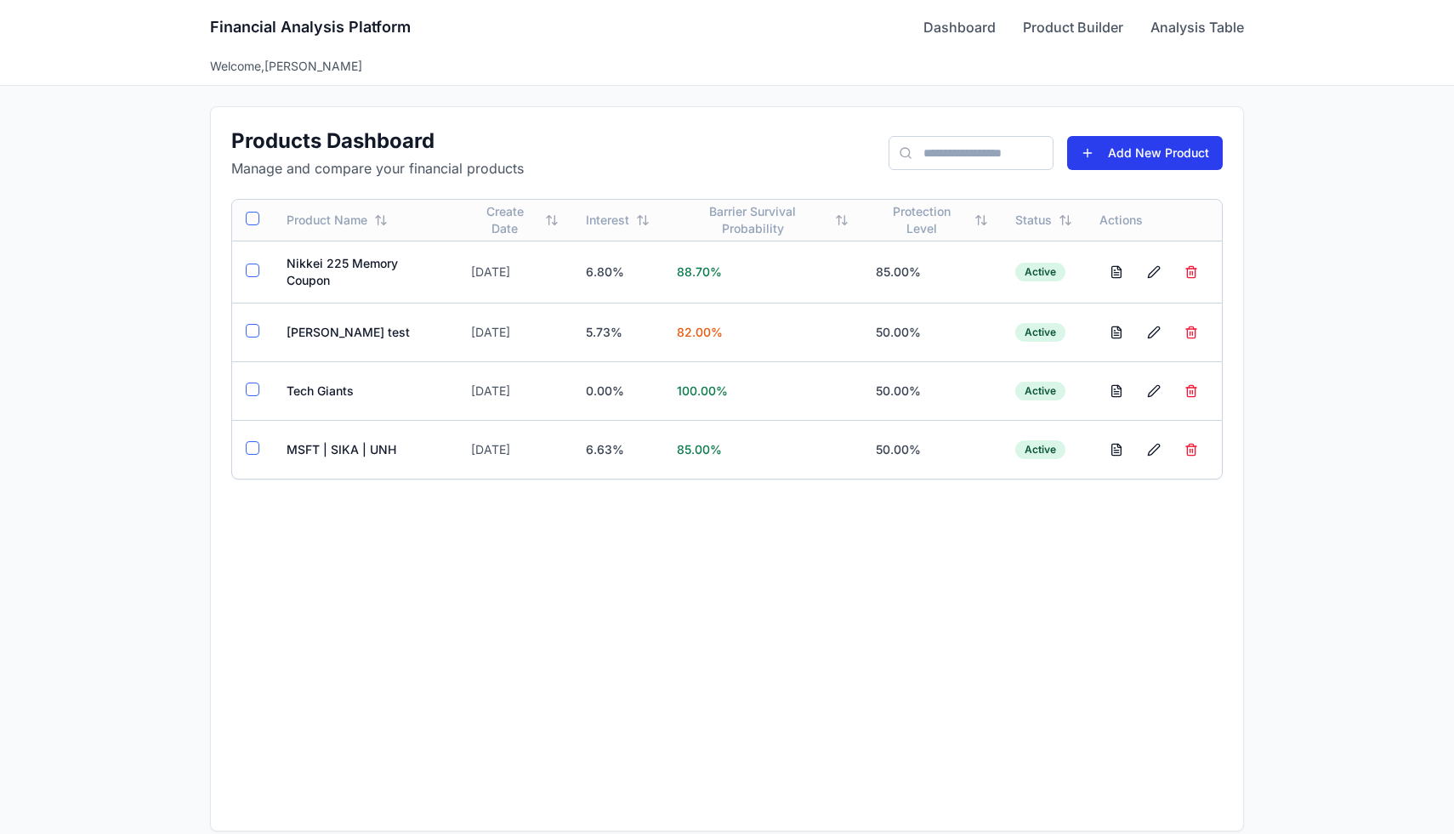
click at [1112, 160] on button "Add New Product" at bounding box center [1145, 153] width 156 height 34
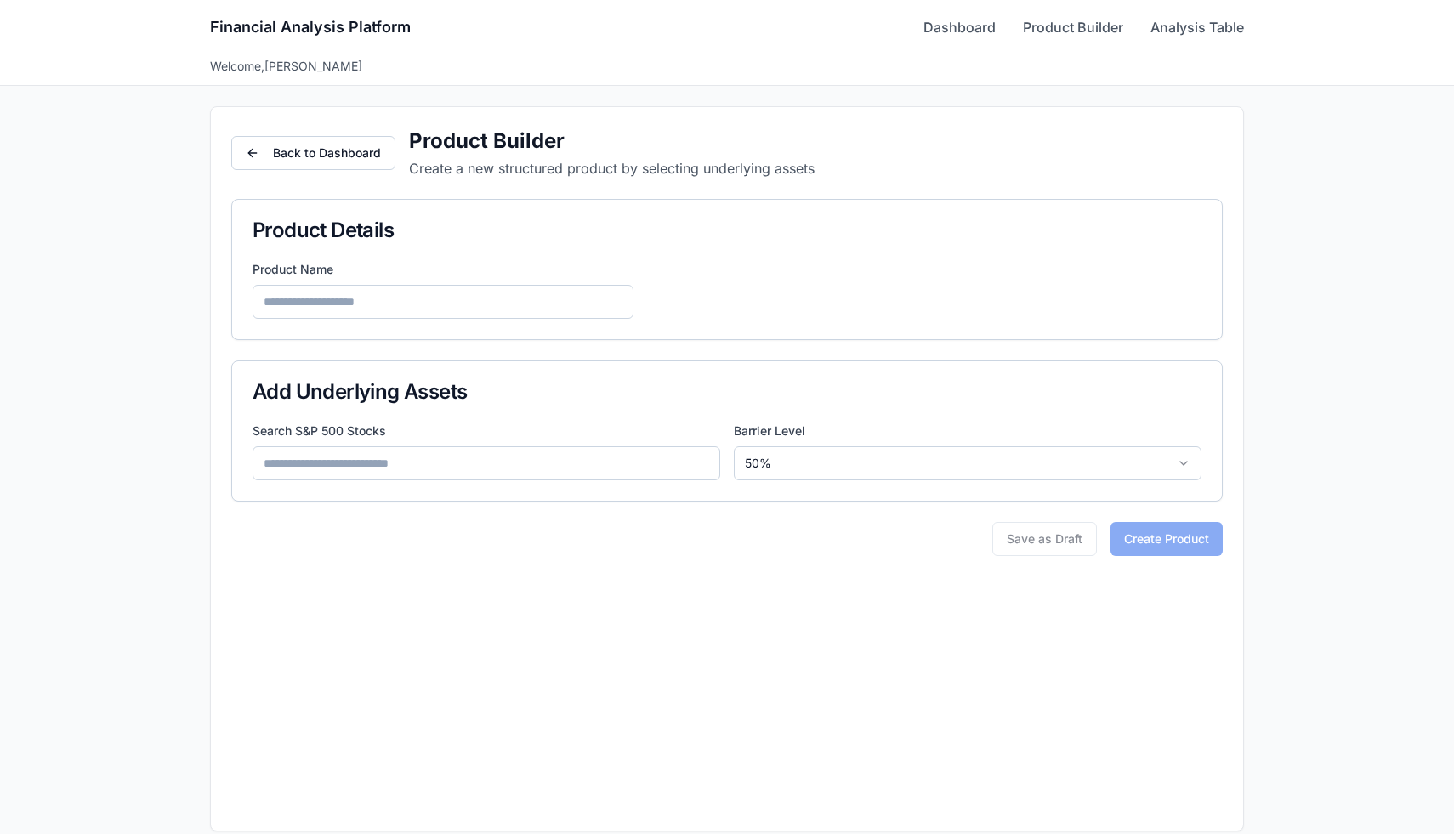
click at [448, 471] on input at bounding box center [487, 464] width 468 height 34
type input "*"
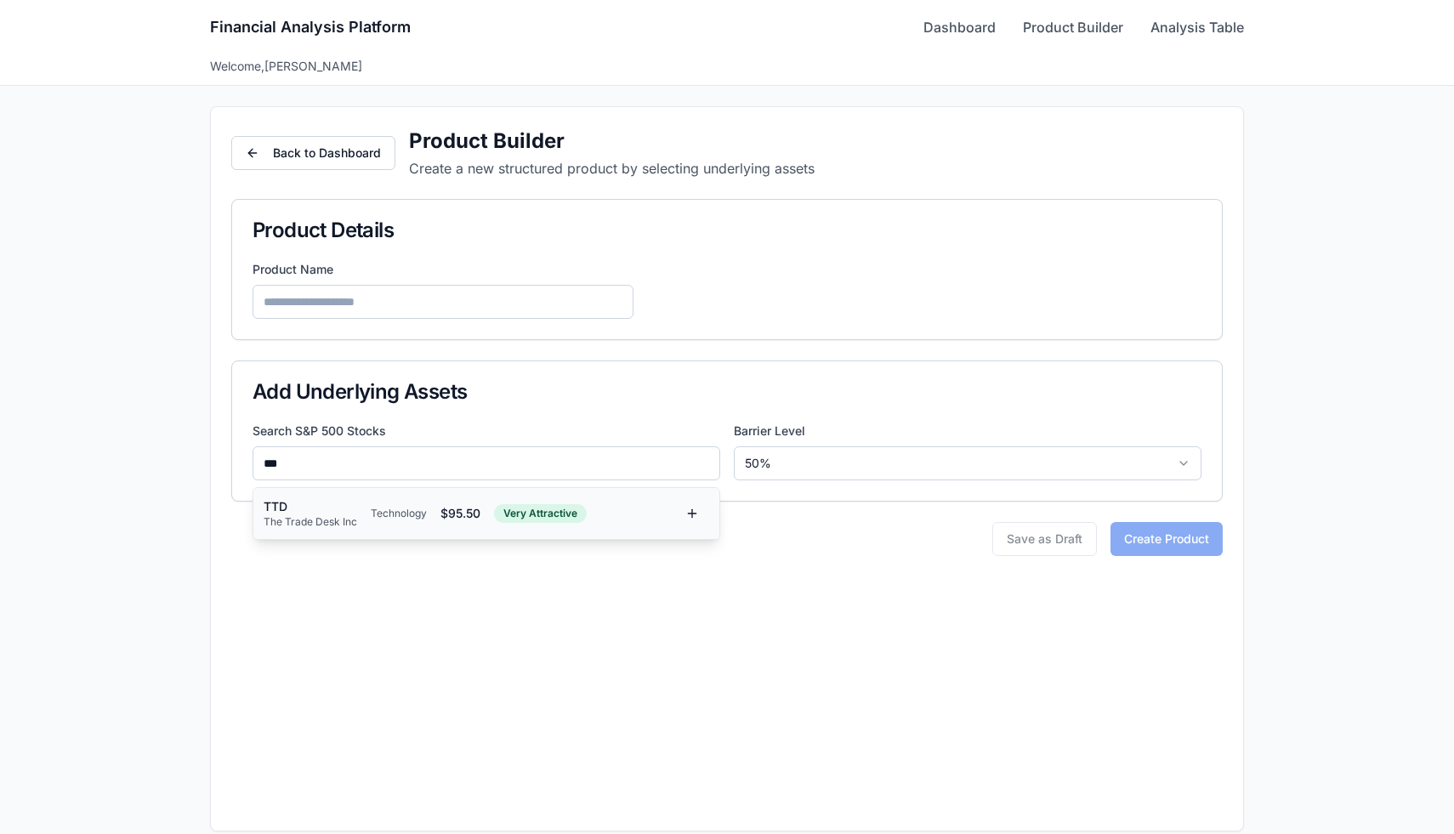
type input "***"
click at [405, 527] on div "TTD The Trade Desk Inc Technology $ 95.50 Very Attractive" at bounding box center [470, 513] width 412 height 31
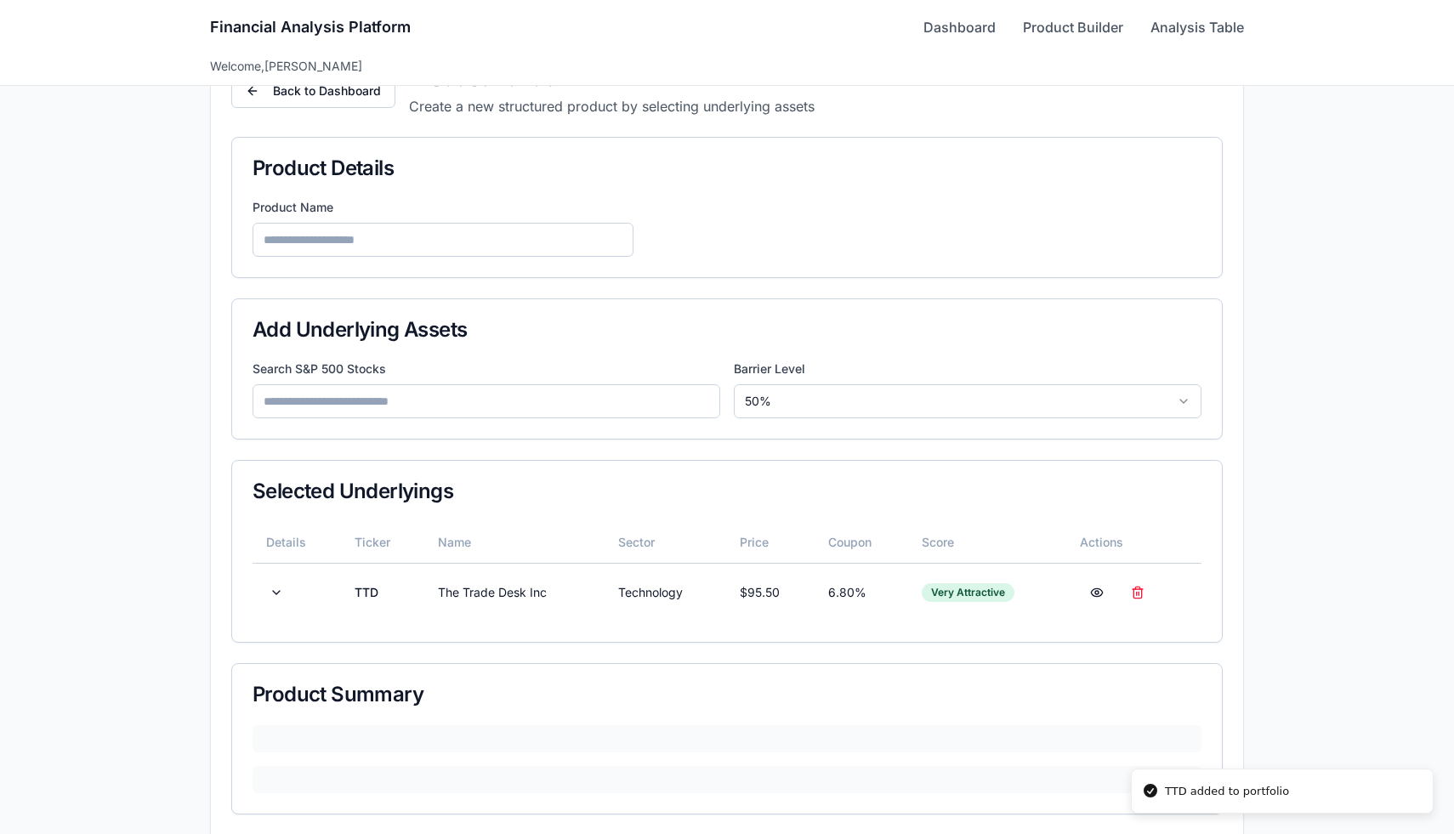
scroll to position [138, 0]
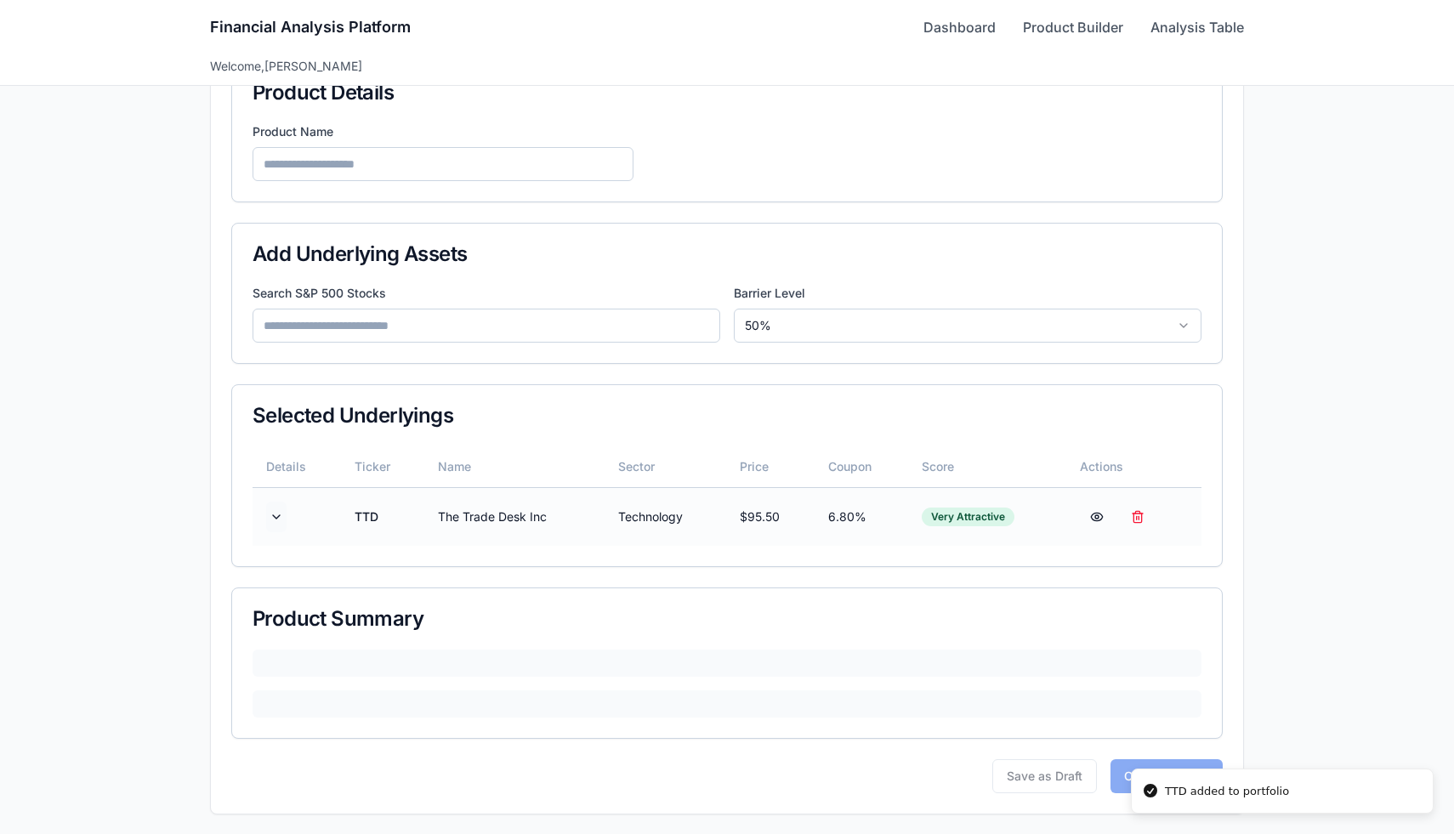
click at [270, 517] on button at bounding box center [276, 517] width 20 height 31
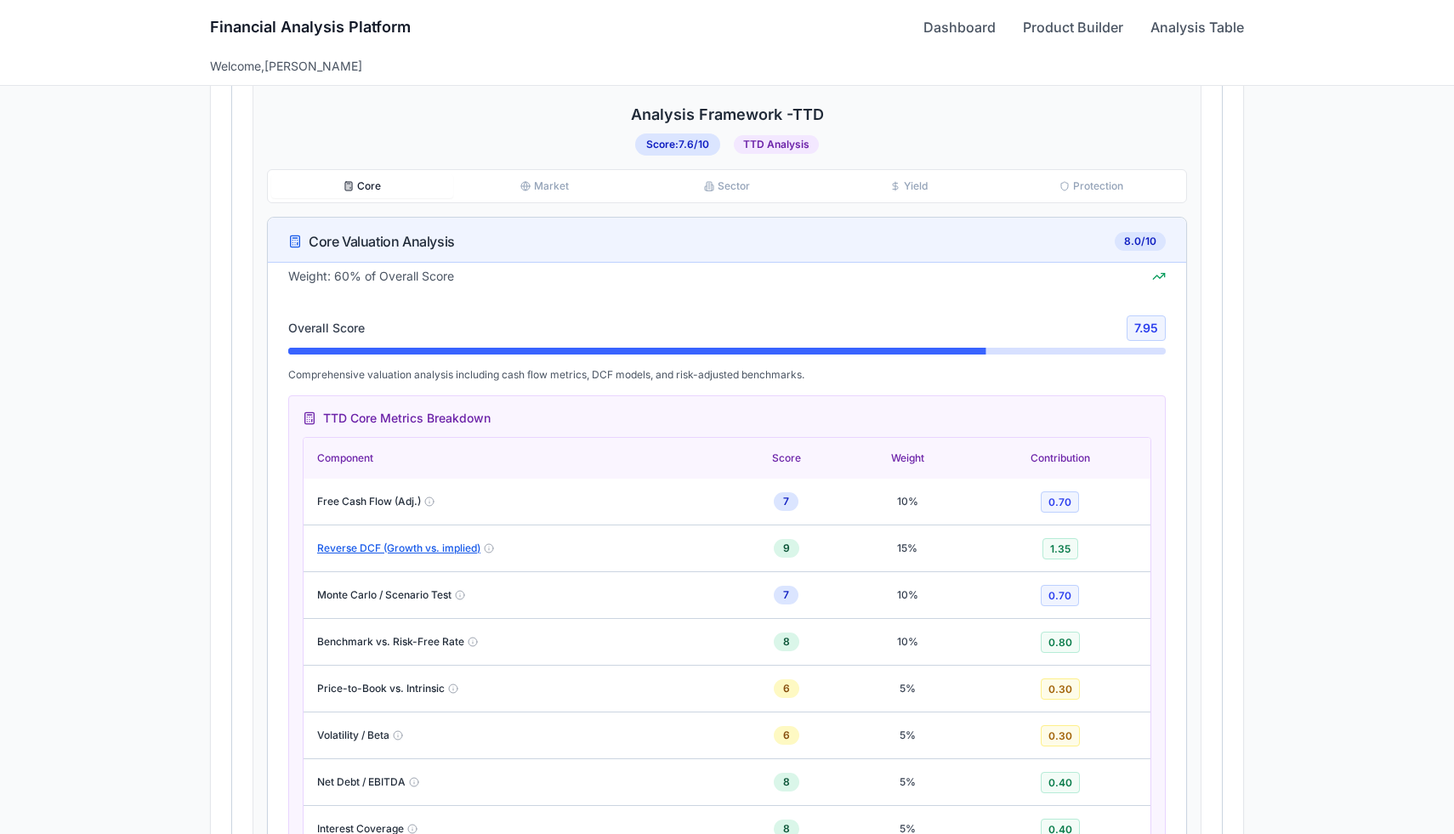
scroll to position [938, 0]
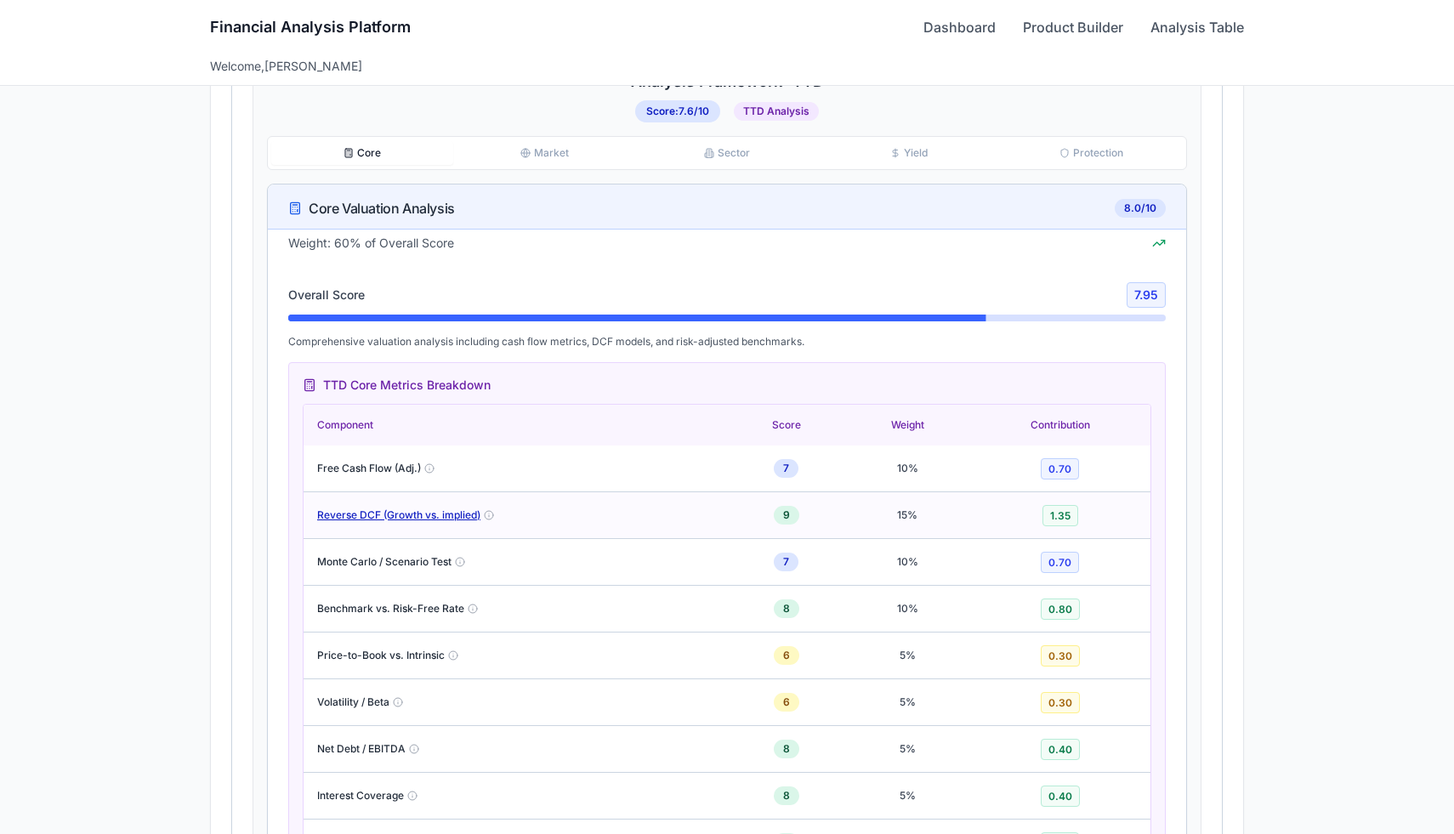
click at [339, 516] on button "Reverse DCF (Growth vs. implied)" at bounding box center [398, 516] width 163 height 14
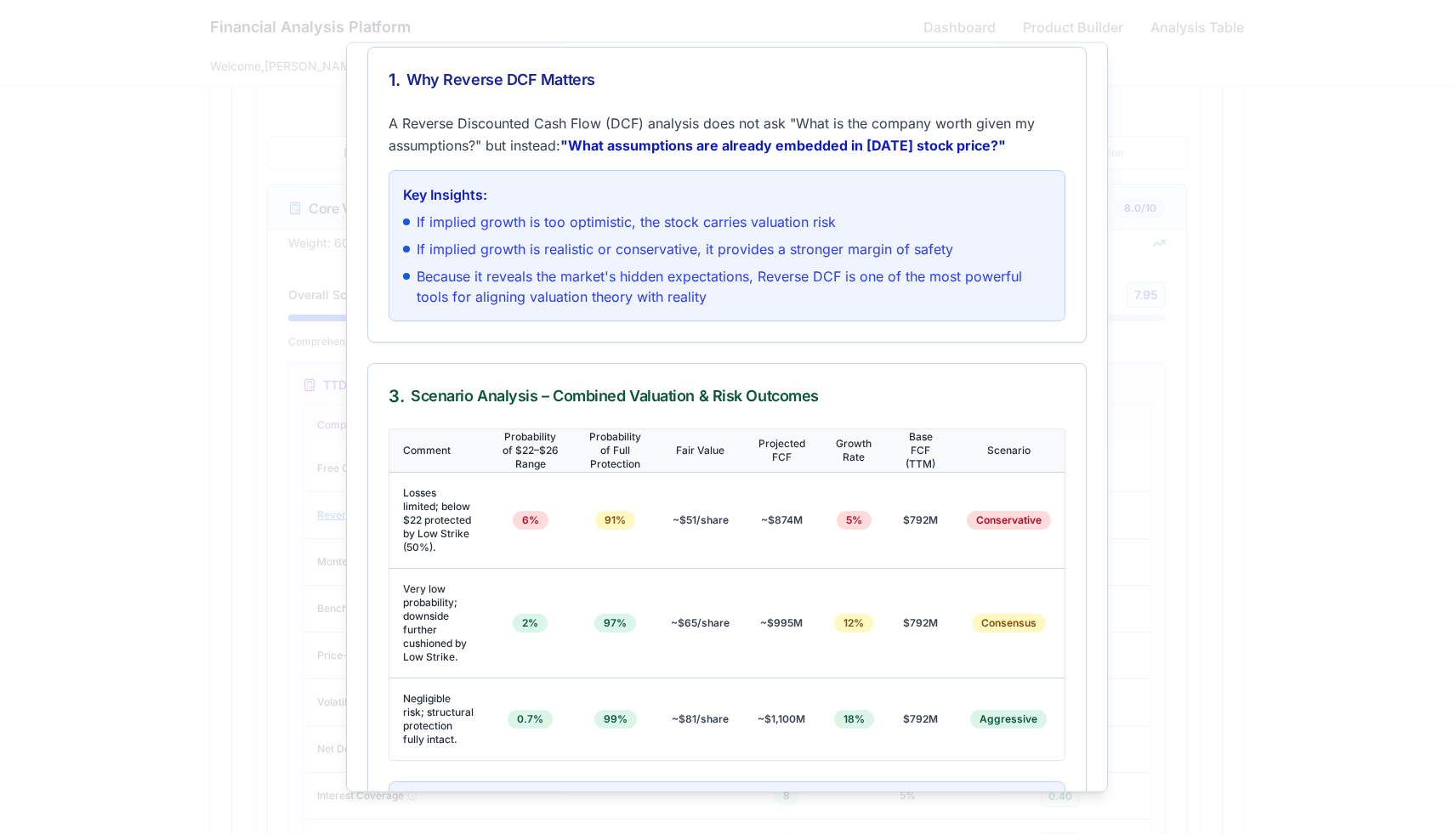
scroll to position [0, 0]
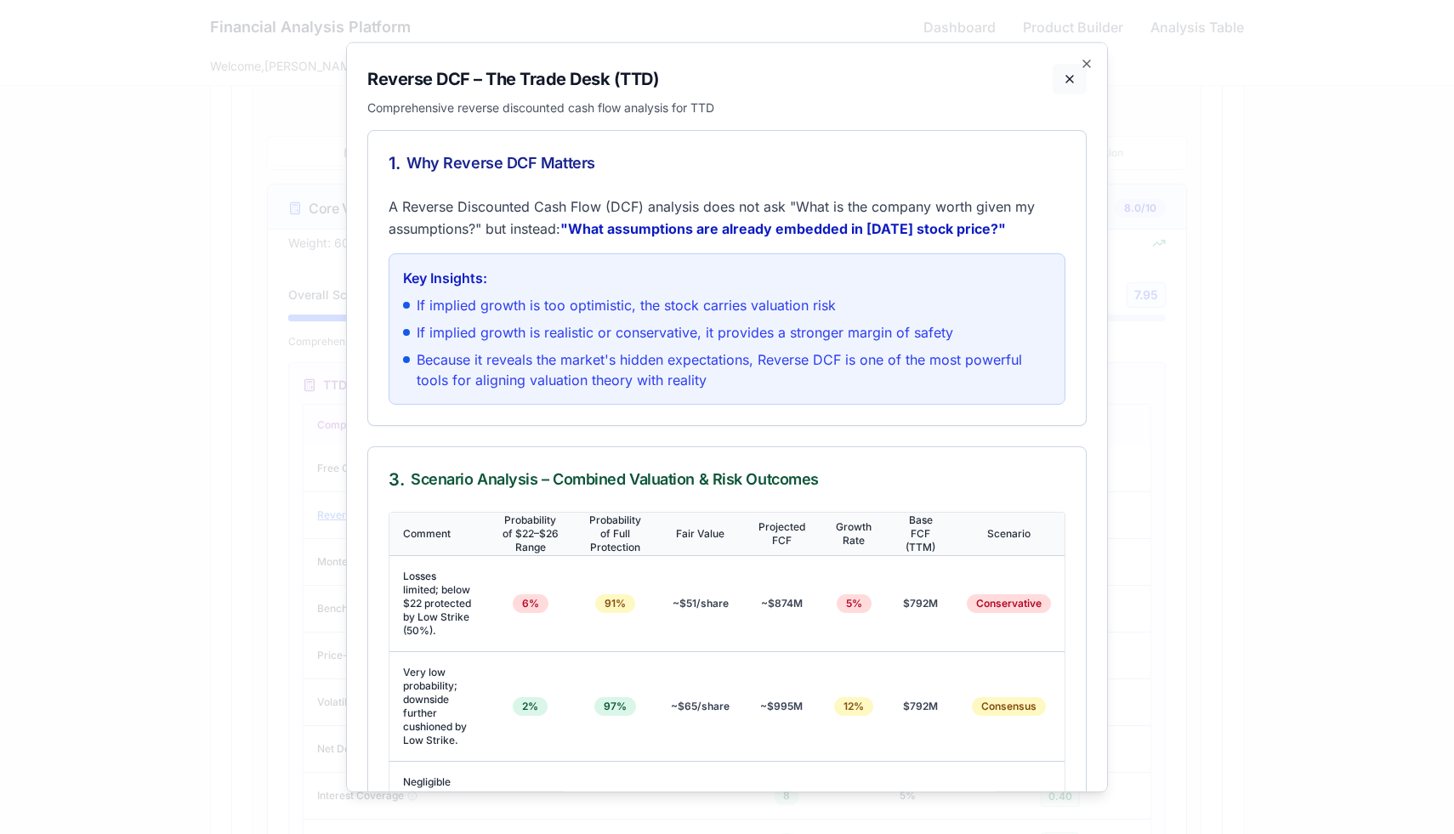
click at [1078, 71] on button at bounding box center [1070, 78] width 34 height 31
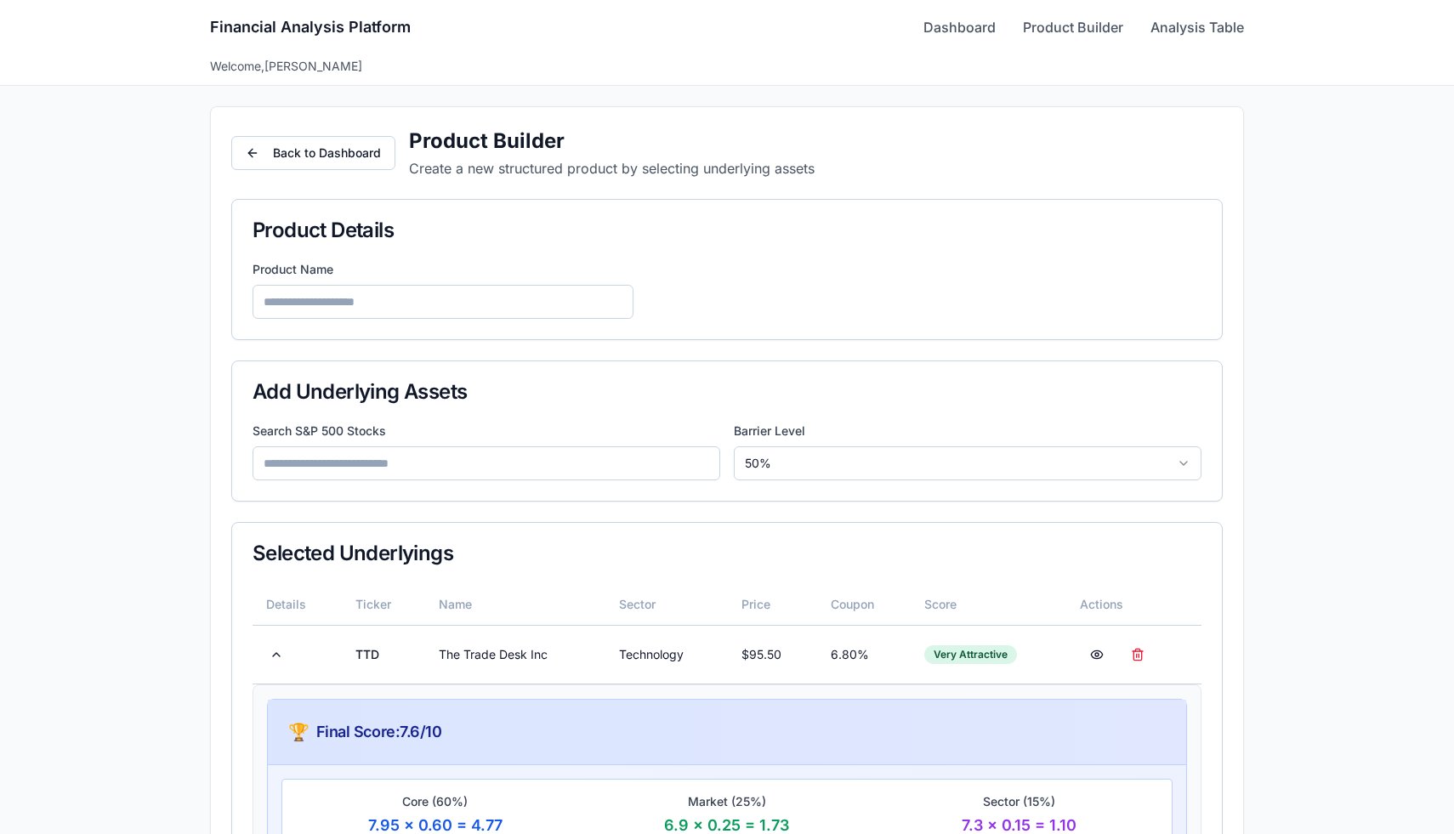
click at [930, 16] on div "Financial Analysis Platform Dashboard Product Builder Analysis Table" at bounding box center [727, 27] width 1034 height 54
click at [928, 20] on link "Dashboard" at bounding box center [960, 27] width 72 height 20
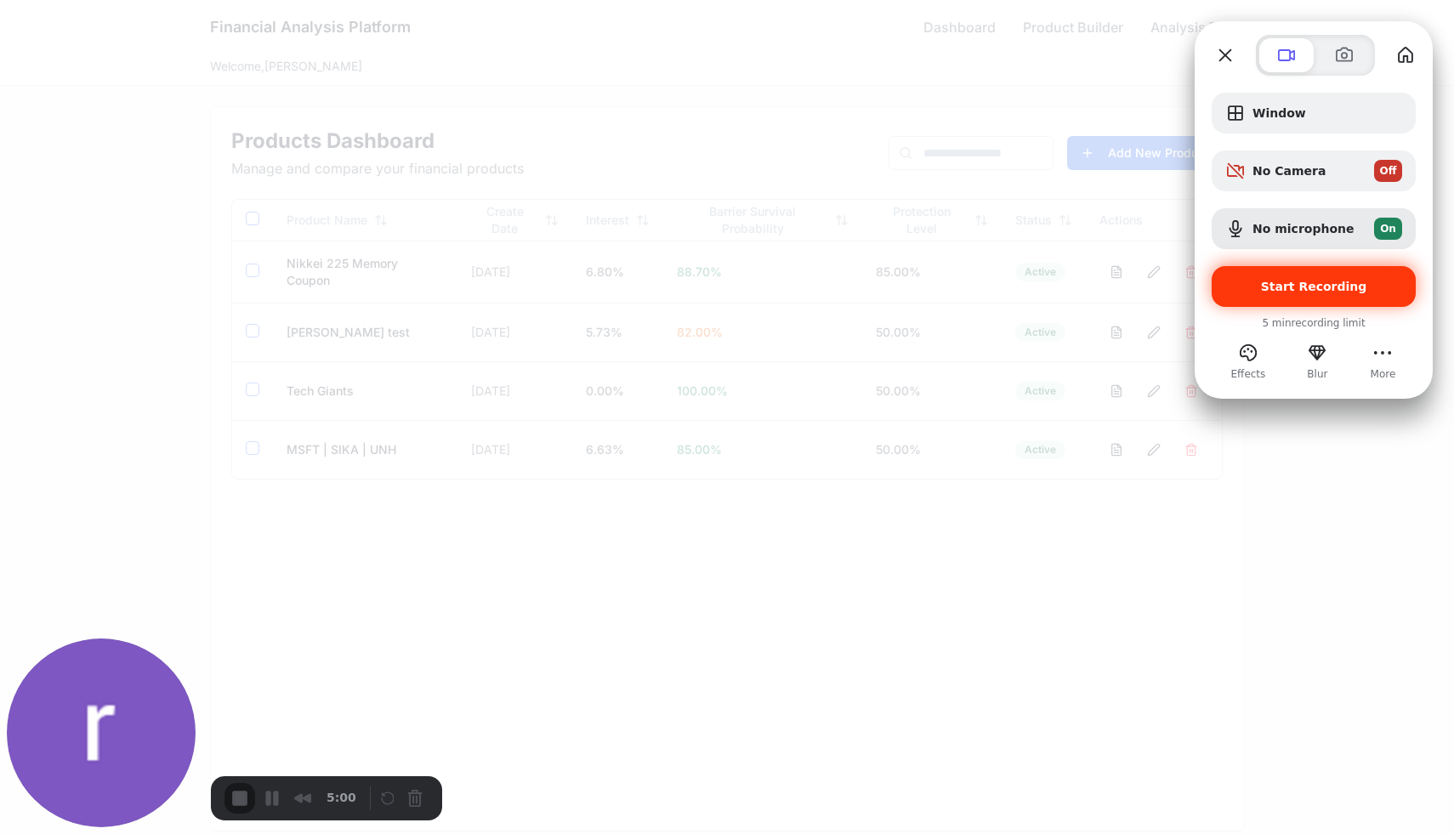
click at [1289, 282] on span "Start Recording" at bounding box center [1314, 287] width 106 height 14
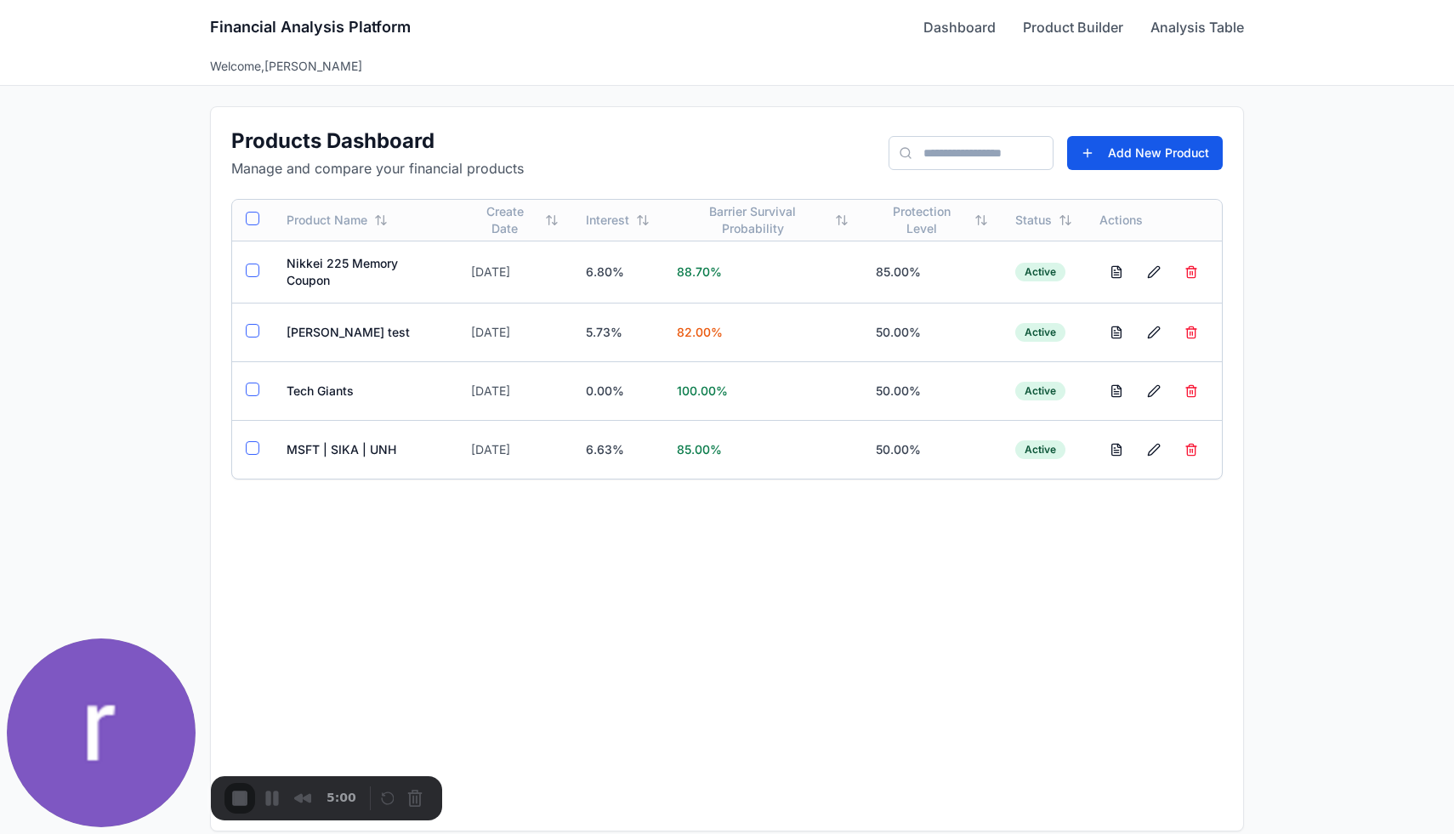
click at [1113, 167] on button "Add New Product" at bounding box center [1145, 153] width 156 height 34
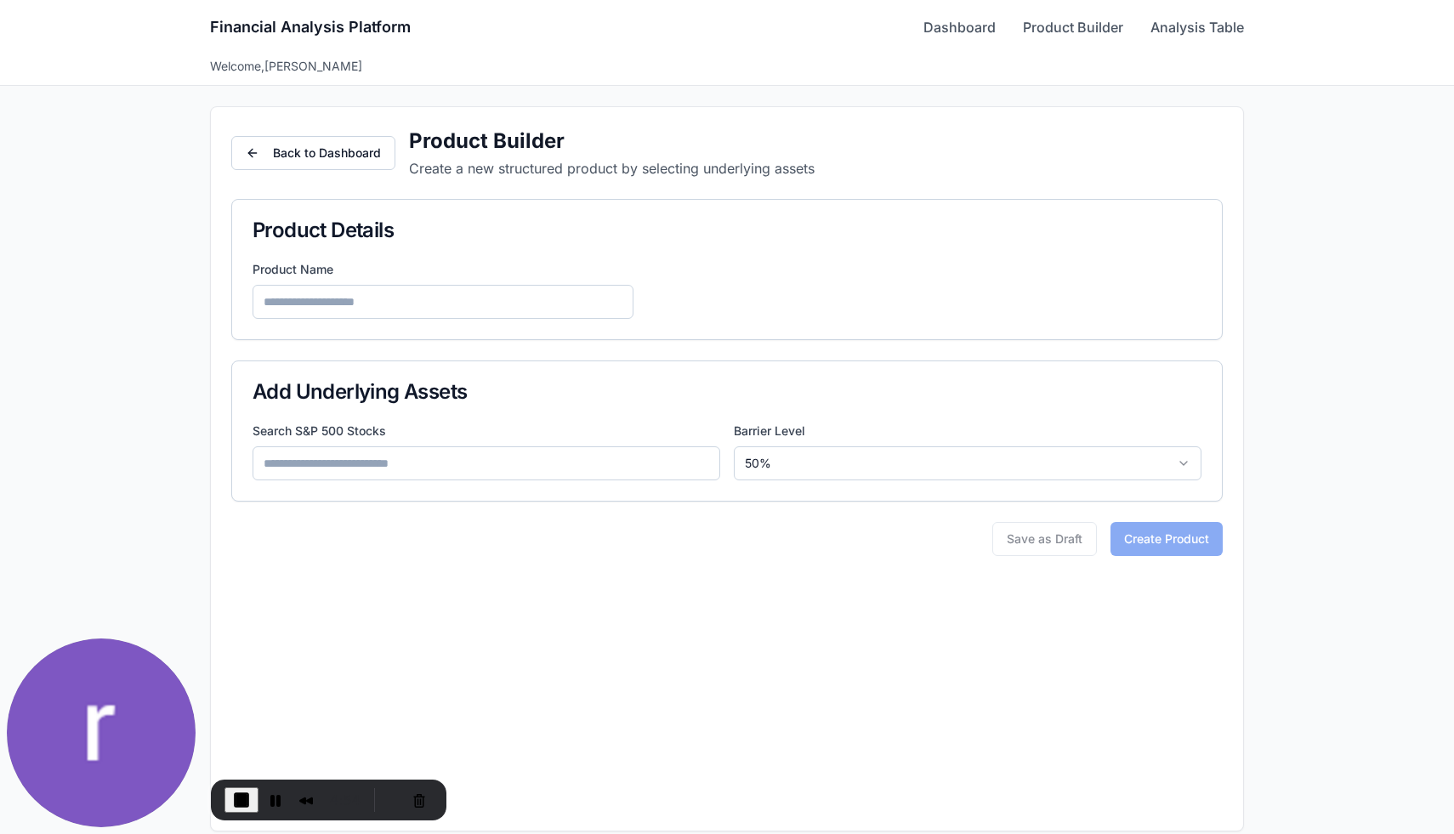
click at [521, 302] on input at bounding box center [443, 302] width 381 height 34
type input "**********"
click at [370, 482] on div "Search S&P 500 Stocks Barrier Level 50 %" at bounding box center [727, 462] width 990 height 78
click at [375, 469] on input at bounding box center [487, 464] width 468 height 34
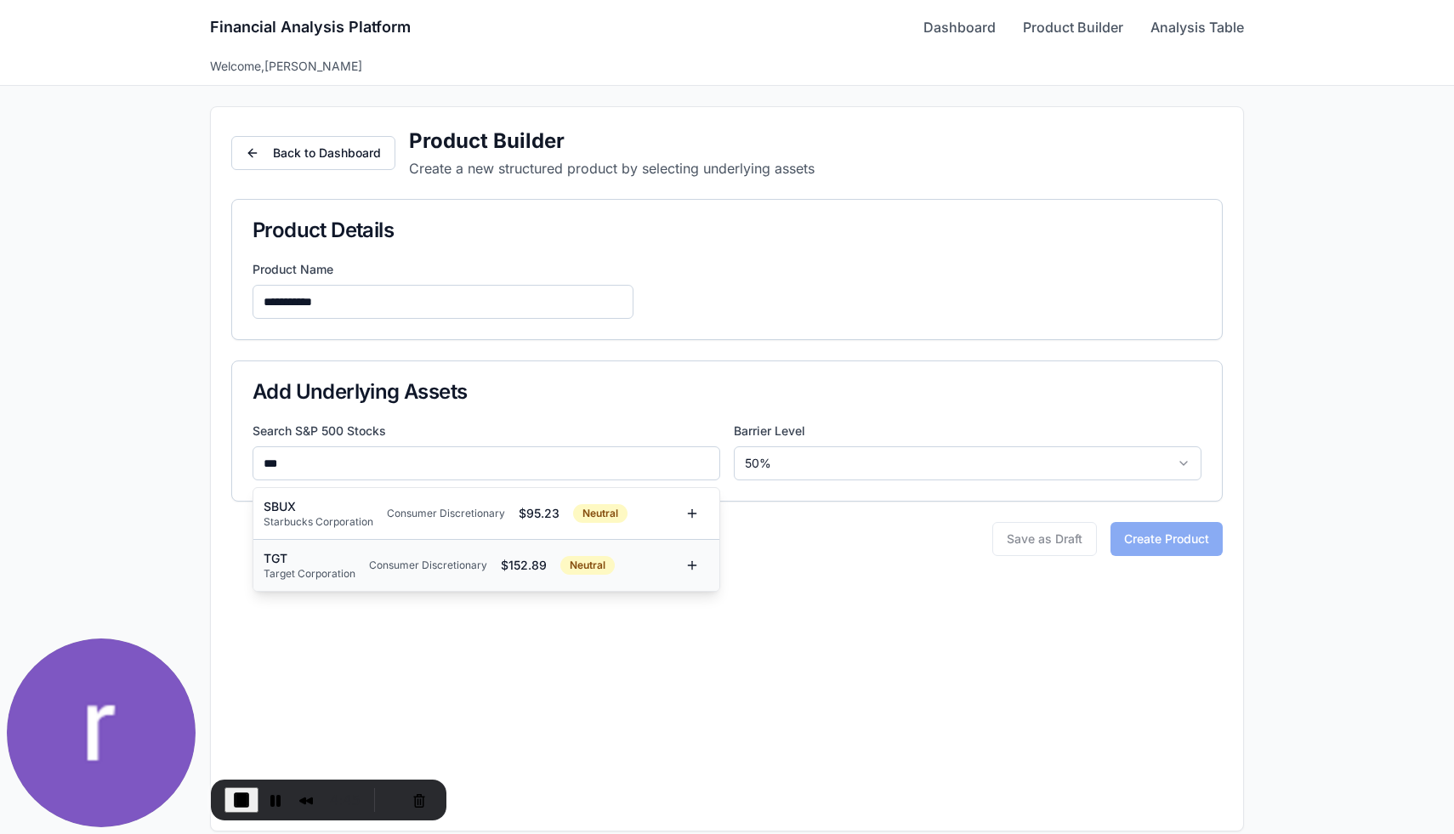
type input "***"
click at [339, 552] on div "TGT" at bounding box center [310, 558] width 92 height 17
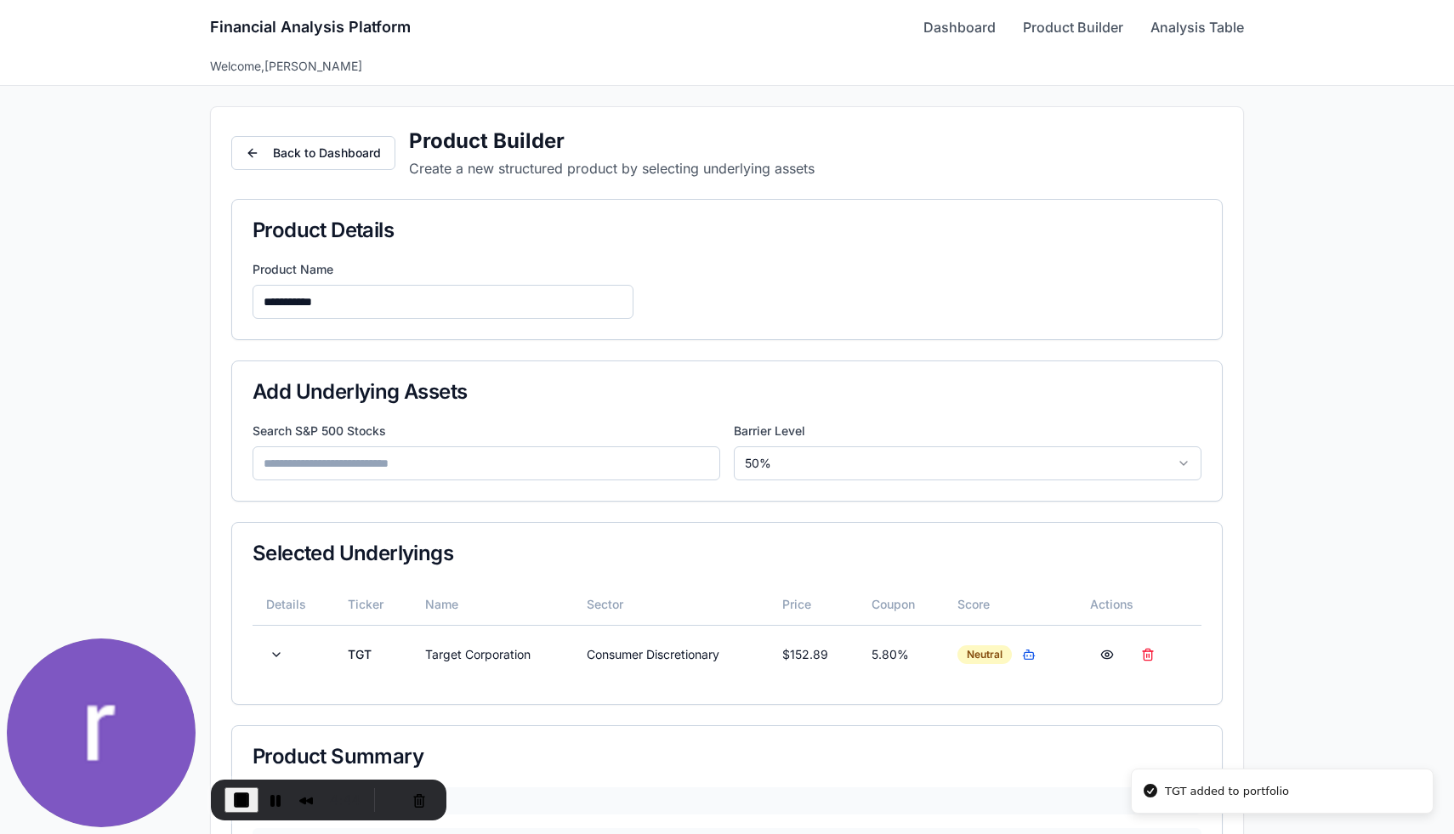
click at [372, 473] on input at bounding box center [487, 464] width 468 height 34
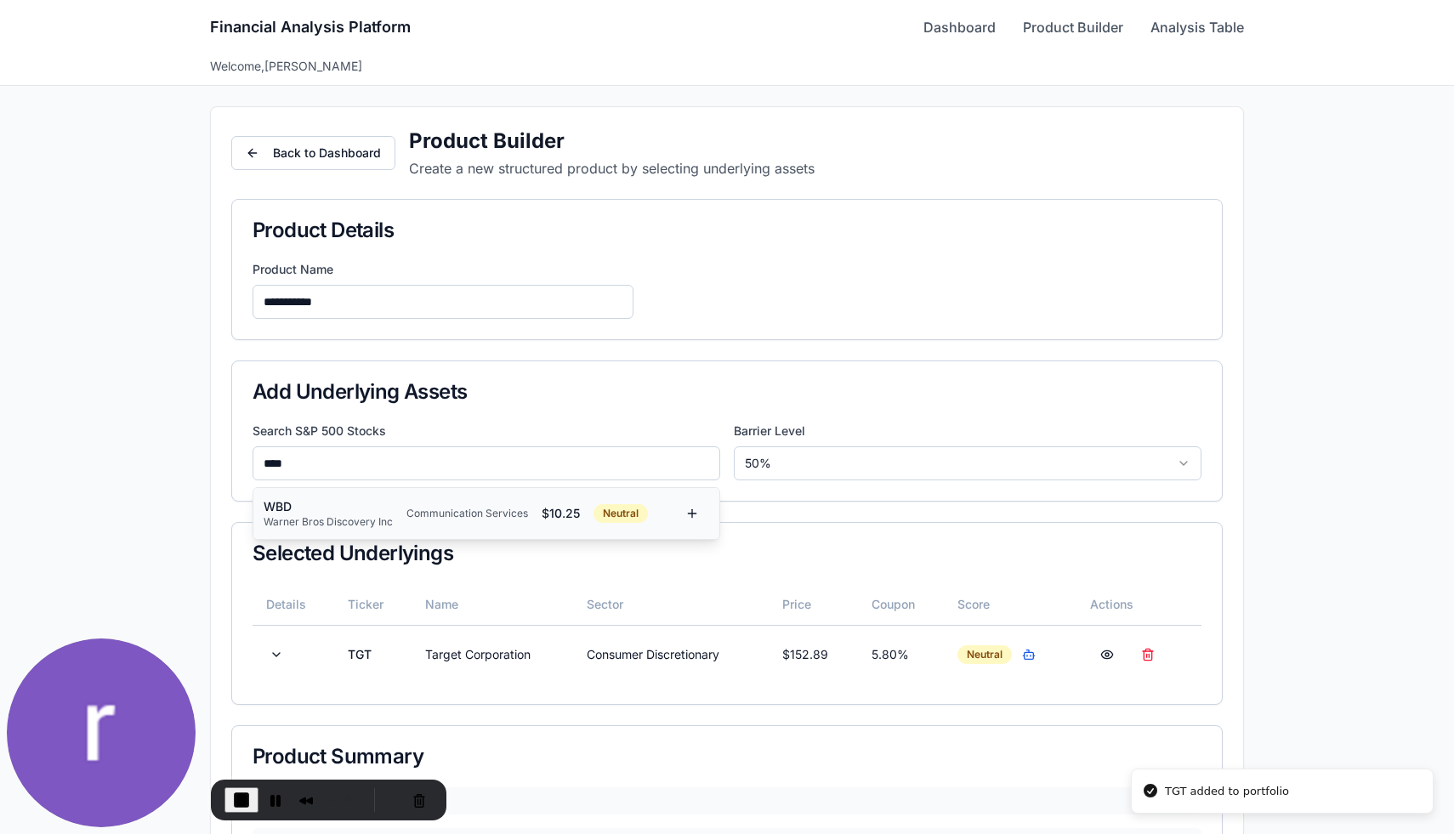
type input "****"
click at [354, 502] on div "WBD" at bounding box center [328, 506] width 129 height 17
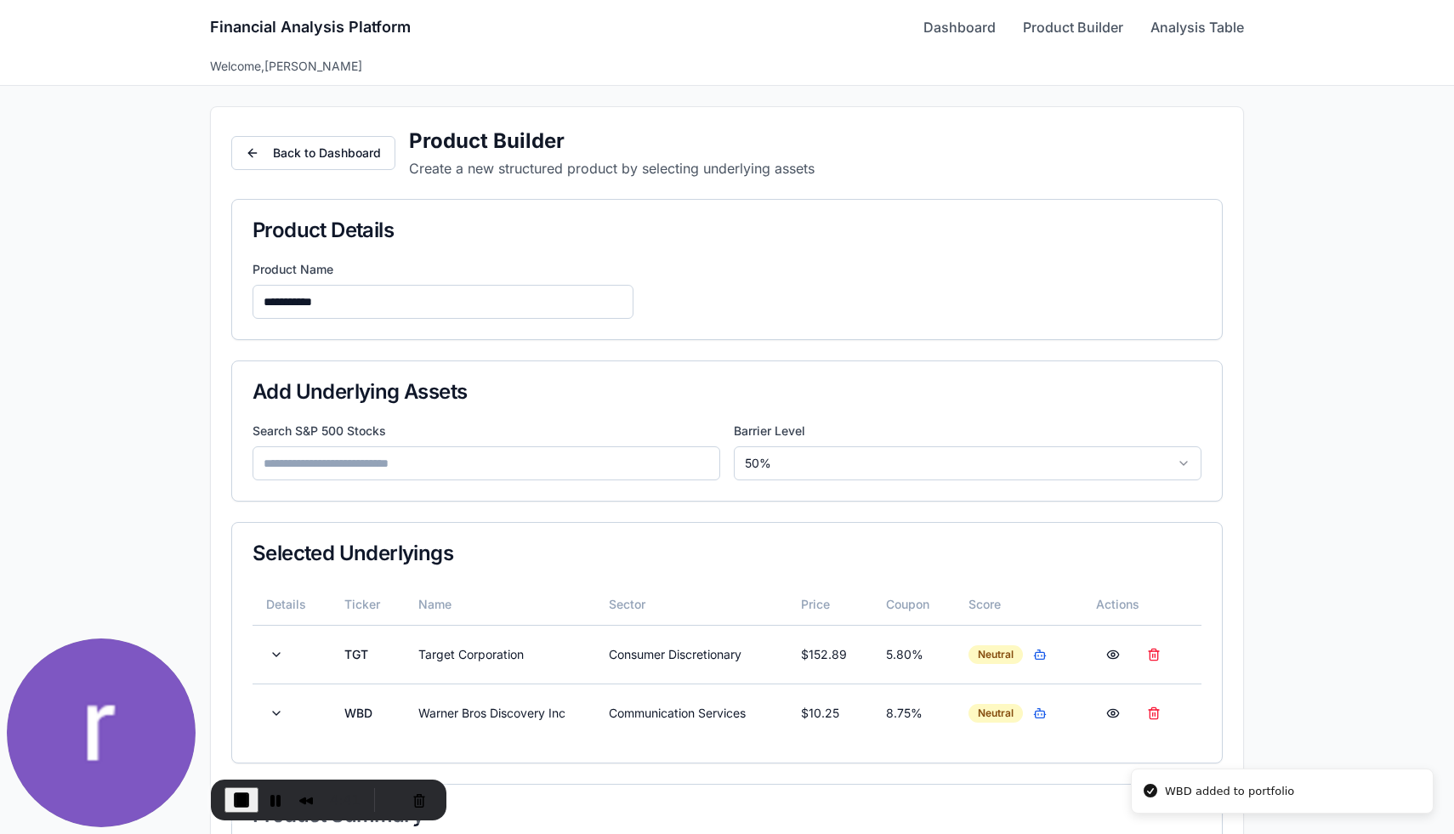
click at [364, 469] on input at bounding box center [487, 464] width 468 height 34
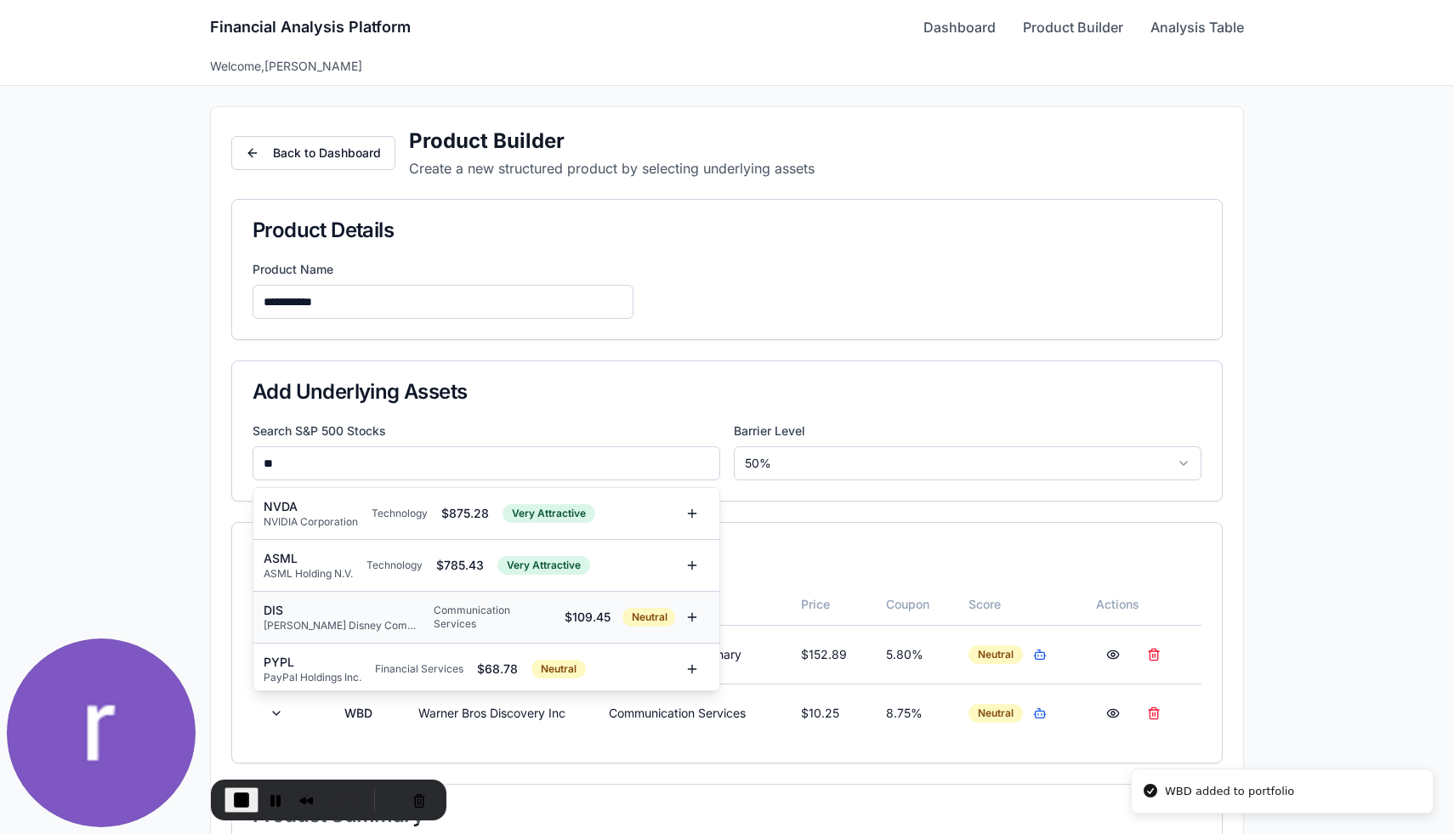
type input "**"
click at [334, 611] on div "DIS" at bounding box center [342, 610] width 156 height 17
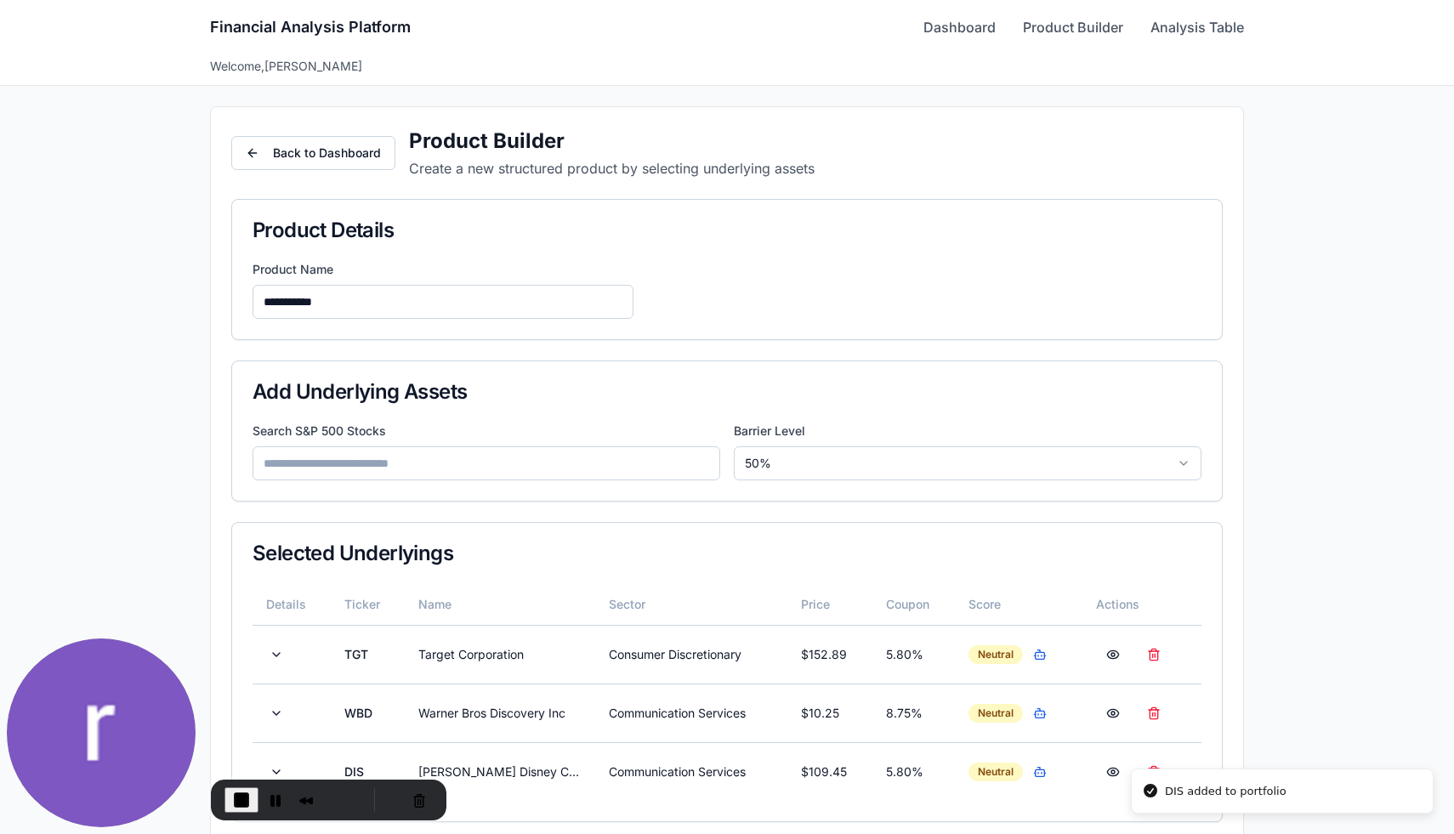
click at [361, 458] on input at bounding box center [487, 464] width 468 height 34
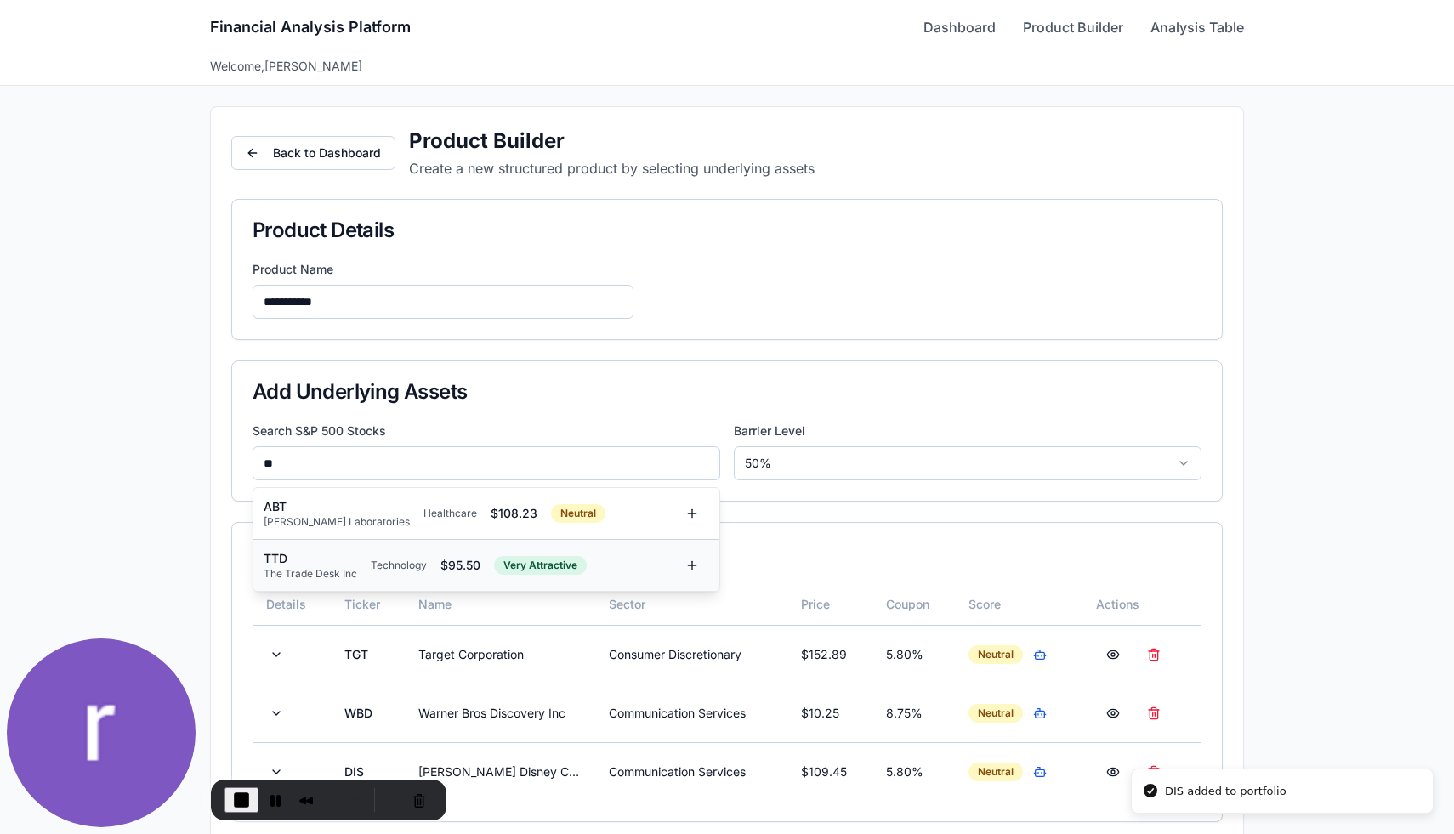
type input "**"
click at [357, 558] on div "TTD" at bounding box center [311, 558] width 94 height 17
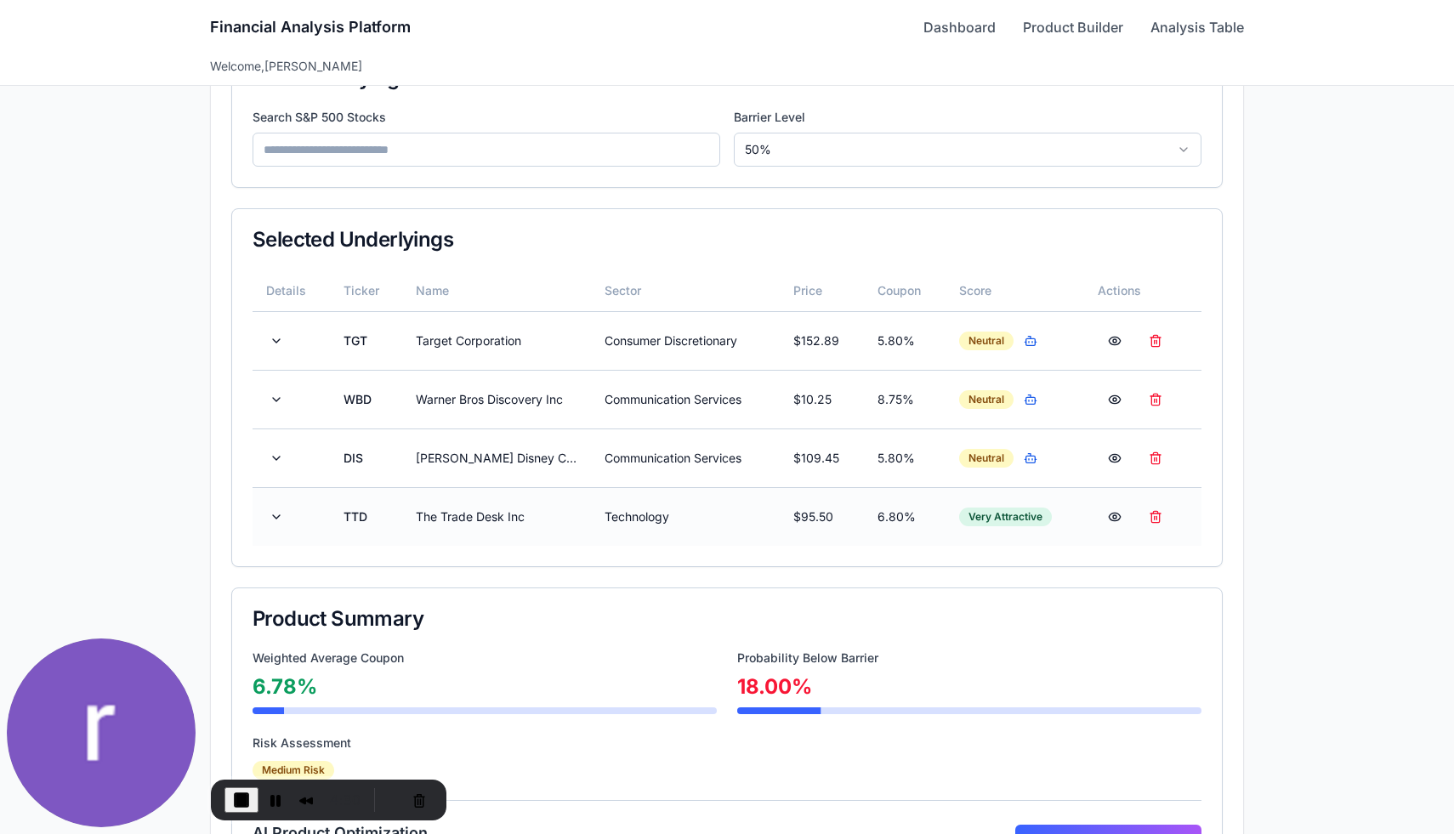
scroll to position [472, 0]
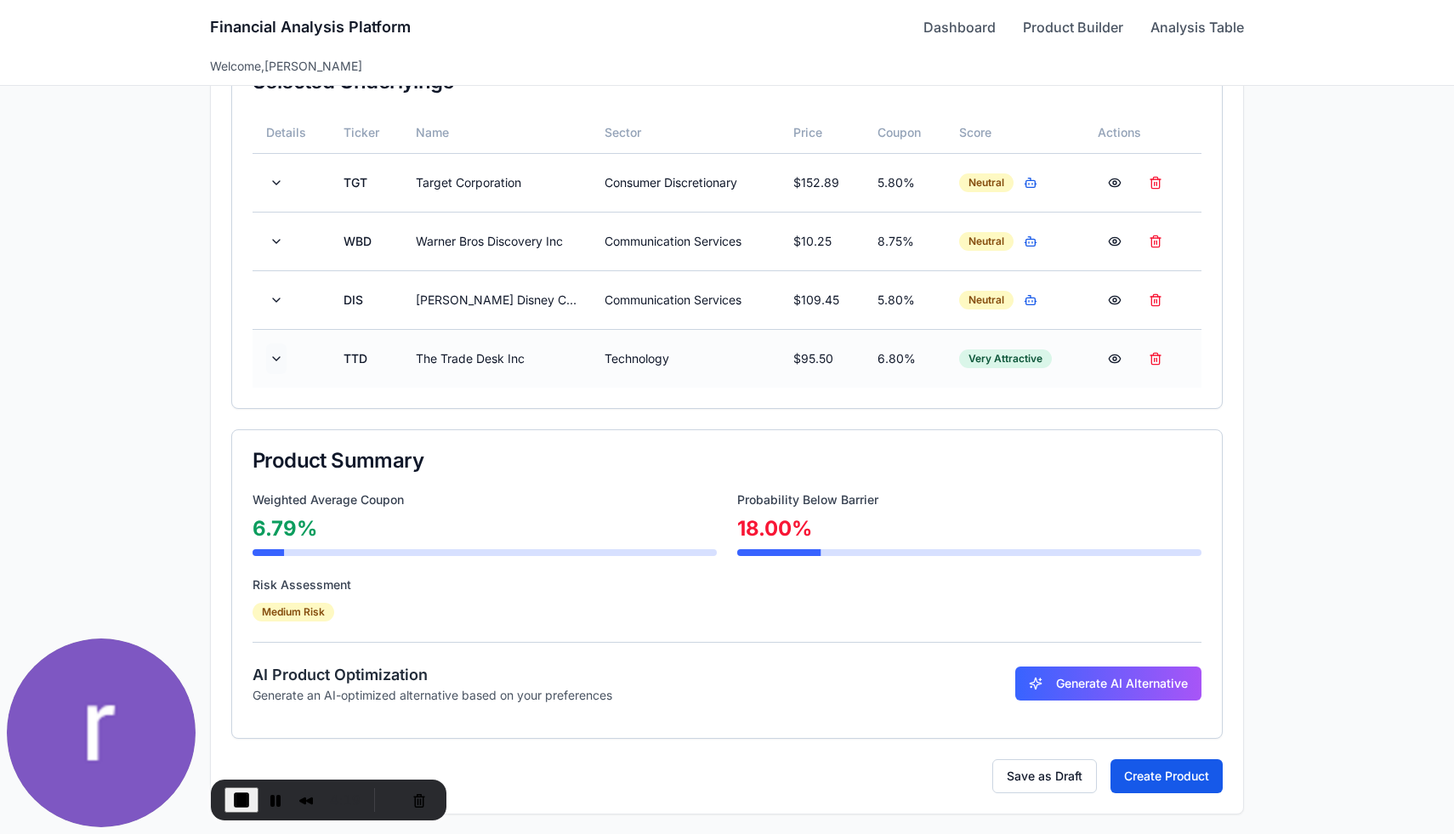
click at [275, 361] on button at bounding box center [276, 359] width 20 height 31
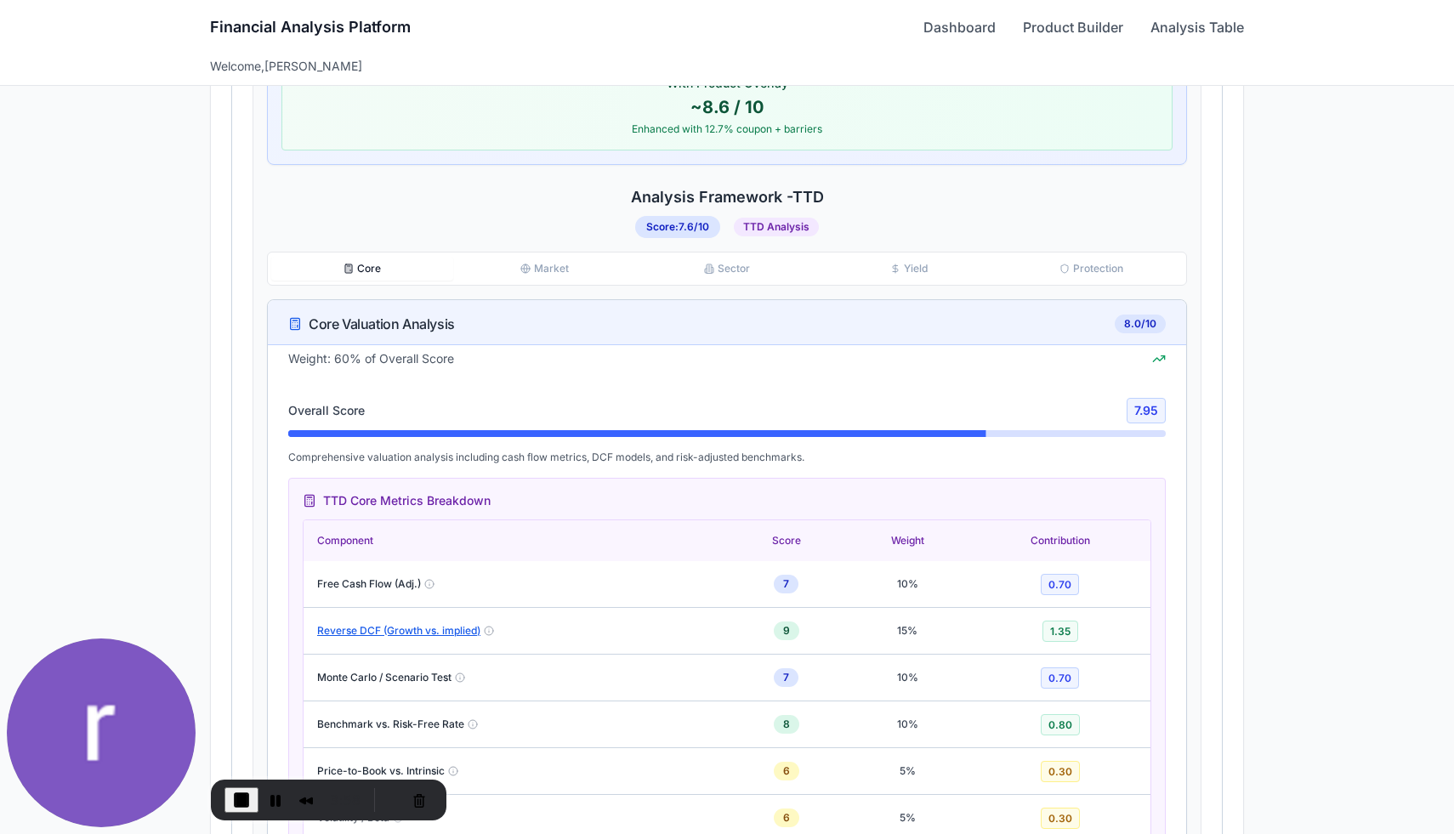
scroll to position [1010, 0]
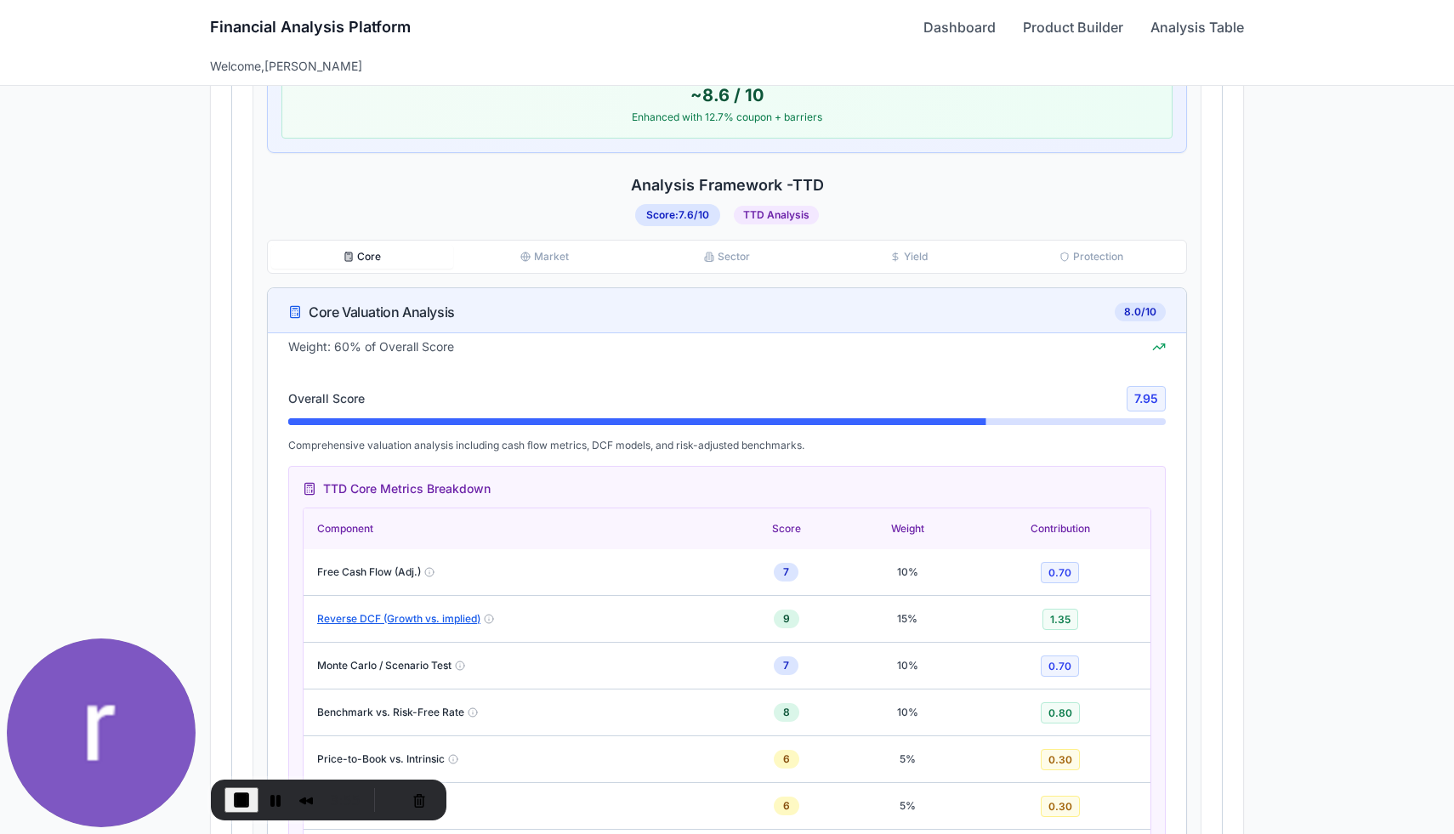
click at [566, 260] on button "Market" at bounding box center [544, 257] width 182 height 24
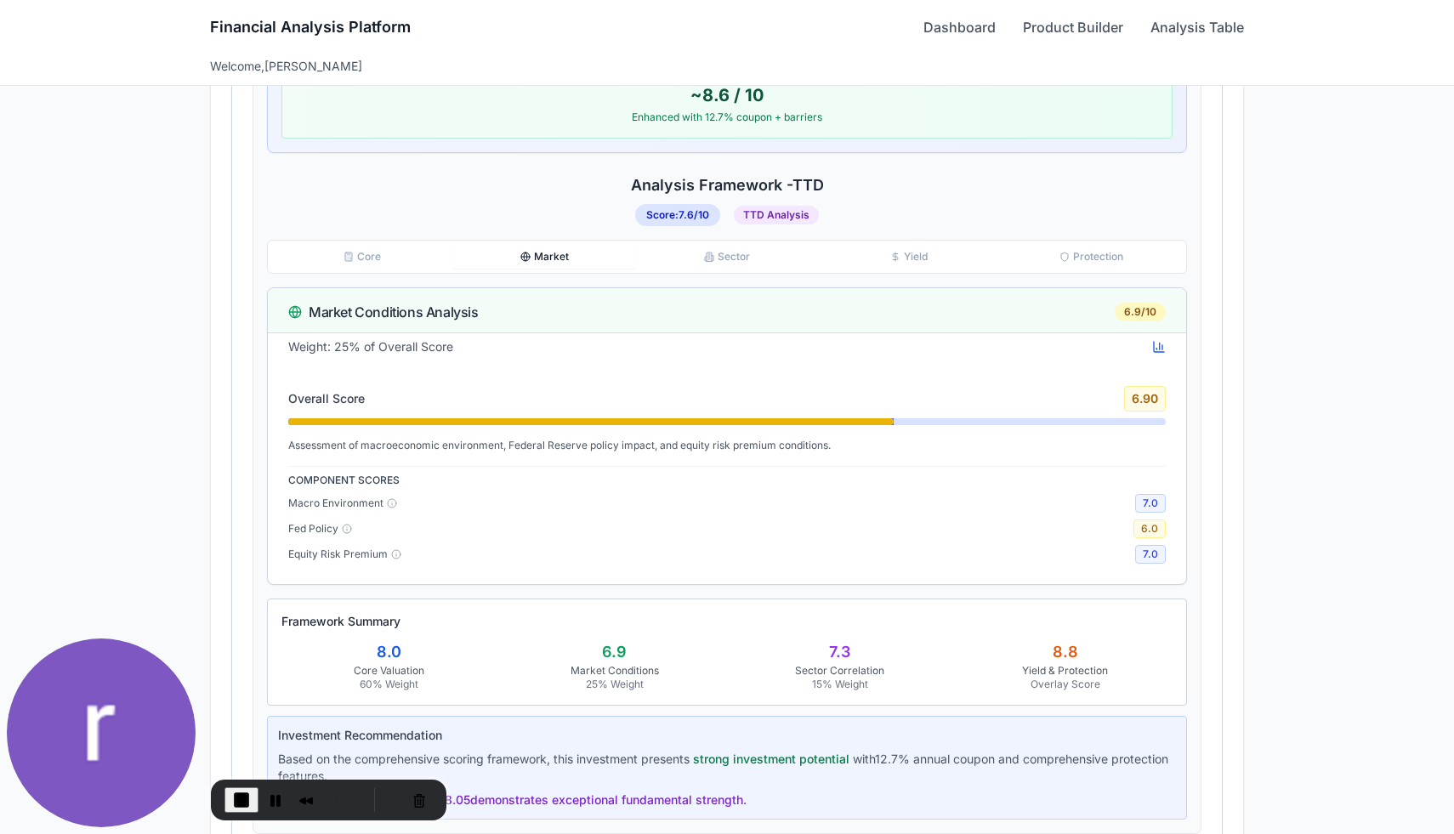
click at [769, 250] on button "Sector" at bounding box center [727, 257] width 182 height 24
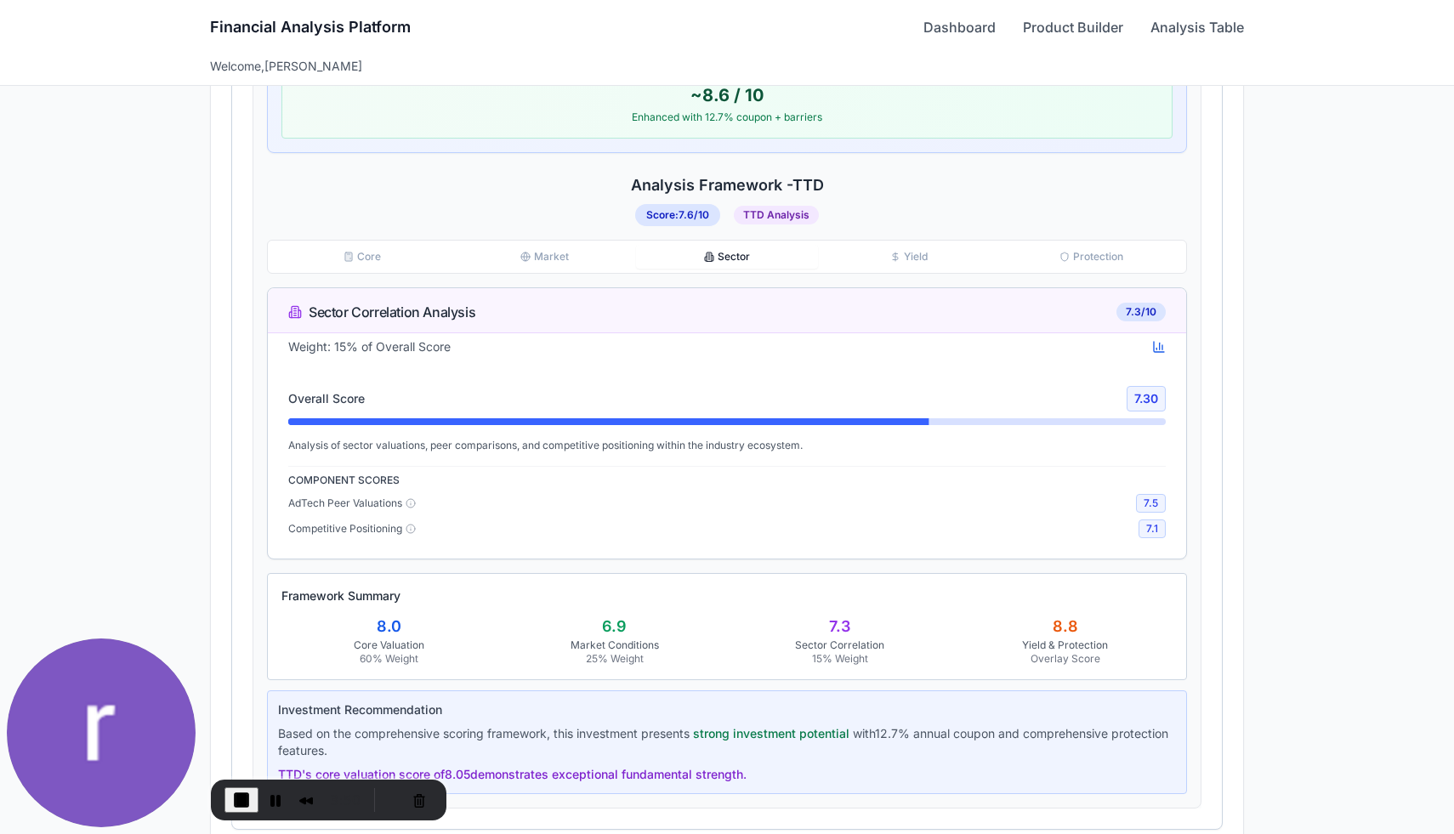
click at [915, 249] on button "Yield" at bounding box center [909, 257] width 182 height 24
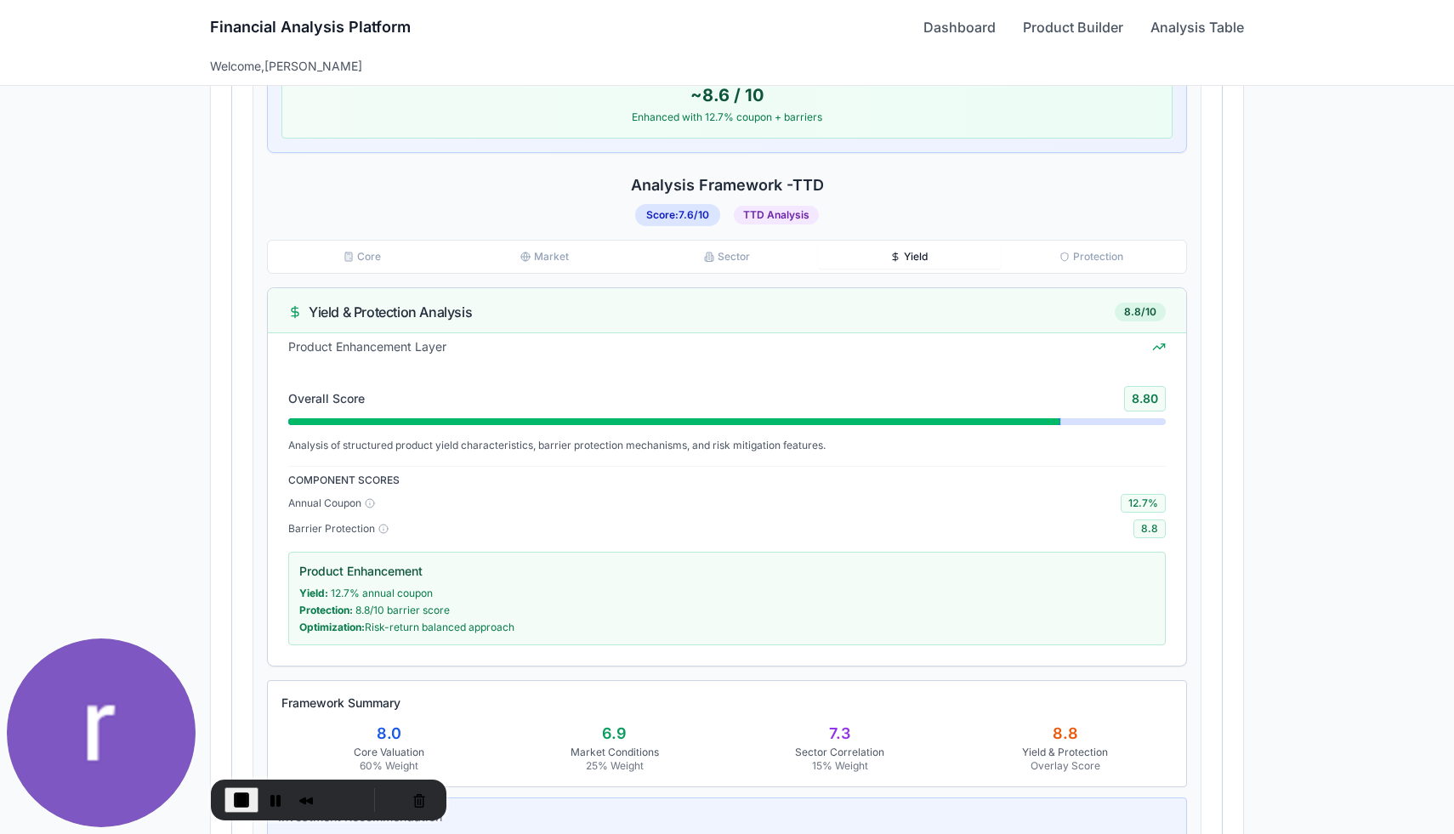
click at [1122, 253] on button "Protection" at bounding box center [1092, 257] width 182 height 24
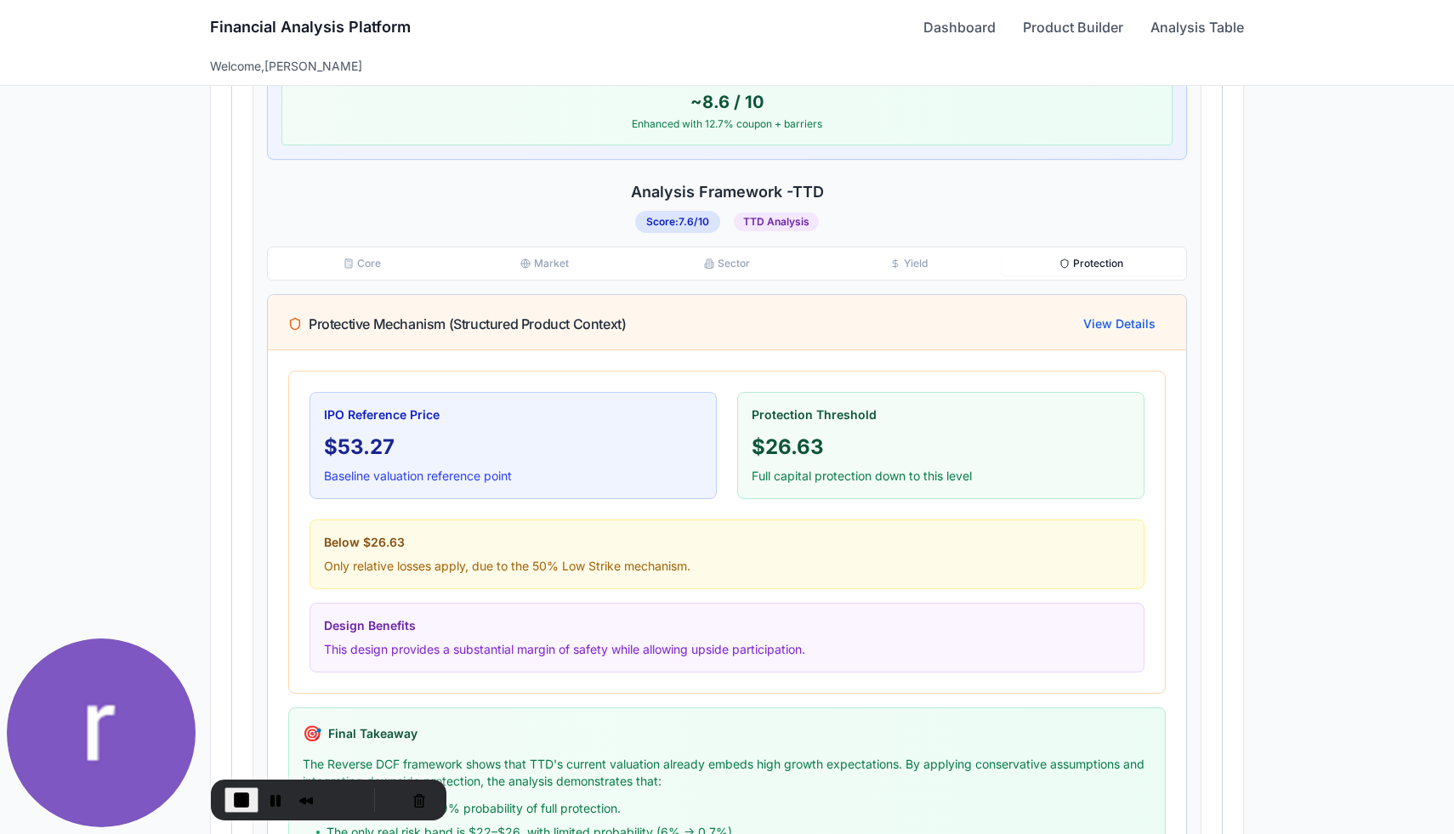
click at [381, 255] on button "Core" at bounding box center [362, 264] width 182 height 24
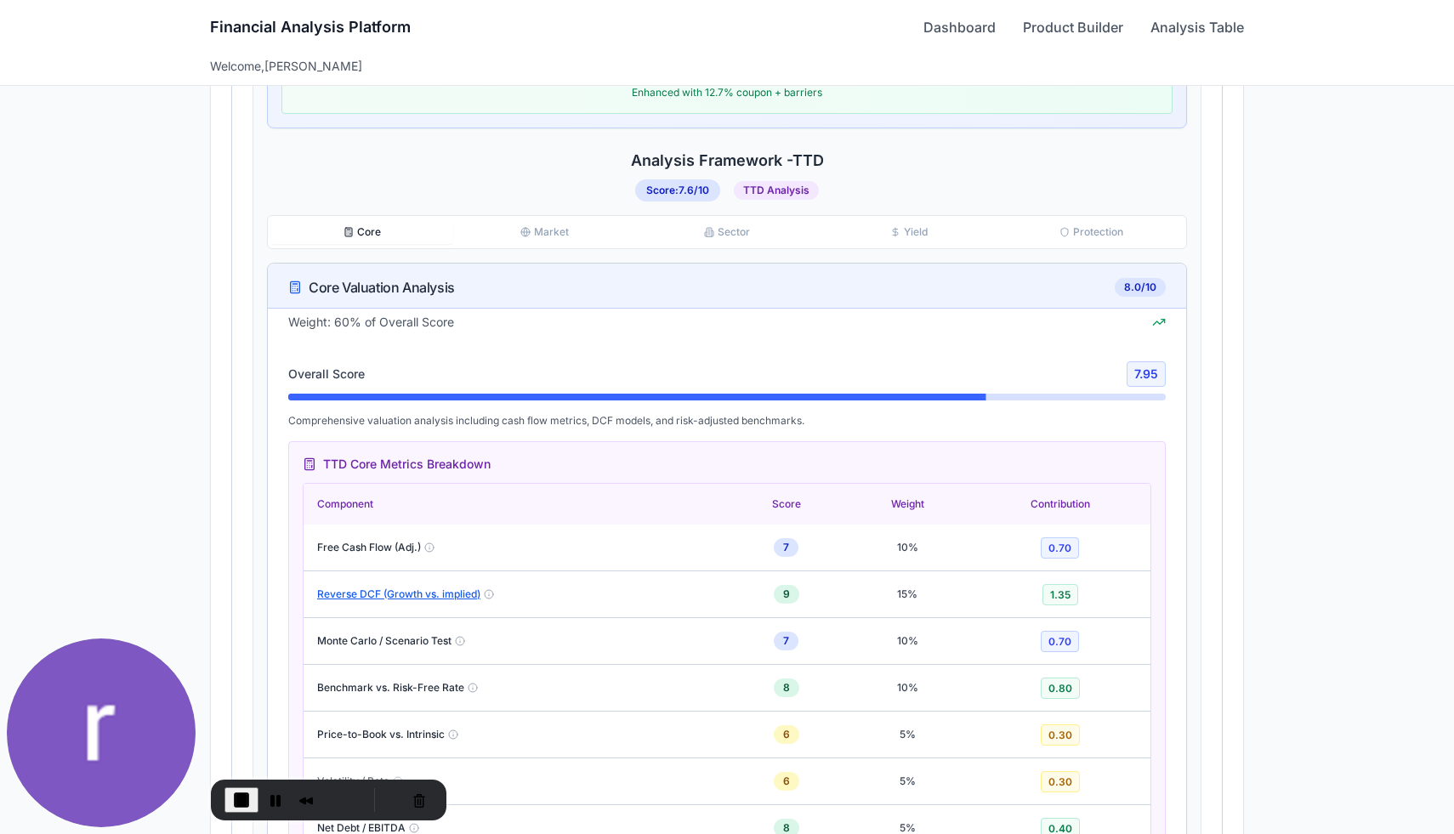
scroll to position [1095, 0]
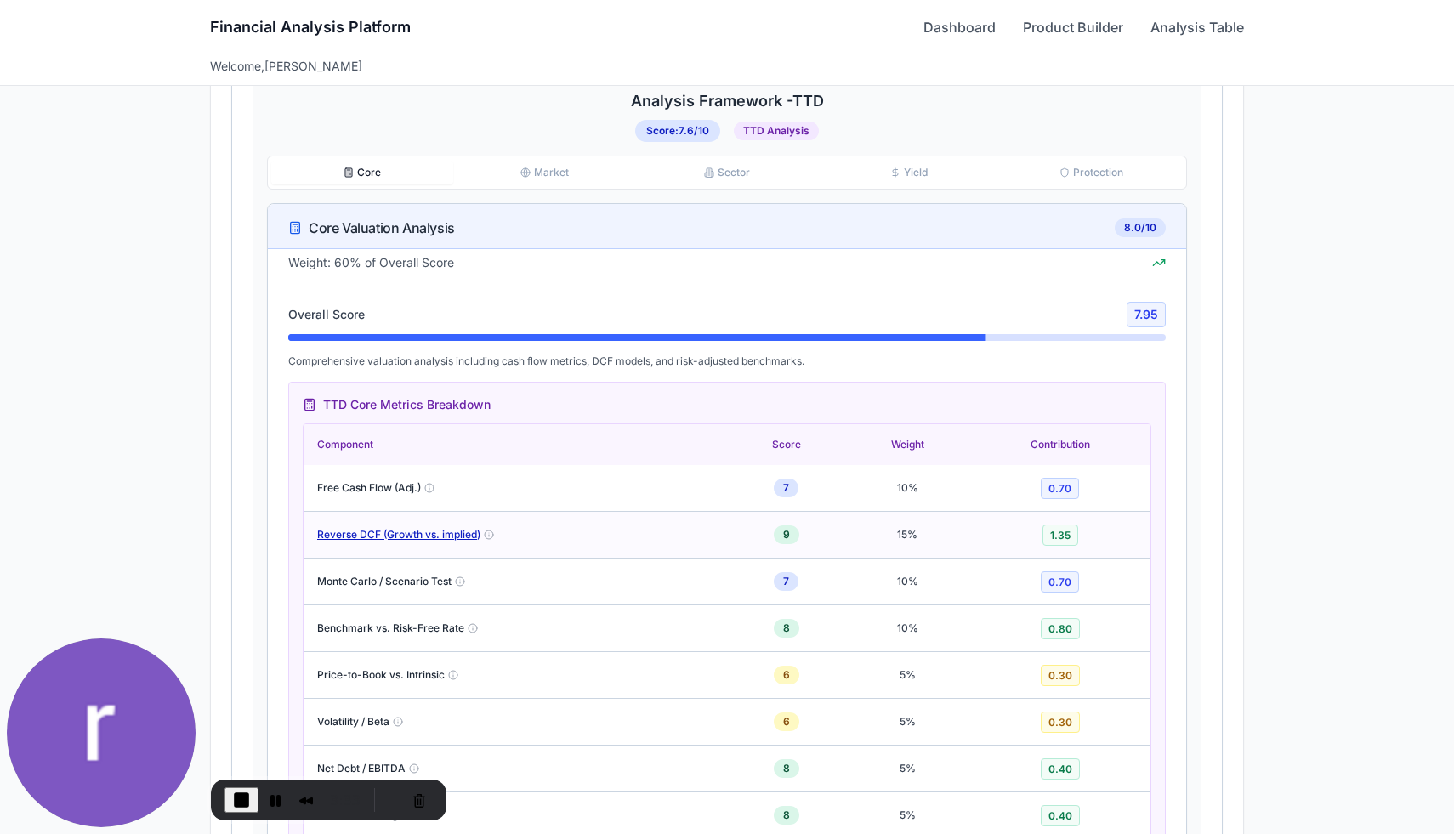
click at [429, 532] on button "Reverse DCF (Growth vs. implied)" at bounding box center [398, 535] width 163 height 14
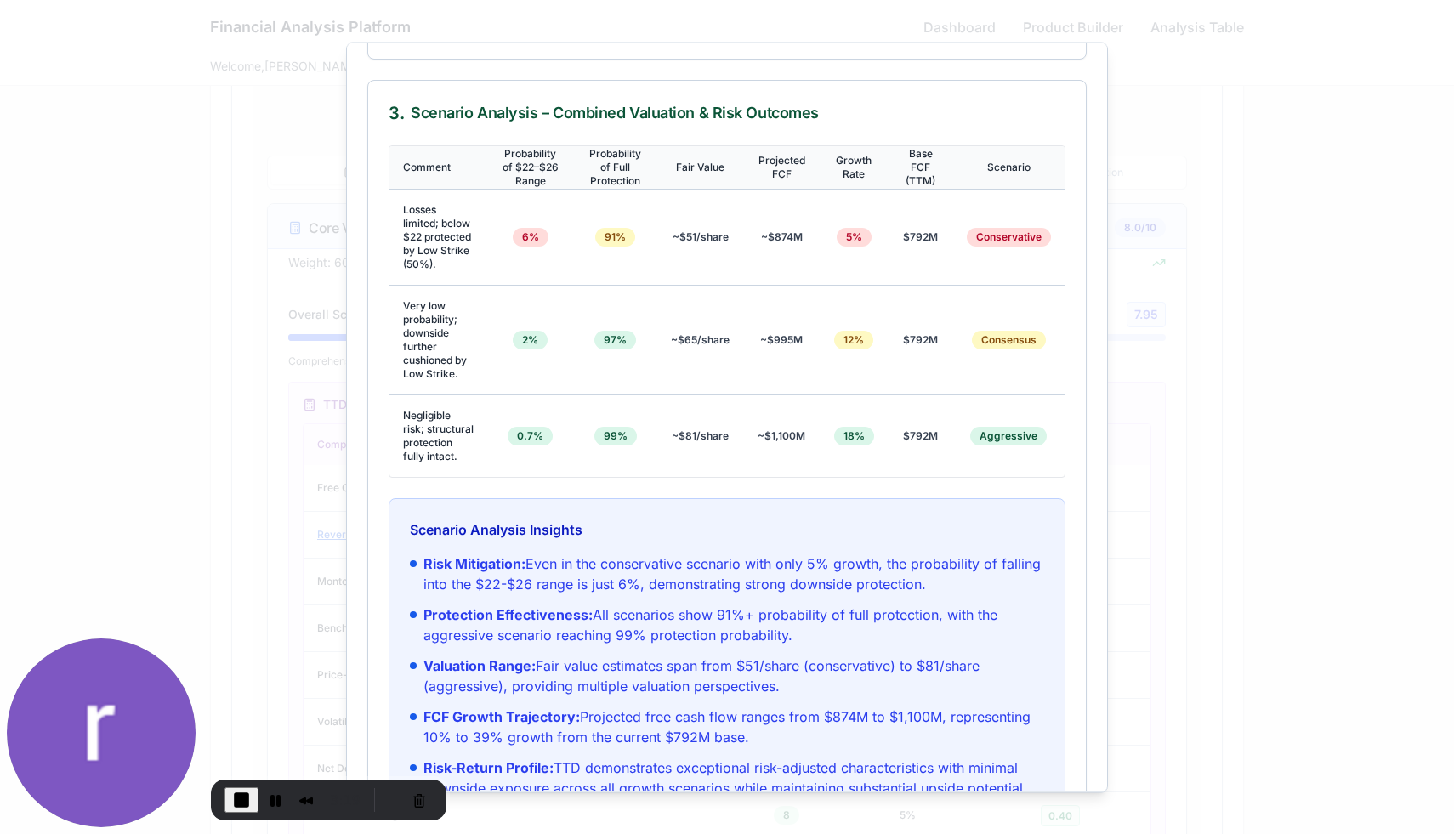
scroll to position [365, 0]
drag, startPoint x: 818, startPoint y: 567, endPoint x: 855, endPoint y: 567, distance: 36.6
click at [855, 567] on span "Risk Mitigation: Even in the conservative scenario with only 5% growth, the pro…" at bounding box center [734, 575] width 621 height 41
click at [911, 570] on span "Risk Mitigation: Even in the conservative scenario with only 5% growth, the pro…" at bounding box center [734, 575] width 621 height 41
drag, startPoint x: 616, startPoint y: 586, endPoint x: 629, endPoint y: 586, distance: 12.8
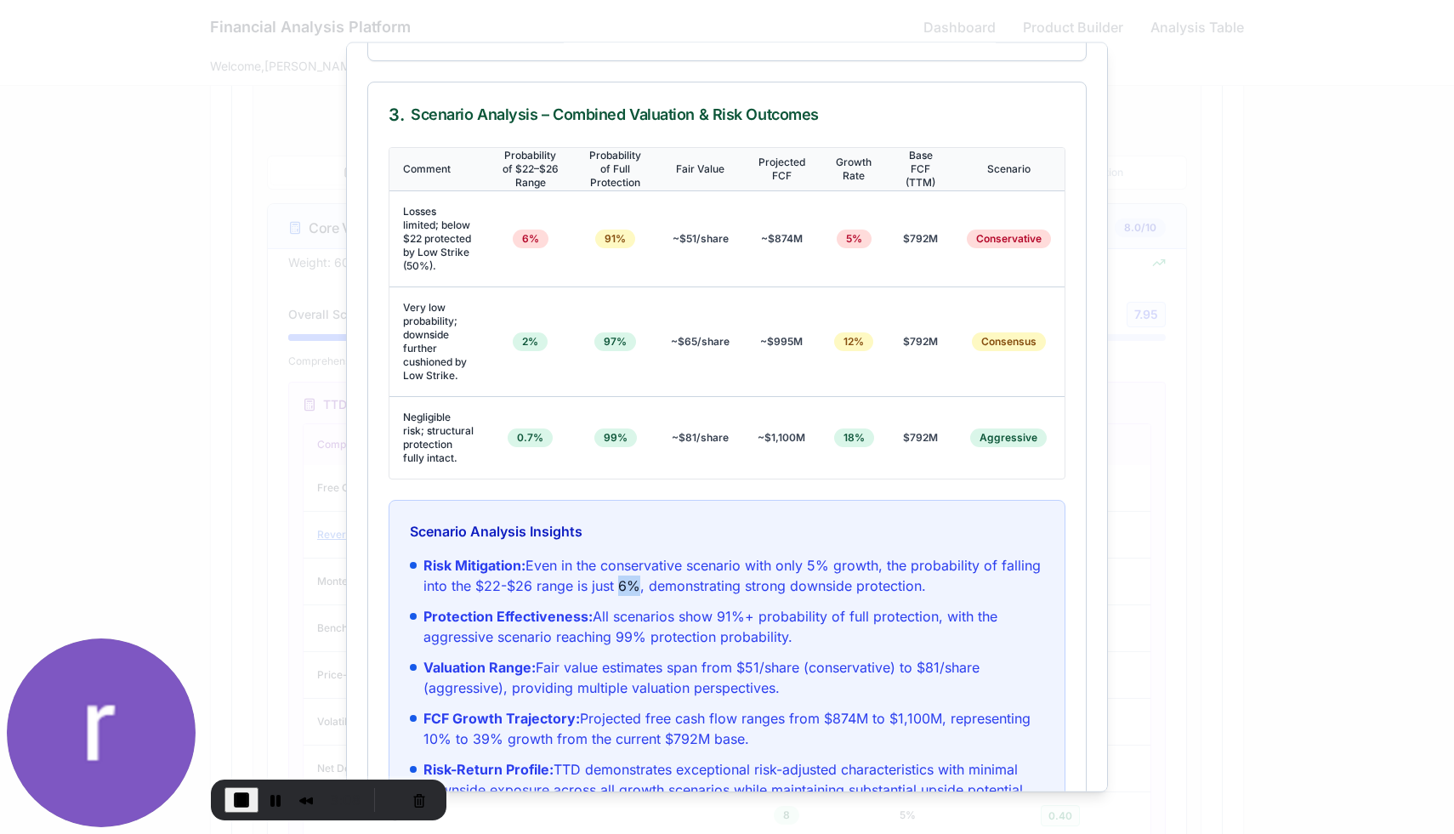
click at [629, 586] on span "Risk Mitigation: Even in the conservative scenario with only 5% growth, the pro…" at bounding box center [734, 575] width 621 height 41
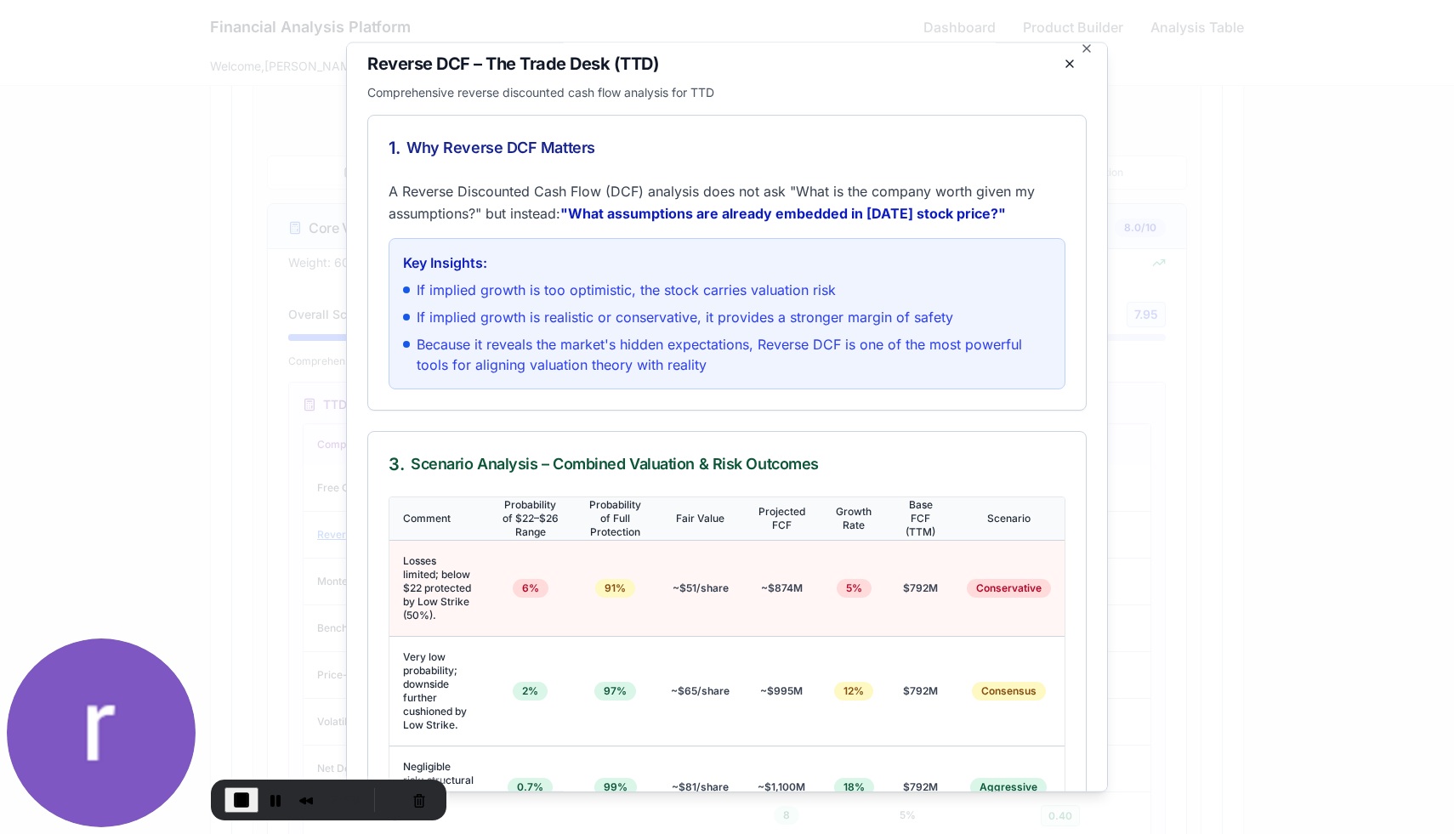
scroll to position [0, 0]
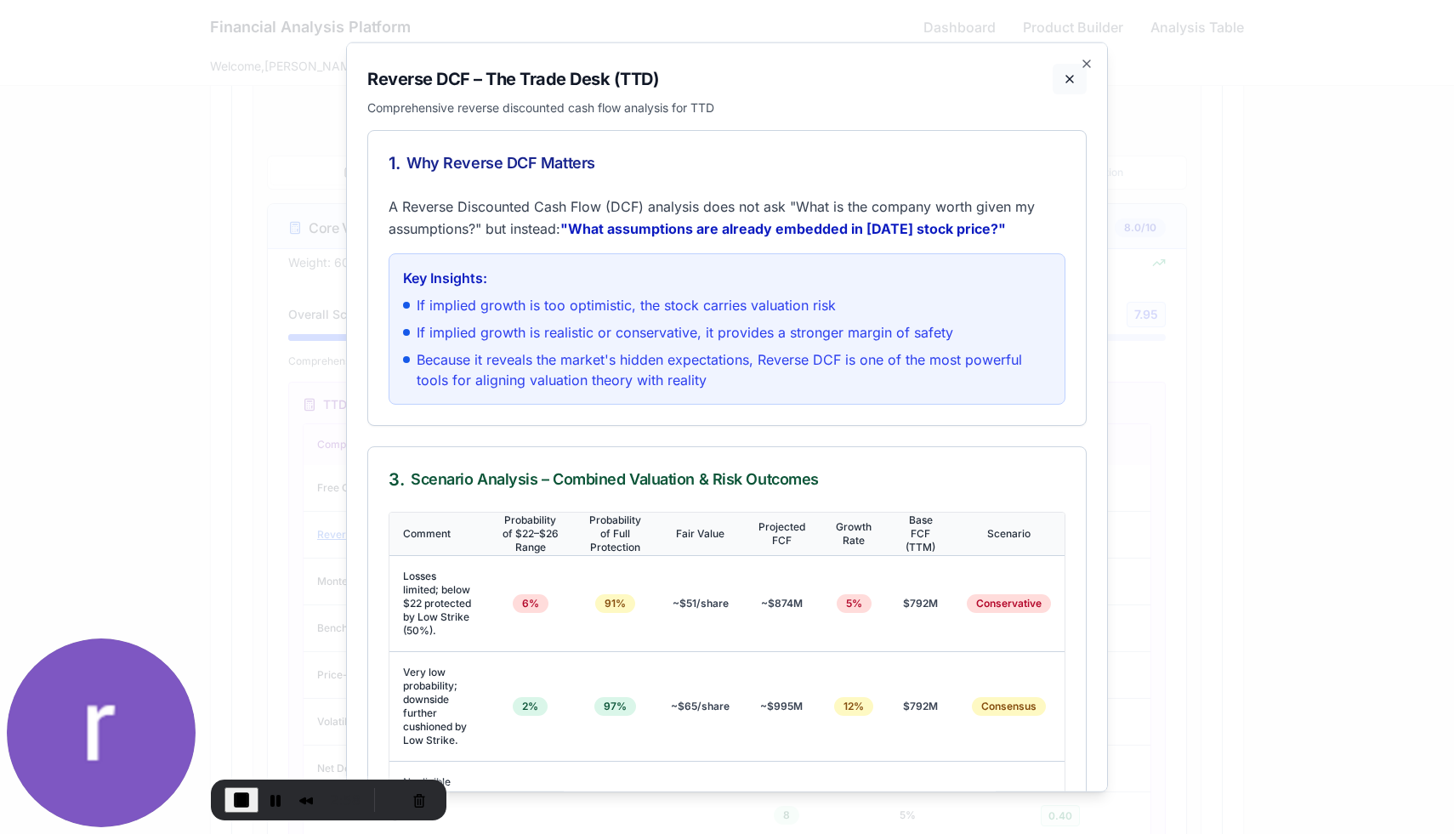
click at [1071, 74] on button at bounding box center [1070, 78] width 34 height 31
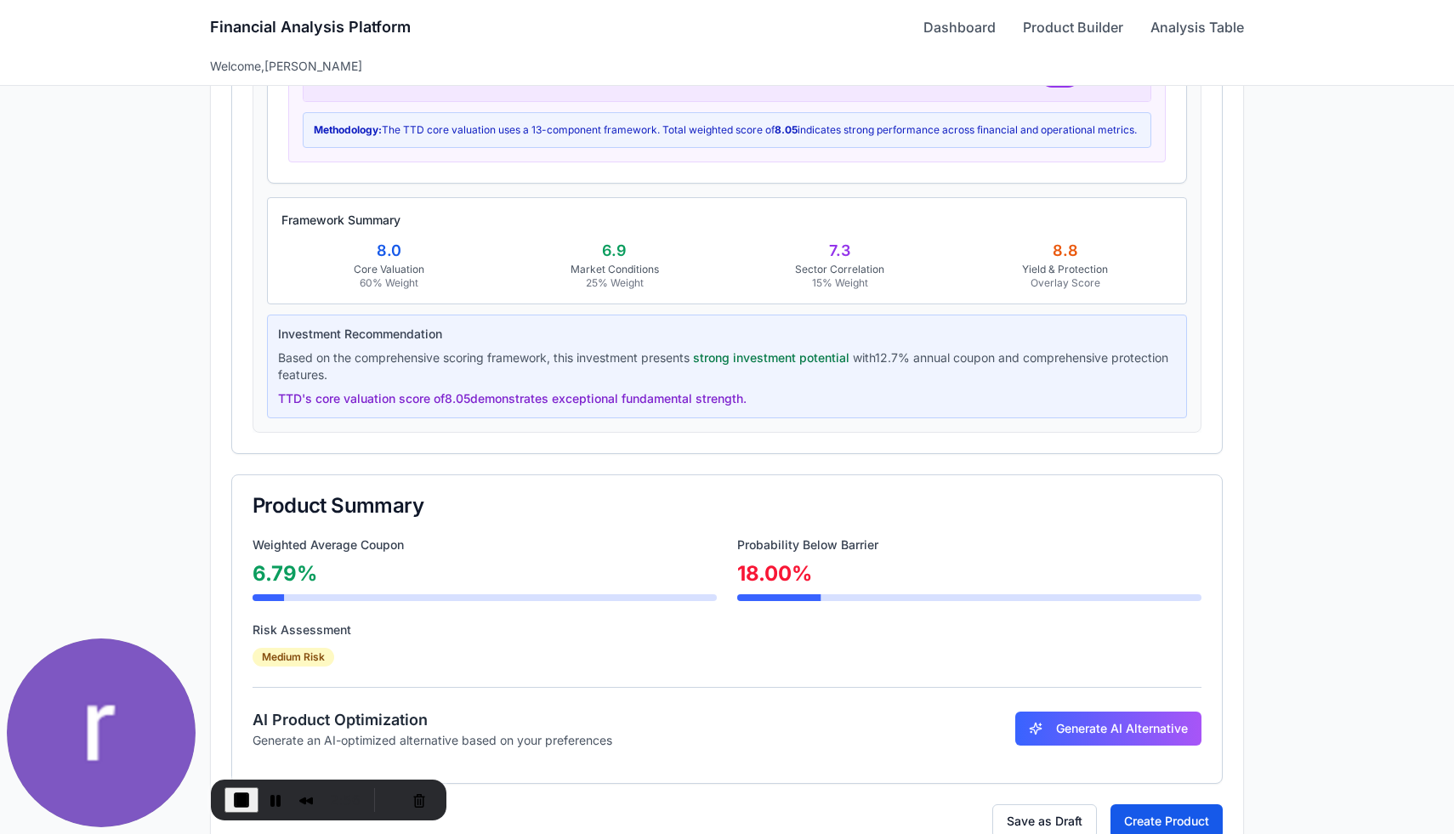
scroll to position [2175, 0]
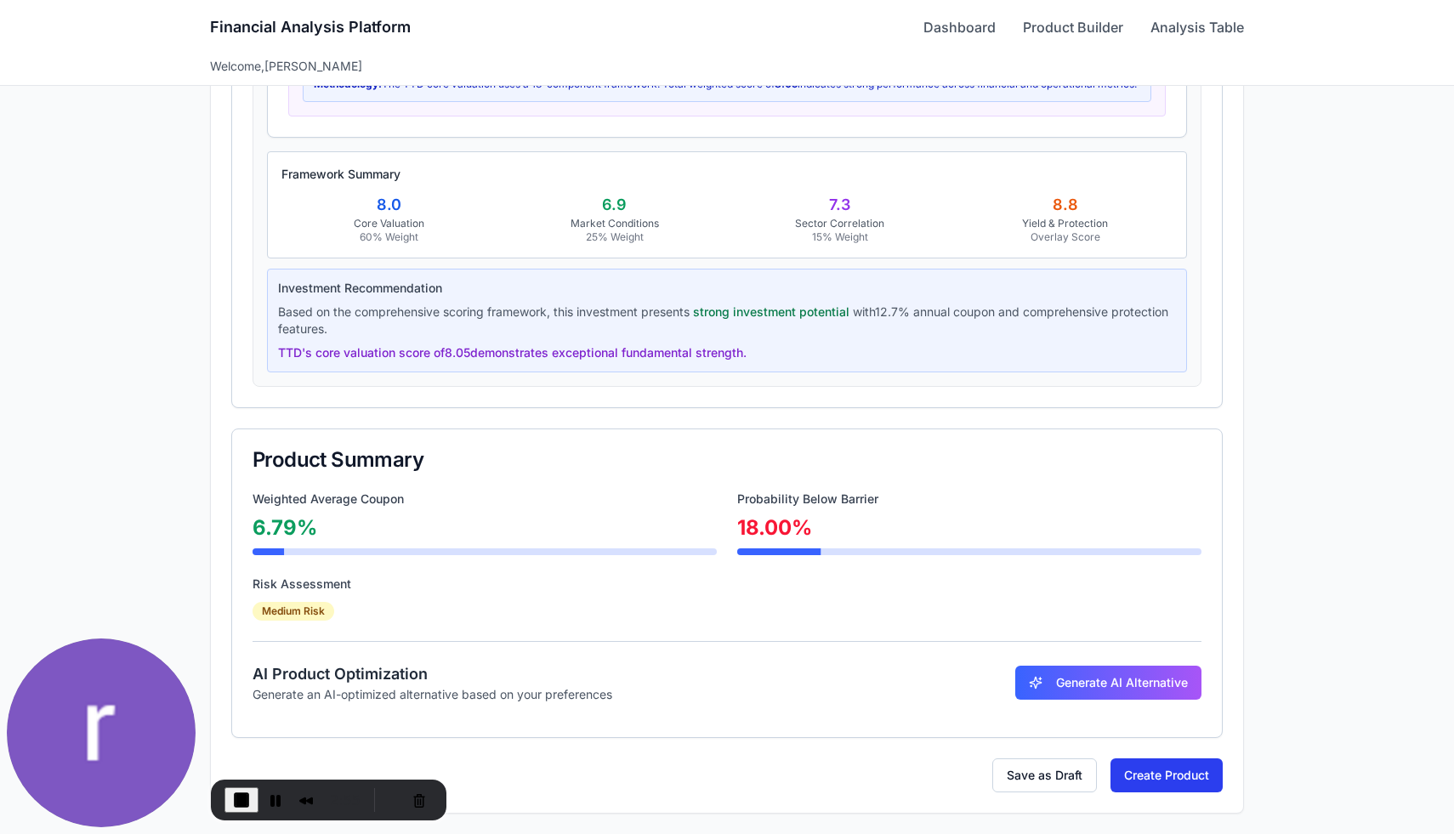
click at [1159, 773] on button "Create Product" at bounding box center [1167, 776] width 112 height 34
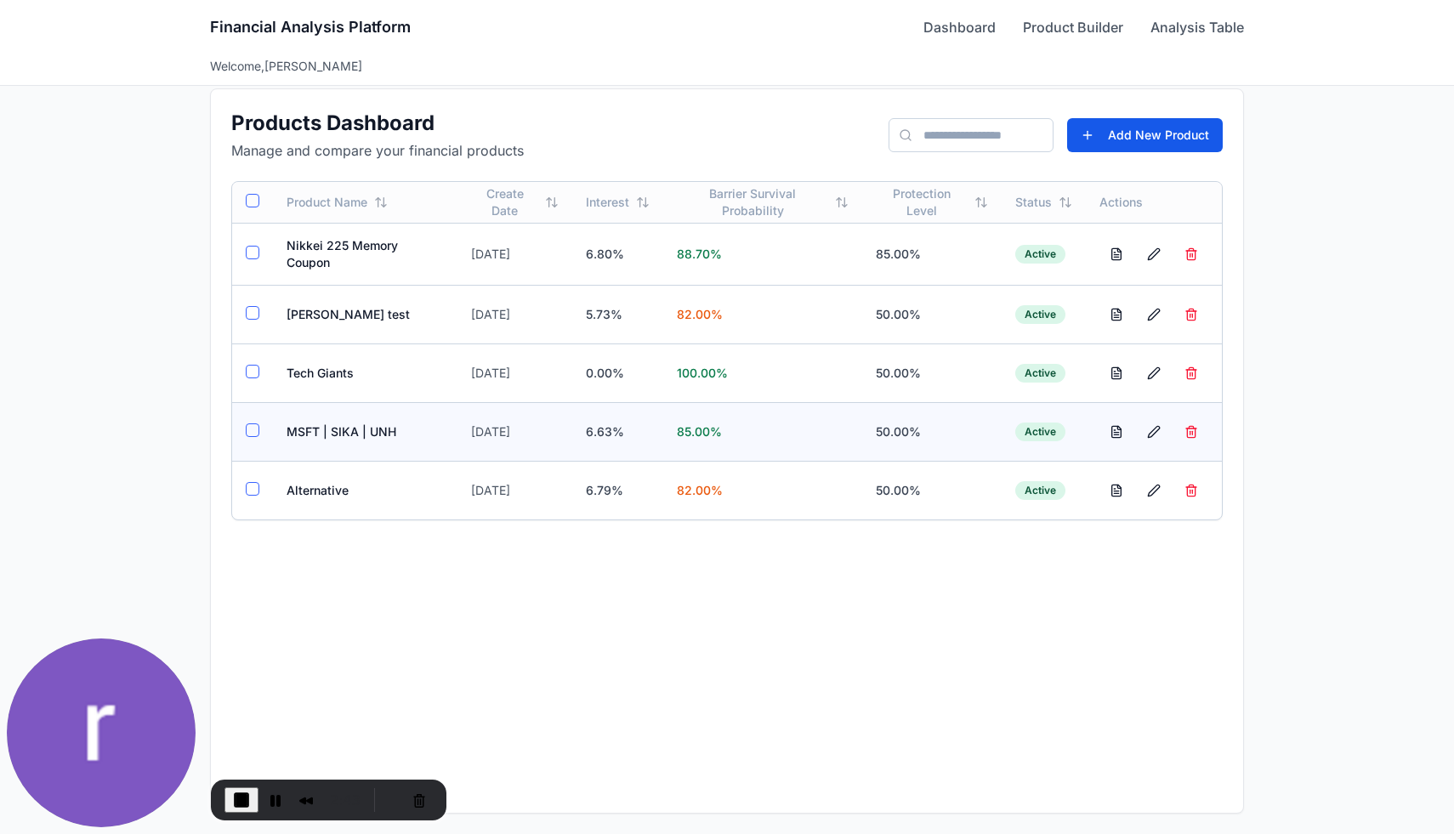
click at [341, 435] on td "MSFT | SIKA | UNH" at bounding box center [365, 431] width 185 height 59
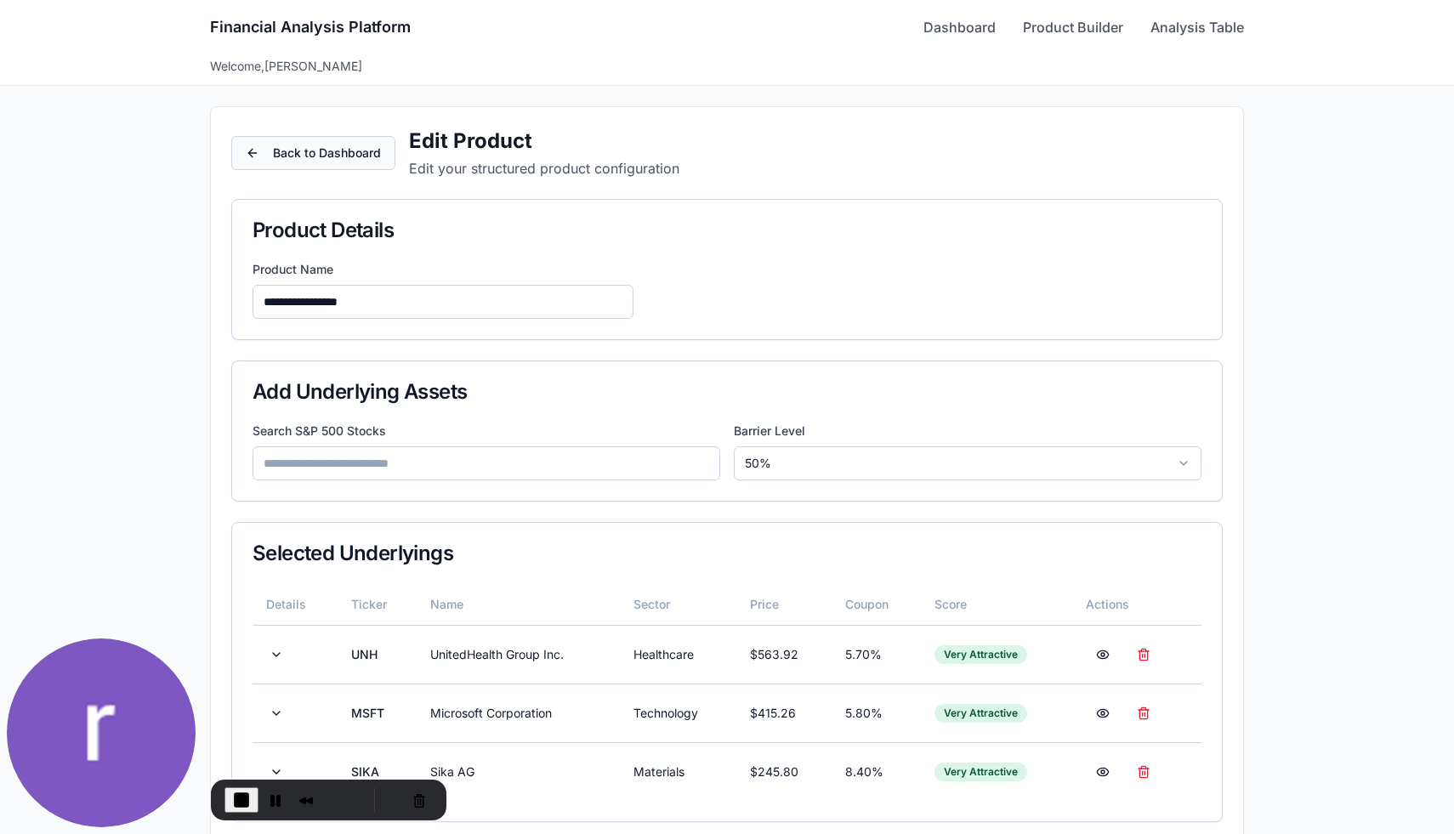
click at [378, 157] on button "Back to Dashboard" at bounding box center [313, 153] width 164 height 34
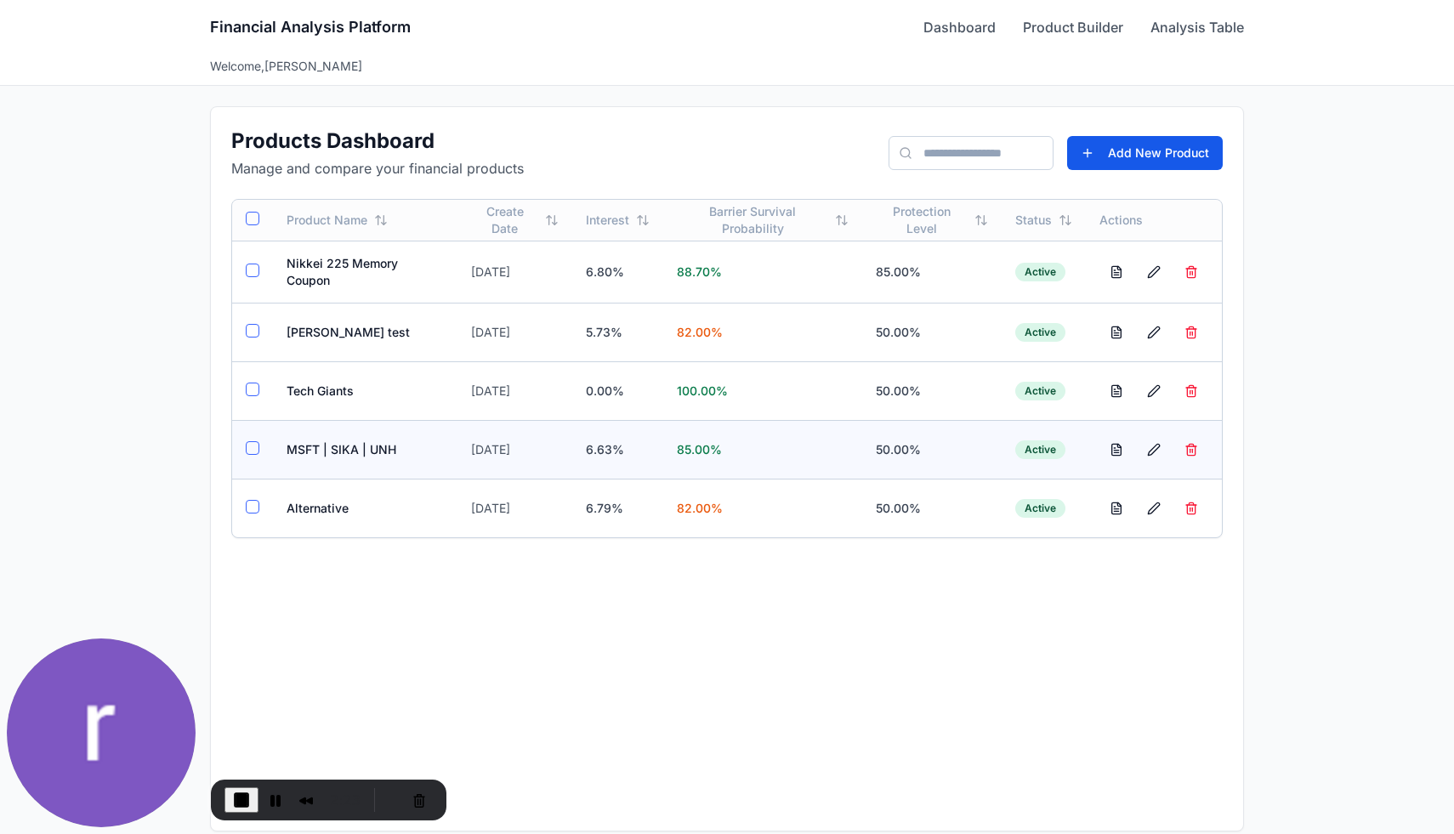
click at [255, 449] on button "button" at bounding box center [253, 448] width 14 height 14
click at [243, 506] on td at bounding box center [252, 508] width 41 height 59
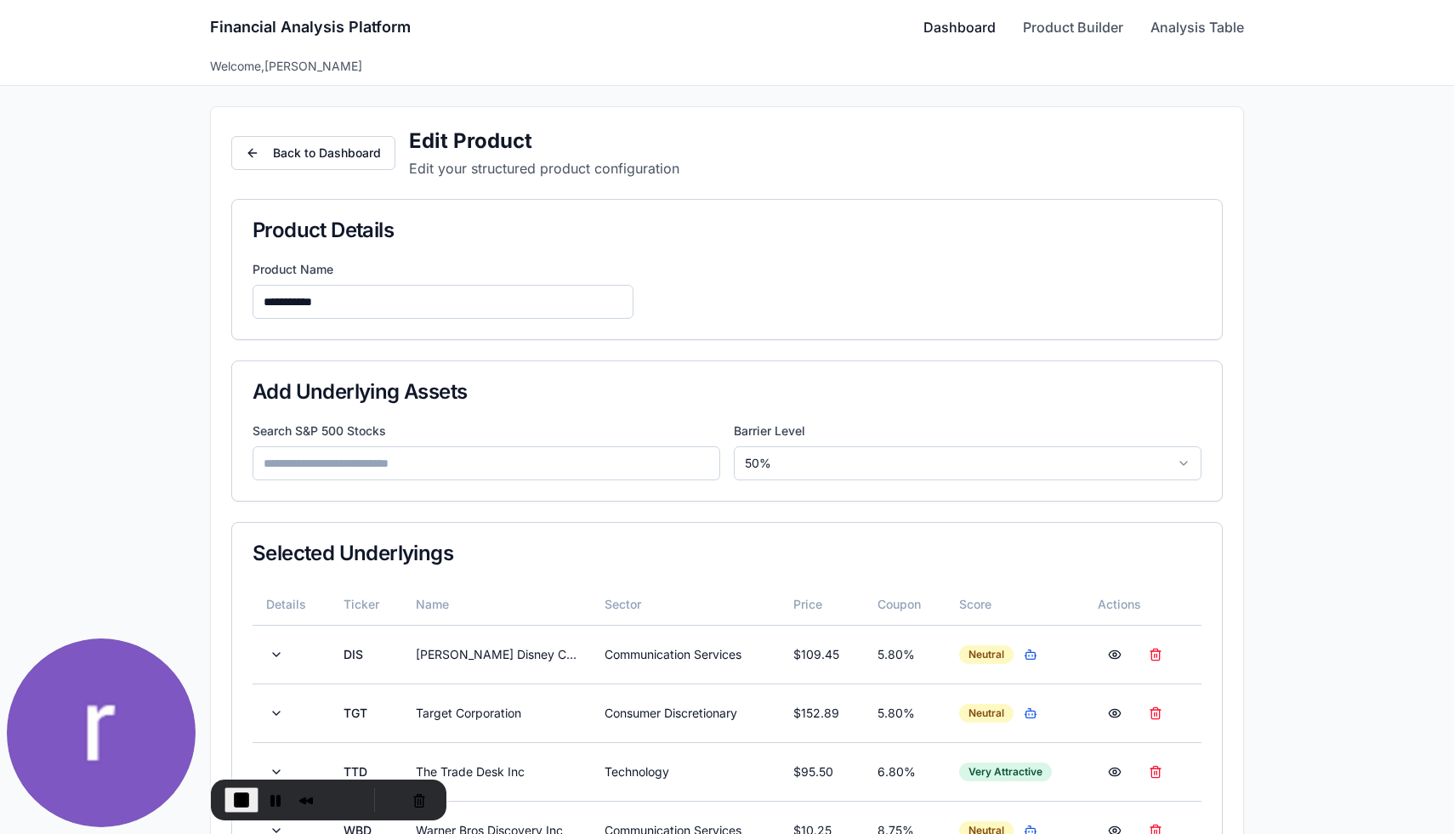
click at [964, 22] on link "Dashboard" at bounding box center [960, 27] width 72 height 20
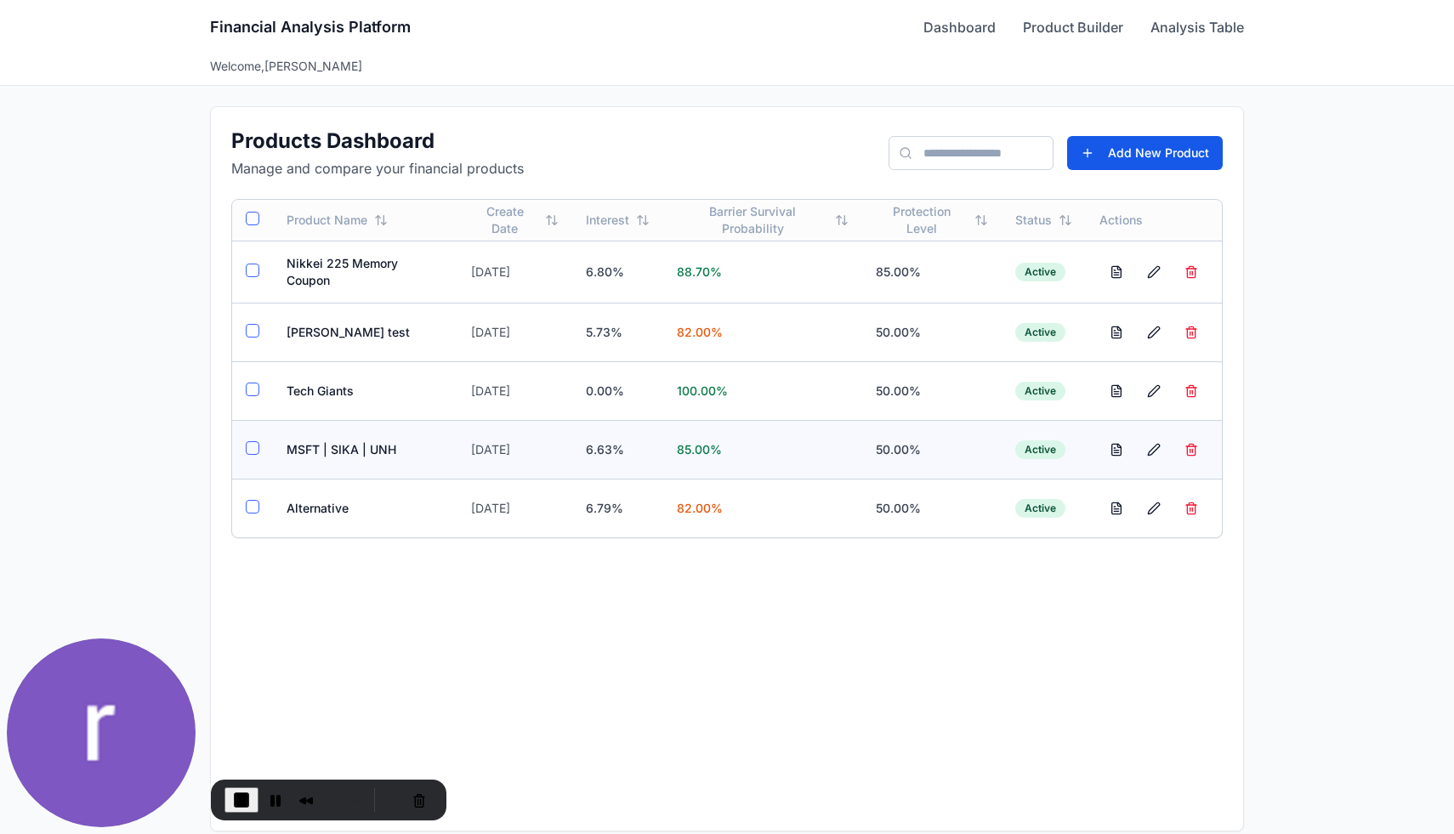
click at [253, 450] on button "button" at bounding box center [253, 448] width 14 height 14
click at [253, 509] on button "button" at bounding box center [253, 507] width 14 height 14
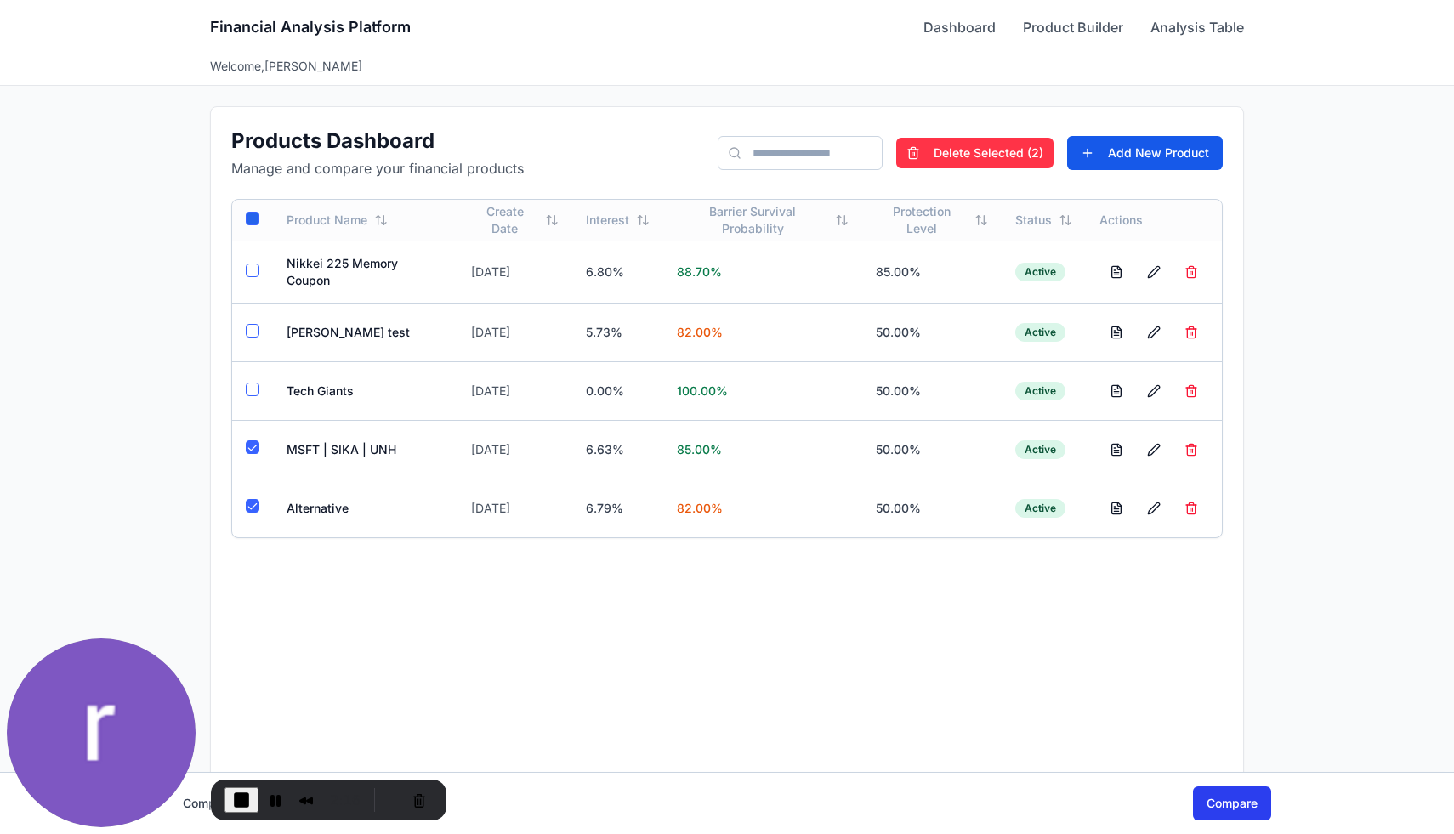
click at [1215, 792] on button "Compare" at bounding box center [1232, 804] width 78 height 34
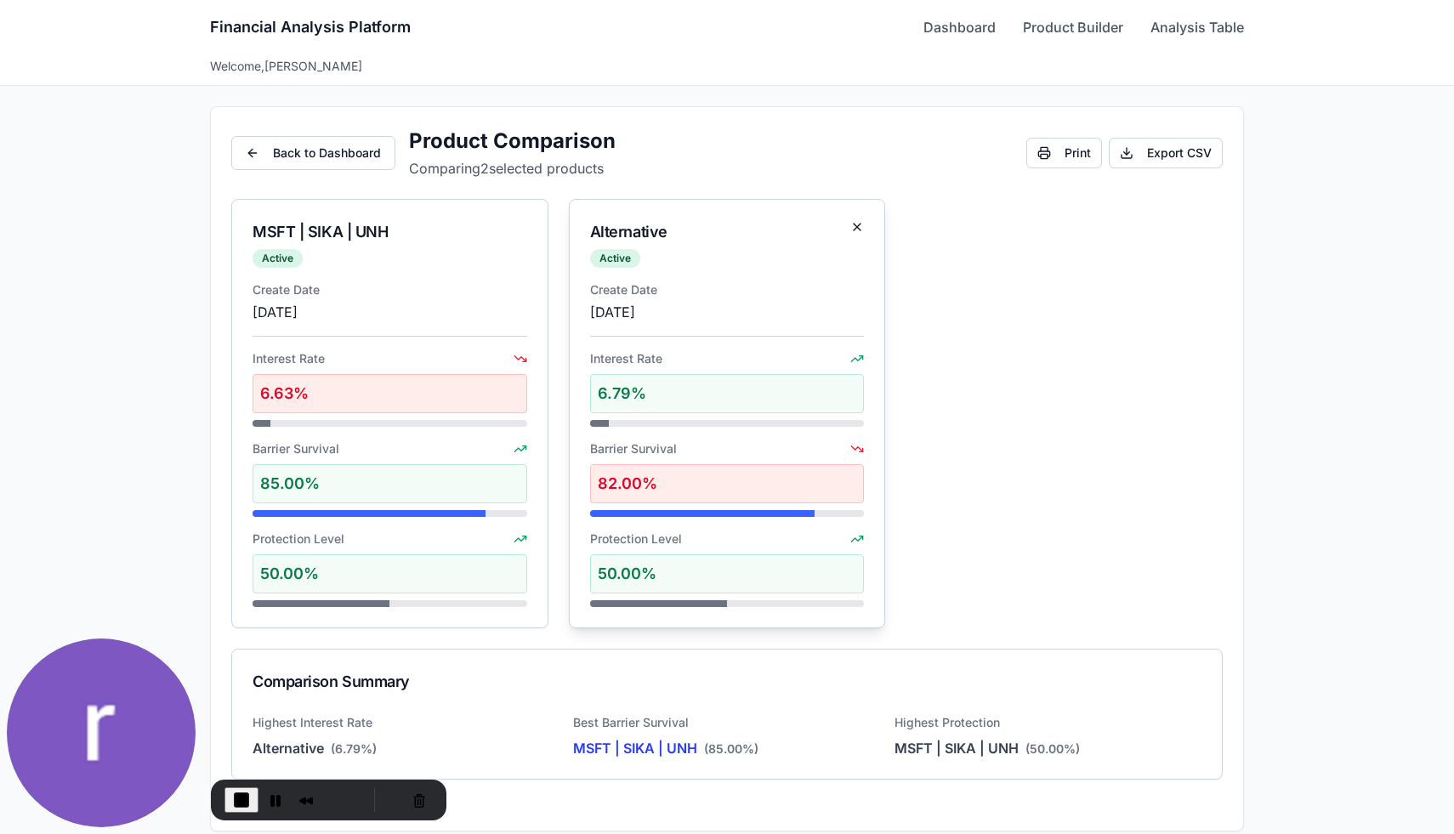
scroll to position [18, 0]
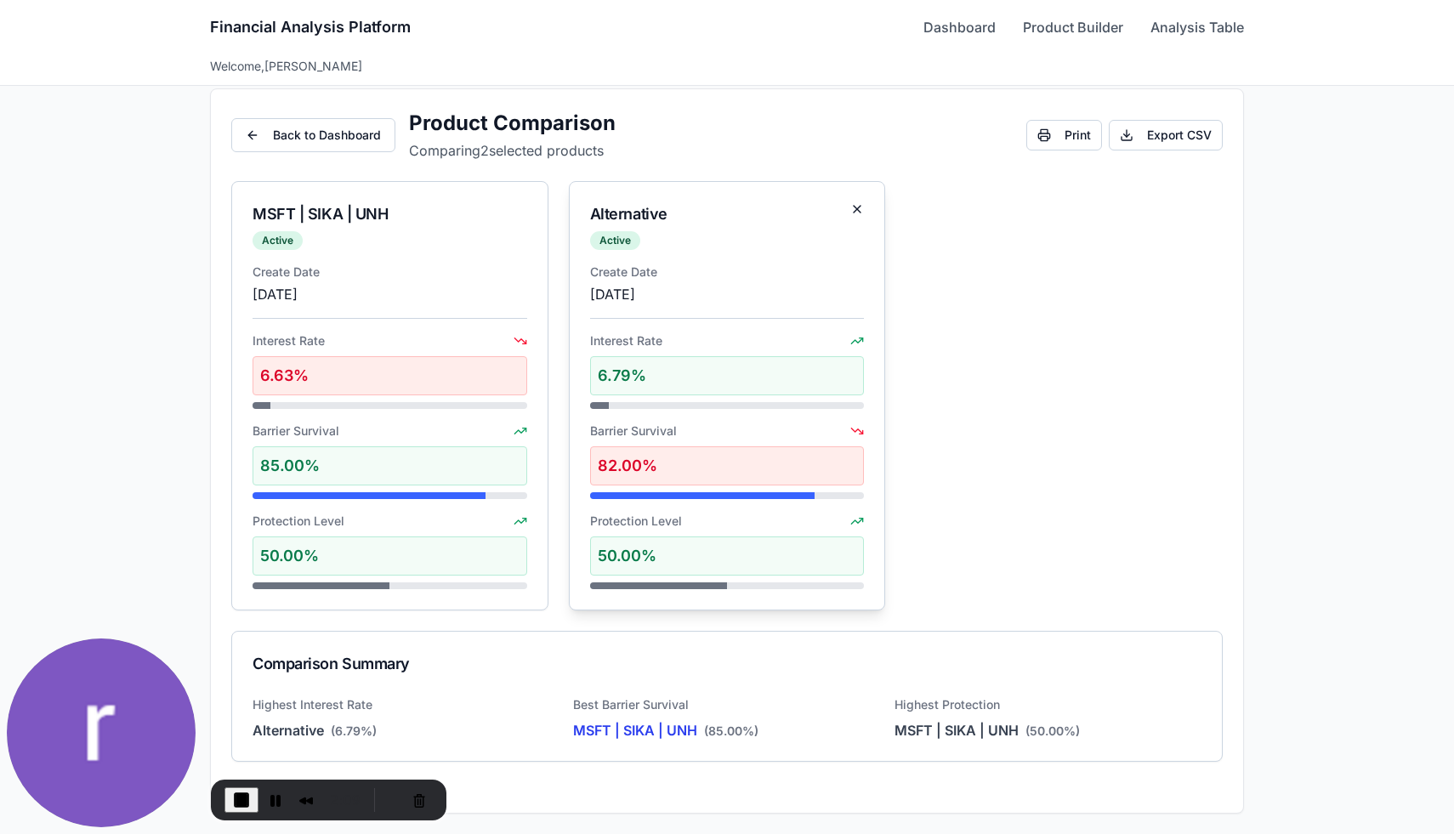
drag, startPoint x: 677, startPoint y: 593, endPoint x: 748, endPoint y: 589, distance: 70.7
click at [747, 589] on div "Create Date [DATE] Interest Rate 6.79% Barrier Survival 82.00% Protection Level…" at bounding box center [728, 437] width 316 height 346
click at [748, 589] on div at bounding box center [727, 586] width 275 height 7
click at [748, 586] on div at bounding box center [727, 586] width 275 height 7
click at [344, 137] on button "Back to Dashboard" at bounding box center [313, 135] width 164 height 34
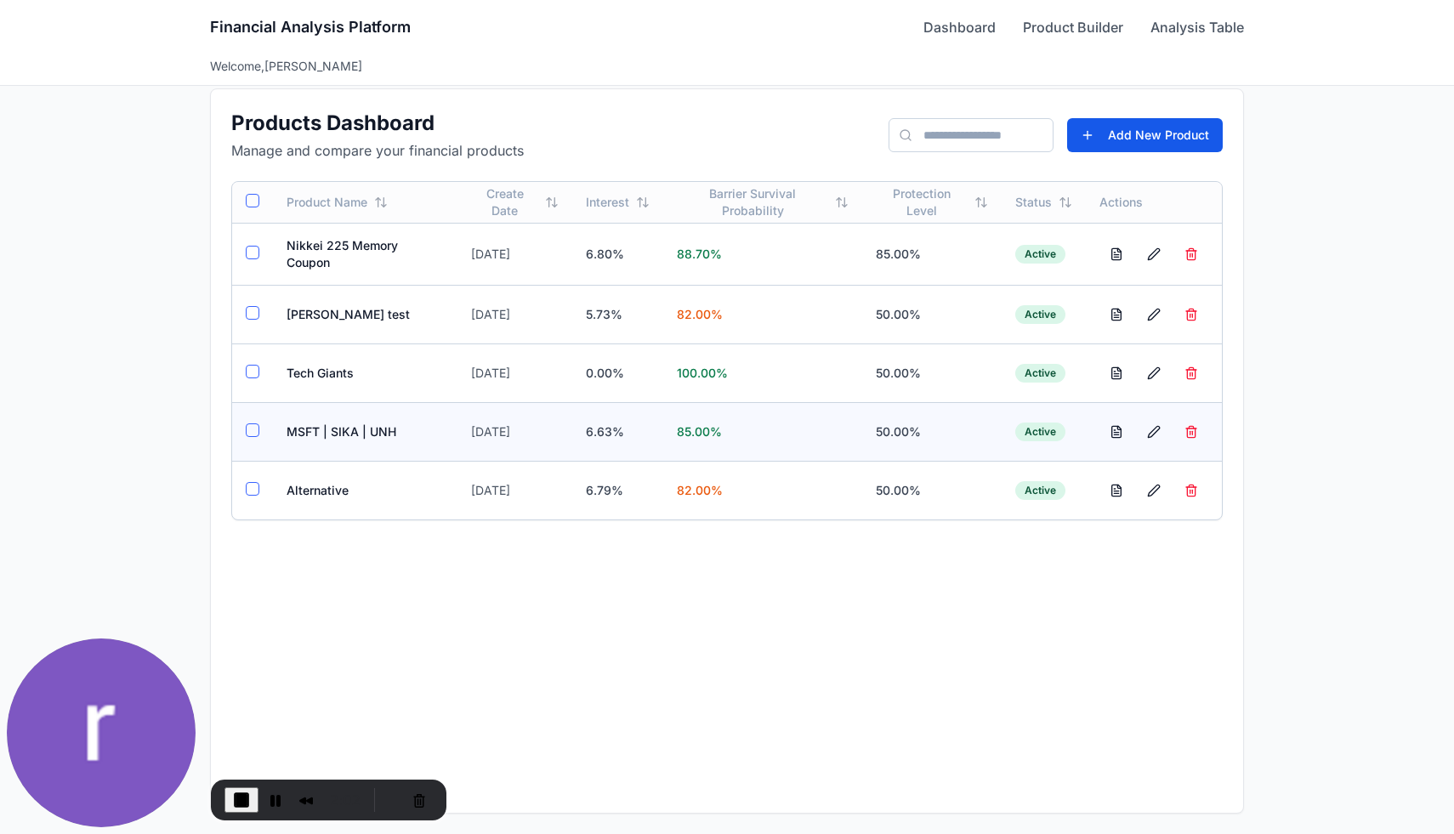
click at [344, 431] on td "MSFT | SIKA | UNH" at bounding box center [365, 431] width 185 height 59
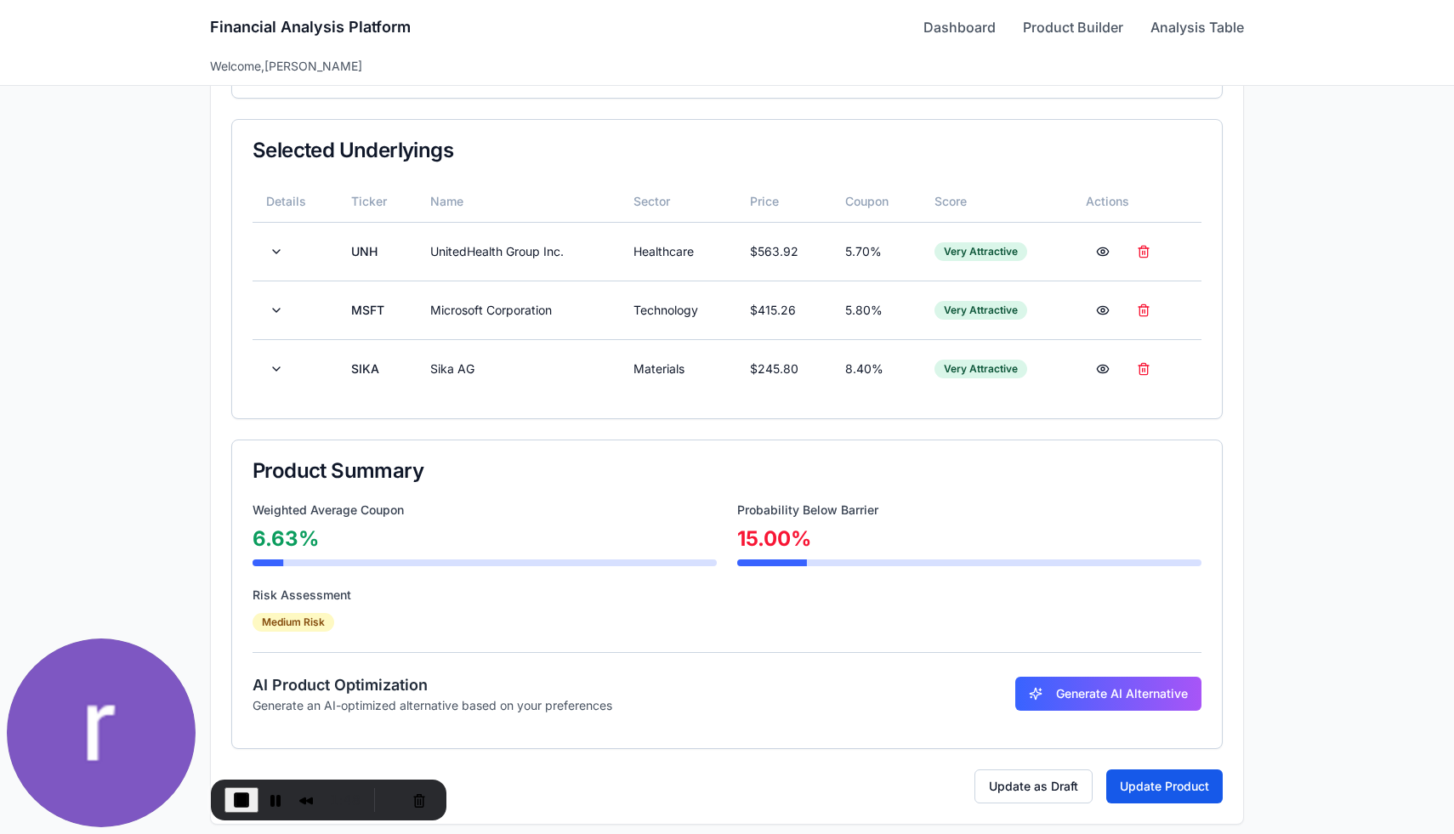
scroll to position [413, 0]
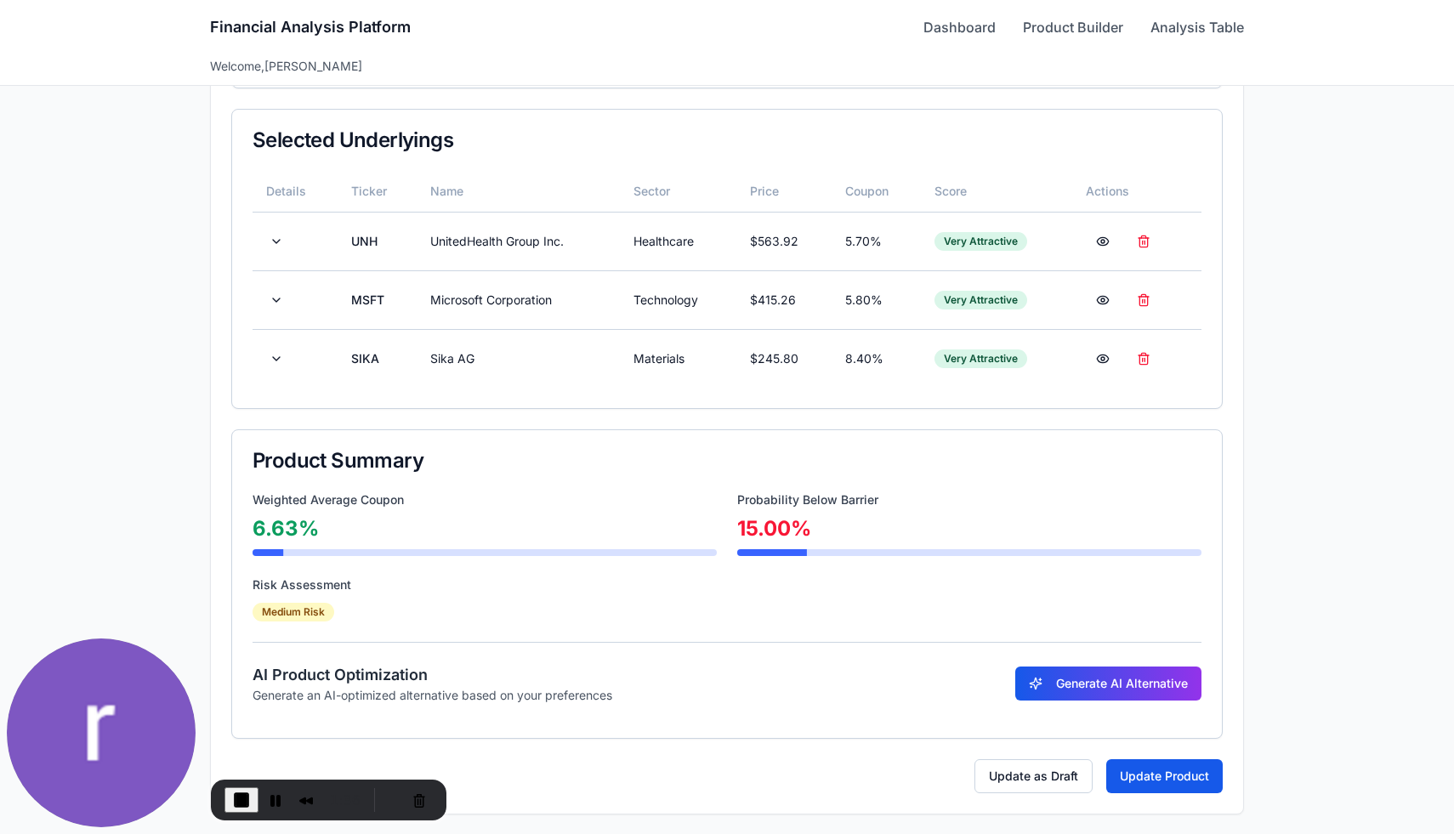
click at [1077, 677] on button "Generate AI Alternative" at bounding box center [1108, 684] width 186 height 34
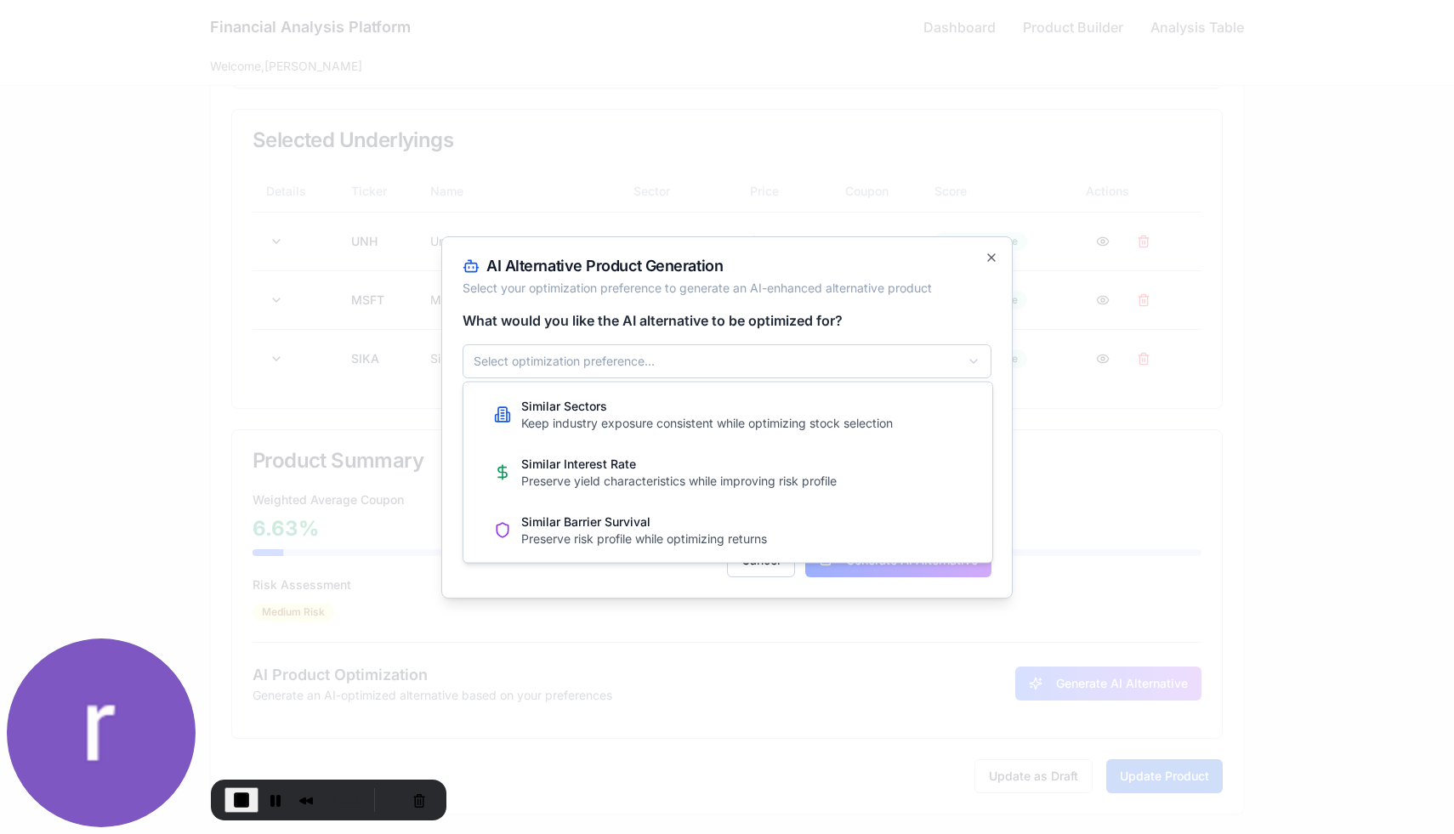
click at [599, 367] on body "**********" at bounding box center [727, 211] width 1454 height 1249
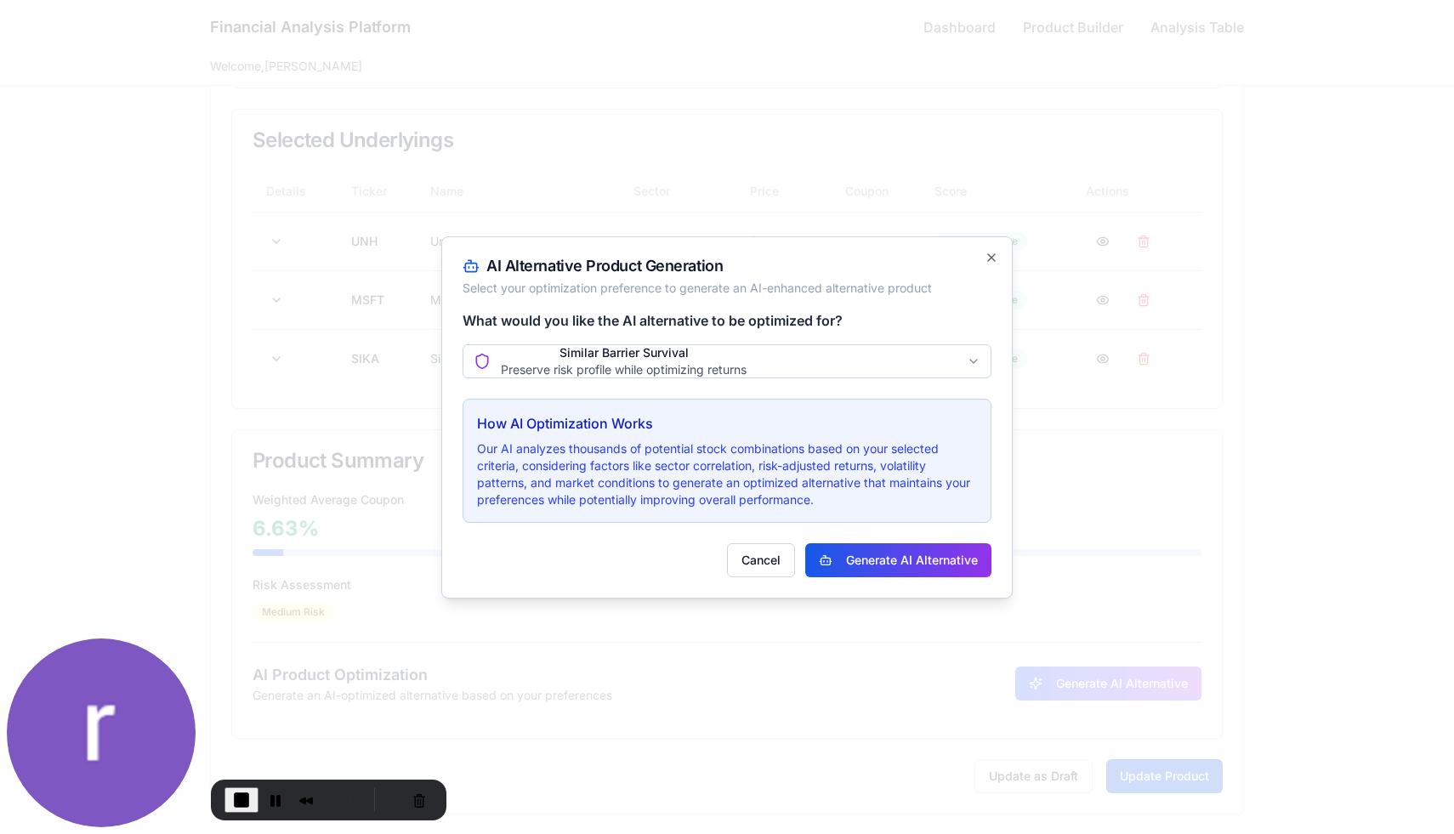
click at [890, 562] on button "Generate AI Alternative" at bounding box center [898, 560] width 186 height 34
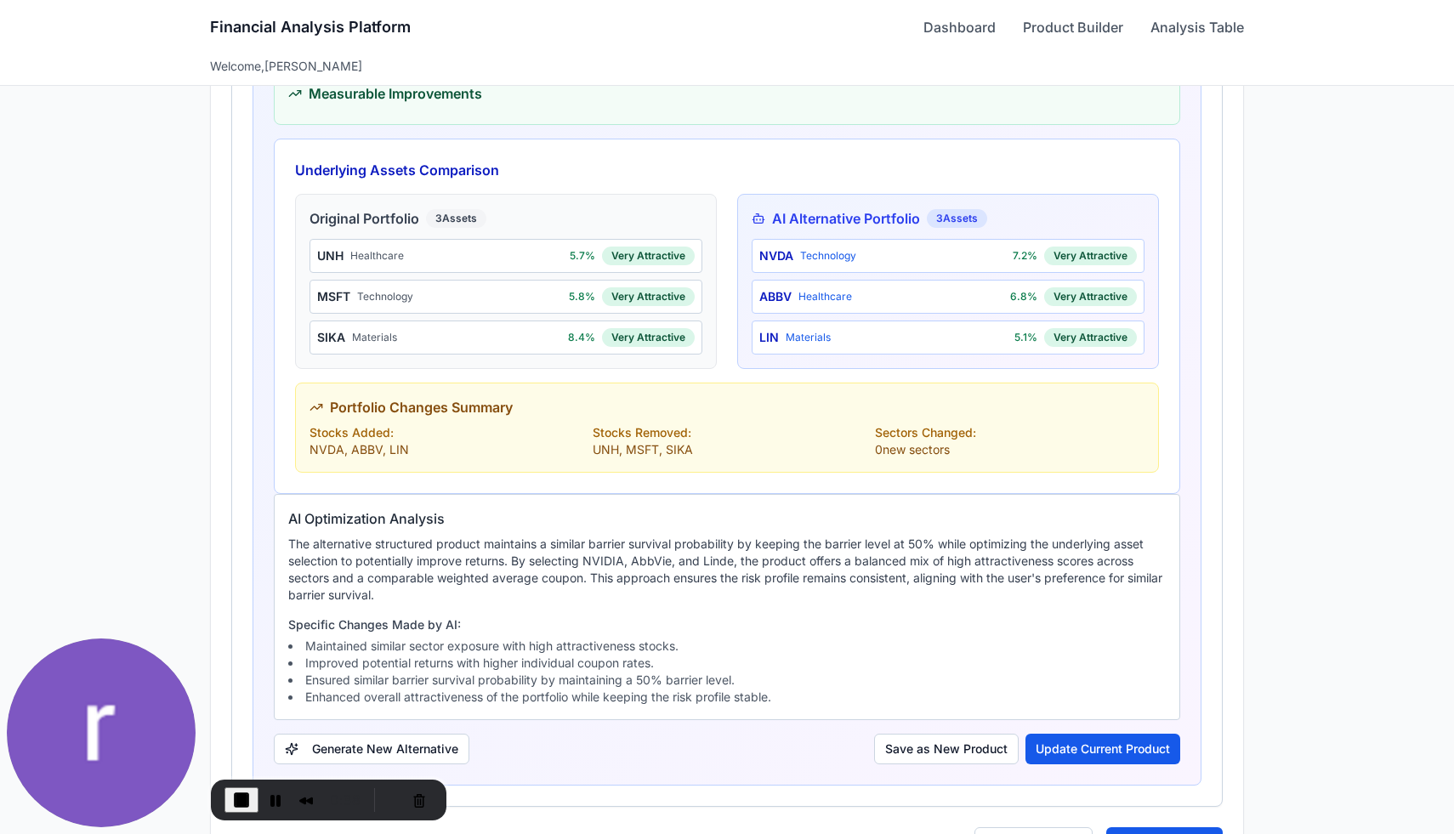
scroll to position [1380, 0]
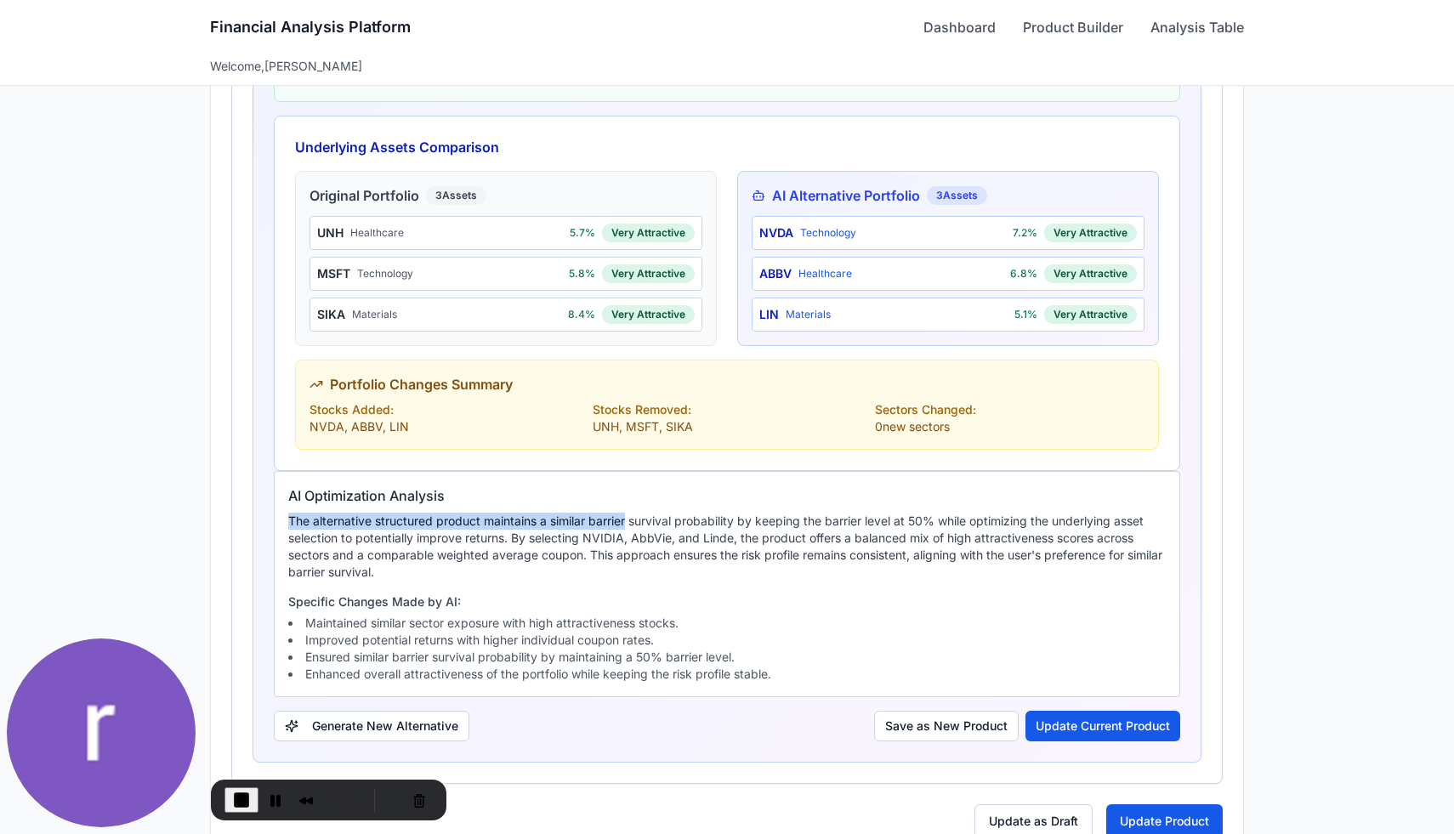
drag, startPoint x: 290, startPoint y: 526, endPoint x: 630, endPoint y: 526, distance: 340.2
click at [630, 526] on p "The alternative structured product maintains a similar barrier survival probabi…" at bounding box center [727, 547] width 878 height 68
click at [678, 528] on p "The alternative structured product maintains a similar barrier survival probabi…" at bounding box center [727, 547] width 878 height 68
drag, startPoint x: 792, startPoint y: 523, endPoint x: 944, endPoint y: 521, distance: 152.2
click at [943, 521] on p "The alternative structured product maintains a similar barrier survival probabi…" at bounding box center [727, 547] width 878 height 68
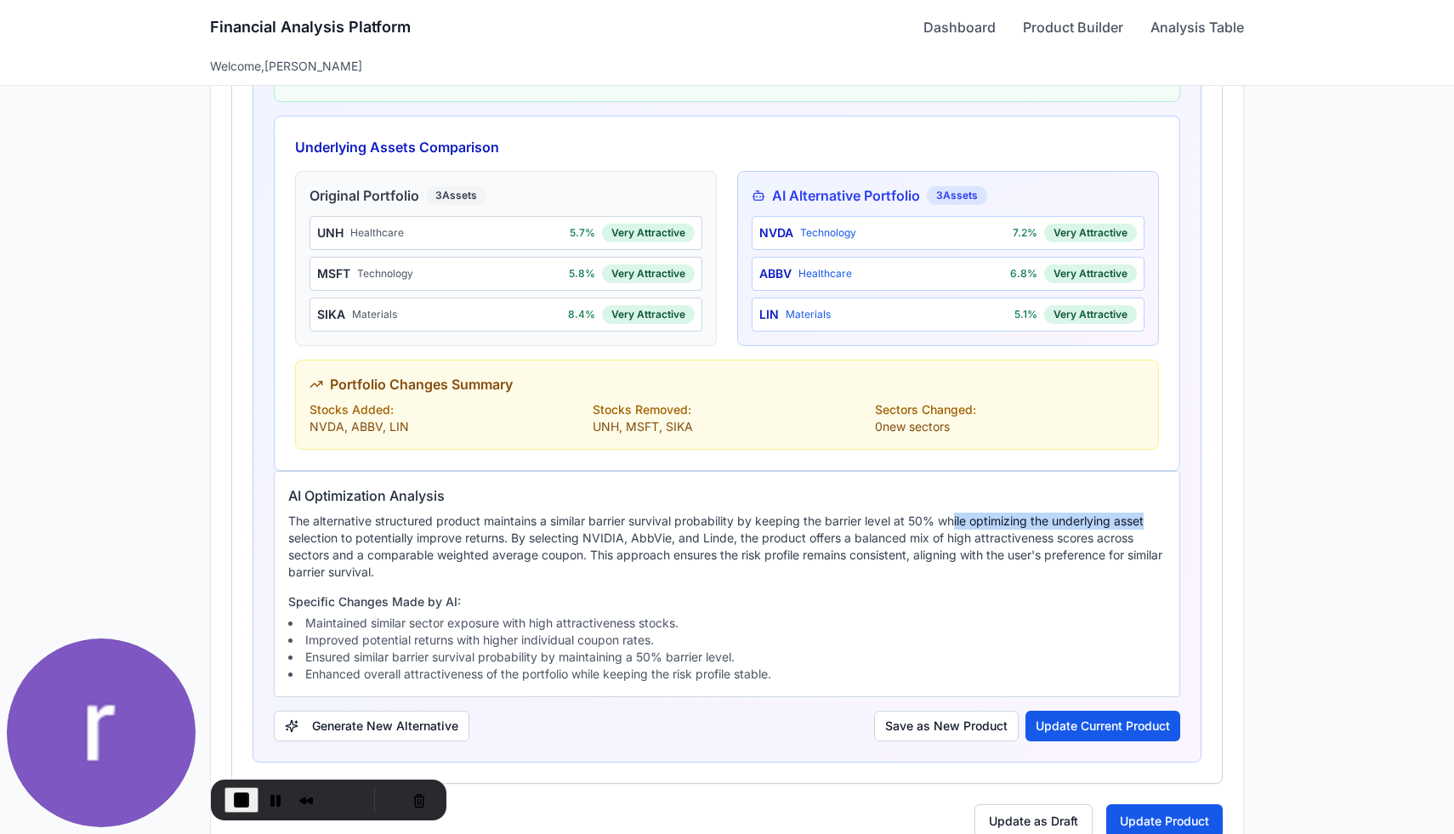
drag, startPoint x: 960, startPoint y: 524, endPoint x: 1153, endPoint y: 516, distance: 193.2
click at [1153, 516] on p "The alternative structured product maintains a similar barrier survival probabi…" at bounding box center [727, 547] width 878 height 68
drag, startPoint x: 384, startPoint y: 539, endPoint x: 526, endPoint y: 541, distance: 141.2
click at [526, 541] on p "The alternative structured product maintains a similar barrier survival probabi…" at bounding box center [727, 547] width 878 height 68
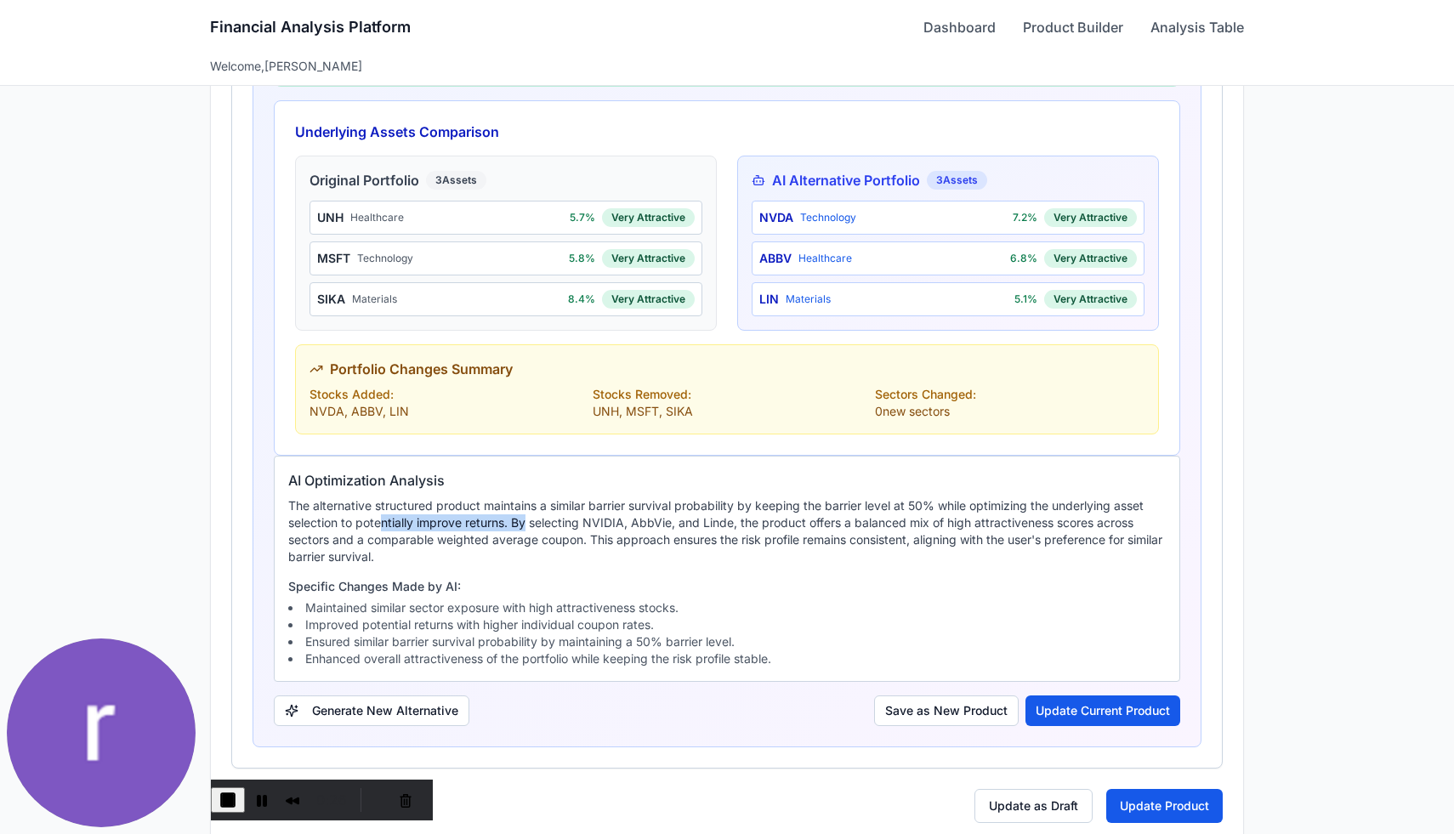
scroll to position [1409, 0]
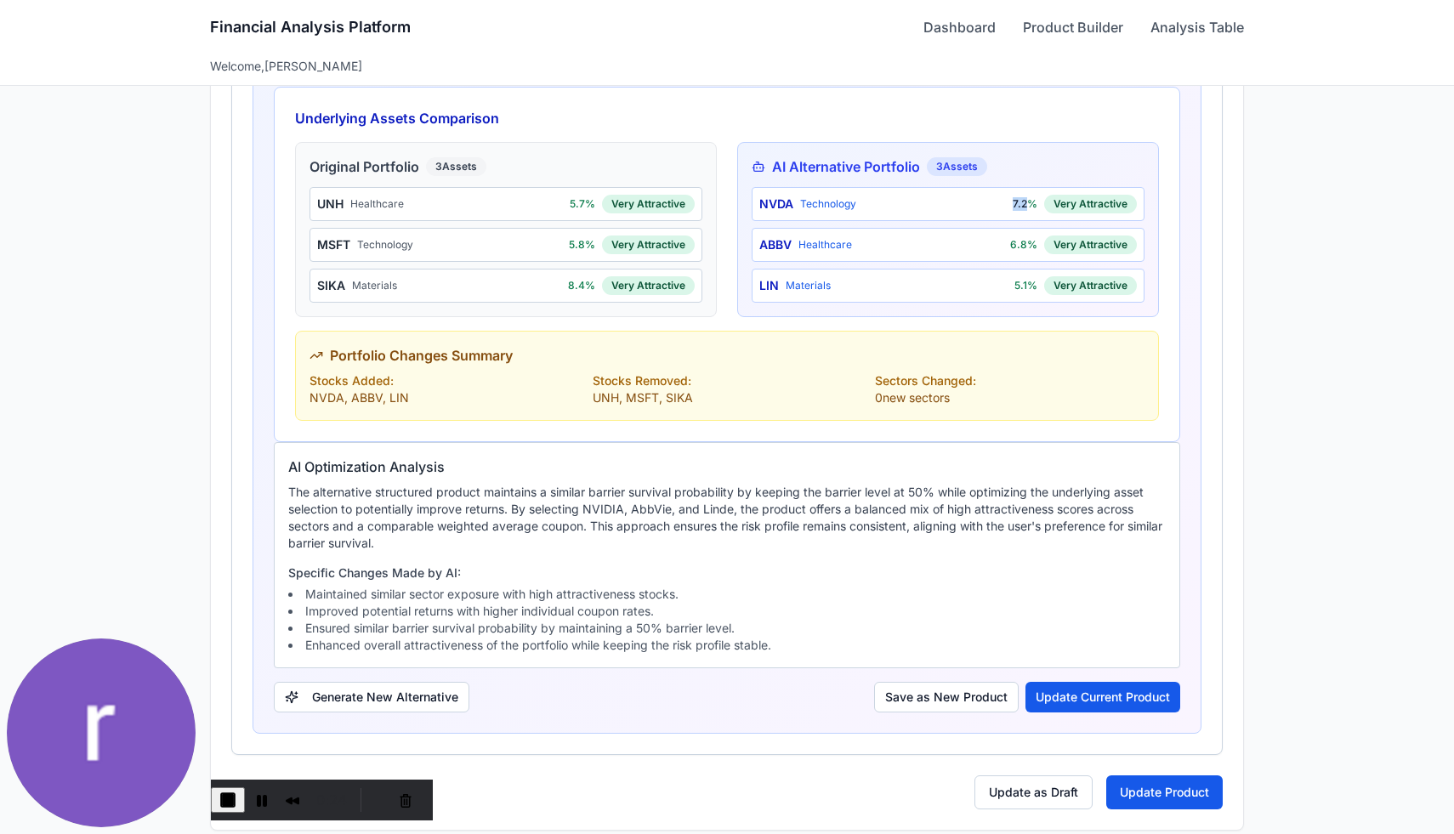
drag, startPoint x: 1008, startPoint y: 200, endPoint x: 1029, endPoint y: 200, distance: 21.3
click at [1029, 200] on div "NVDA Technology 7.2 % Very Attractive" at bounding box center [948, 204] width 393 height 34
drag, startPoint x: 564, startPoint y: 203, endPoint x: 581, endPoint y: 203, distance: 17.0
click at [578, 203] on div "UNH Healthcare 5.7 % Very Attractive" at bounding box center [506, 204] width 393 height 34
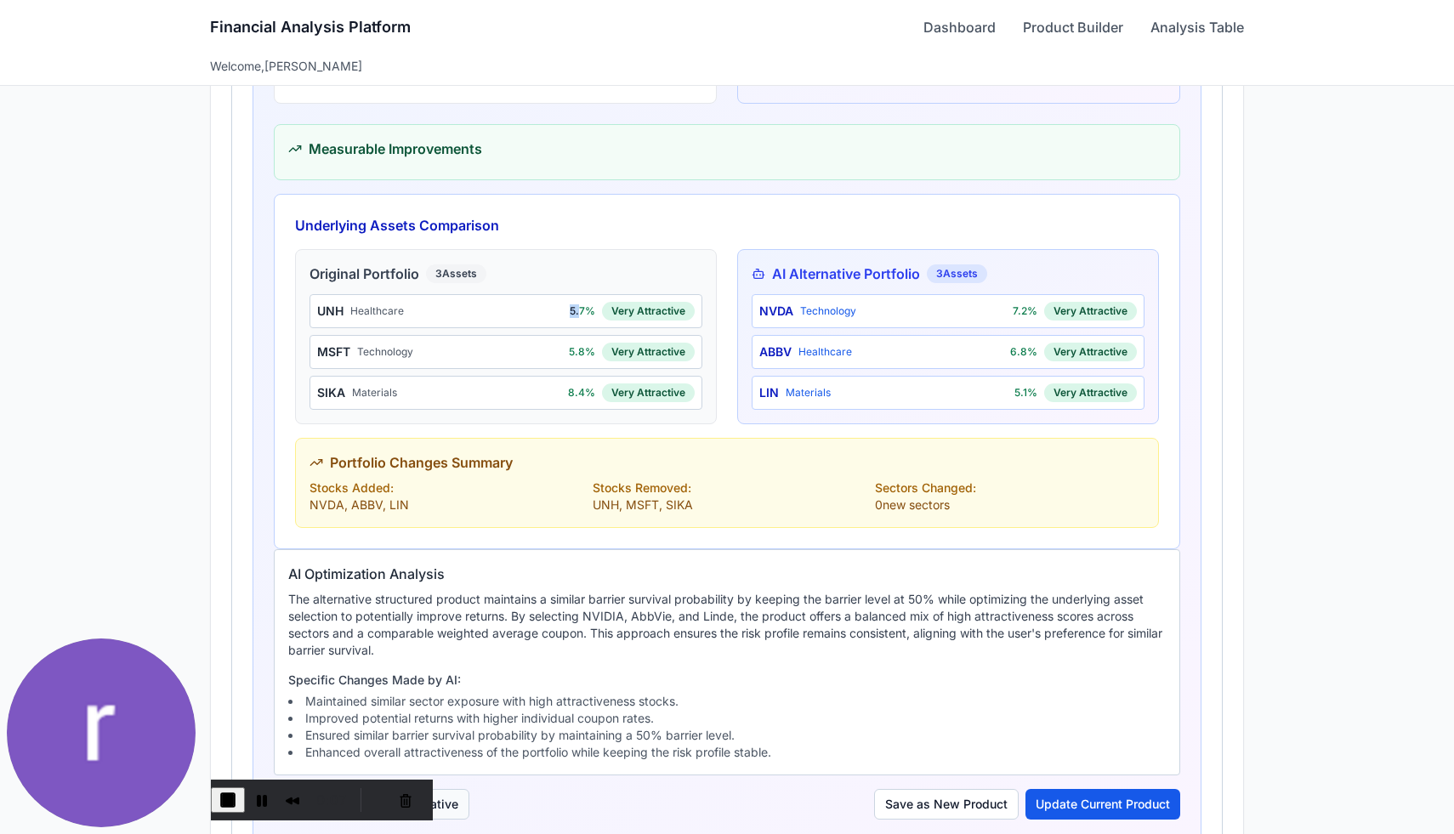
scroll to position [1425, 0]
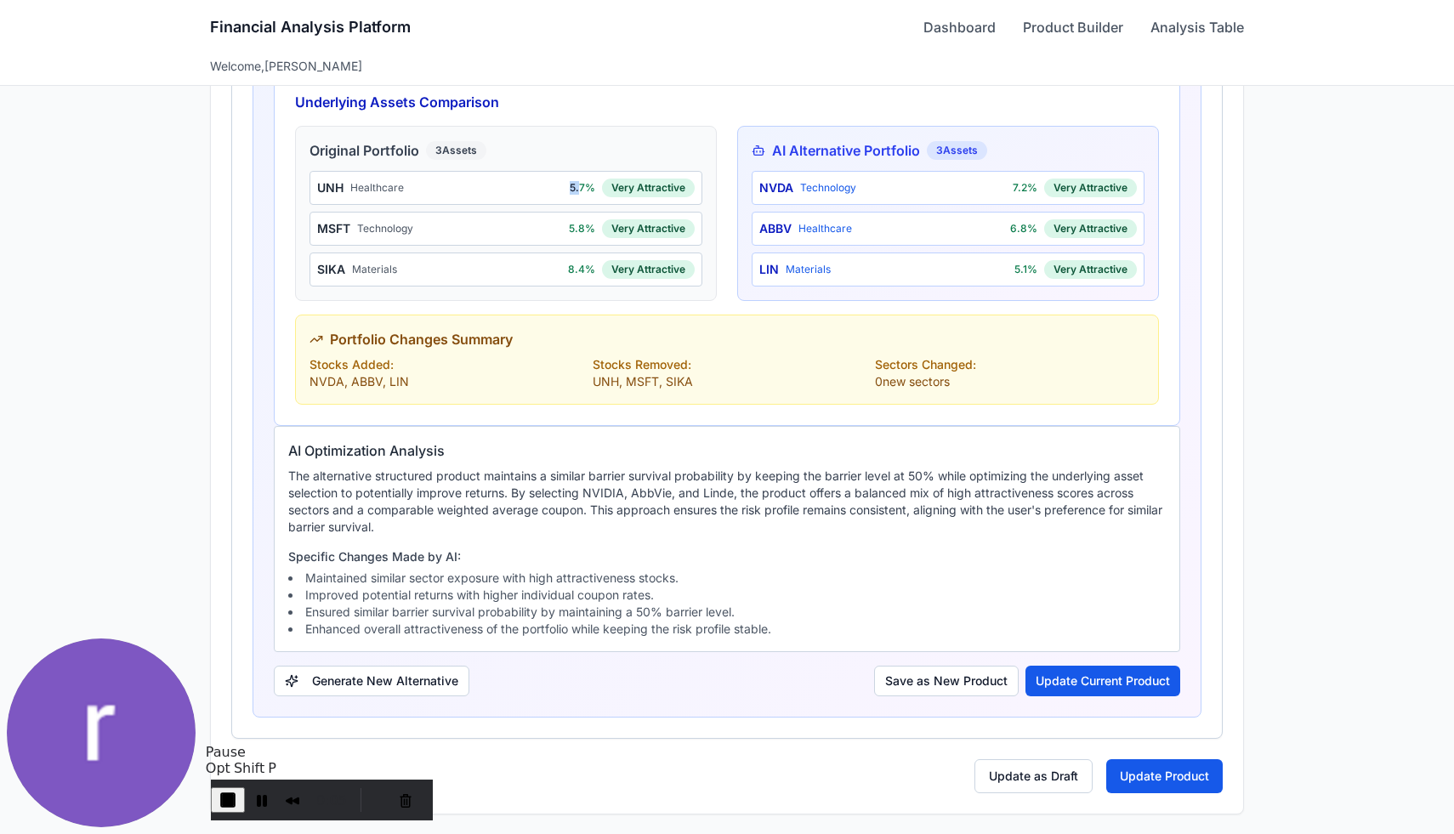
click at [237, 796] on span "End Recording" at bounding box center [228, 800] width 20 height 20
